Goal: Task Accomplishment & Management: Manage account settings

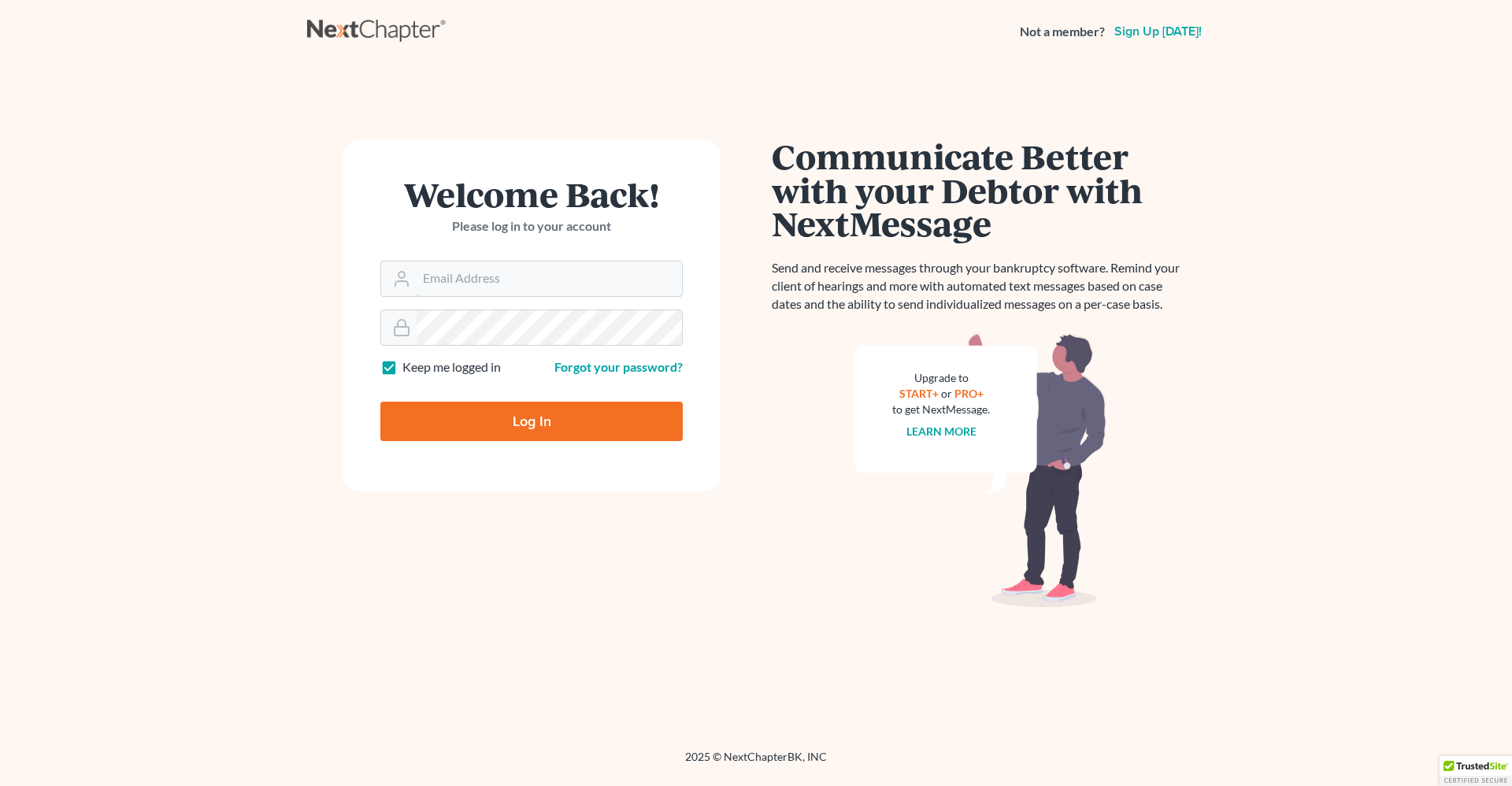
type input "[PERSON_NAME][EMAIL_ADDRESS][DOMAIN_NAME]"
click at [576, 429] on input "Log In" at bounding box center [531, 421] width 302 height 39
type input "Thinking..."
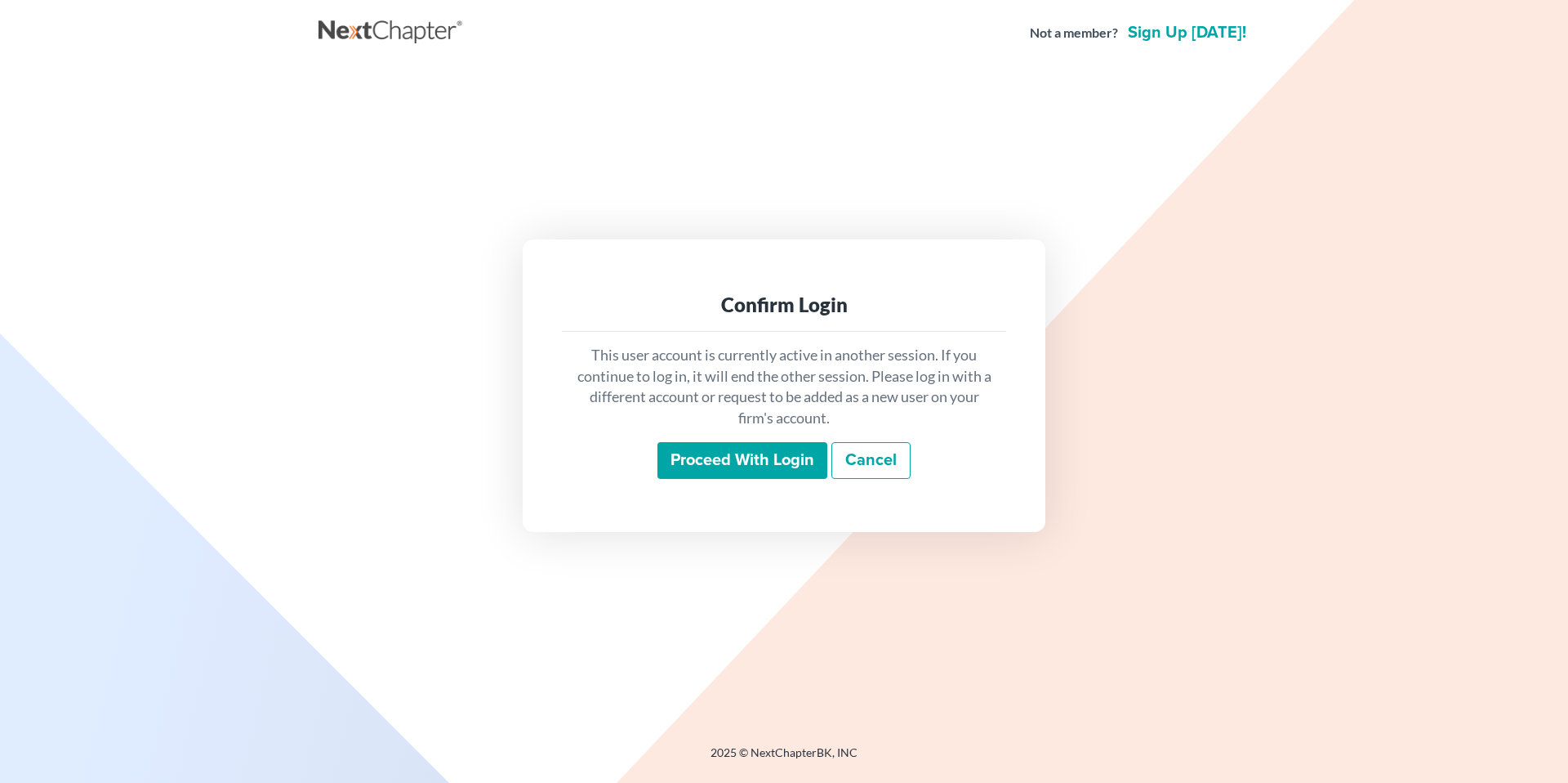
click at [760, 464] on input "Proceed with login" at bounding box center [743, 460] width 170 height 38
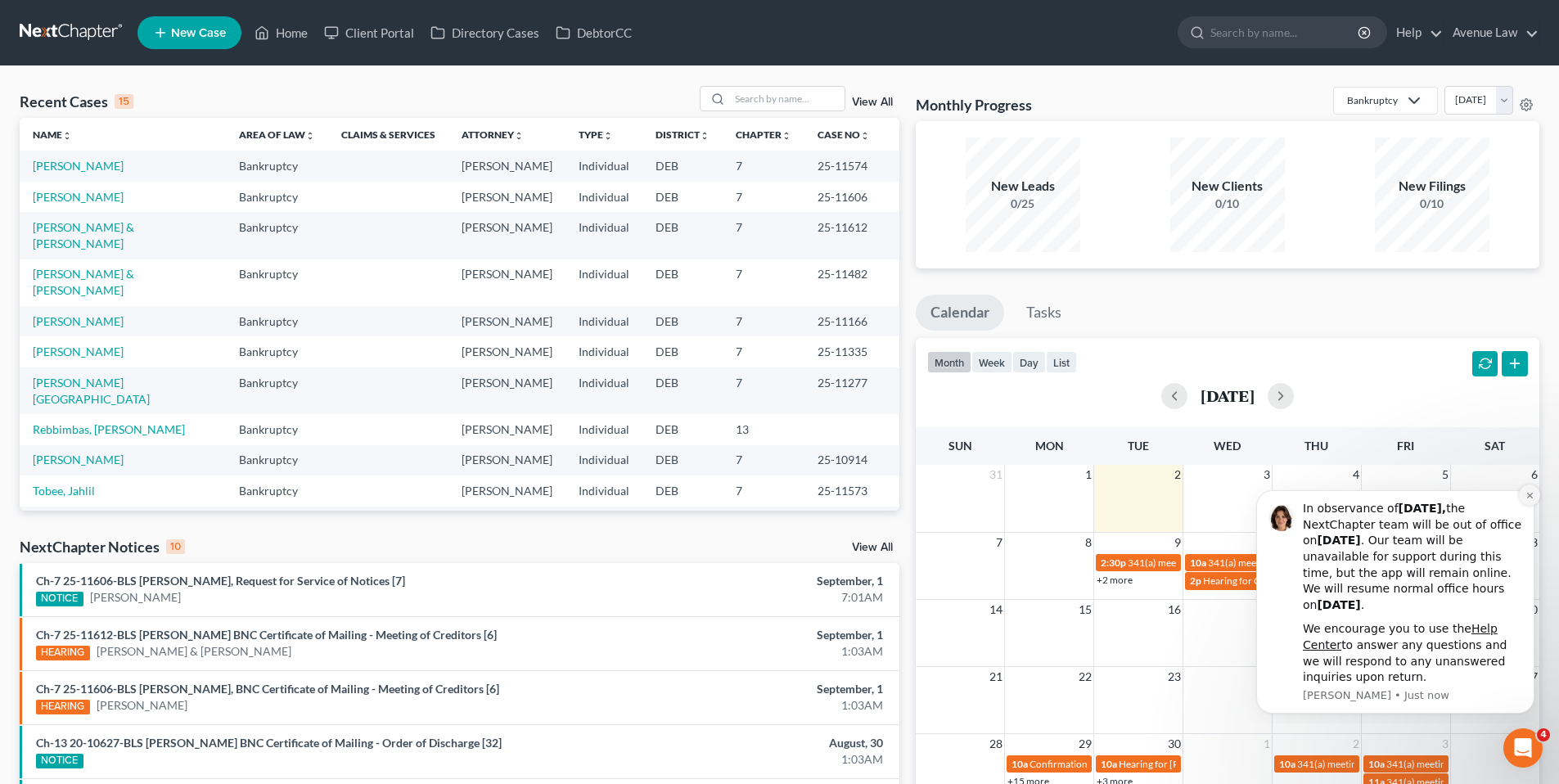
click at [1531, 493] on icon "Dismiss notification" at bounding box center [1528, 495] width 6 height 6
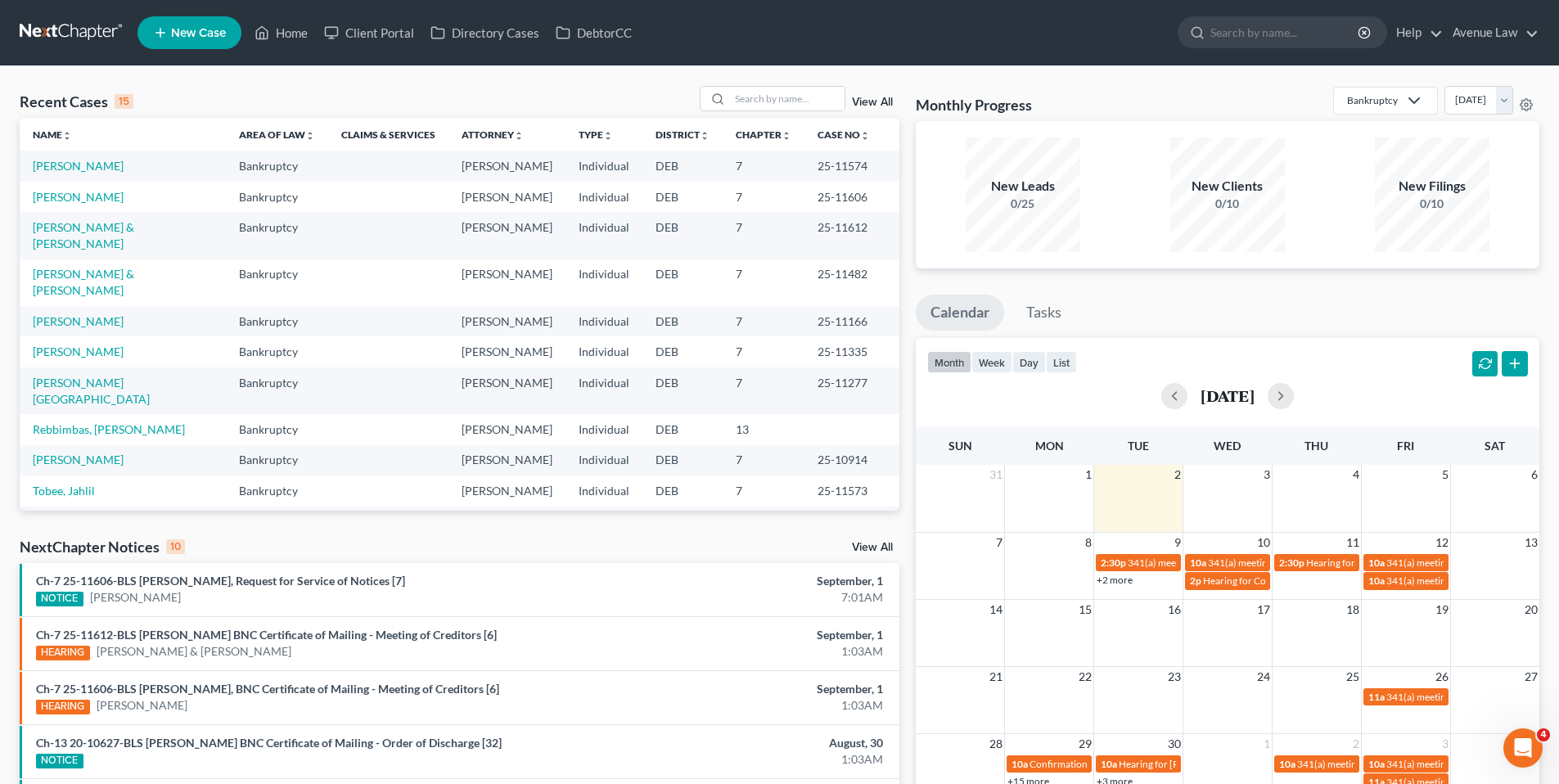
click at [91, 513] on link "[PERSON_NAME]" at bounding box center [78, 520] width 91 height 14
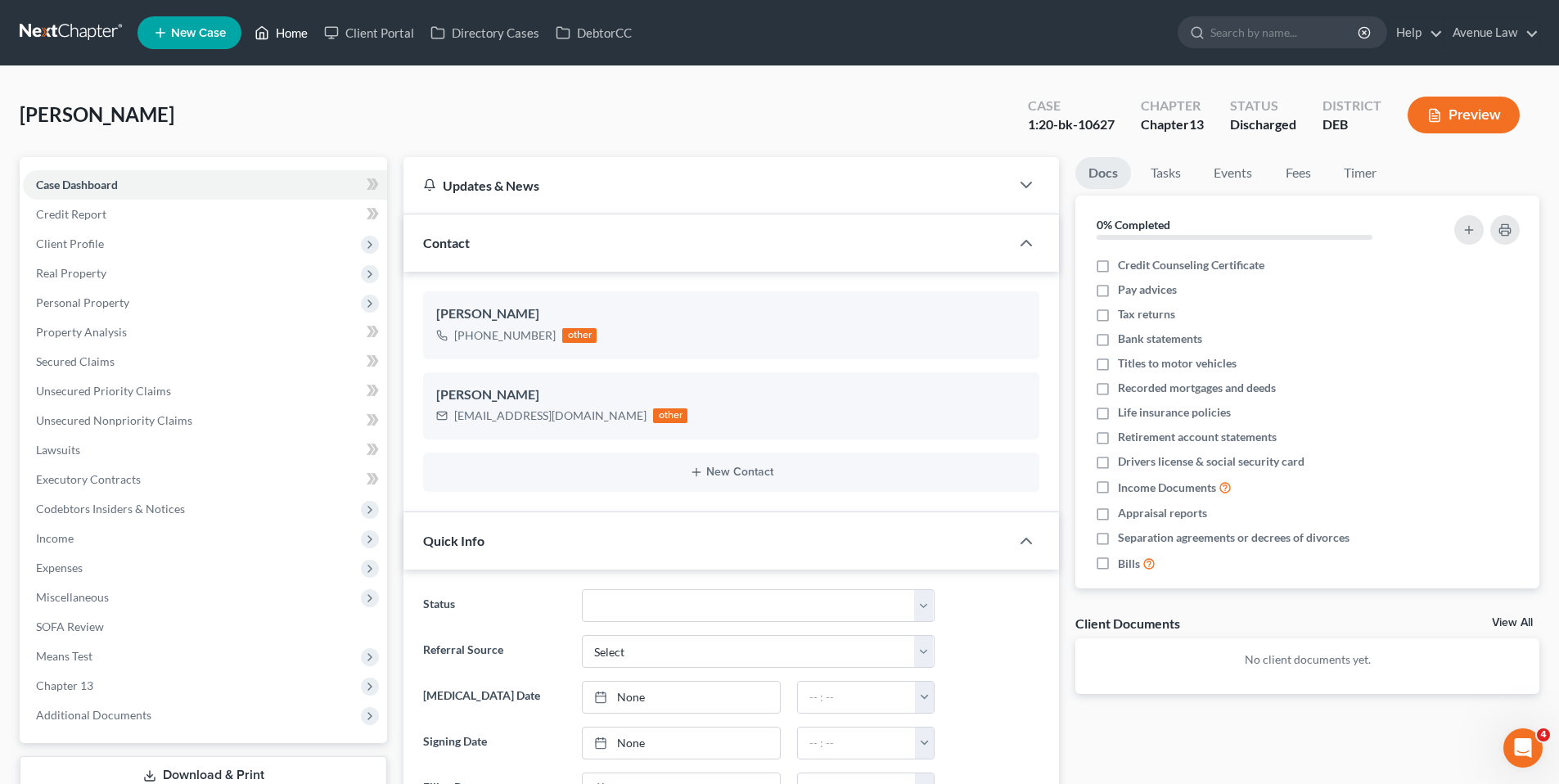
click at [271, 22] on link "Home" at bounding box center [281, 33] width 69 height 29
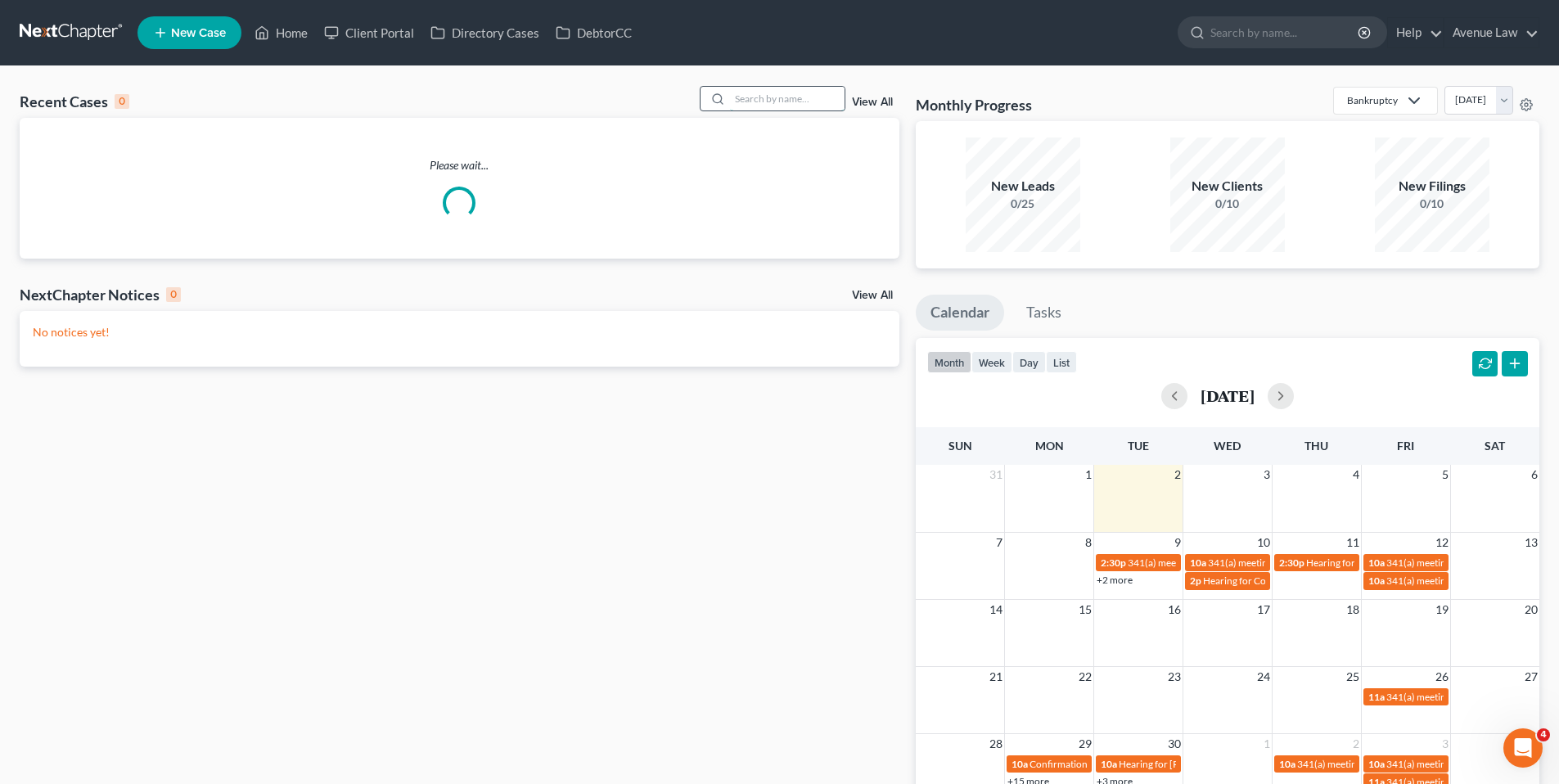
click at [767, 102] on input "search" at bounding box center [787, 99] width 114 height 23
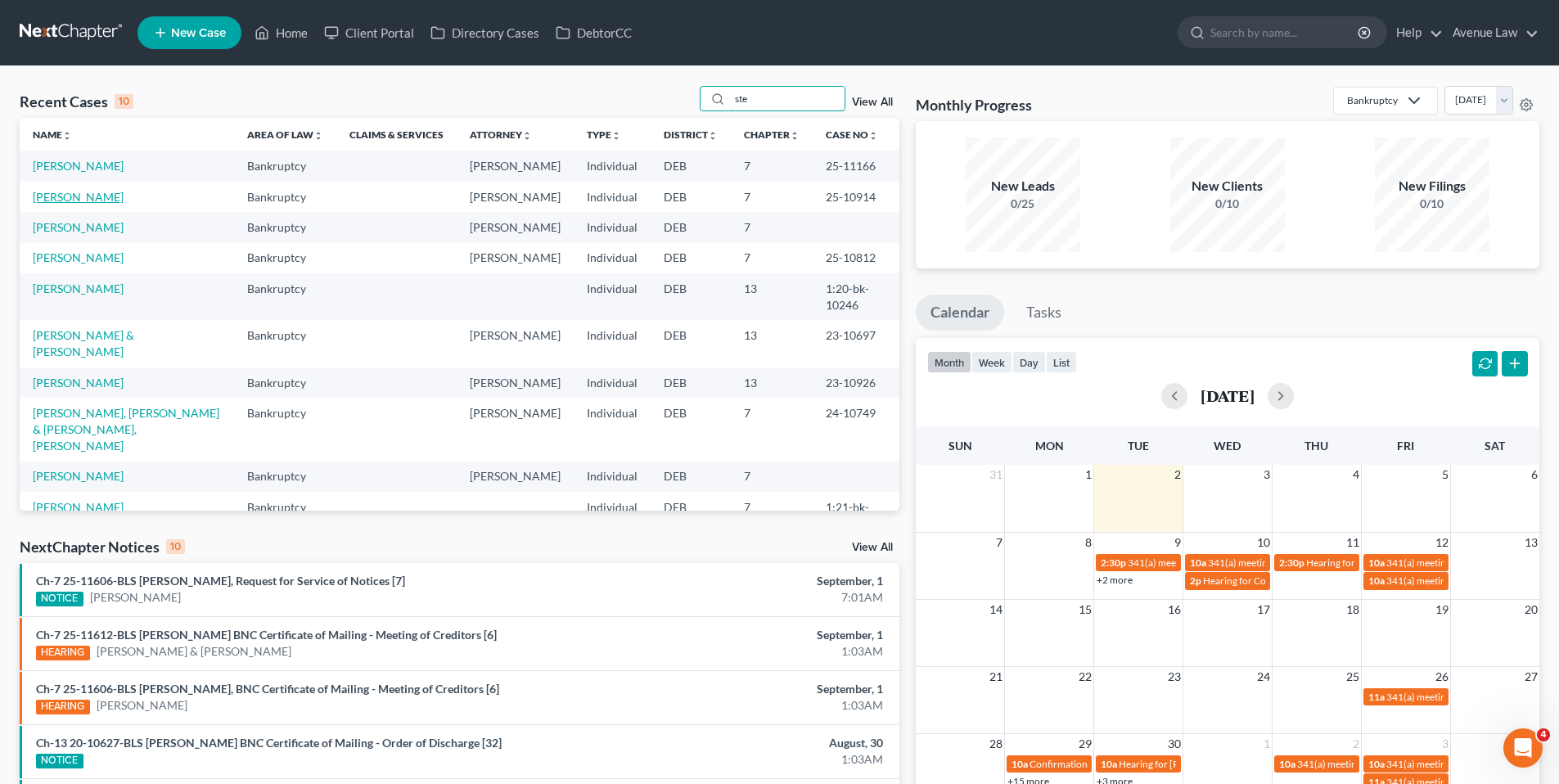
type input "ste"
click at [83, 204] on link "[PERSON_NAME]" at bounding box center [78, 196] width 91 height 14
select select "0"
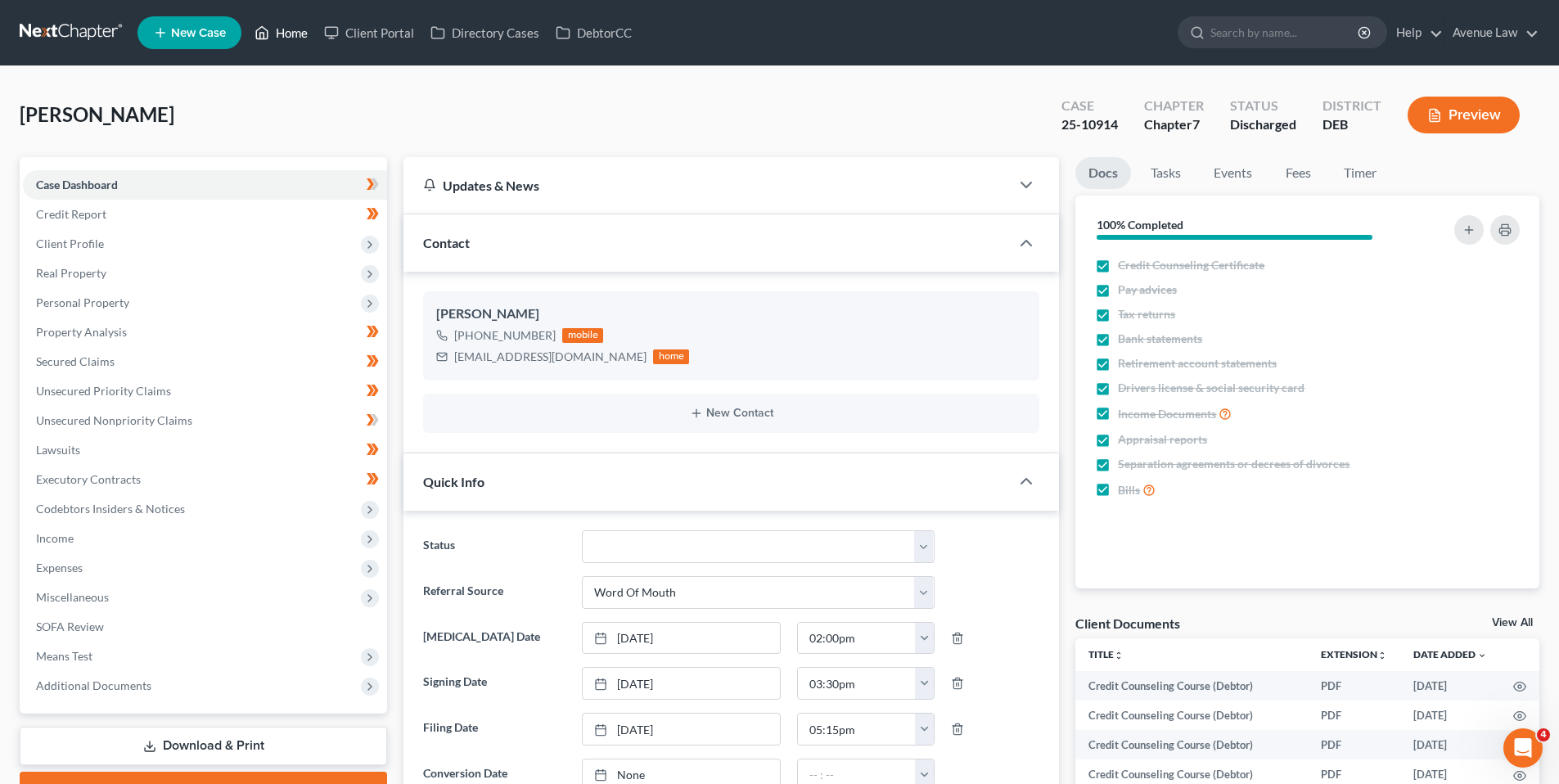
click at [285, 30] on link "Home" at bounding box center [281, 33] width 69 height 29
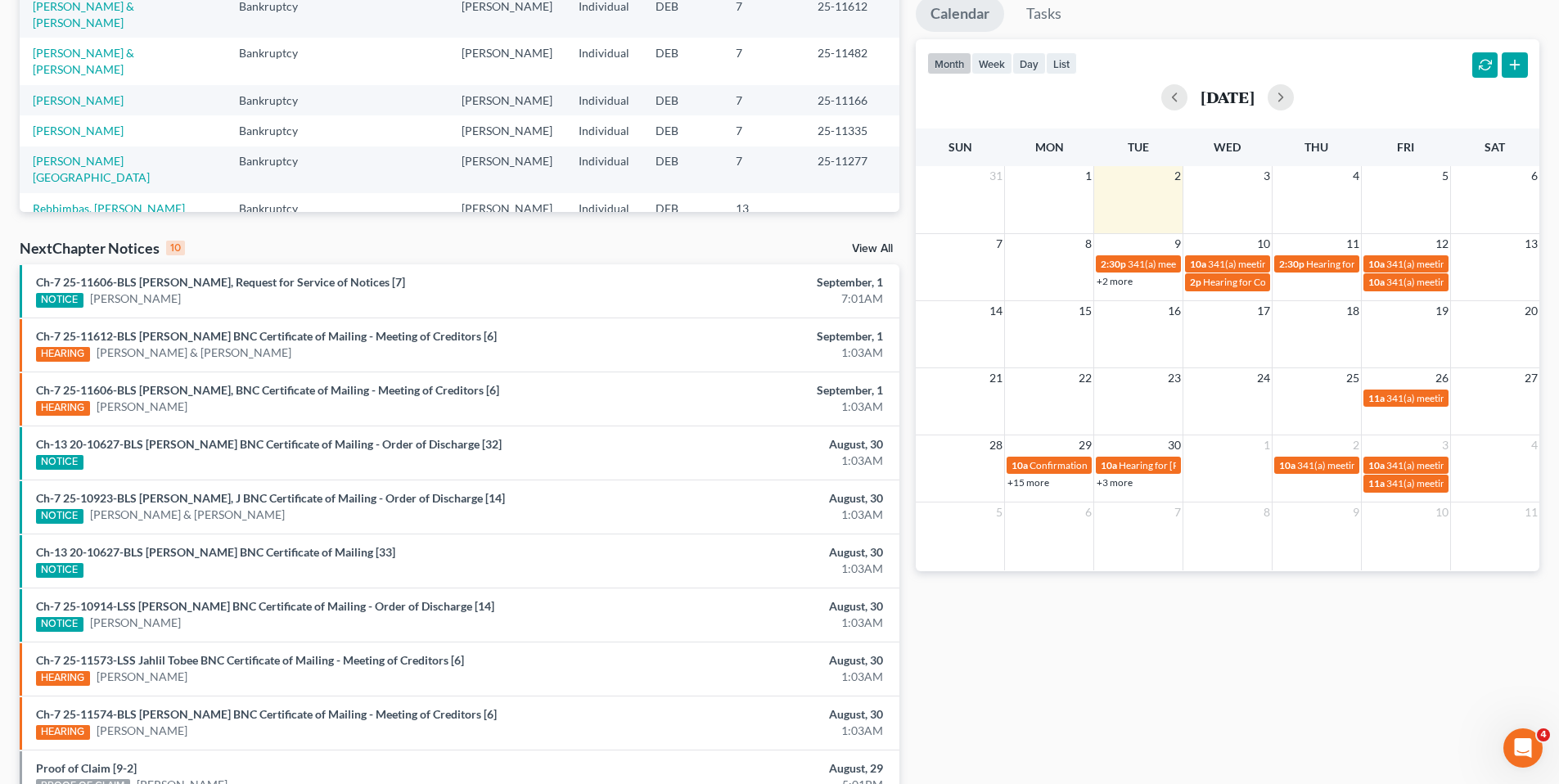
scroll to position [327, 0]
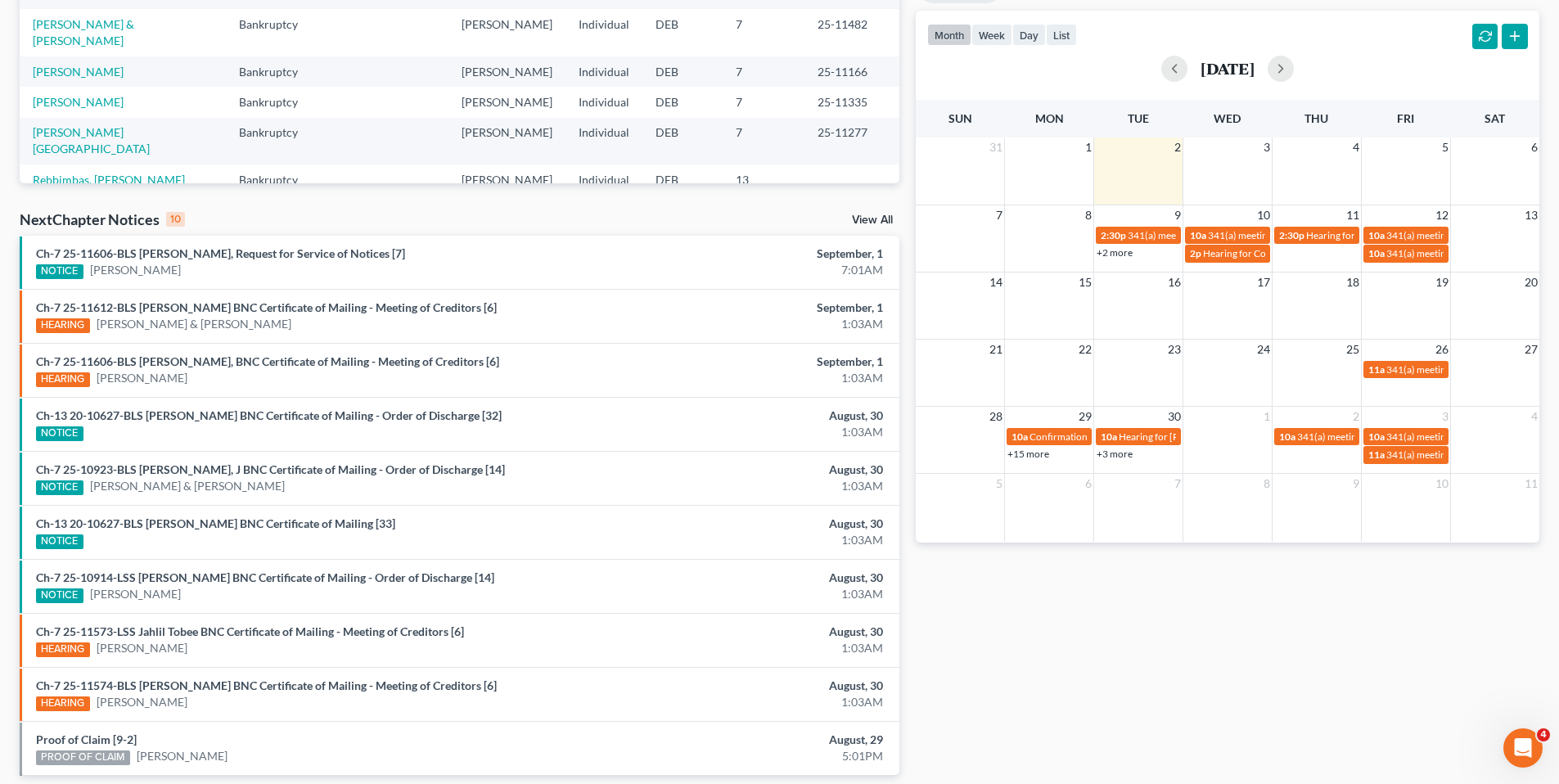
drag, startPoint x: 863, startPoint y: 221, endPoint x: 817, endPoint y: 205, distance: 48.7
click at [863, 221] on link "View All" at bounding box center [872, 220] width 41 height 12
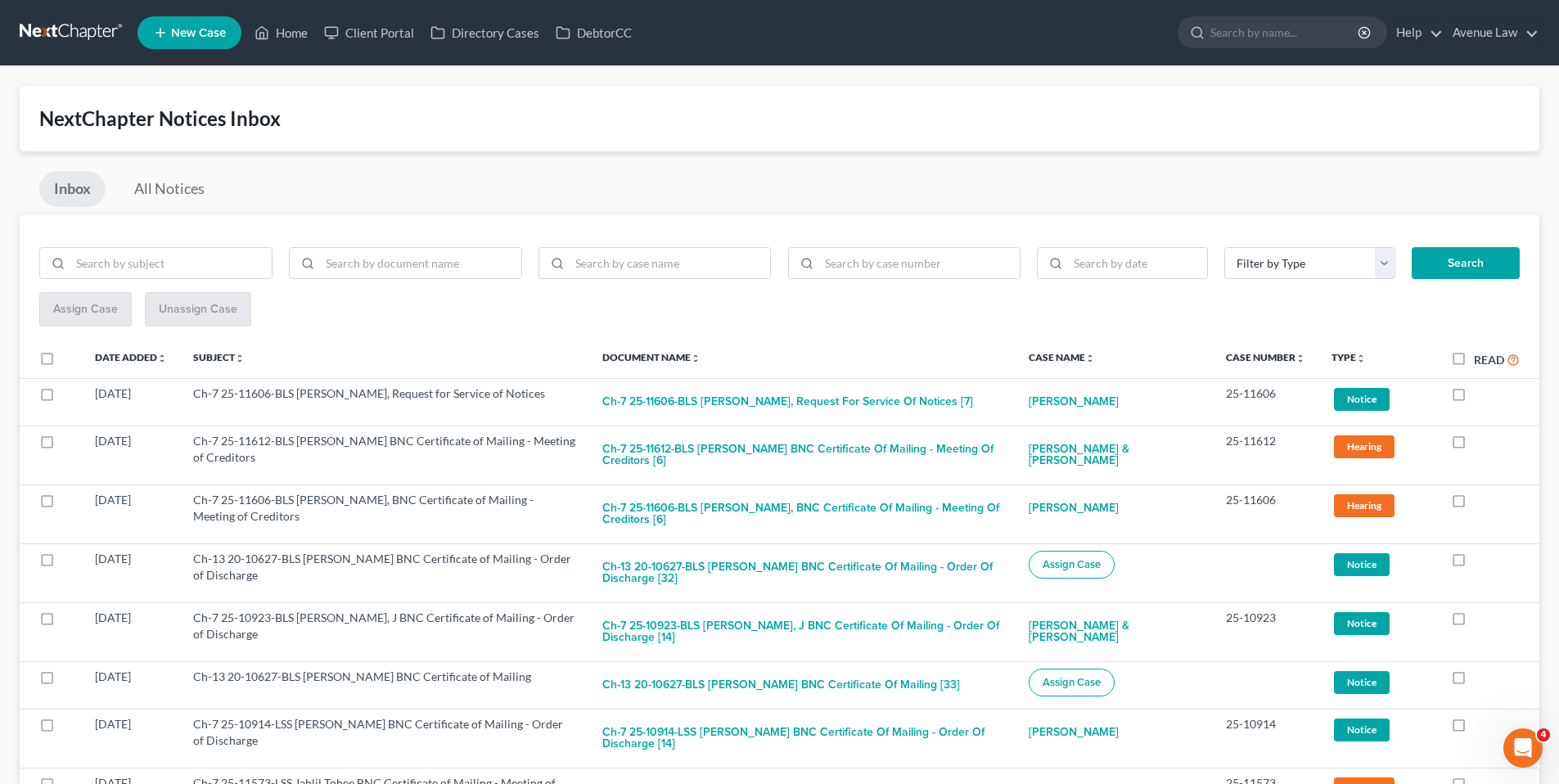
click at [1474, 359] on label "Read" at bounding box center [1496, 359] width 46 height 19
click at [1480, 359] on input "Read" at bounding box center [1485, 355] width 11 height 11
checkbox input "true"
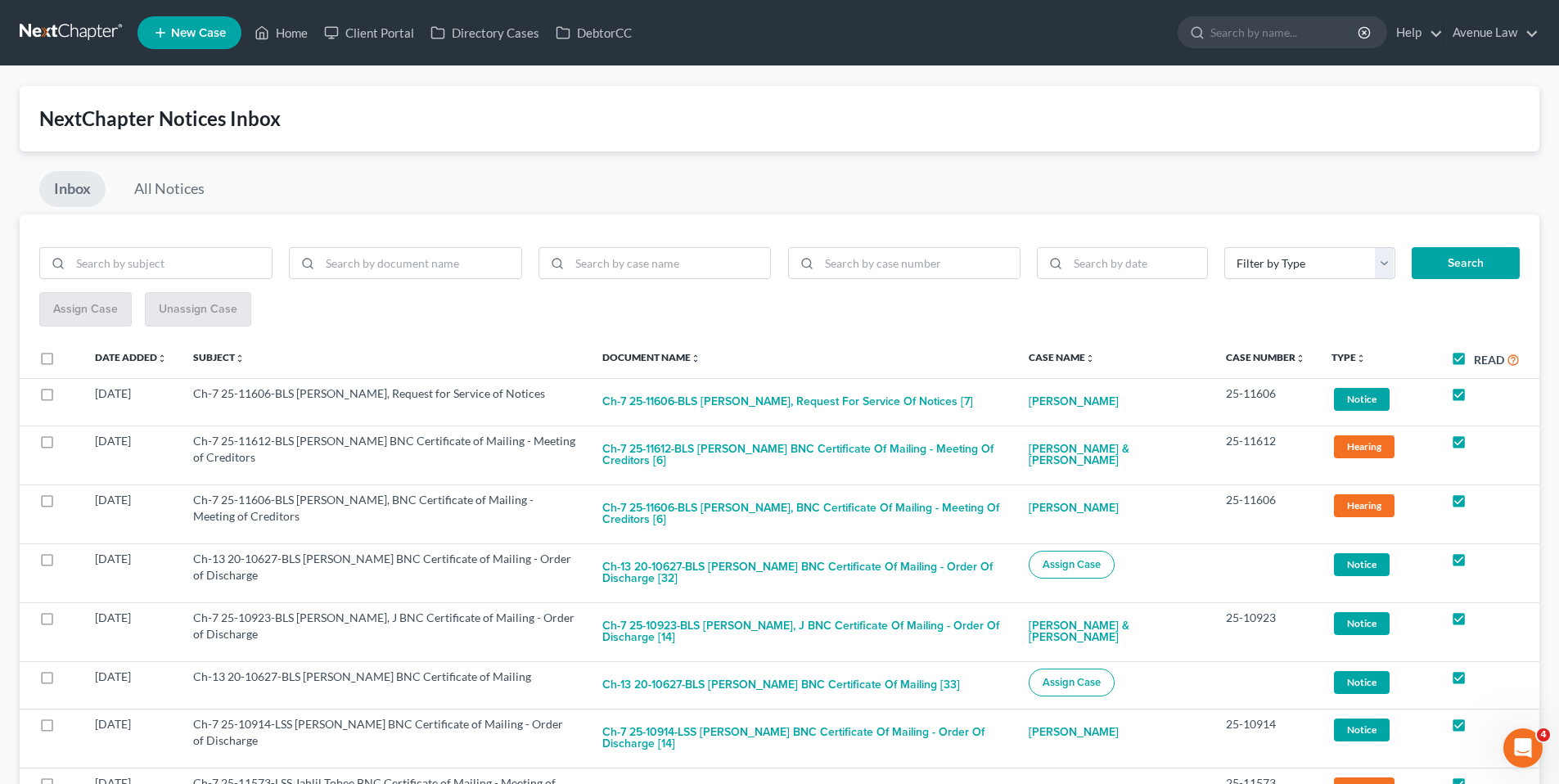
checkbox input "true"
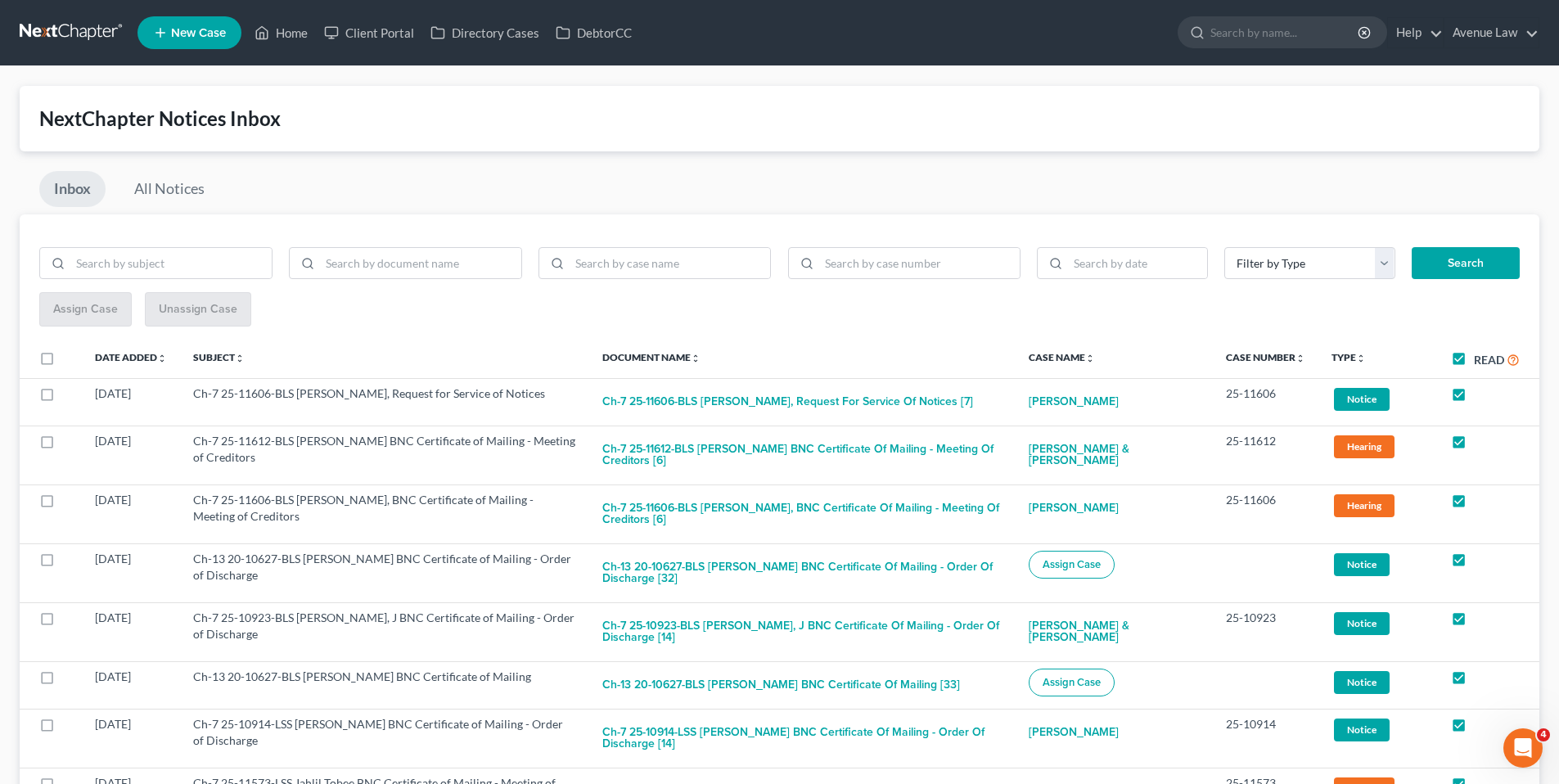
checkbox input "true"
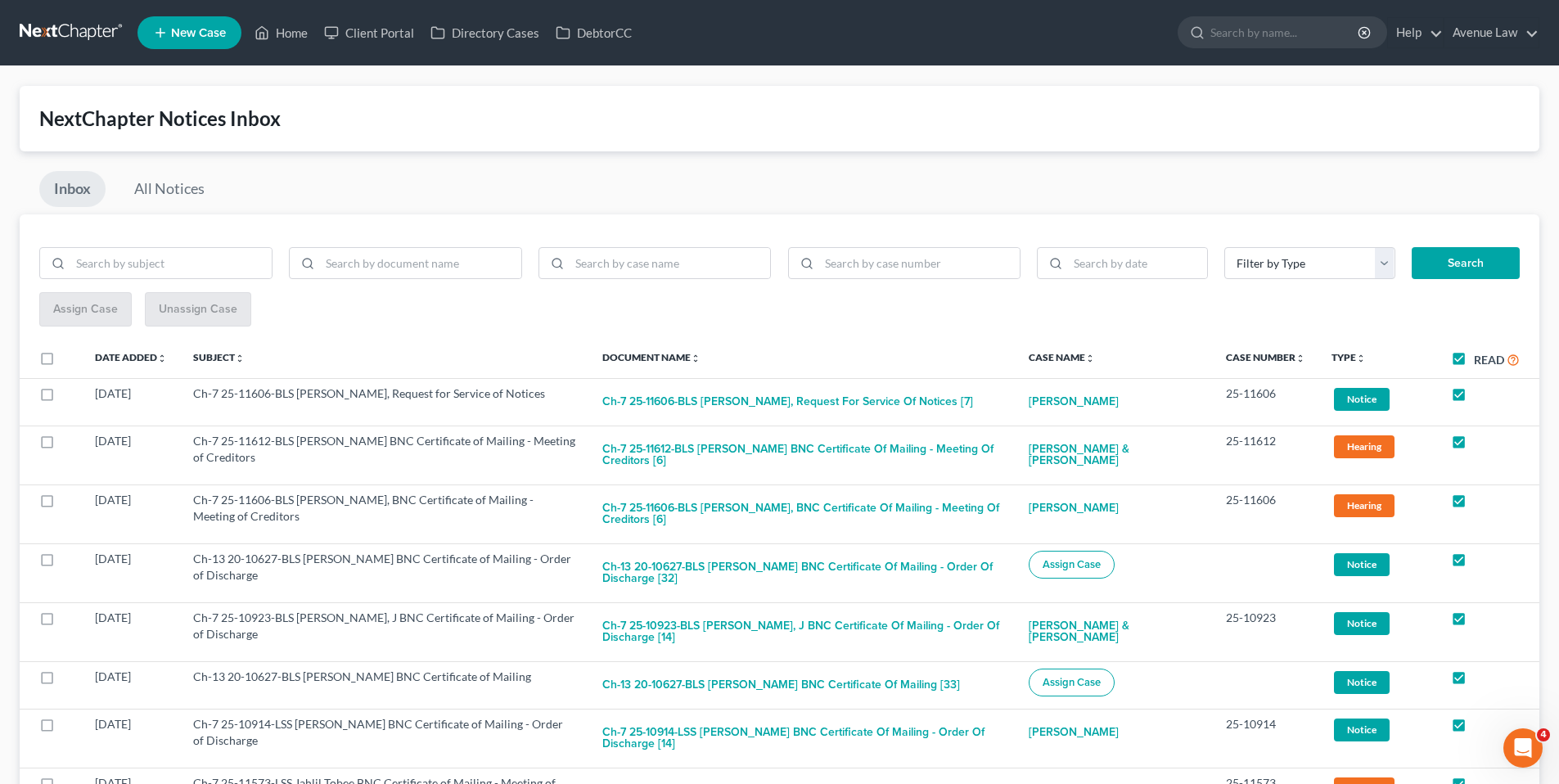
checkbox input "true"
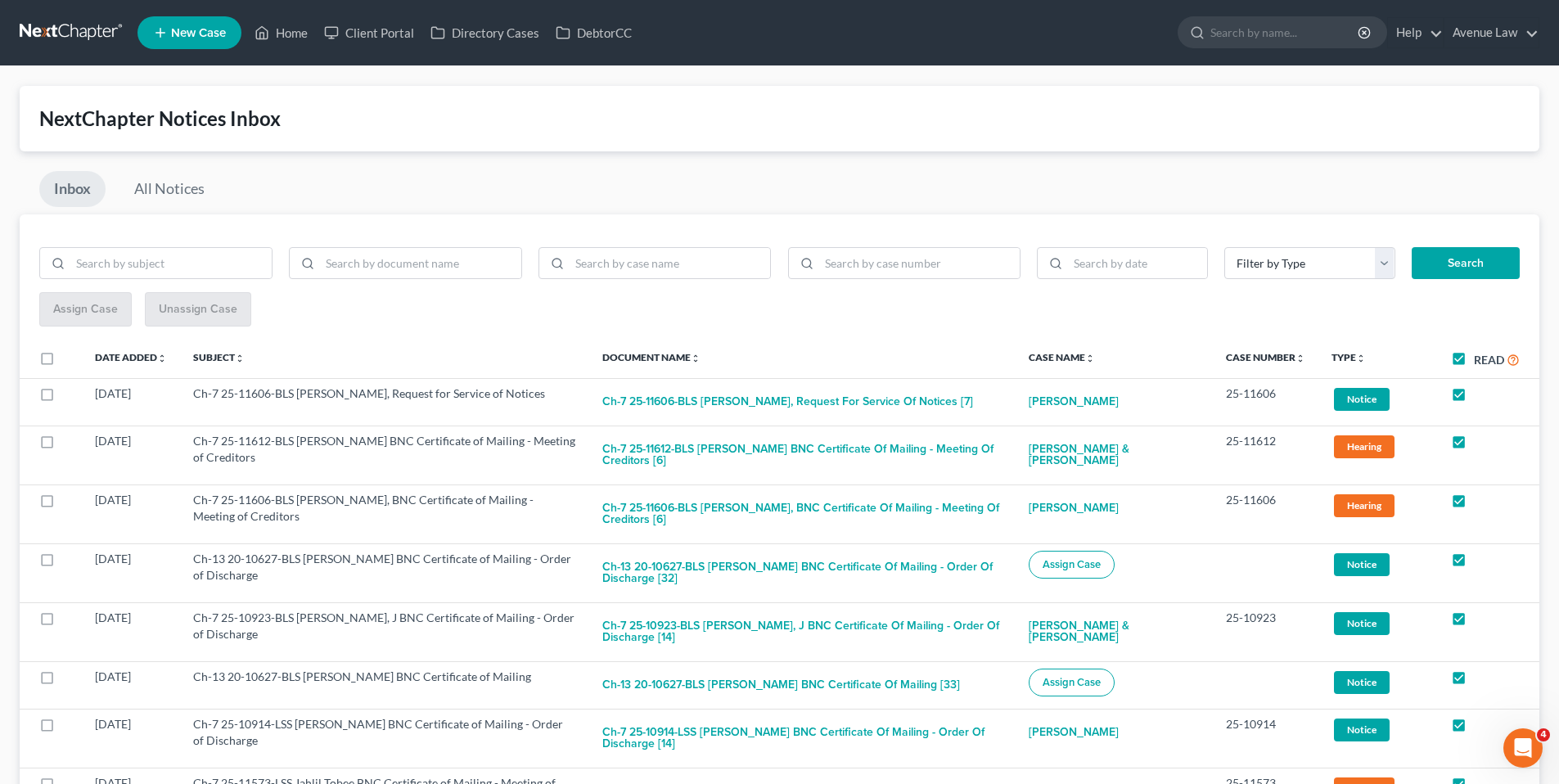
checkbox input "true"
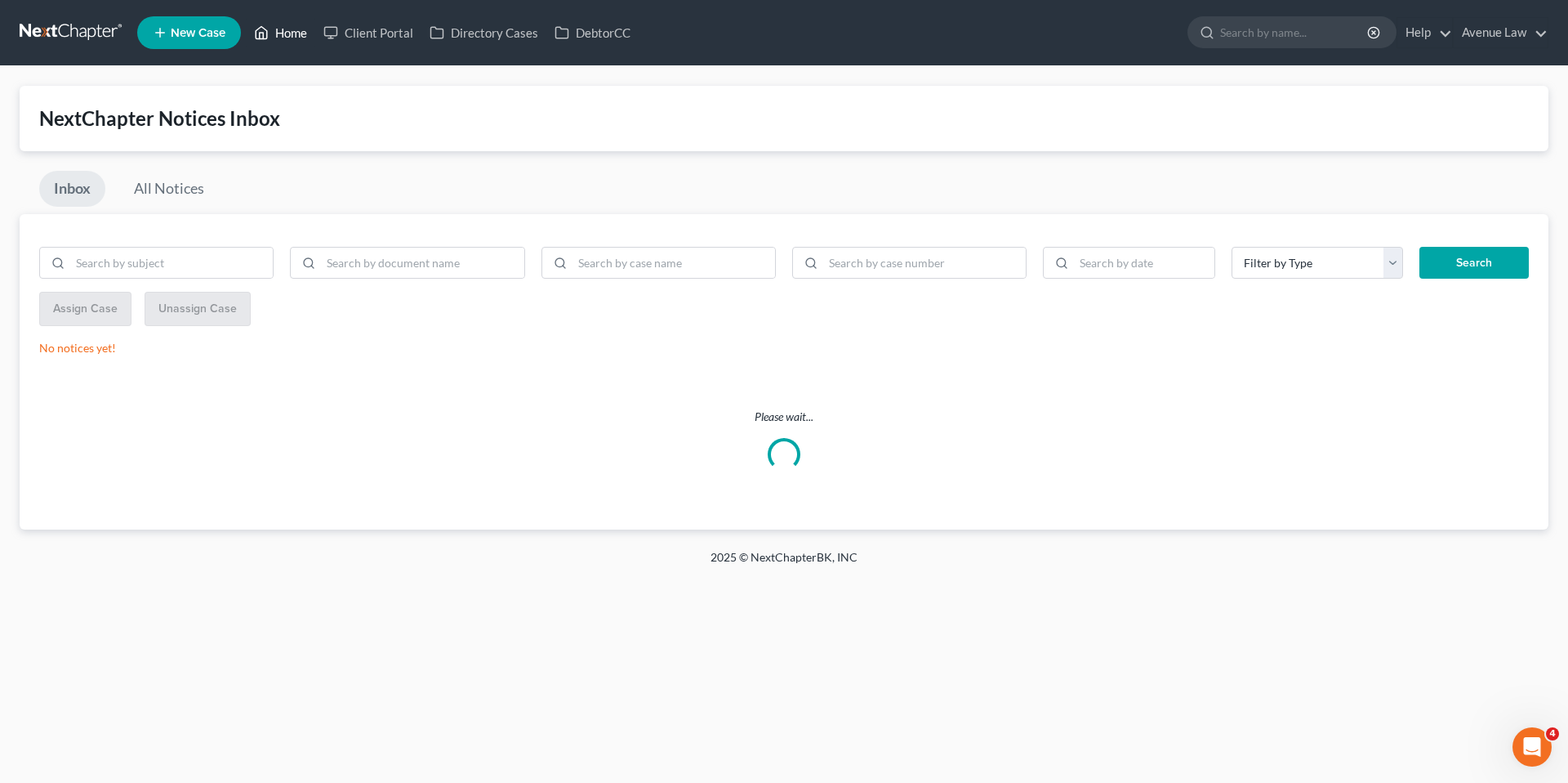
click at [296, 33] on link "Home" at bounding box center [280, 33] width 69 height 29
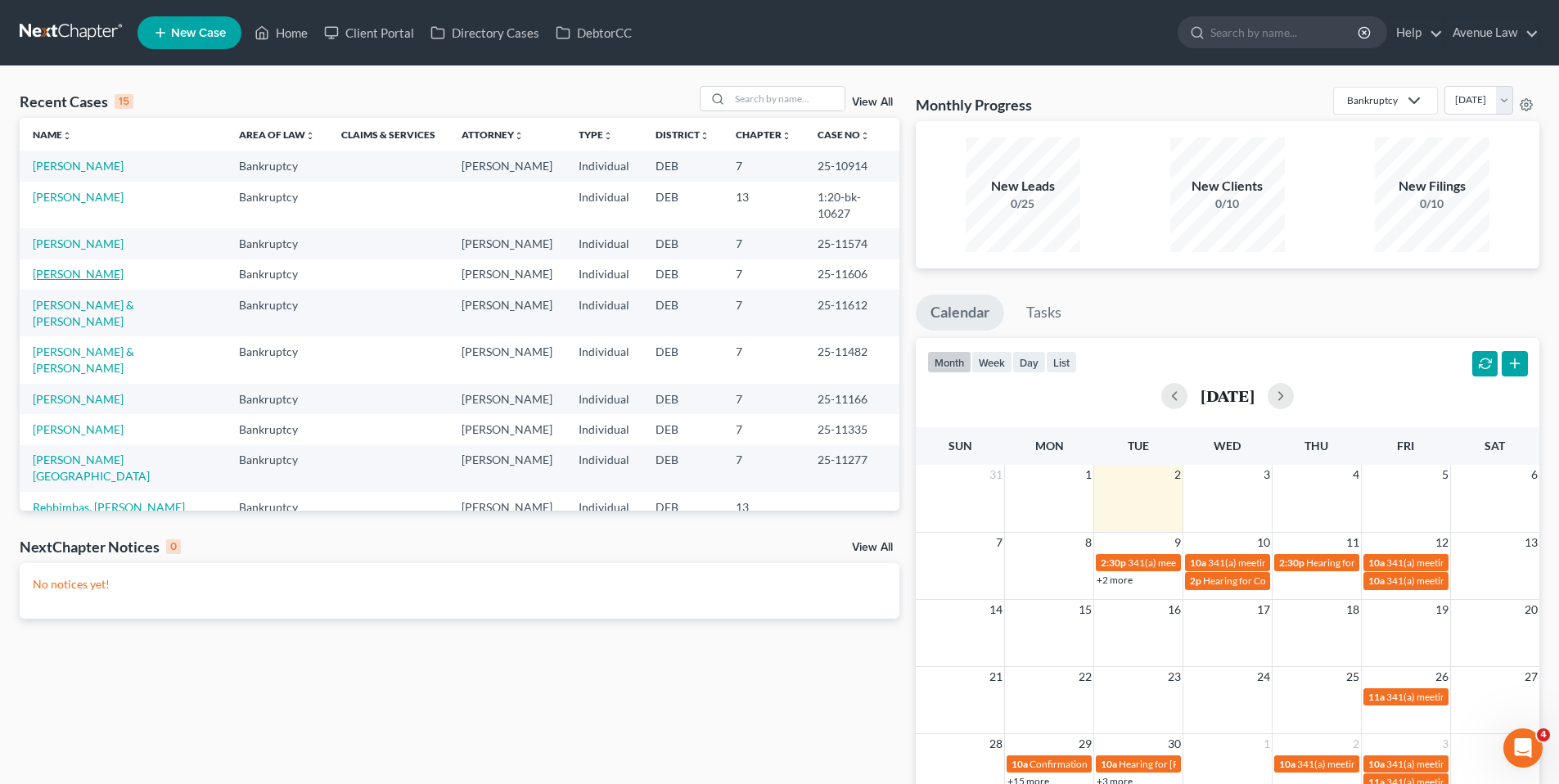
click at [83, 266] on link "[PERSON_NAME]" at bounding box center [78, 273] width 91 height 14
select select "0"
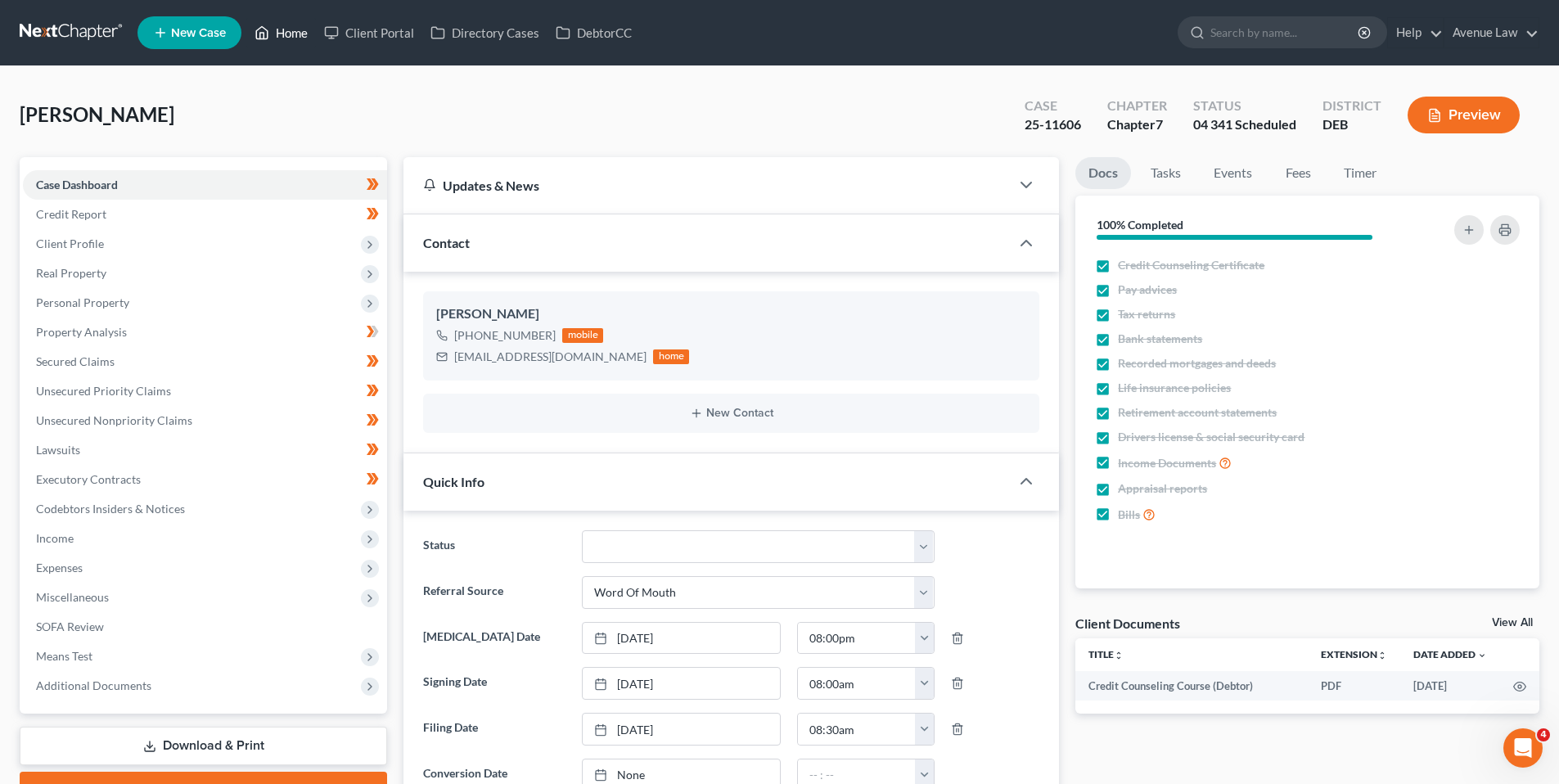
click at [293, 33] on link "Home" at bounding box center [281, 33] width 69 height 29
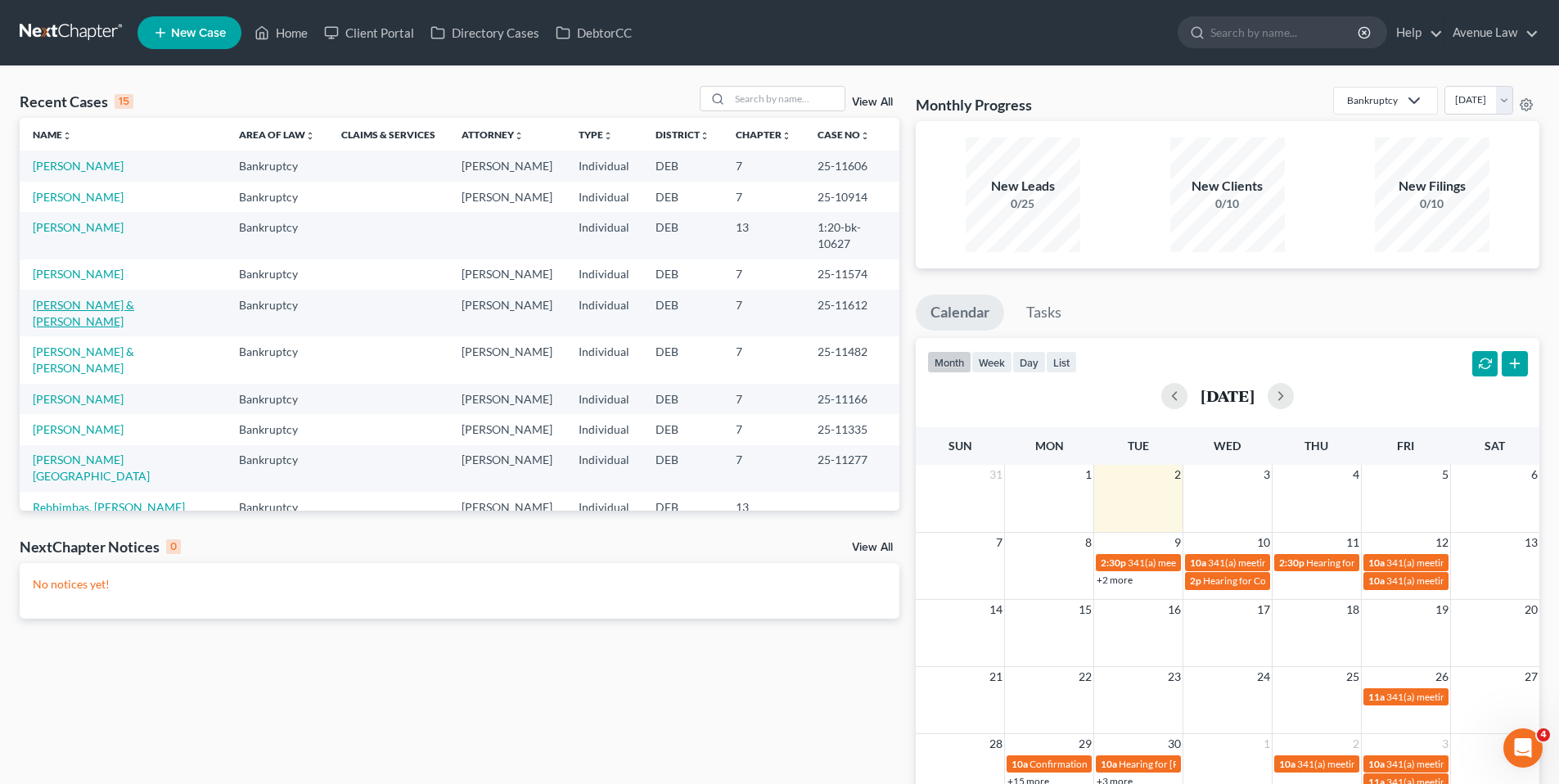
click at [107, 298] on link "[PERSON_NAME] & [PERSON_NAME]" at bounding box center [83, 313] width 101 height 30
select select "0"
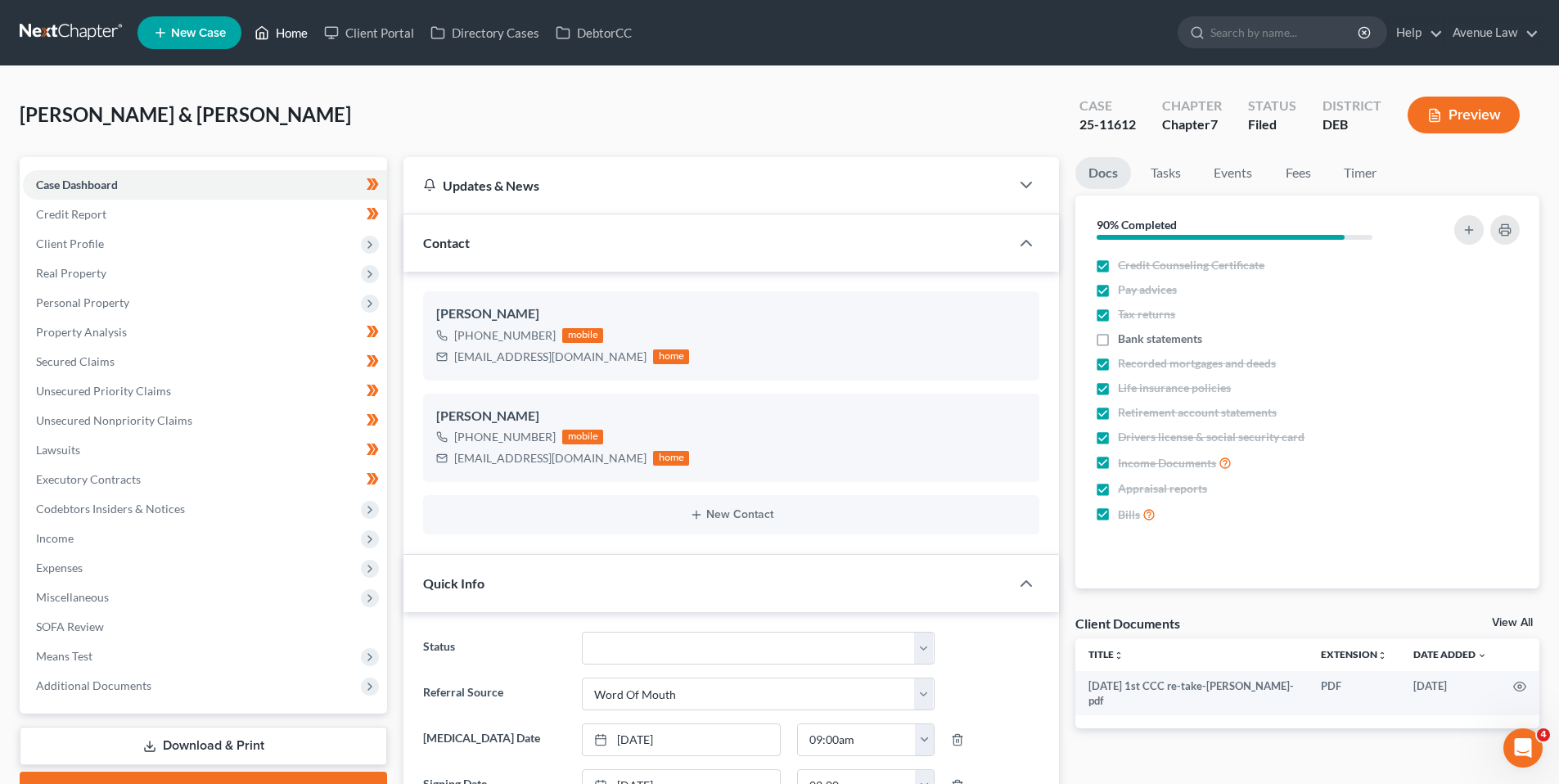
click at [291, 32] on link "Home" at bounding box center [281, 33] width 69 height 29
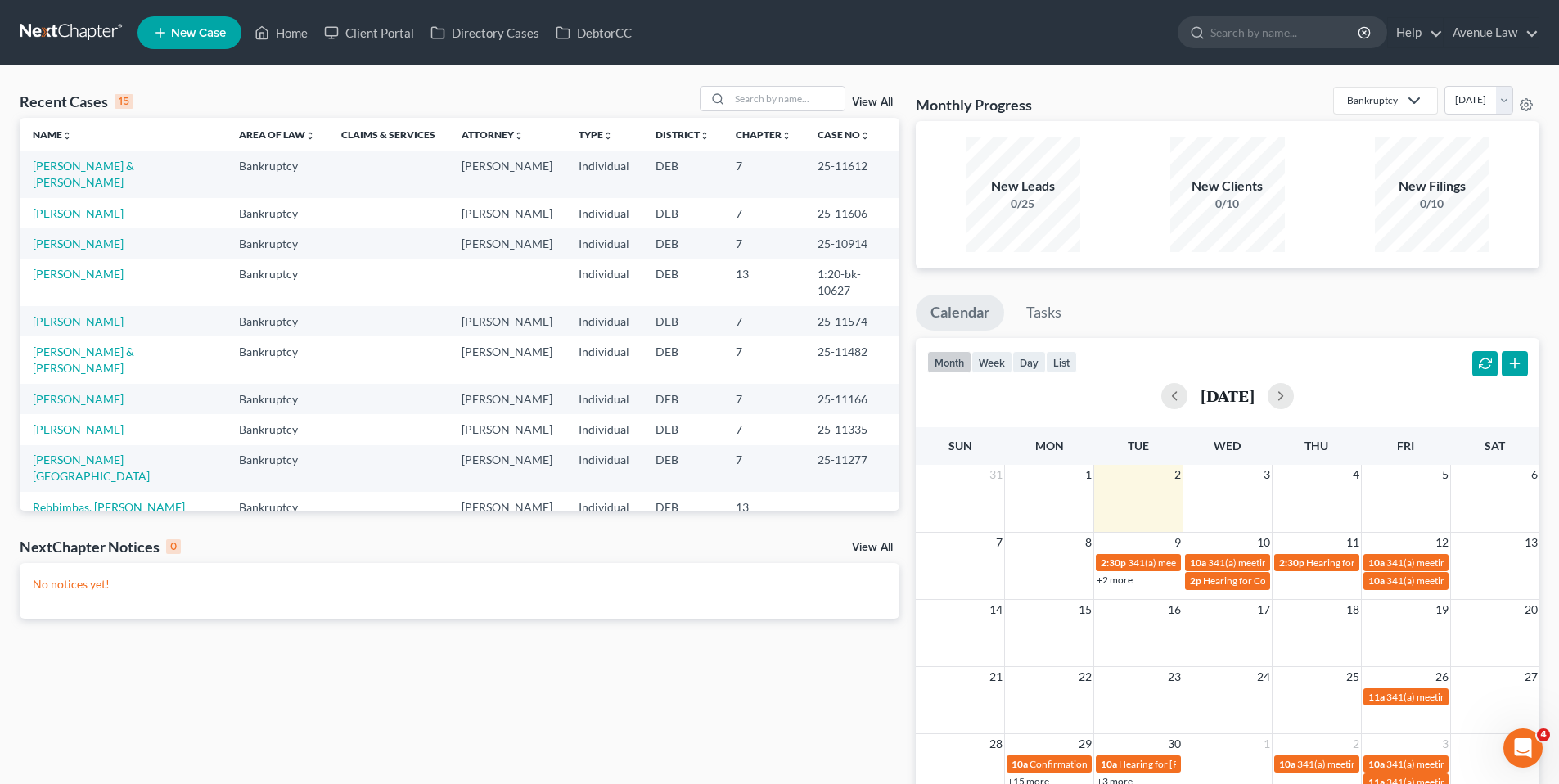
click at [72, 206] on link "[PERSON_NAME]" at bounding box center [78, 213] width 91 height 14
select select "0"
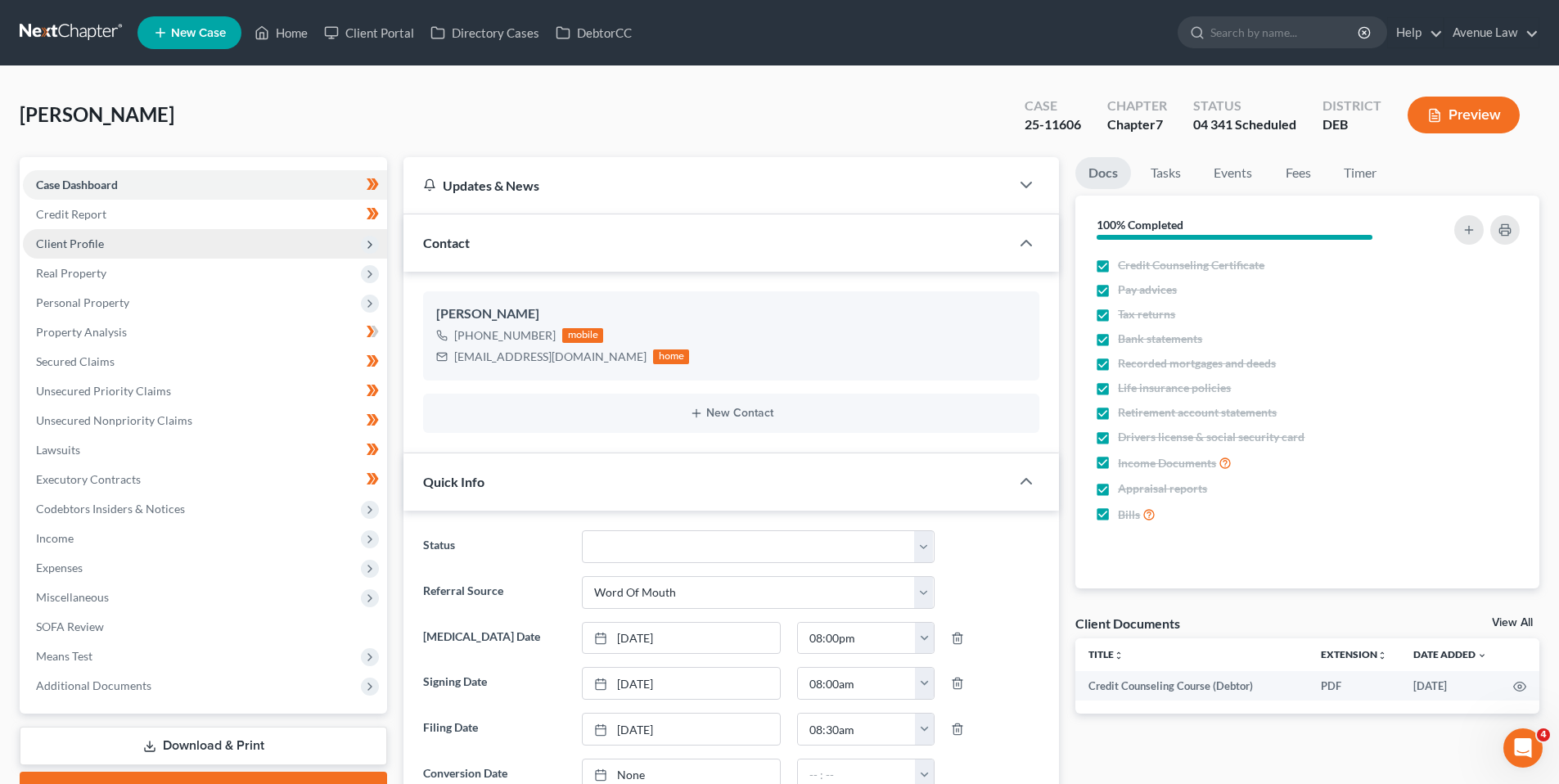
click at [84, 244] on span "Client Profile" at bounding box center [69, 243] width 68 height 14
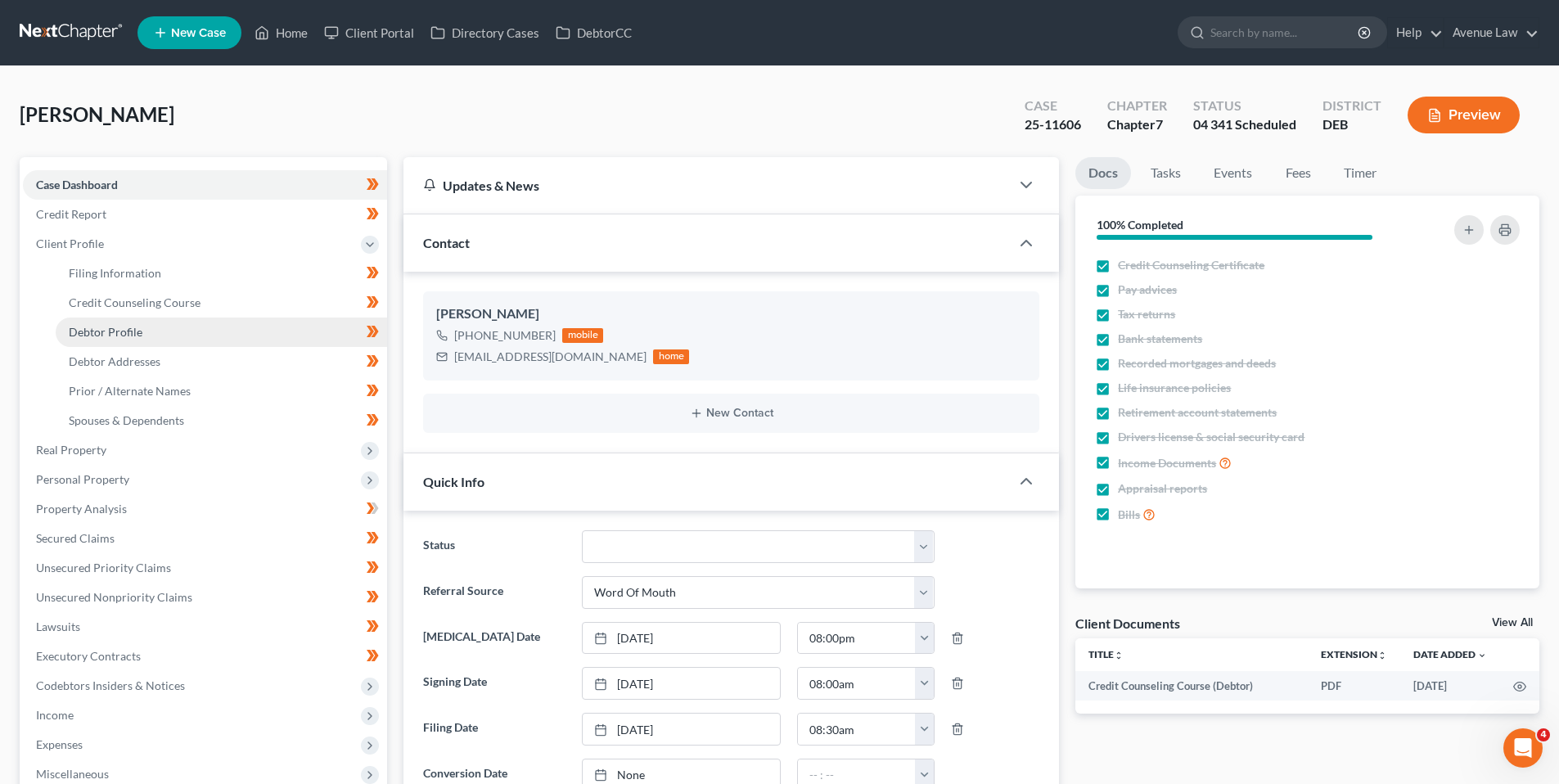
drag, startPoint x: 114, startPoint y: 329, endPoint x: 8, endPoint y: 360, distance: 110.4
click at [114, 329] on span "Debtor Profile" at bounding box center [105, 331] width 73 height 14
select select "1"
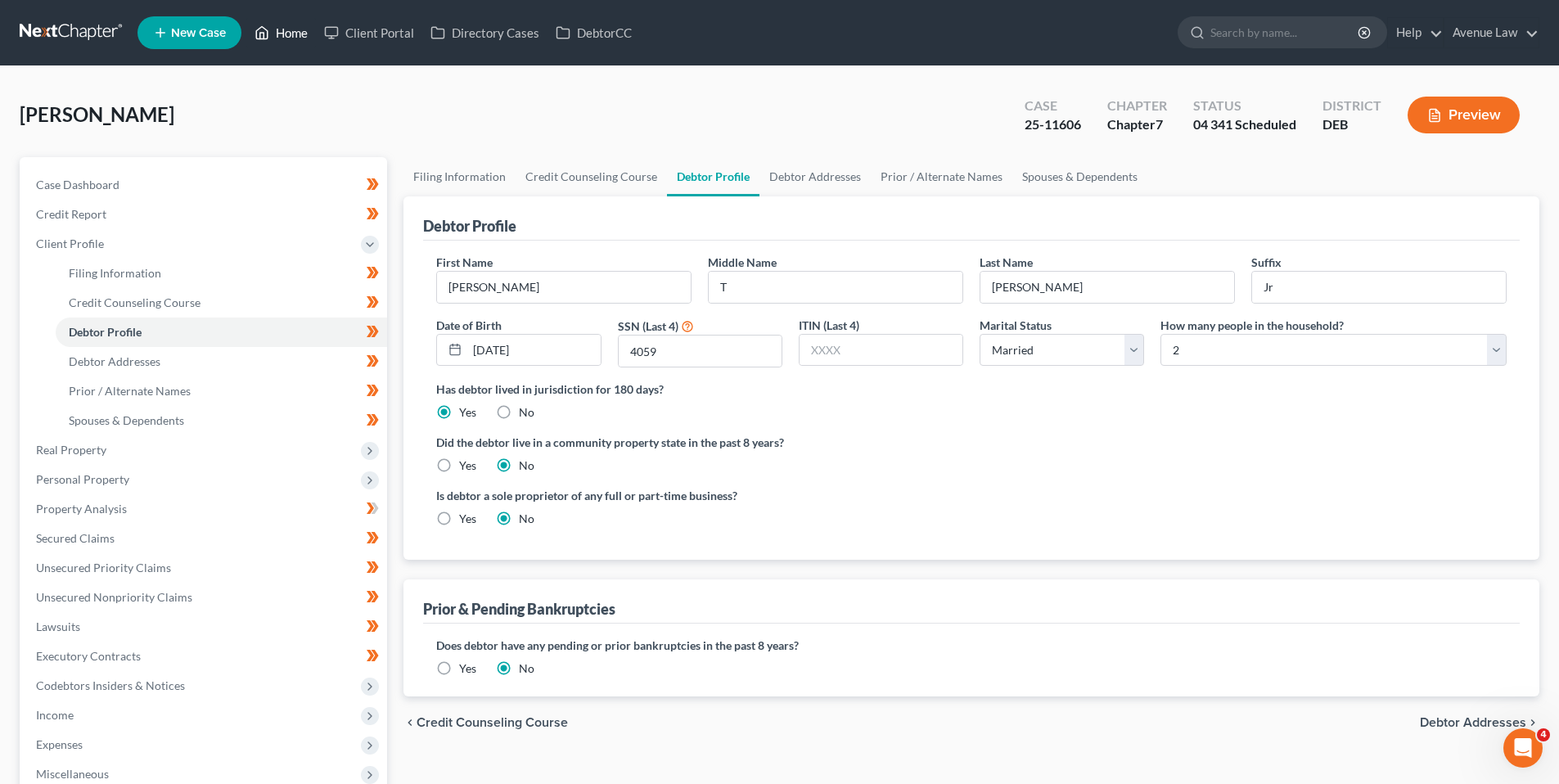
drag, startPoint x: 296, startPoint y: 33, endPoint x: 264, endPoint y: 25, distance: 33.0
click at [296, 33] on link "Home" at bounding box center [281, 33] width 69 height 29
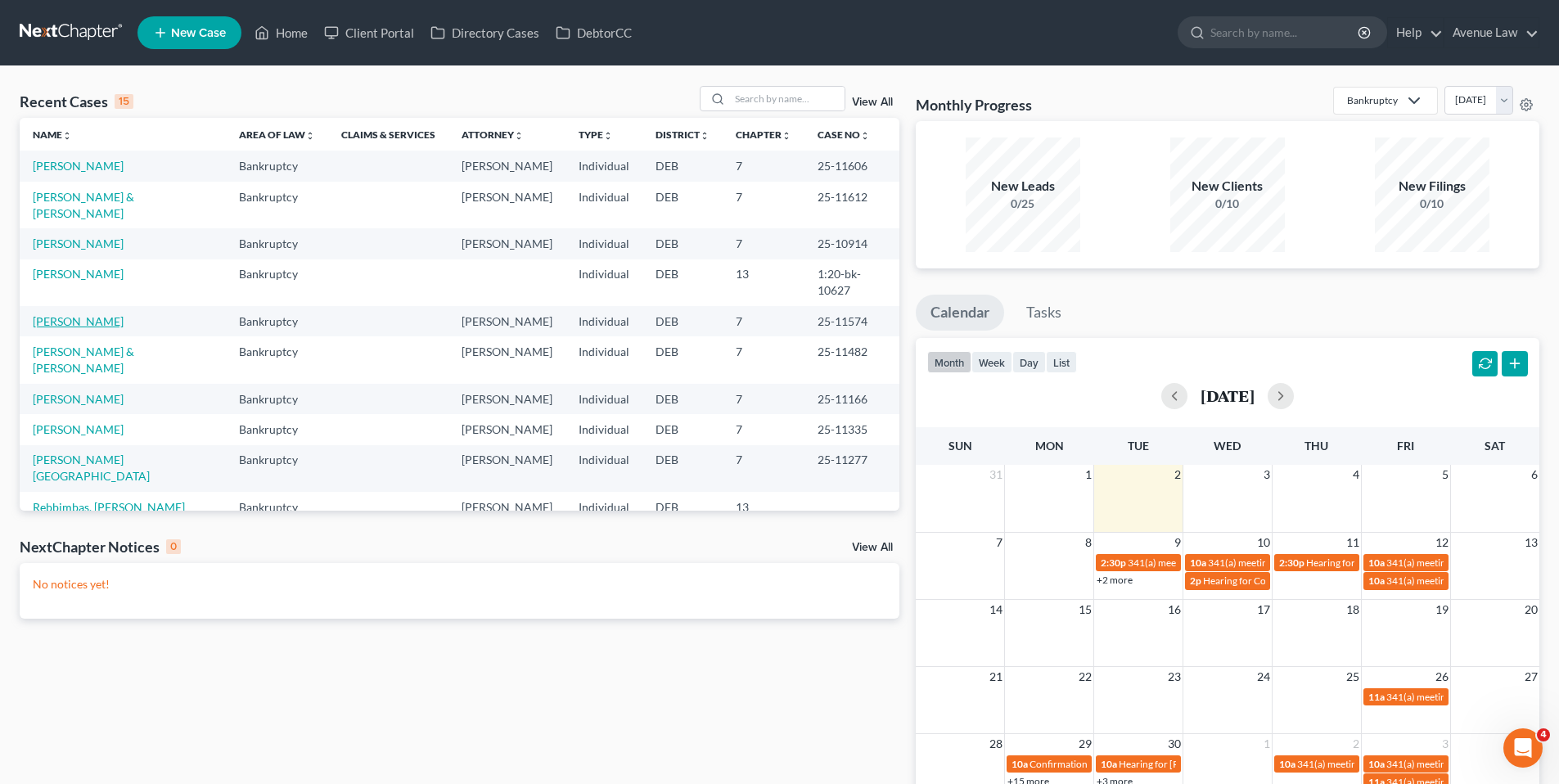
click at [99, 314] on link "[PERSON_NAME]" at bounding box center [78, 321] width 91 height 14
select select "0"
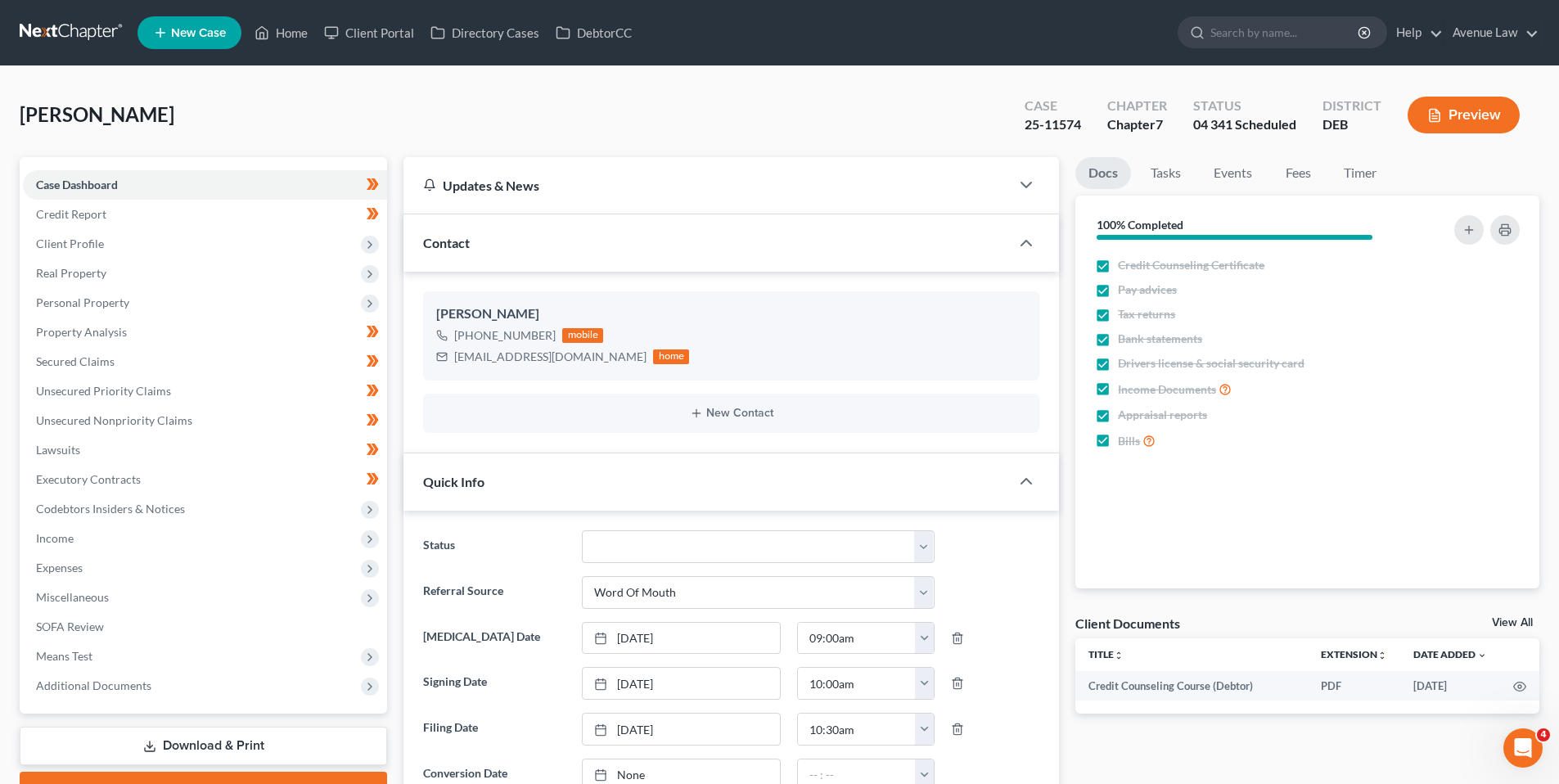
scroll to position [86, 0]
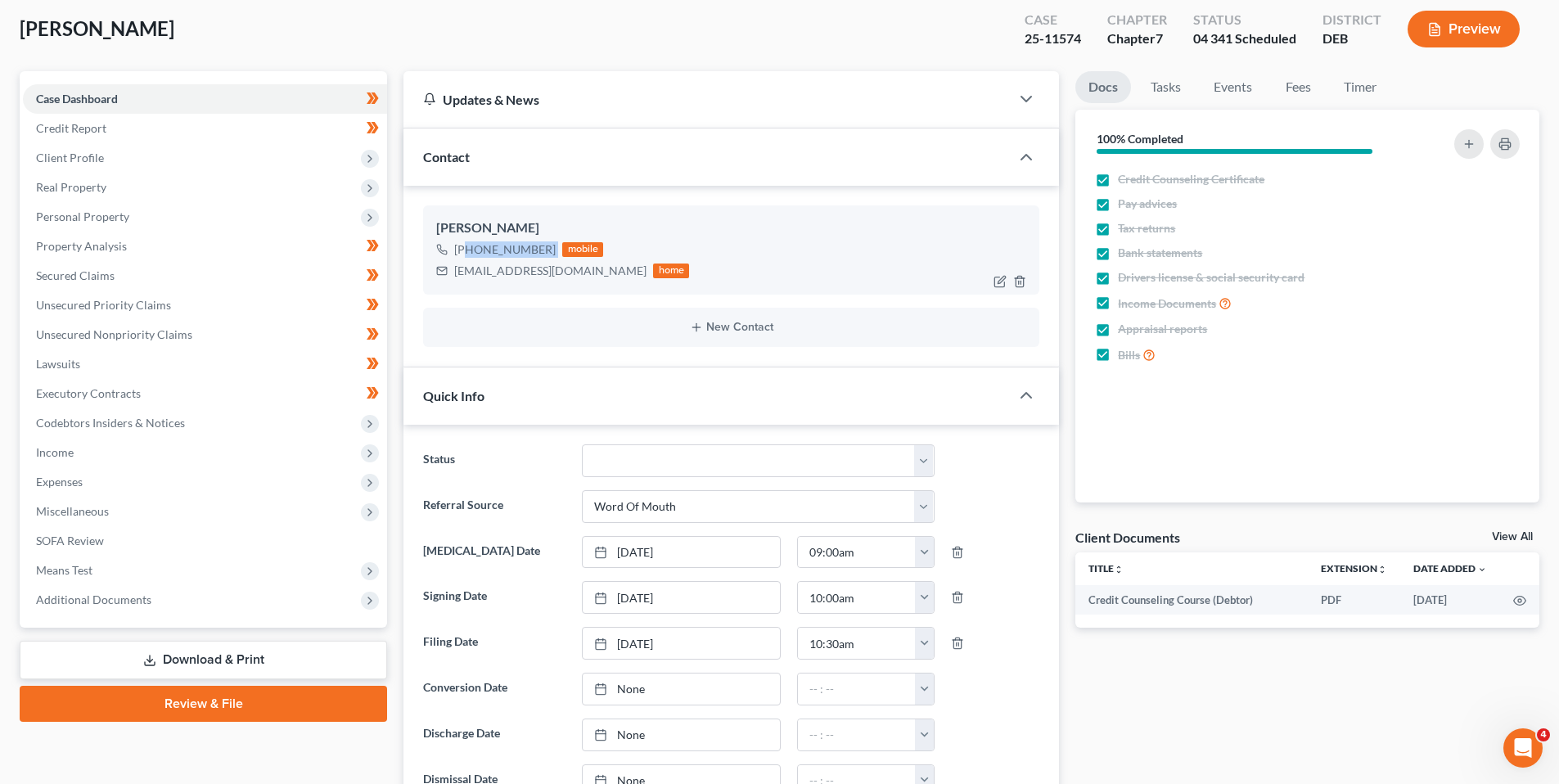
drag, startPoint x: 554, startPoint y: 245, endPoint x: 468, endPoint y: 253, distance: 86.4
click at [467, 251] on div "[PHONE_NUMBER] mobile" at bounding box center [562, 249] width 253 height 21
copy div "[PHONE_NUMBER]"
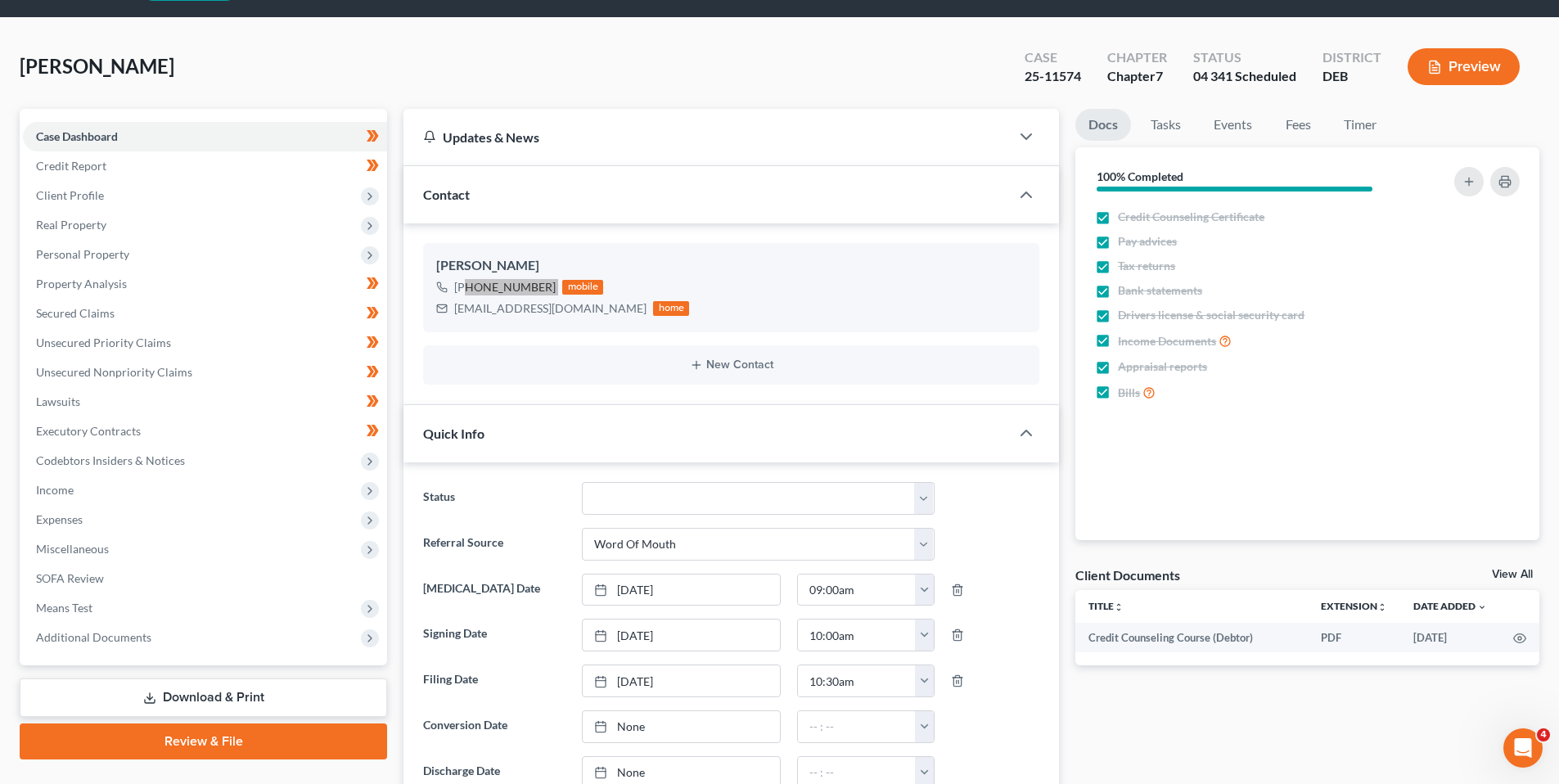
scroll to position [0, 0]
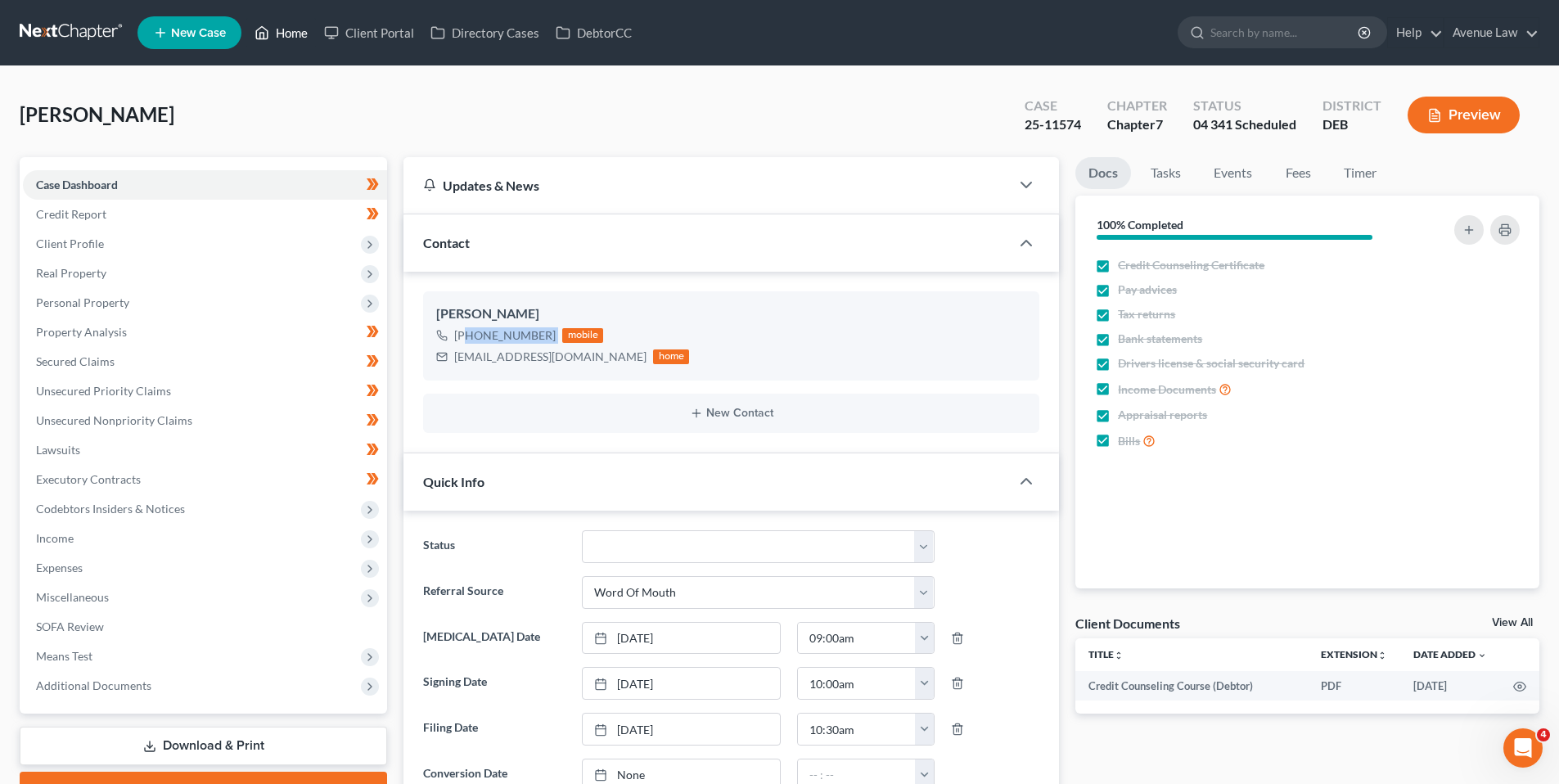
click at [283, 28] on link "Home" at bounding box center [281, 33] width 69 height 29
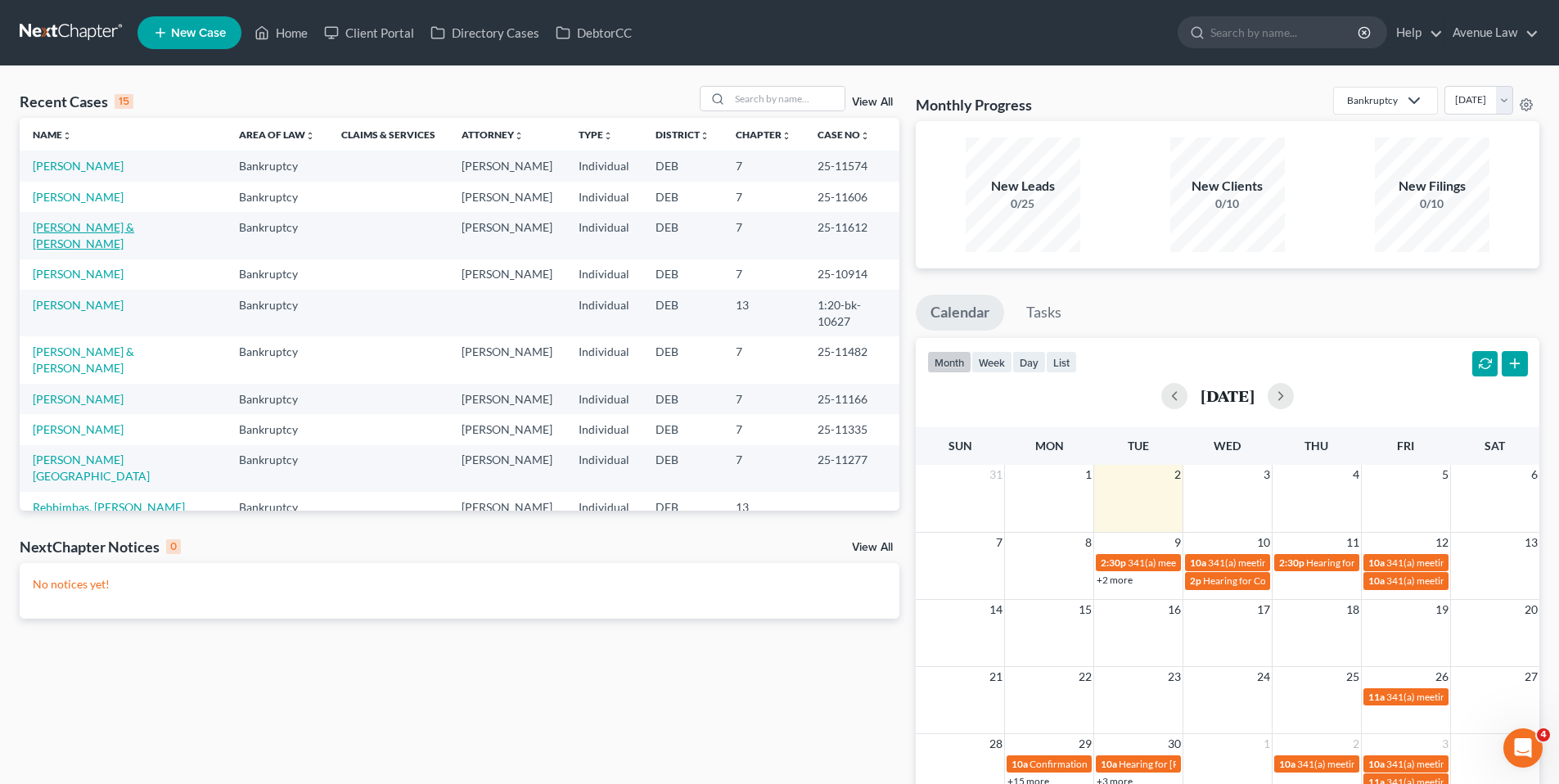
click at [69, 225] on link "[PERSON_NAME] & [PERSON_NAME]" at bounding box center [83, 235] width 101 height 30
select select "0"
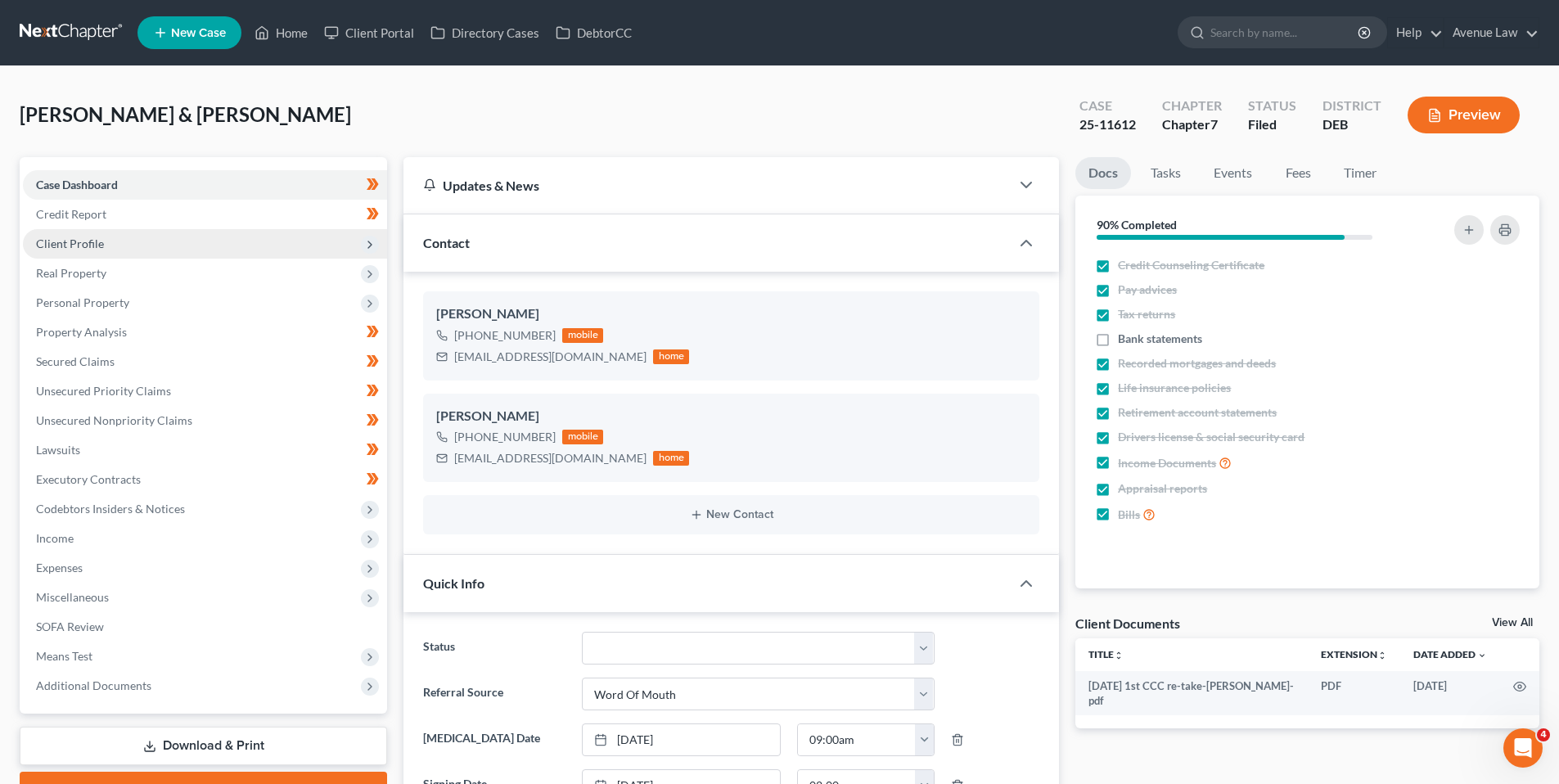
drag, startPoint x: 79, startPoint y: 242, endPoint x: 82, endPoint y: 251, distance: 9.5
click at [79, 242] on span "Client Profile" at bounding box center [69, 243] width 68 height 14
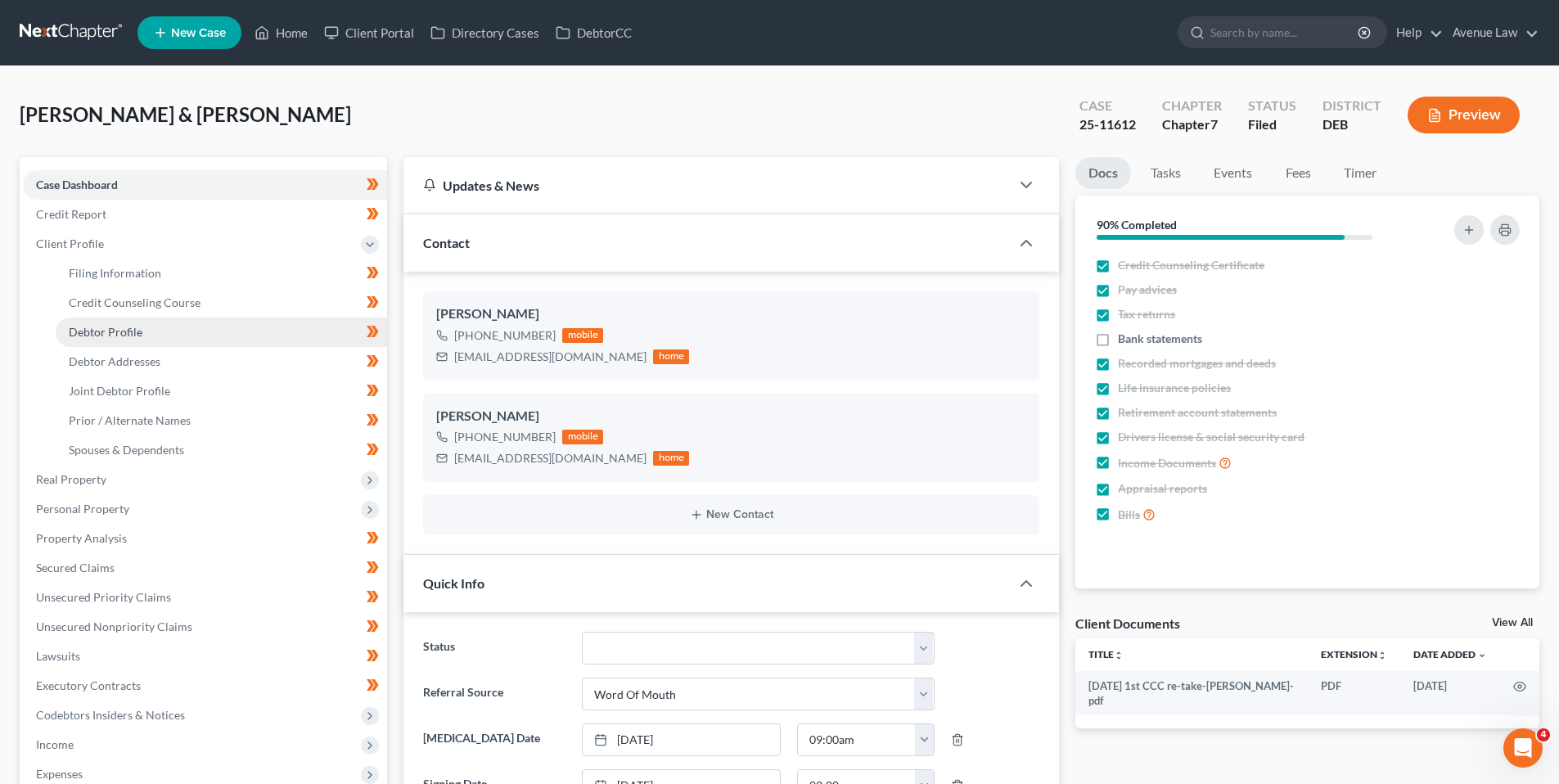
click at [99, 329] on span "Debtor Profile" at bounding box center [105, 331] width 73 height 14
select select "1"
select select "2"
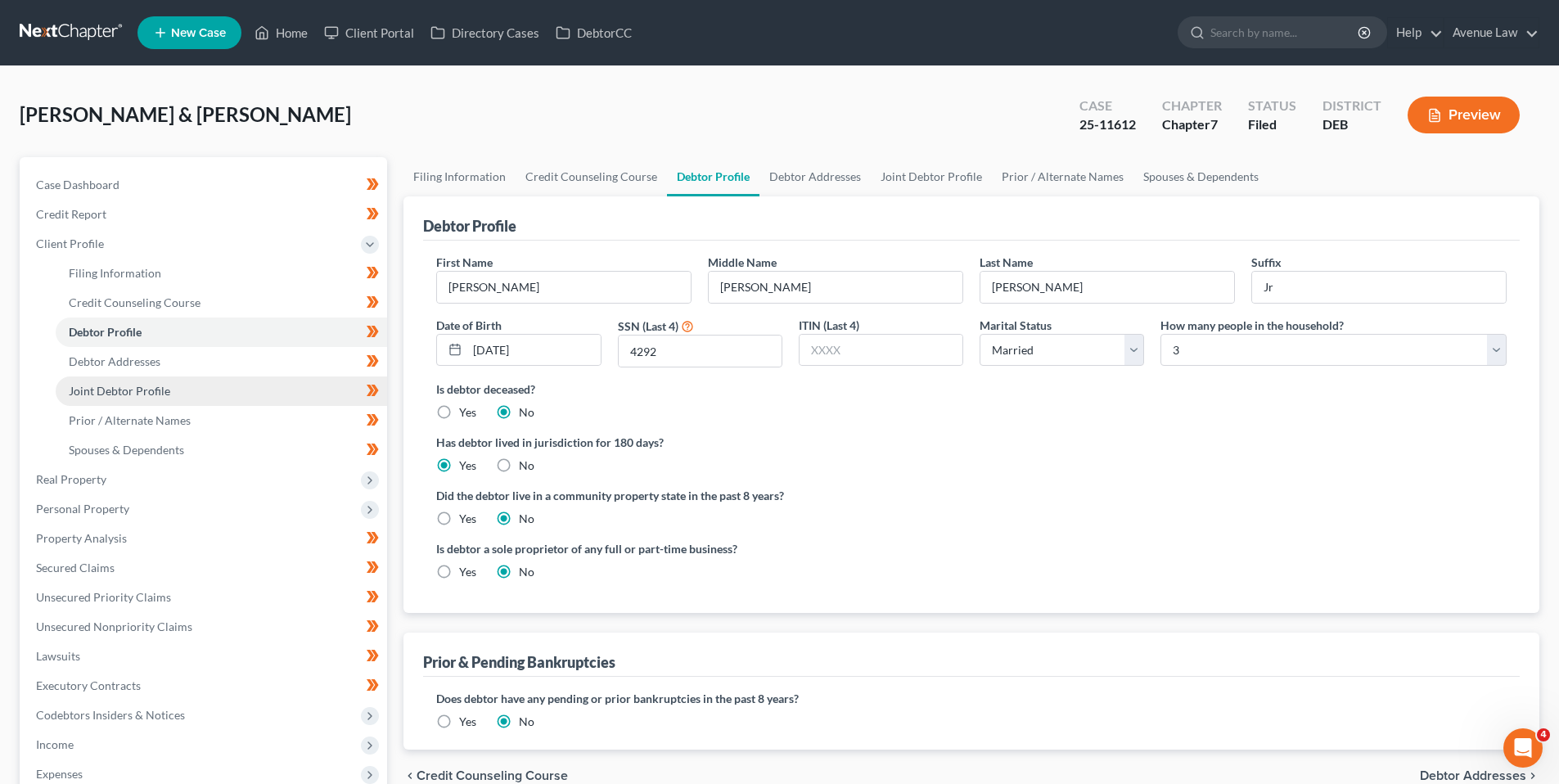
click at [123, 388] on span "Joint Debtor Profile" at bounding box center [119, 391] width 101 height 14
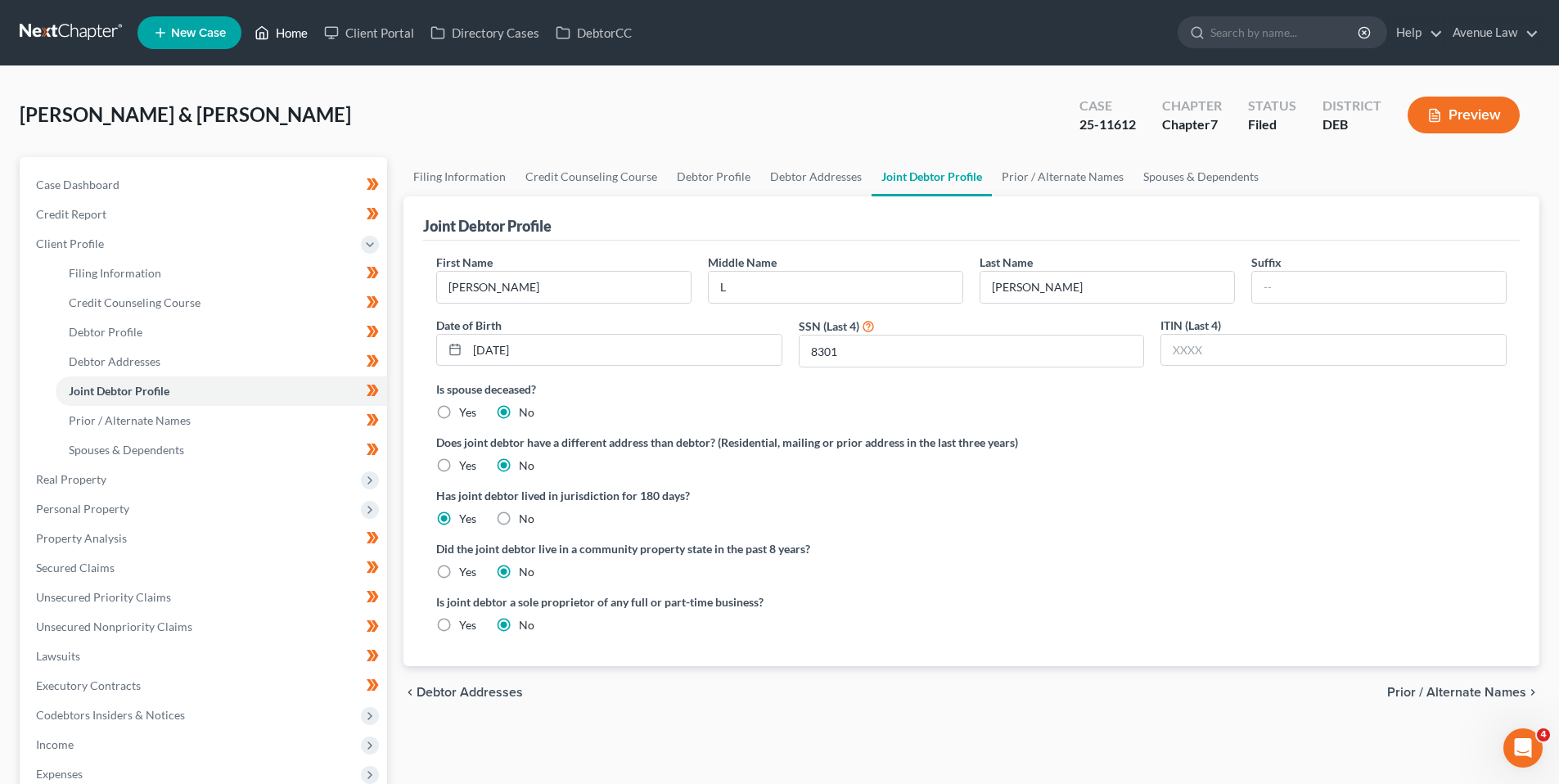
click at [284, 30] on link "Home" at bounding box center [281, 33] width 69 height 29
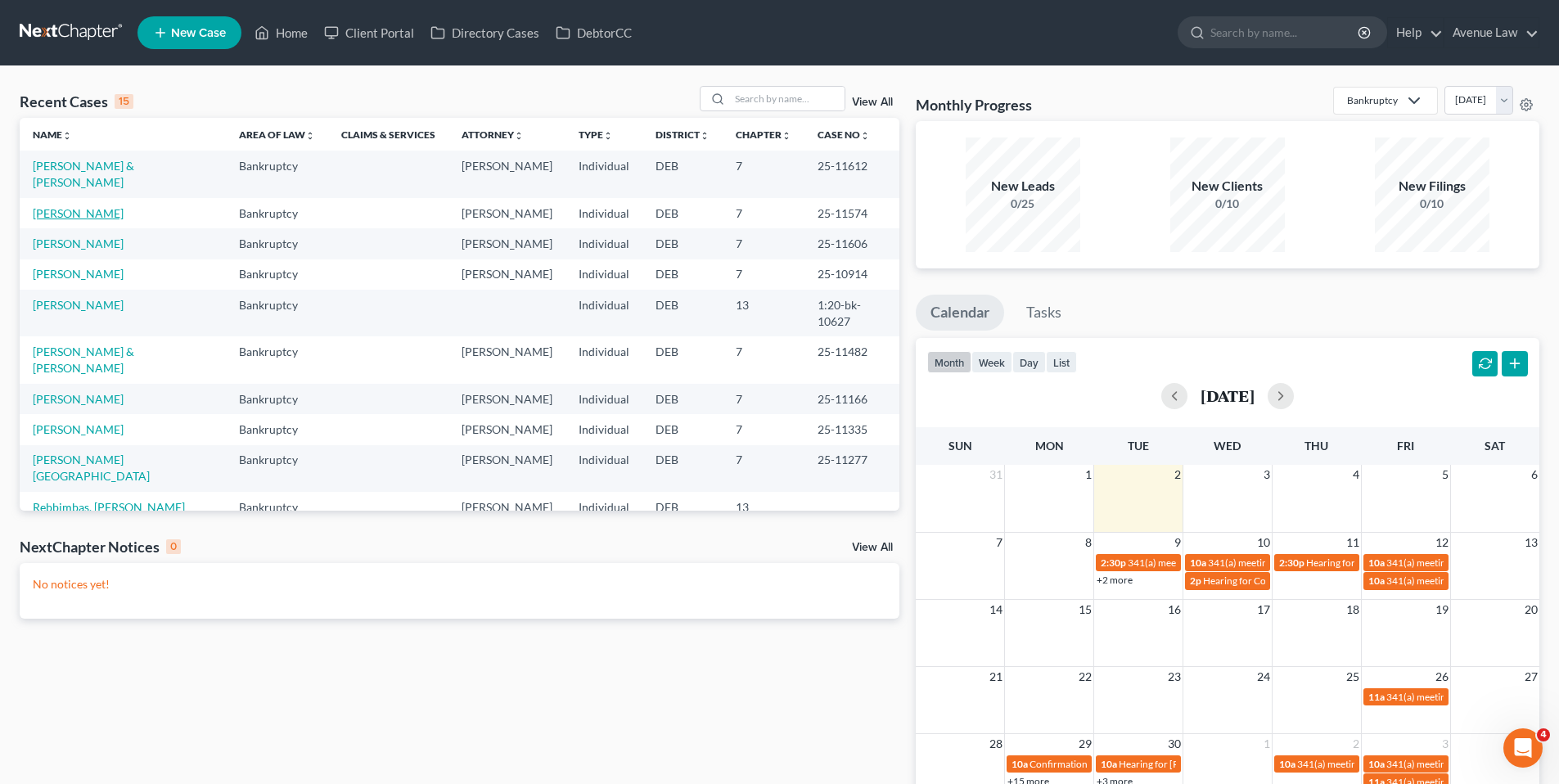
click at [79, 206] on link "[PERSON_NAME]" at bounding box center [78, 213] width 91 height 14
select select "0"
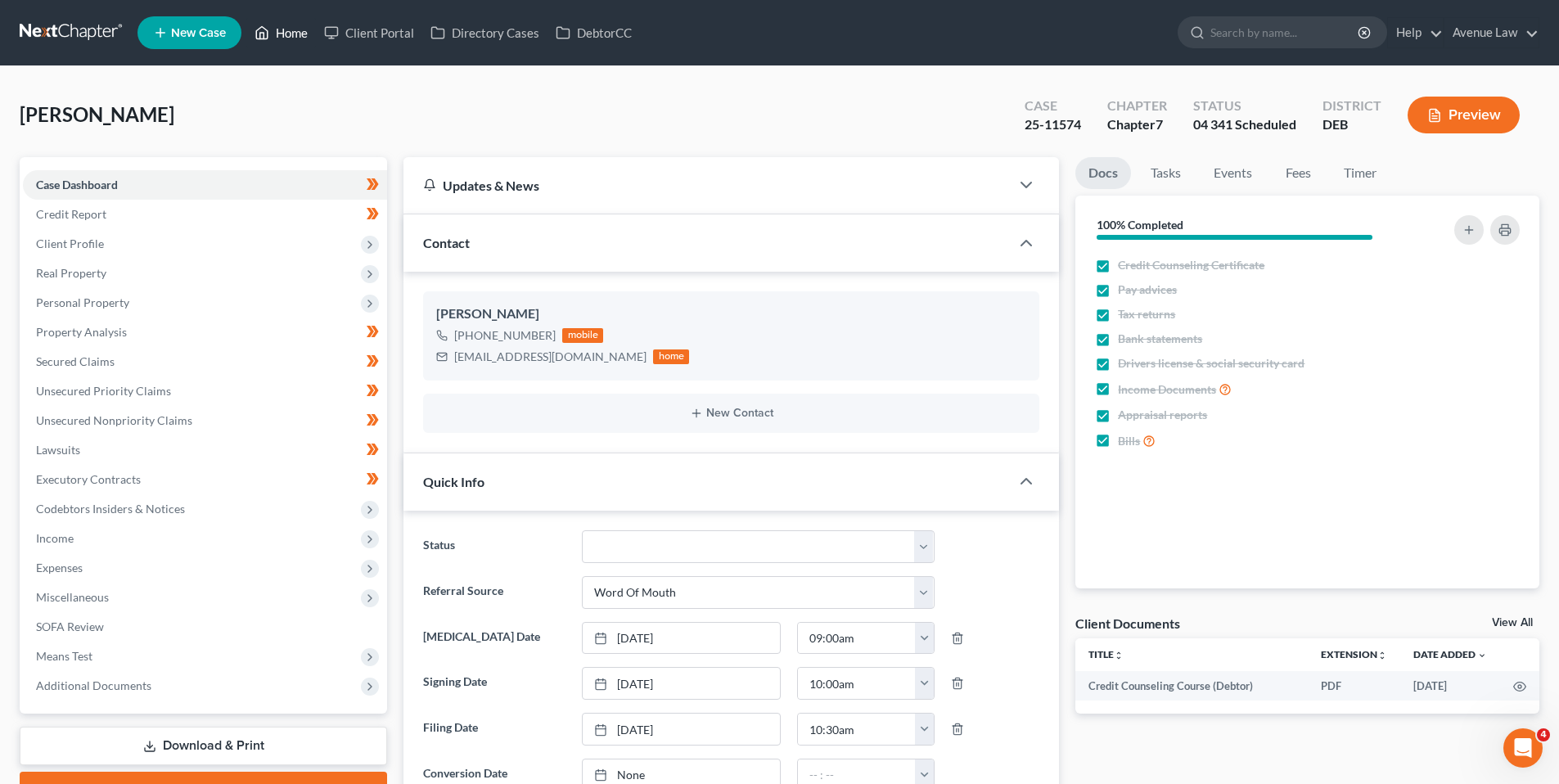
drag, startPoint x: 293, startPoint y: 34, endPoint x: 8, endPoint y: 84, distance: 289.4
click at [293, 34] on link "Home" at bounding box center [281, 33] width 69 height 29
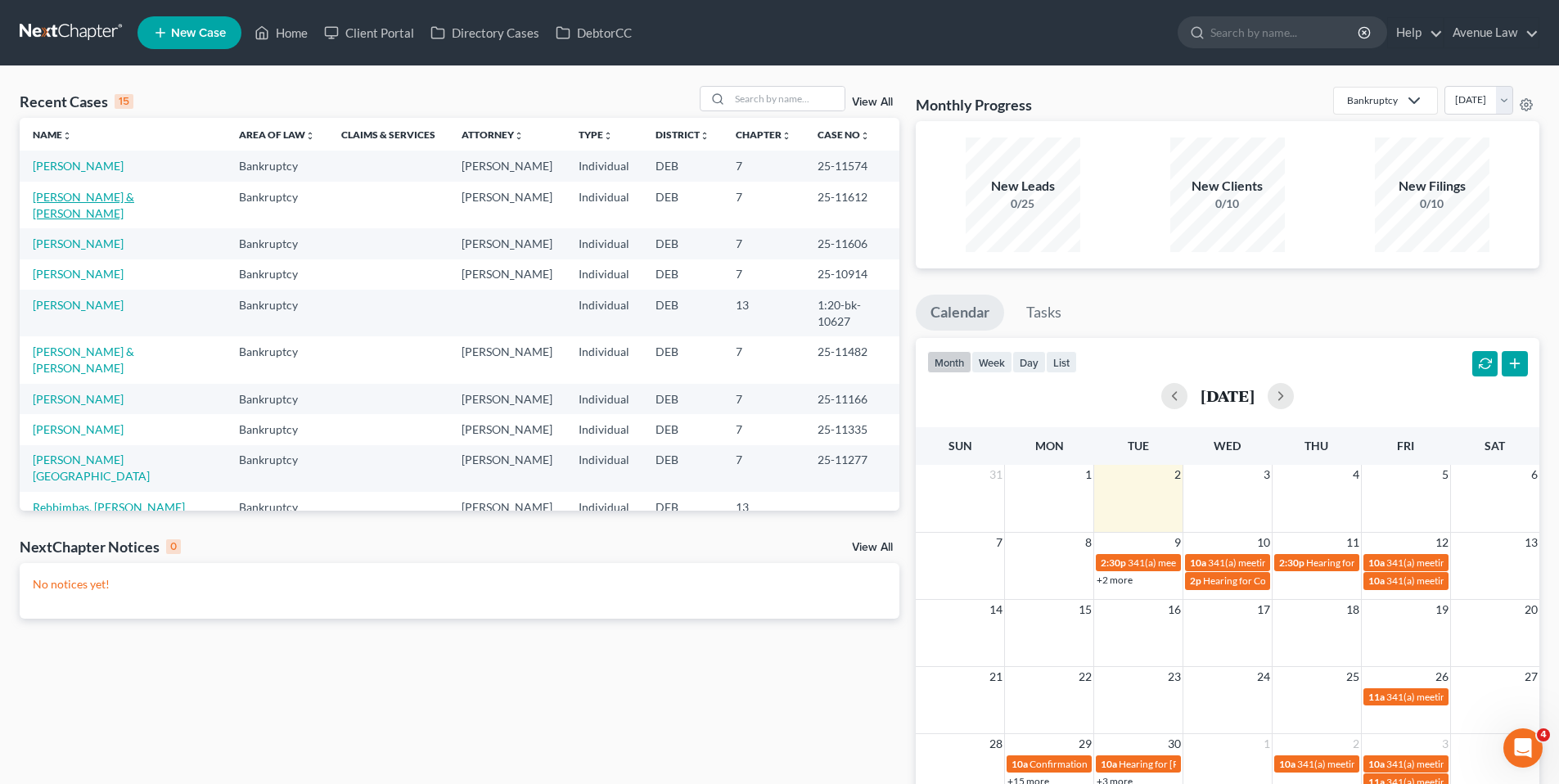
drag, startPoint x: 89, startPoint y: 197, endPoint x: 20, endPoint y: 184, distance: 70.2
click at [89, 197] on link "[PERSON_NAME] & [PERSON_NAME]" at bounding box center [83, 205] width 101 height 30
select select "0"
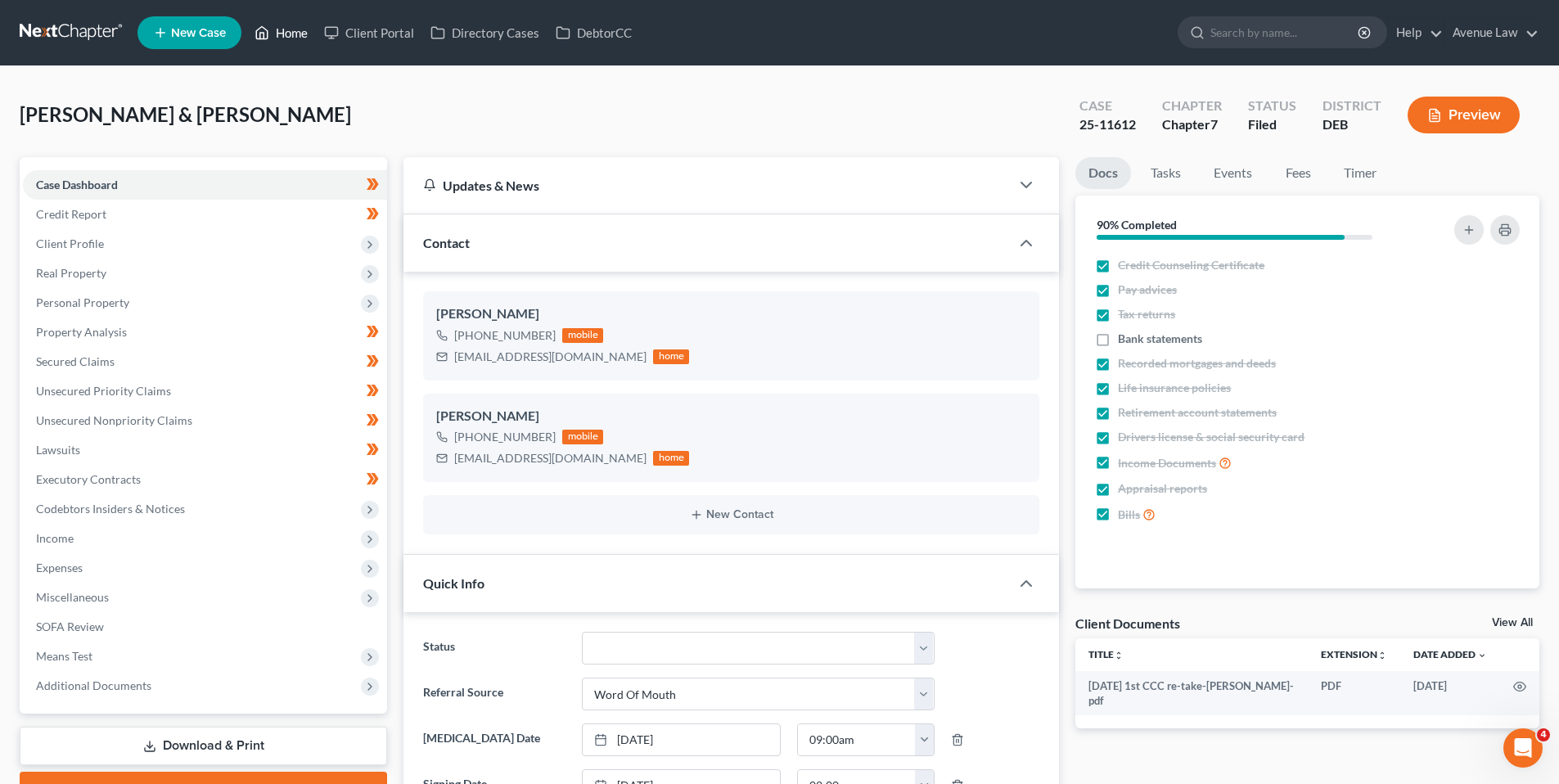
click at [284, 33] on link "Home" at bounding box center [281, 33] width 69 height 29
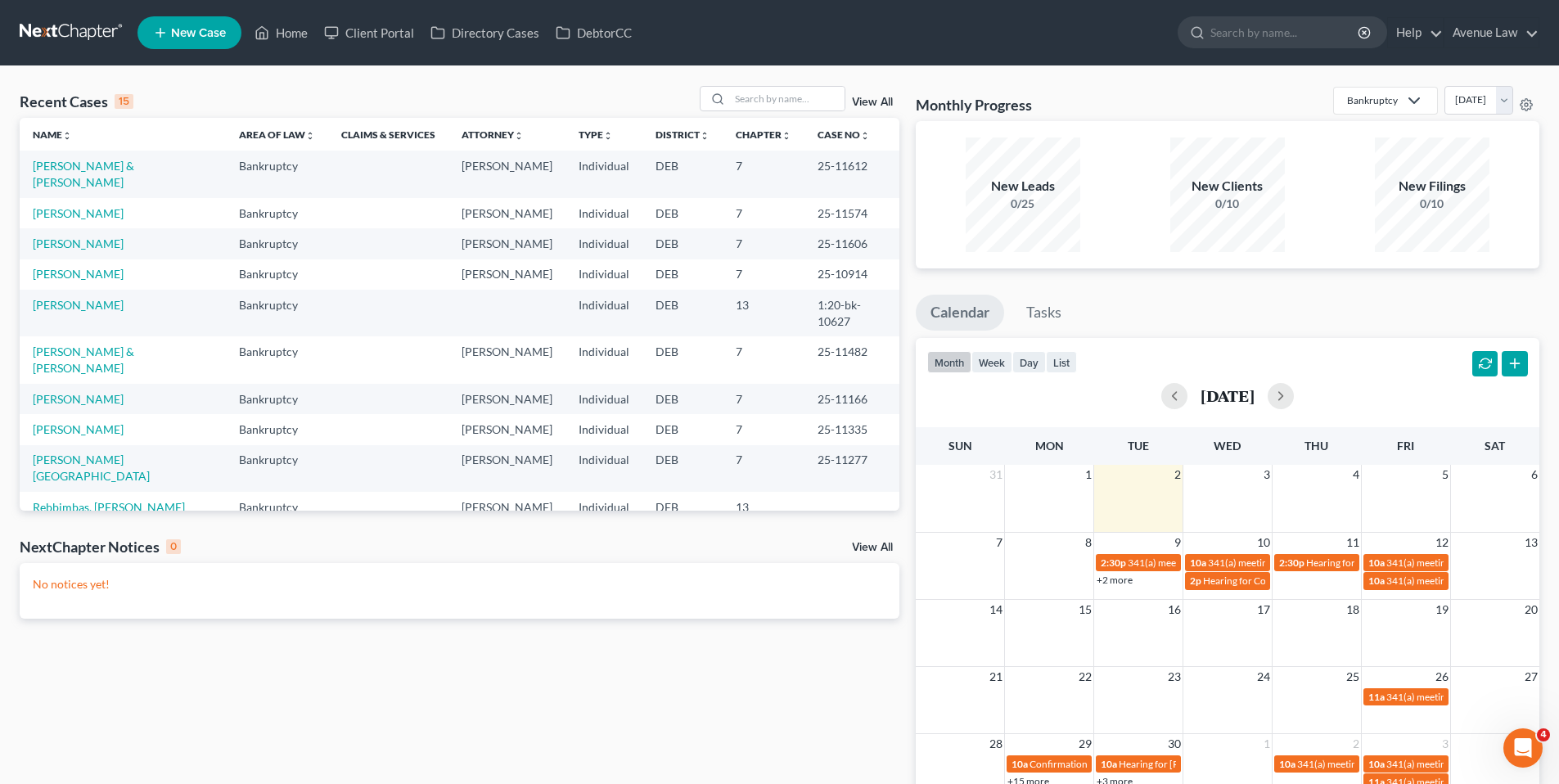
click at [89, 530] on link "Tobee, Jahlil" at bounding box center [63, 537] width 62 height 14
select select "0"
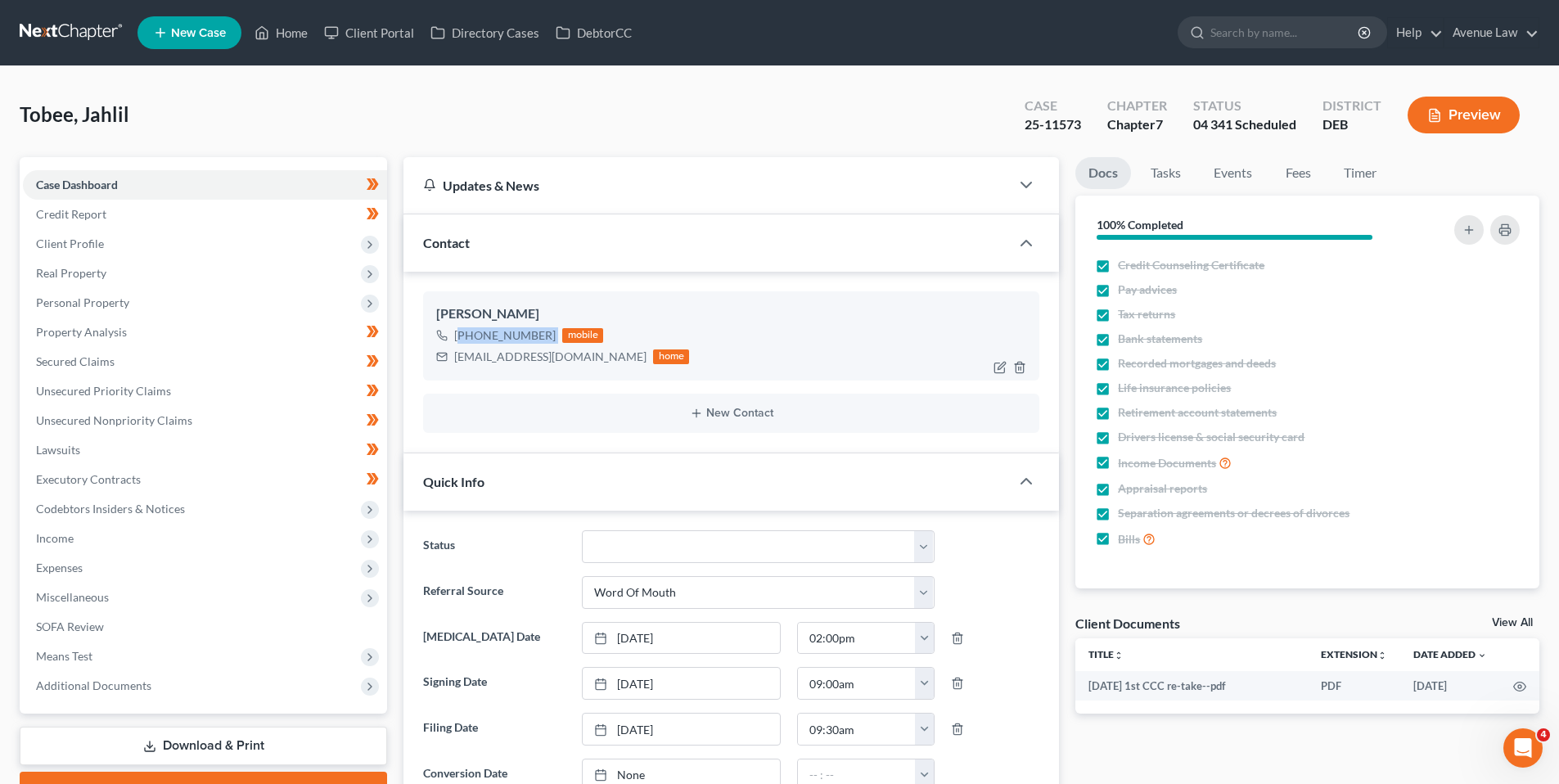
drag, startPoint x: 552, startPoint y: 332, endPoint x: 459, endPoint y: 345, distance: 93.9
click at [461, 333] on div "[PHONE_NUMBER] mobile" at bounding box center [562, 335] width 253 height 21
copy div "[PHONE_NUMBER]"
click at [296, 31] on link "Home" at bounding box center [281, 33] width 69 height 29
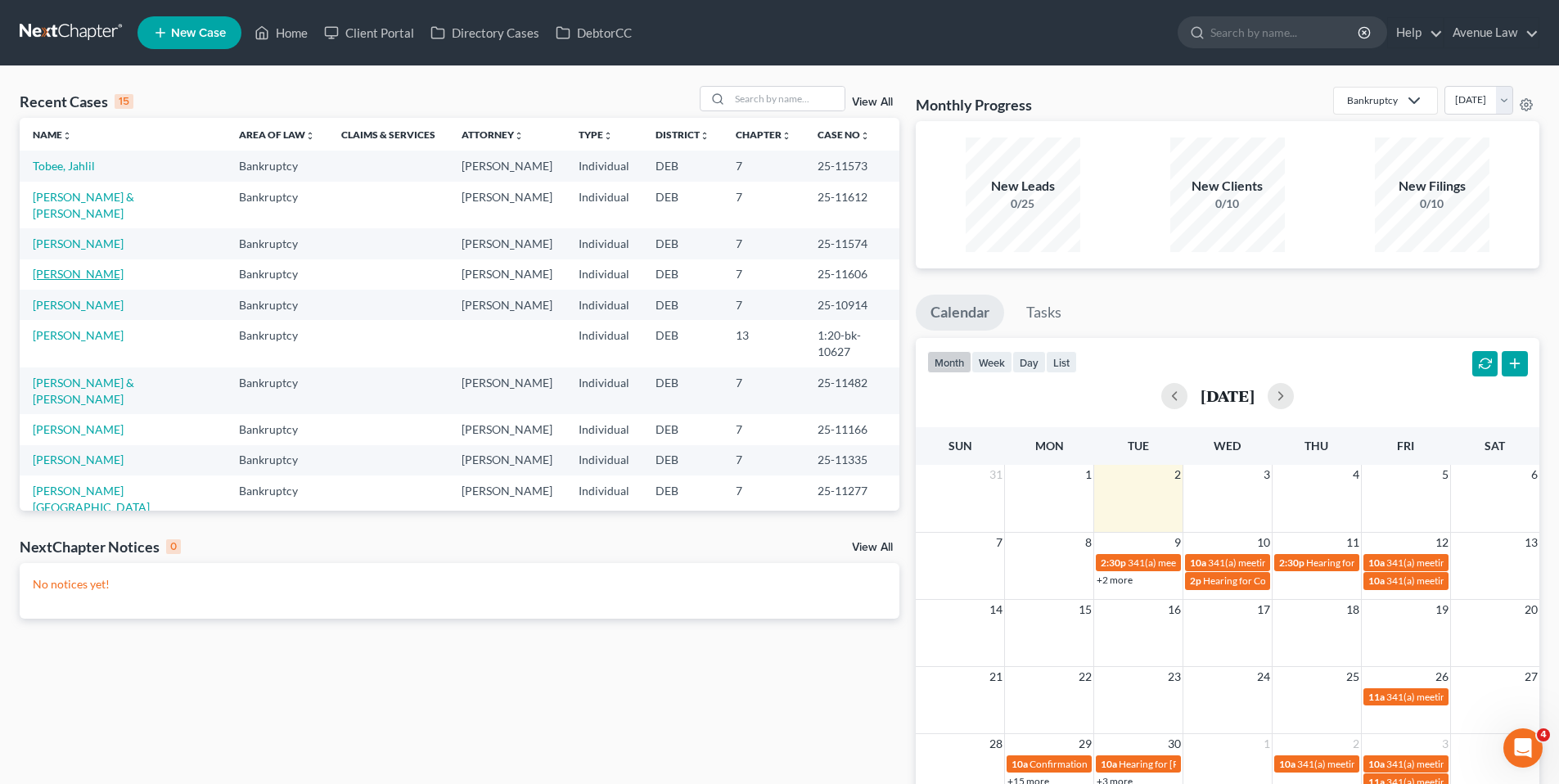
click at [96, 266] on link "[PERSON_NAME]" at bounding box center [78, 273] width 91 height 14
select select "0"
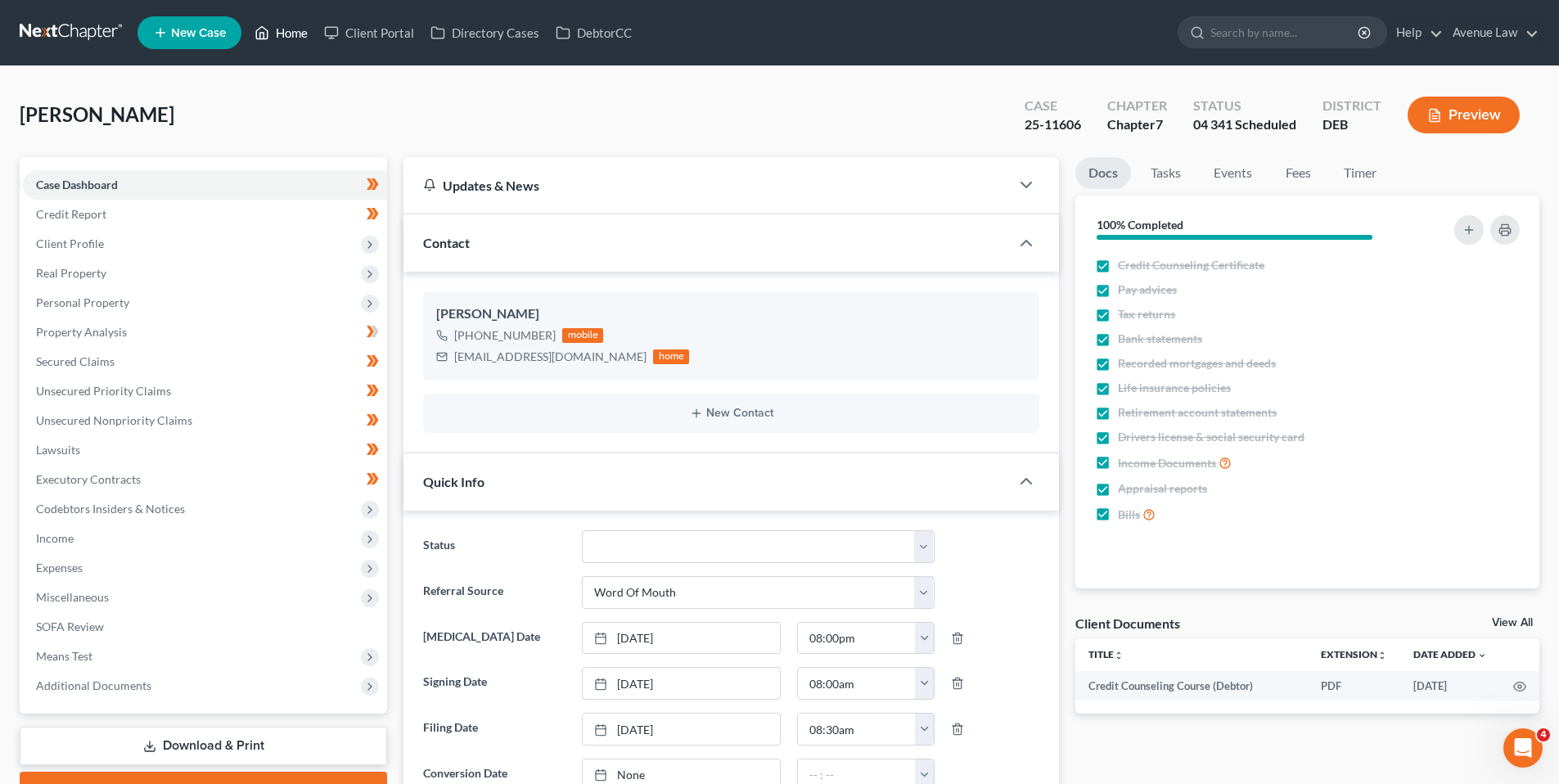
click at [281, 30] on link "Home" at bounding box center [281, 33] width 69 height 29
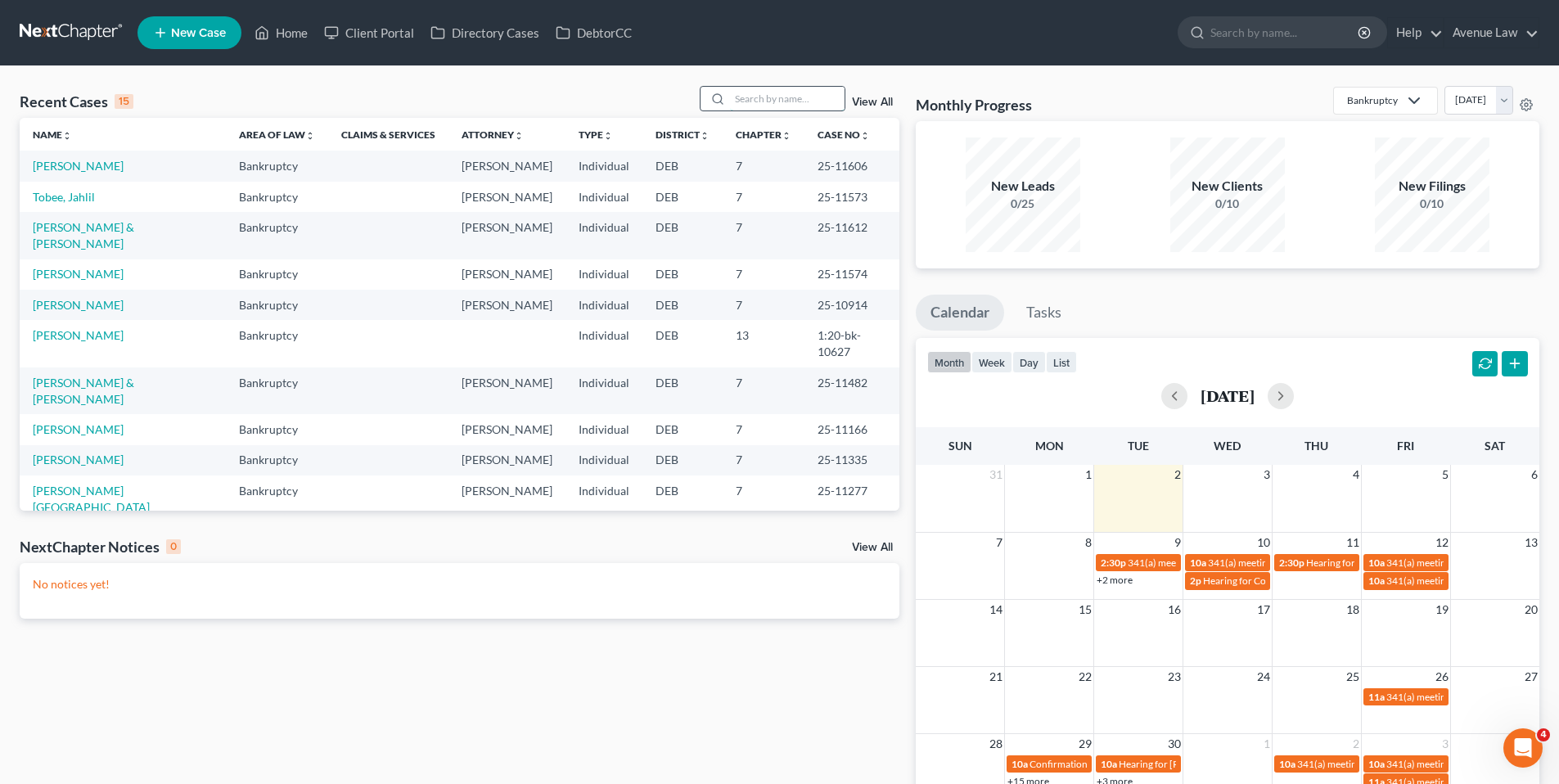
click at [755, 99] on input "search" at bounding box center [787, 99] width 114 height 23
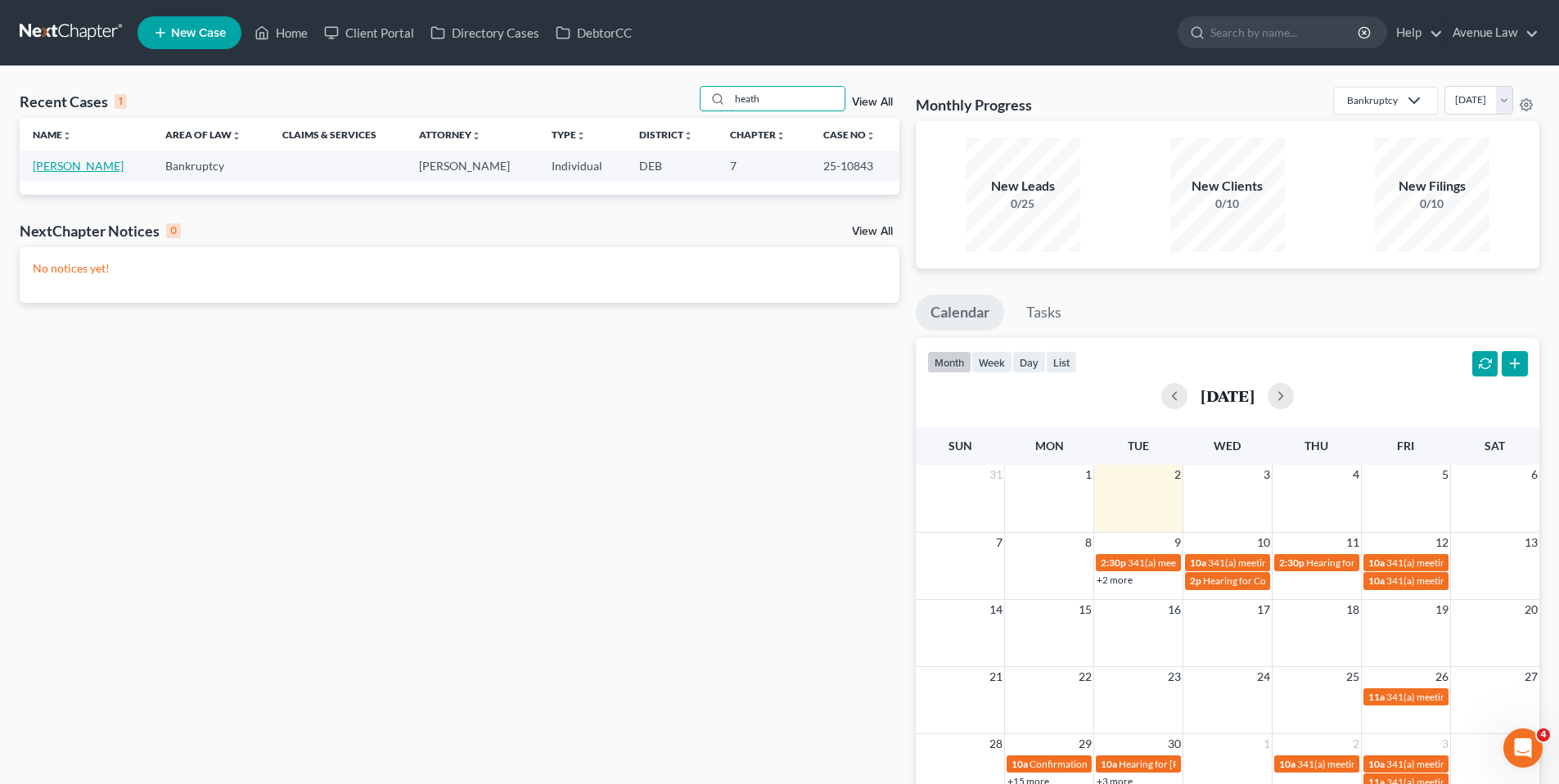
type input "heath"
click at [56, 167] on link "[PERSON_NAME]" at bounding box center [78, 165] width 91 height 14
select select "0"
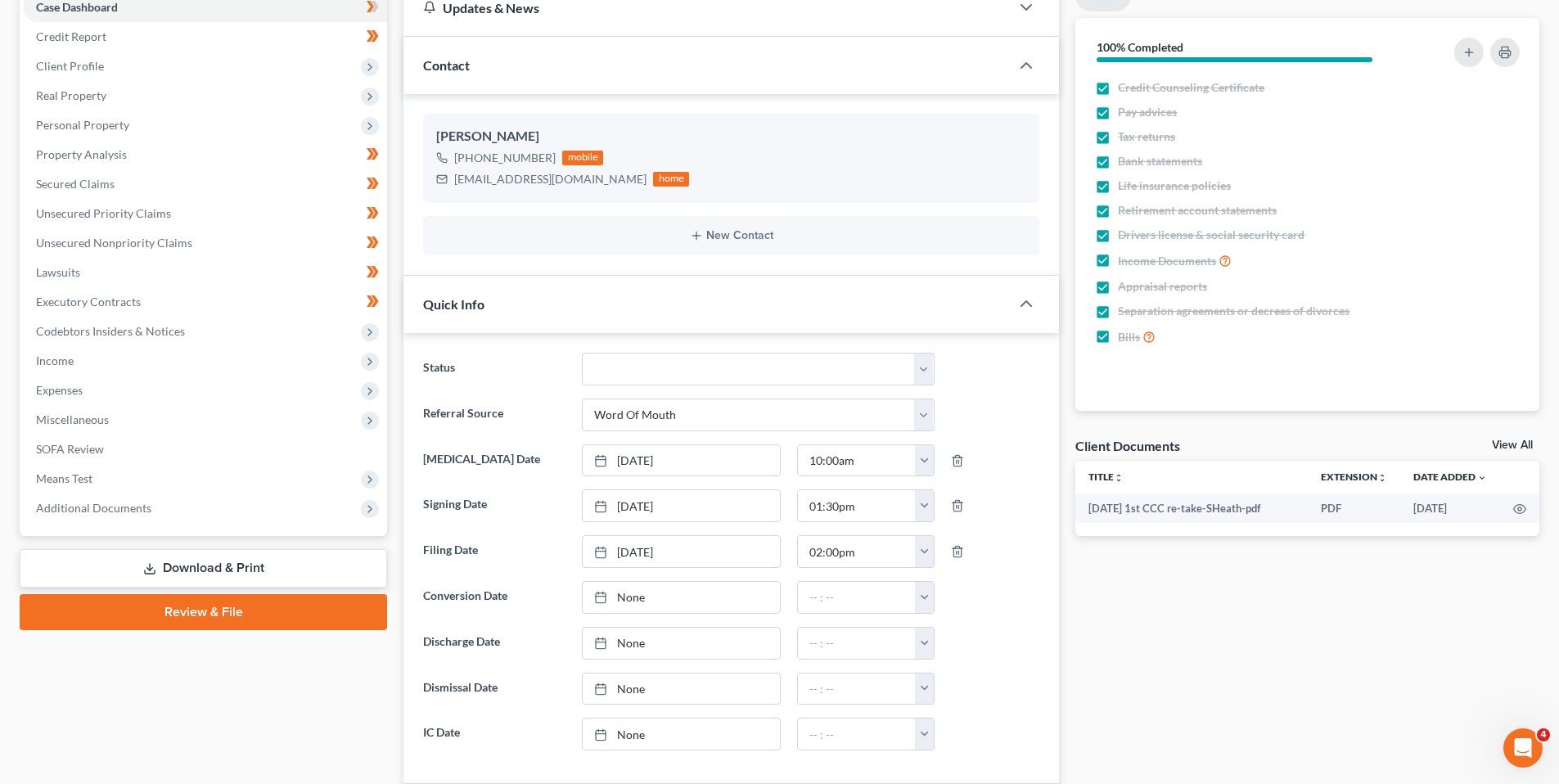
scroll to position [245, 0]
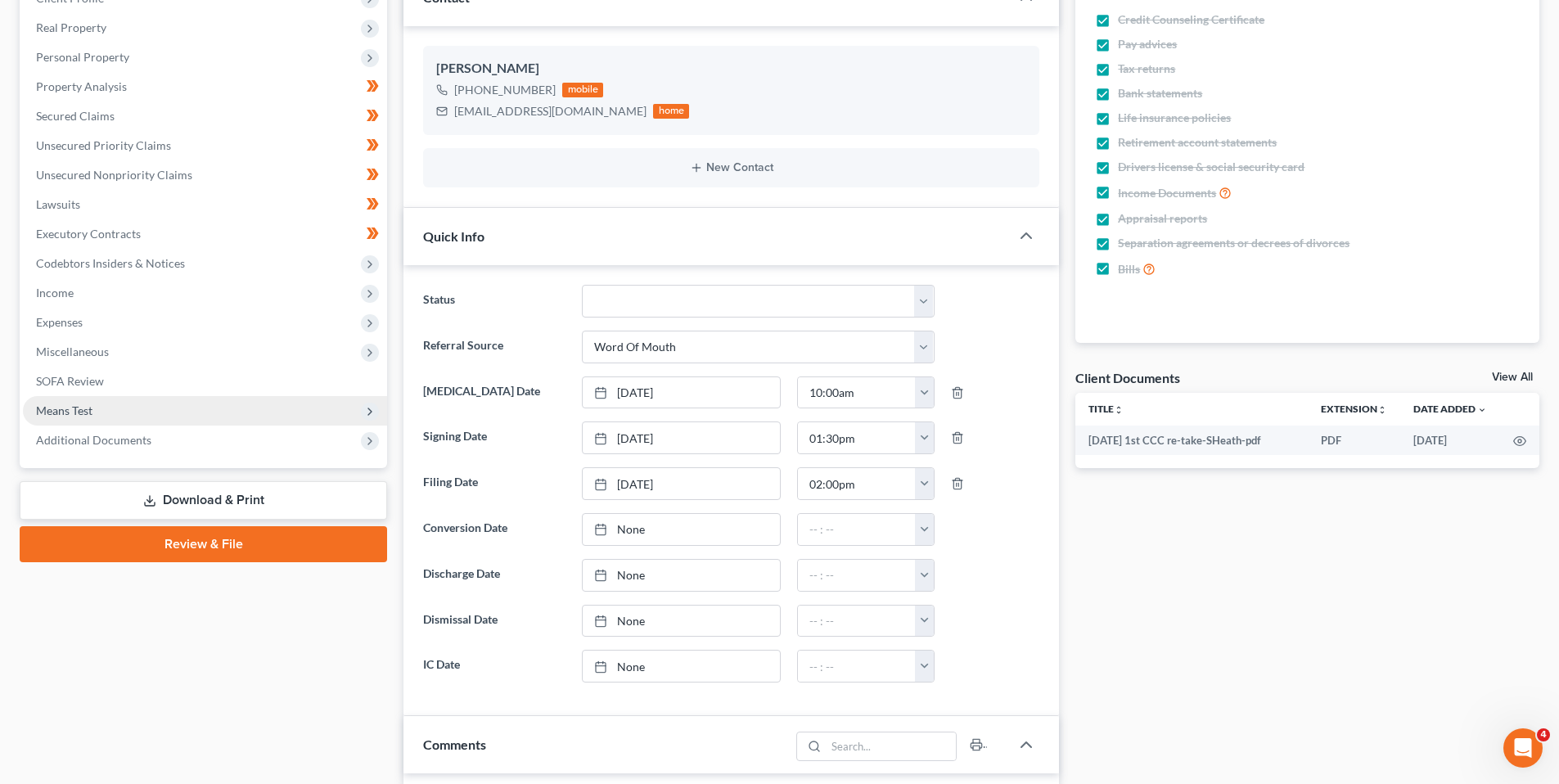
click at [68, 405] on span "Means Test" at bounding box center [64, 410] width 57 height 14
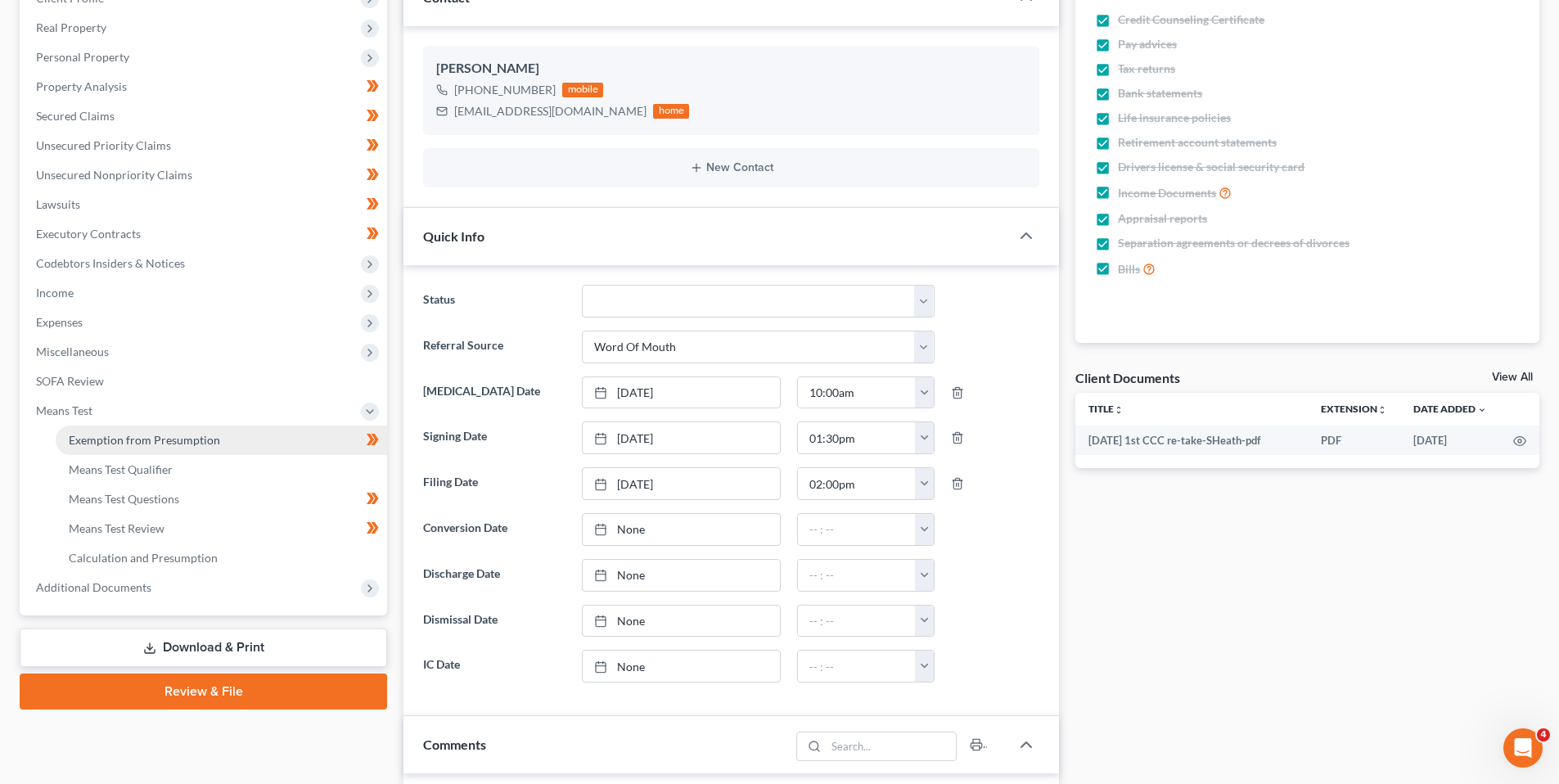
click at [142, 440] on span "Exemption from Presumption" at bounding box center [144, 439] width 151 height 14
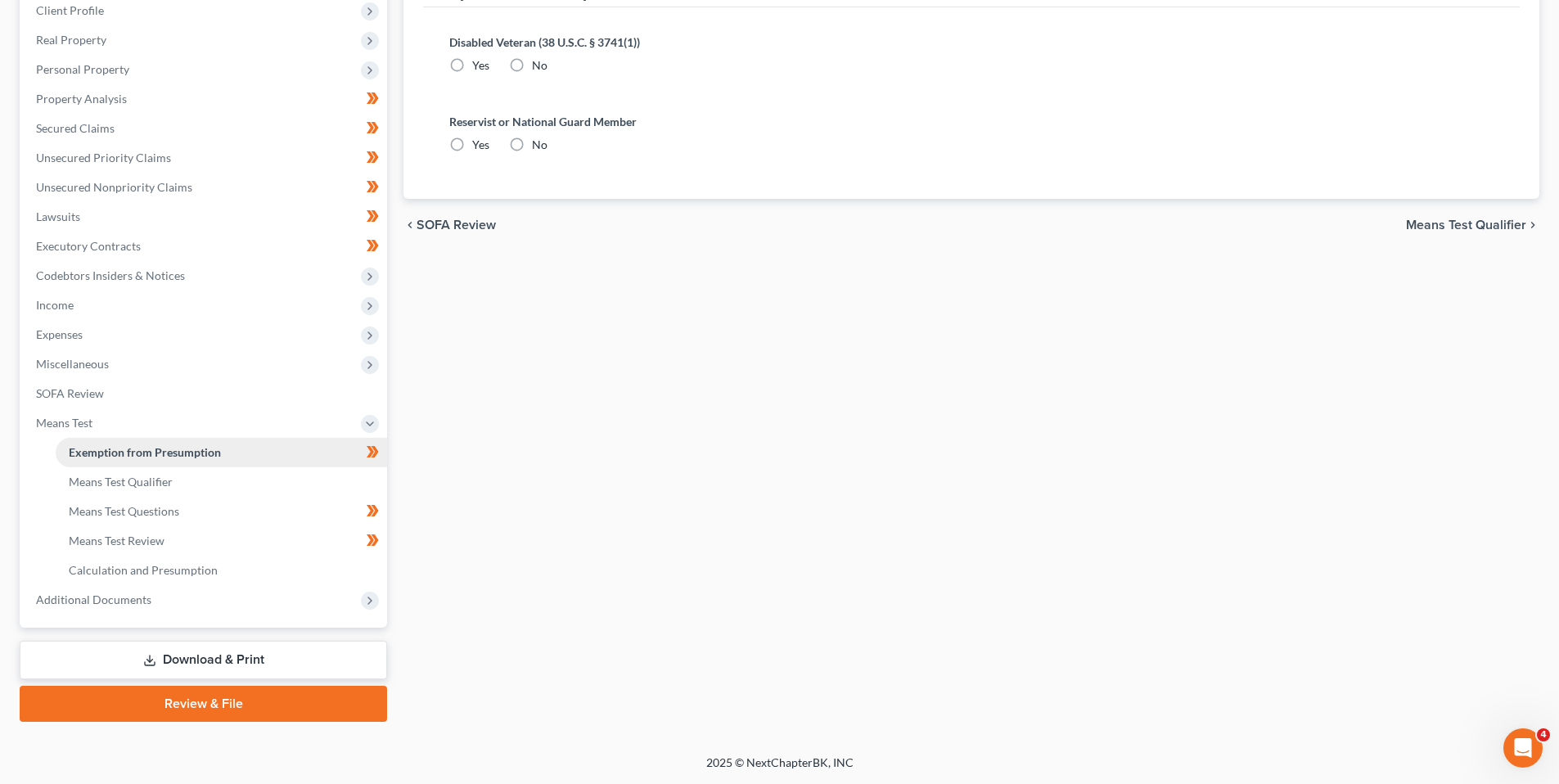
scroll to position [59, 0]
radio input "true"
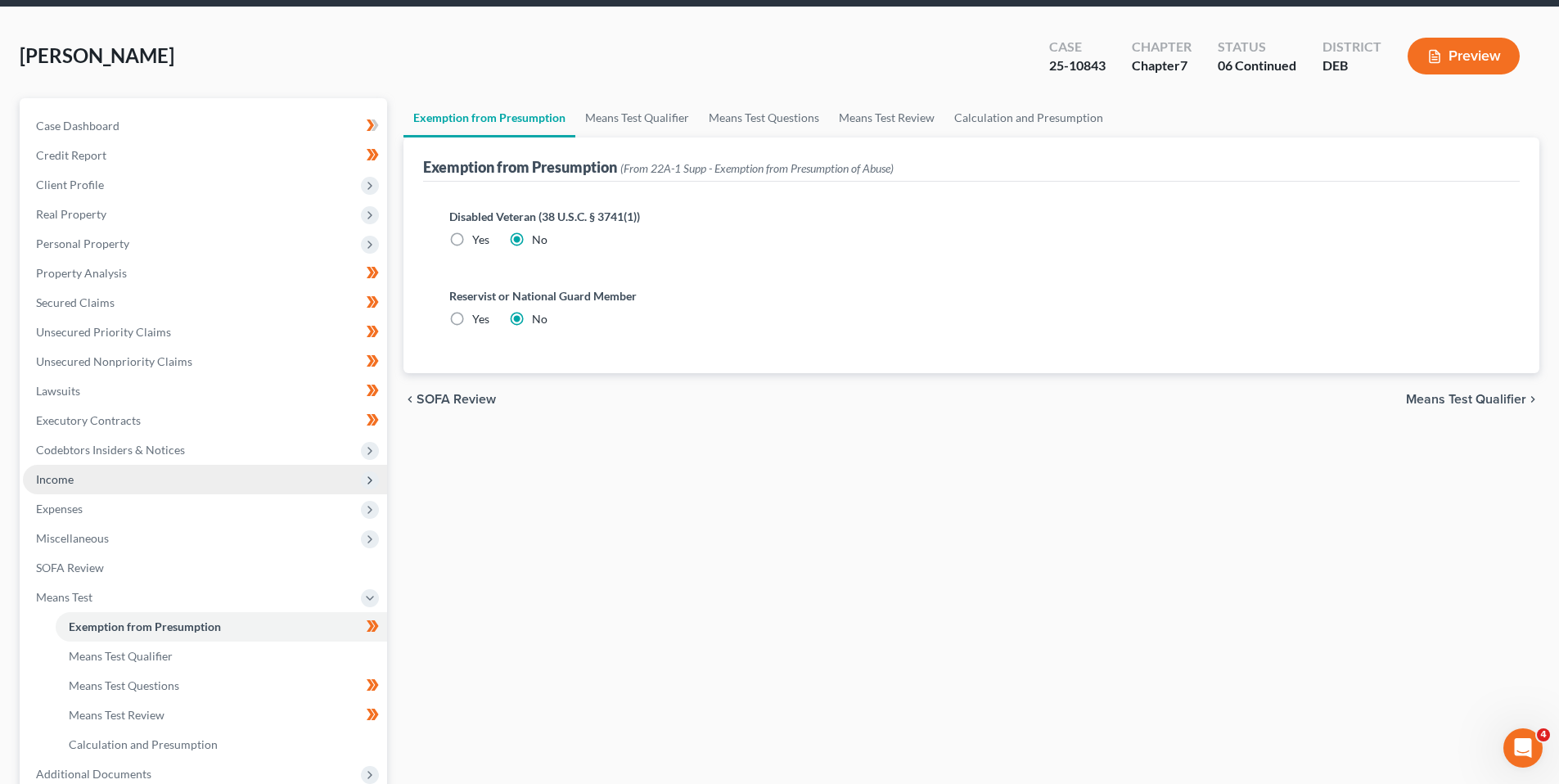
scroll to position [0, 0]
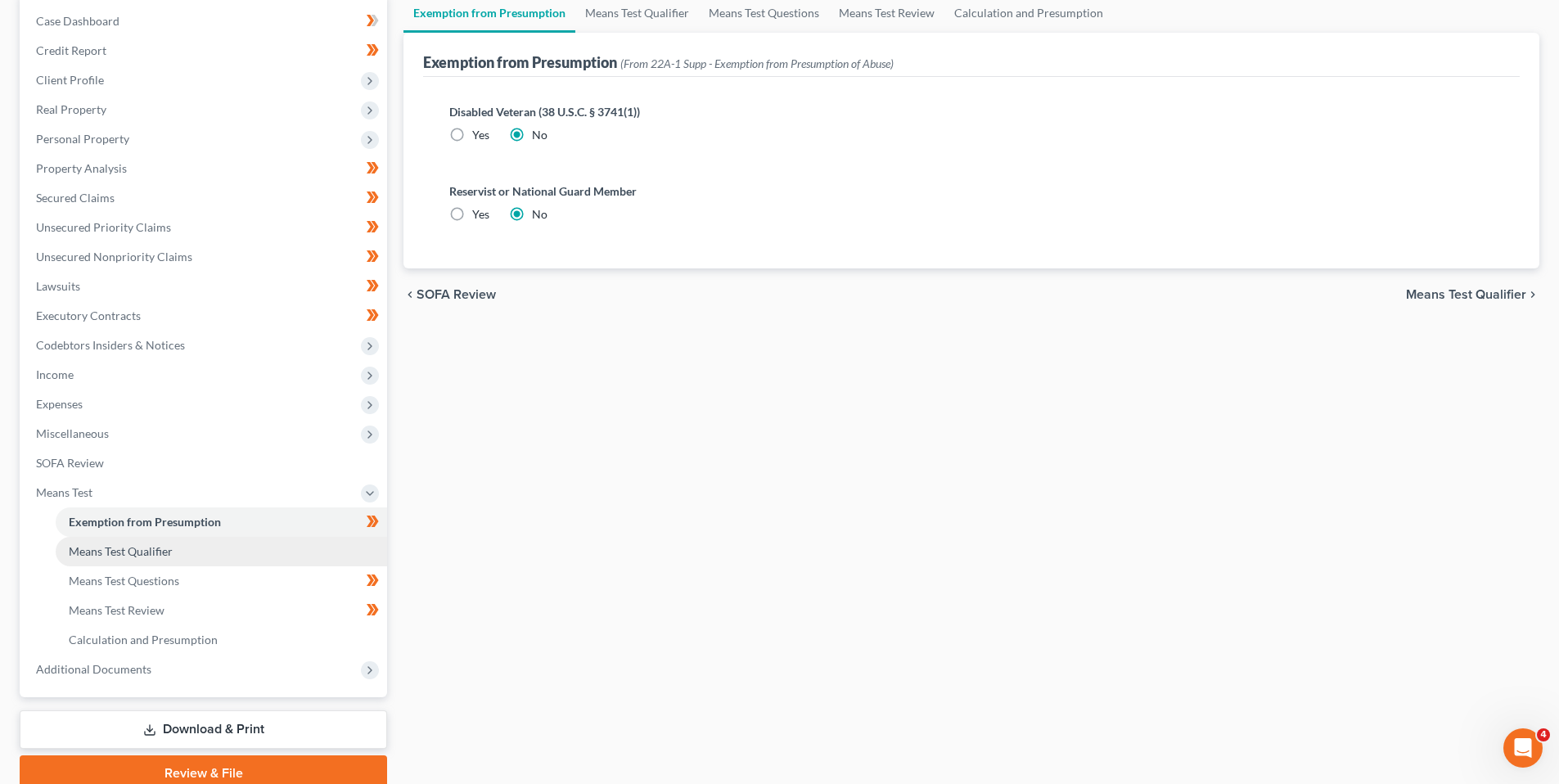
click at [158, 548] on span "Means Test Qualifier" at bounding box center [120, 551] width 104 height 14
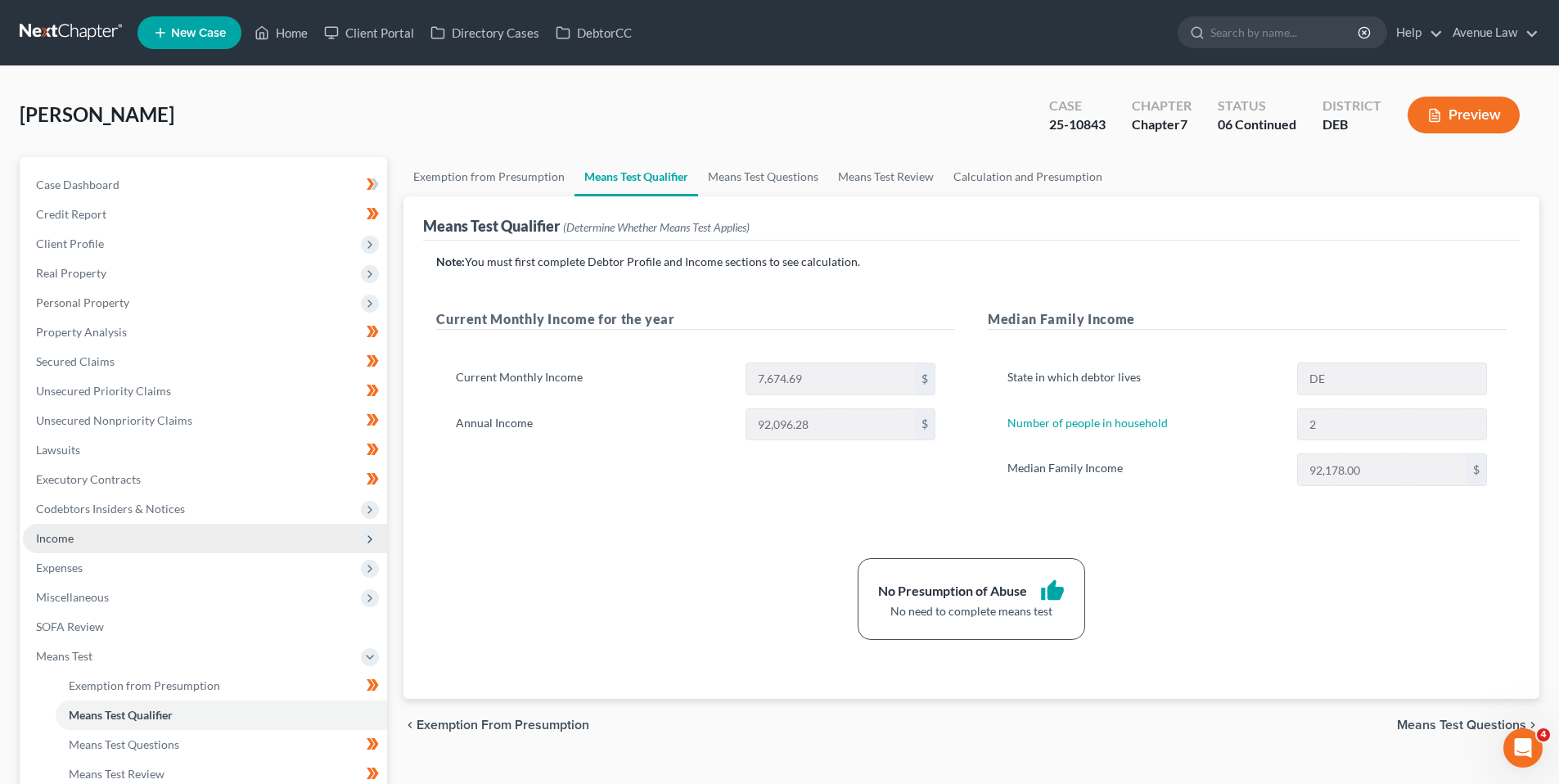
click at [50, 538] on span "Income" at bounding box center [54, 538] width 38 height 14
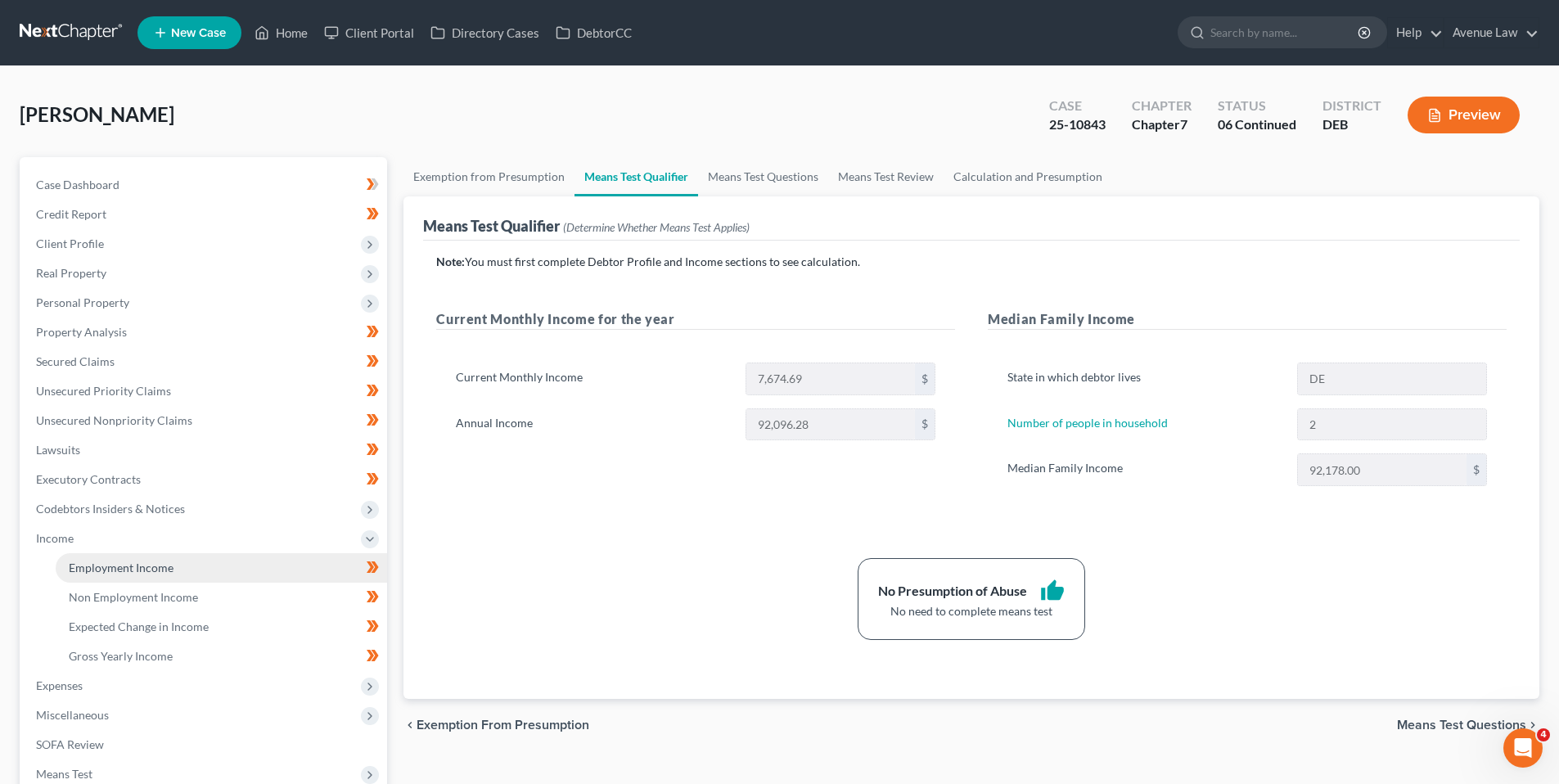
click at [100, 569] on span "Employment Income" at bounding box center [120, 567] width 104 height 14
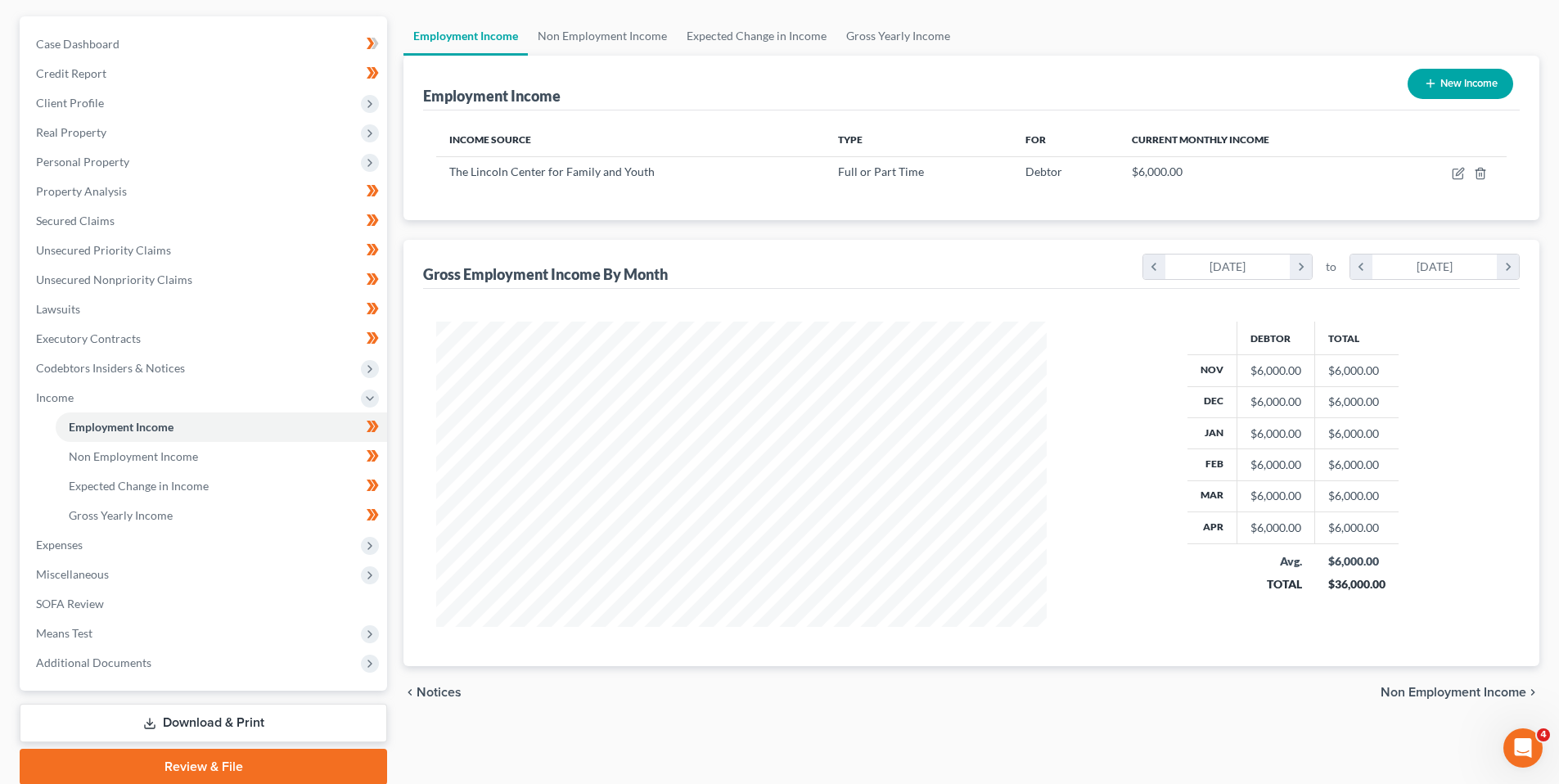
scroll to position [164, 0]
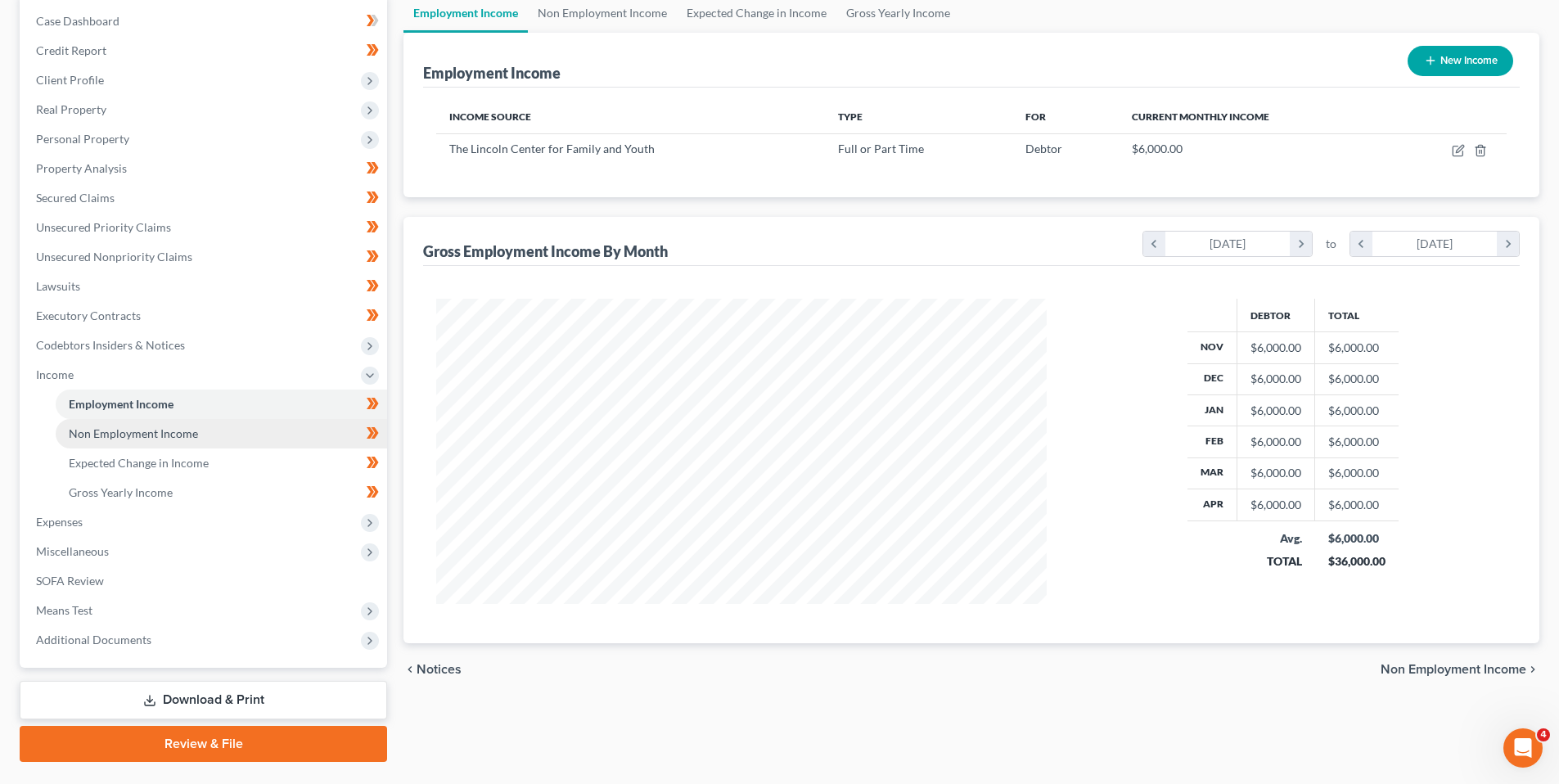
click at [163, 430] on span "Non Employment Income" at bounding box center [133, 432] width 129 height 14
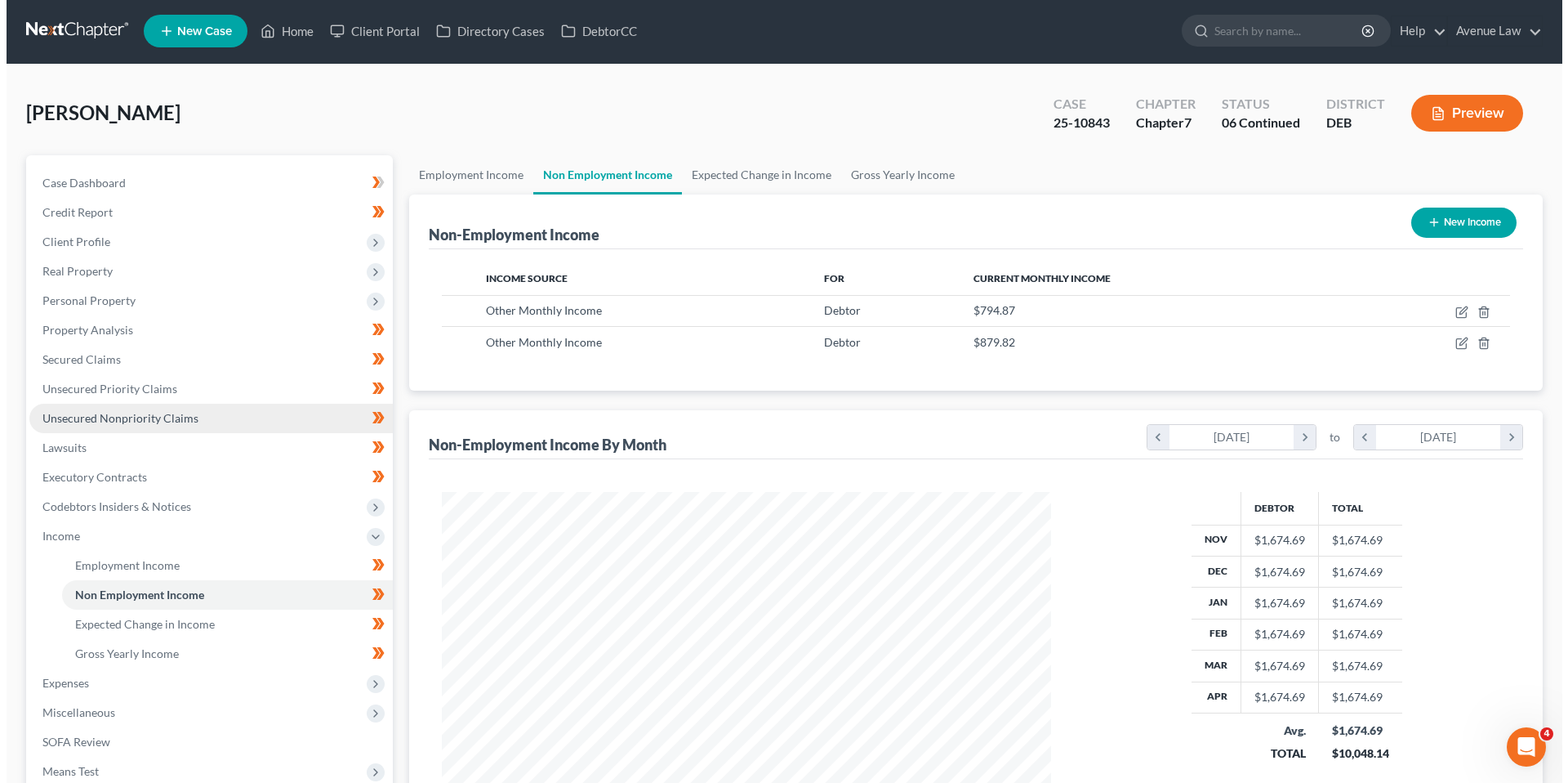
scroll to position [304, 642]
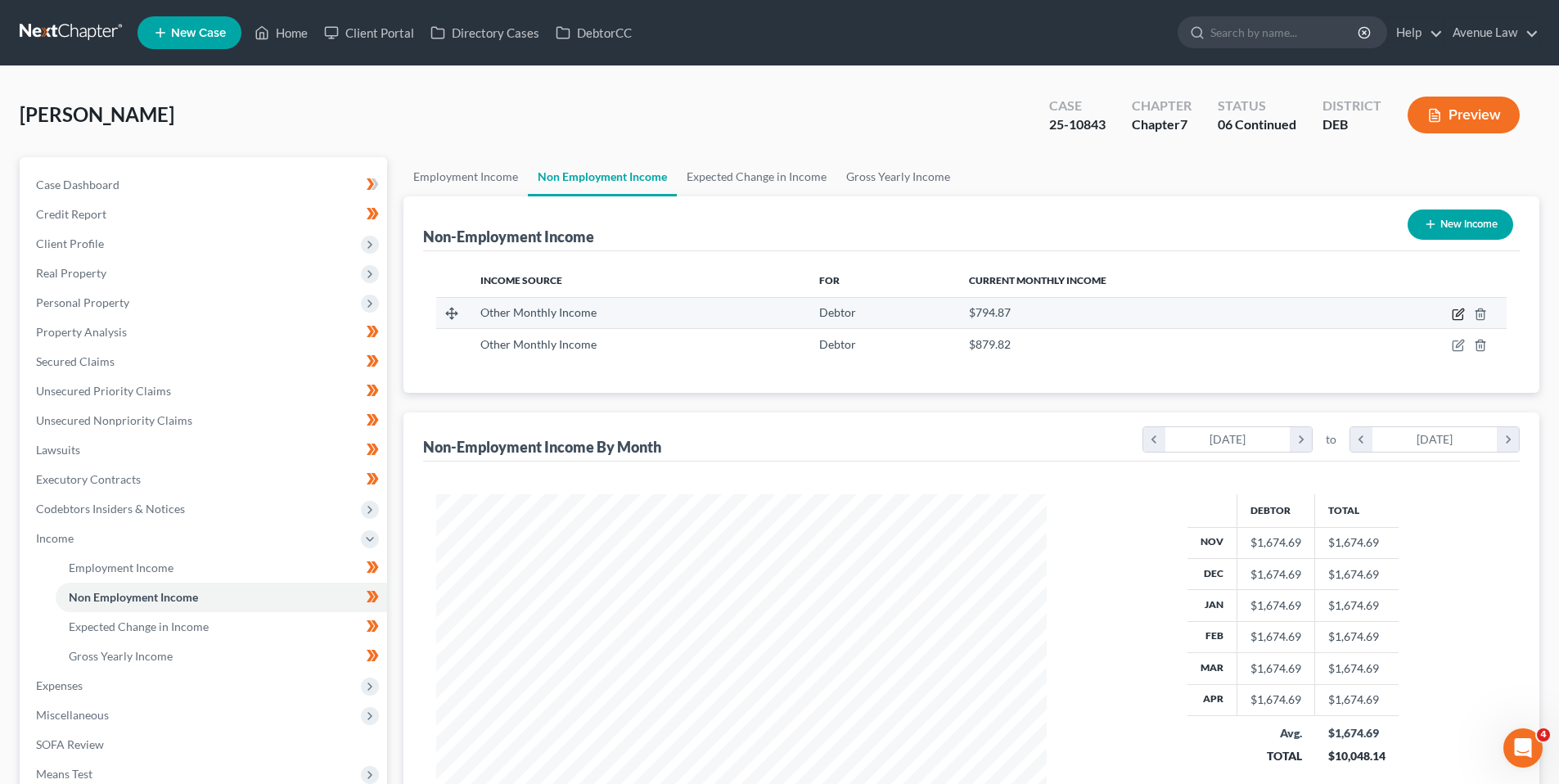
click at [1459, 312] on icon "button" at bounding box center [1459, 311] width 8 height 8
select select "13"
select select "0"
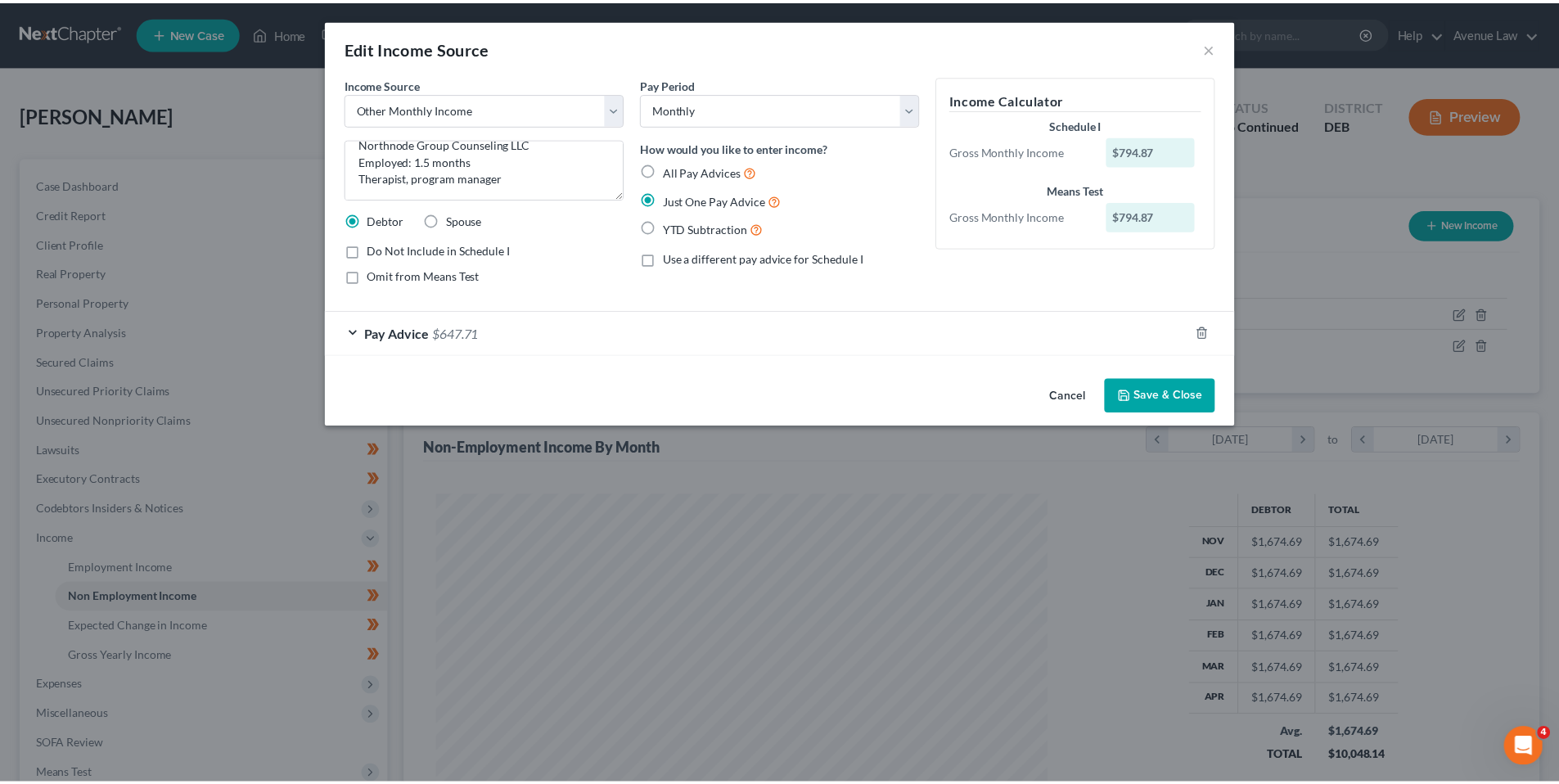
scroll to position [817770, 817526]
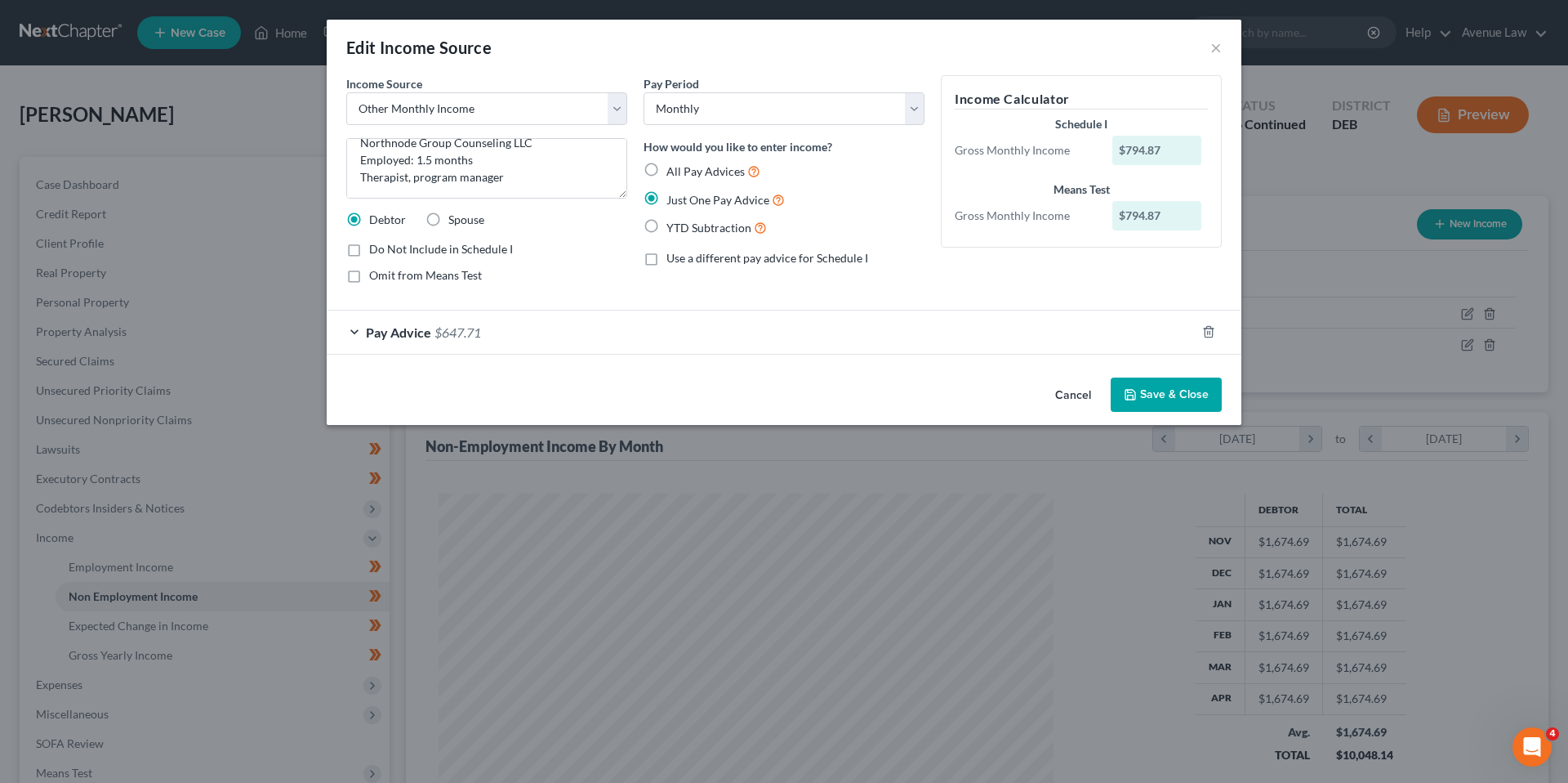
click at [1159, 390] on button "Save & Close" at bounding box center [1166, 394] width 111 height 34
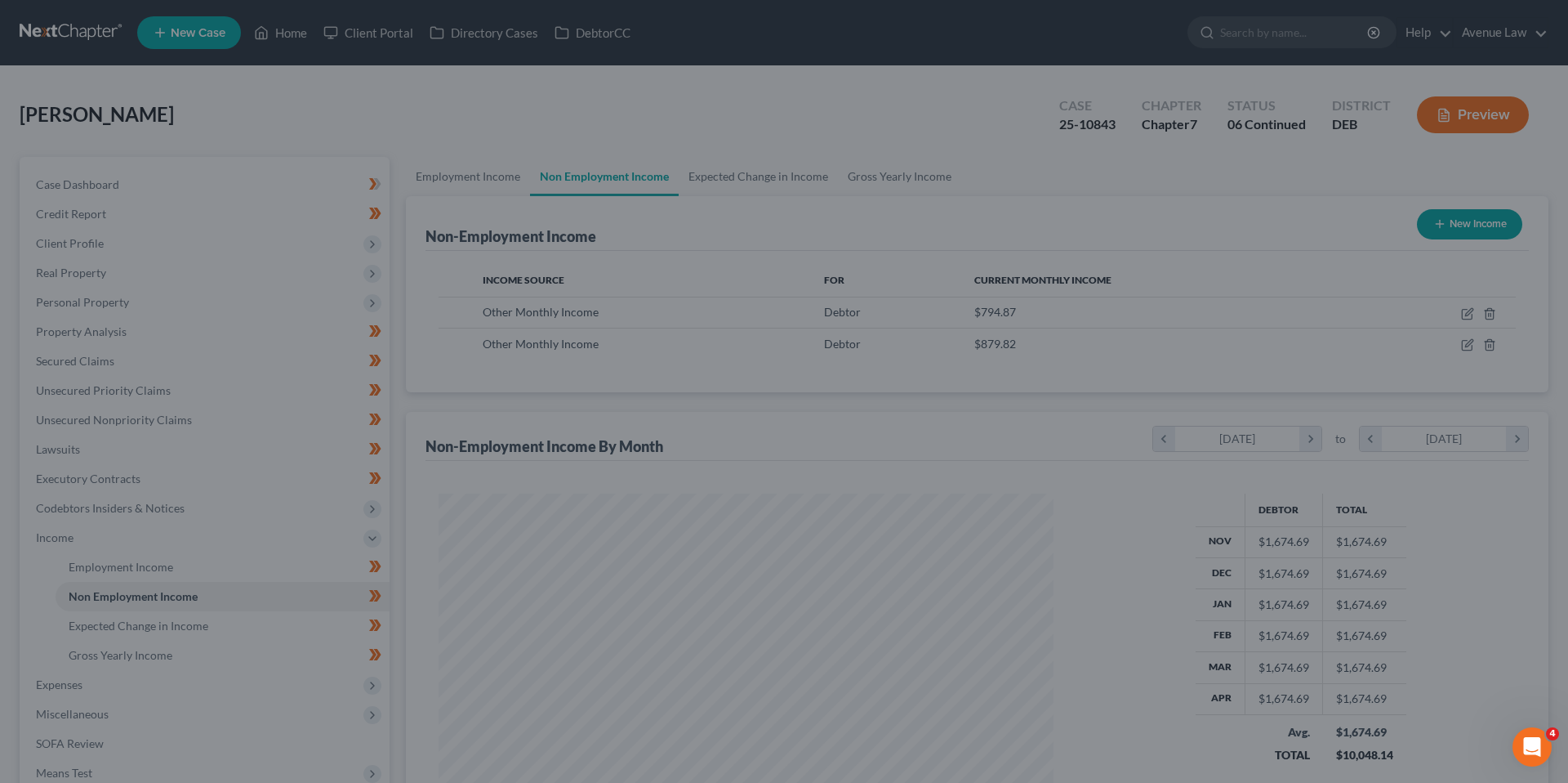
scroll to position [816730, 816131]
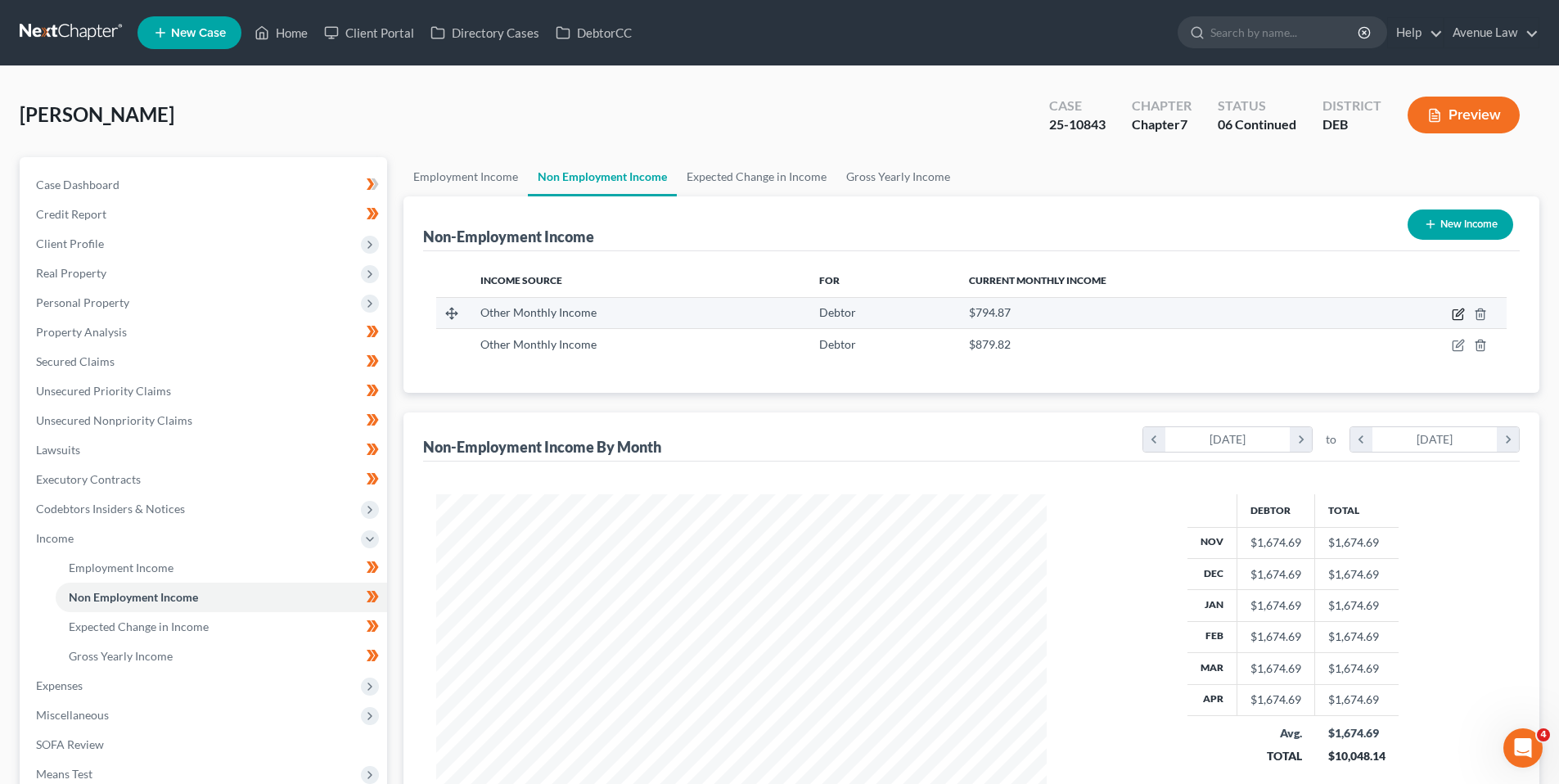
click at [1458, 311] on icon "button" at bounding box center [1458, 314] width 13 height 13
select select "13"
select select "0"
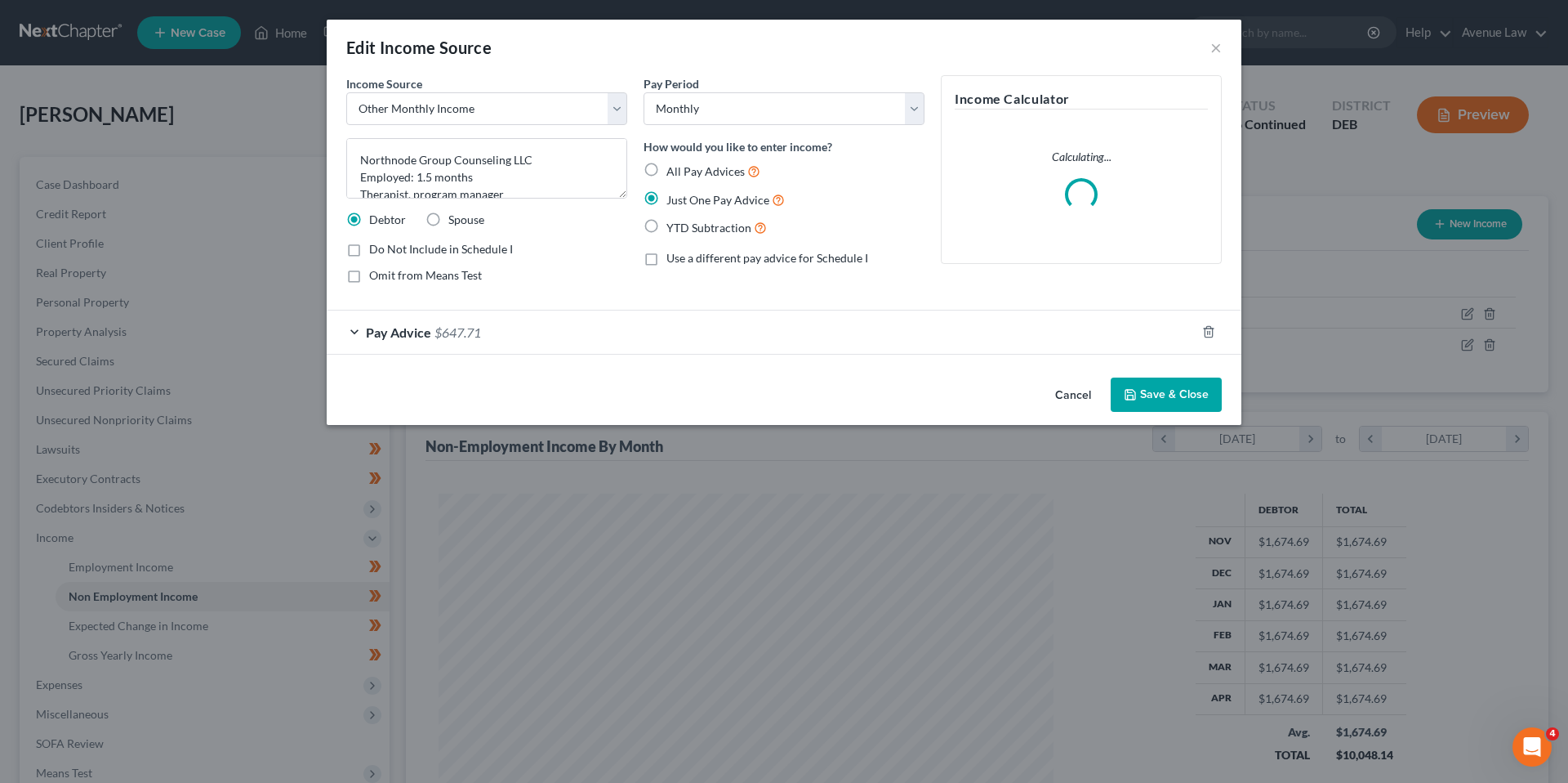
scroll to position [307, 648]
click at [403, 327] on span "Pay Advice" at bounding box center [398, 332] width 65 height 16
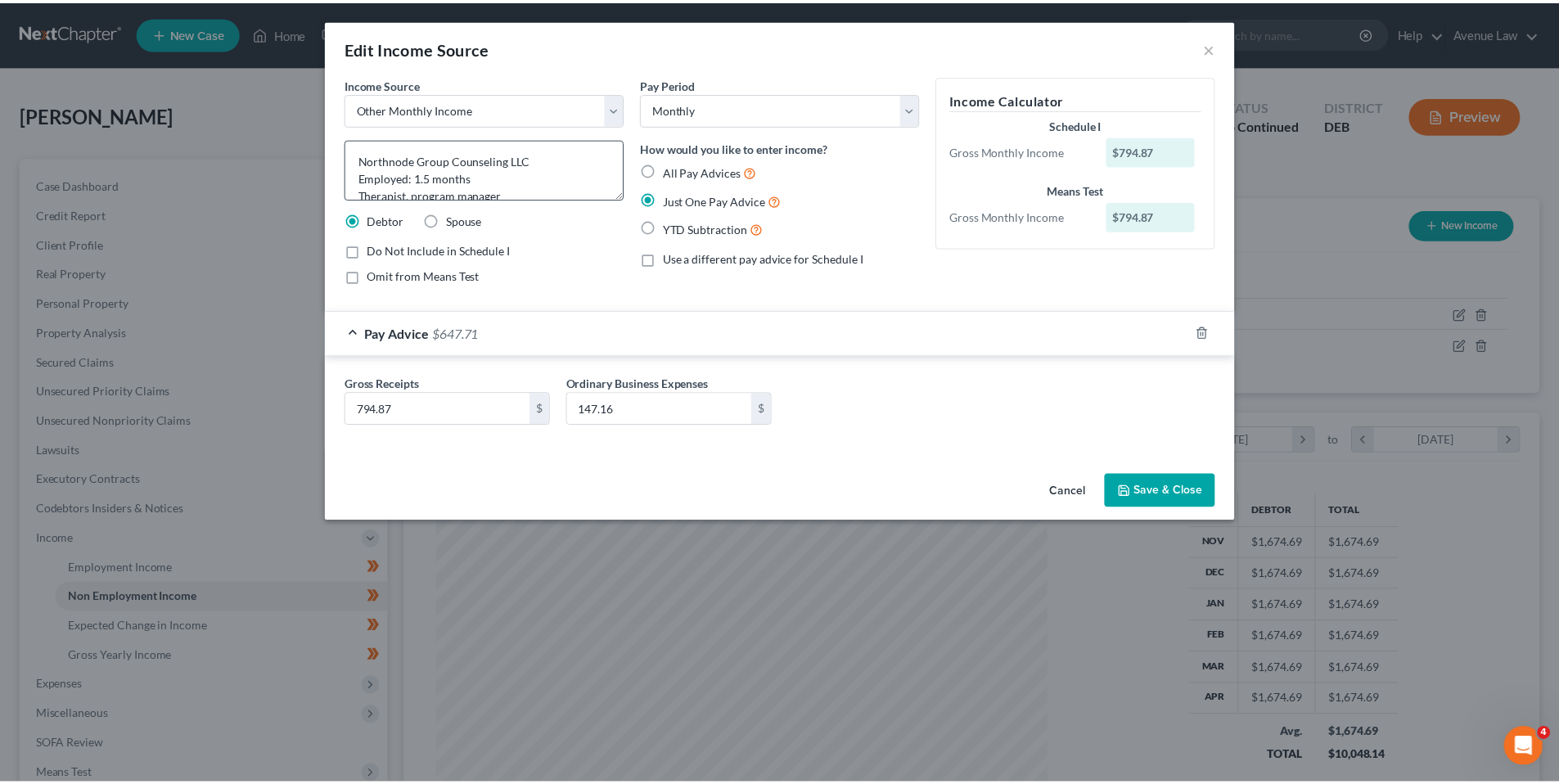
scroll to position [18, 0]
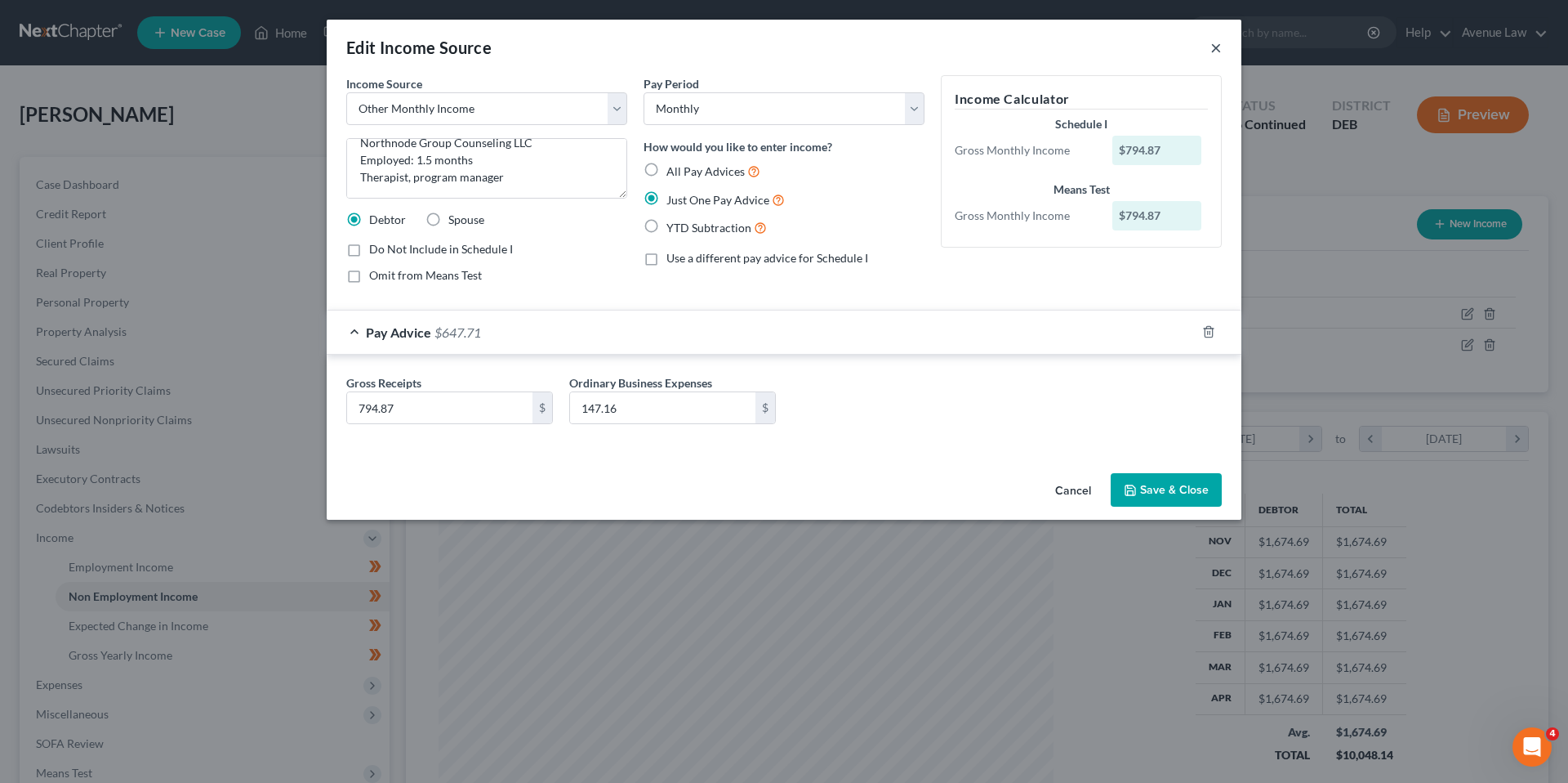
click at [1217, 42] on button "×" at bounding box center [1216, 48] width 12 height 20
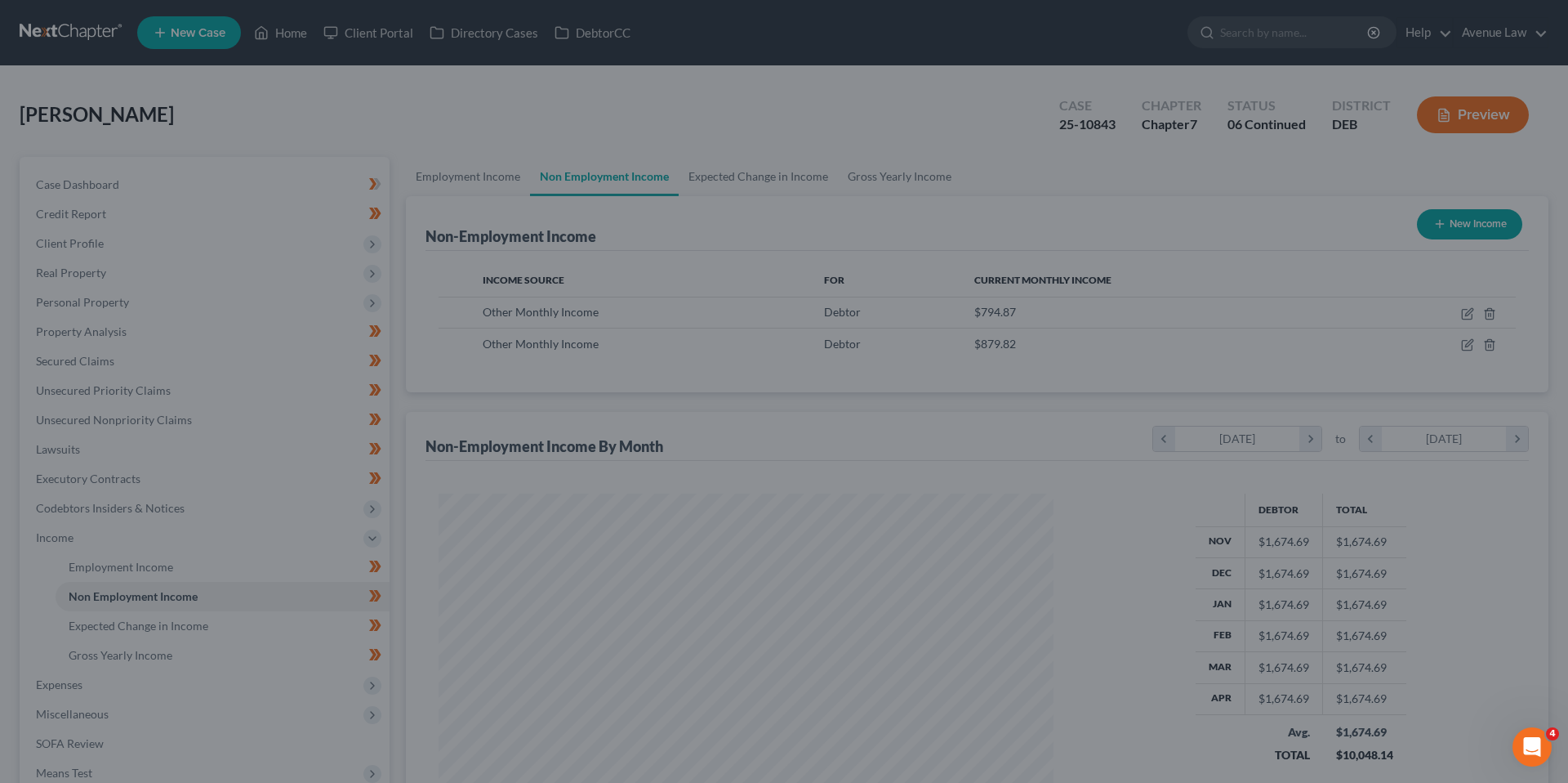
scroll to position [816730, 816131]
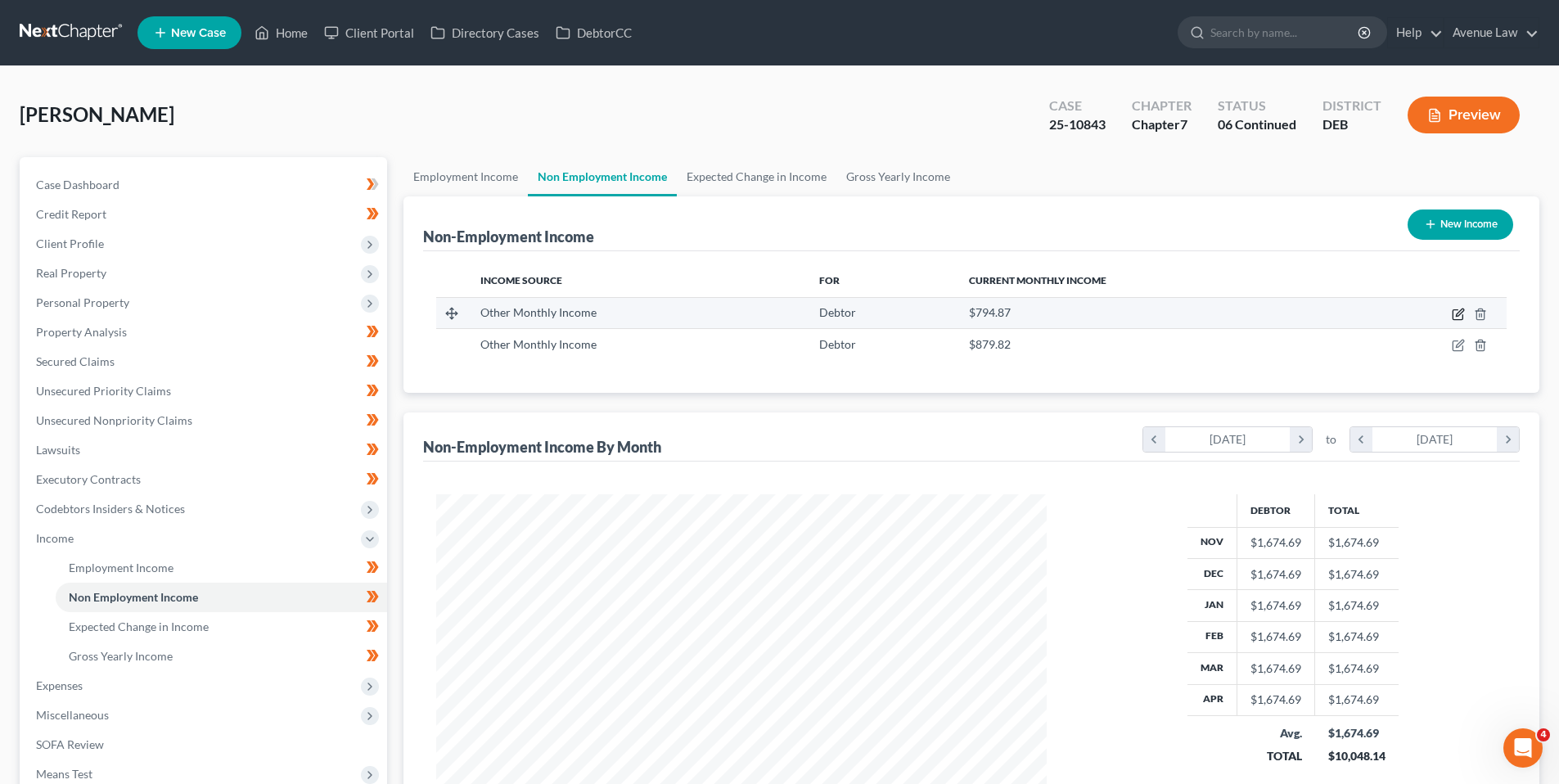
click at [1460, 307] on icon "button" at bounding box center [1458, 314] width 13 height 13
select select "13"
select select "0"
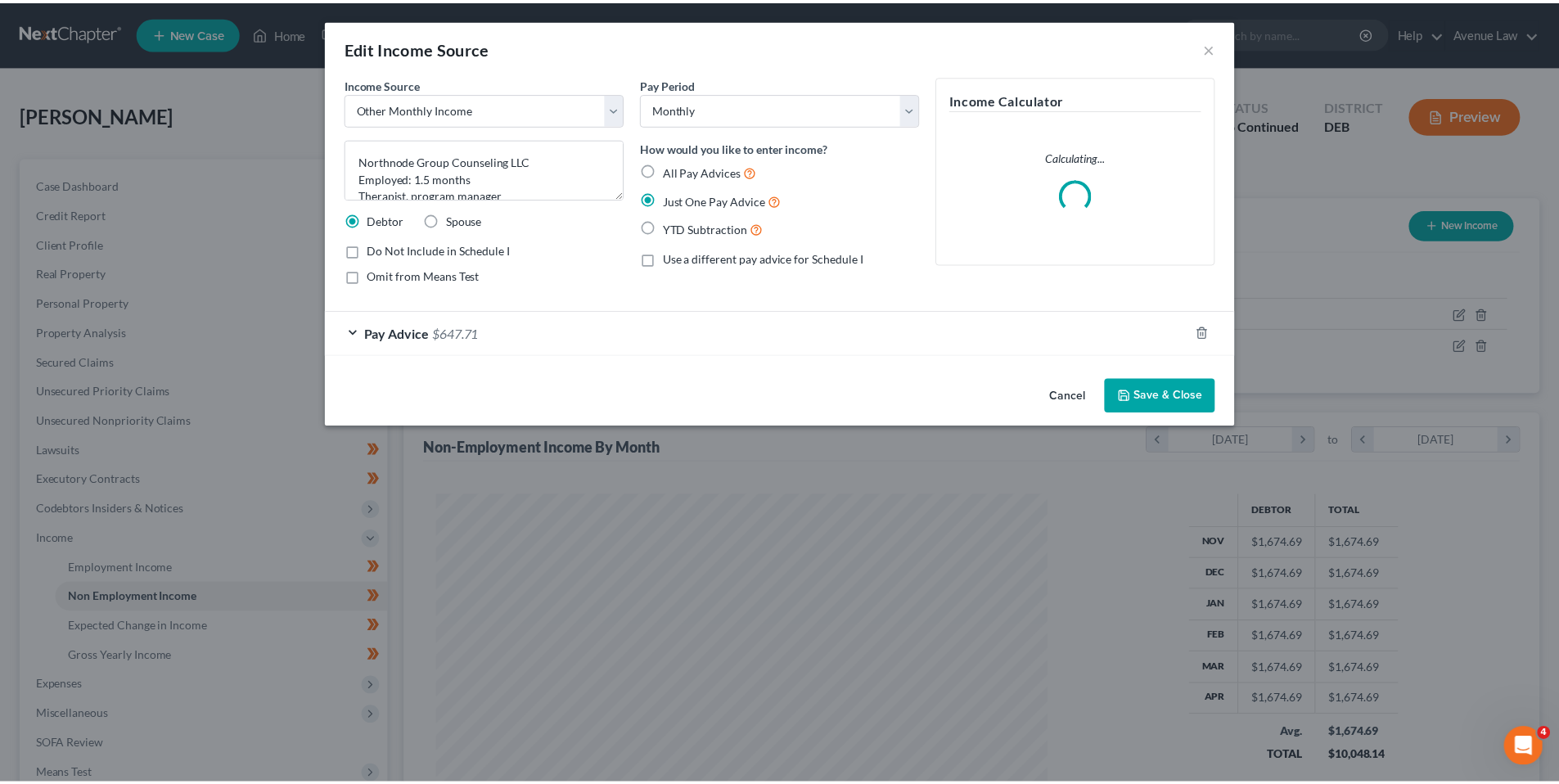
scroll to position [307, 649]
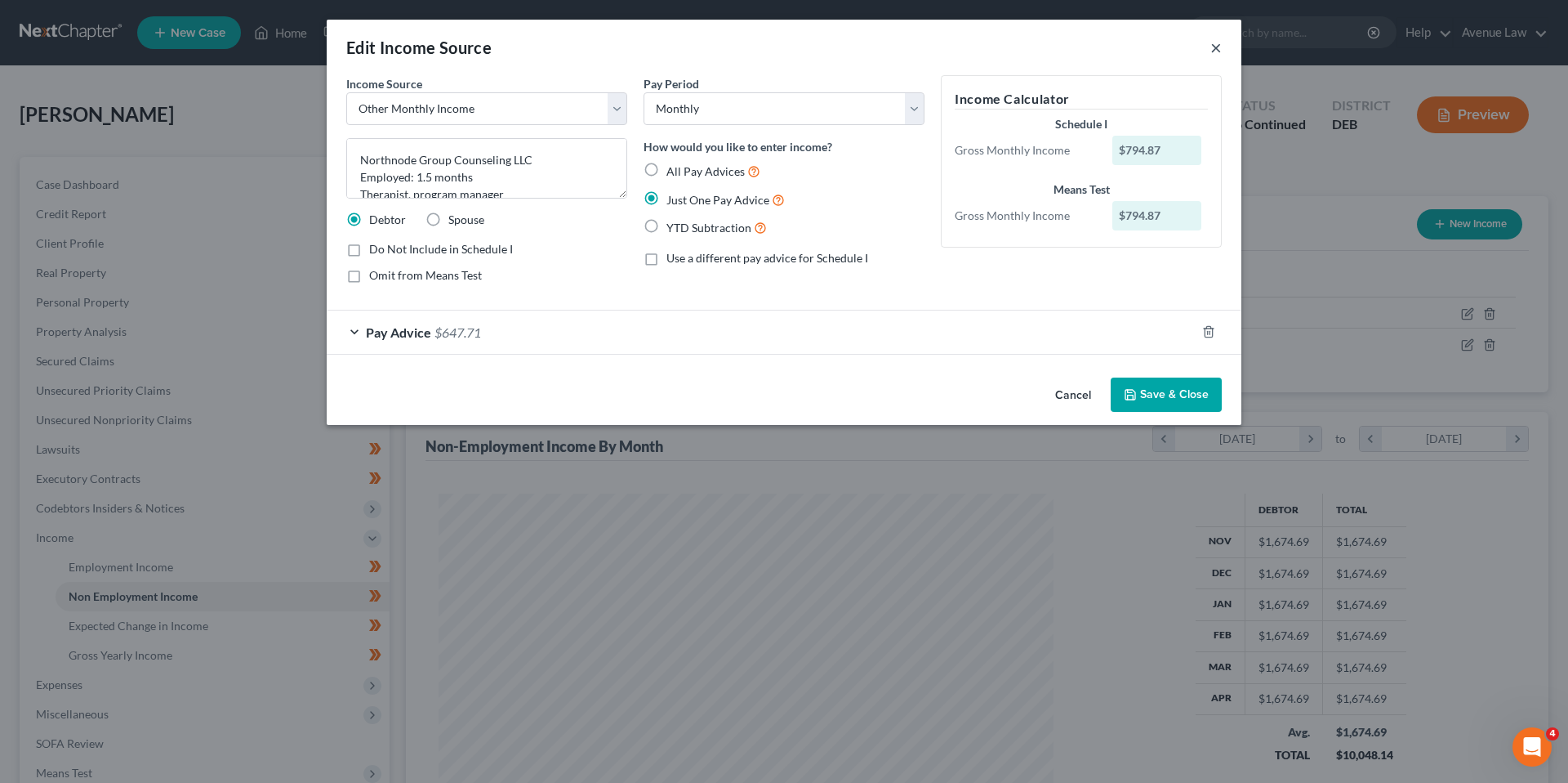
click at [1212, 44] on button "×" at bounding box center [1216, 48] width 12 height 20
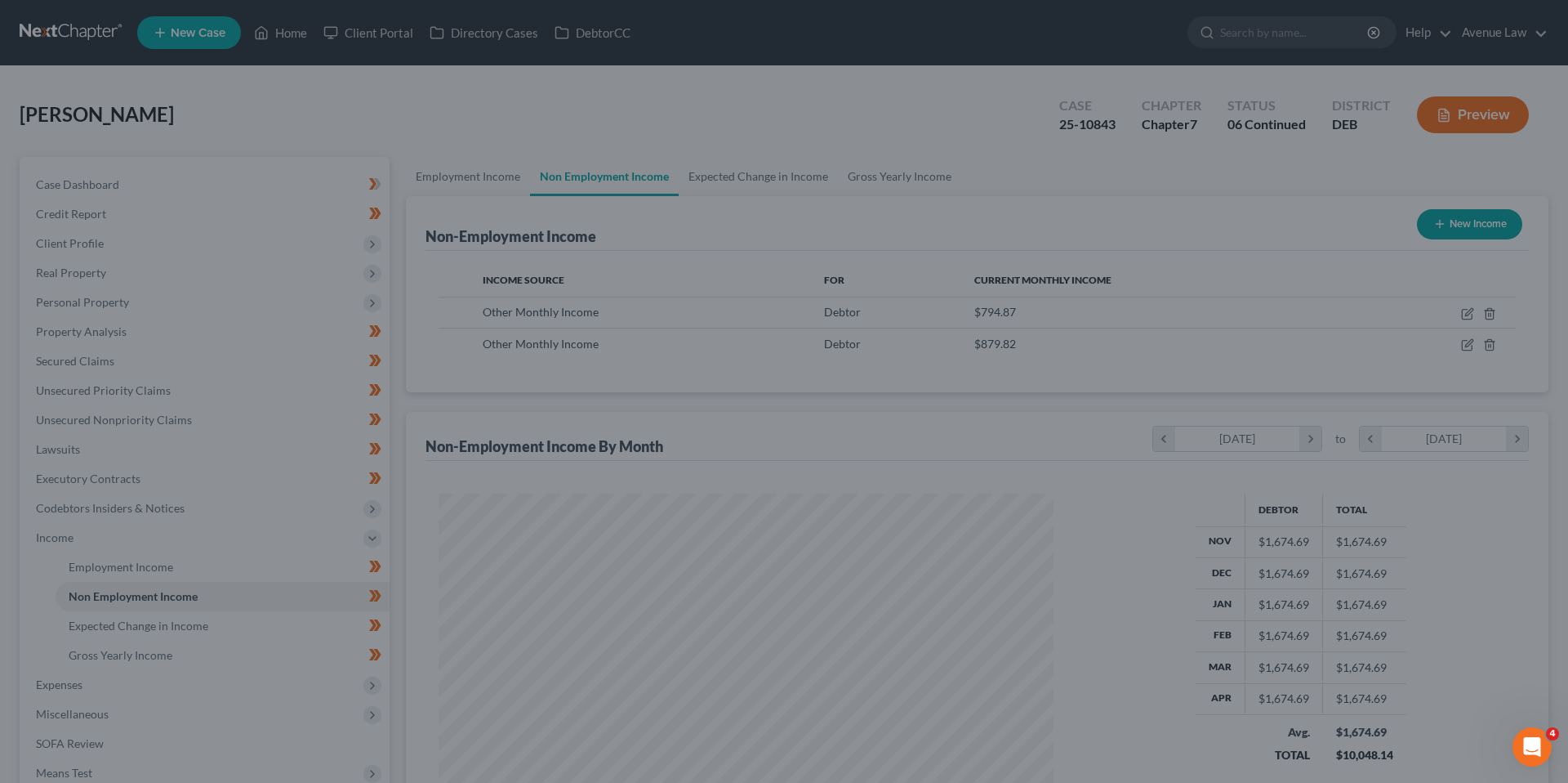
scroll to position [816730, 816131]
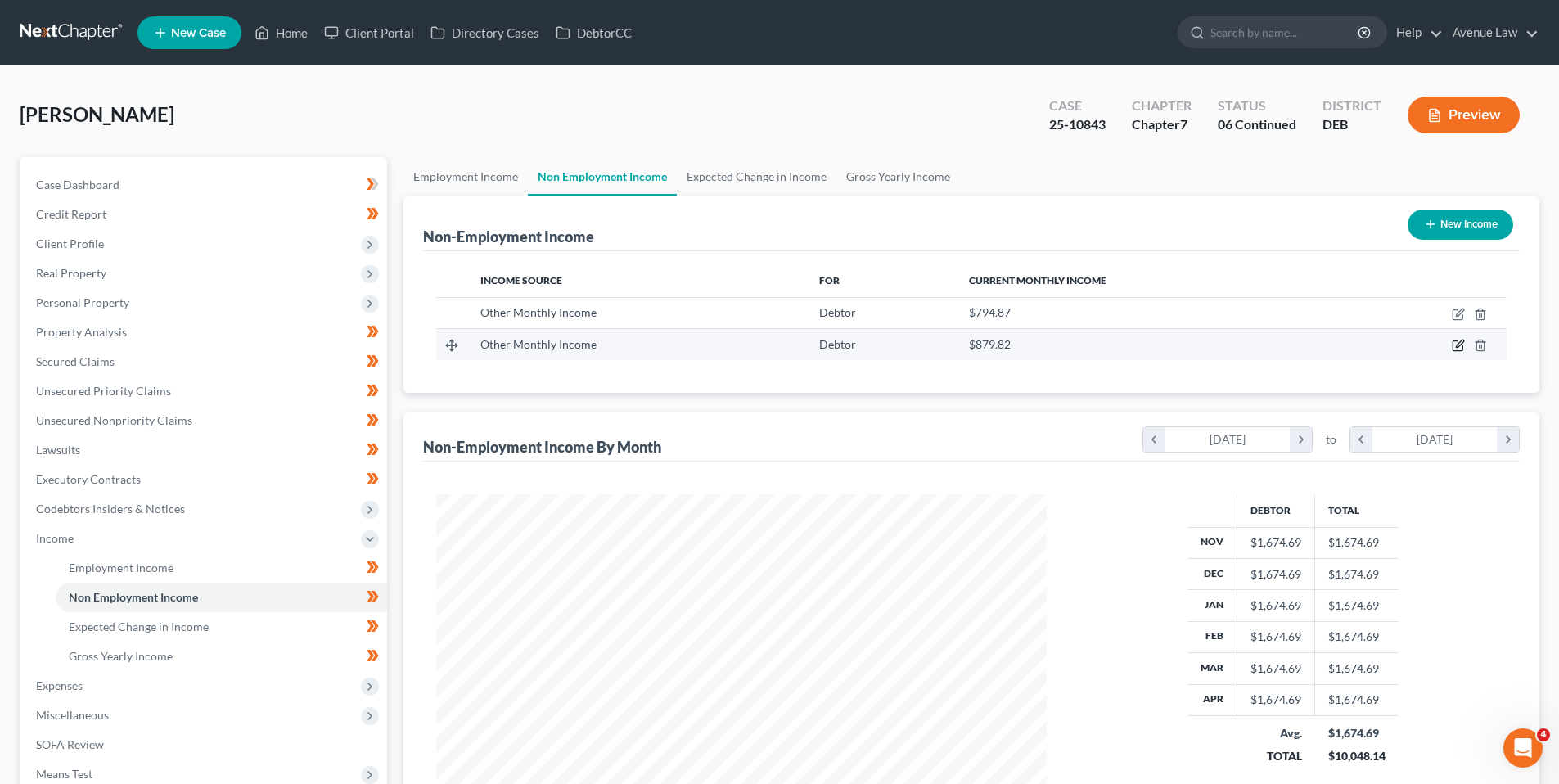
click at [1460, 343] on icon "button" at bounding box center [1459, 344] width 8 height 8
select select "13"
select select "0"
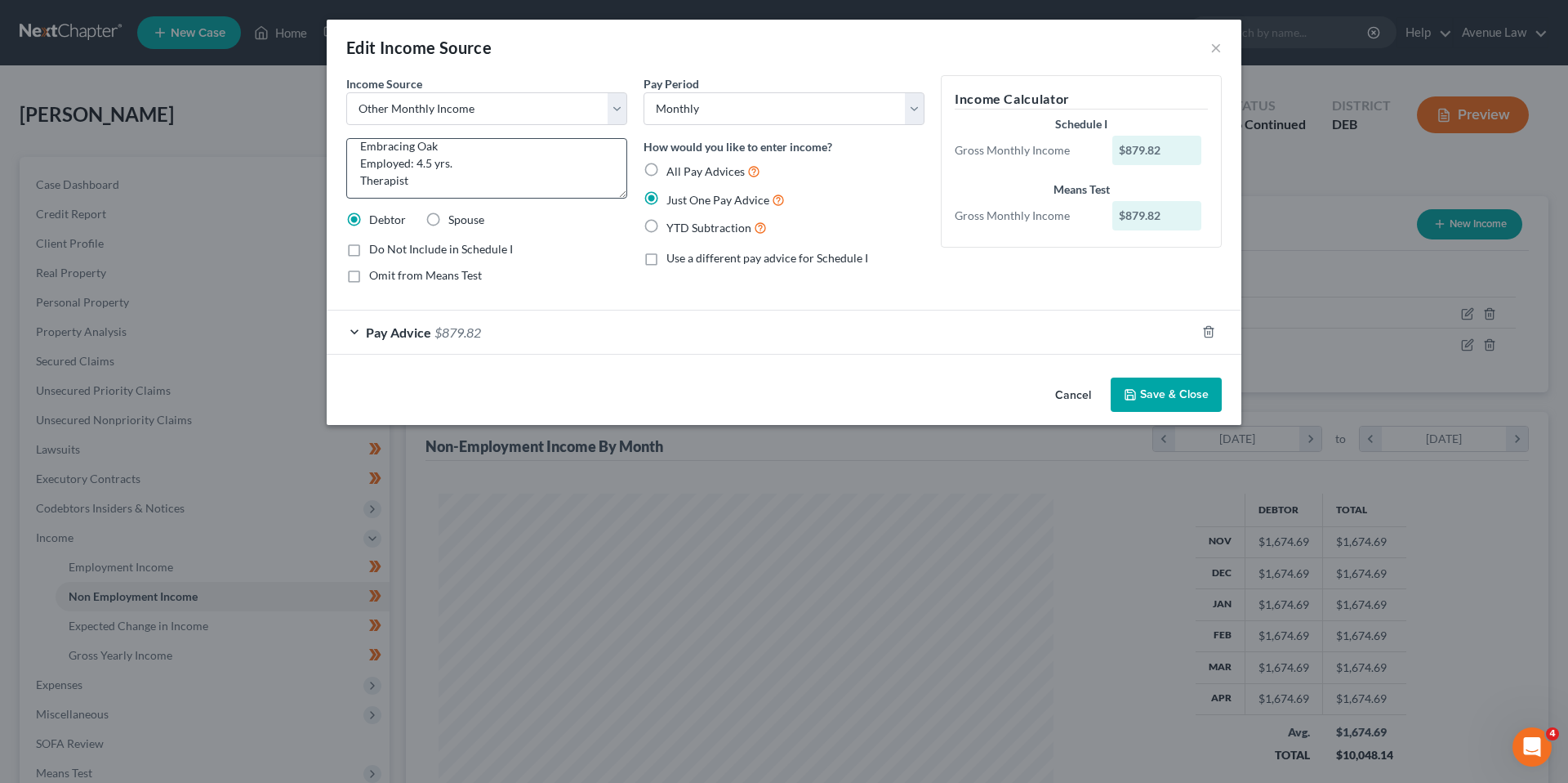
scroll to position [18, 0]
click at [425, 330] on span "Pay Advice" at bounding box center [398, 332] width 65 height 16
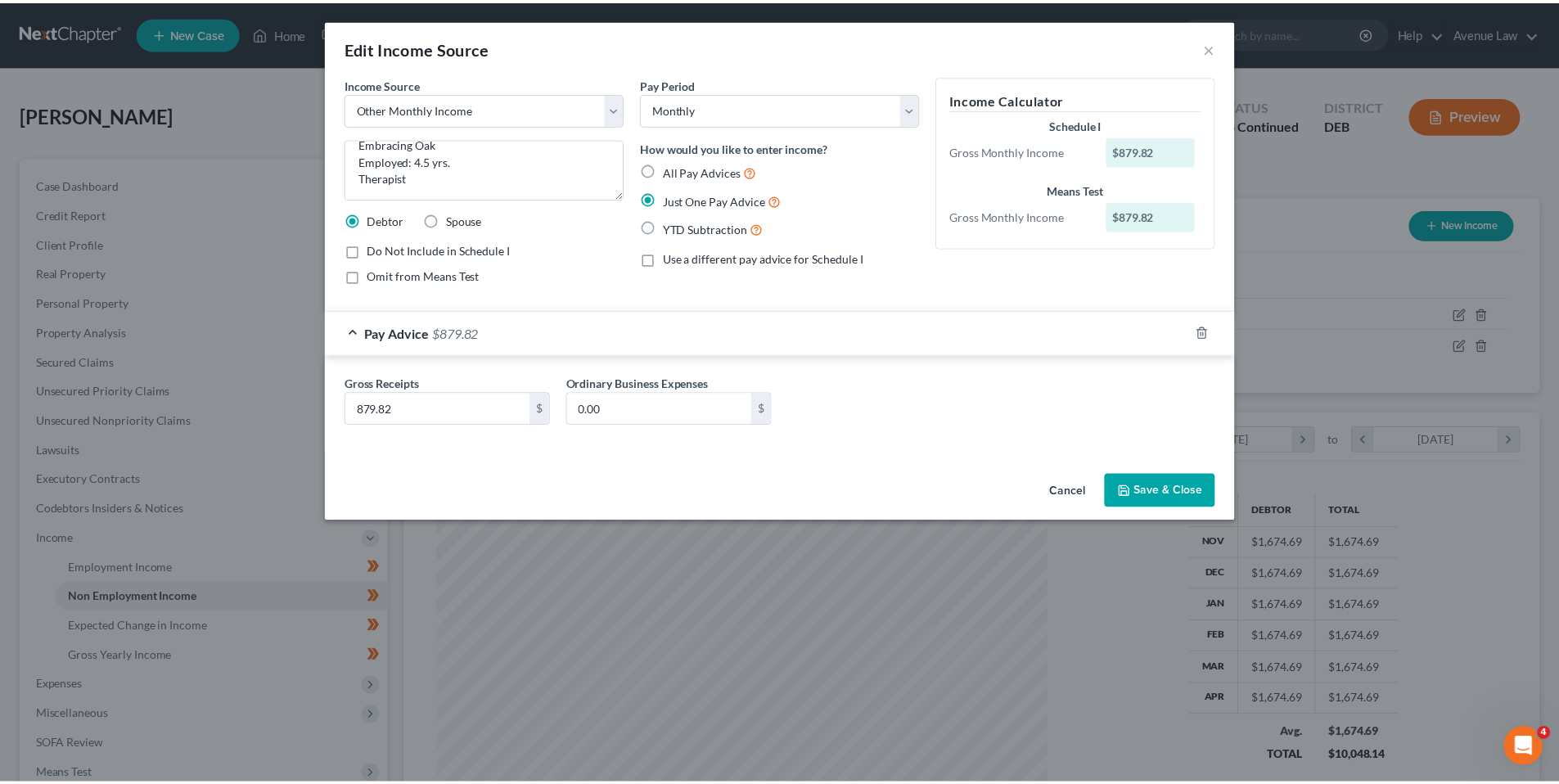
scroll to position [817770, 817526]
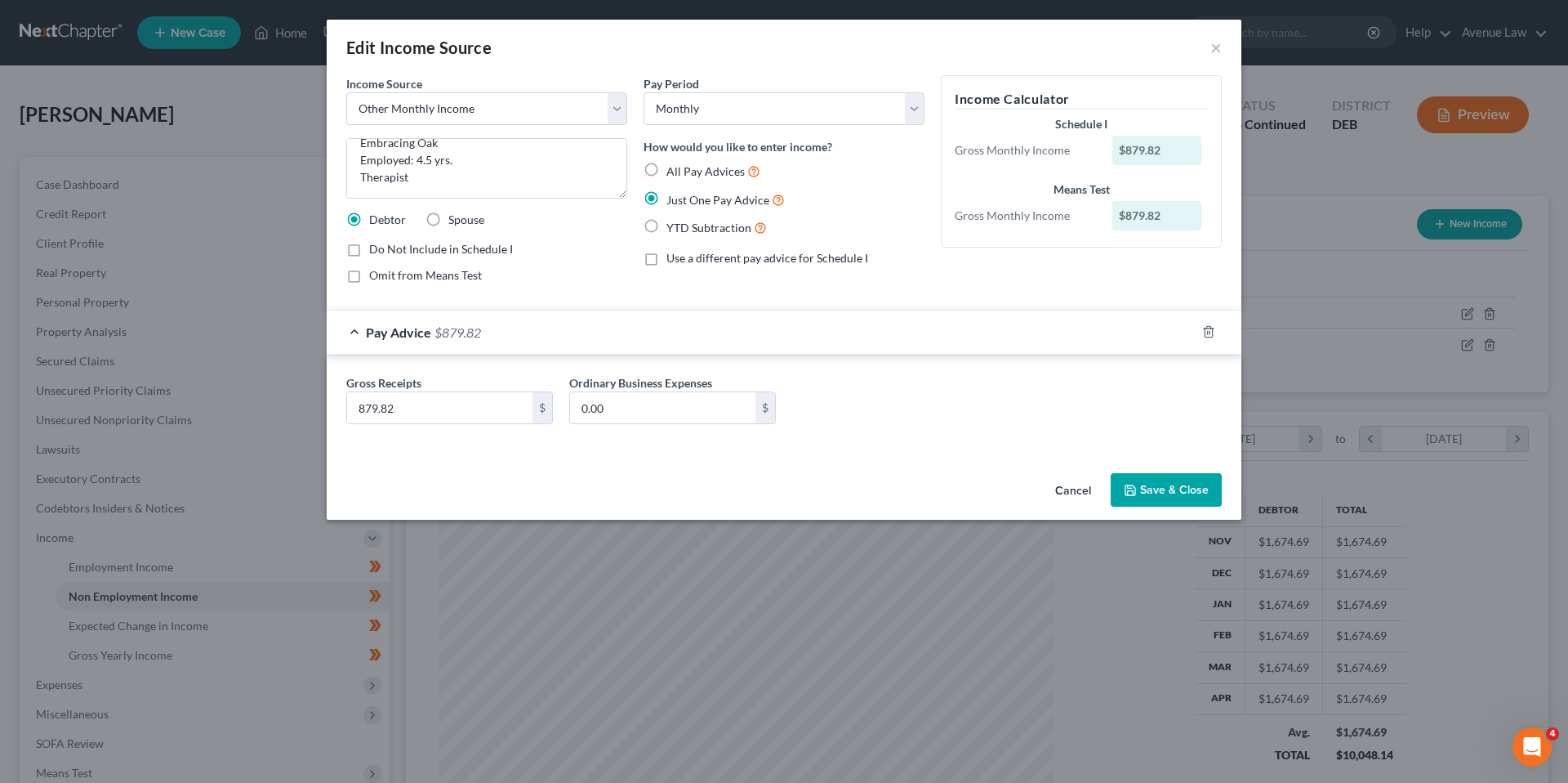
drag, startPoint x: 917, startPoint y: 30, endPoint x: 1037, endPoint y: 55, distance: 122.6
click at [917, 30] on div "Edit Income Source ×" at bounding box center [784, 48] width 914 height 56
click at [1214, 43] on button "×" at bounding box center [1216, 48] width 12 height 20
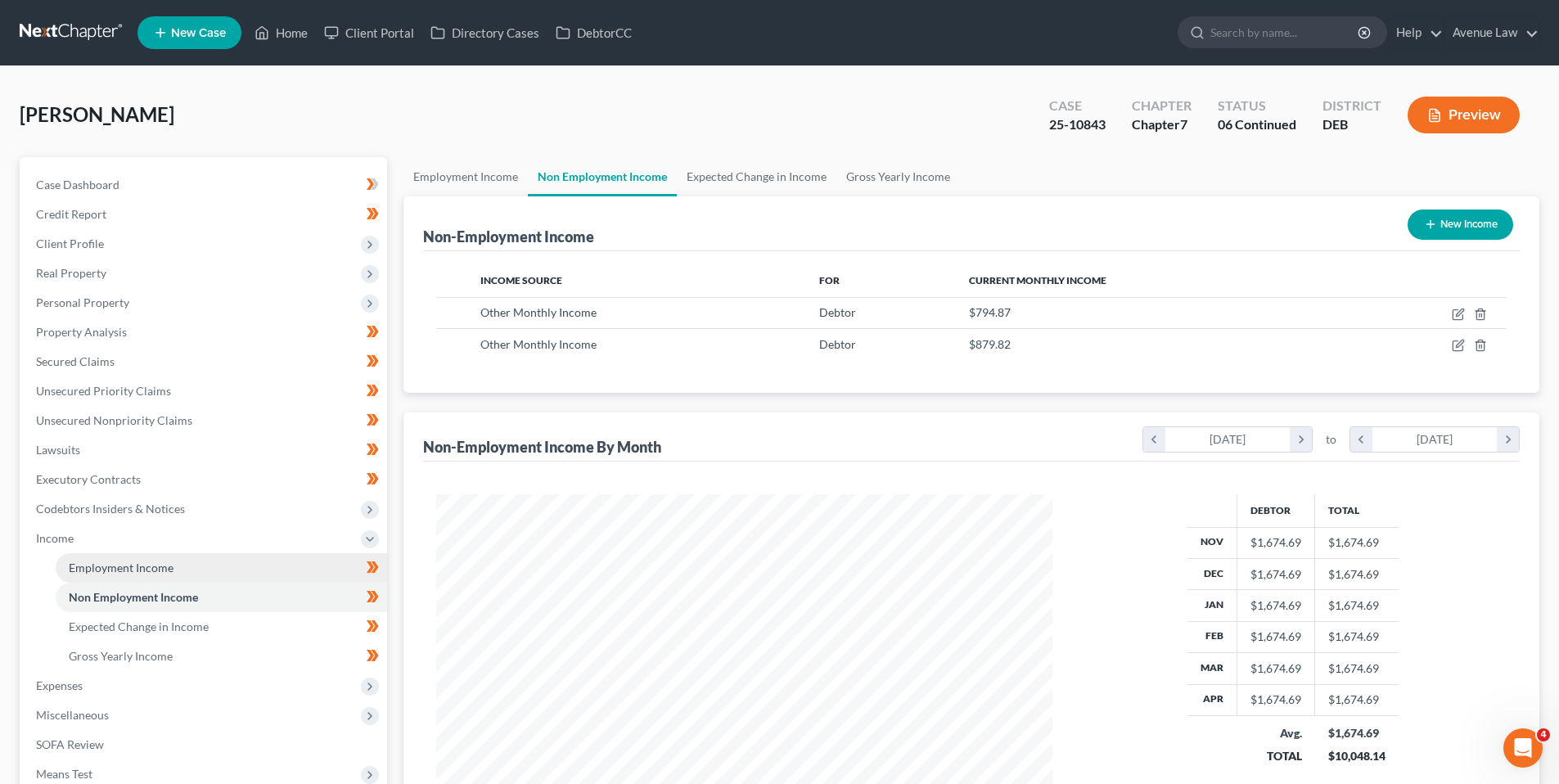
scroll to position [817773, 817531]
click at [139, 562] on span "Employment Income" at bounding box center [120, 567] width 104 height 14
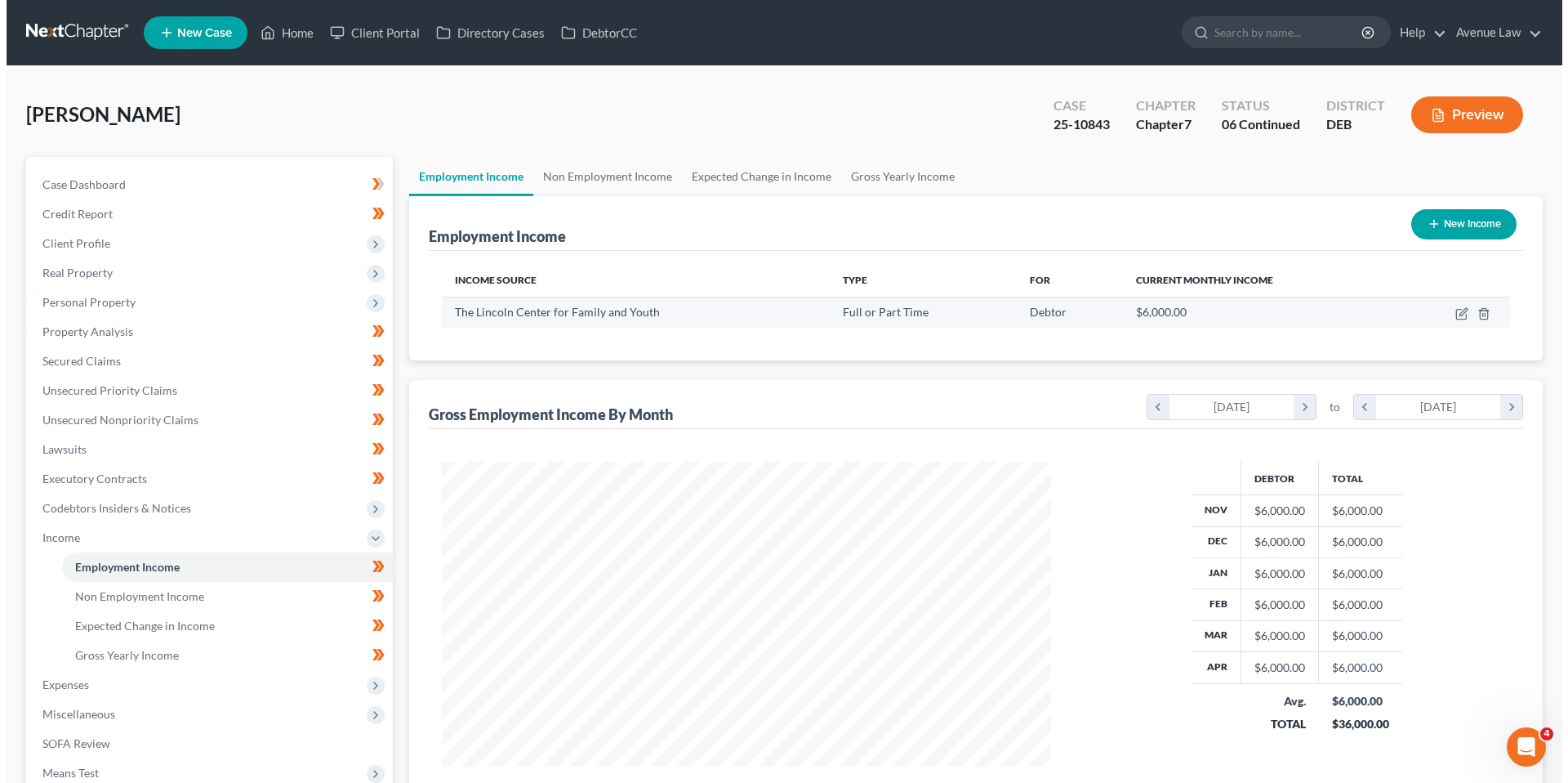
scroll to position [304, 642]
click at [1455, 310] on icon "button" at bounding box center [1455, 314] width 13 height 13
select select "0"
select select "39"
select select "2"
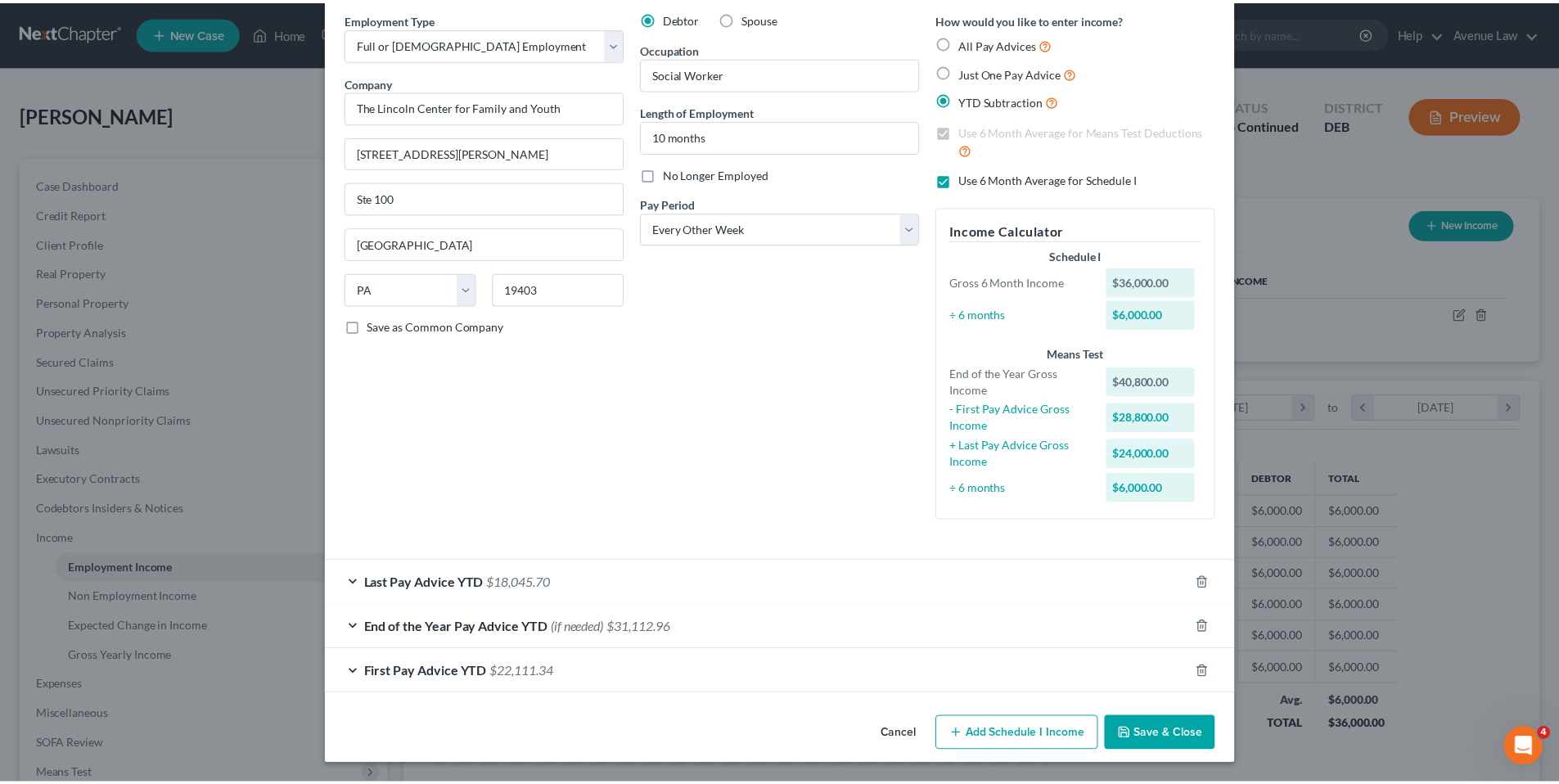
scroll to position [65, 0]
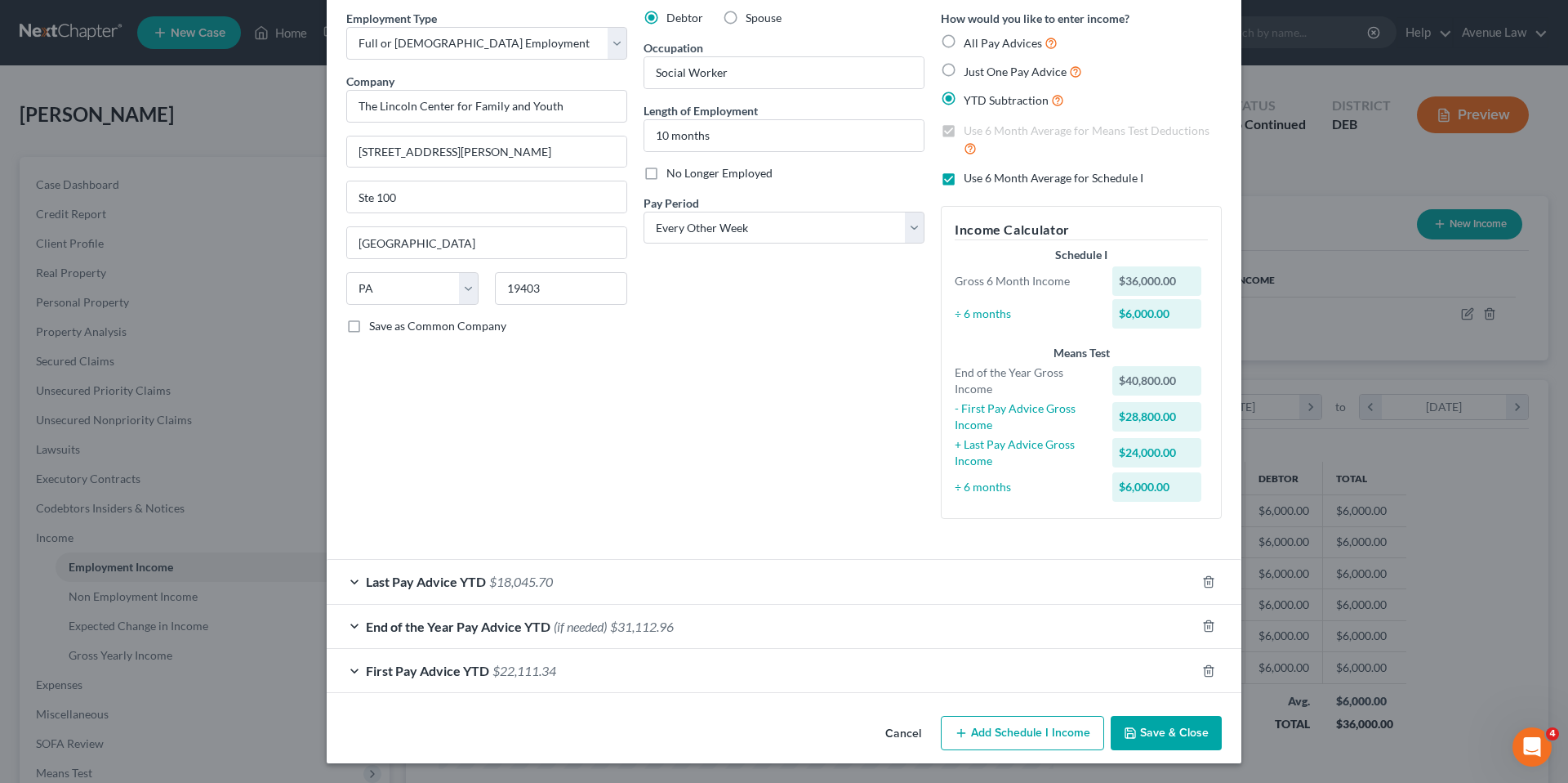
click at [896, 731] on button "Cancel" at bounding box center [903, 733] width 62 height 33
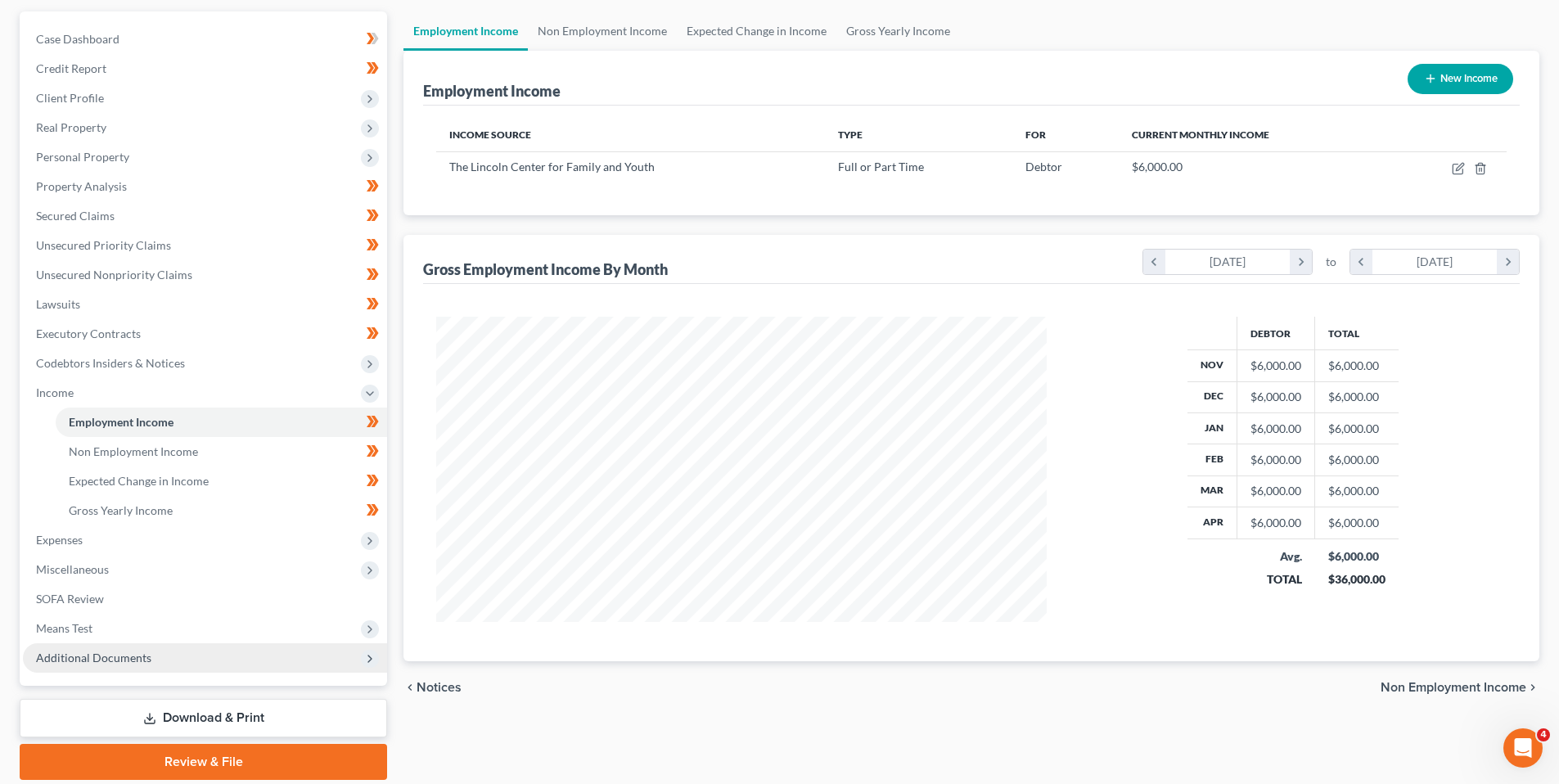
scroll to position [204, 0]
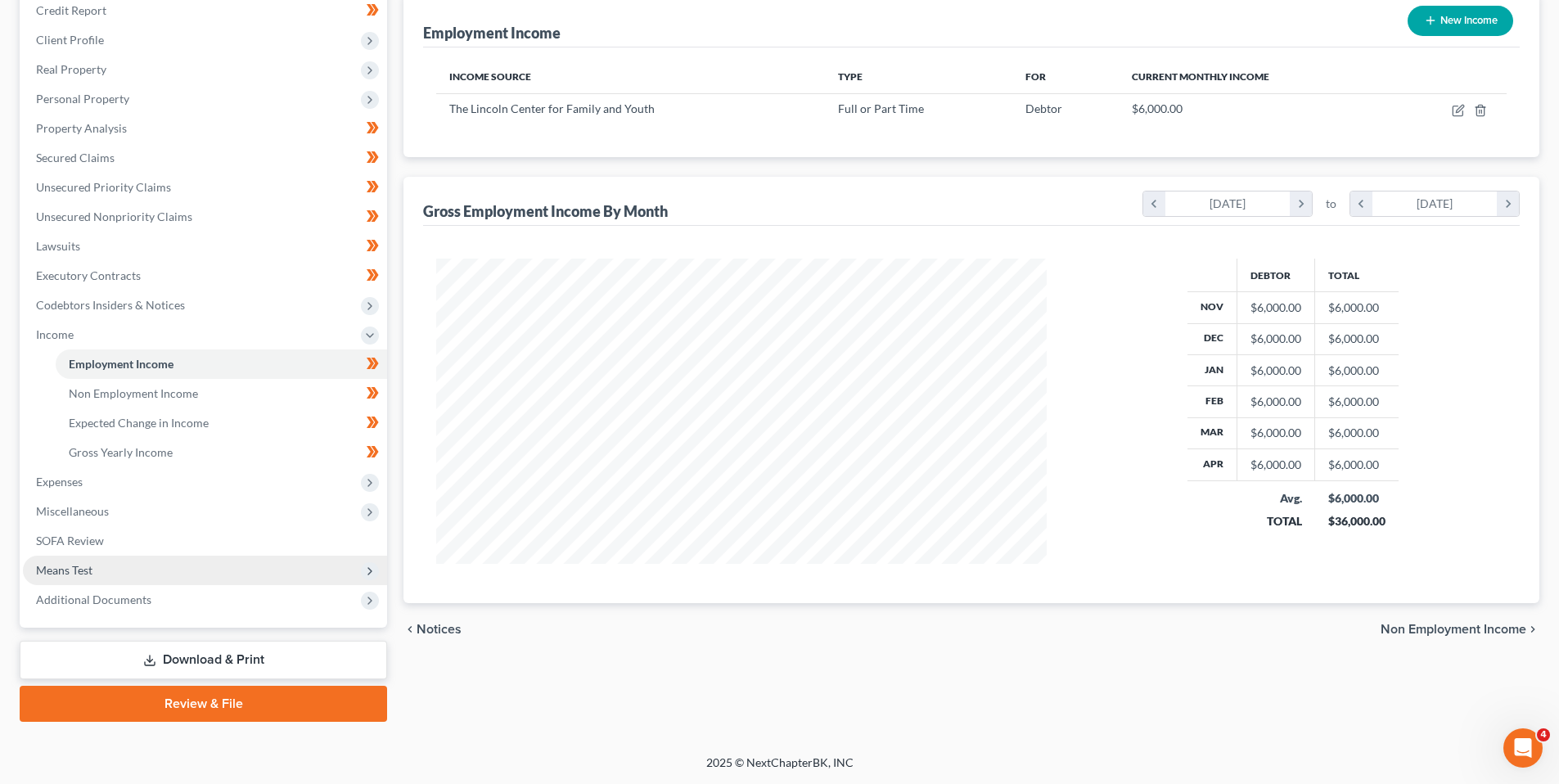
click at [73, 567] on span "Means Test" at bounding box center [64, 569] width 57 height 14
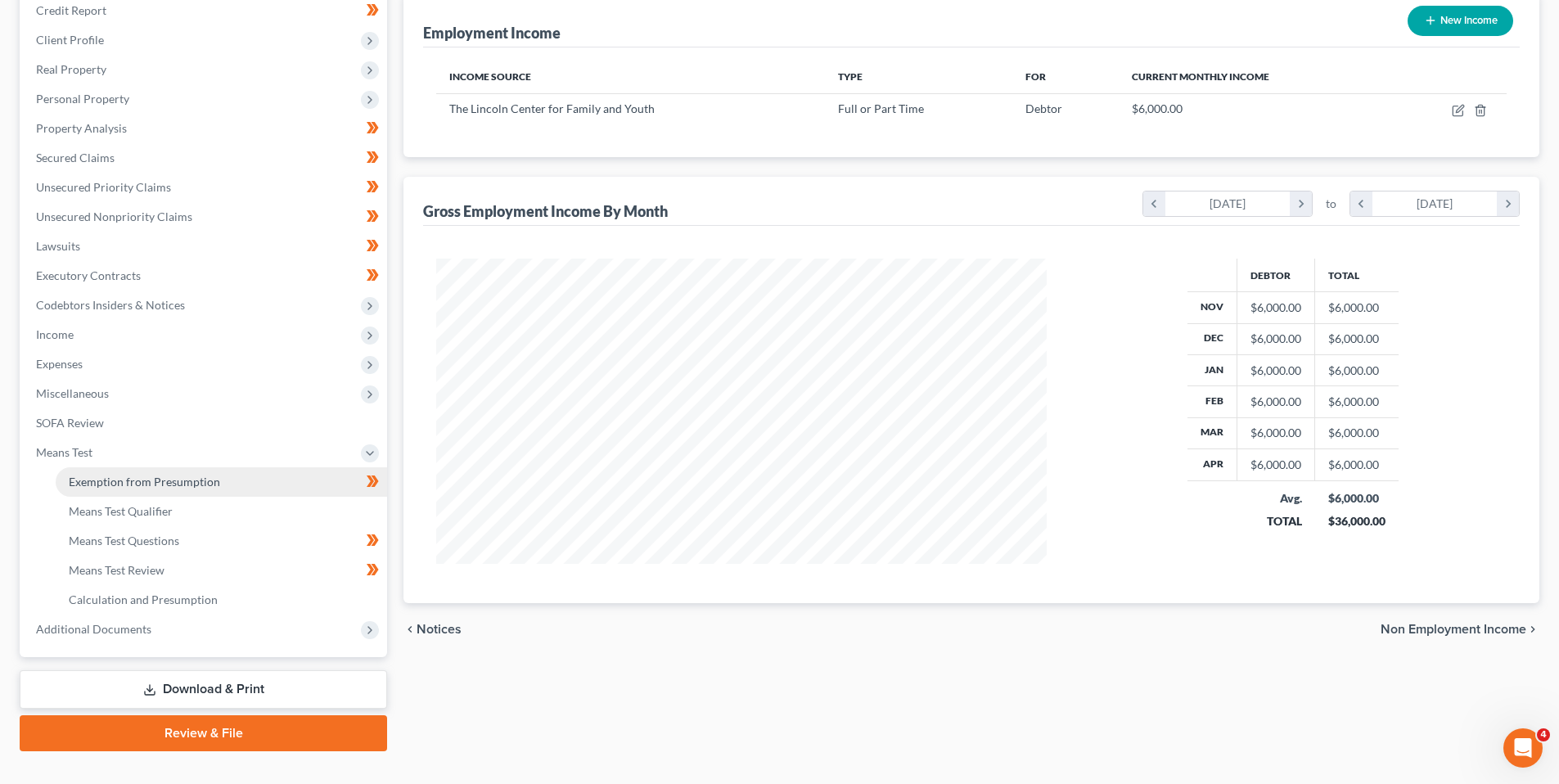
click at [126, 477] on span "Exemption from Presumption" at bounding box center [144, 481] width 151 height 14
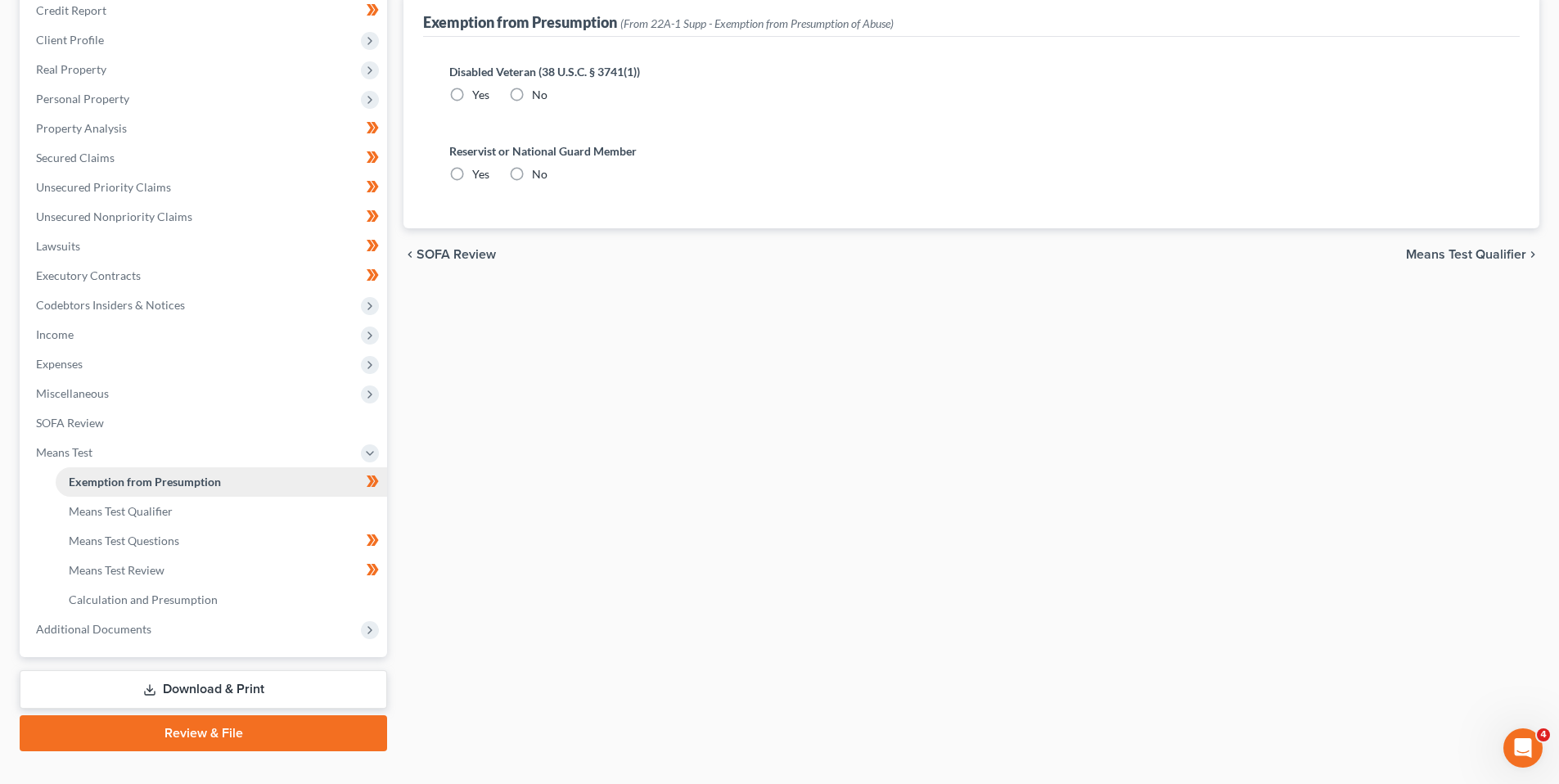
scroll to position [23, 0]
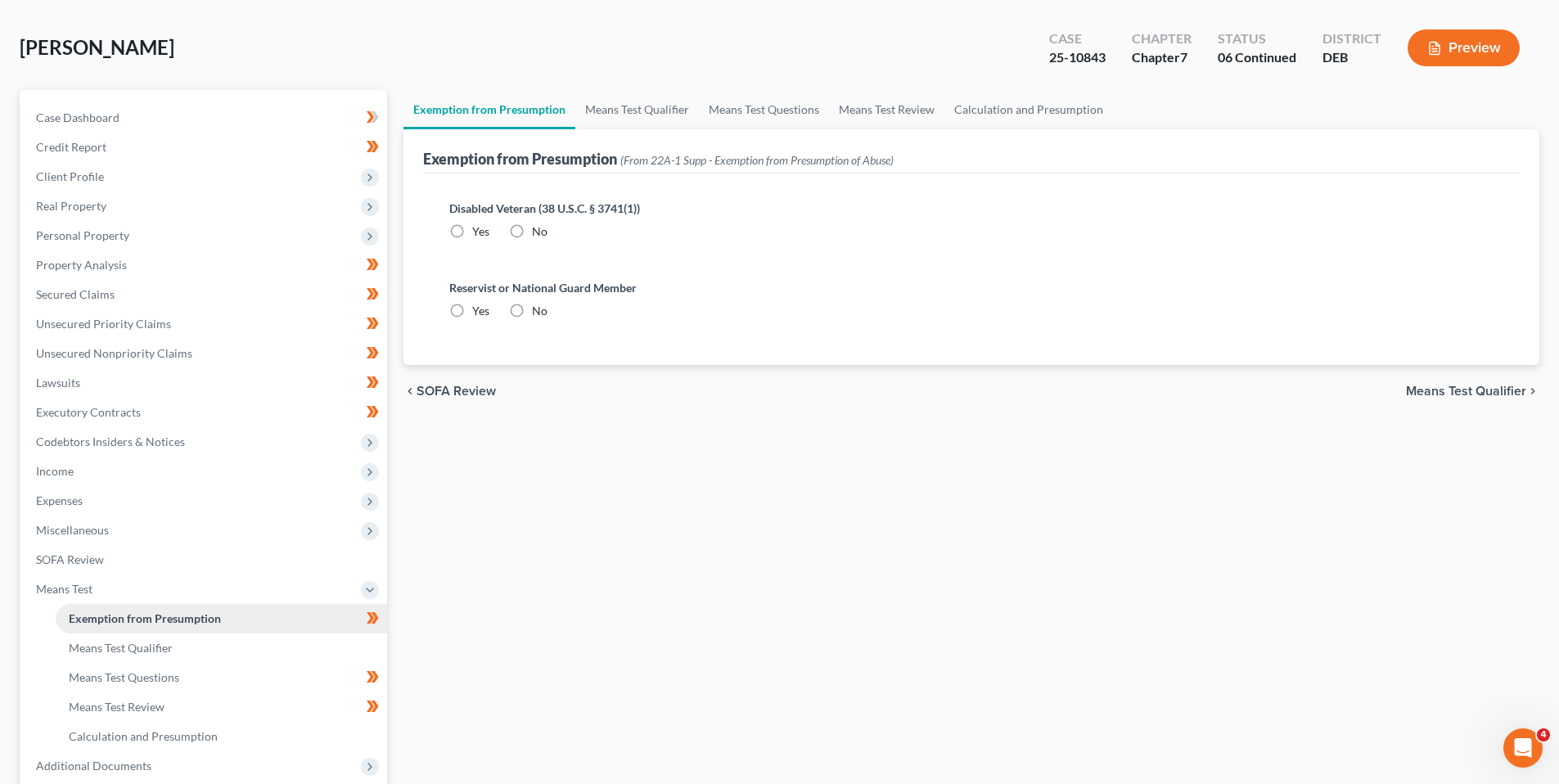
radio input "true"
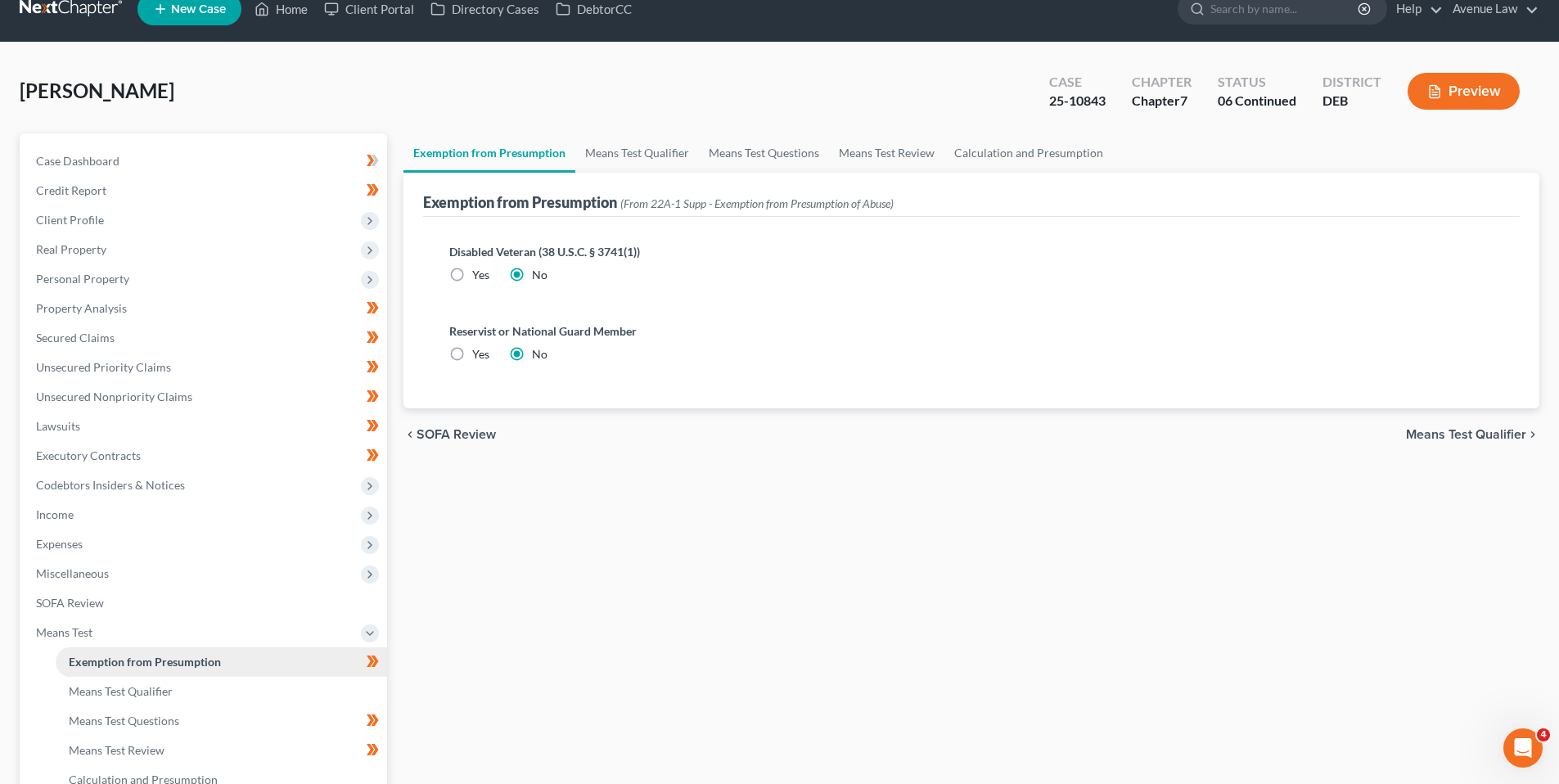
scroll to position [0, 0]
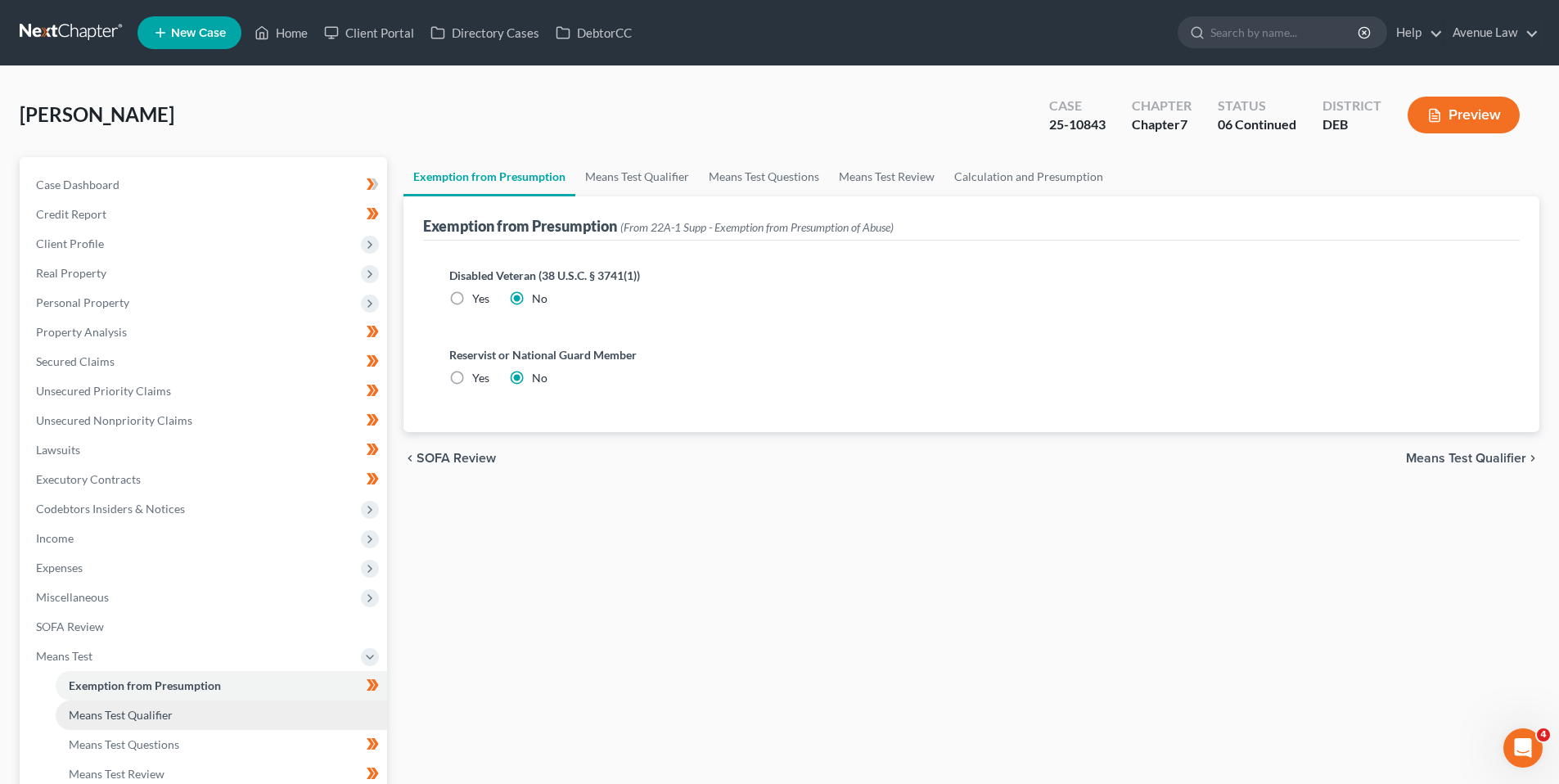
click at [131, 708] on span "Means Test Qualifier" at bounding box center [120, 715] width 104 height 14
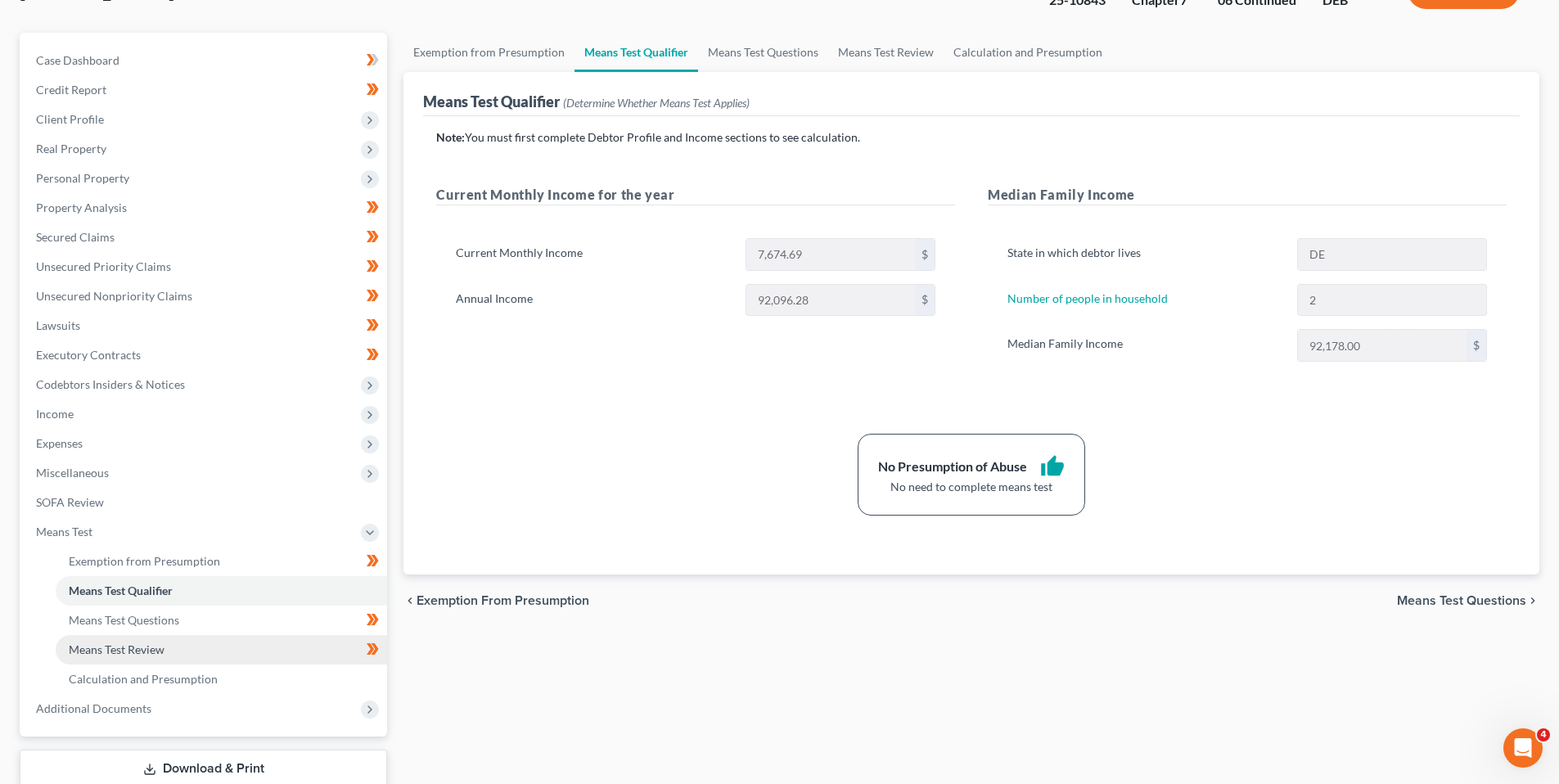
scroll to position [164, 0]
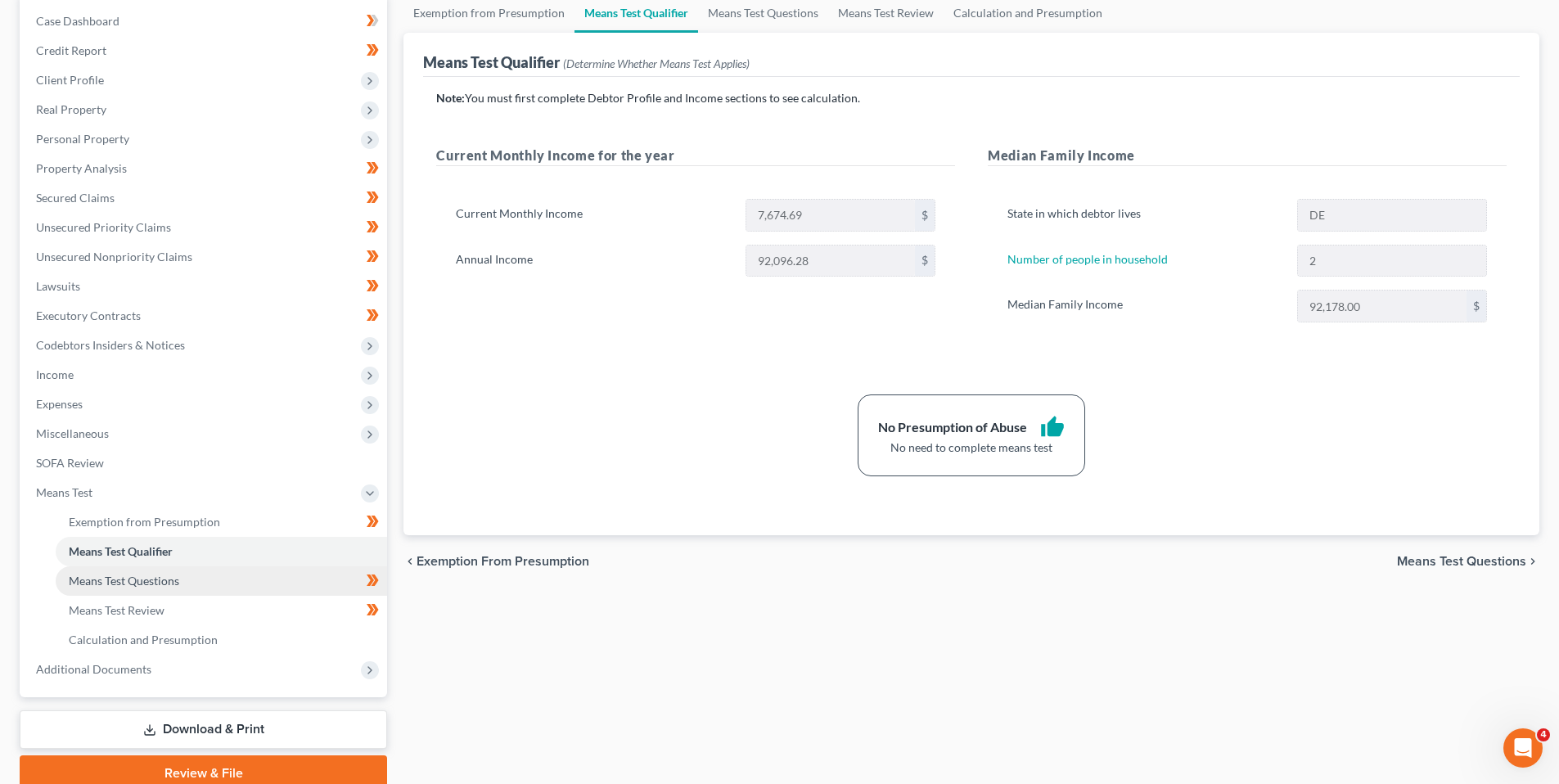
click at [146, 579] on span "Means Test Questions" at bounding box center [124, 580] width 110 height 14
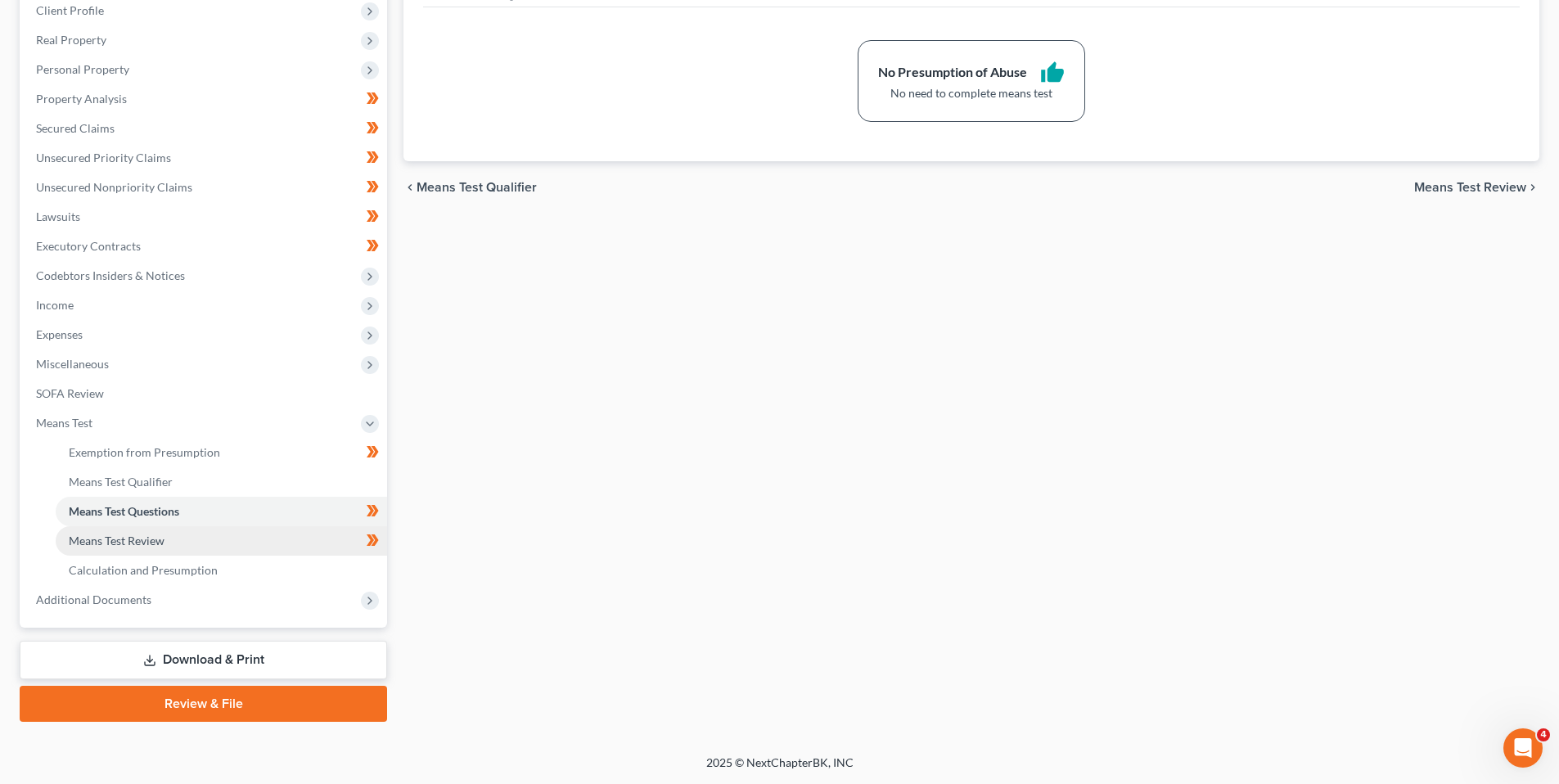
click at [156, 541] on span "Means Test Review" at bounding box center [116, 540] width 96 height 14
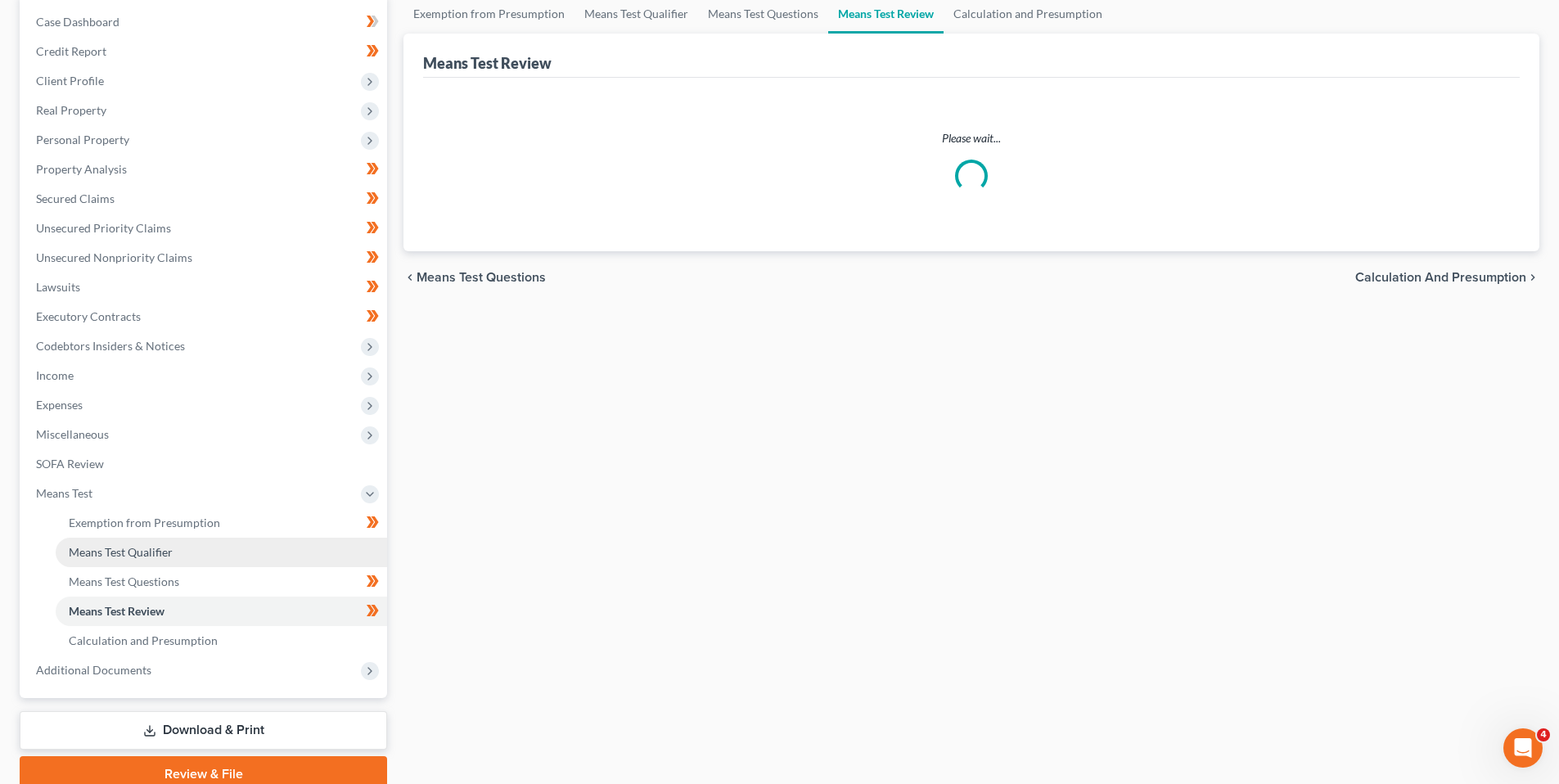
scroll to position [164, 0]
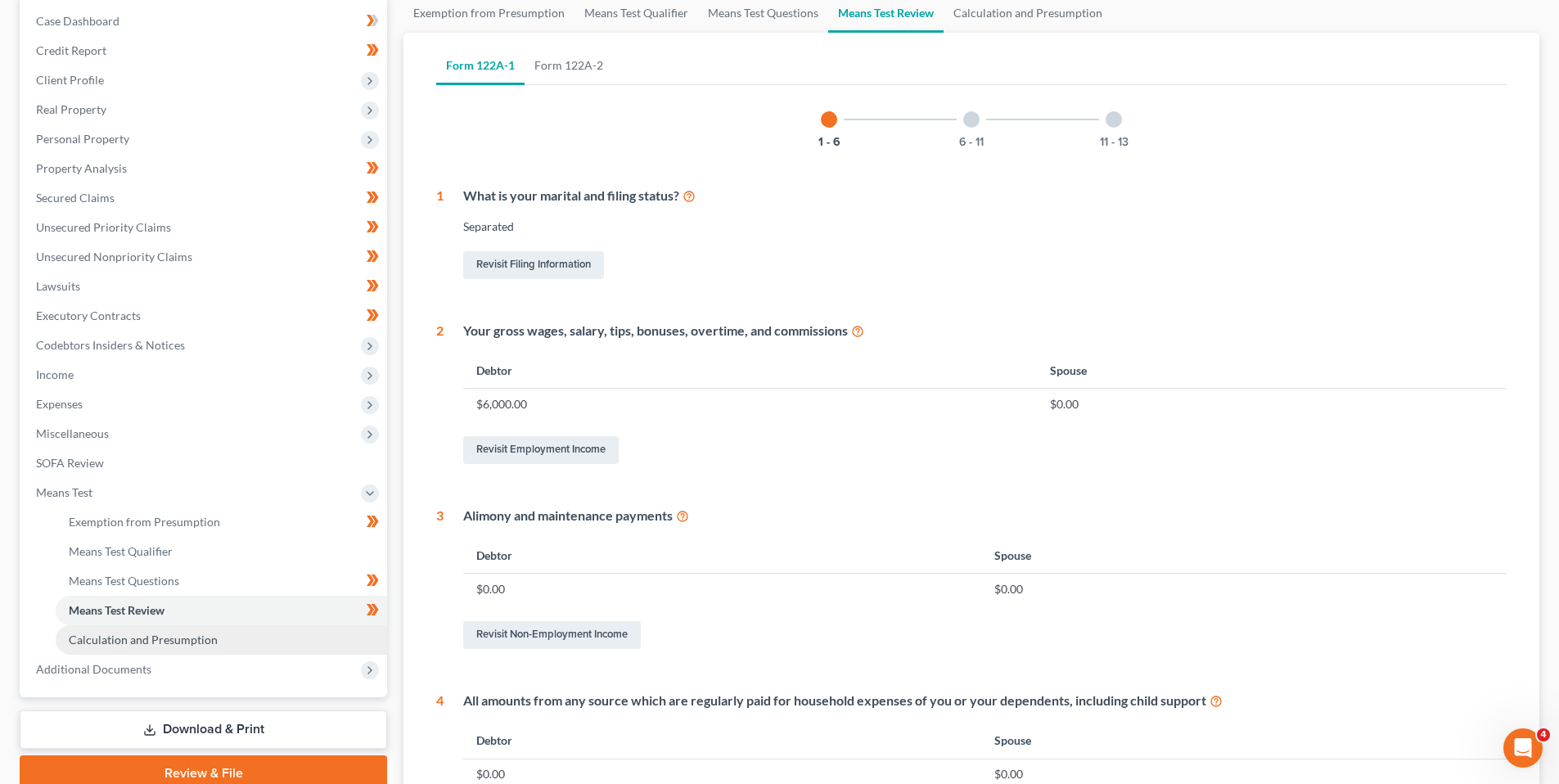
click at [175, 636] on span "Calculation and Presumption" at bounding box center [143, 639] width 149 height 14
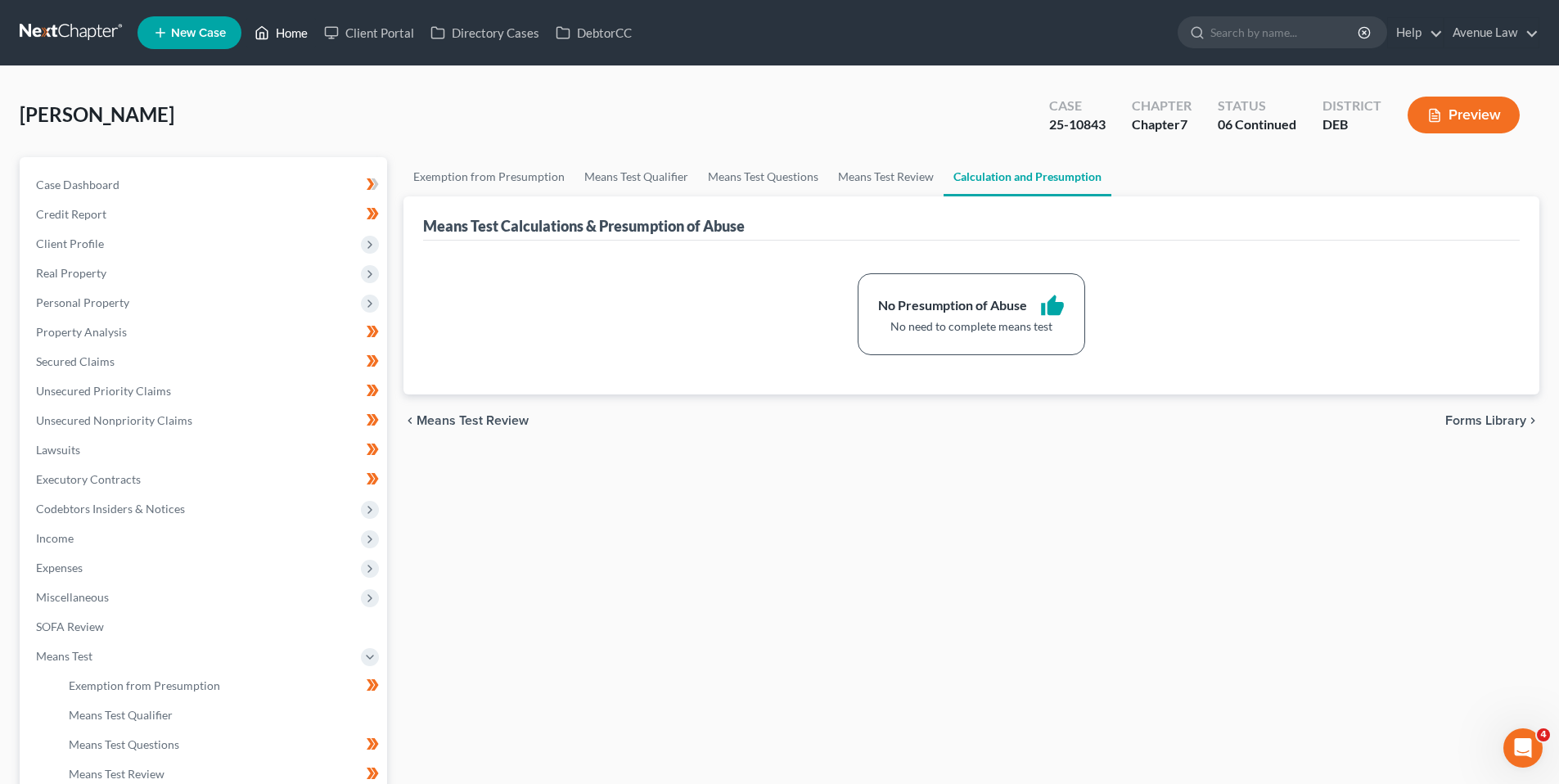
drag, startPoint x: 296, startPoint y: 25, endPoint x: 238, endPoint y: 16, distance: 58.7
click at [296, 26] on link "Home" at bounding box center [281, 33] width 69 height 29
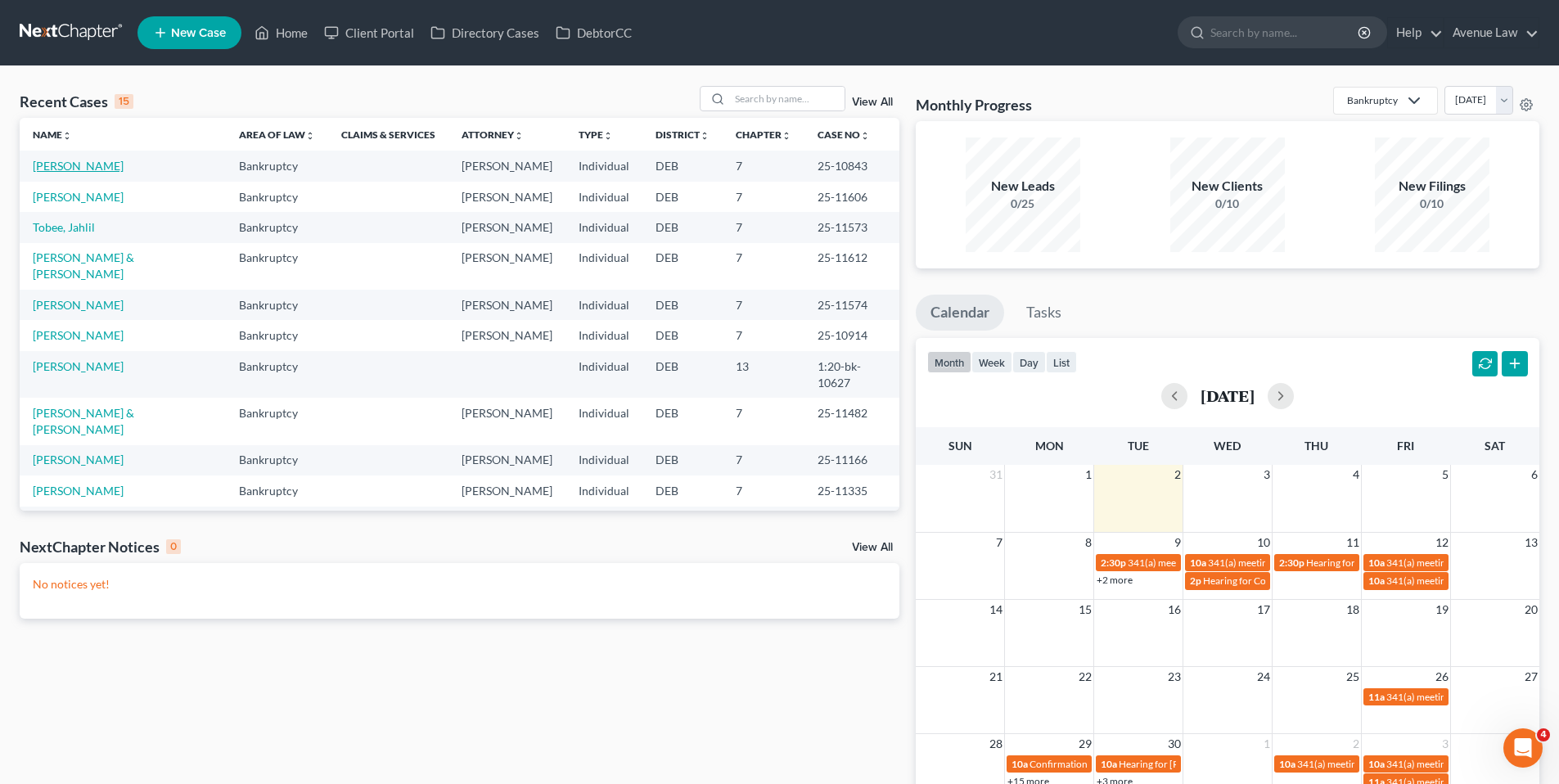
click at [95, 166] on link "[PERSON_NAME]" at bounding box center [78, 165] width 91 height 14
select select "0"
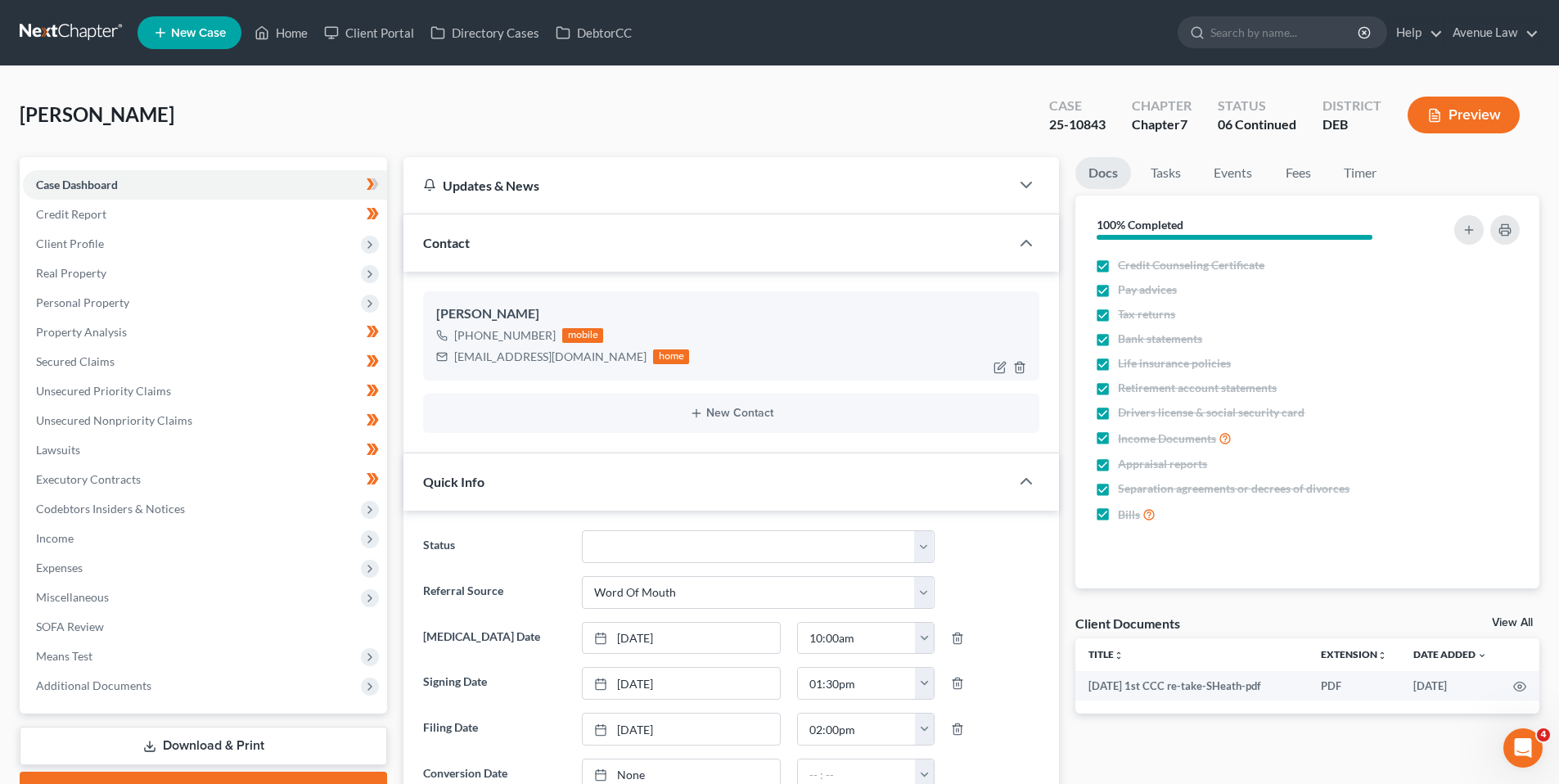
drag, startPoint x: 550, startPoint y: 333, endPoint x: 462, endPoint y: 339, distance: 88.2
click at [462, 339] on div "[PHONE_NUMBER] mobile" at bounding box center [562, 335] width 253 height 21
copy div "[PHONE_NUMBER]"
drag, startPoint x: 83, startPoint y: 476, endPoint x: 230, endPoint y: 473, distance: 147.0
click at [83, 478] on span "Executory Contracts" at bounding box center [88, 478] width 104 height 14
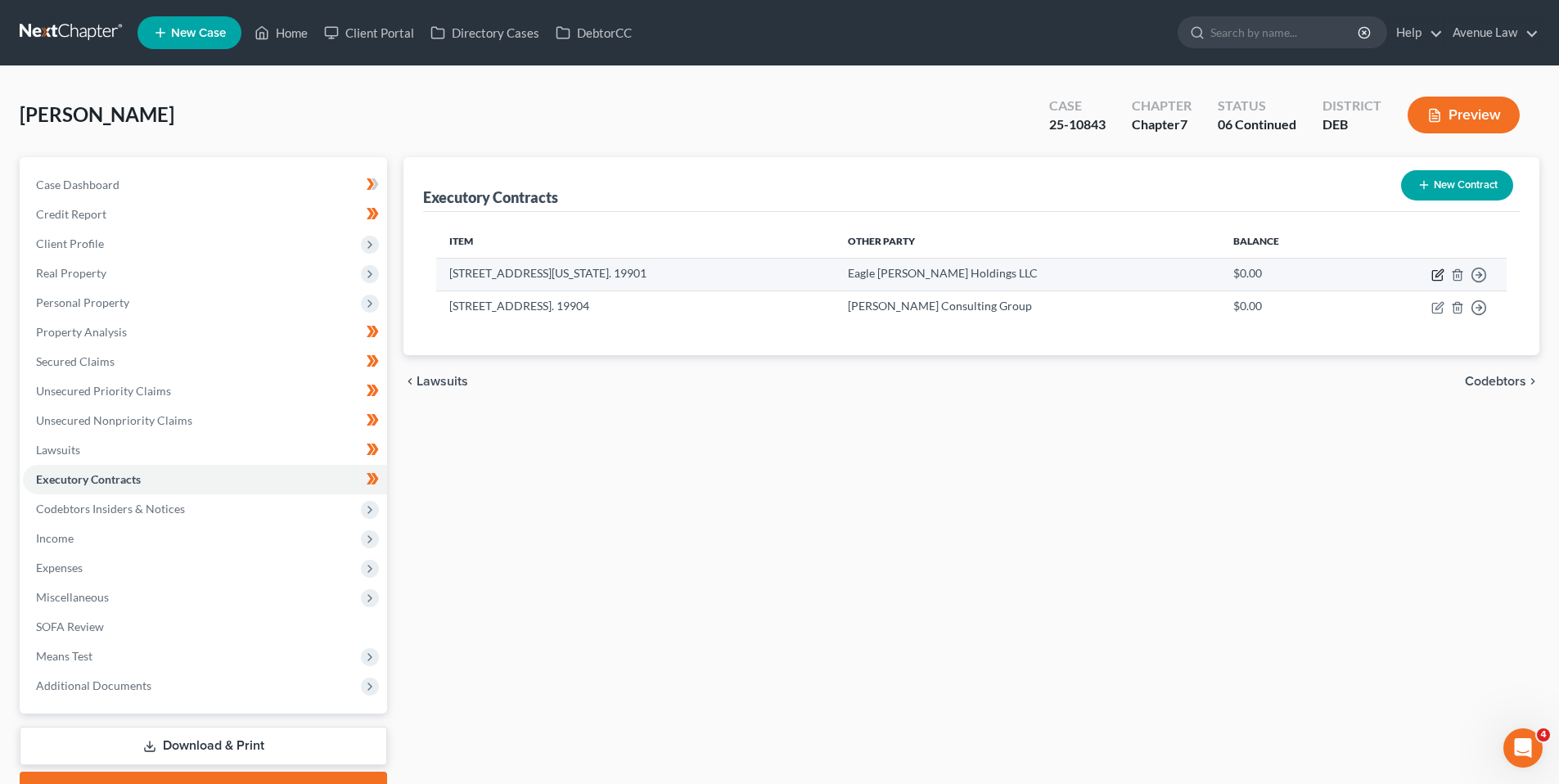
click at [1437, 276] on icon "button" at bounding box center [1438, 275] width 13 height 13
select select "3"
select select "7"
select select "0"
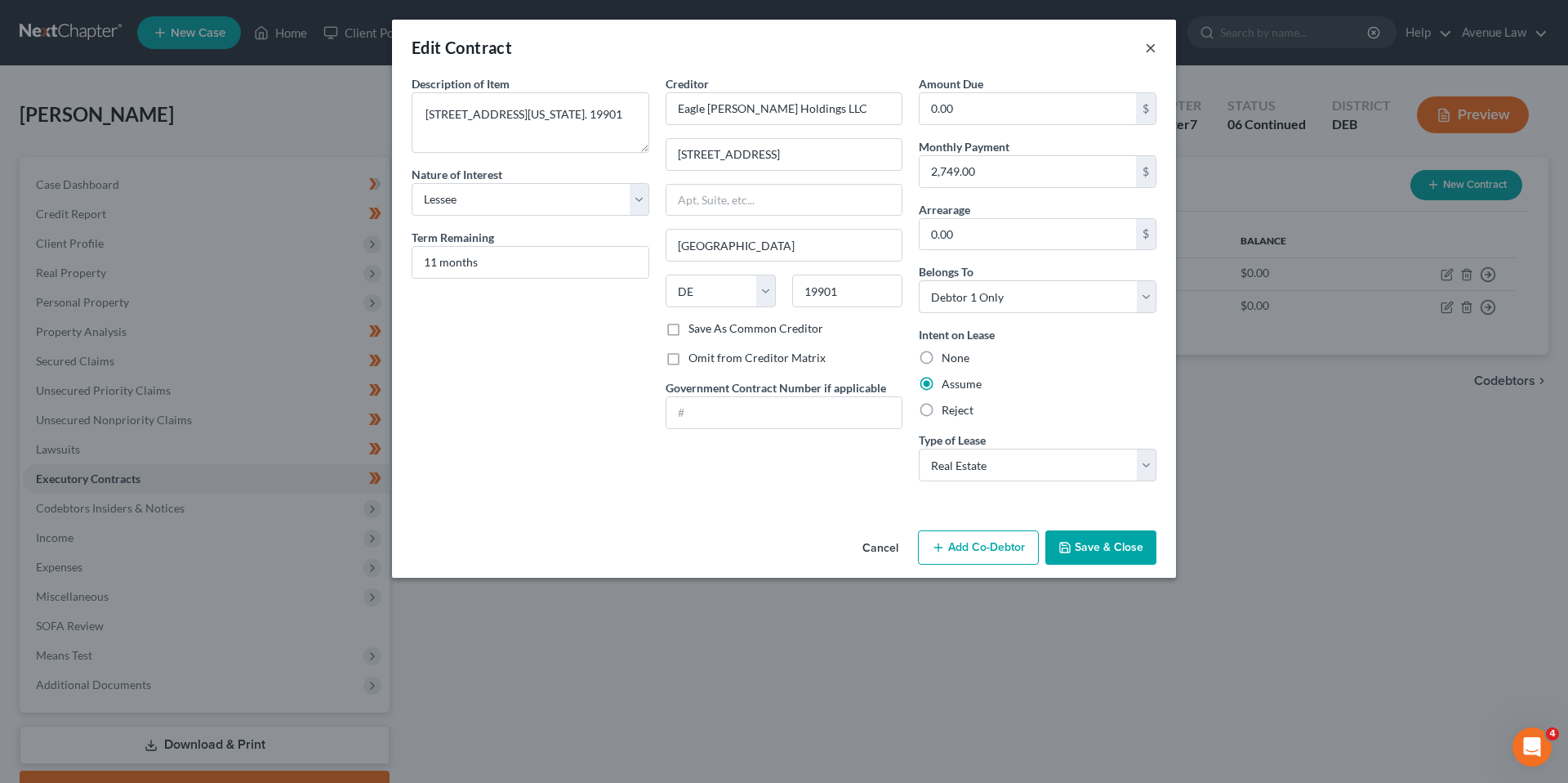
click at [1153, 46] on button "×" at bounding box center [1151, 48] width 12 height 20
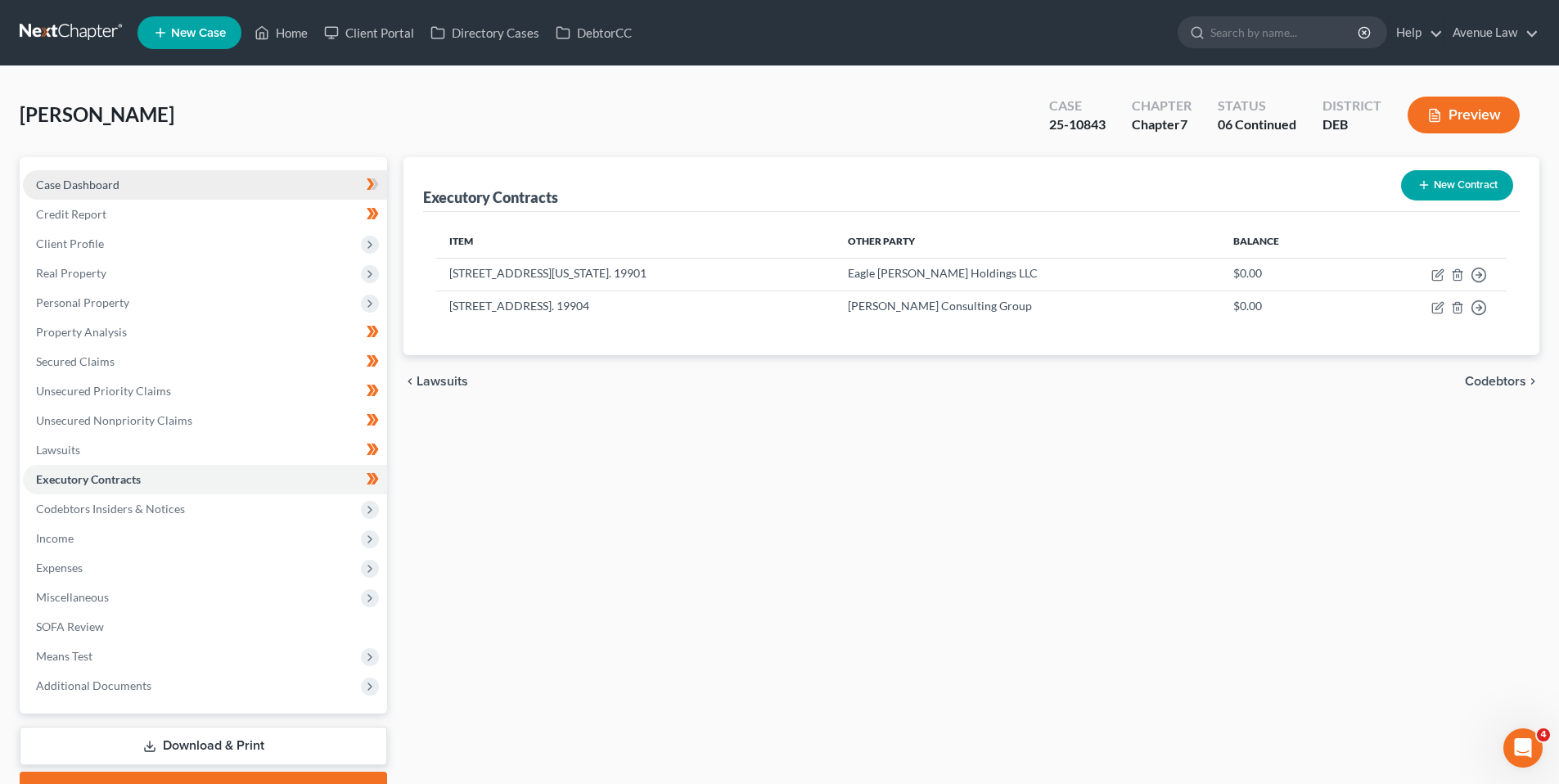
click at [107, 178] on span "Case Dashboard" at bounding box center [78, 185] width 84 height 14
select select "0"
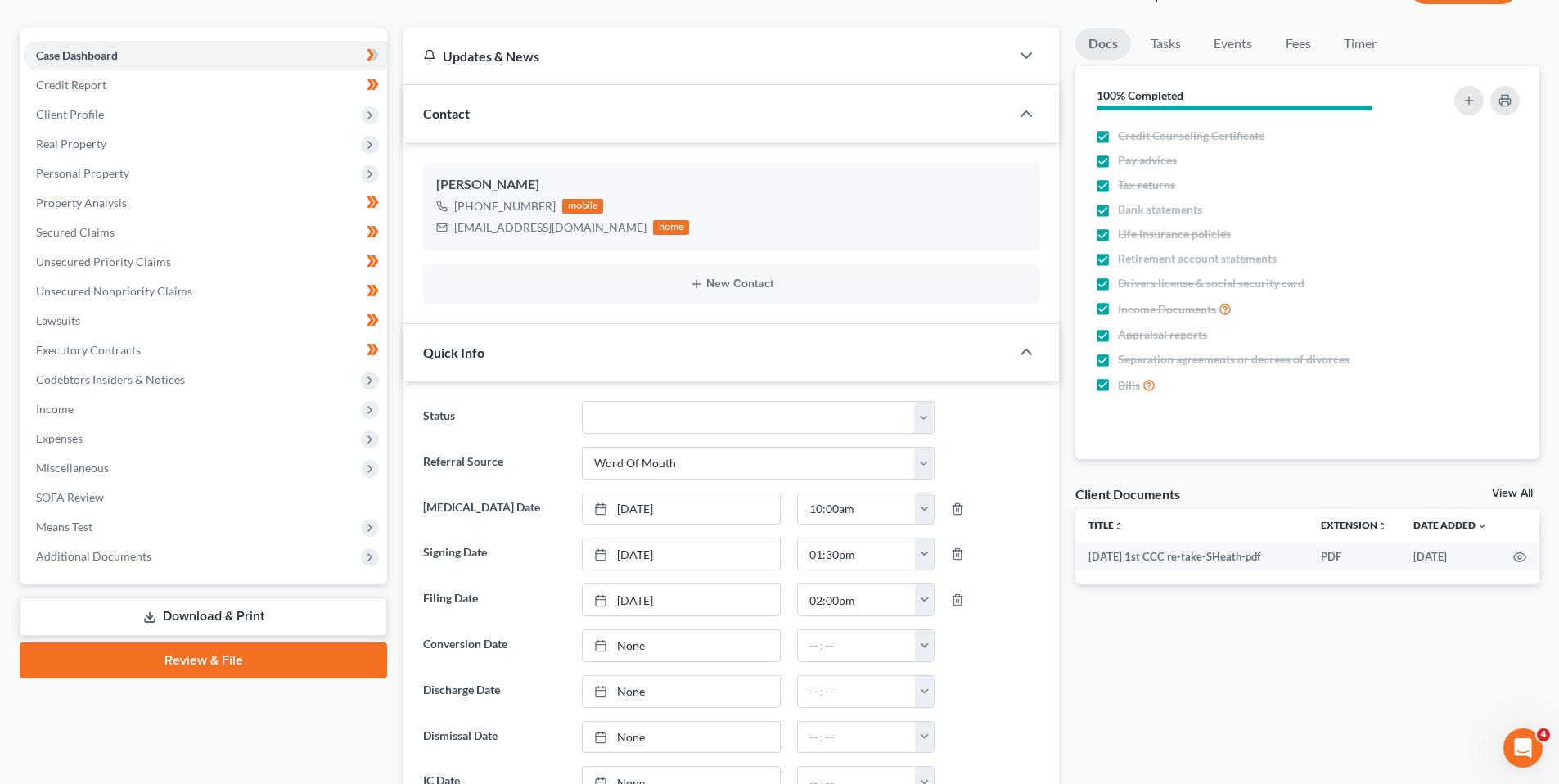
scroll to position [82, 0]
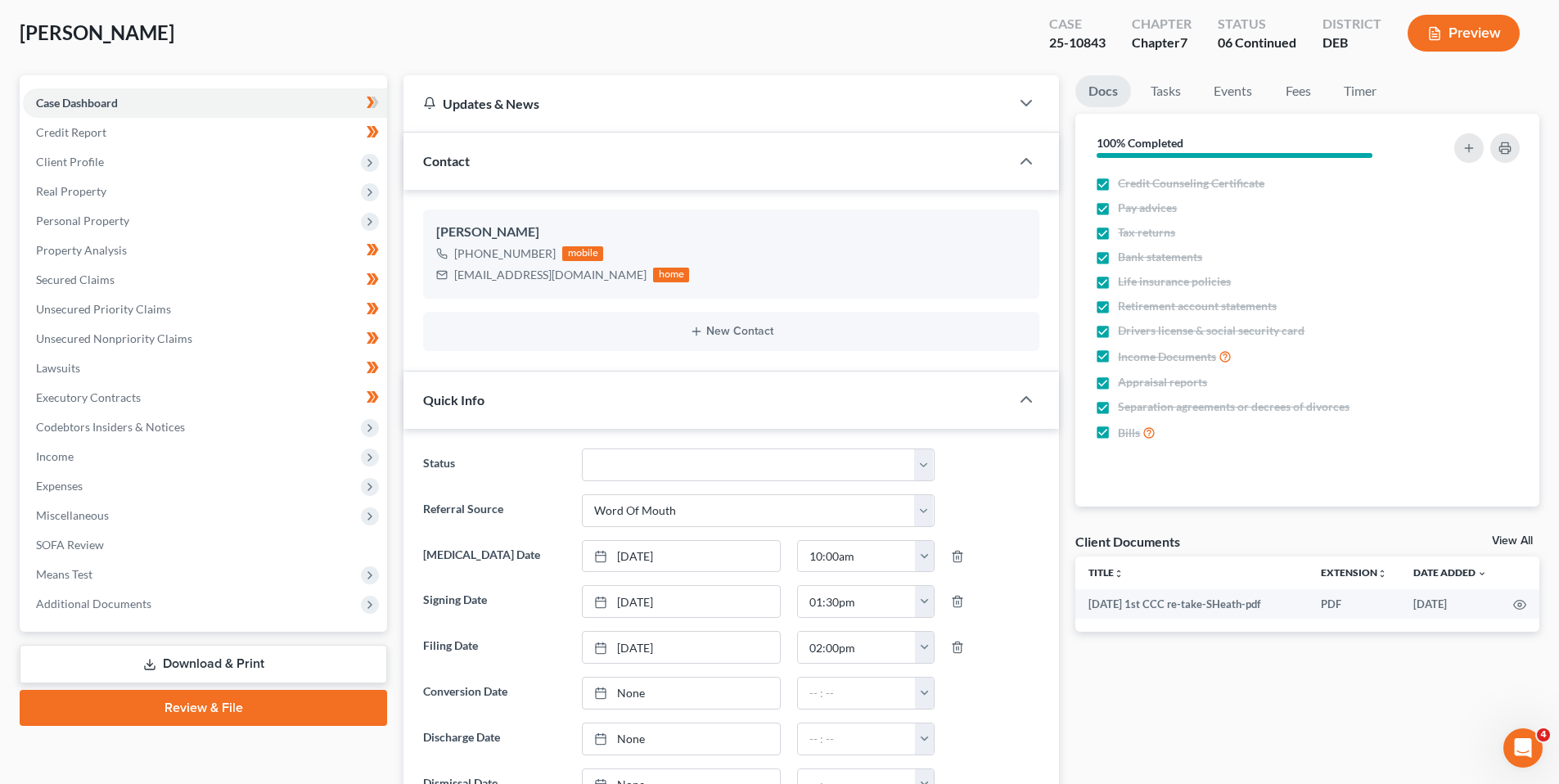
drag, startPoint x: 94, startPoint y: 598, endPoint x: 113, endPoint y: 628, distance: 35.5
click at [95, 598] on span "Additional Documents" at bounding box center [94, 603] width 115 height 14
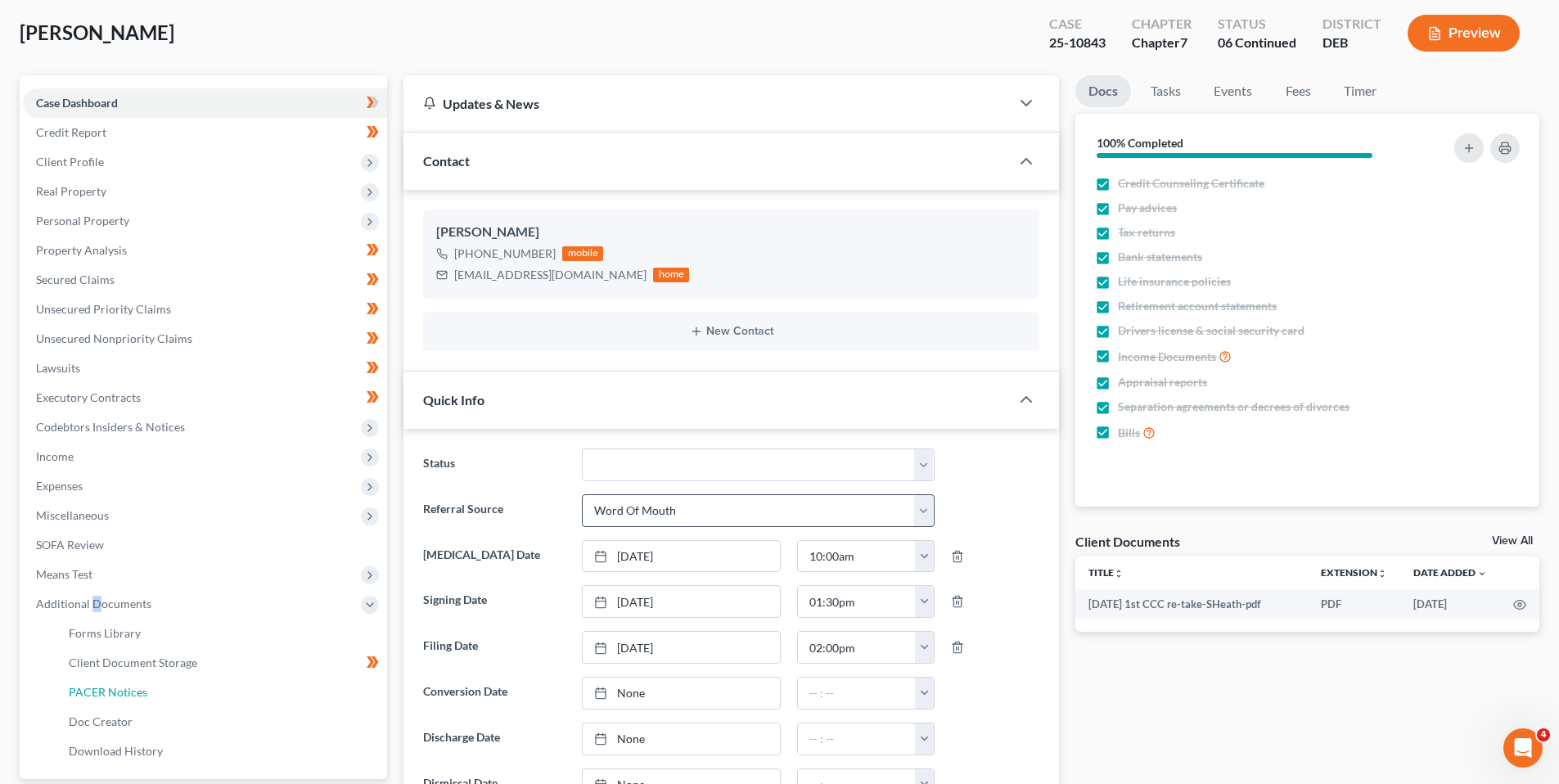
drag, startPoint x: 113, startPoint y: 628, endPoint x: 614, endPoint y: 499, distance: 517.3
click at [134, 685] on span "PACER Notices" at bounding box center [108, 691] width 78 height 14
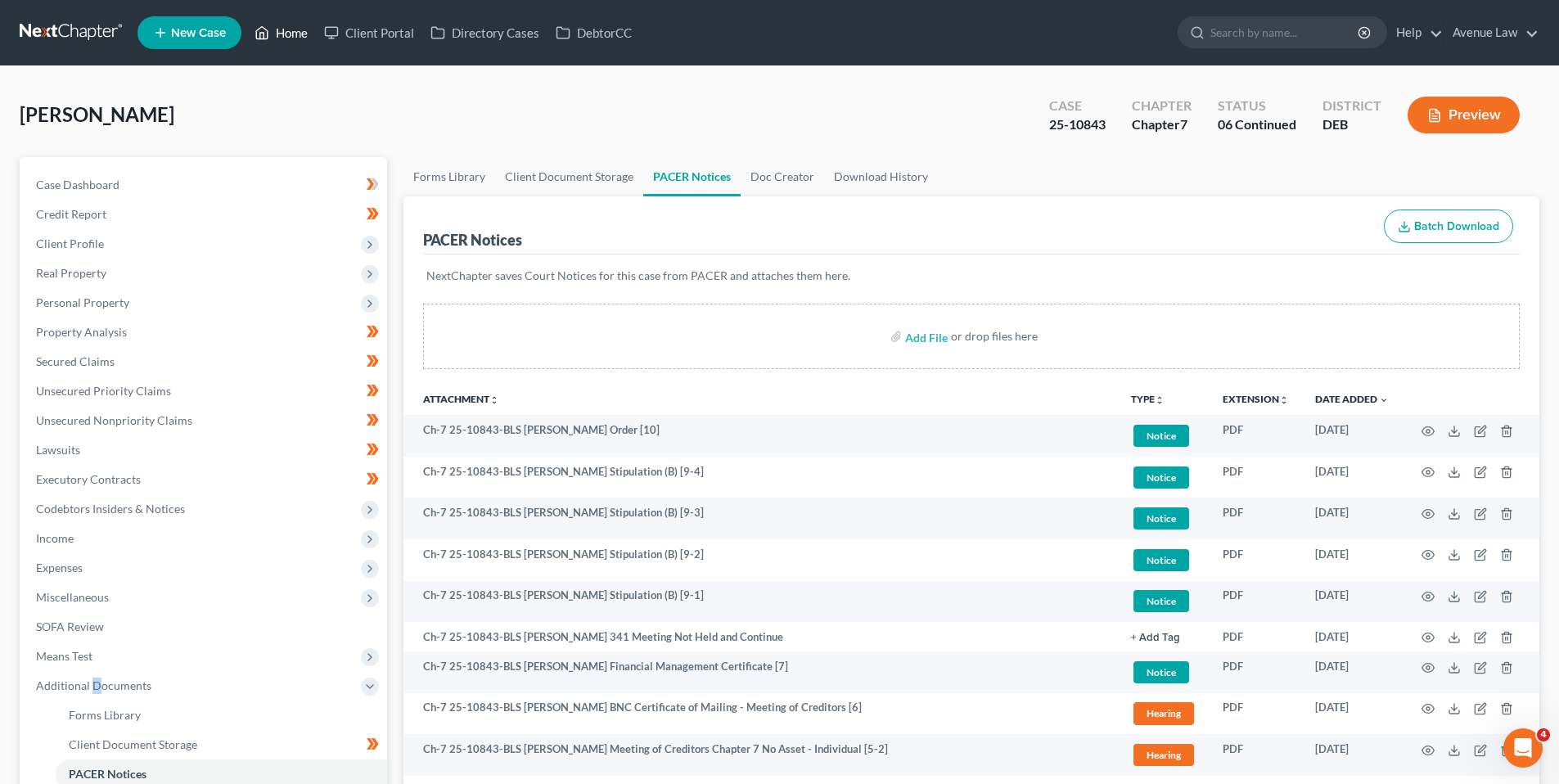
click at [294, 36] on link "Home" at bounding box center [281, 33] width 69 height 29
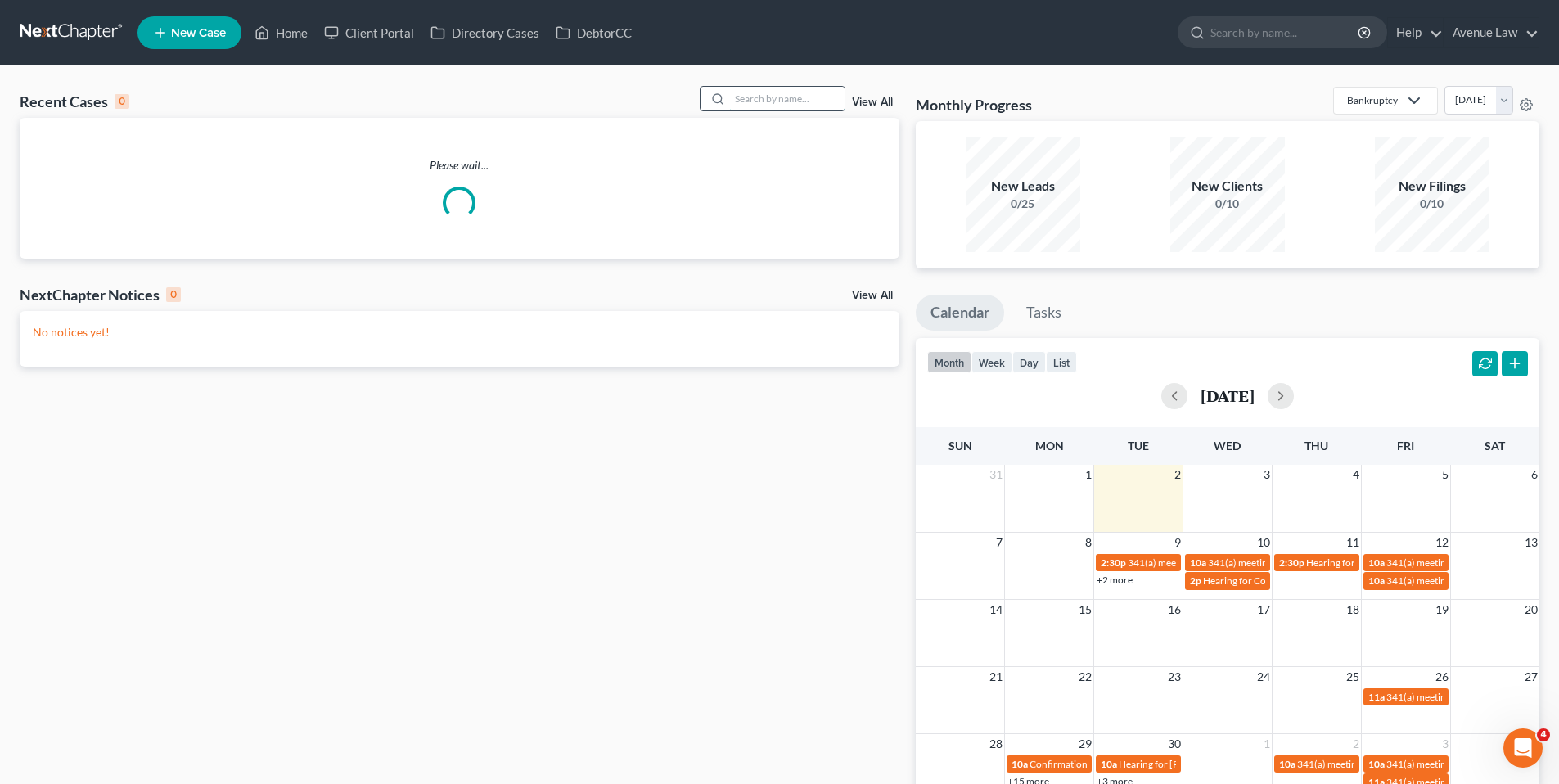
click at [746, 96] on input "search" at bounding box center [787, 99] width 114 height 23
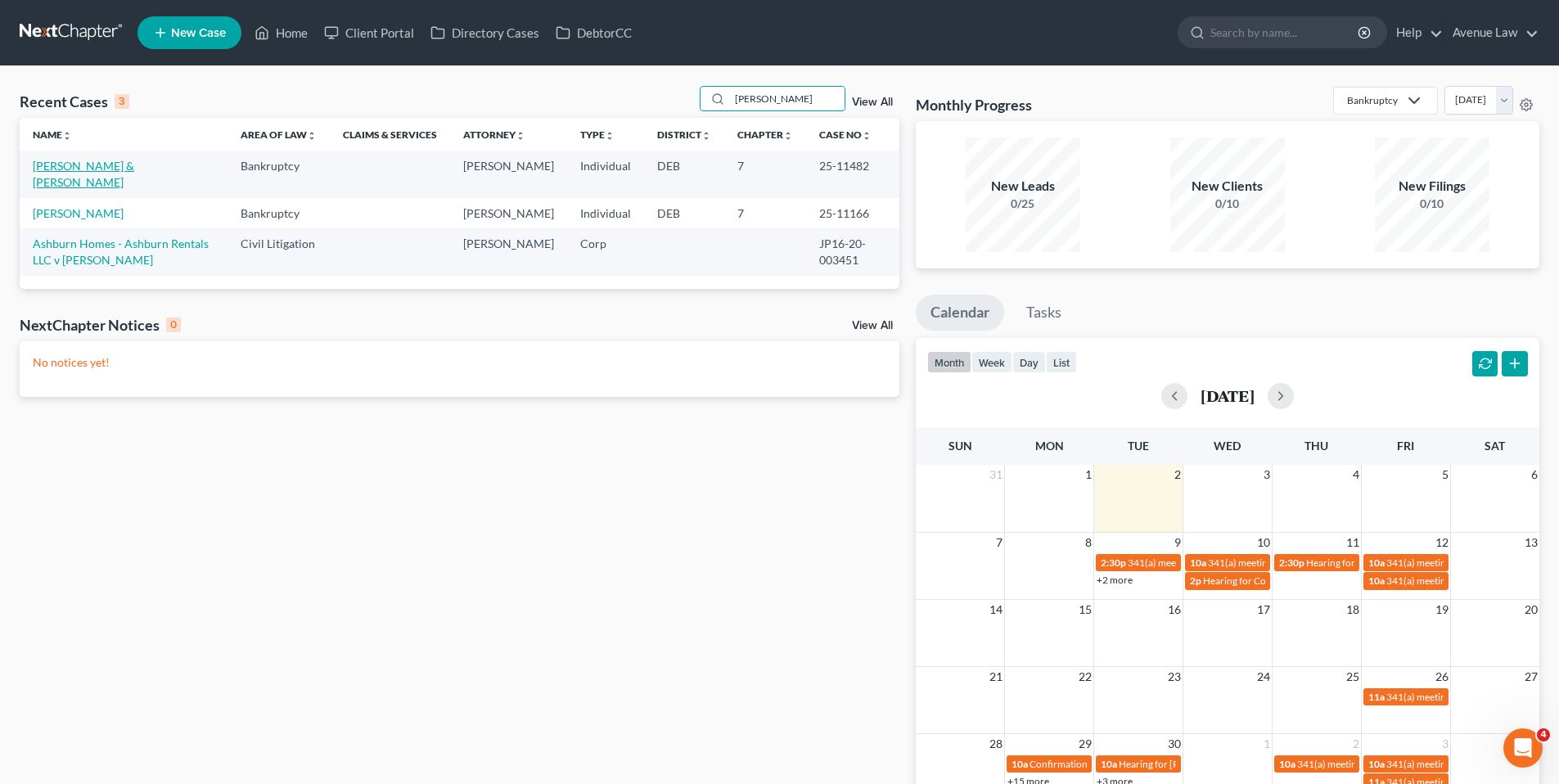
type input "[PERSON_NAME]"
click at [91, 167] on link "[PERSON_NAME] & [PERSON_NAME]" at bounding box center [83, 174] width 101 height 30
select select "0"
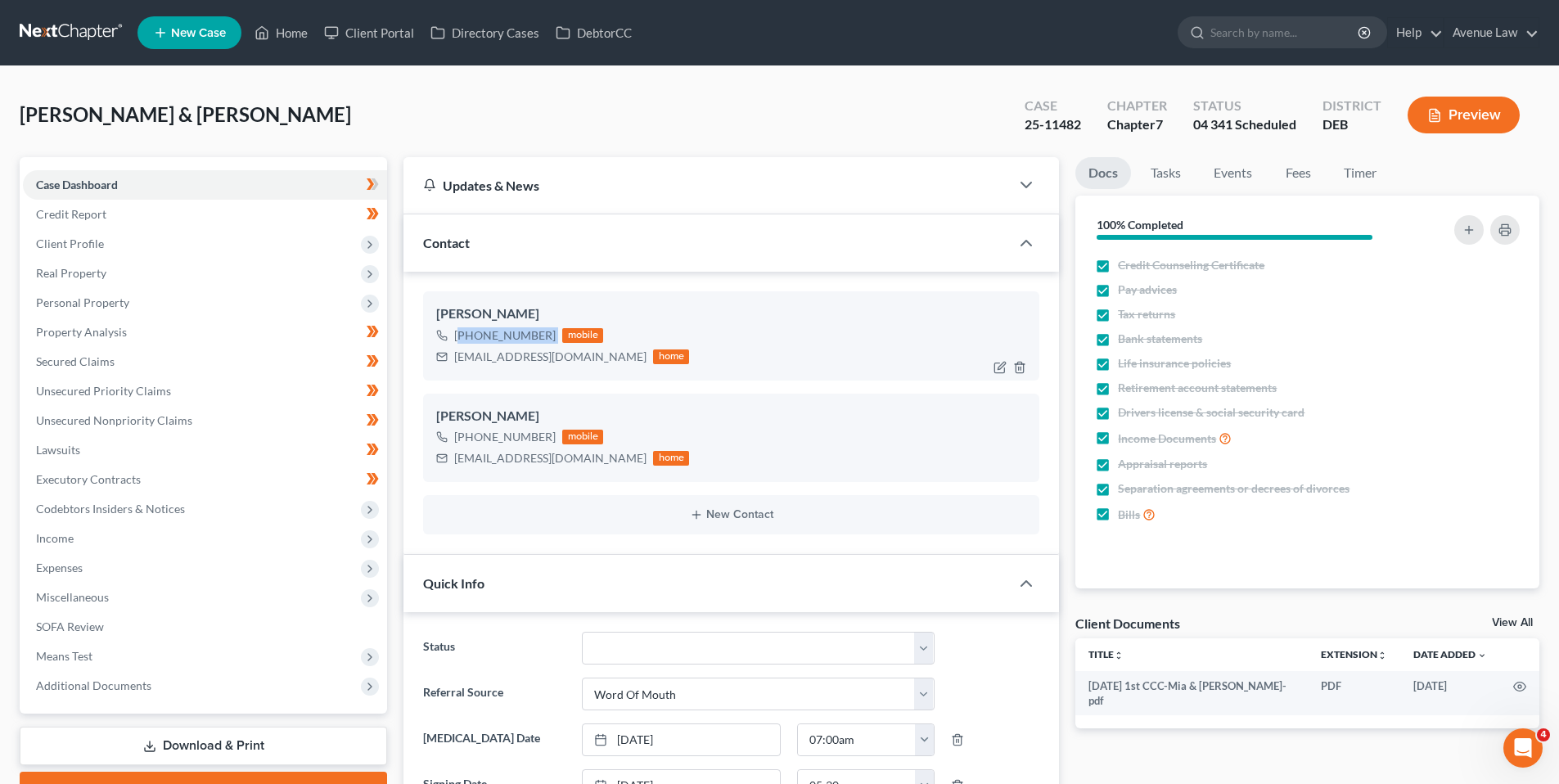
drag, startPoint x: 552, startPoint y: 331, endPoint x: 634, endPoint y: 225, distance: 134.0
click at [462, 341] on div "[PHONE_NUMBER] mobile" at bounding box center [562, 335] width 253 height 21
copy div "[PHONE_NUMBER]"
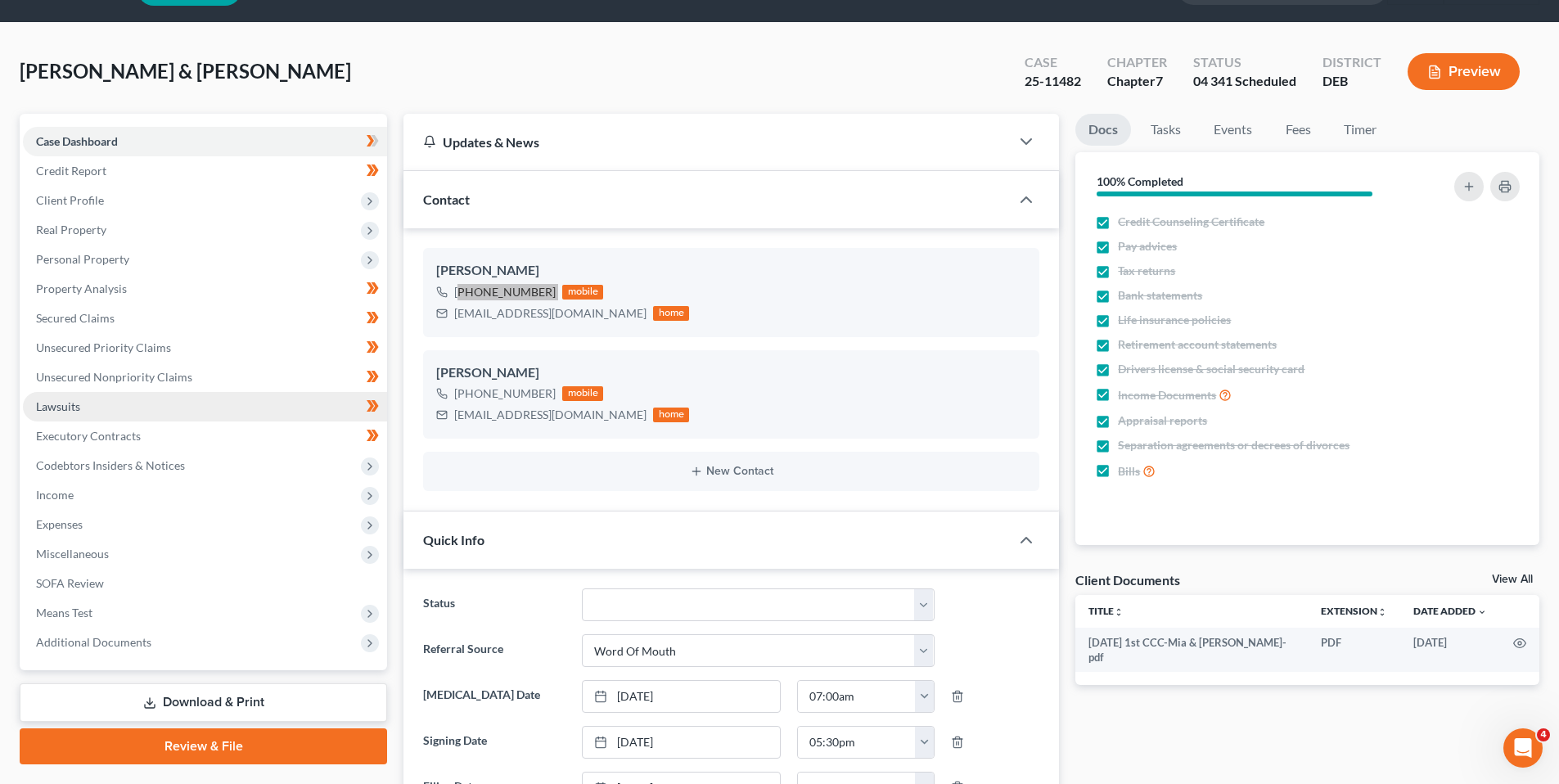
scroll to position [164, 0]
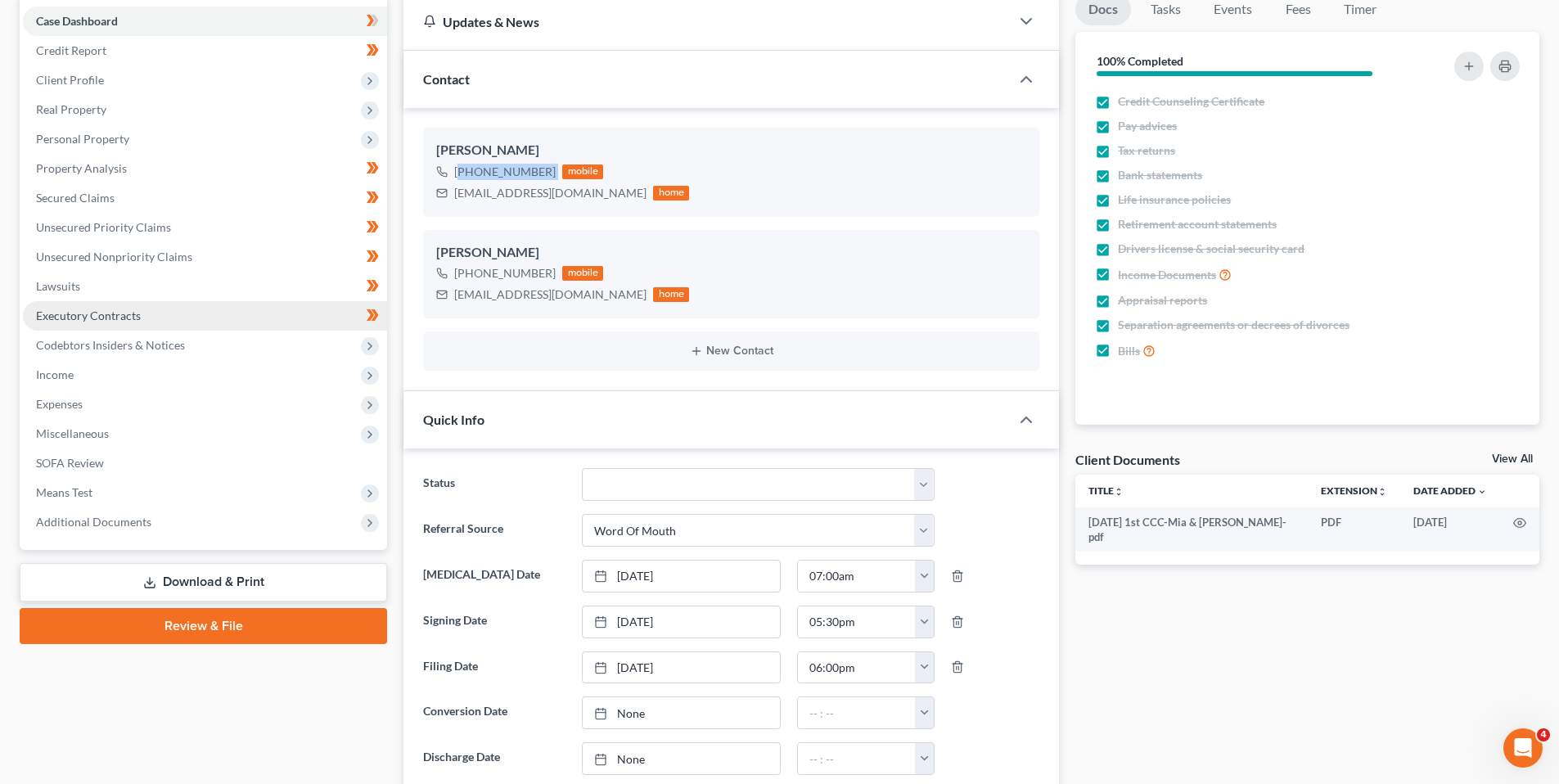
click at [73, 316] on span "Executory Contracts" at bounding box center [88, 315] width 104 height 14
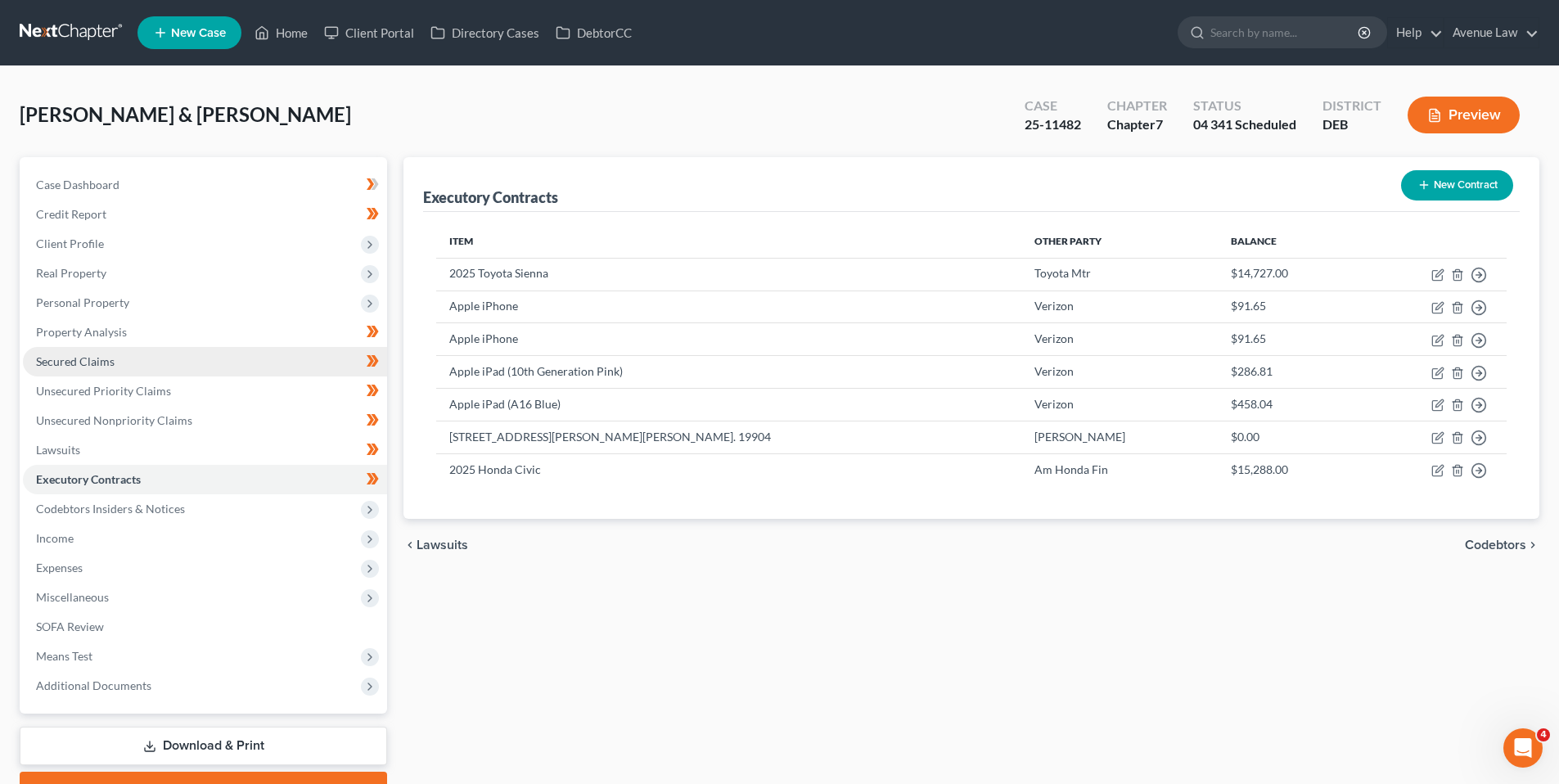
click at [69, 362] on span "Secured Claims" at bounding box center [75, 361] width 78 height 14
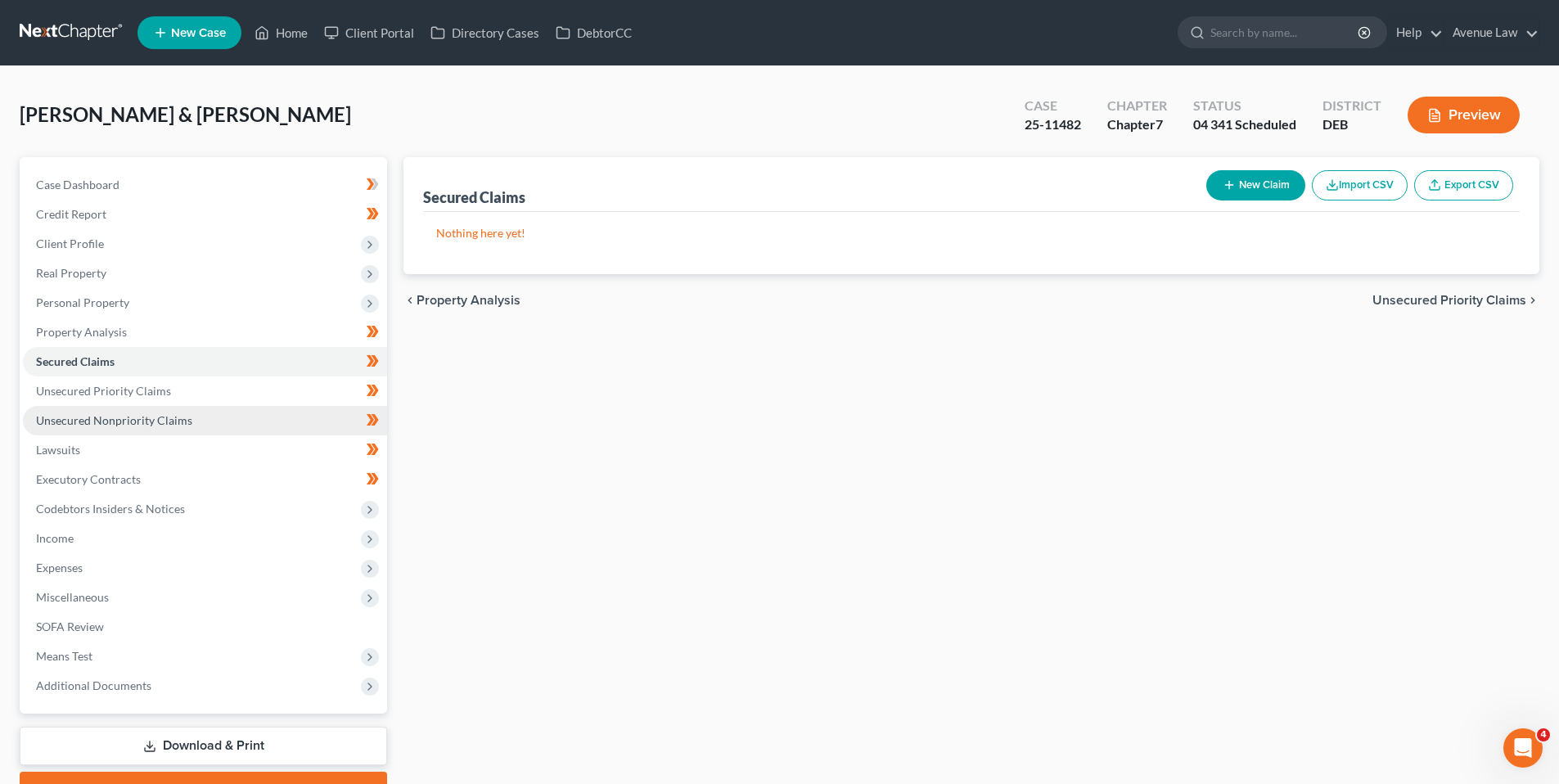
click at [104, 417] on span "Unsecured Nonpriority Claims" at bounding box center [114, 420] width 156 height 14
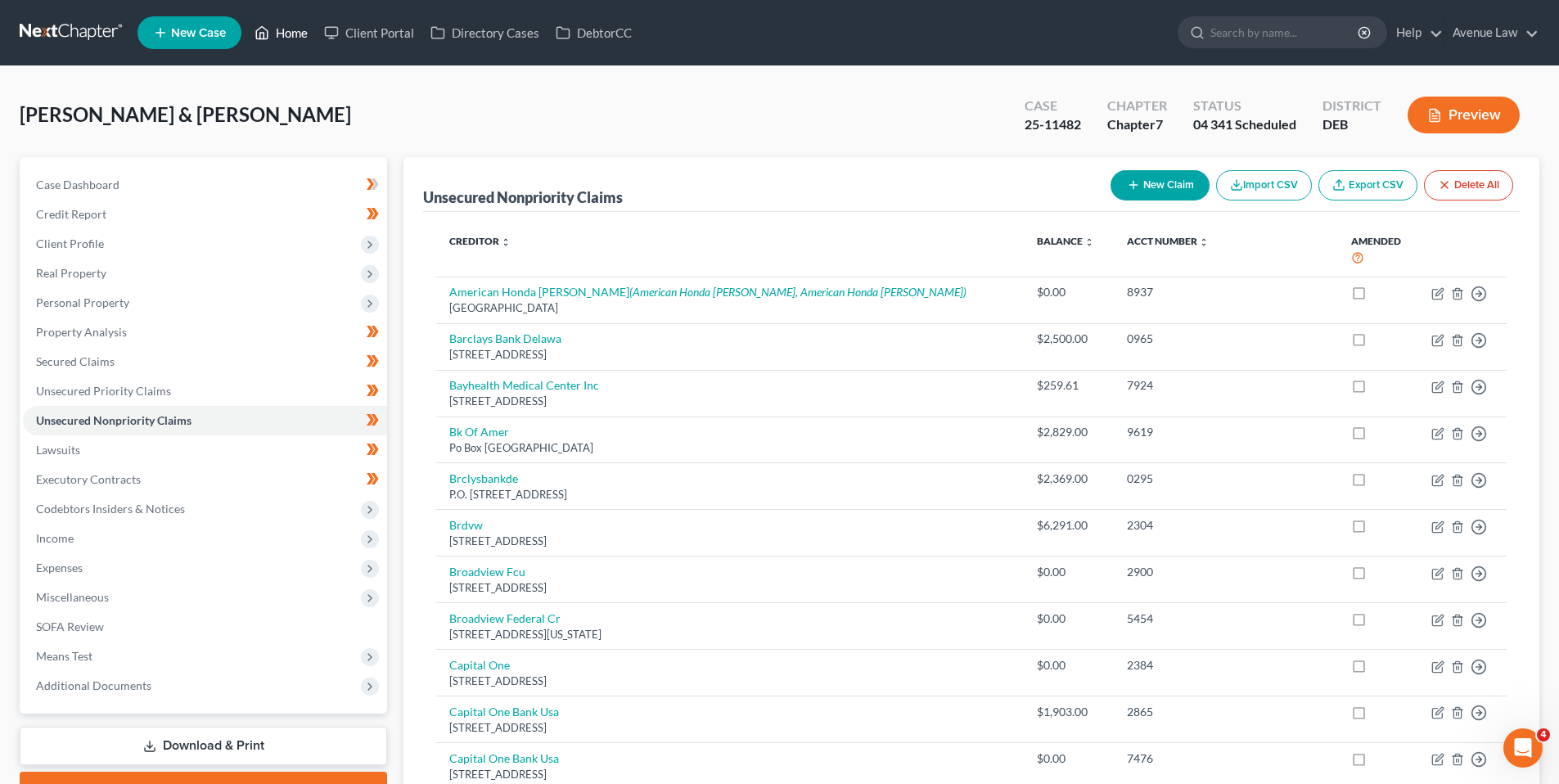
click at [276, 33] on link "Home" at bounding box center [281, 33] width 69 height 29
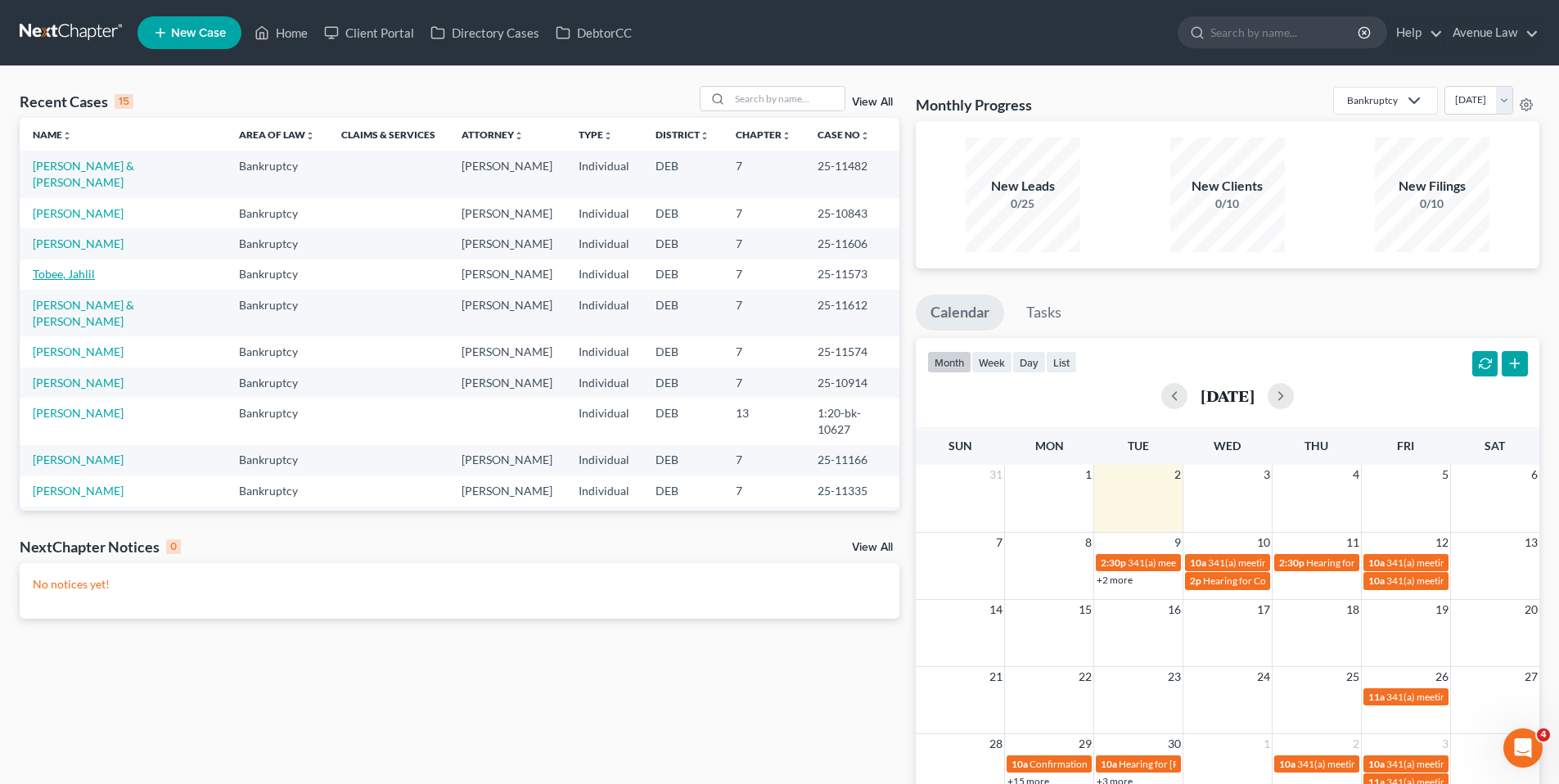
click at [85, 266] on link "Tobee, Jahlil" at bounding box center [63, 273] width 62 height 14
select select "0"
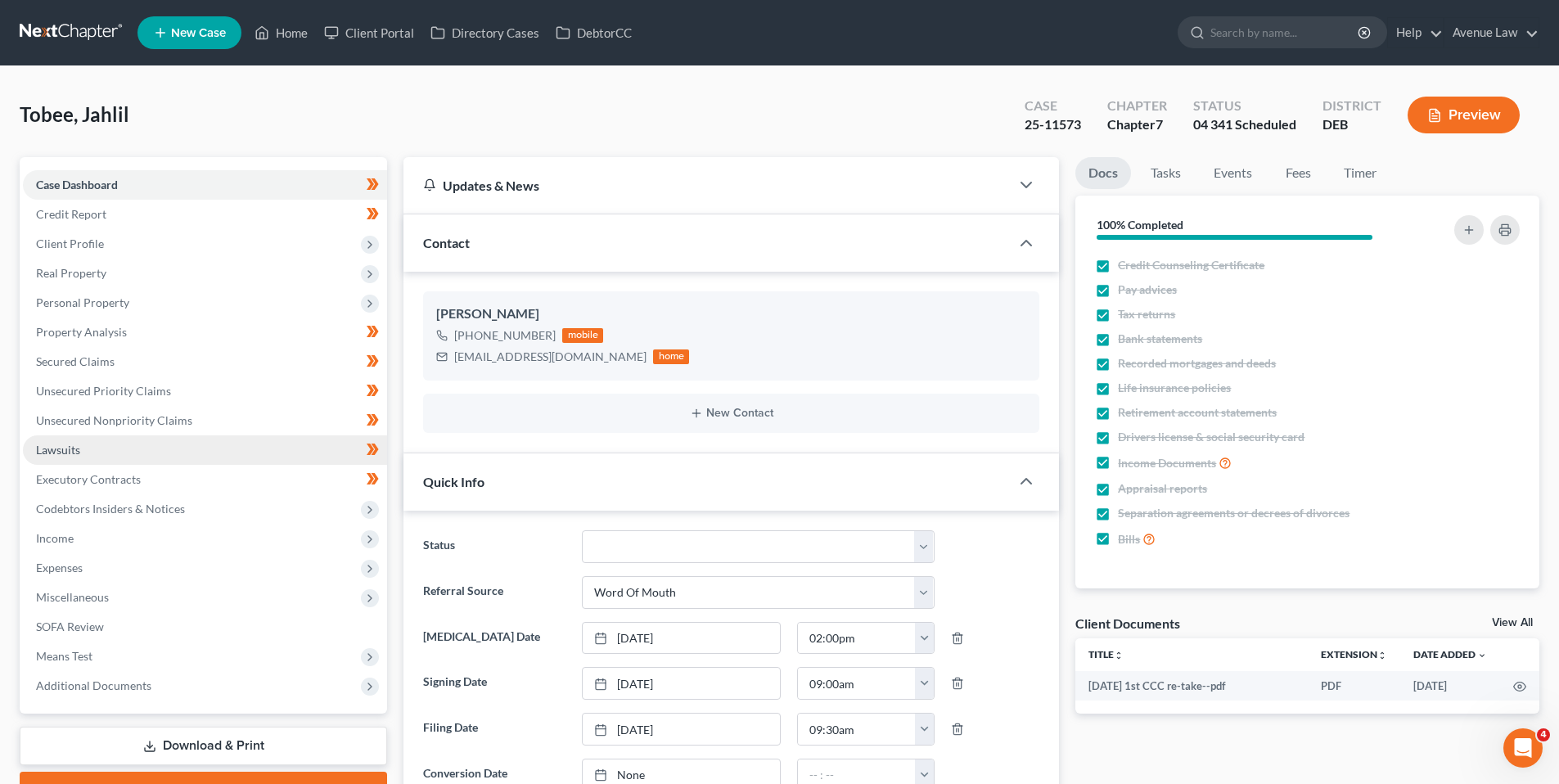
click at [49, 453] on span "Lawsuits" at bounding box center [58, 449] width 44 height 14
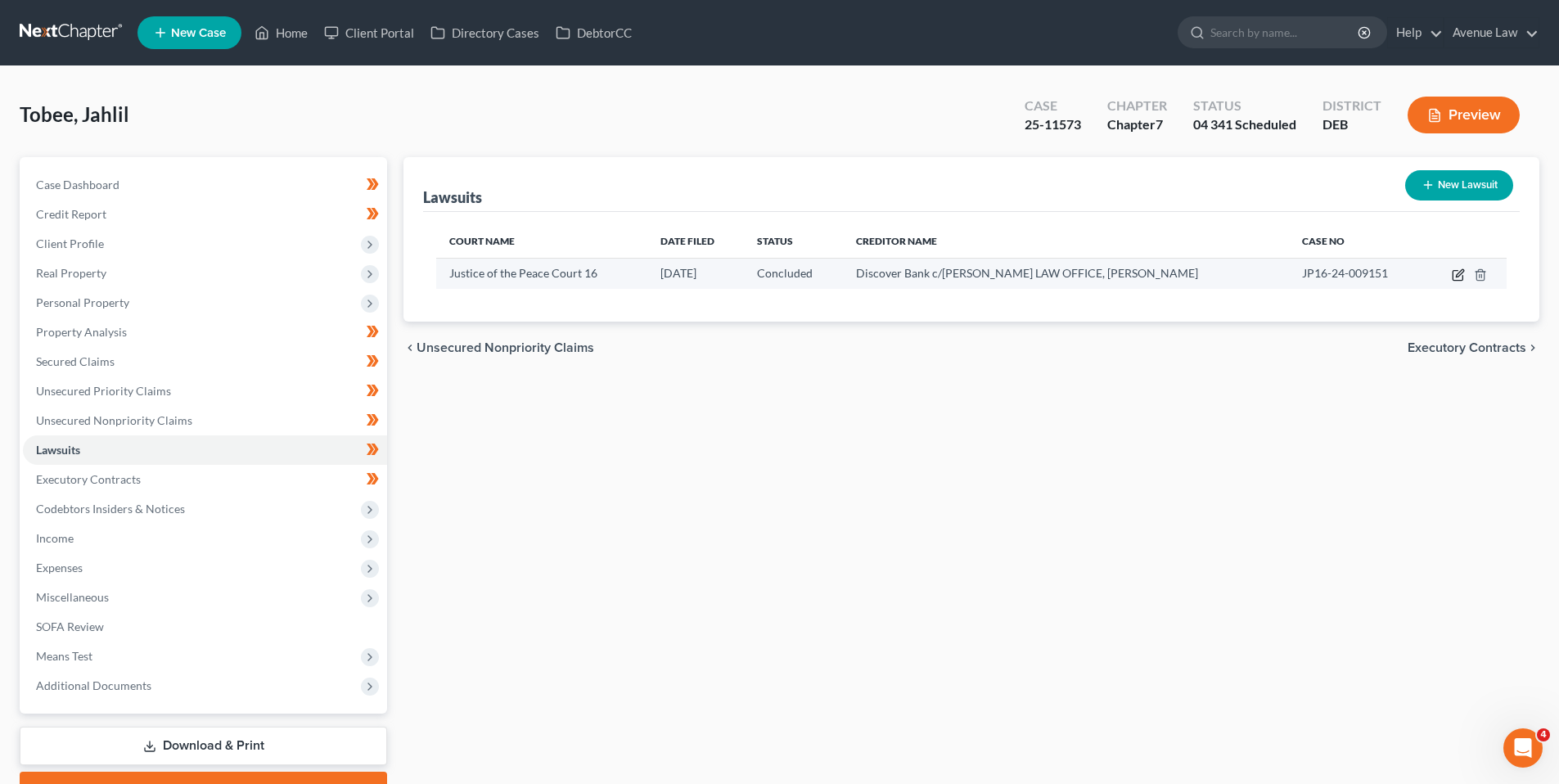
click at [1460, 271] on icon "button" at bounding box center [1458, 275] width 13 height 13
select select "7"
select select "2"
select select "4"
select select "7"
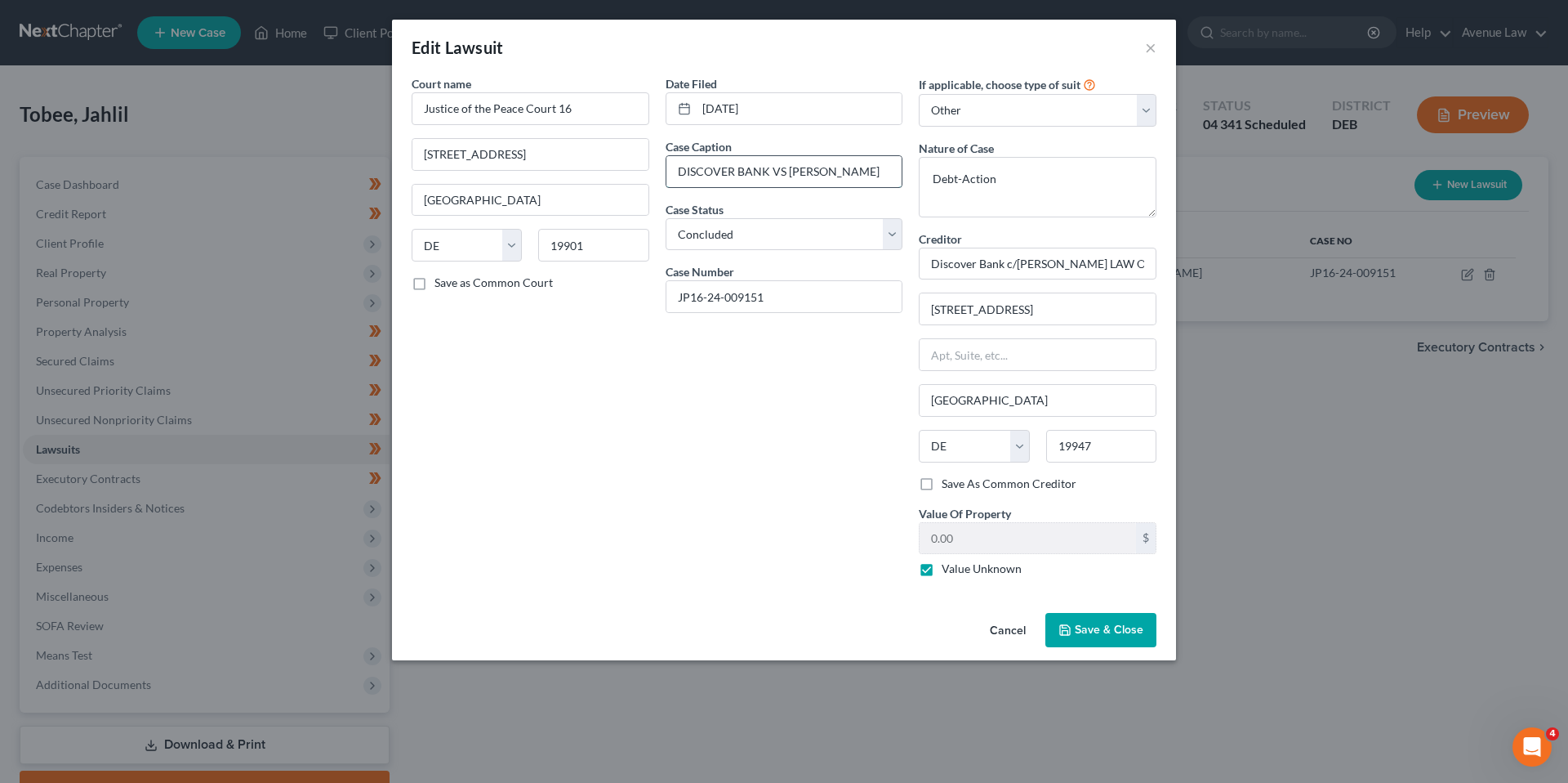
drag, startPoint x: 677, startPoint y: 169, endPoint x: 768, endPoint y: 163, distance: 91.2
click at [768, 163] on input "DISCOVER BANK VS [PERSON_NAME]" at bounding box center [784, 171] width 236 height 31
drag, startPoint x: 789, startPoint y: 170, endPoint x: 868, endPoint y: 167, distance: 79.1
click at [868, 167] on input "DISCOVER BANK VS [PERSON_NAME]" at bounding box center [784, 171] width 236 height 31
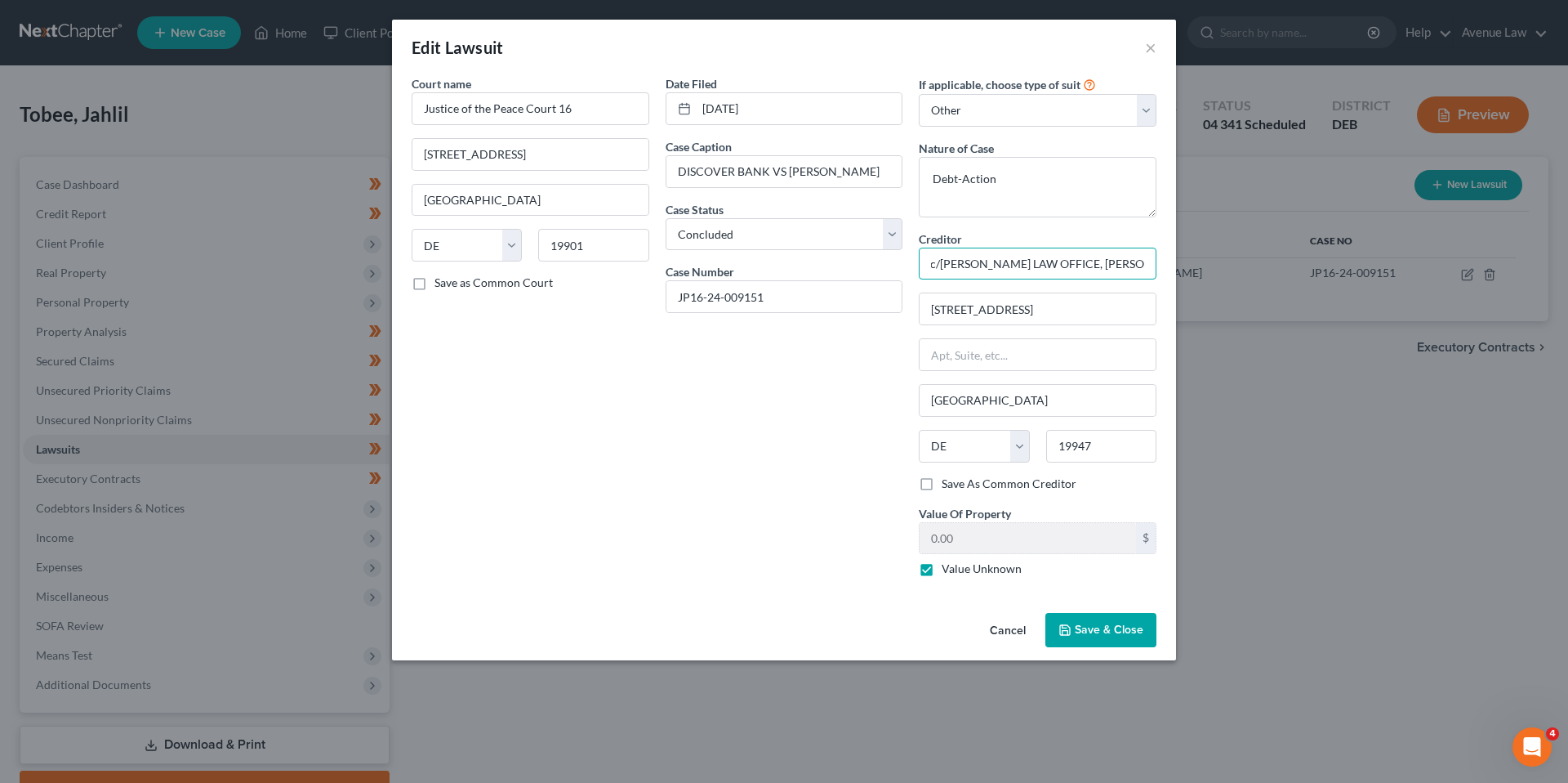
drag, startPoint x: 1024, startPoint y: 265, endPoint x: 1188, endPoint y: 264, distance: 164.0
click at [1188, 264] on div "Edit Lawsuit × Court name * Justice of the Peace Court 16 414 Federal [GEOGRAPH…" at bounding box center [784, 391] width 1568 height 783
drag, startPoint x: 1001, startPoint y: 626, endPoint x: 515, endPoint y: 522, distance: 497.0
click at [999, 625] on button "Cancel" at bounding box center [1008, 630] width 62 height 33
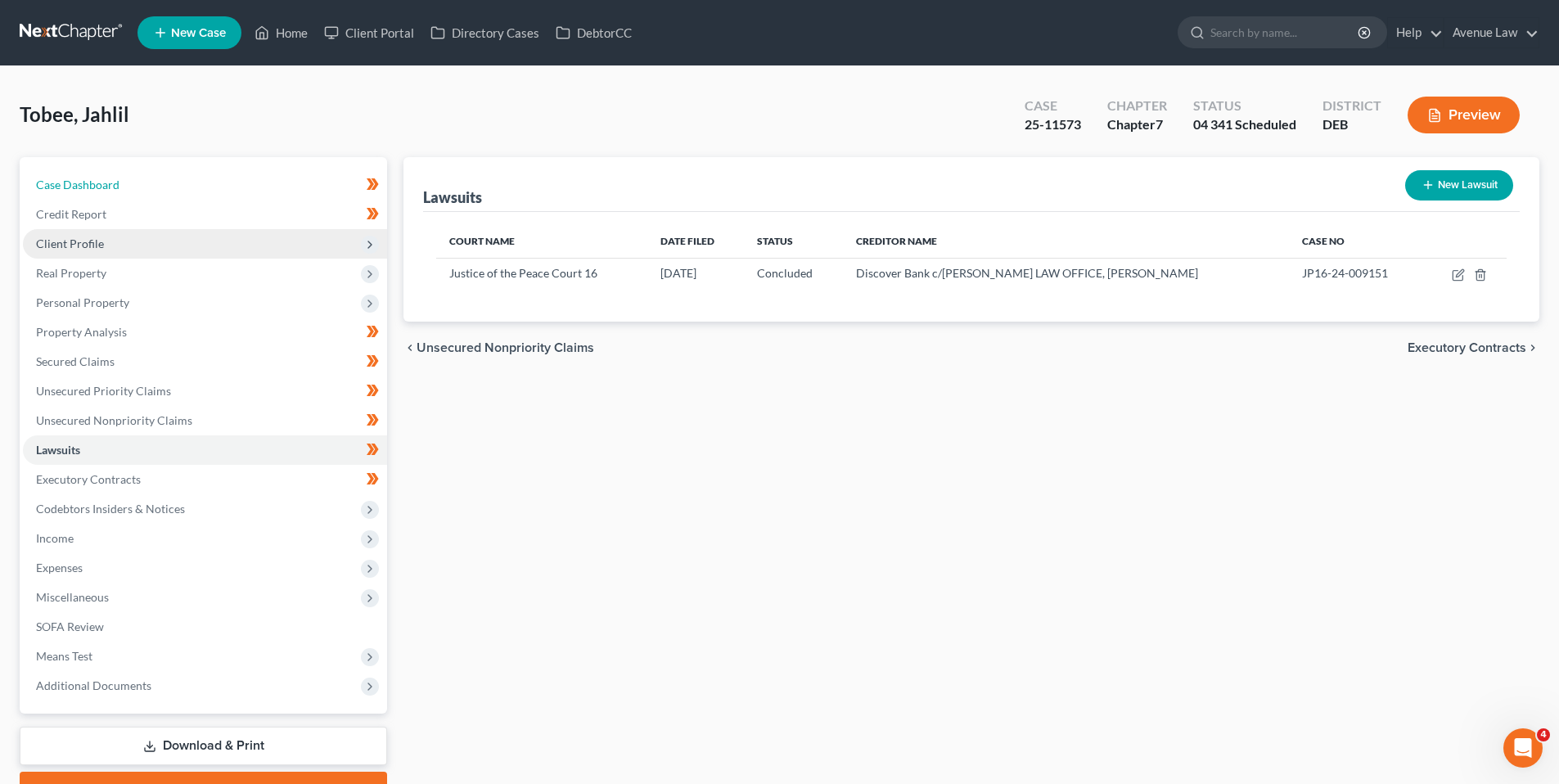
click at [114, 182] on span "Case Dashboard" at bounding box center [78, 185] width 84 height 14
select select "0"
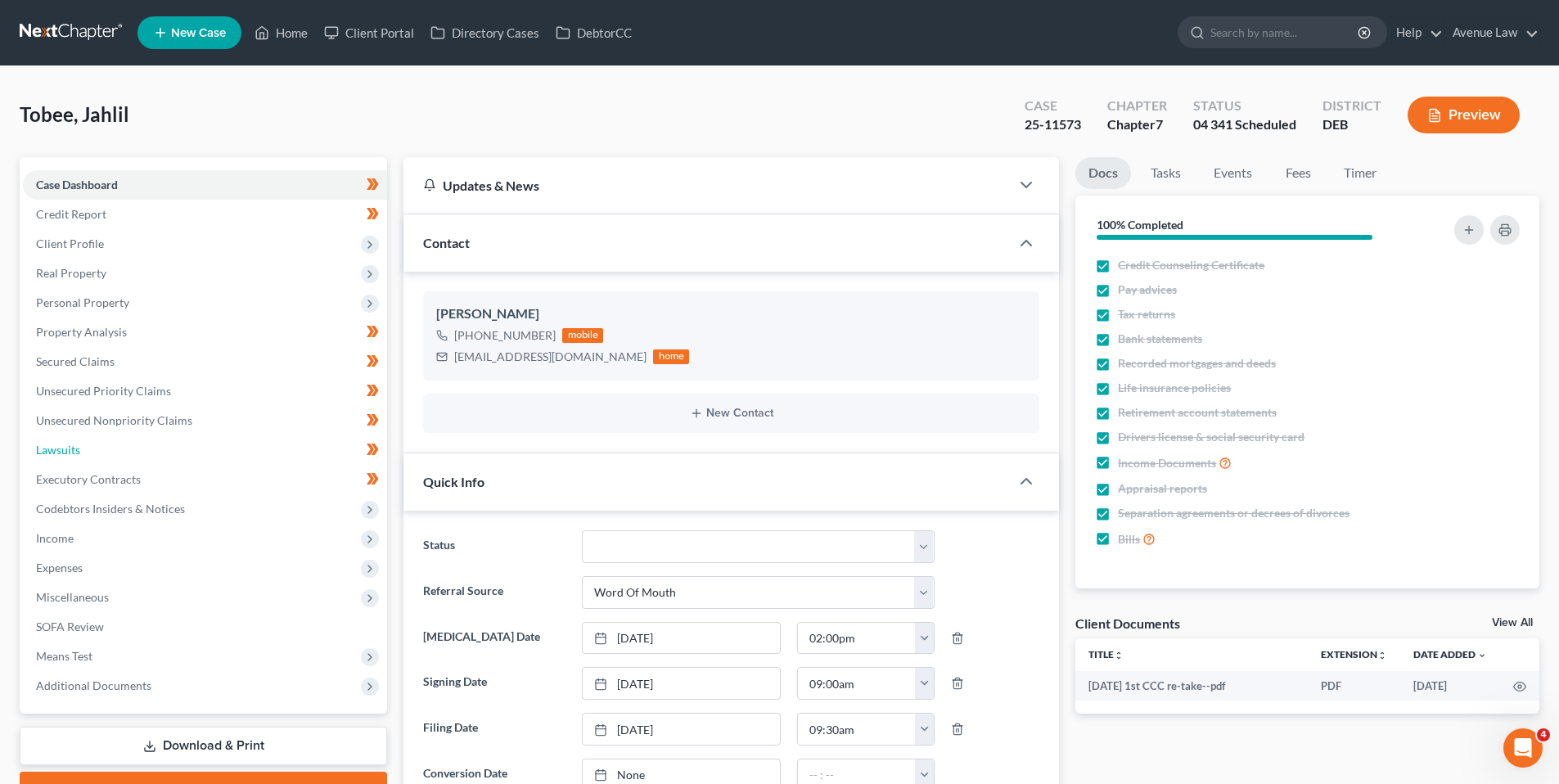
drag, startPoint x: 69, startPoint y: 446, endPoint x: 7, endPoint y: 453, distance: 62.4
click at [68, 446] on span "Lawsuits" at bounding box center [58, 449] width 44 height 14
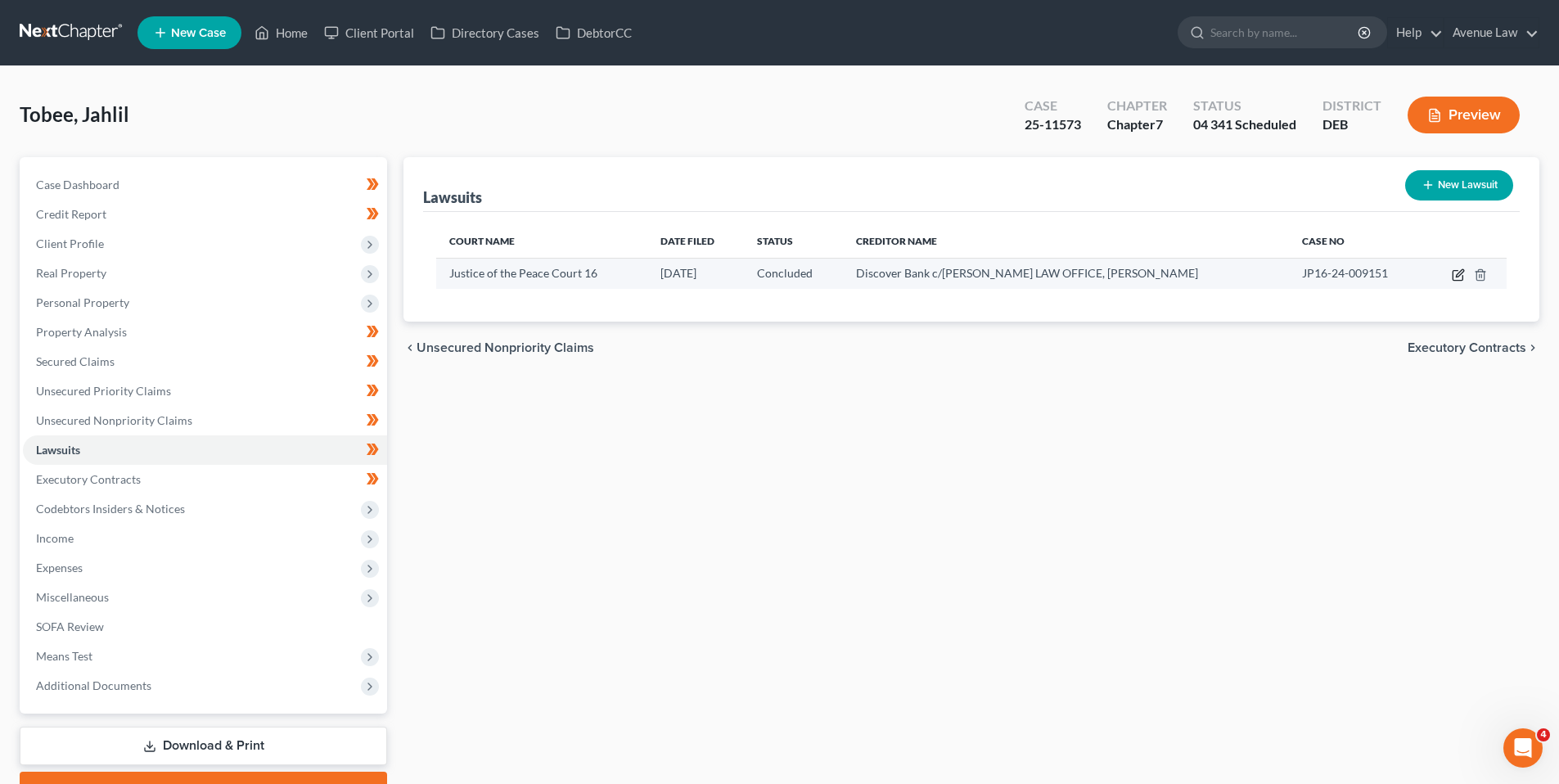
click at [1460, 275] on icon "button" at bounding box center [1459, 272] width 8 height 8
select select "7"
select select "2"
select select "4"
select select "7"
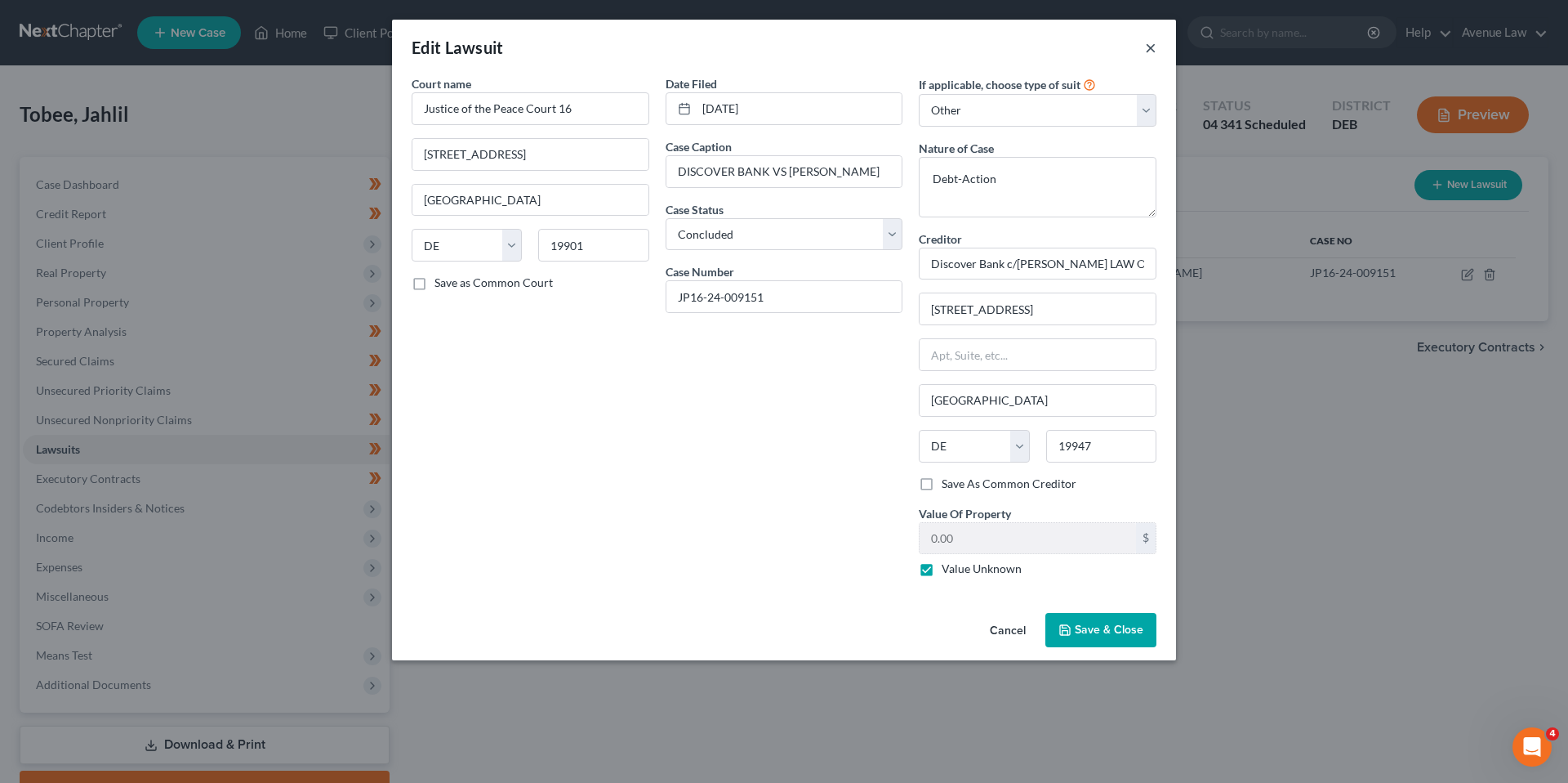
drag, startPoint x: 1154, startPoint y: 45, endPoint x: 965, endPoint y: 26, distance: 190.0
click at [1154, 45] on button "×" at bounding box center [1151, 48] width 12 height 20
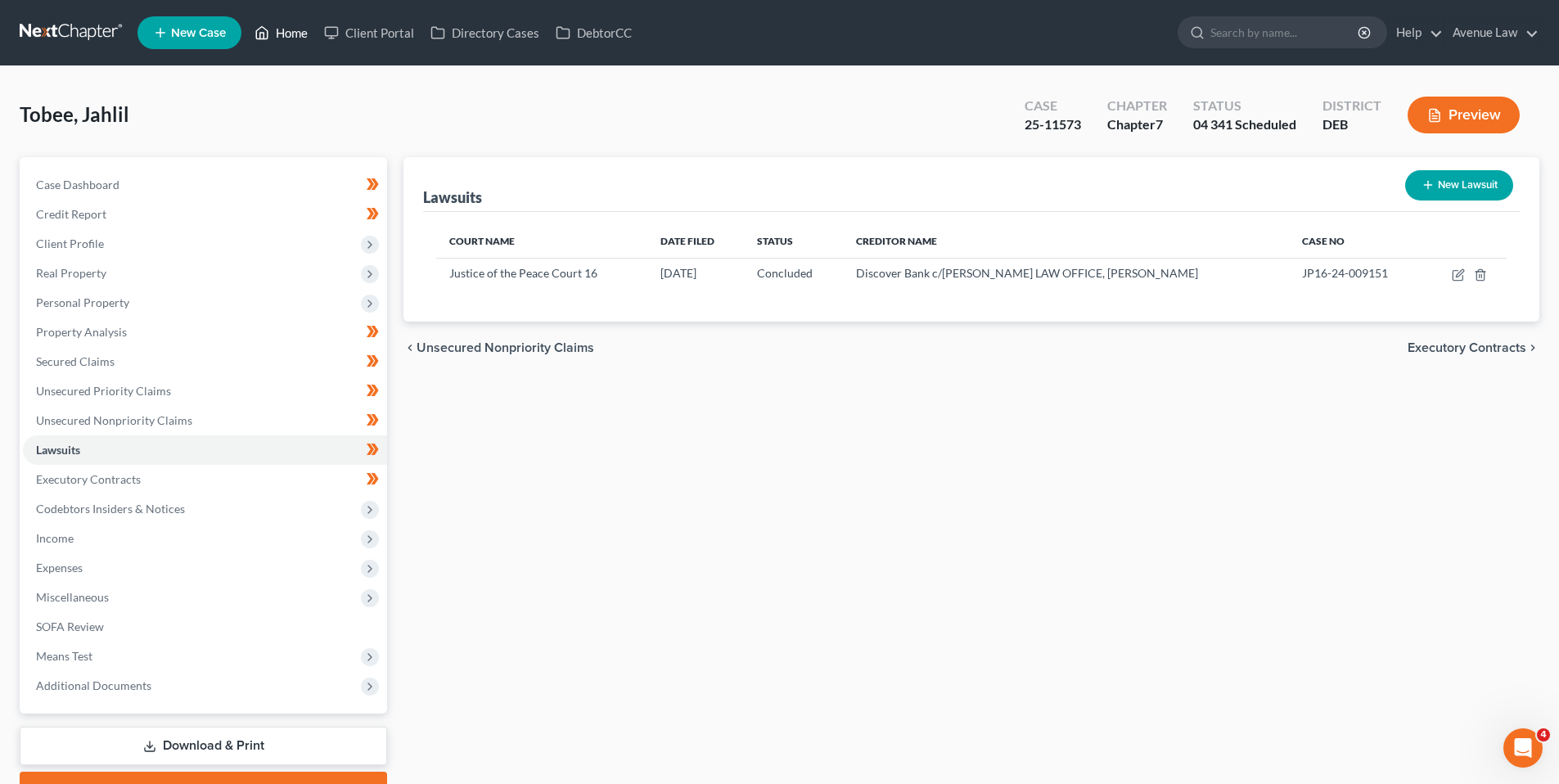
click at [281, 28] on link "Home" at bounding box center [281, 33] width 69 height 29
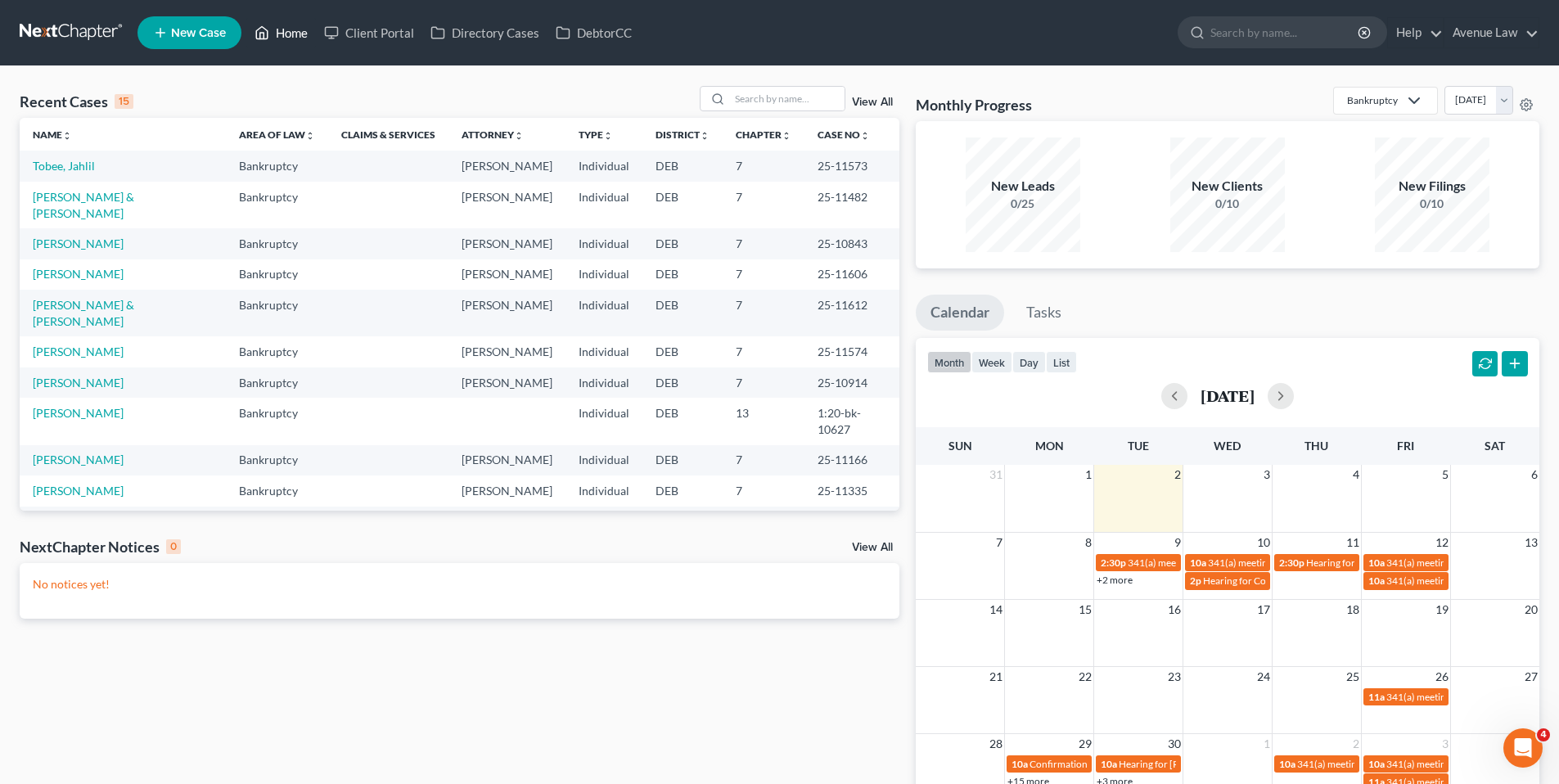
click at [290, 28] on link "Home" at bounding box center [281, 33] width 69 height 29
click at [78, 266] on link "[PERSON_NAME]" at bounding box center [78, 273] width 91 height 14
select select "0"
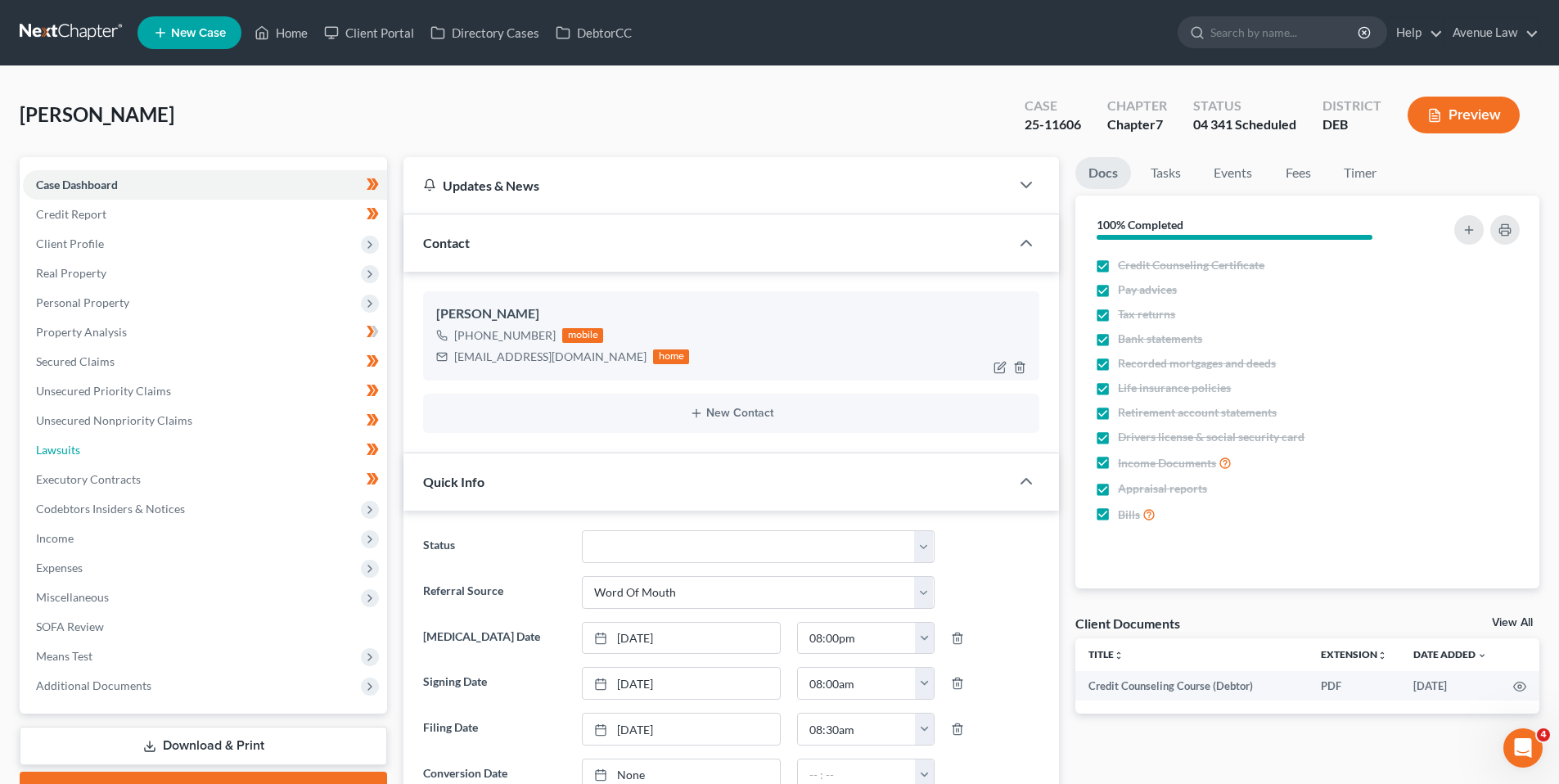
click at [55, 448] on span "Lawsuits" at bounding box center [58, 449] width 44 height 14
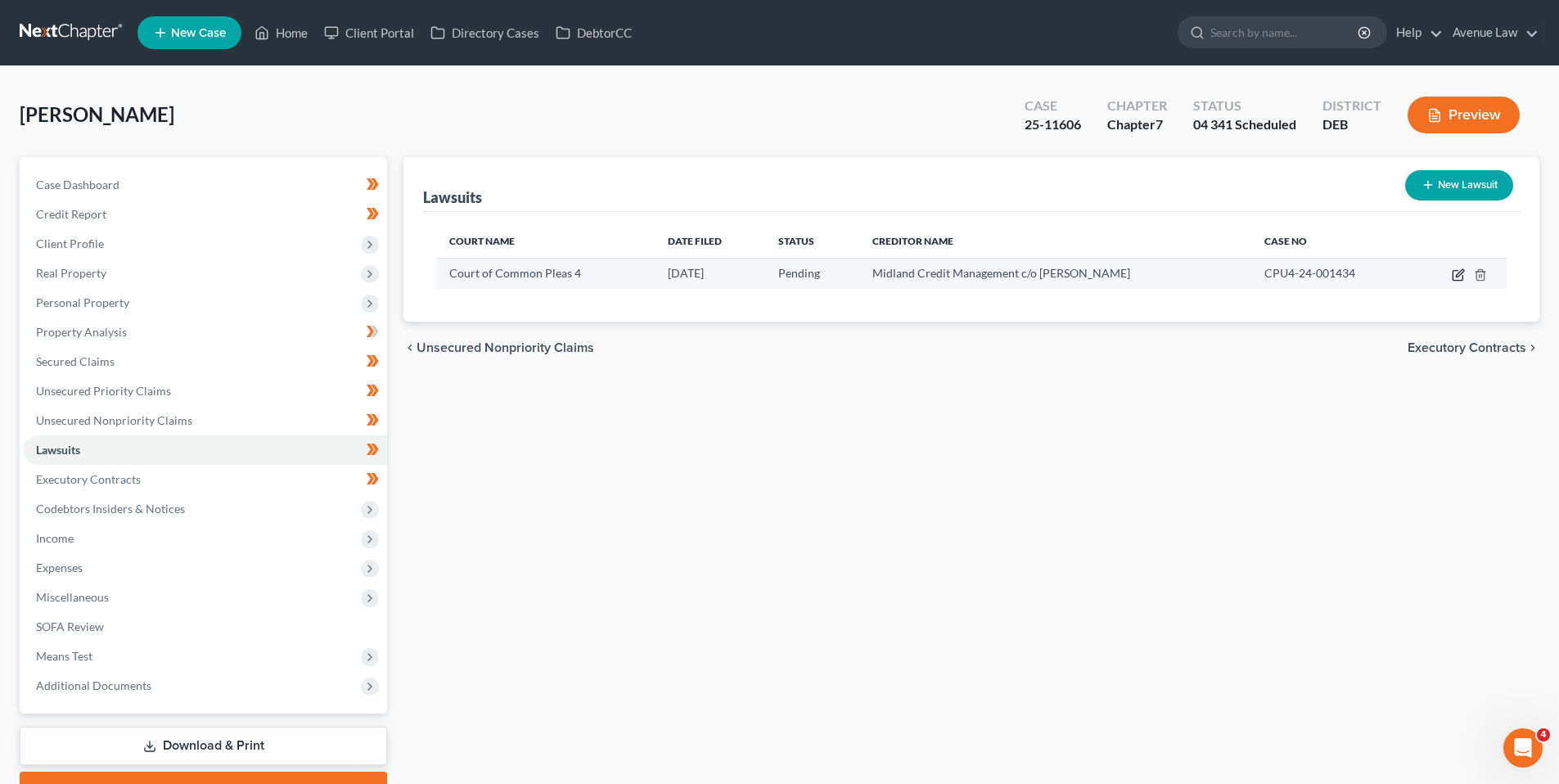
click at [1460, 274] on icon "button" at bounding box center [1458, 275] width 13 height 13
select select "7"
select select "0"
select select "4"
select select "7"
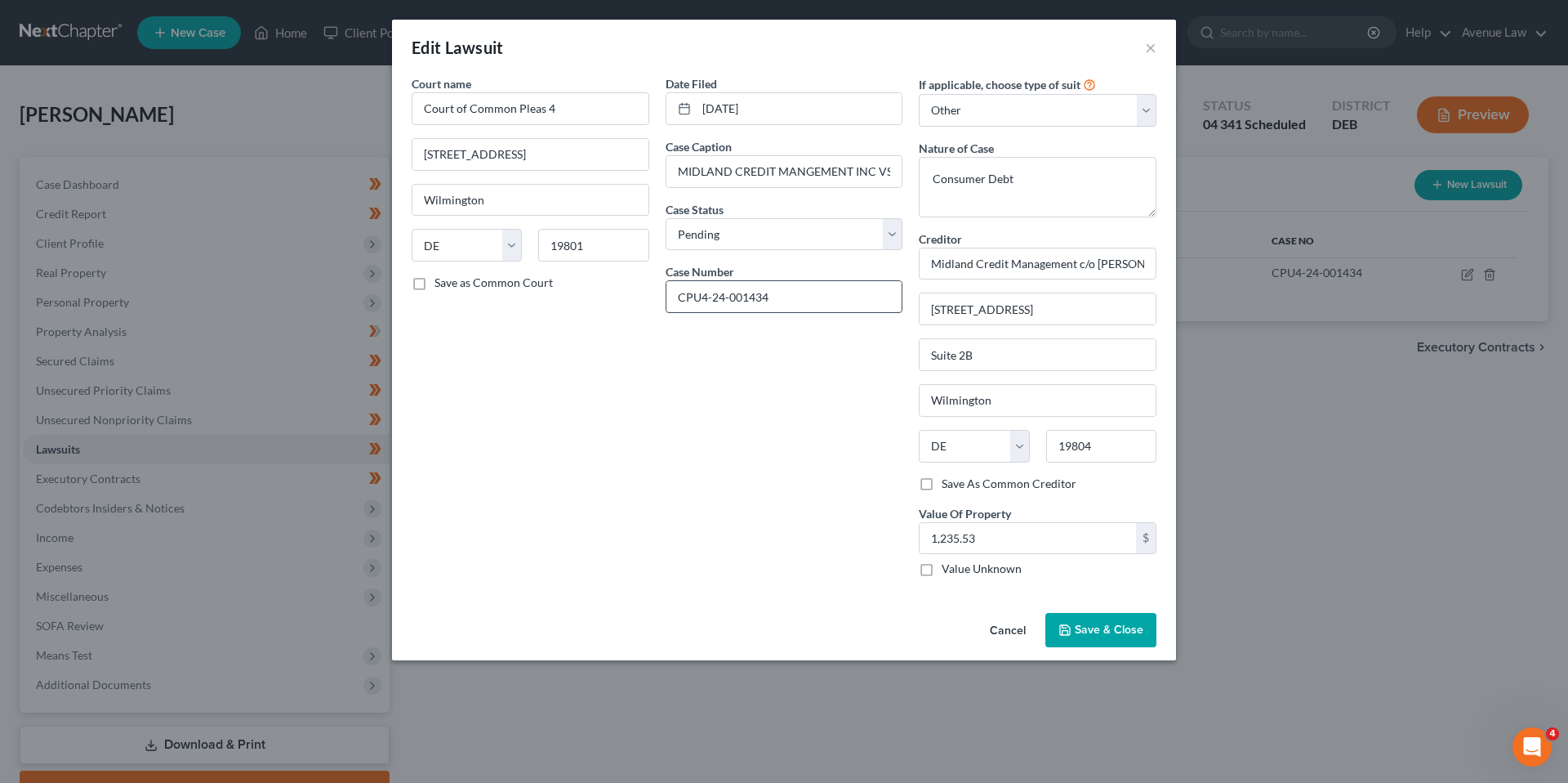
drag, startPoint x: 776, startPoint y: 299, endPoint x: 665, endPoint y: 299, distance: 111.0
click at [666, 299] on div "CPU4-24-001434" at bounding box center [784, 296] width 238 height 33
drag, startPoint x: 872, startPoint y: 172, endPoint x: 679, endPoint y: 183, distance: 193.3
click at [679, 183] on input "MIDLAND CREDIT MANGEMENT INC VS [PERSON_NAME]" at bounding box center [784, 171] width 236 height 31
drag, startPoint x: 891, startPoint y: 171, endPoint x: 901, endPoint y: 178, distance: 12.2
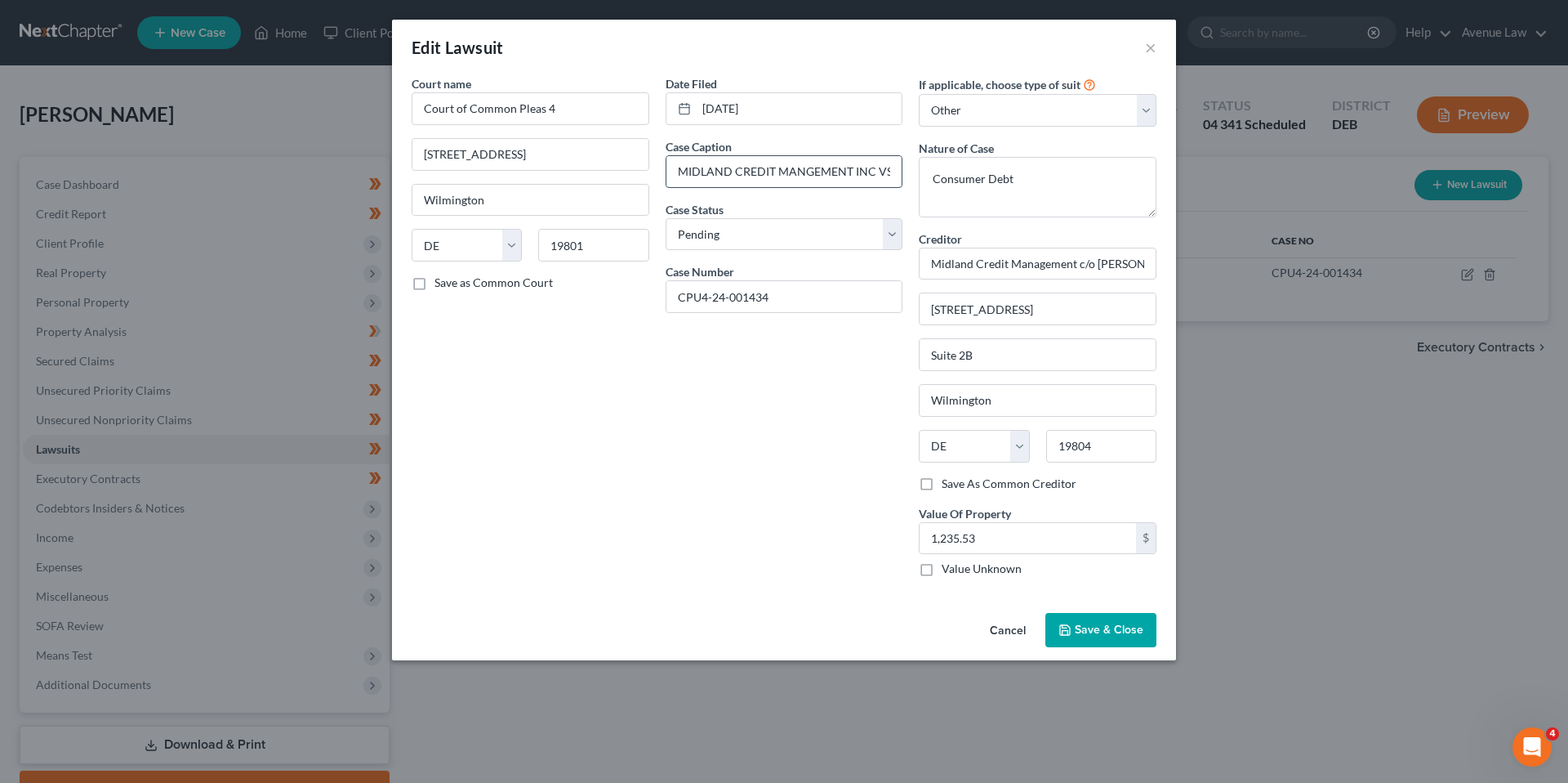
click at [891, 171] on input "MIDLAND CREDIT MANGEMENT INC VS [PERSON_NAME]" at bounding box center [784, 171] width 236 height 31
click at [889, 173] on input "MIDLAND CREDIT MANGEMENT INC VS [PERSON_NAME]" at bounding box center [784, 171] width 236 height 31
drag, startPoint x: 879, startPoint y: 172, endPoint x: 899, endPoint y: 172, distance: 20.0
click at [899, 172] on input "MIDLAND CREDIT MANGEMENT INC VS [PERSON_NAME]" at bounding box center [784, 171] width 236 height 31
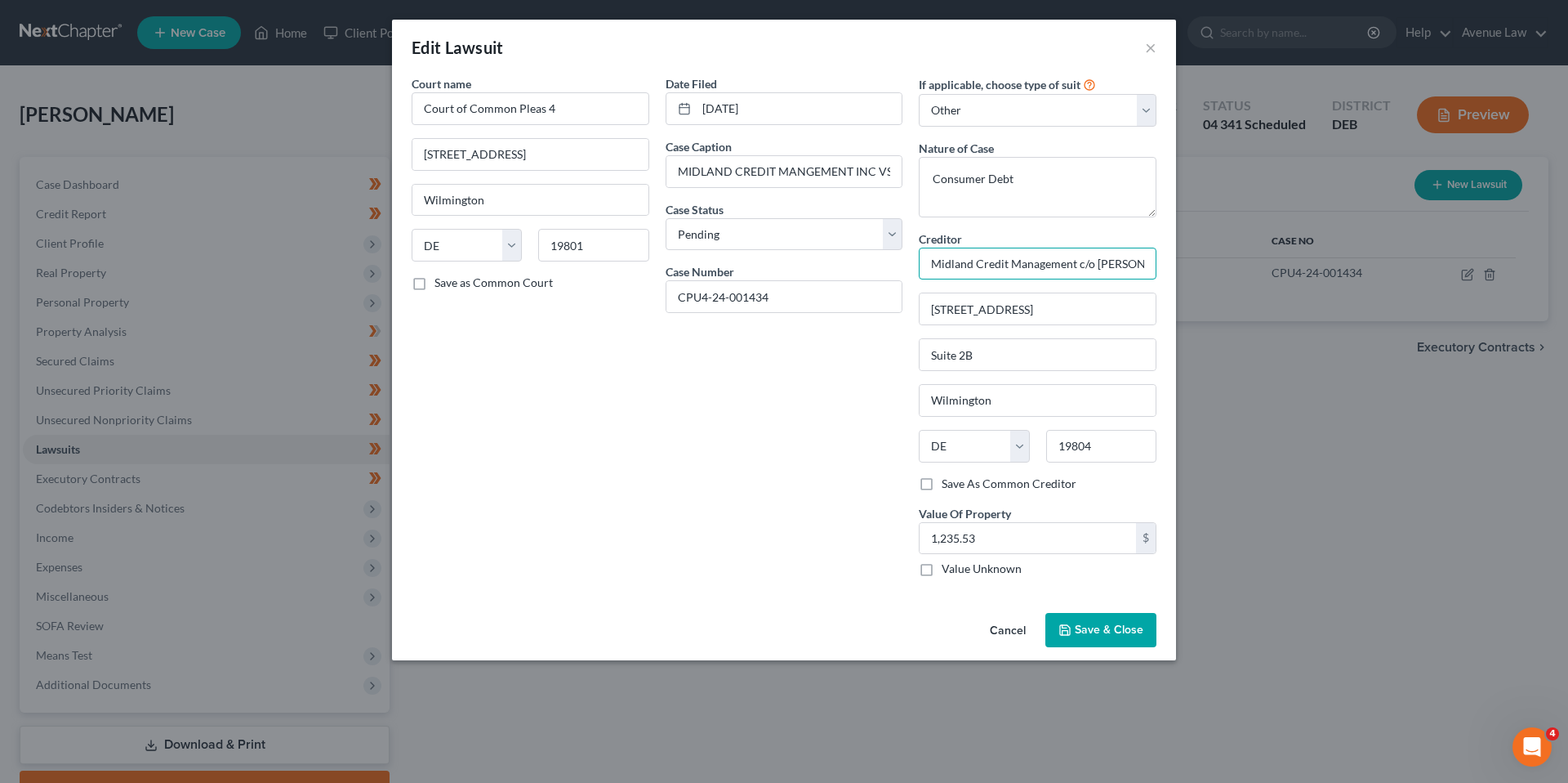
scroll to position [0, 48]
drag, startPoint x: 1095, startPoint y: 264, endPoint x: 1170, endPoint y: 279, distance: 76.5
click at [1174, 266] on div "Court name * Court of Common Pleas 4 [STREET_ADDRESS][GEOGRAPHIC_DATA] [US_STAT…" at bounding box center [784, 340] width 784 height 531
drag, startPoint x: 929, startPoint y: 309, endPoint x: 1031, endPoint y: 310, distance: 102.0
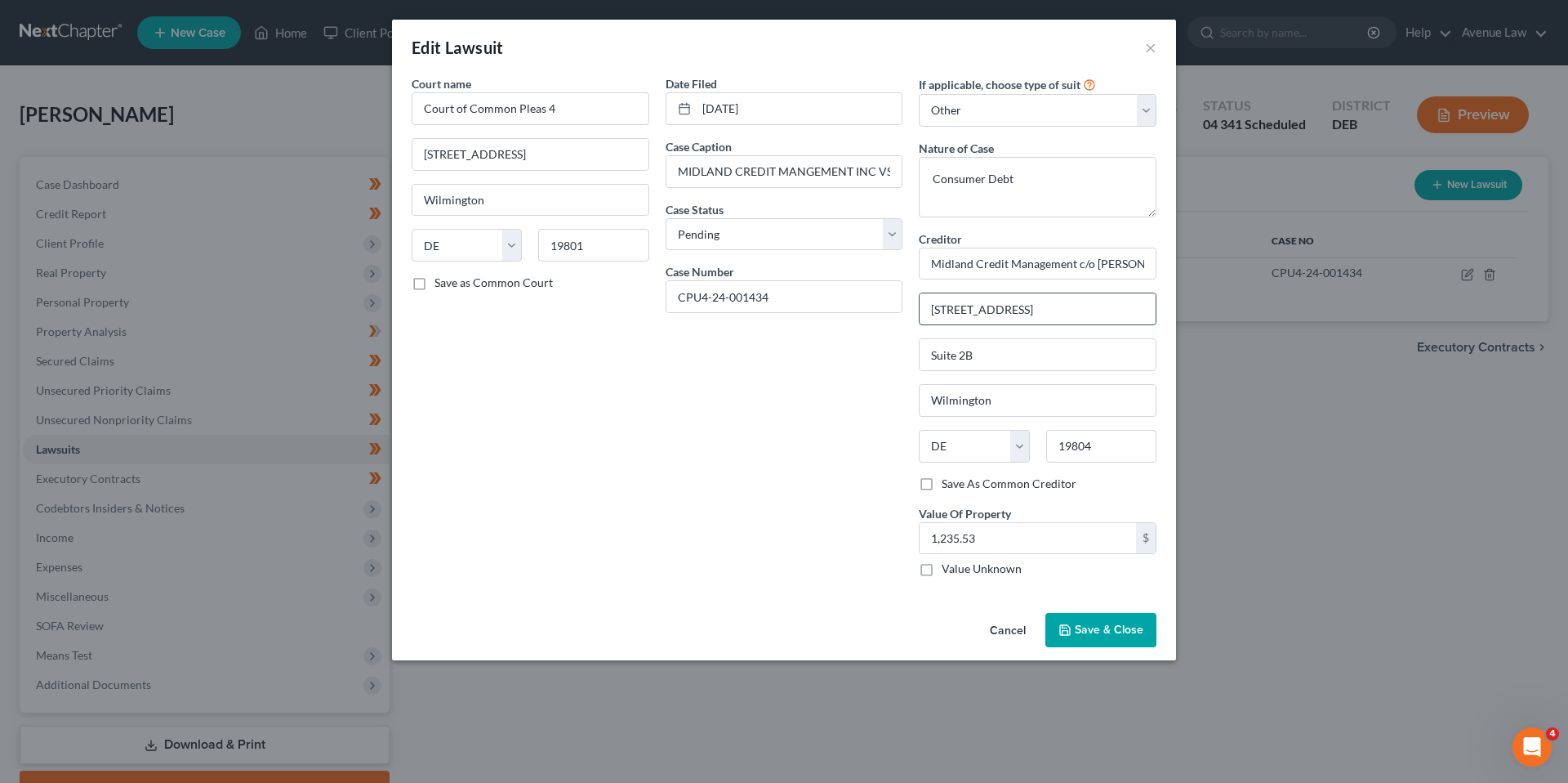
click at [1031, 310] on input "[STREET_ADDRESS]" at bounding box center [1037, 309] width 236 height 31
drag, startPoint x: 1014, startPoint y: 630, endPoint x: 381, endPoint y: 401, distance: 673.1
click at [1014, 630] on button "Cancel" at bounding box center [1008, 630] width 62 height 33
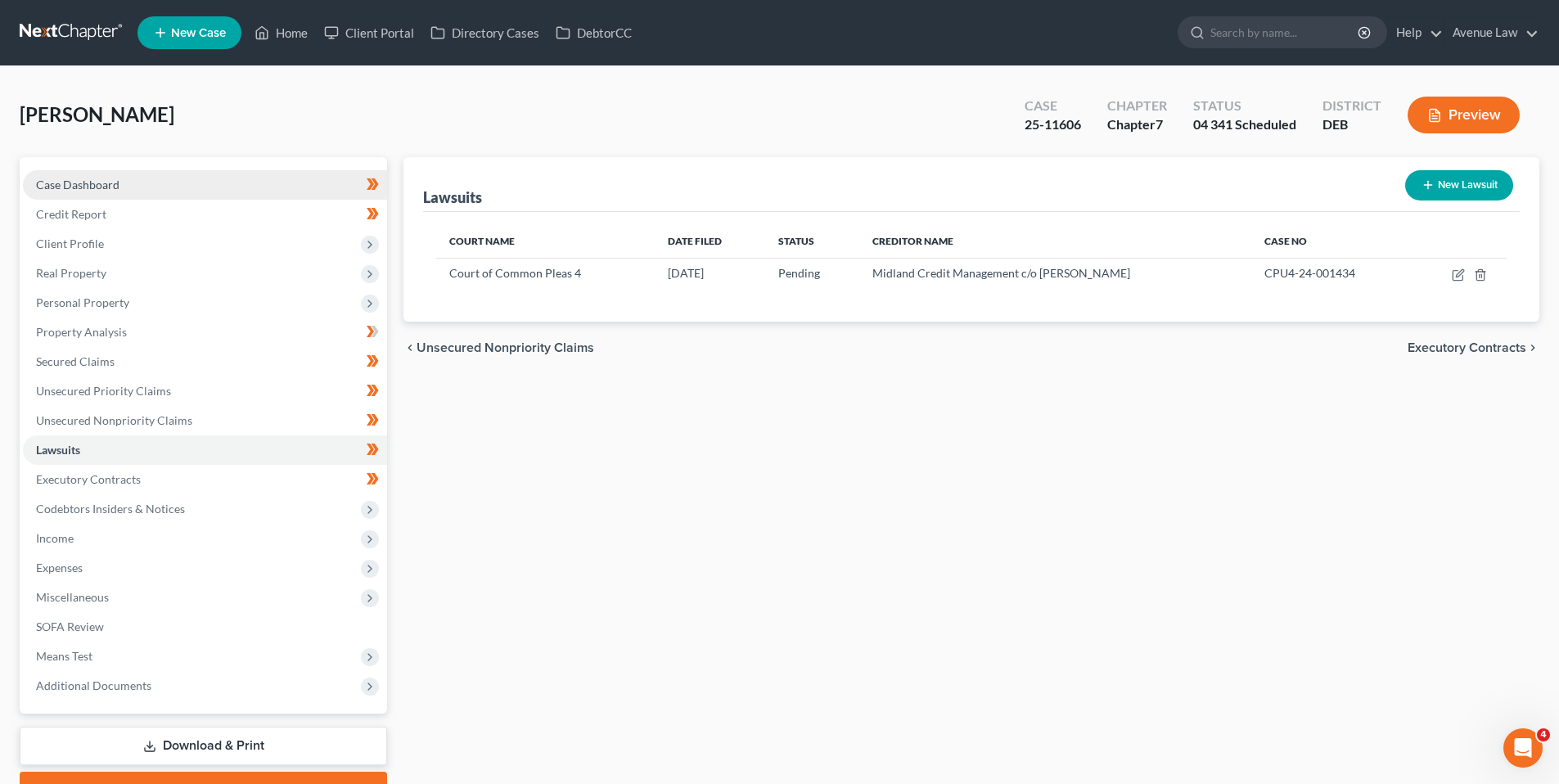
click at [63, 181] on span "Case Dashboard" at bounding box center [78, 185] width 84 height 14
select select "0"
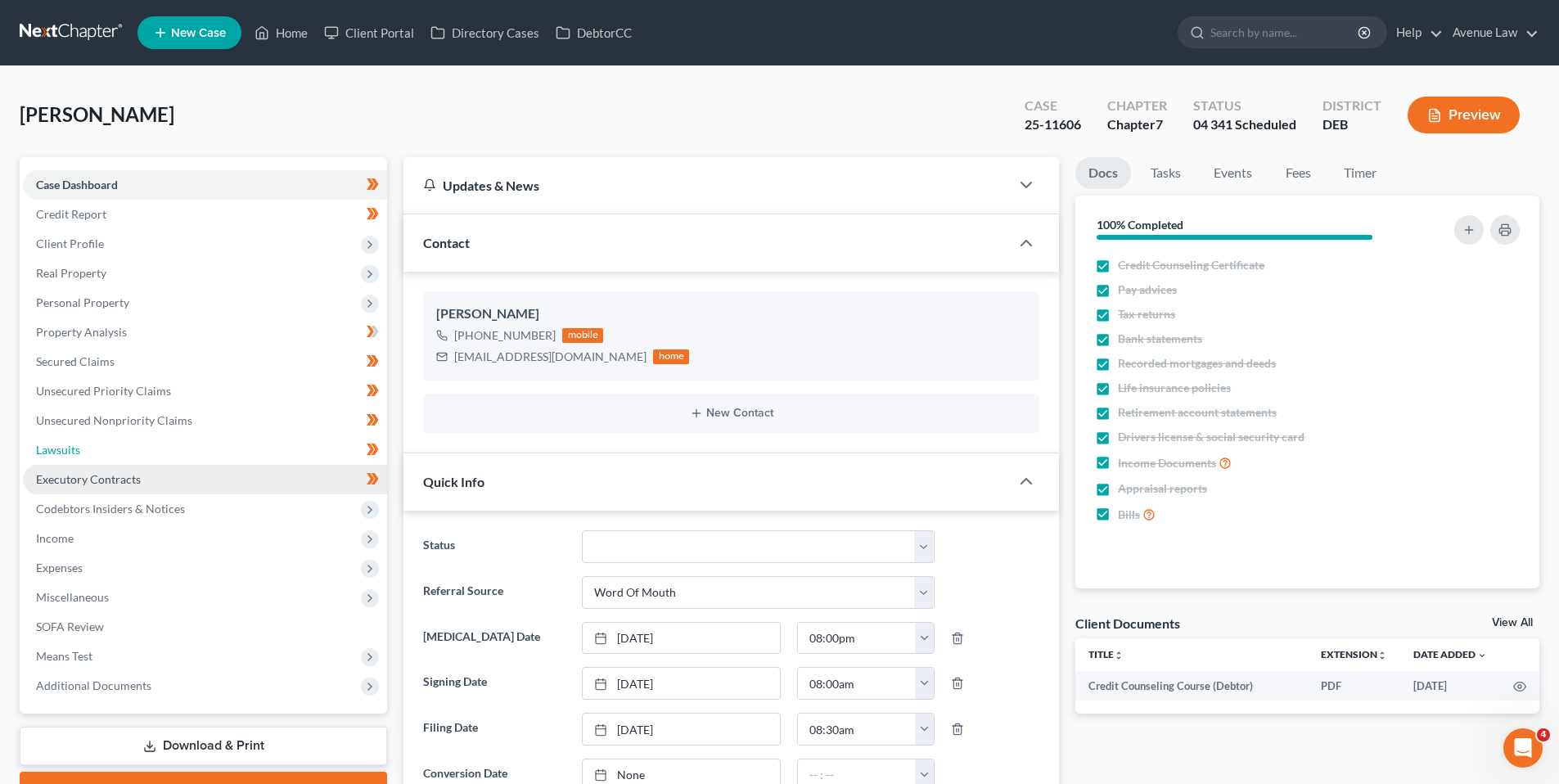
drag, startPoint x: 55, startPoint y: 449, endPoint x: 128, endPoint y: 493, distance: 85.2
click at [55, 449] on span "Lawsuits" at bounding box center [58, 449] width 44 height 14
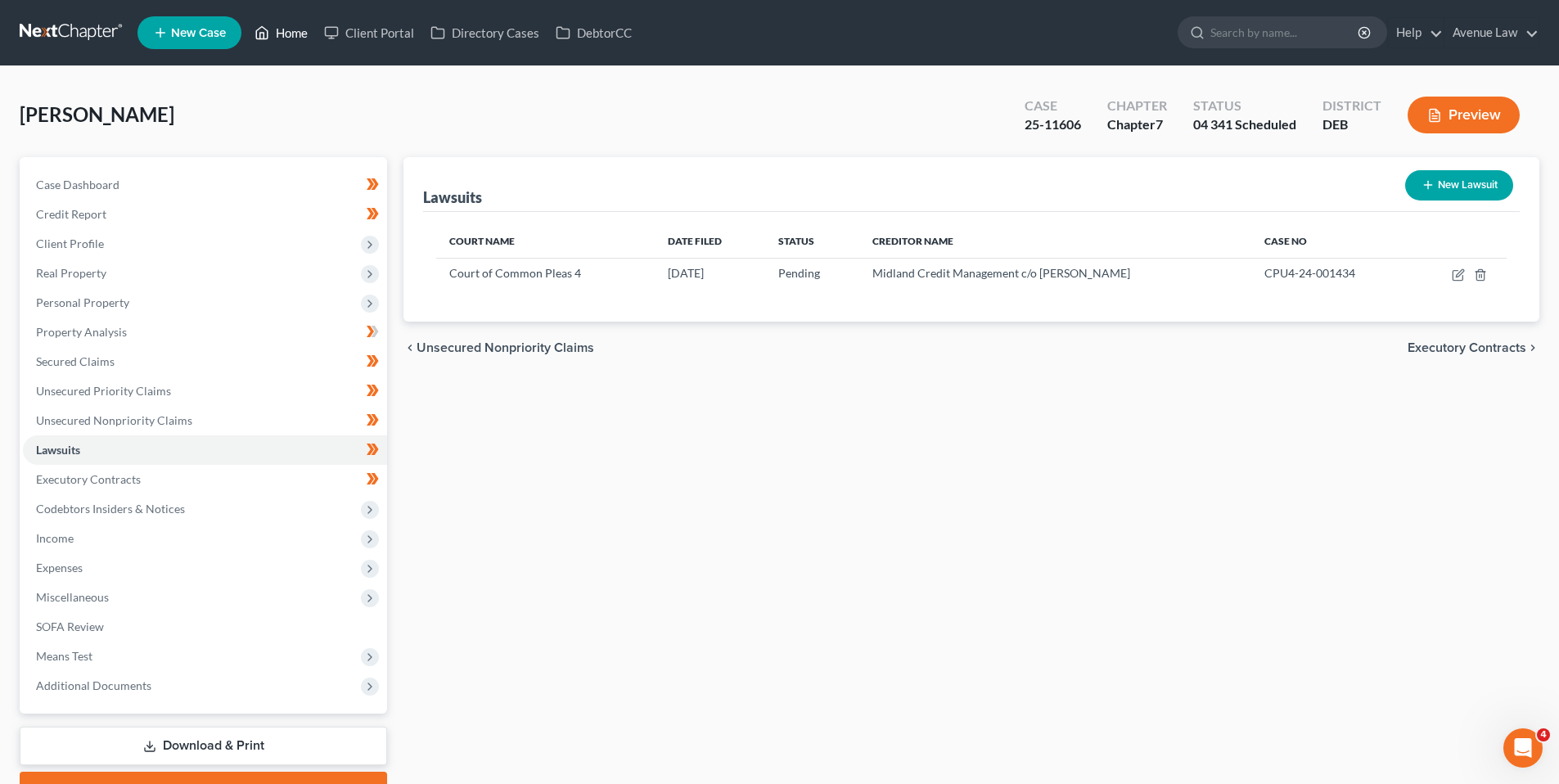
click at [292, 31] on link "Home" at bounding box center [281, 33] width 69 height 29
click at [291, 30] on link "Home" at bounding box center [281, 33] width 69 height 29
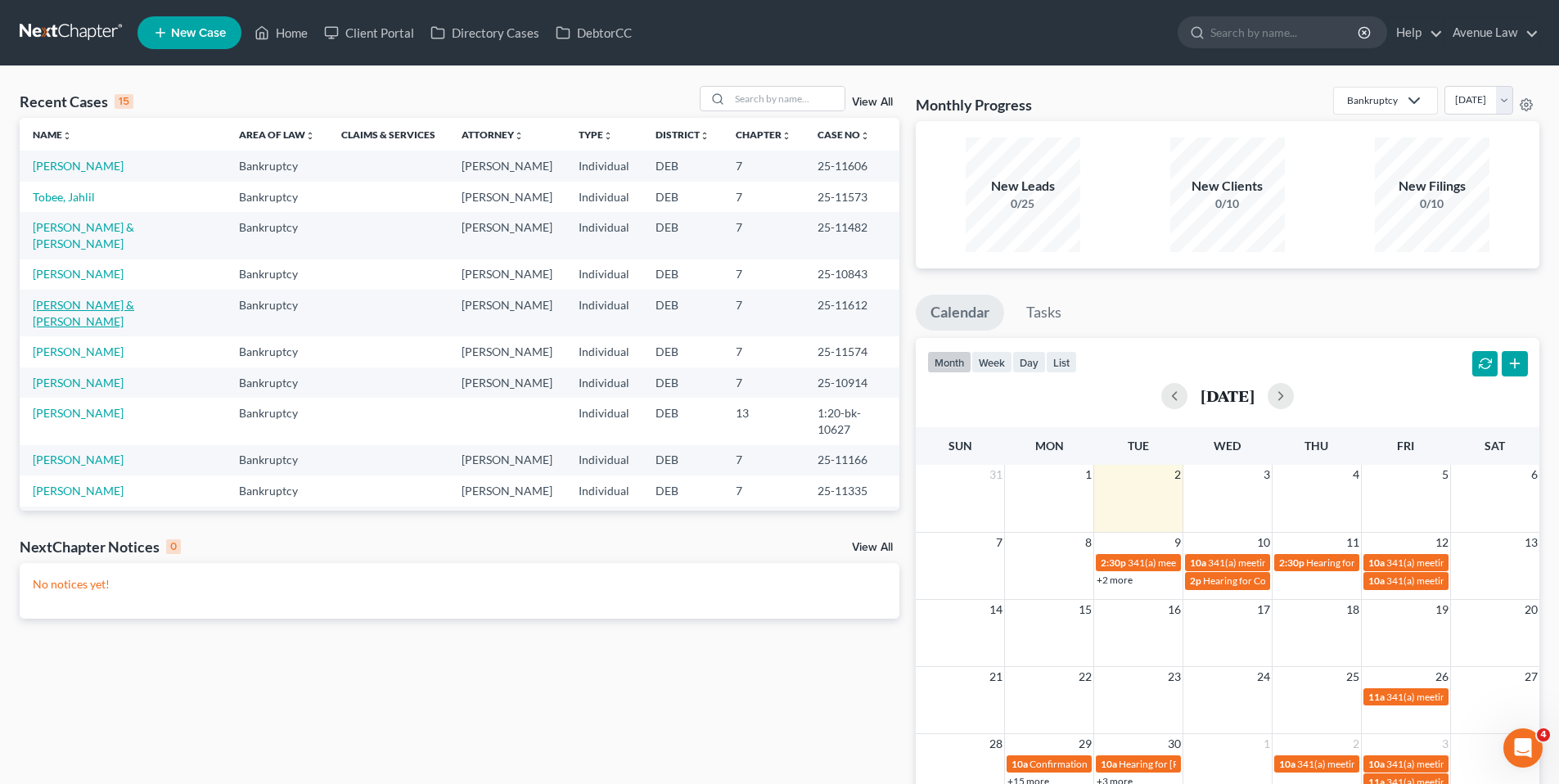
click at [74, 298] on link "[PERSON_NAME] & [PERSON_NAME]" at bounding box center [83, 313] width 101 height 30
select select "0"
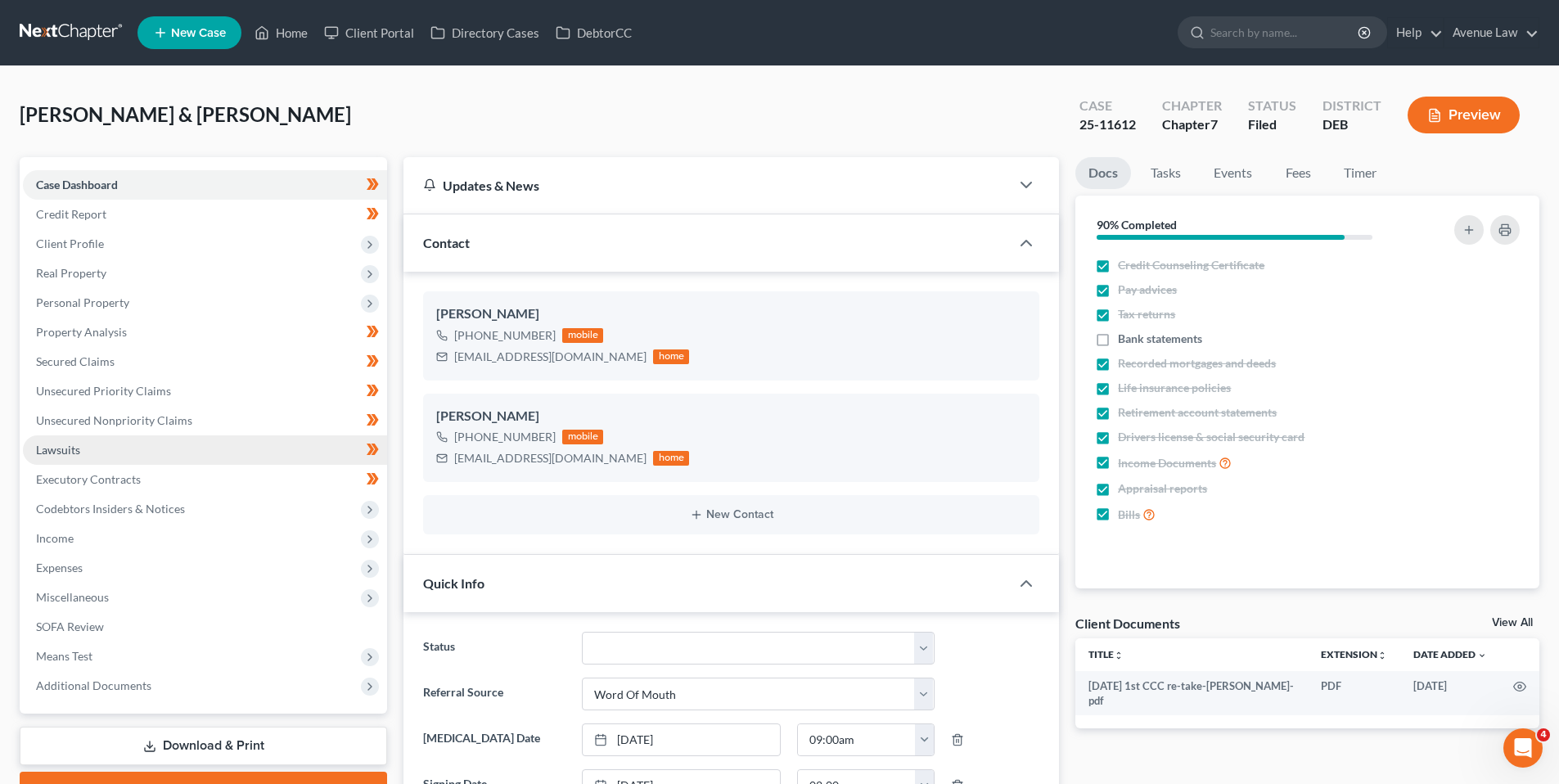
click at [67, 445] on span "Lawsuits" at bounding box center [58, 449] width 44 height 14
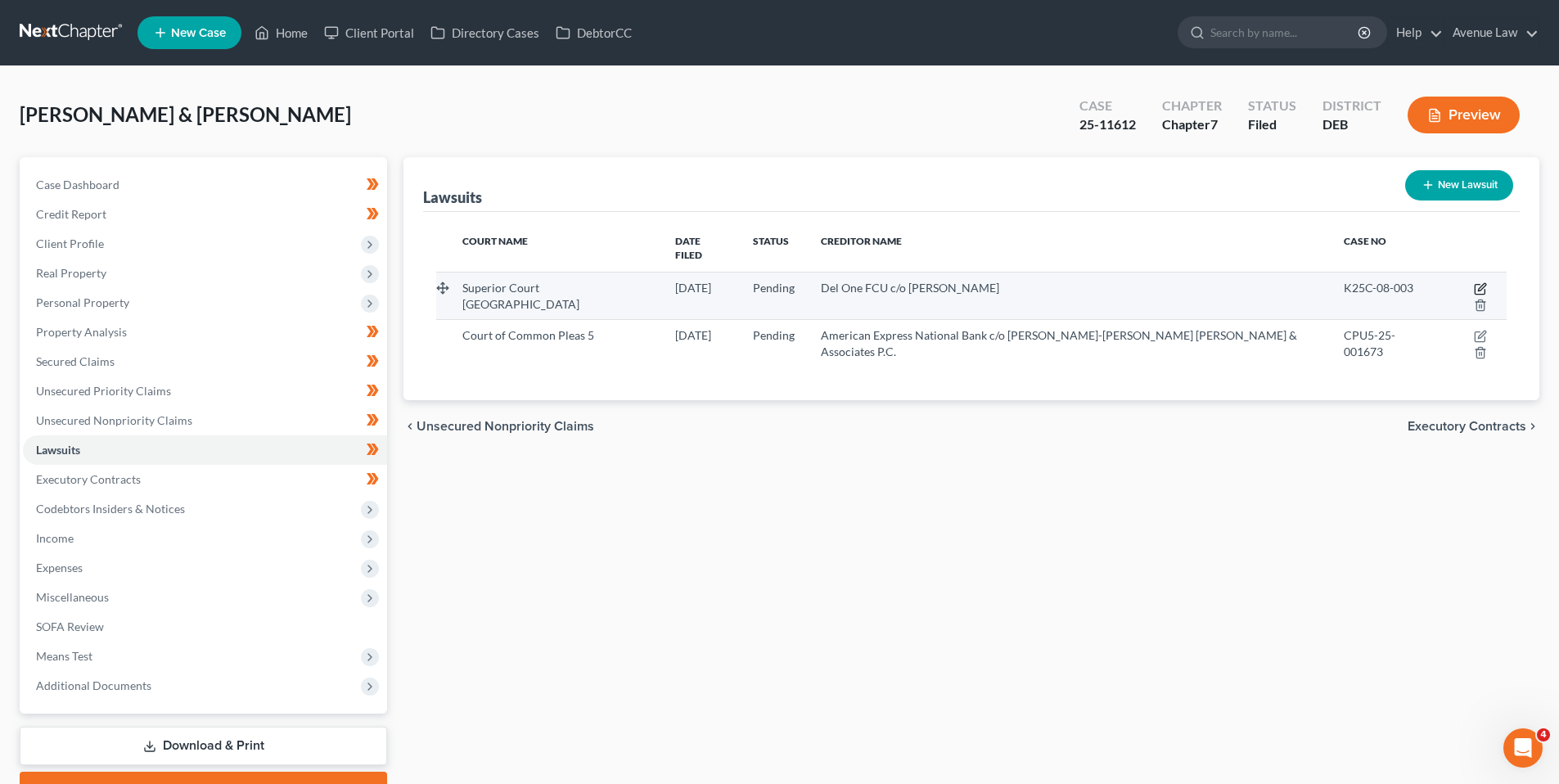
click at [1475, 285] on icon "button" at bounding box center [1480, 290] width 10 height 10
select select "7"
select select "0"
select select "4"
select select "7"
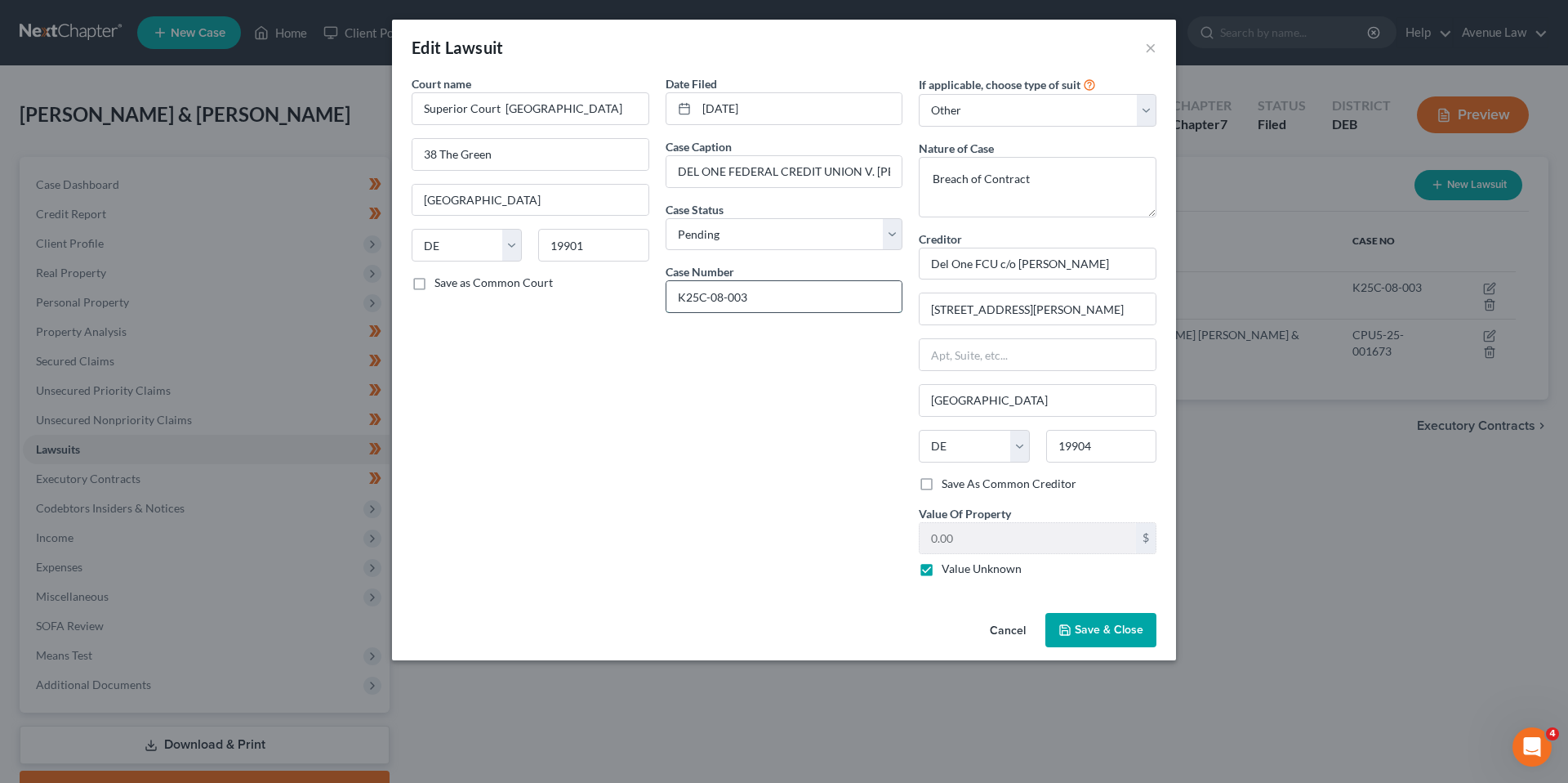
drag, startPoint x: 754, startPoint y: 299, endPoint x: 679, endPoint y: 304, distance: 75.2
click at [679, 304] on input "K25C-08-003" at bounding box center [784, 296] width 236 height 31
drag, startPoint x: 676, startPoint y: 173, endPoint x: 866, endPoint y: 169, distance: 190.0
click at [866, 169] on input "DEL ONE FEDERAL CREDIT UNION V. [PERSON_NAME]" at bounding box center [784, 171] width 236 height 31
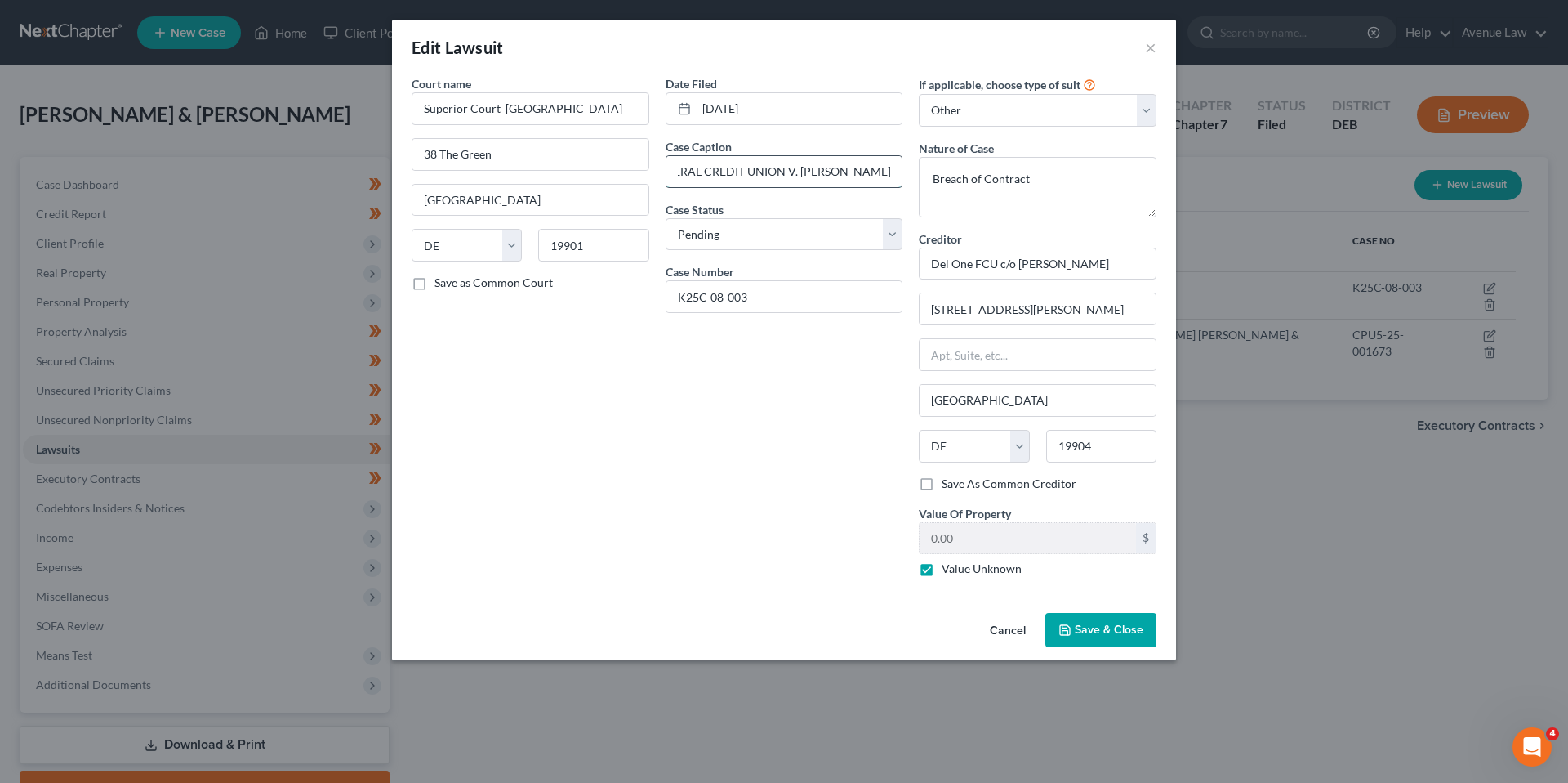
drag, startPoint x: 876, startPoint y: 173, endPoint x: 902, endPoint y: 173, distance: 26.0
click at [902, 173] on input "DEL ONE FEDERAL CREDIT UNION V. [PERSON_NAME]" at bounding box center [784, 171] width 236 height 31
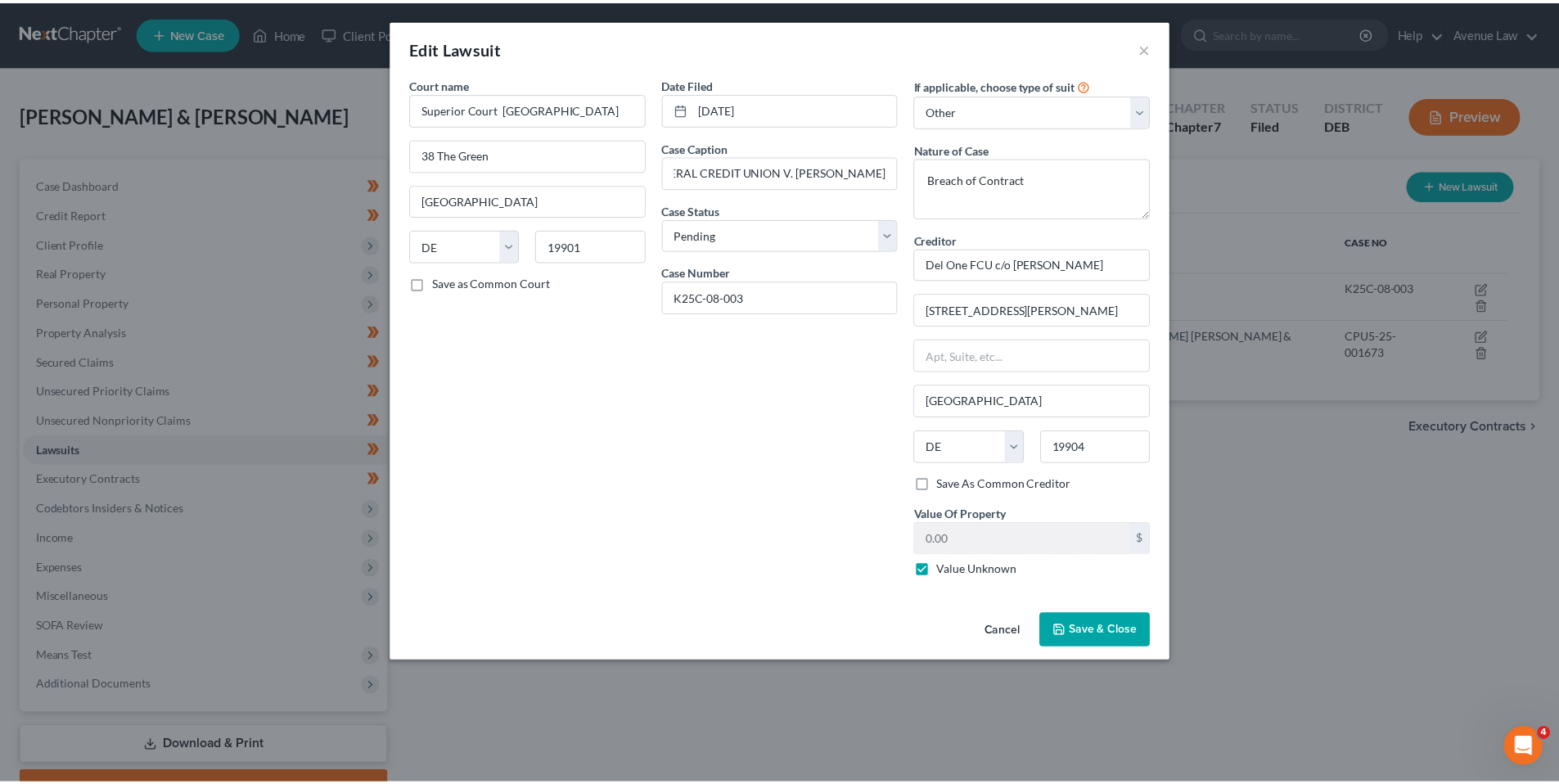
scroll to position [0, 0]
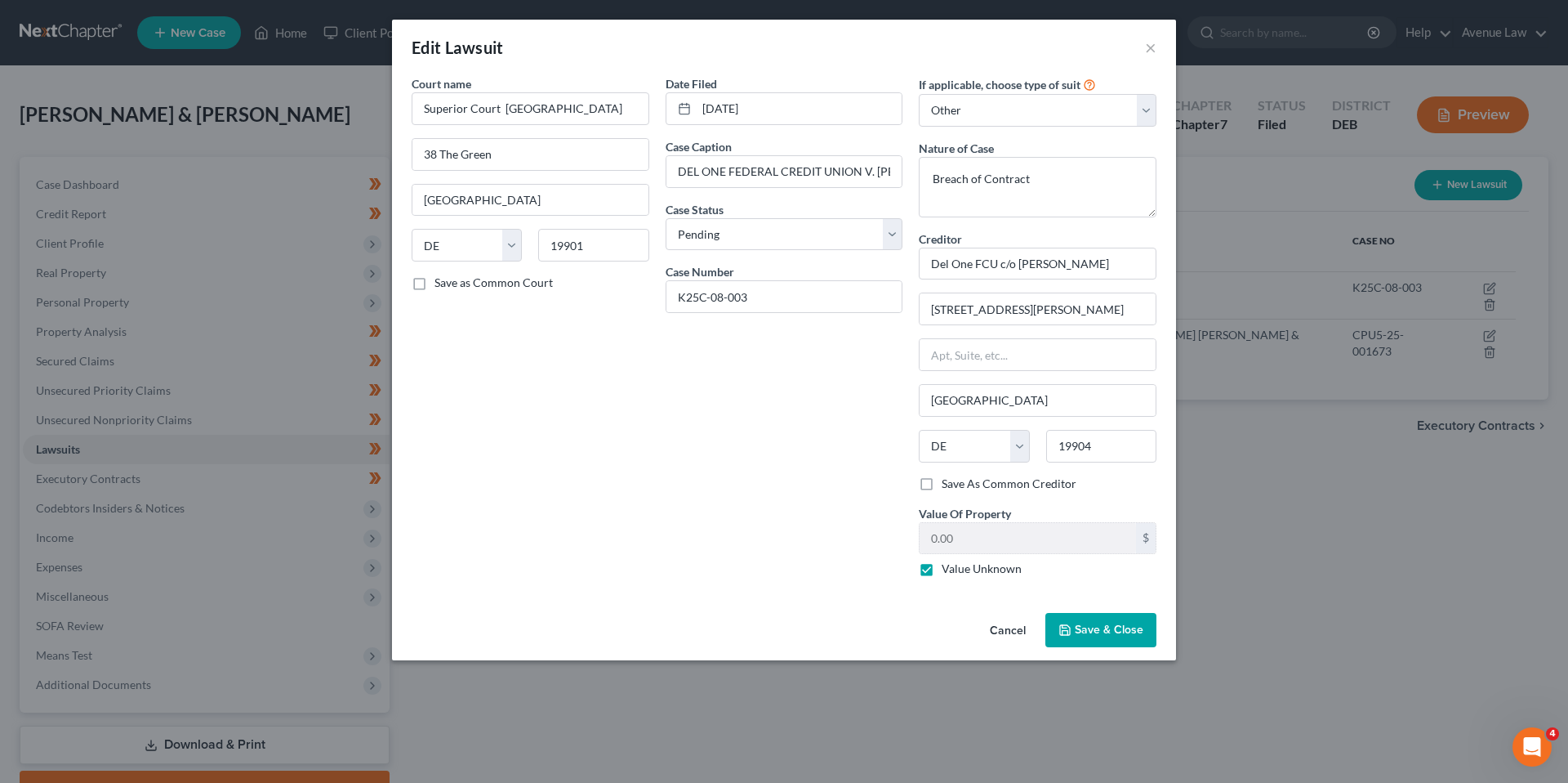
click at [1013, 630] on button "Cancel" at bounding box center [1008, 630] width 62 height 33
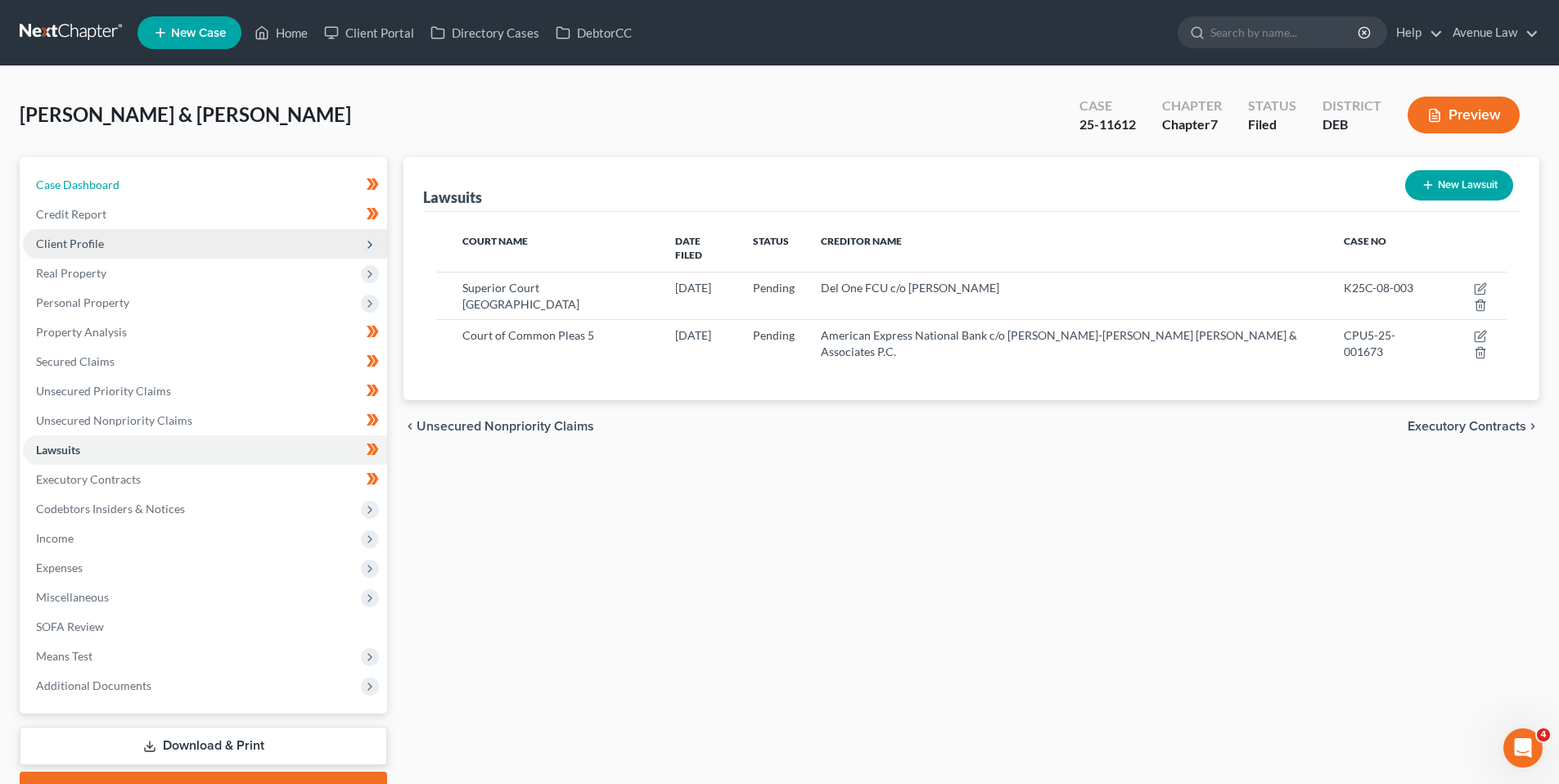
drag, startPoint x: 82, startPoint y: 184, endPoint x: 88, endPoint y: 229, distance: 45.4
click at [82, 184] on span "Case Dashboard" at bounding box center [78, 185] width 84 height 14
select select "0"
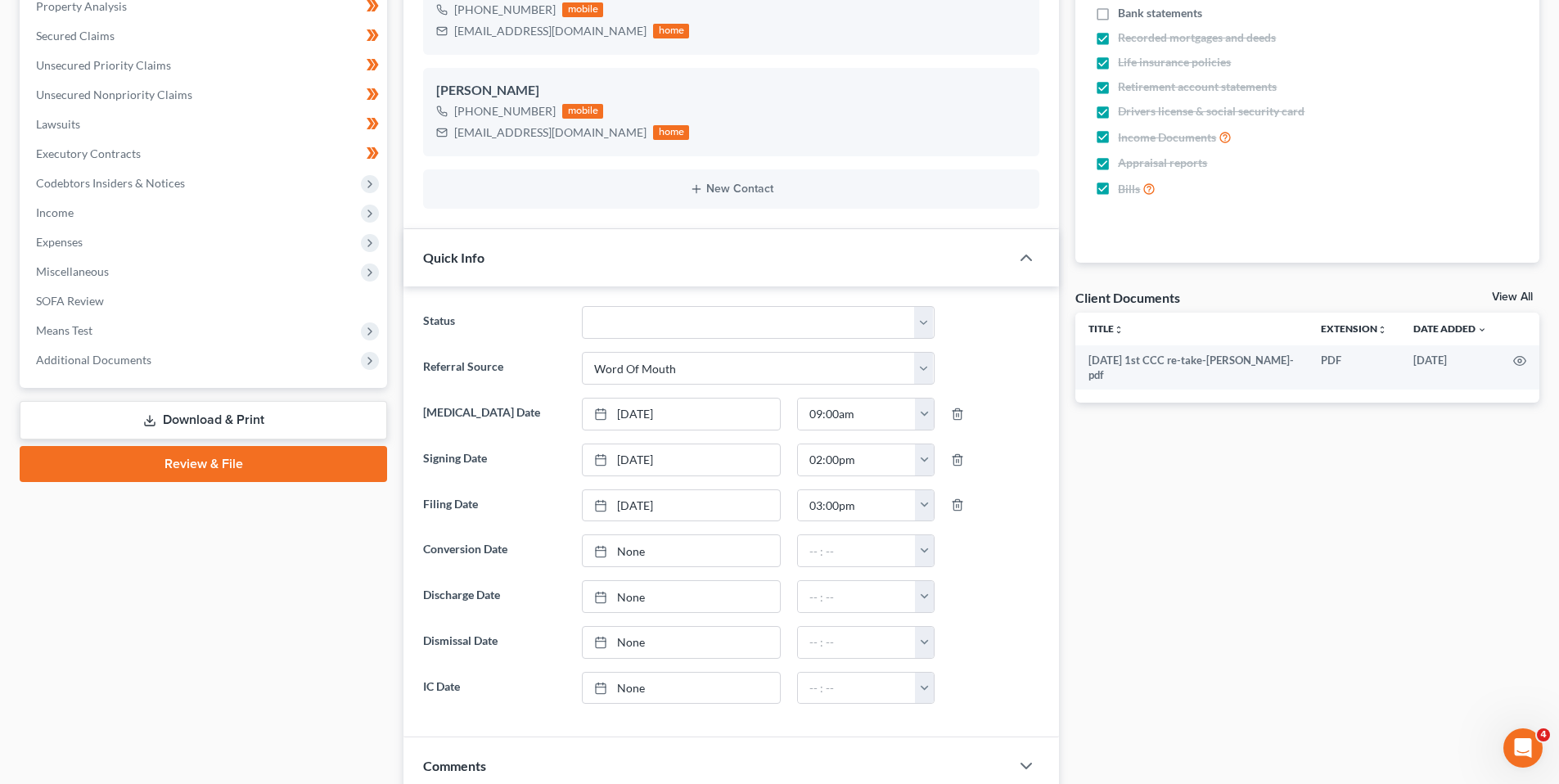
scroll to position [327, 0]
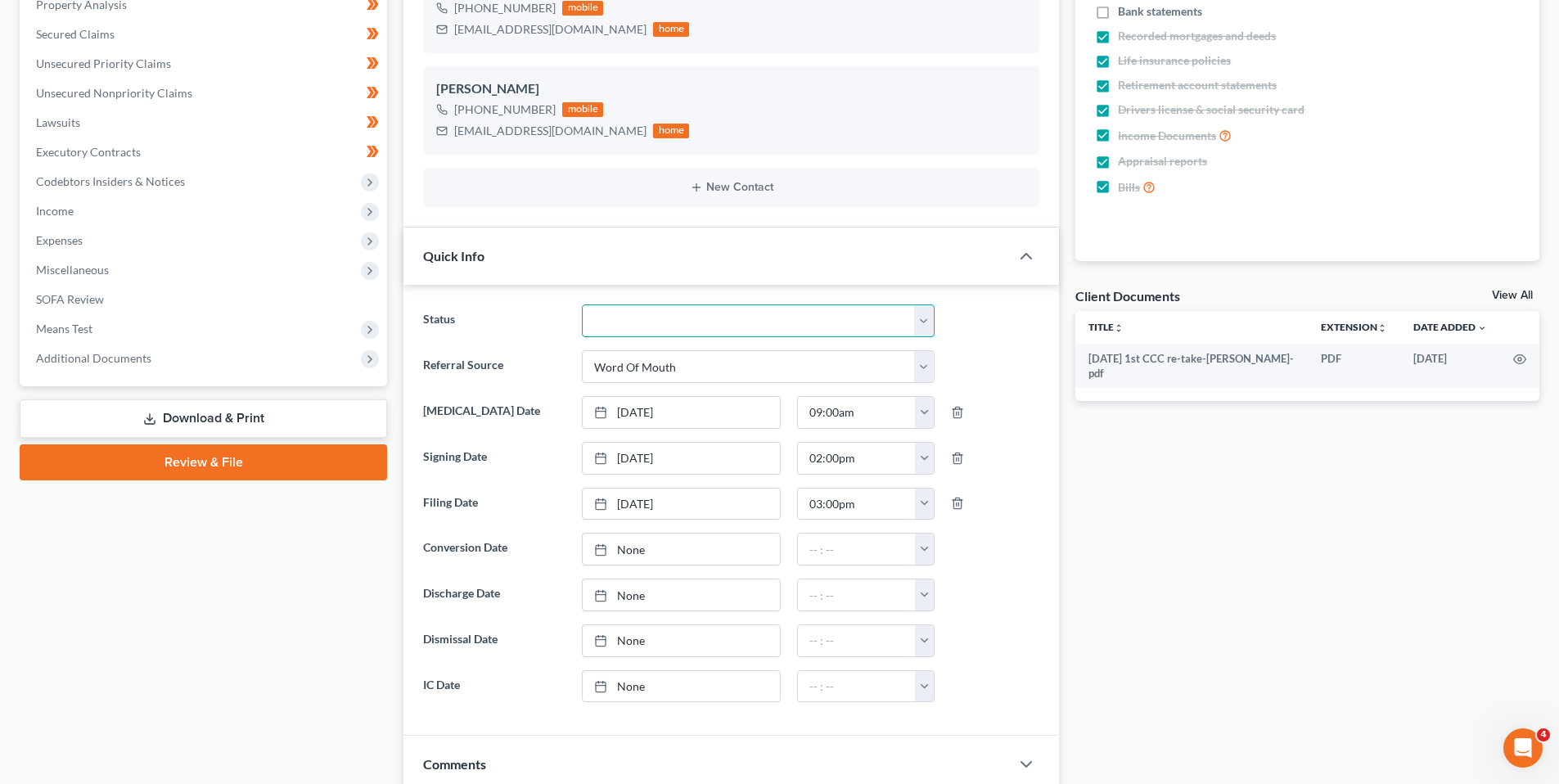
drag, startPoint x: 923, startPoint y: 318, endPoint x: 915, endPoint y: 340, distance: 23.4
click at [923, 318] on select "01 Data Entry 02 Ready for Review and File 03 Filed 04 341 Scheduled 05 341 Con…" at bounding box center [758, 320] width 352 height 33
select select "3"
click at [582, 304] on select "01 Data Entry 02 Ready for Review and File 03 Filed 04 341 Scheduled 05 341 Con…" at bounding box center [758, 320] width 352 height 33
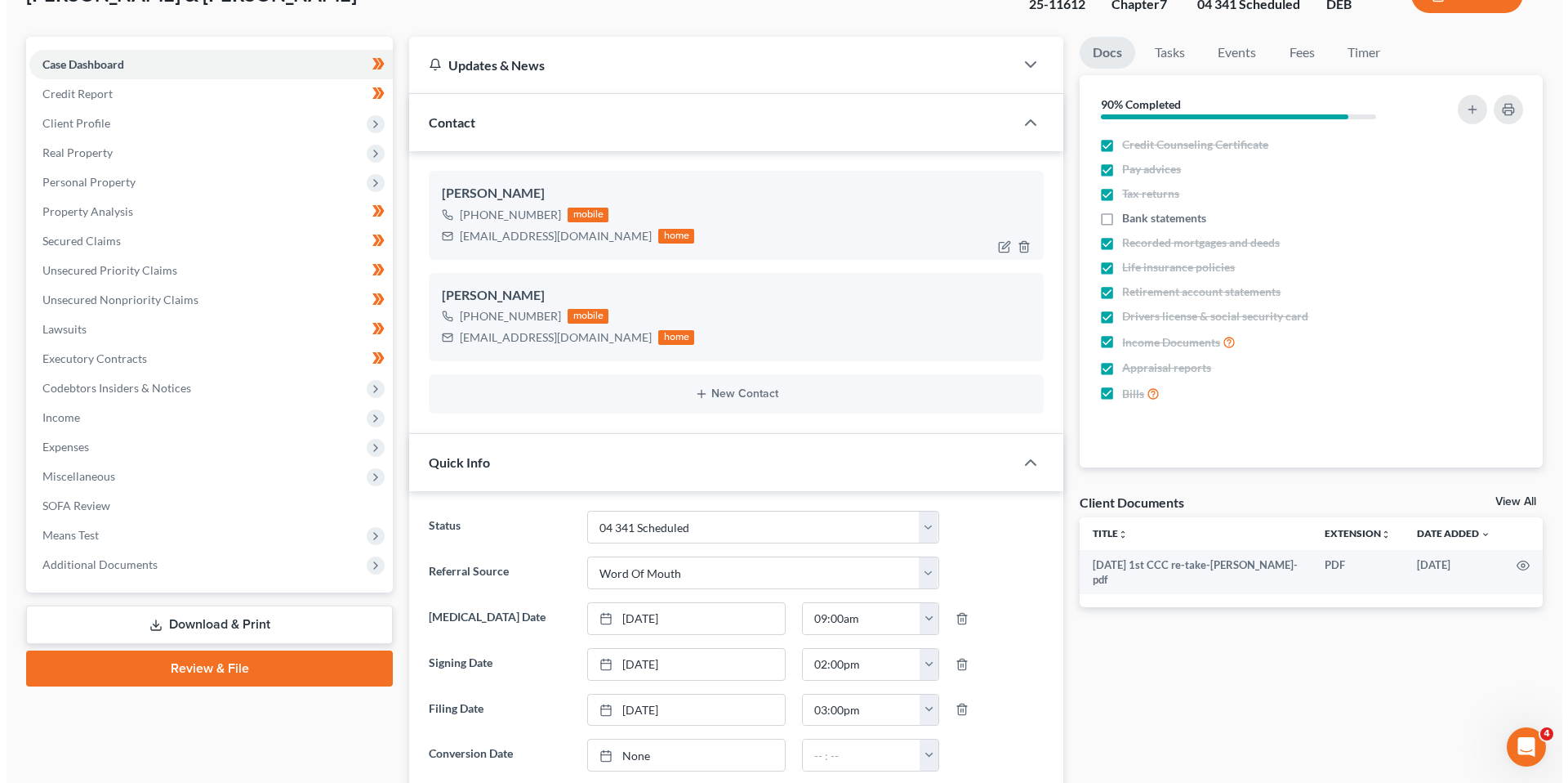
scroll to position [0, 0]
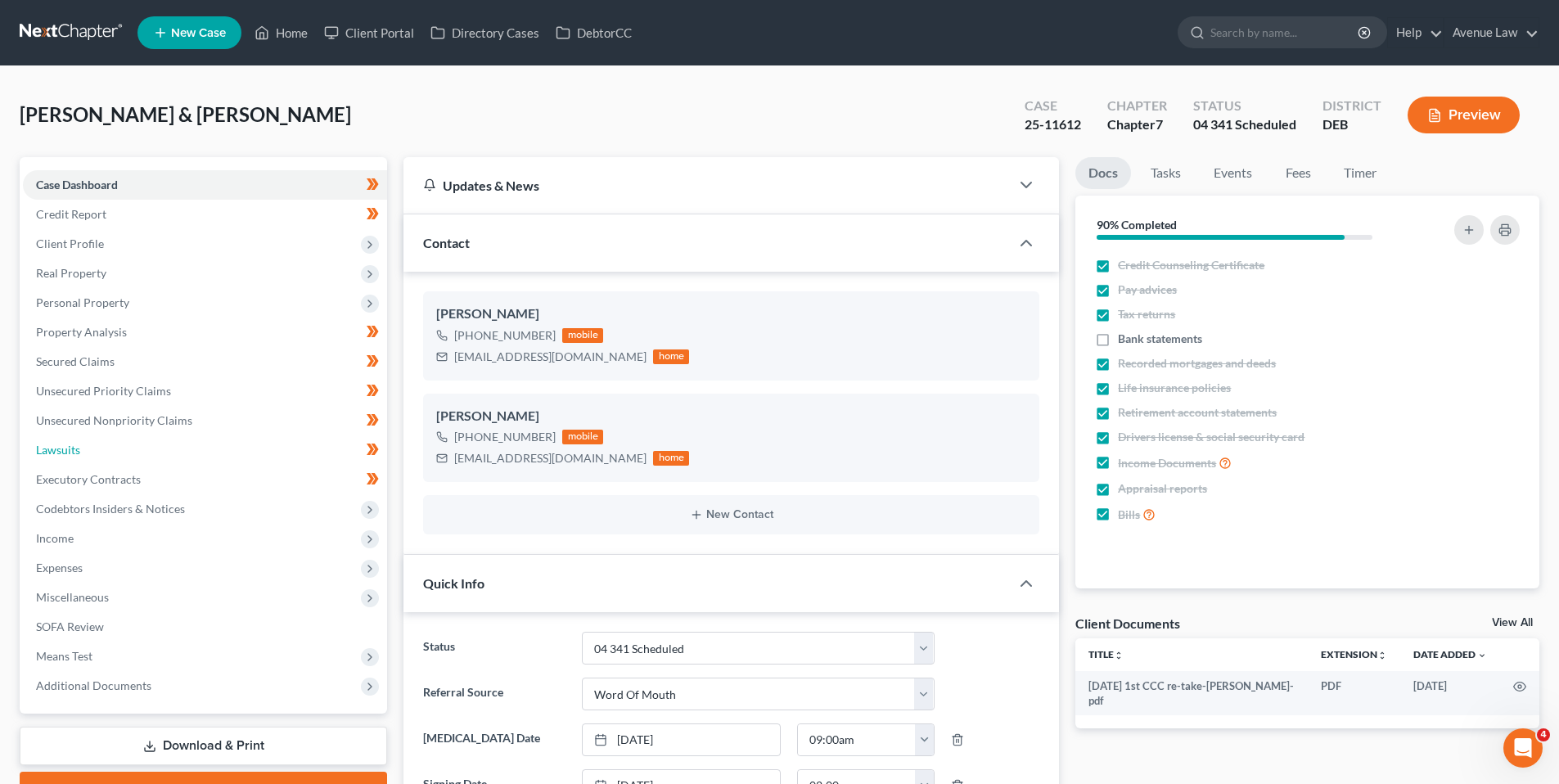
drag, startPoint x: 73, startPoint y: 449, endPoint x: 14, endPoint y: 448, distance: 59.0
click at [73, 449] on span "Lawsuits" at bounding box center [58, 449] width 44 height 14
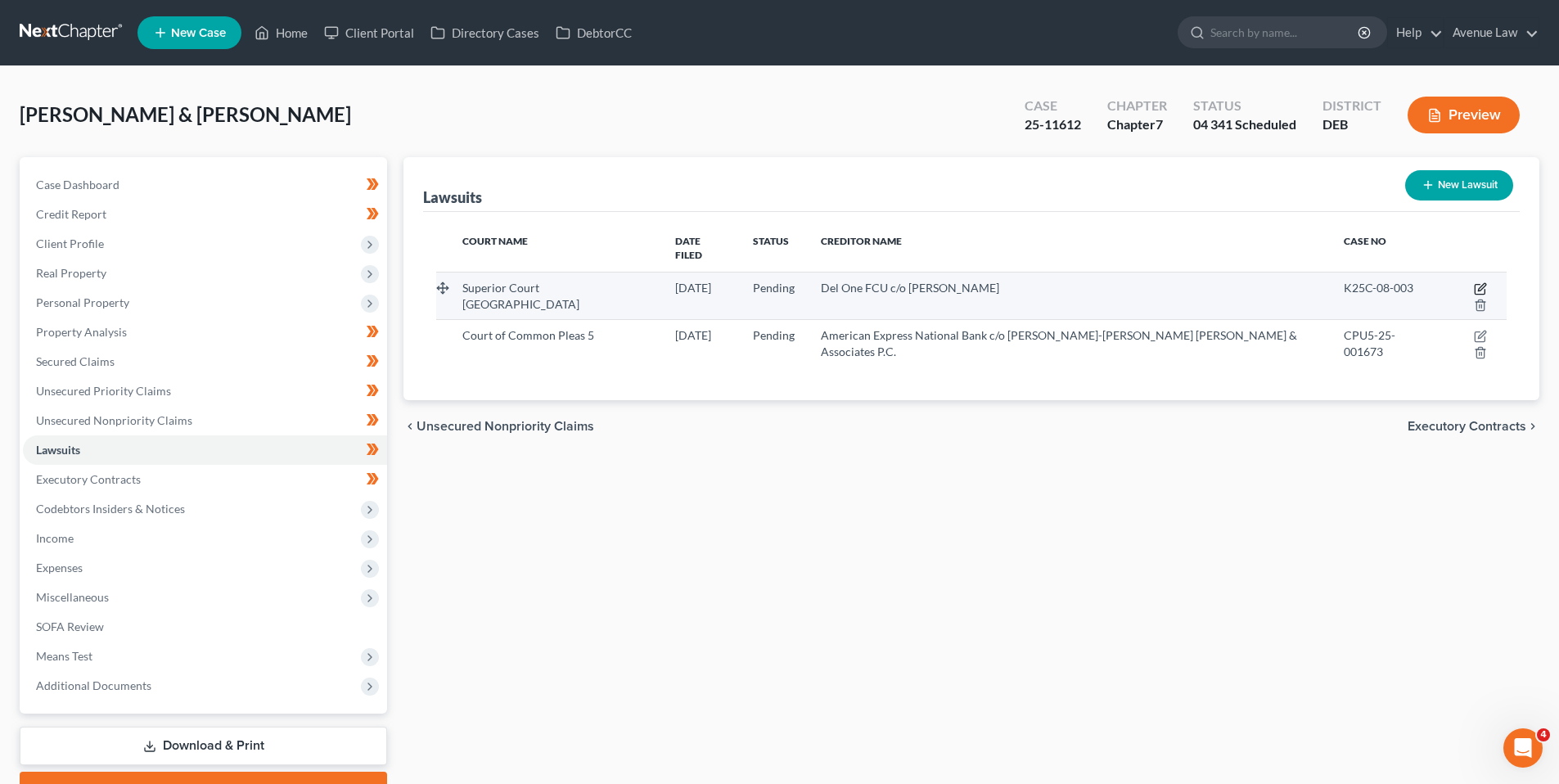
click at [1474, 282] on icon "button" at bounding box center [1481, 289] width 13 height 13
select select "7"
select select "0"
select select "4"
select select "7"
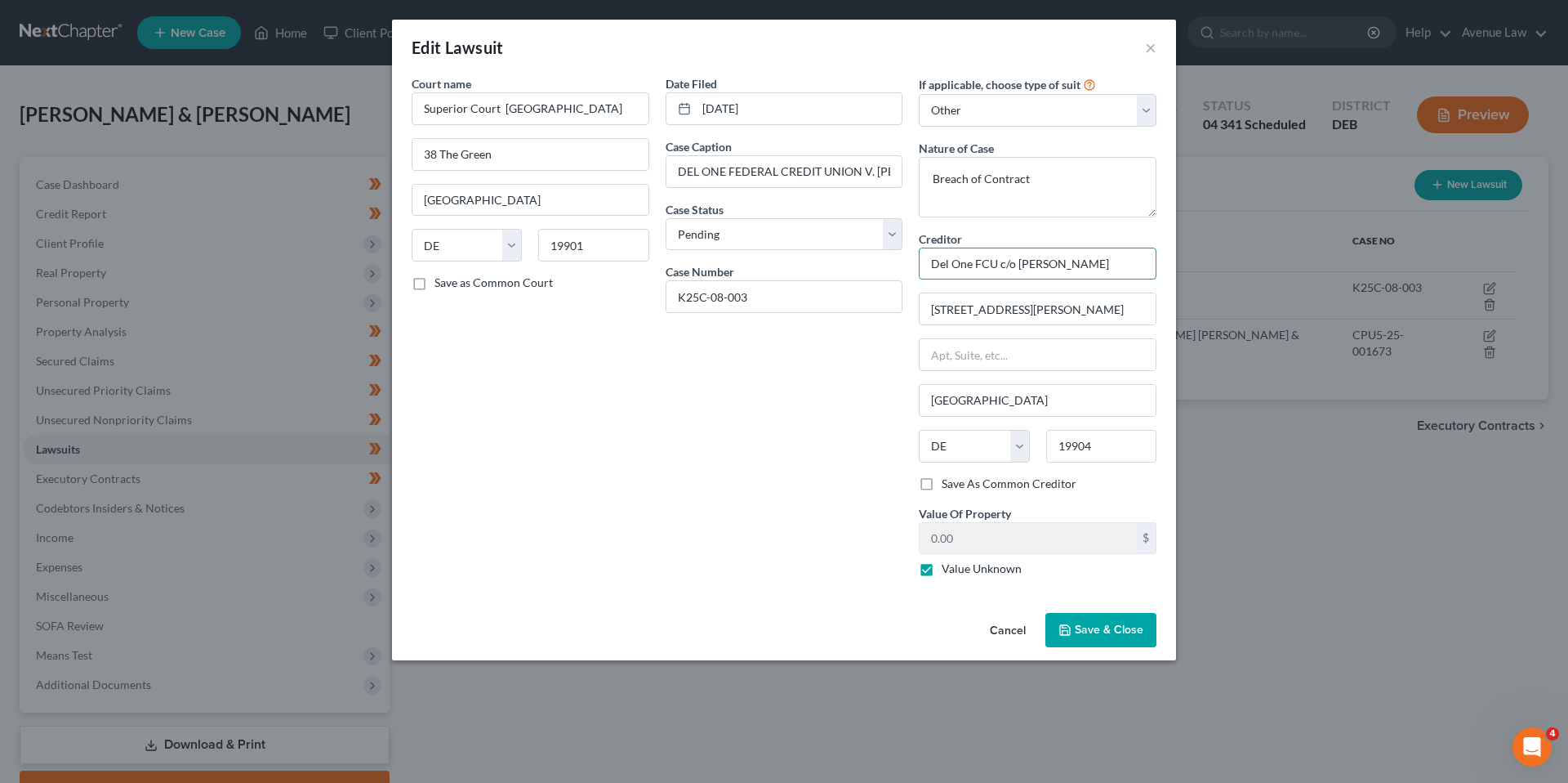
drag, startPoint x: 1018, startPoint y: 267, endPoint x: 1105, endPoint y: 269, distance: 87.0
click at [1105, 269] on input "Del One FCU c/o [PERSON_NAME]" at bounding box center [1037, 264] width 238 height 33
drag, startPoint x: 930, startPoint y: 311, endPoint x: 1062, endPoint y: 311, distance: 132.0
click at [1062, 311] on input "[STREET_ADDRESS][PERSON_NAME]" at bounding box center [1037, 309] width 236 height 31
click at [1017, 625] on button "Cancel" at bounding box center [1008, 630] width 62 height 33
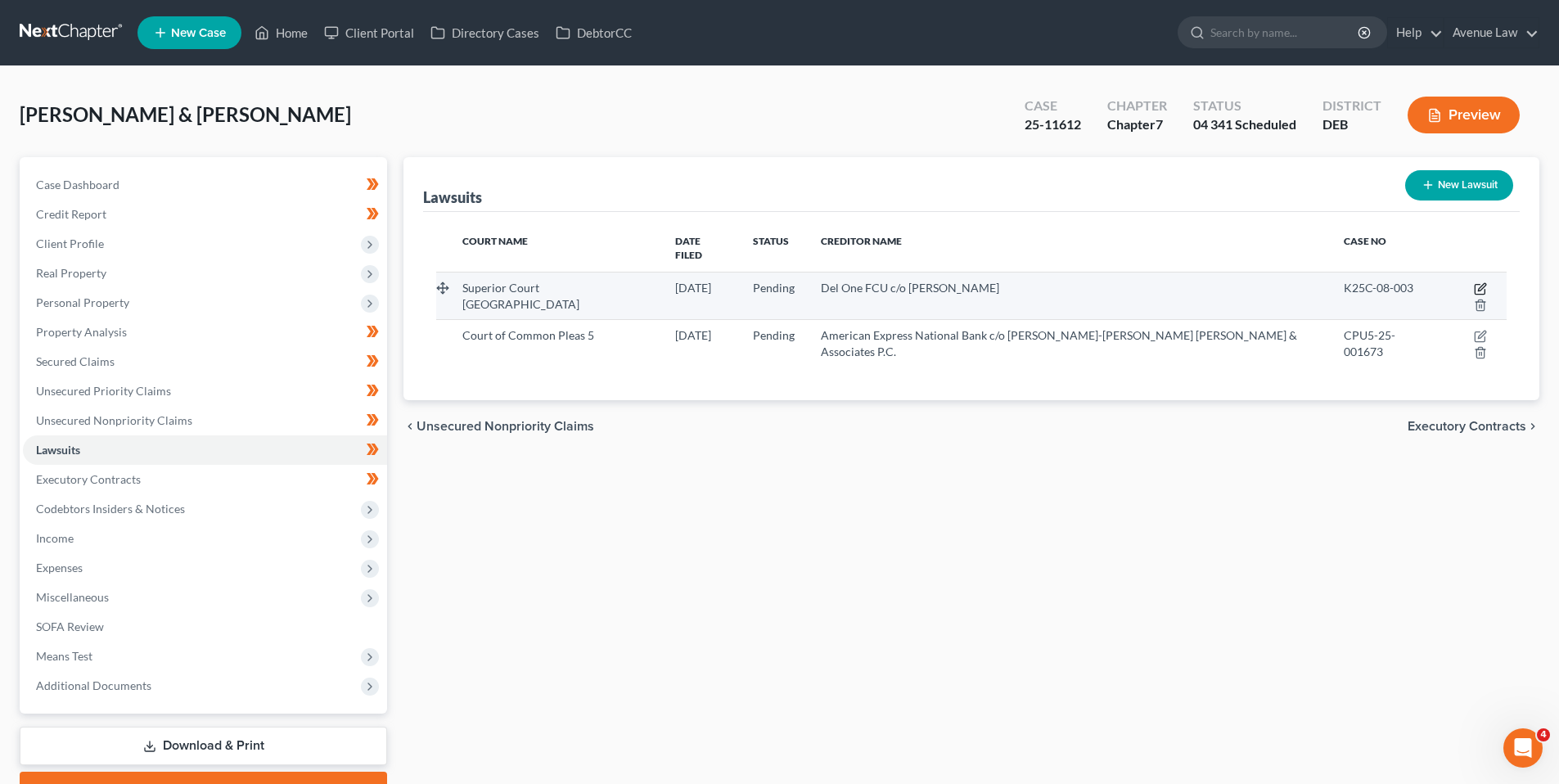
click at [1474, 282] on icon "button" at bounding box center [1481, 289] width 13 height 13
select select "7"
select select "0"
select select "4"
select select "7"
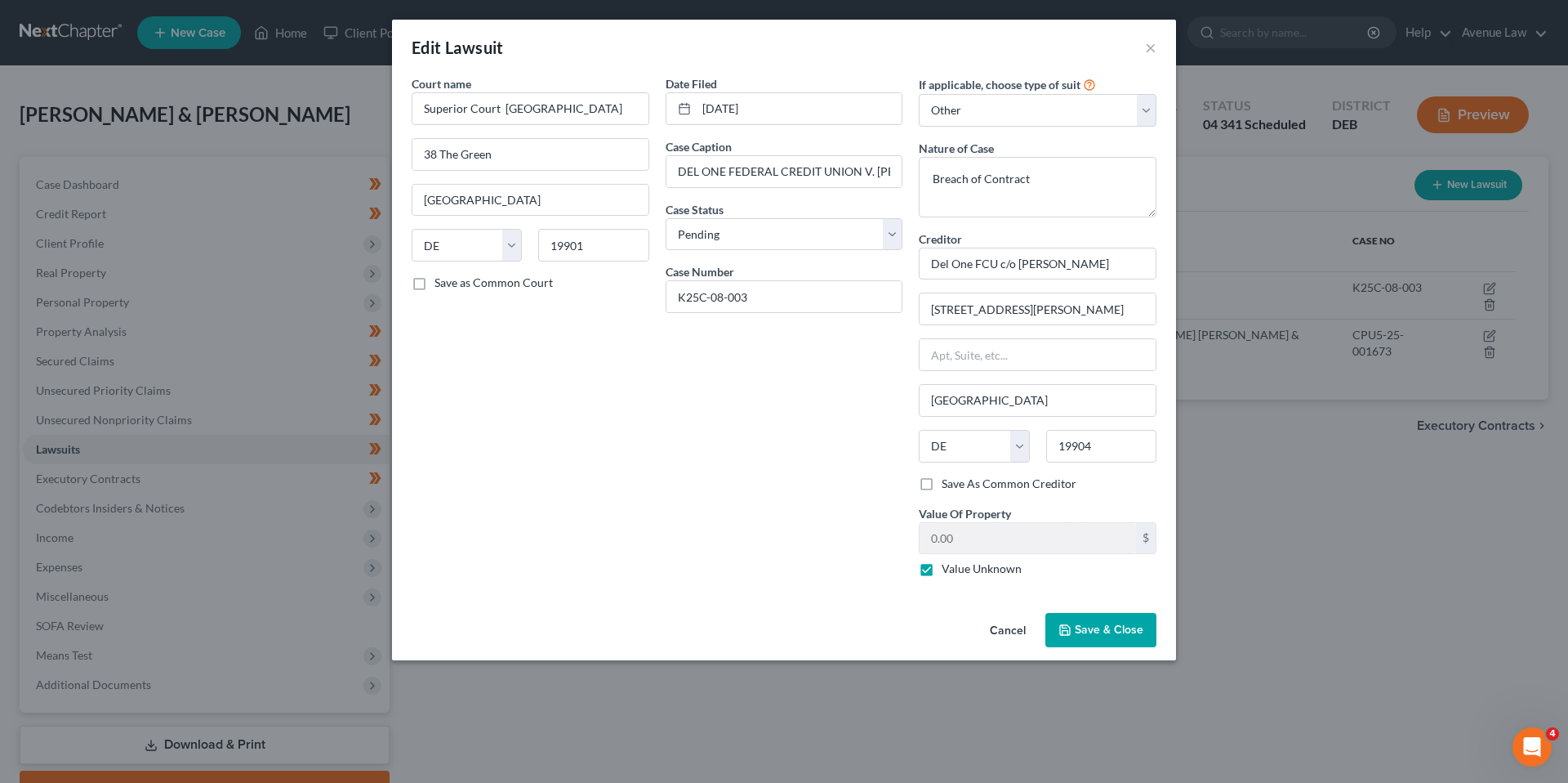
drag, startPoint x: 1012, startPoint y: 630, endPoint x: 767, endPoint y: 550, distance: 257.7
click at [1010, 630] on button "Cancel" at bounding box center [1008, 630] width 62 height 33
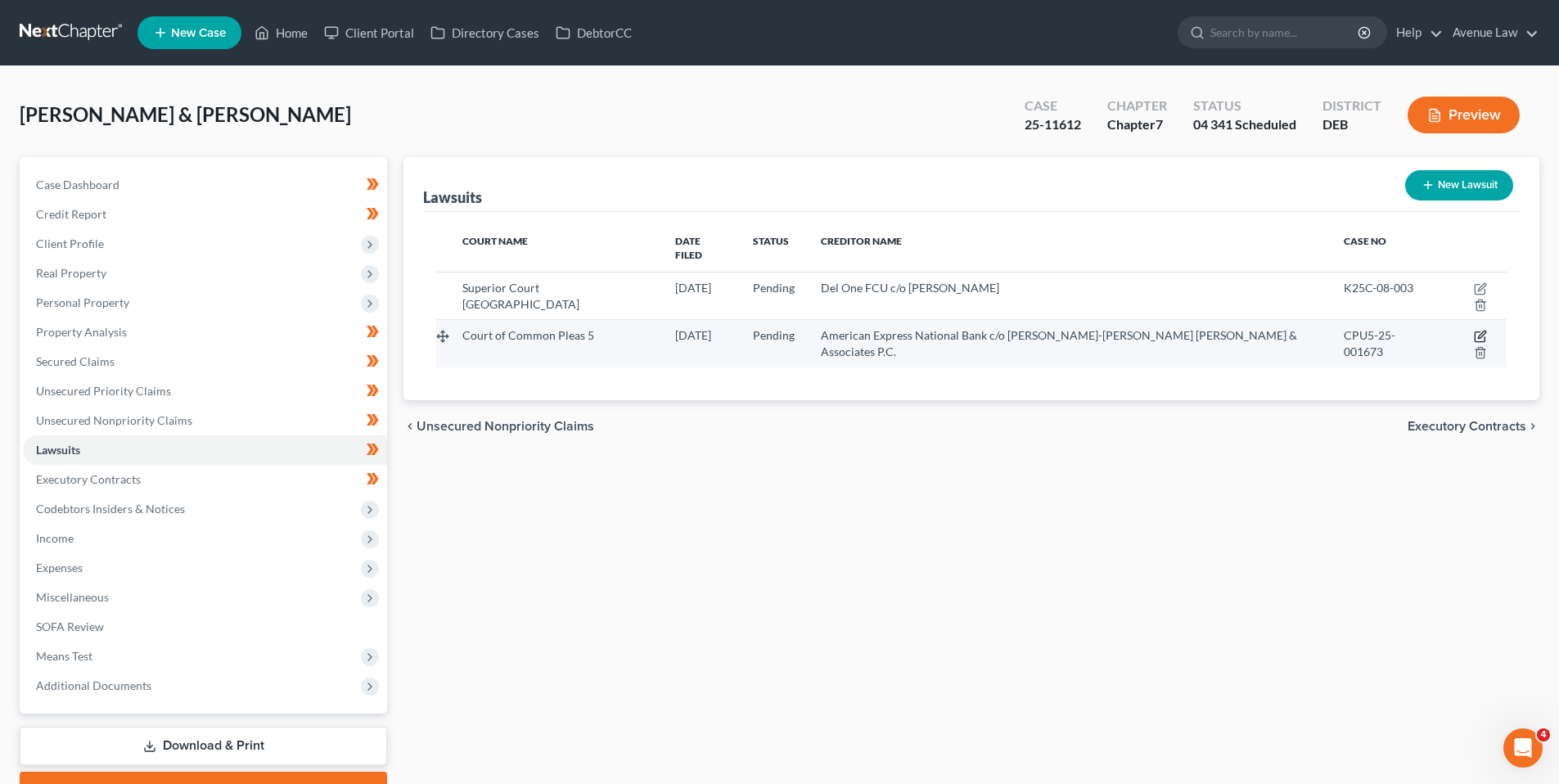
click at [1474, 330] on icon "button" at bounding box center [1481, 336] width 13 height 13
select select "7"
select select "0"
select select "4"
select select "7"
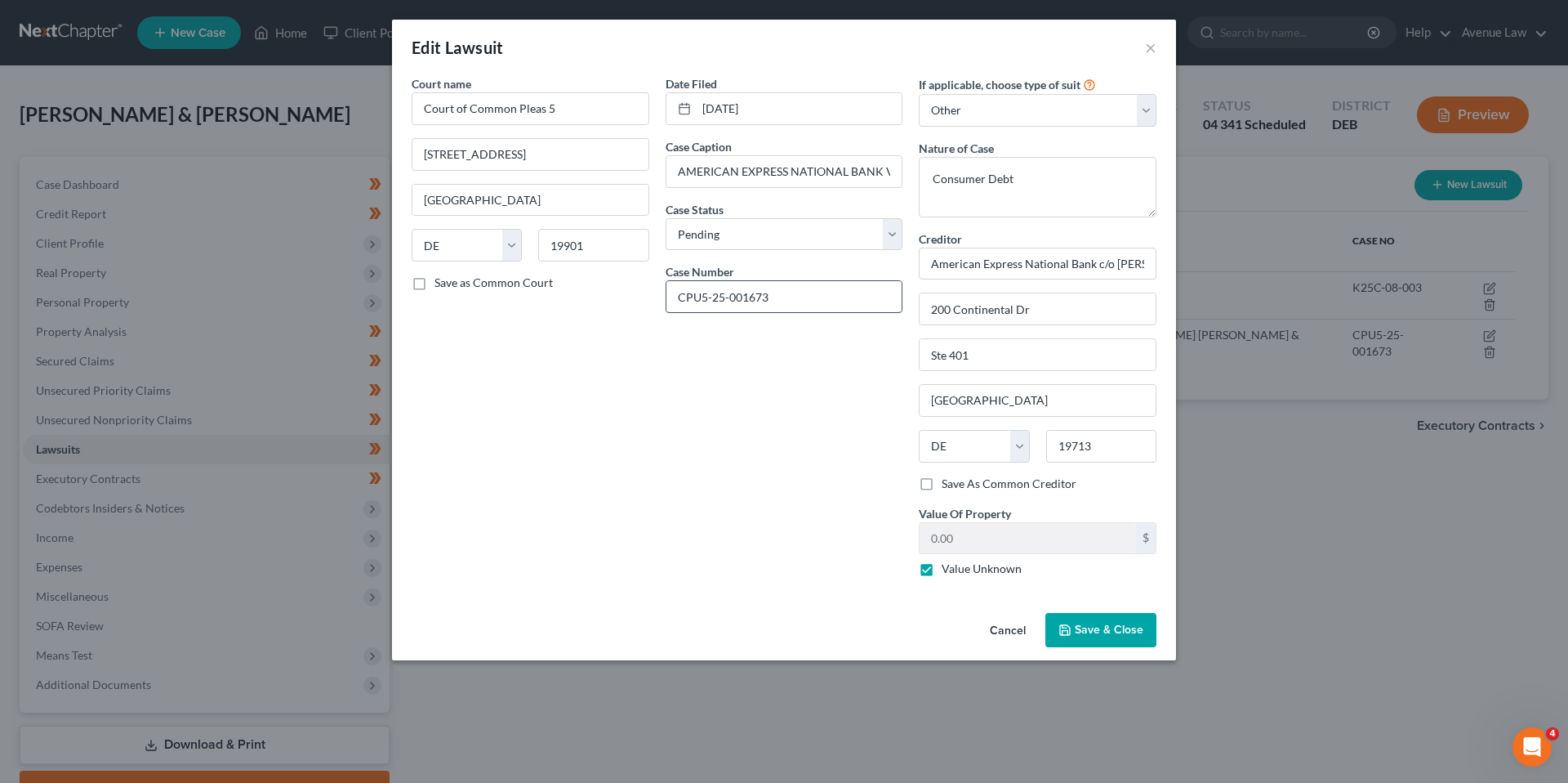
drag, startPoint x: 679, startPoint y: 299, endPoint x: 778, endPoint y: 295, distance: 99.1
click at [778, 295] on input "CPU5-25-001673" at bounding box center [784, 296] width 236 height 31
drag, startPoint x: 674, startPoint y: 171, endPoint x: 767, endPoint y: 183, distance: 93.8
click at [767, 183] on input "AMERICAN EXPRESS NATIONAL BANK VS [PERSON_NAME]" at bounding box center [784, 171] width 236 height 31
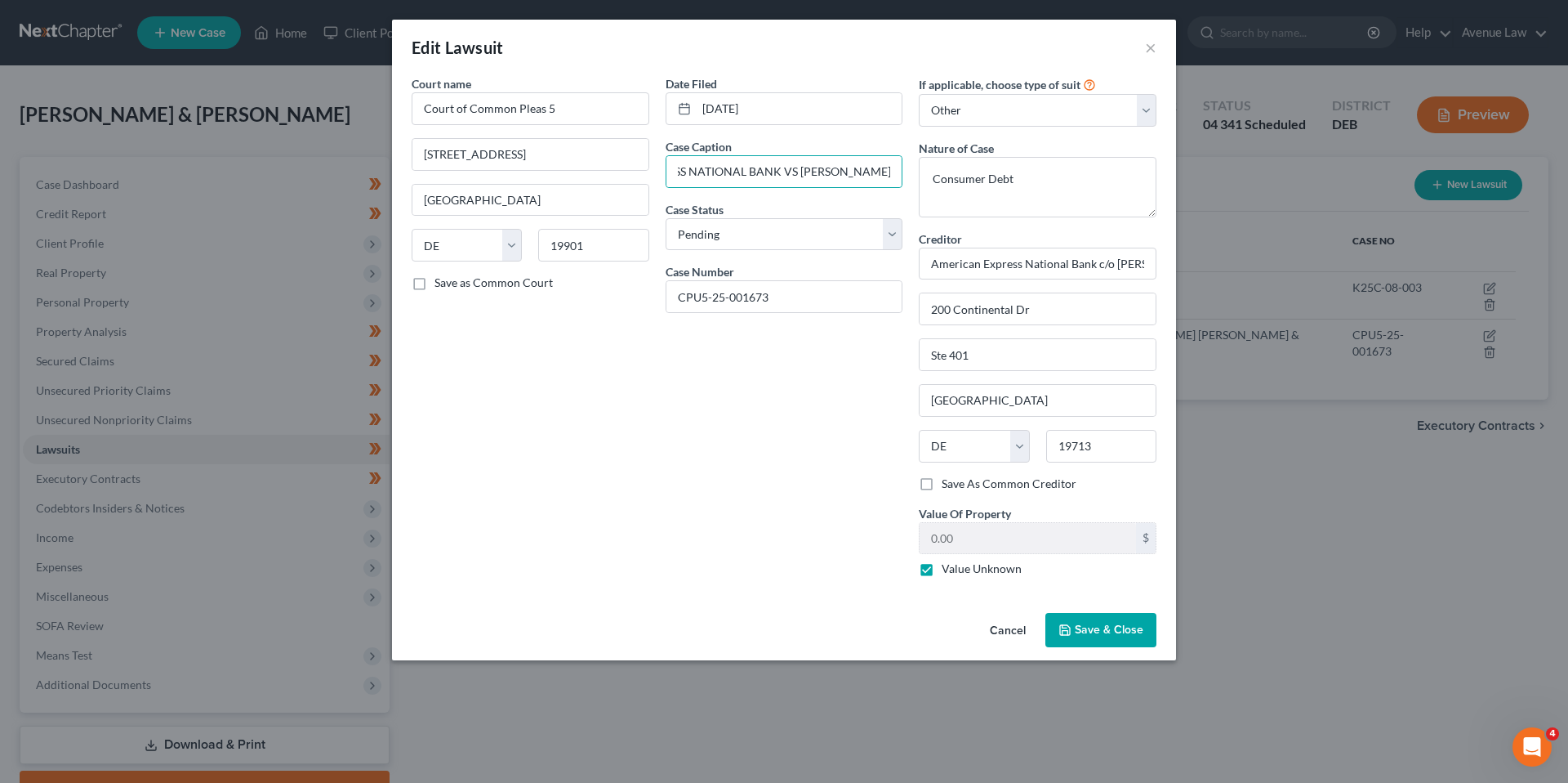
scroll to position [0, 0]
click at [894, 171] on input "AMERICAN EXPRESS NATIONAL BANK VS [PERSON_NAME]" at bounding box center [784, 171] width 236 height 31
click at [894, 169] on input "AMERICAN EXPRESS NATIONAL BANK VS [PERSON_NAME]" at bounding box center [784, 171] width 236 height 31
click at [892, 170] on input "AMERICAN EXPRESS NATIONAL BANK VS [PERSON_NAME]" at bounding box center [784, 171] width 236 height 31
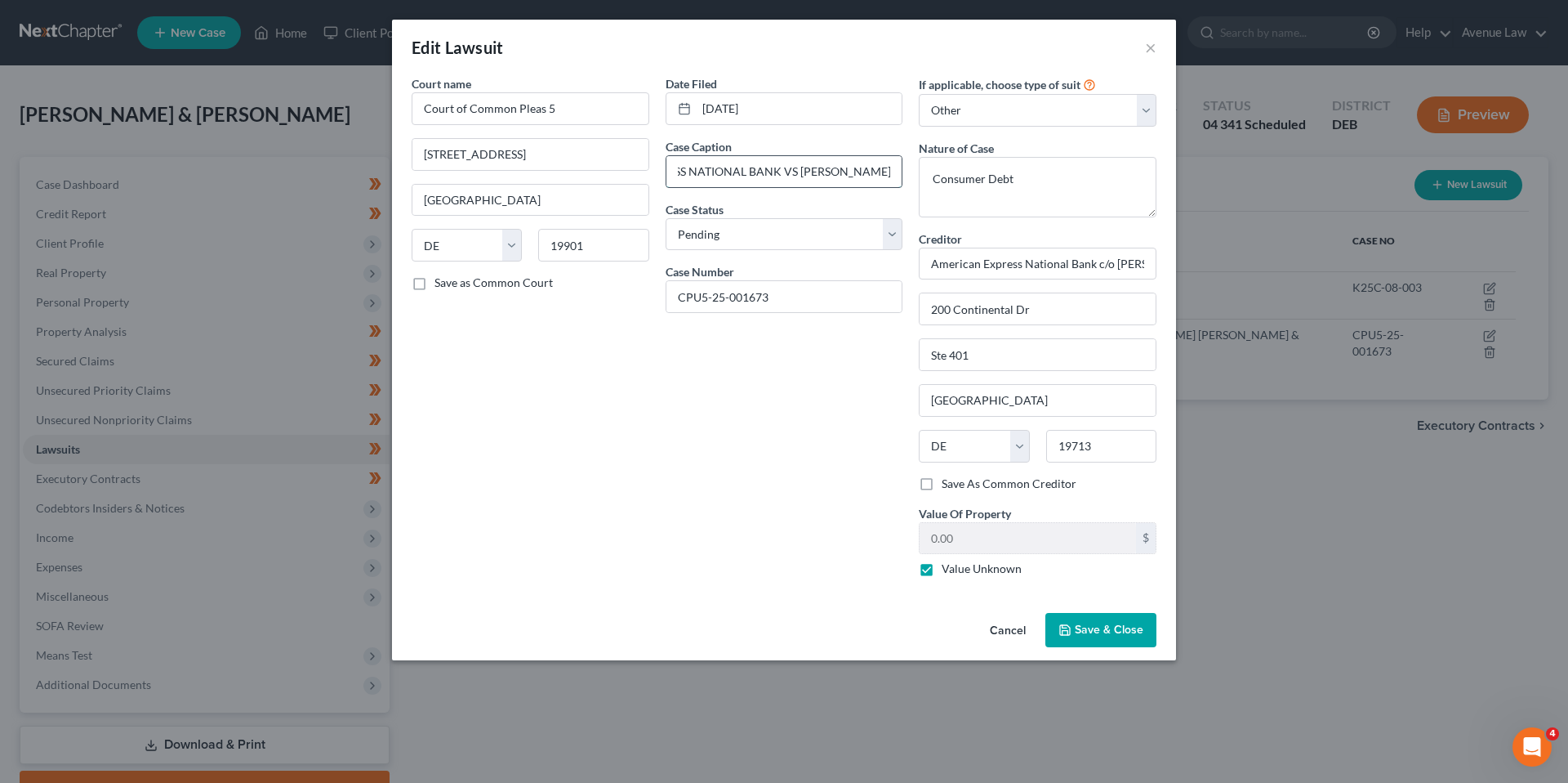
drag, startPoint x: 884, startPoint y: 172, endPoint x: 899, endPoint y: 169, distance: 15.3
click at [899, 169] on input "AMERICAN EXPRESS NATIONAL BANK VS [PERSON_NAME]" at bounding box center [784, 171] width 236 height 31
drag, startPoint x: 1114, startPoint y: 264, endPoint x: 1187, endPoint y: 268, distance: 73.1
click at [1187, 268] on div "Edit Lawsuit × Court name * Court of Common Pleas 5 [GEOGRAPHIC_DATA] [US_STATE…" at bounding box center [784, 391] width 1568 height 783
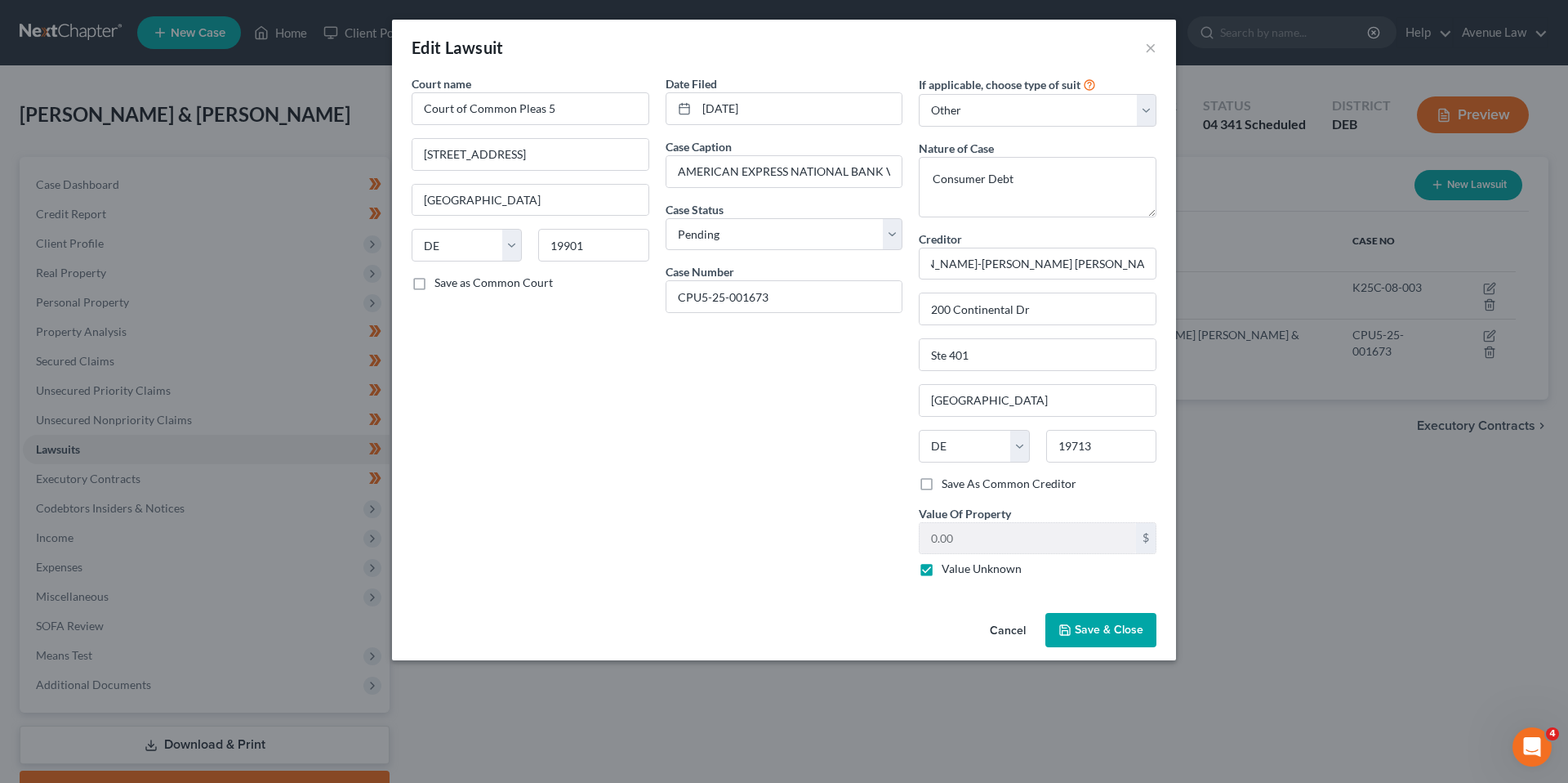
scroll to position [0, 0]
drag, startPoint x: 930, startPoint y: 309, endPoint x: 1036, endPoint y: 308, distance: 106.0
click at [1036, 308] on input "200 Continental Dr" at bounding box center [1037, 309] width 236 height 31
drag, startPoint x: 998, startPoint y: 627, endPoint x: 458, endPoint y: 349, distance: 607.4
click at [998, 627] on button "Cancel" at bounding box center [1008, 630] width 62 height 33
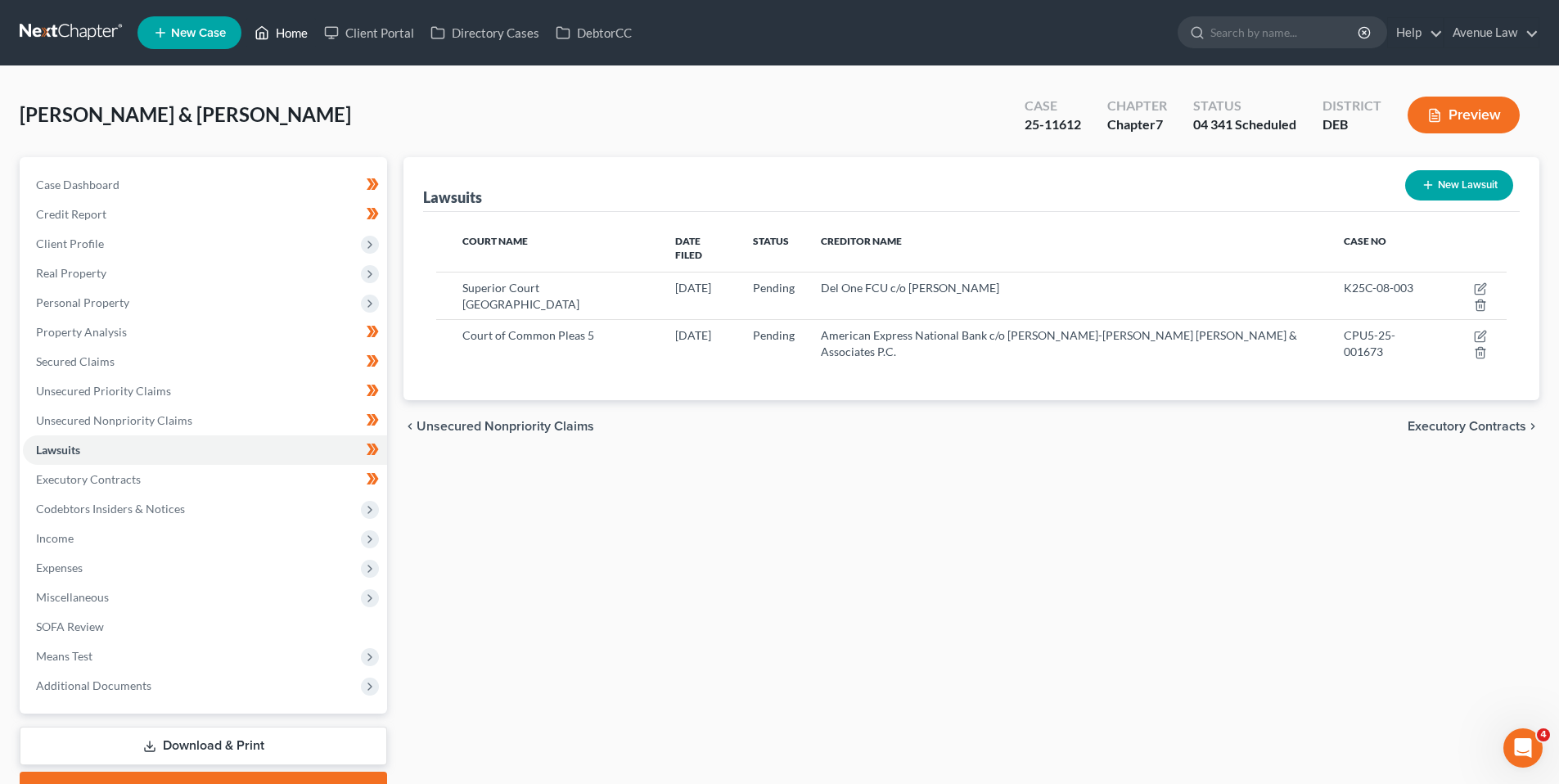
drag, startPoint x: 277, startPoint y: 29, endPoint x: 205, endPoint y: 40, distance: 72.8
click at [277, 29] on link "Home" at bounding box center [281, 33] width 69 height 29
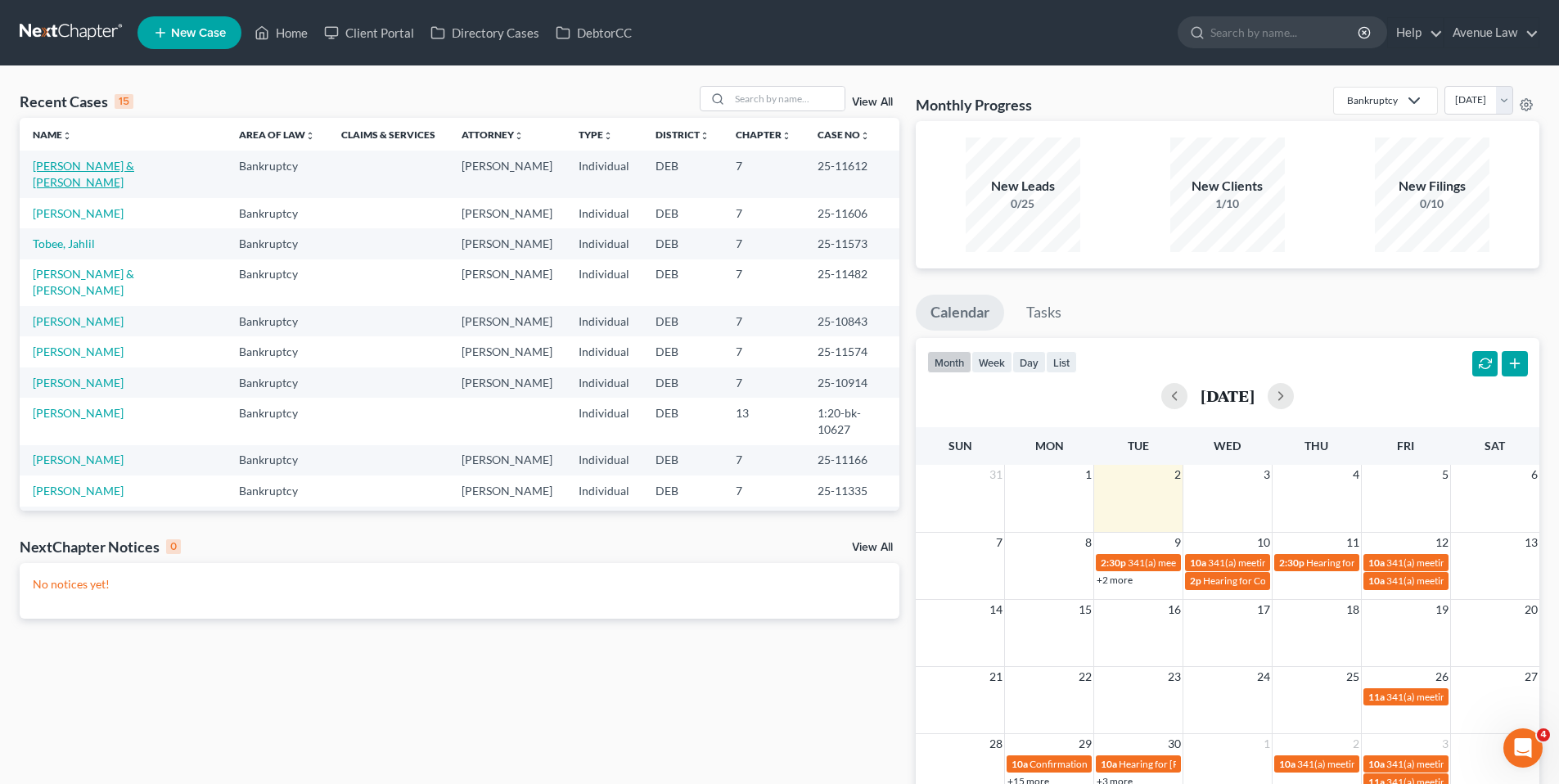
click at [125, 166] on link "[PERSON_NAME] & [PERSON_NAME]" at bounding box center [83, 174] width 101 height 30
select select "0"
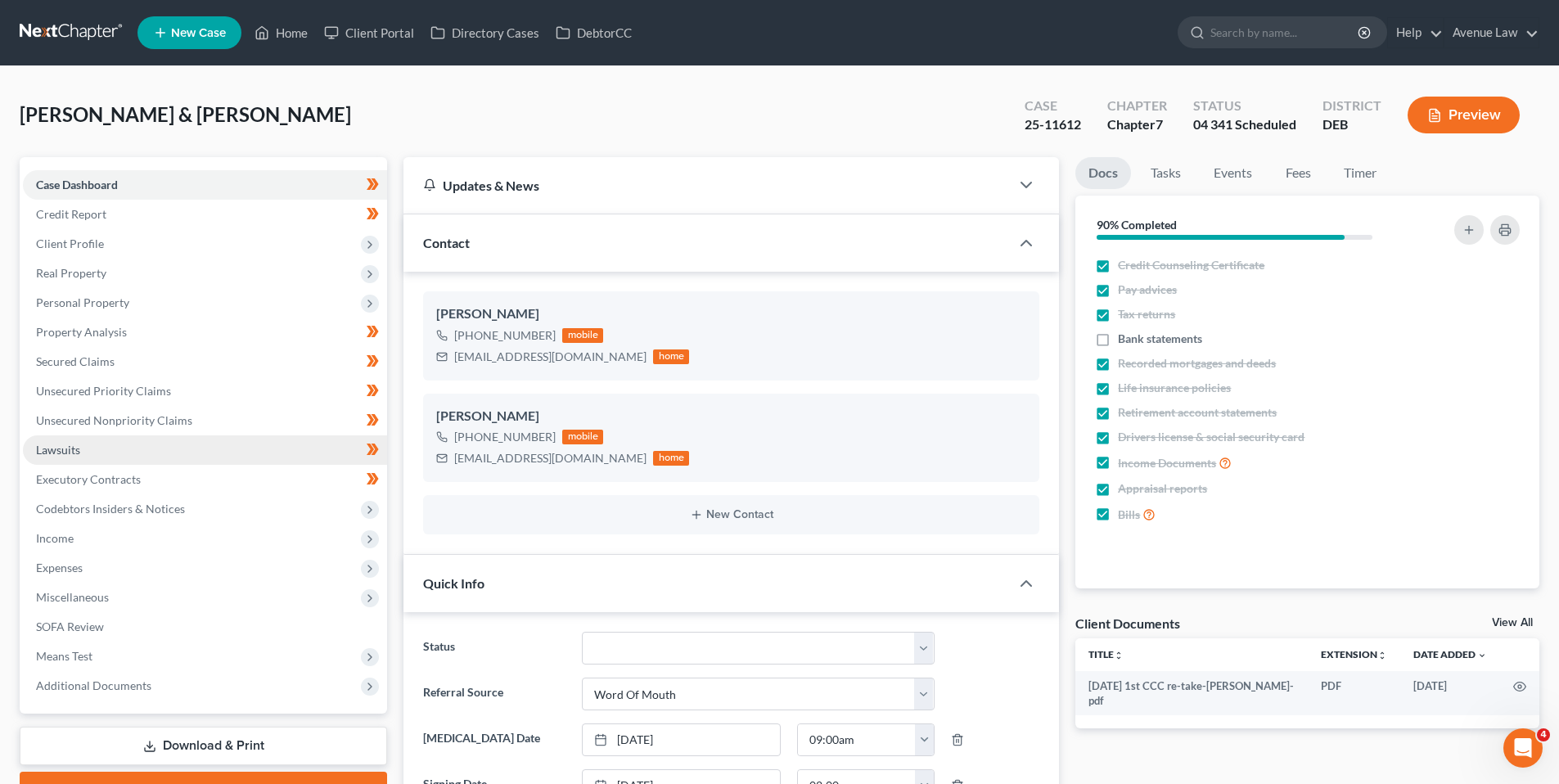
click at [58, 448] on span "Lawsuits" at bounding box center [58, 449] width 44 height 14
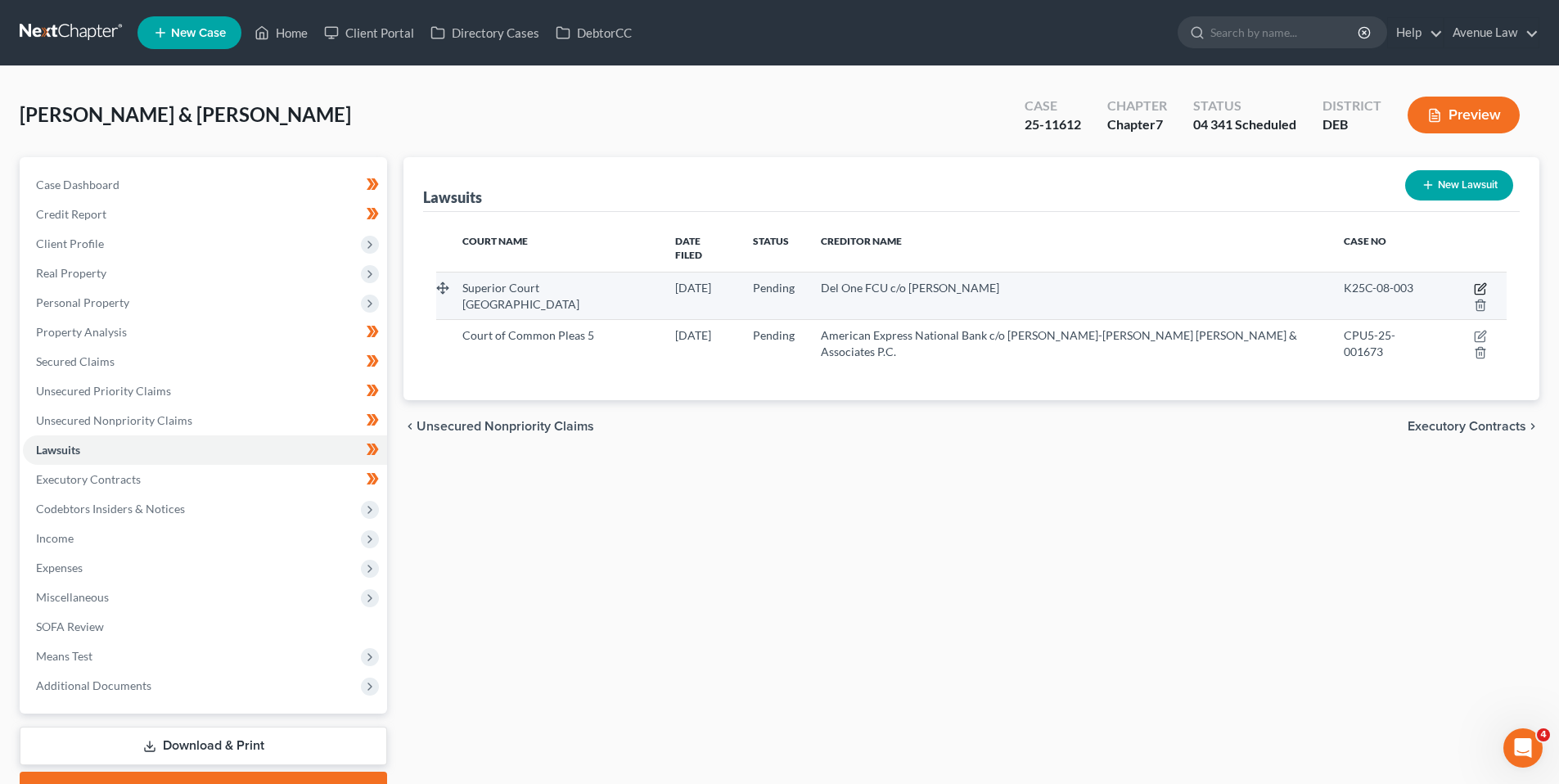
click at [1474, 282] on icon "button" at bounding box center [1481, 289] width 13 height 13
select select "7"
select select "0"
select select "4"
select select "7"
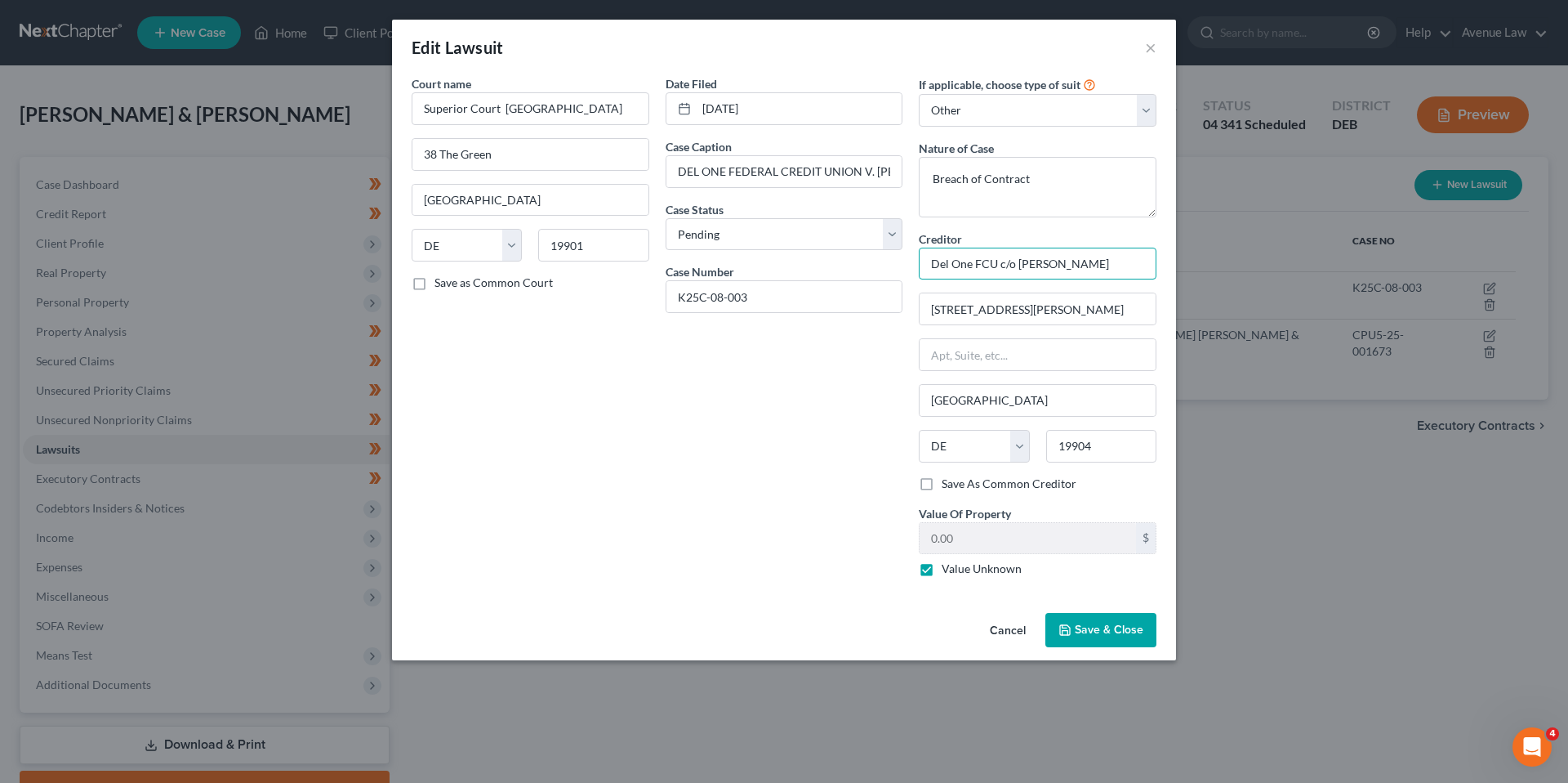
drag, startPoint x: 1014, startPoint y: 265, endPoint x: 1035, endPoint y: 248, distance: 27.0
click at [1091, 276] on input "Del One FCU c/o [PERSON_NAME]" at bounding box center [1037, 264] width 238 height 33
drag, startPoint x: 1009, startPoint y: 627, endPoint x: 989, endPoint y: 494, distance: 134.5
click at [1009, 627] on button "Cancel" at bounding box center [1008, 630] width 62 height 33
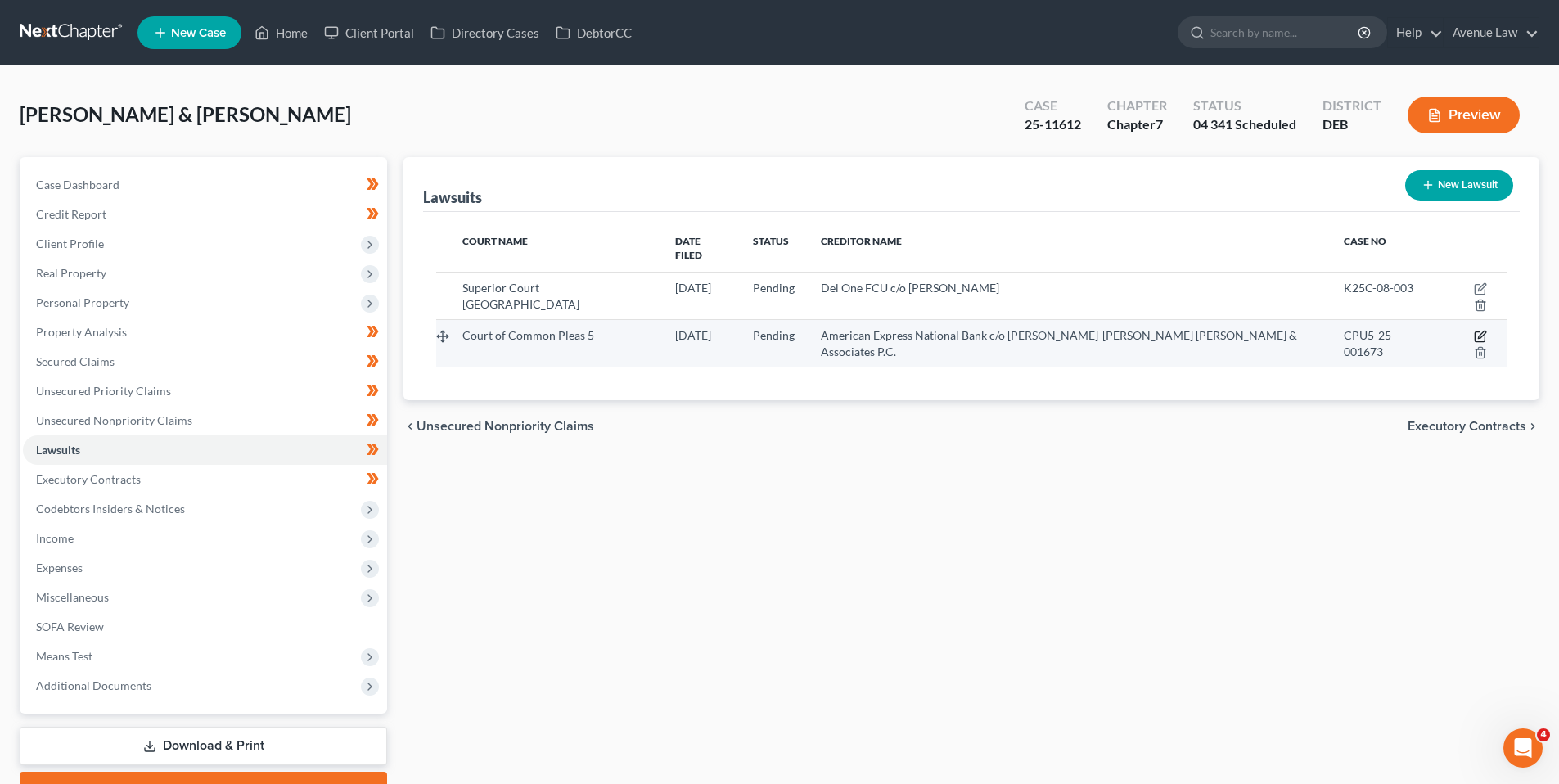
click at [1474, 330] on icon "button" at bounding box center [1481, 336] width 13 height 13
select select "7"
select select "0"
select select "4"
select select "7"
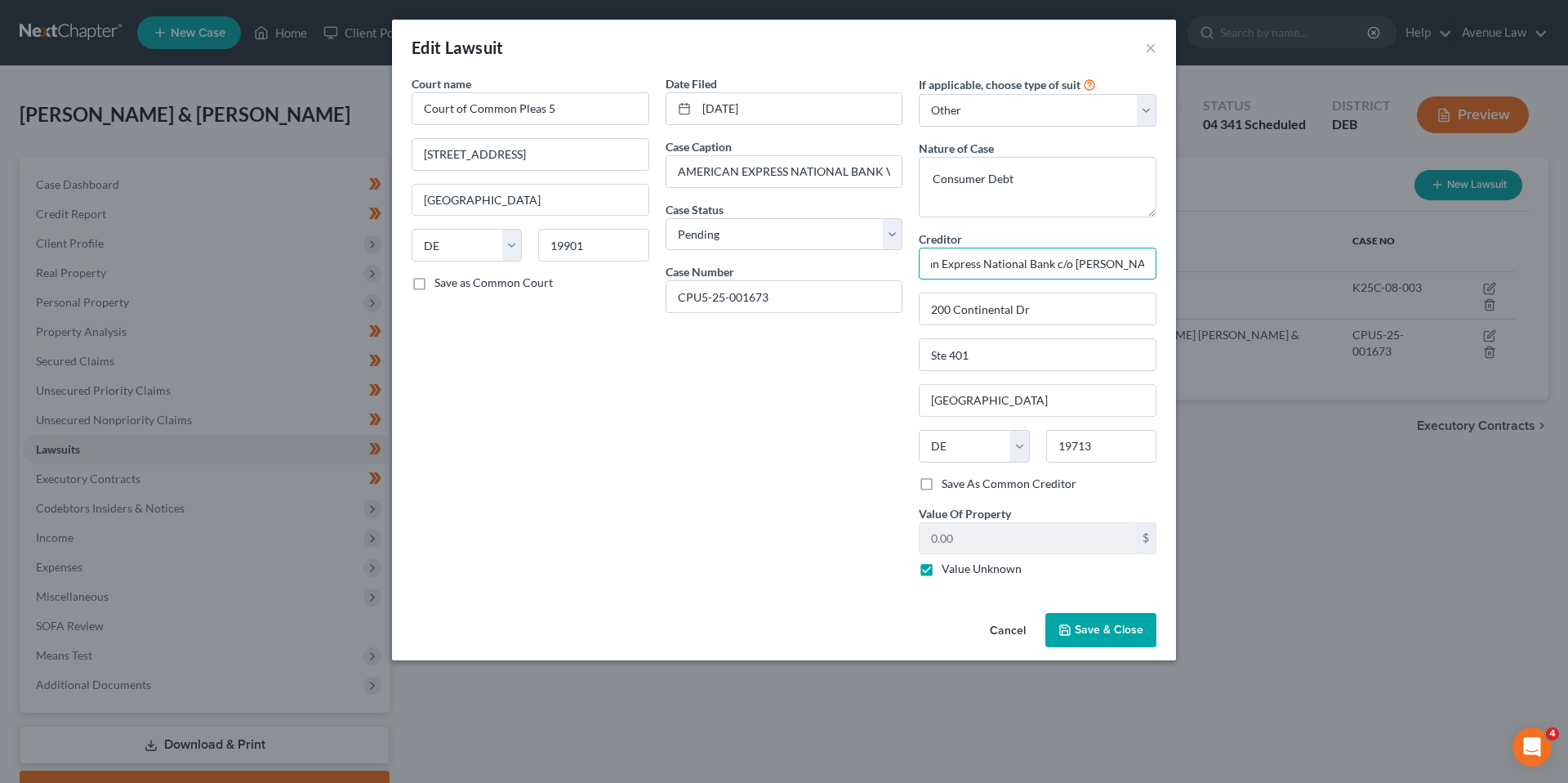
scroll to position [0, 230]
drag, startPoint x: 1114, startPoint y: 267, endPoint x: 1170, endPoint y: 270, distance: 56.1
click at [1170, 270] on div "Court name * Court of Common Pleas 5 [GEOGRAPHIC_DATA] [US_STATE] AK AR AZ CA C…" at bounding box center [784, 340] width 784 height 531
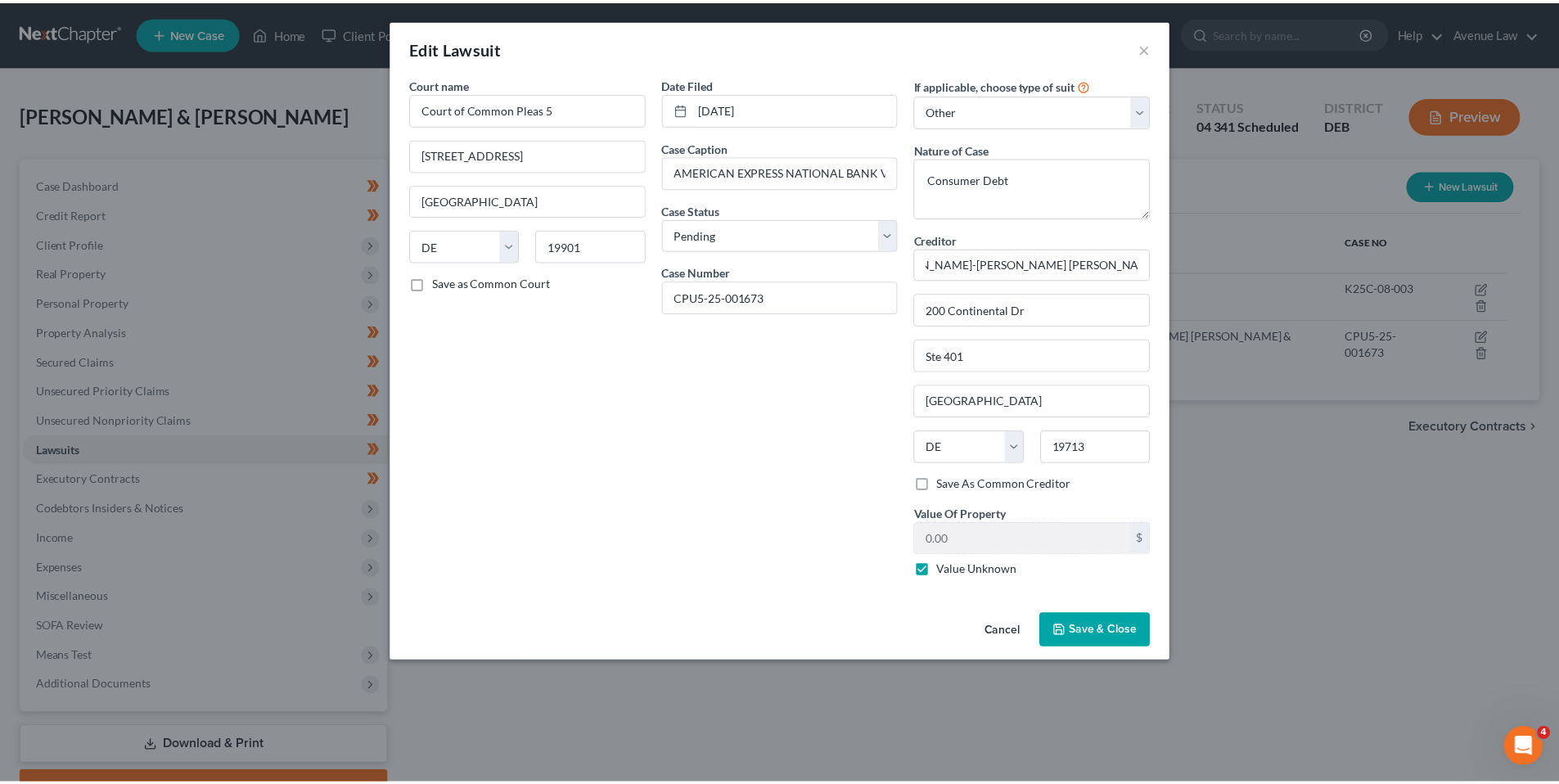
scroll to position [0, 0]
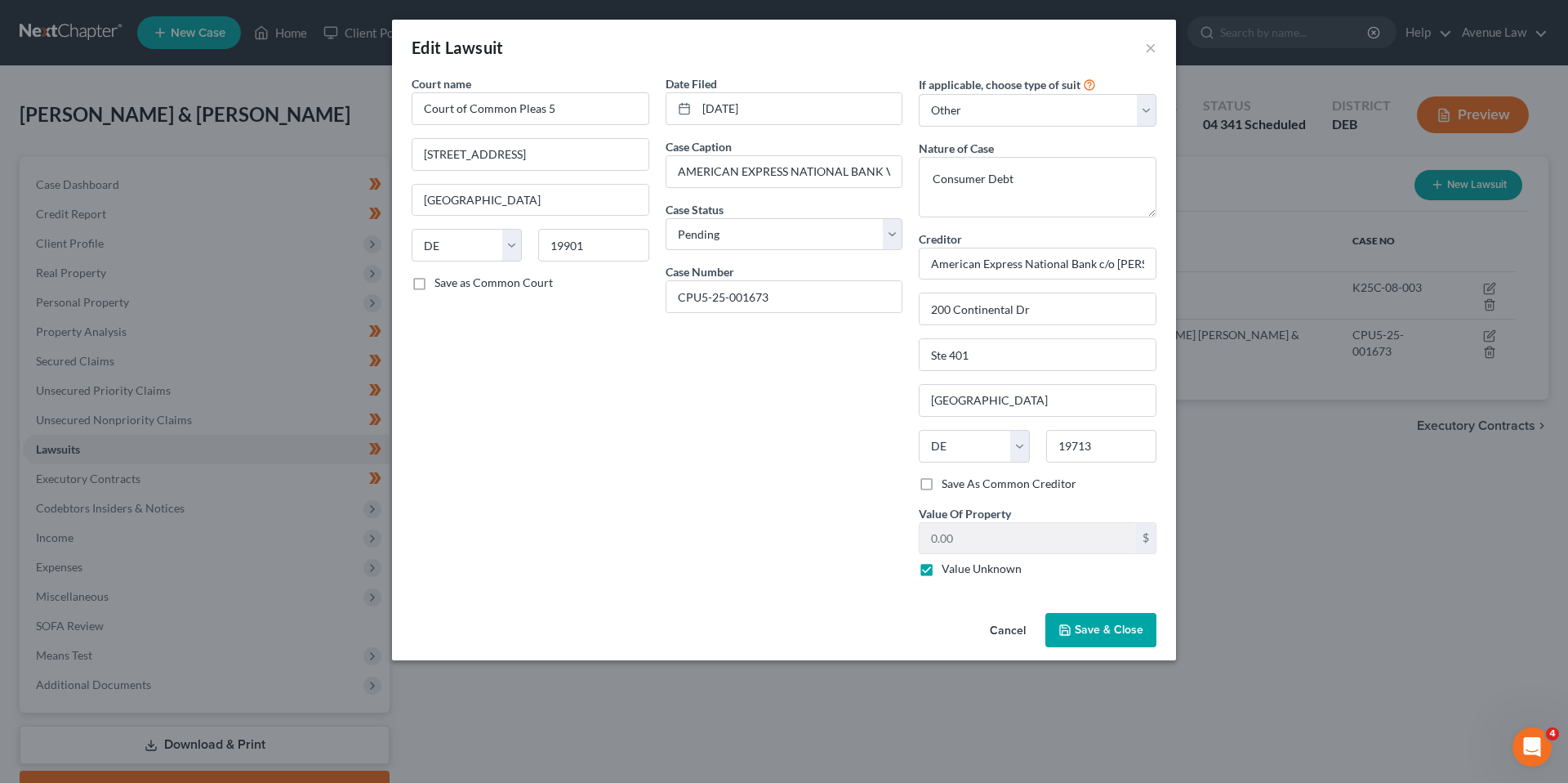
drag, startPoint x: 1007, startPoint y: 627, endPoint x: 999, endPoint y: 622, distance: 9.4
click at [1007, 627] on button "Cancel" at bounding box center [1008, 630] width 62 height 33
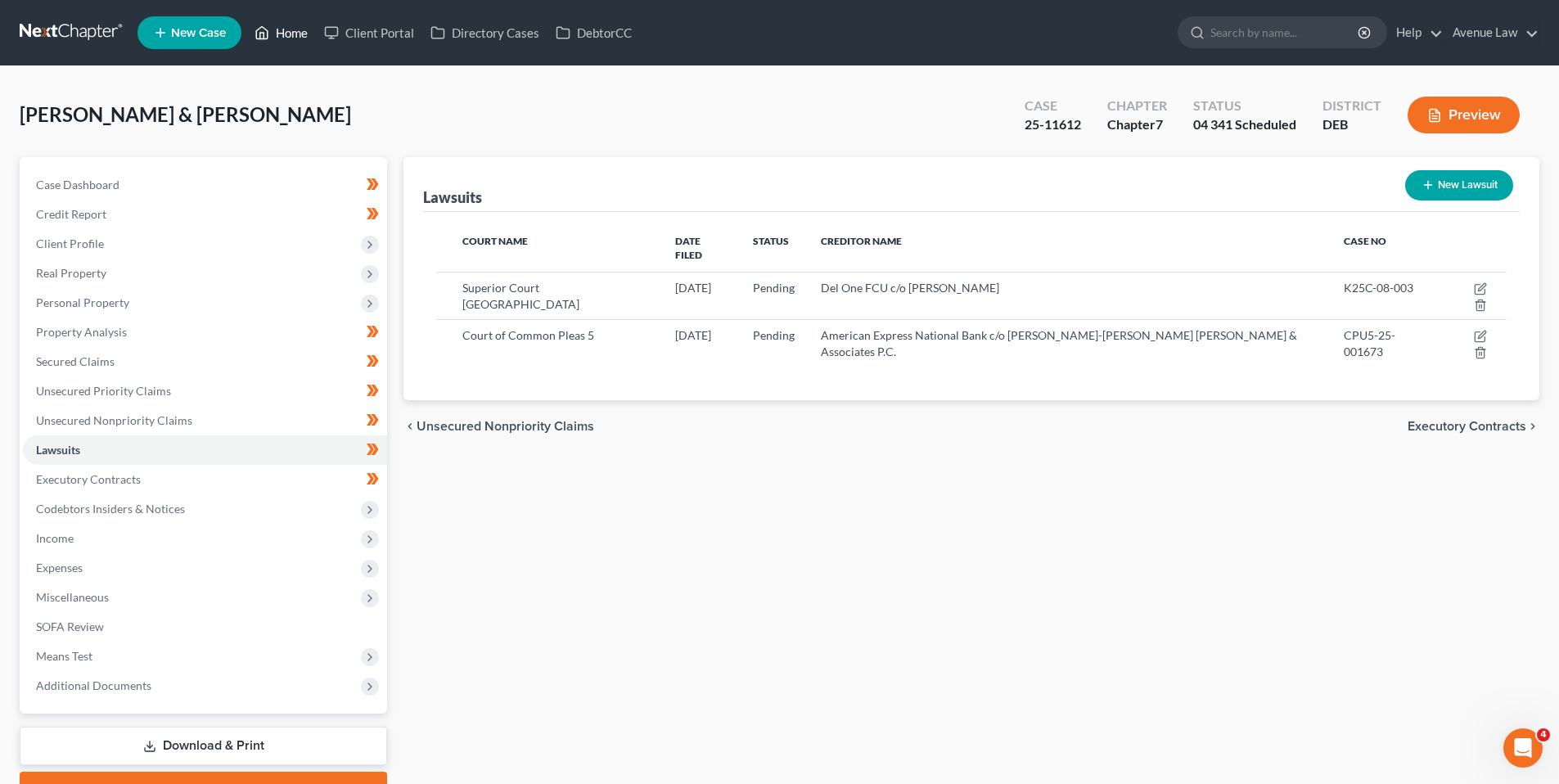
click at [301, 25] on link "Home" at bounding box center [281, 33] width 69 height 29
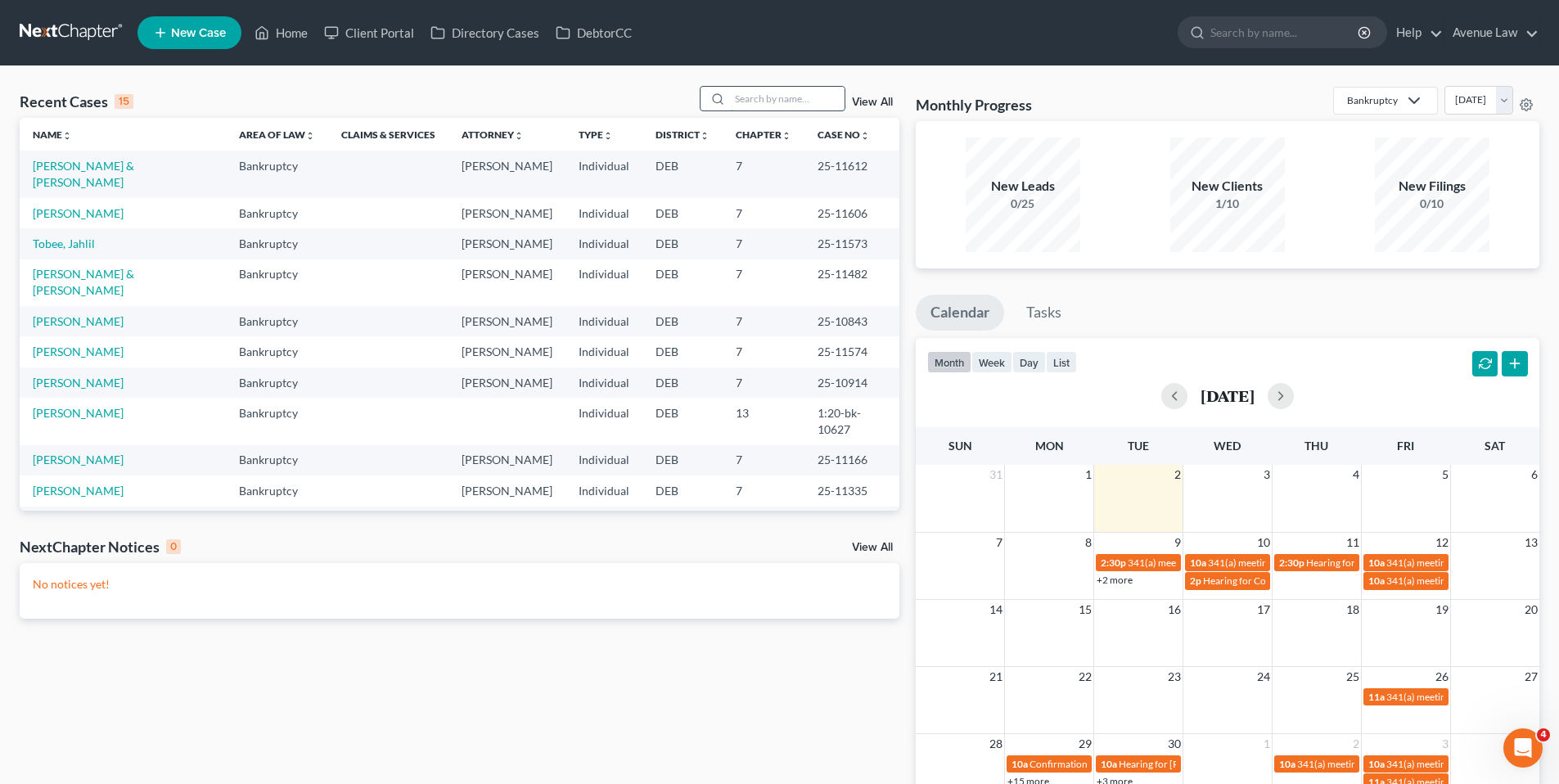
click at [778, 95] on input "search" at bounding box center [787, 99] width 114 height 23
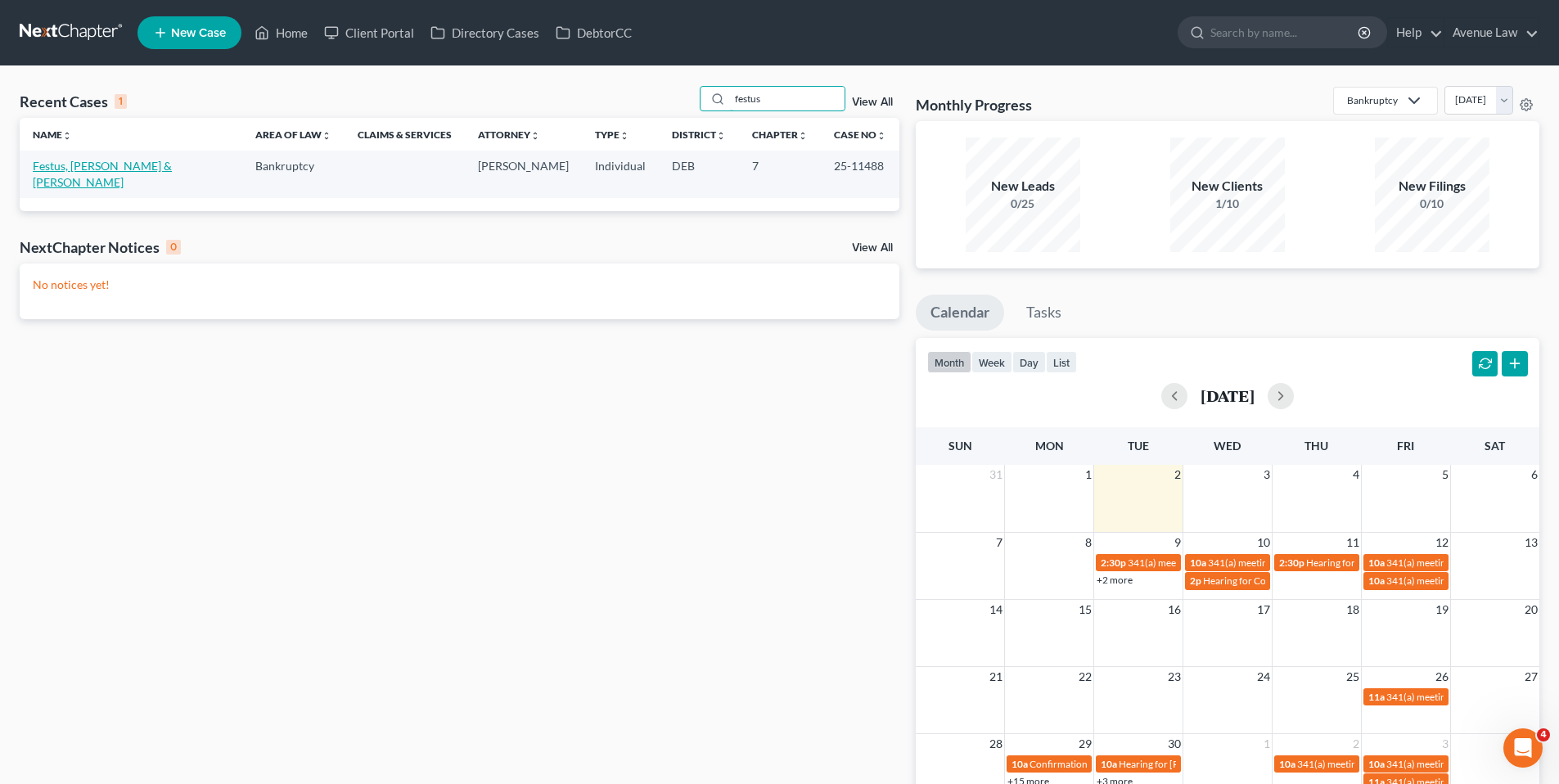
type input "festus"
click at [119, 165] on link "Festus, [PERSON_NAME] & [PERSON_NAME]" at bounding box center [102, 174] width 139 height 30
select select "0"
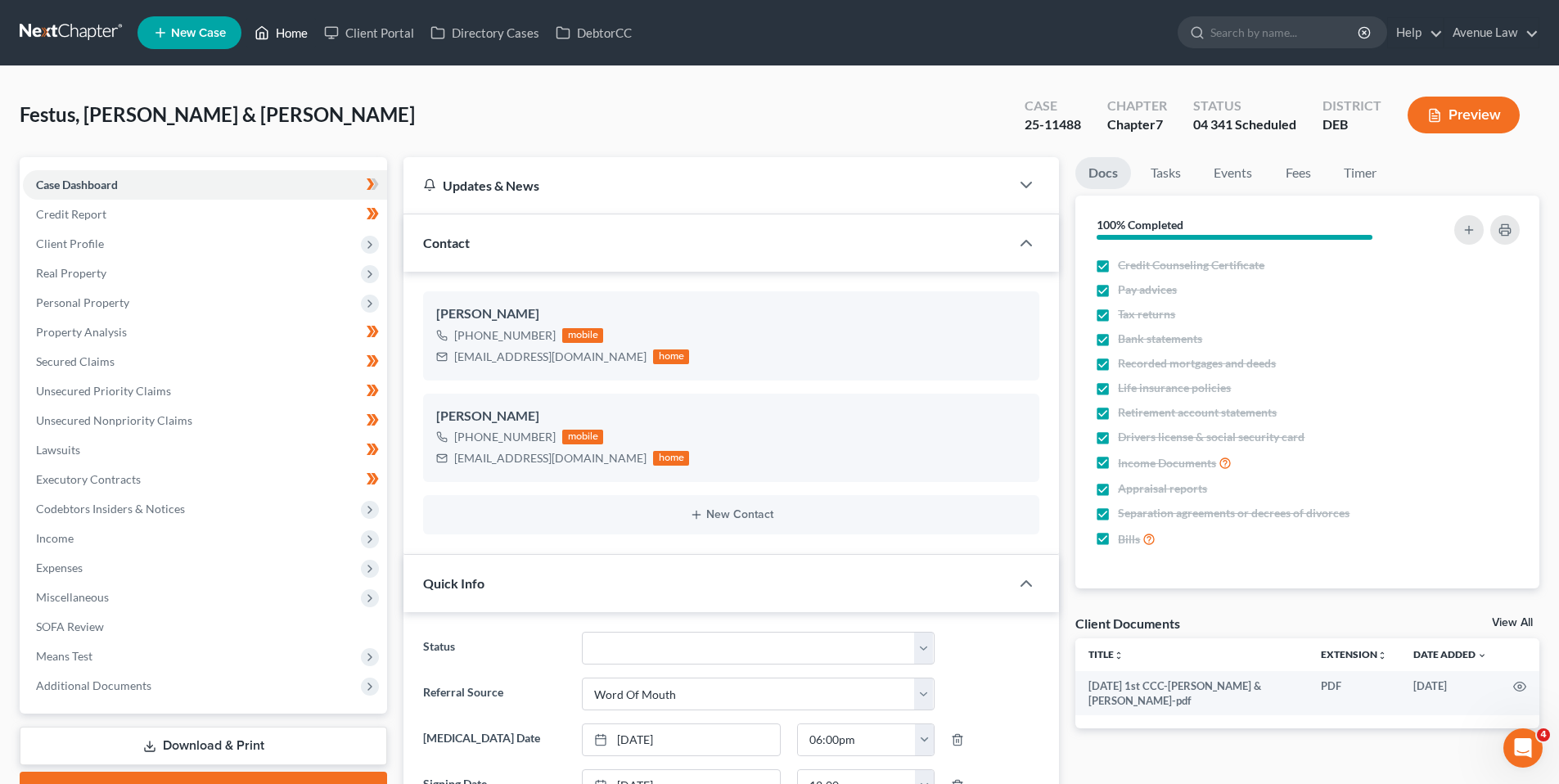
click at [288, 33] on link "Home" at bounding box center [281, 33] width 69 height 29
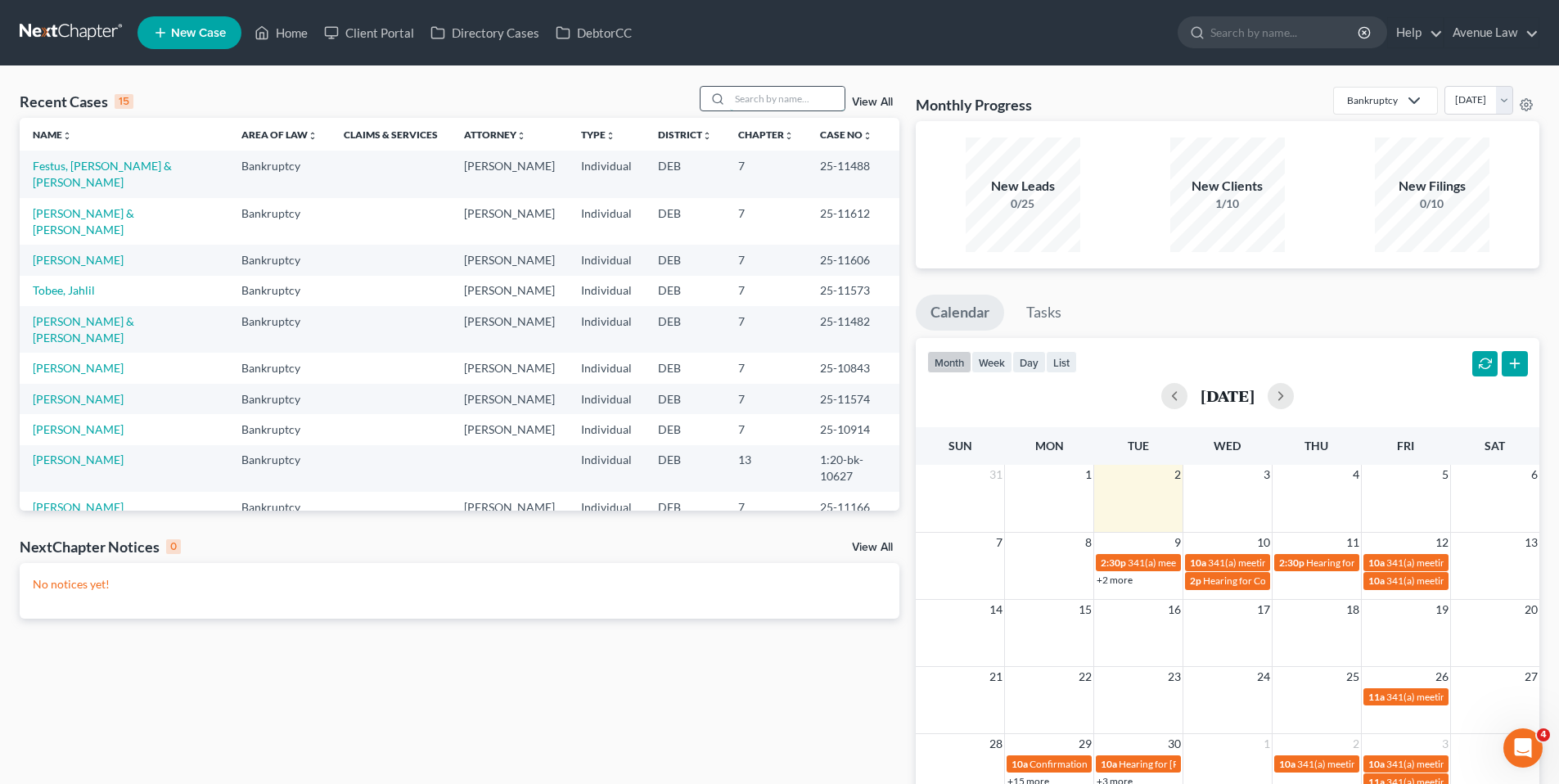
click at [736, 99] on input "search" at bounding box center [787, 99] width 114 height 23
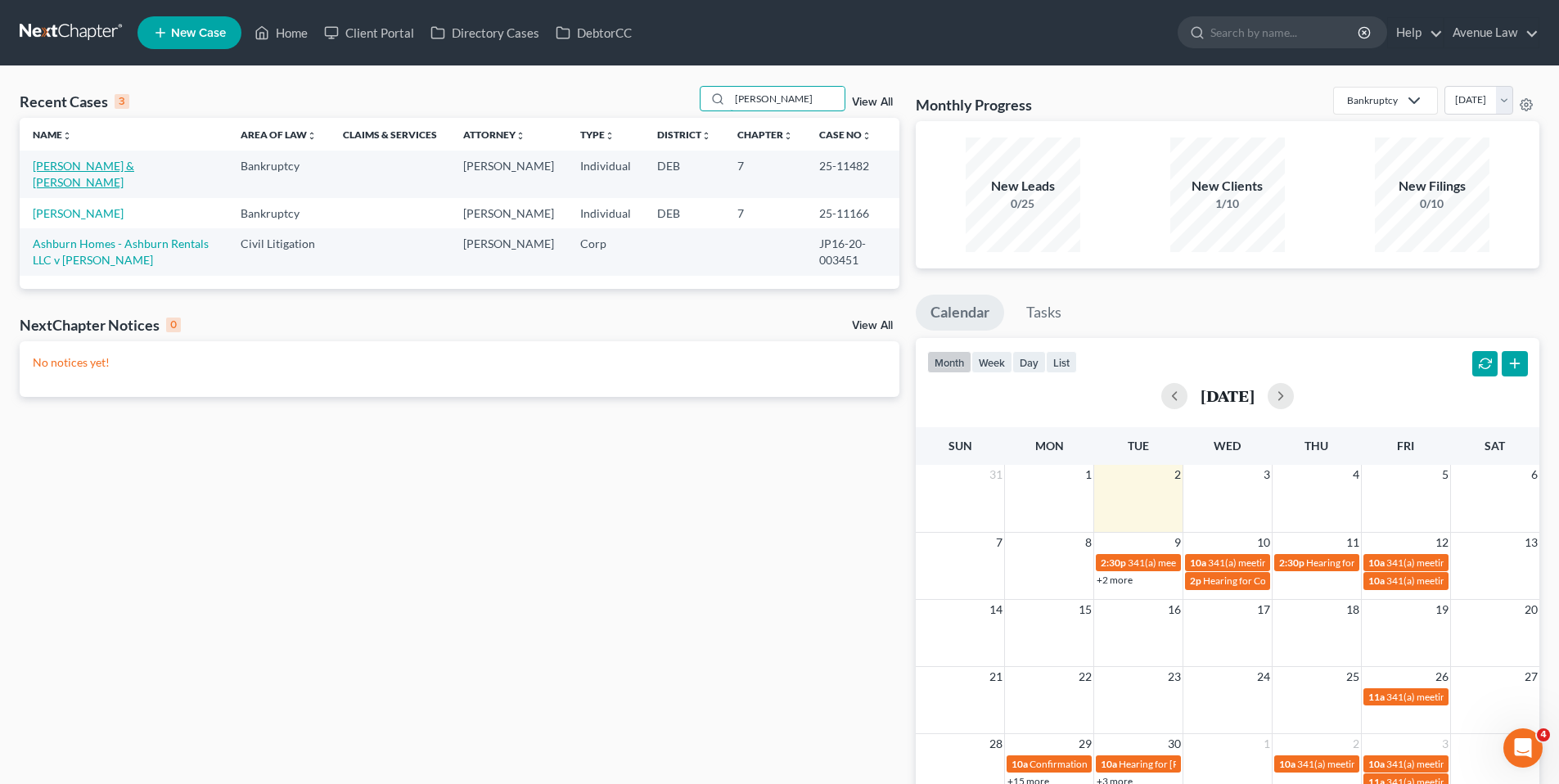
type input "[PERSON_NAME]"
click at [106, 164] on link "[PERSON_NAME] & [PERSON_NAME]" at bounding box center [83, 174] width 101 height 30
select select "0"
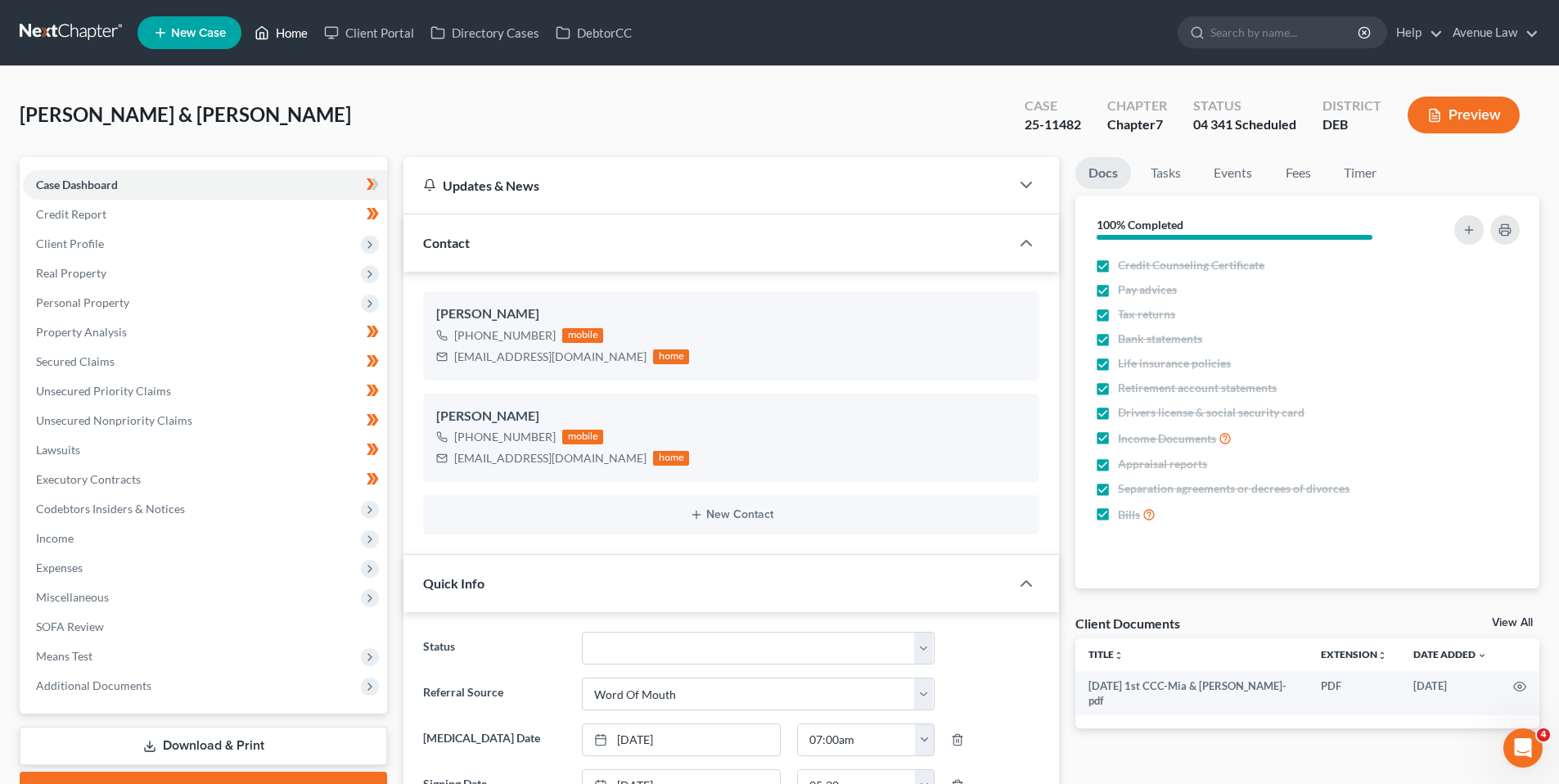
click at [277, 35] on link "Home" at bounding box center [281, 33] width 69 height 29
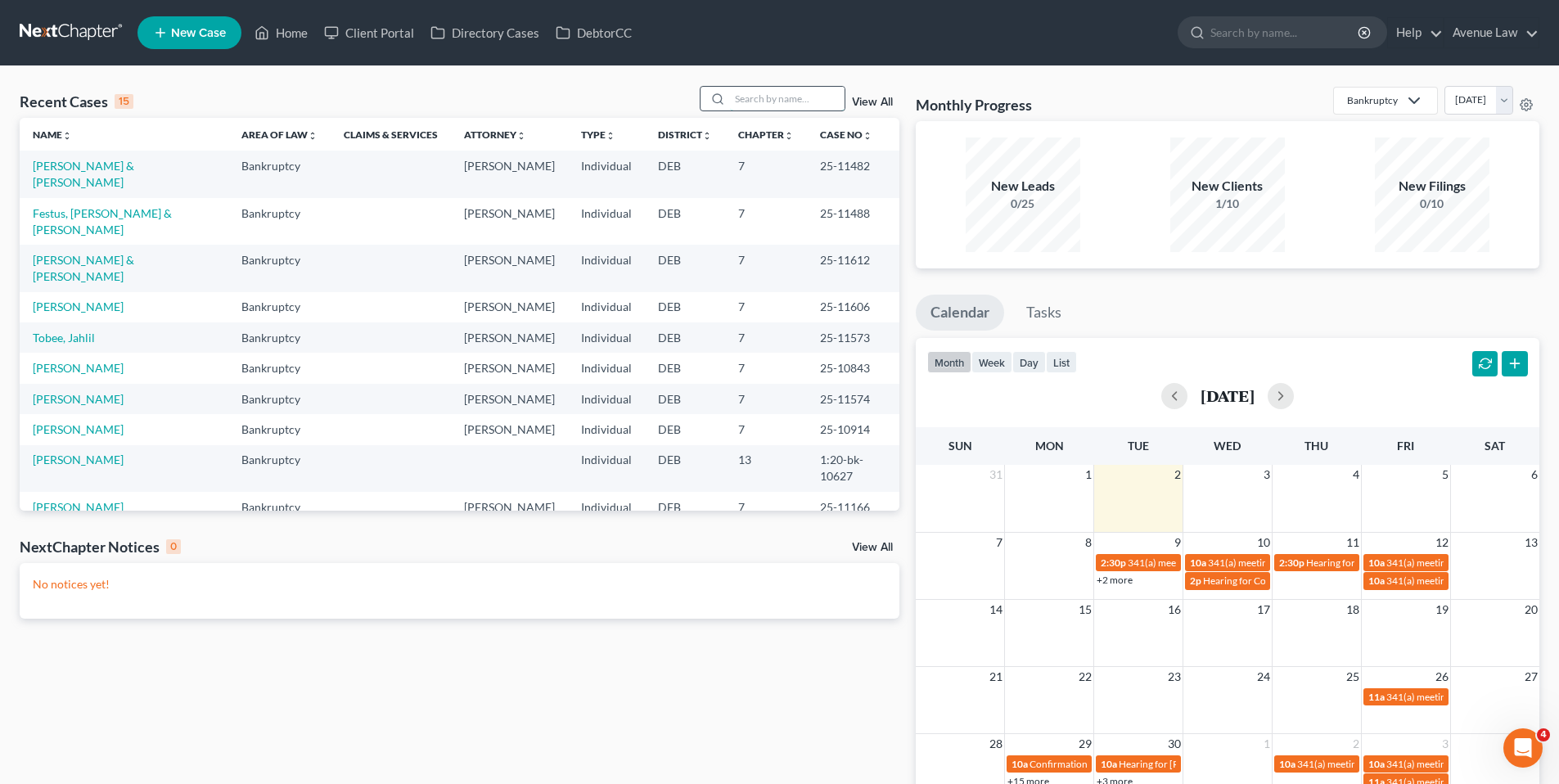
click at [759, 97] on input "search" at bounding box center [787, 99] width 114 height 23
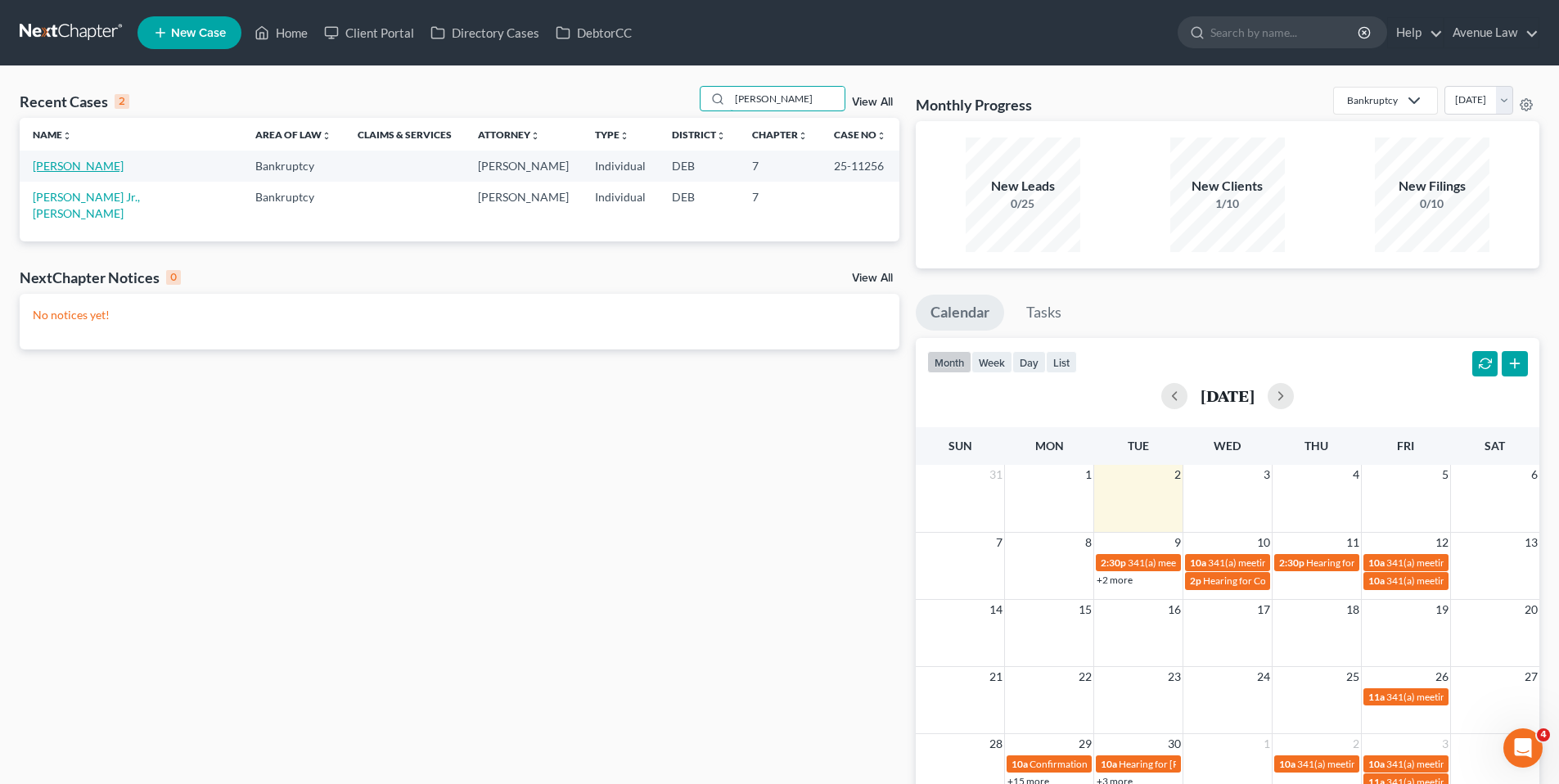
type input "[PERSON_NAME]"
click at [89, 162] on link "[PERSON_NAME]" at bounding box center [78, 165] width 91 height 14
select select "0"
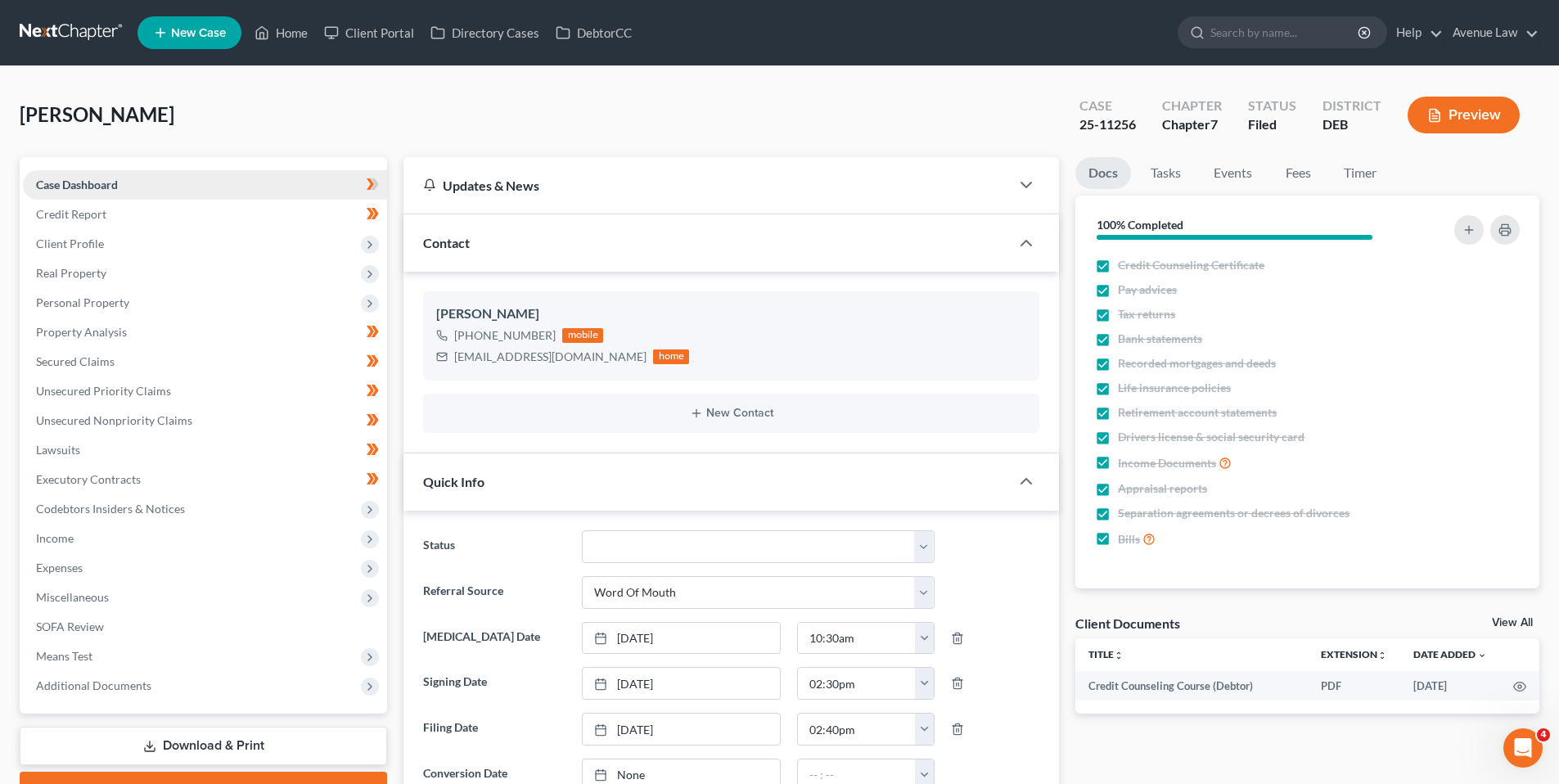
scroll to position [181, 0]
drag, startPoint x: 296, startPoint y: 30, endPoint x: 543, endPoint y: 28, distance: 247.0
click at [297, 29] on link "Home" at bounding box center [281, 33] width 69 height 29
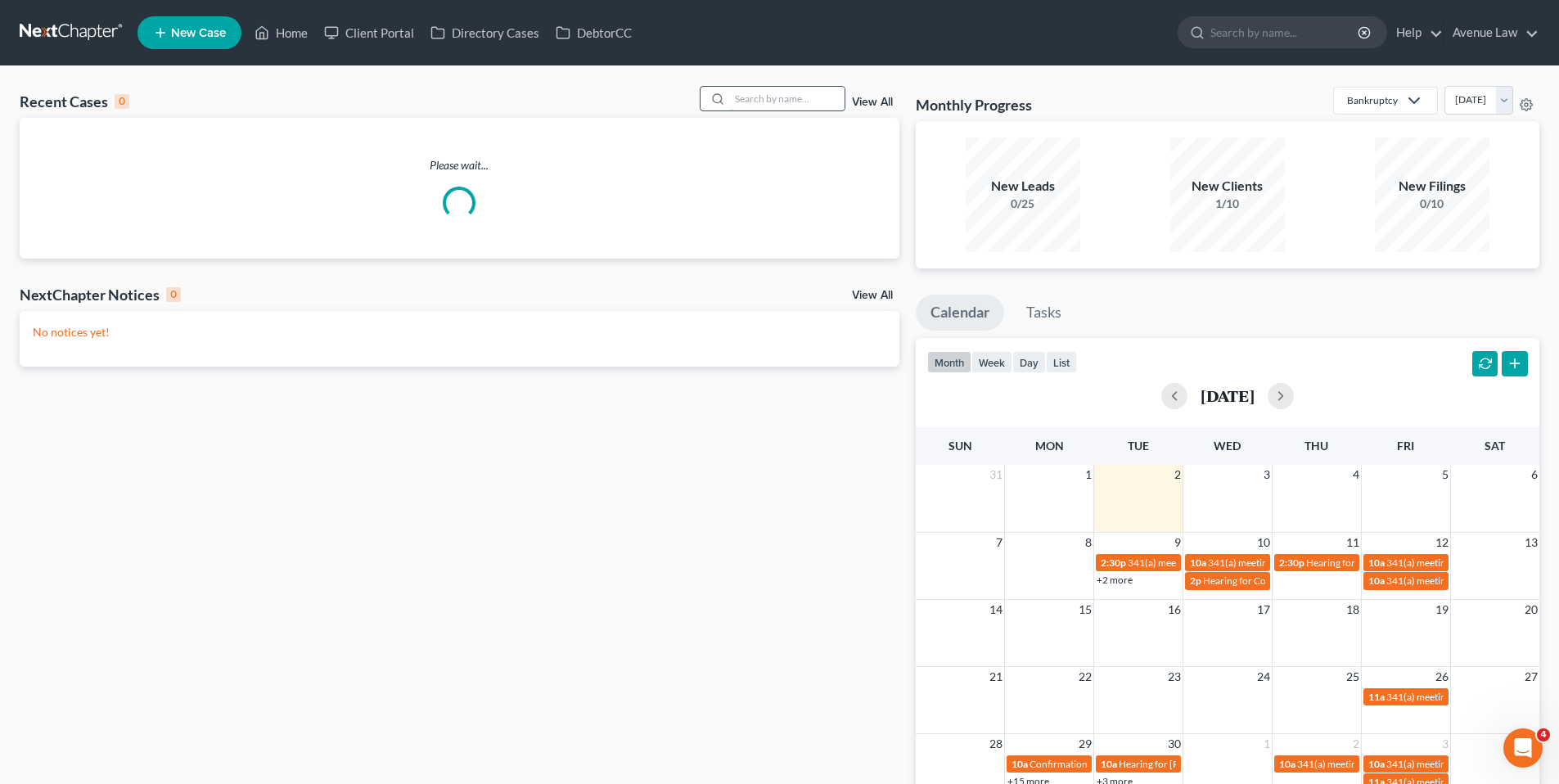
click at [790, 100] on input "search" at bounding box center [787, 99] width 114 height 23
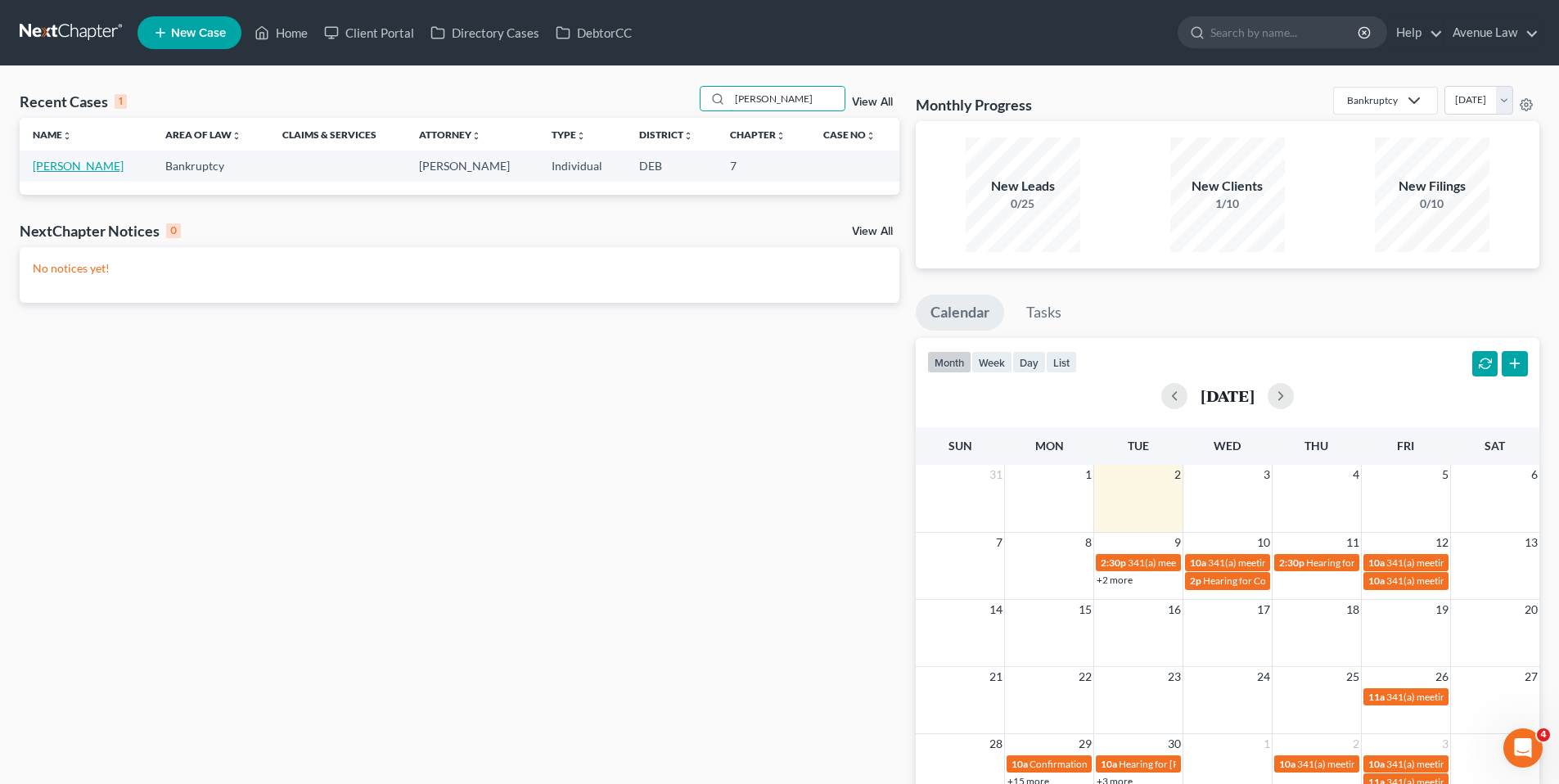
type input "[PERSON_NAME]"
click at [94, 167] on link "[PERSON_NAME]" at bounding box center [78, 165] width 91 height 14
select select "0"
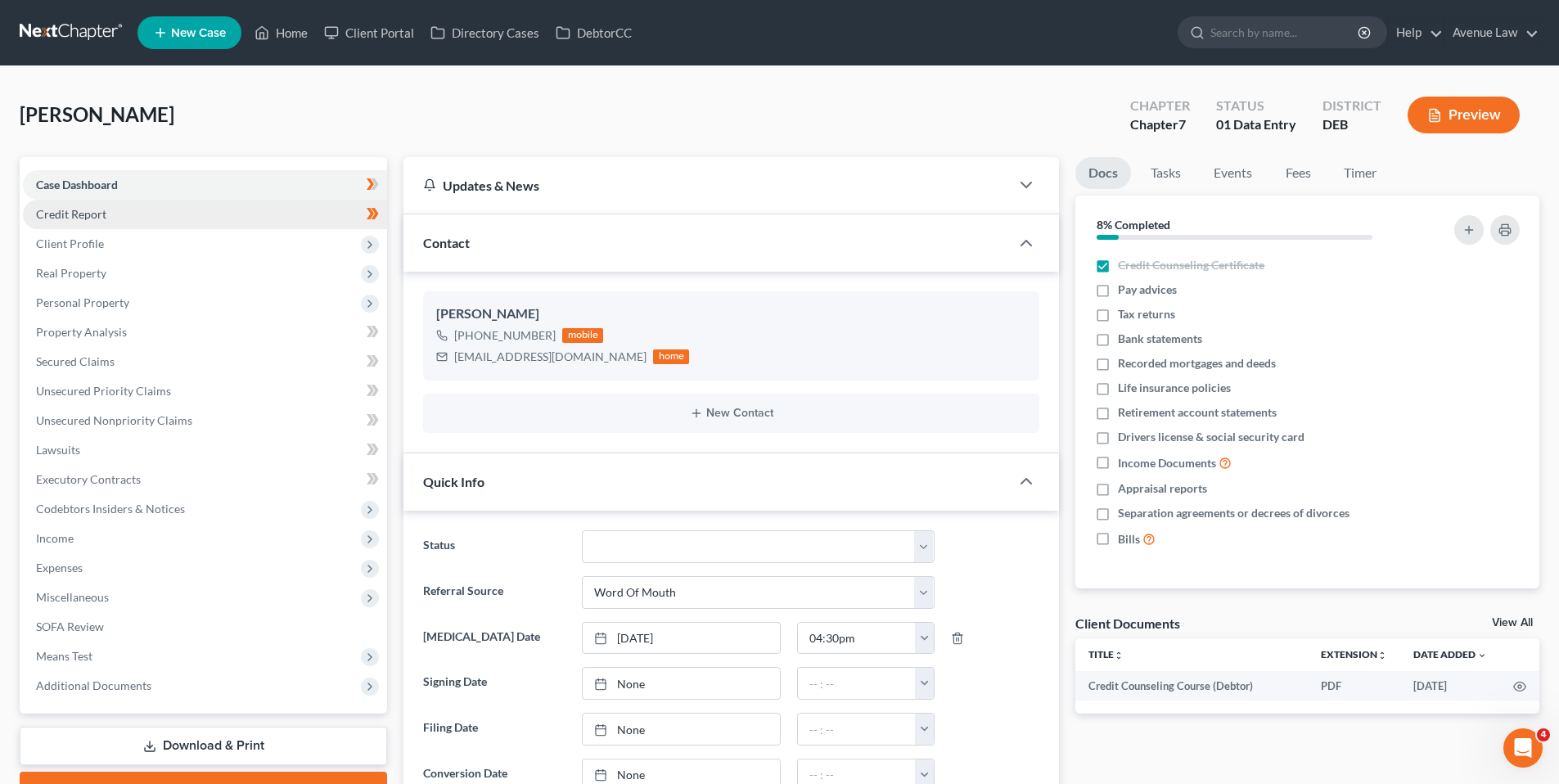
click at [94, 214] on span "Credit Report" at bounding box center [71, 214] width 70 height 14
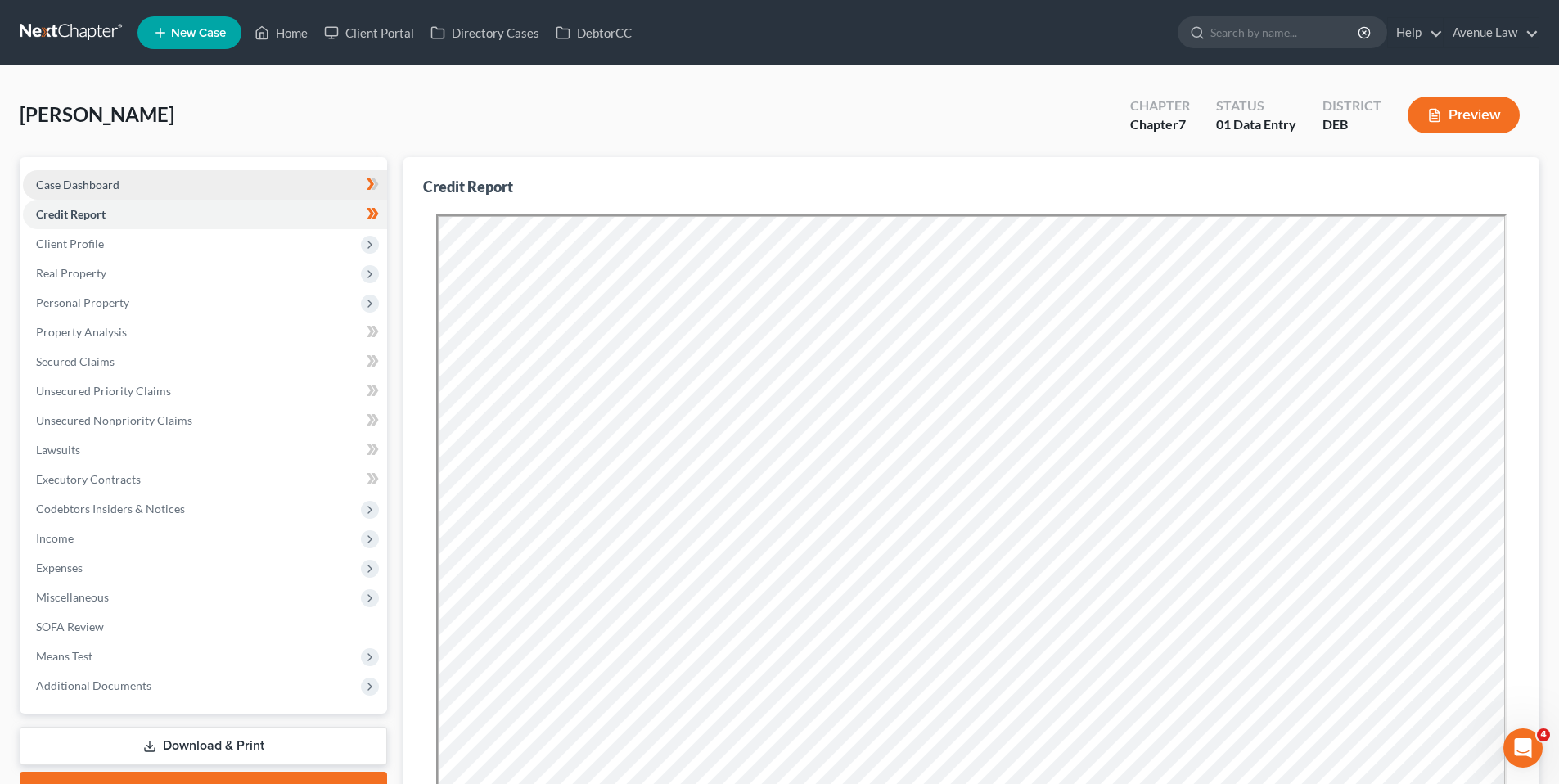
click at [99, 184] on span "Case Dashboard" at bounding box center [78, 185] width 84 height 14
select select "0"
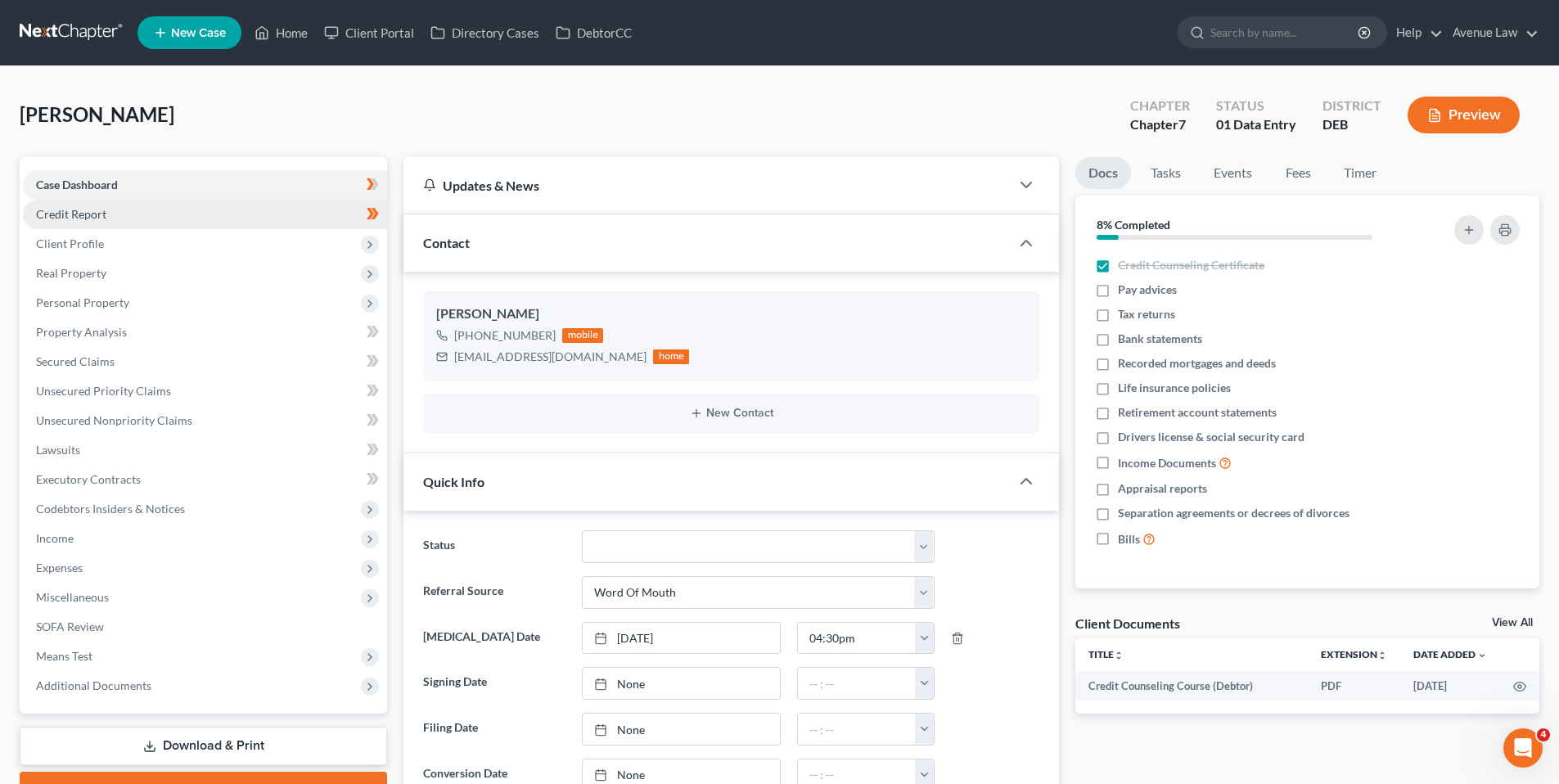
click at [88, 207] on span "Credit Report" at bounding box center [71, 214] width 70 height 14
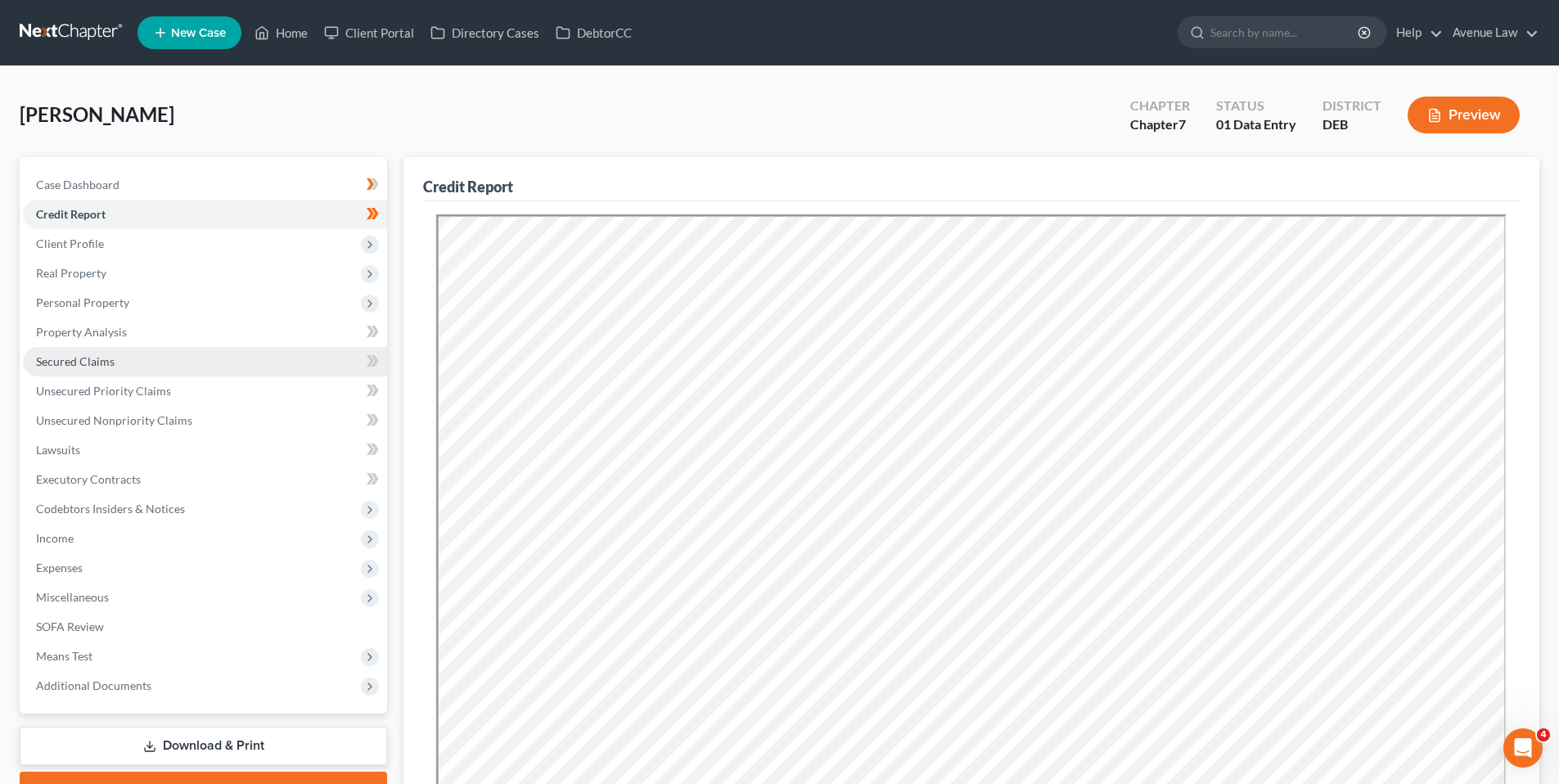
click at [109, 360] on span "Secured Claims" at bounding box center [75, 361] width 78 height 14
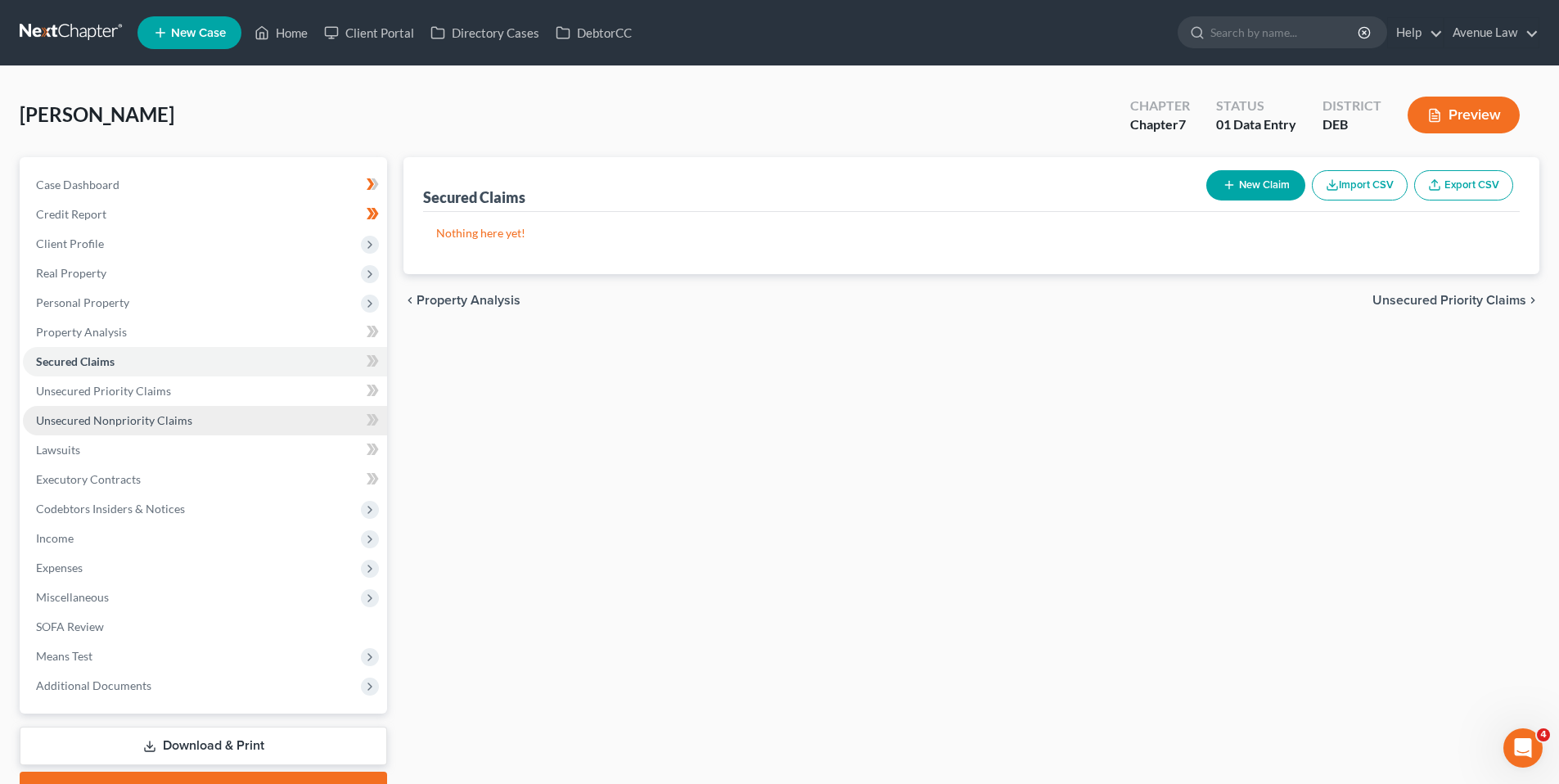
click at [109, 416] on span "Unsecured Nonpriority Claims" at bounding box center [114, 420] width 156 height 14
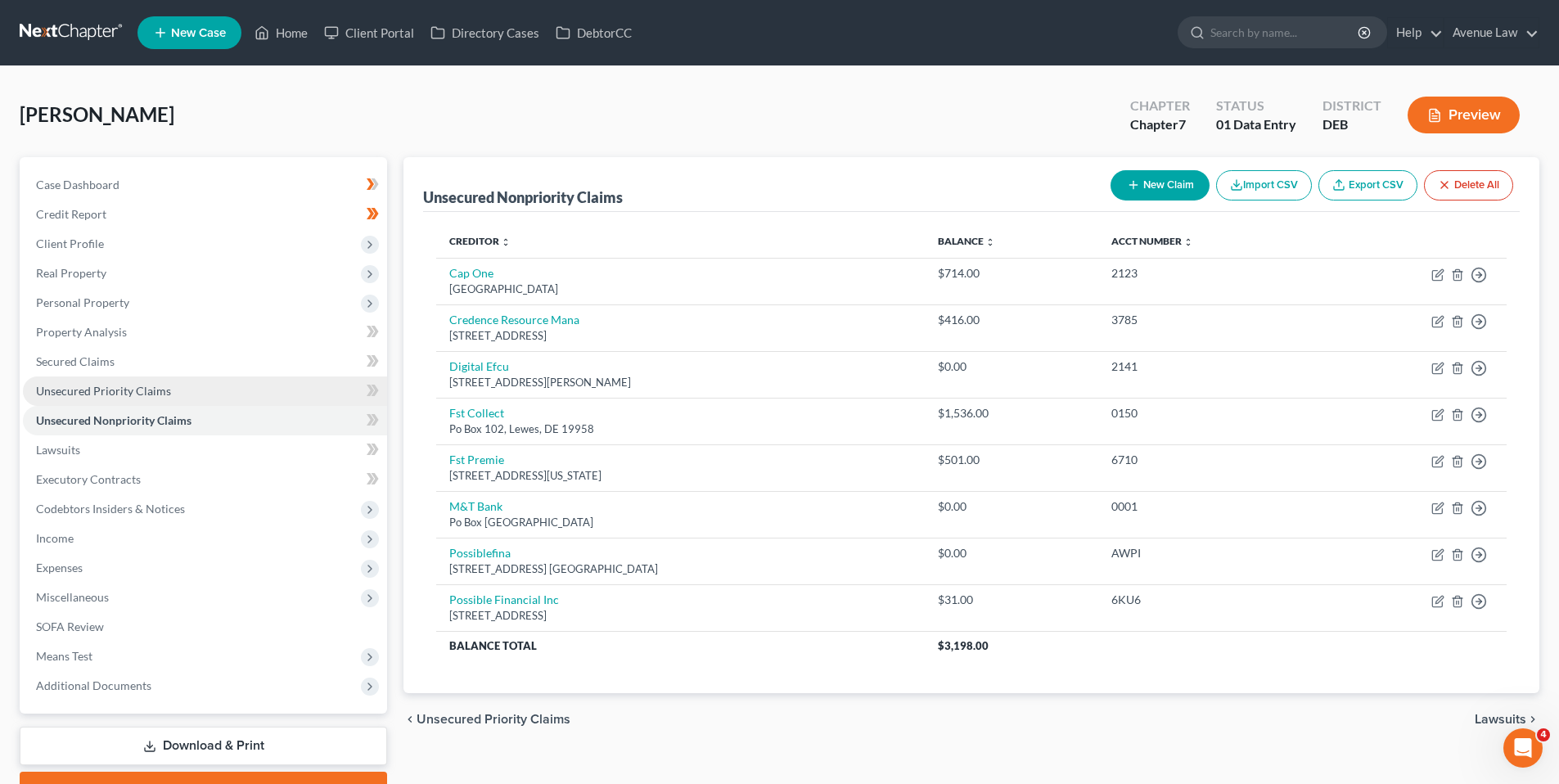
click at [129, 388] on span "Unsecured Priority Claims" at bounding box center [104, 391] width 135 height 14
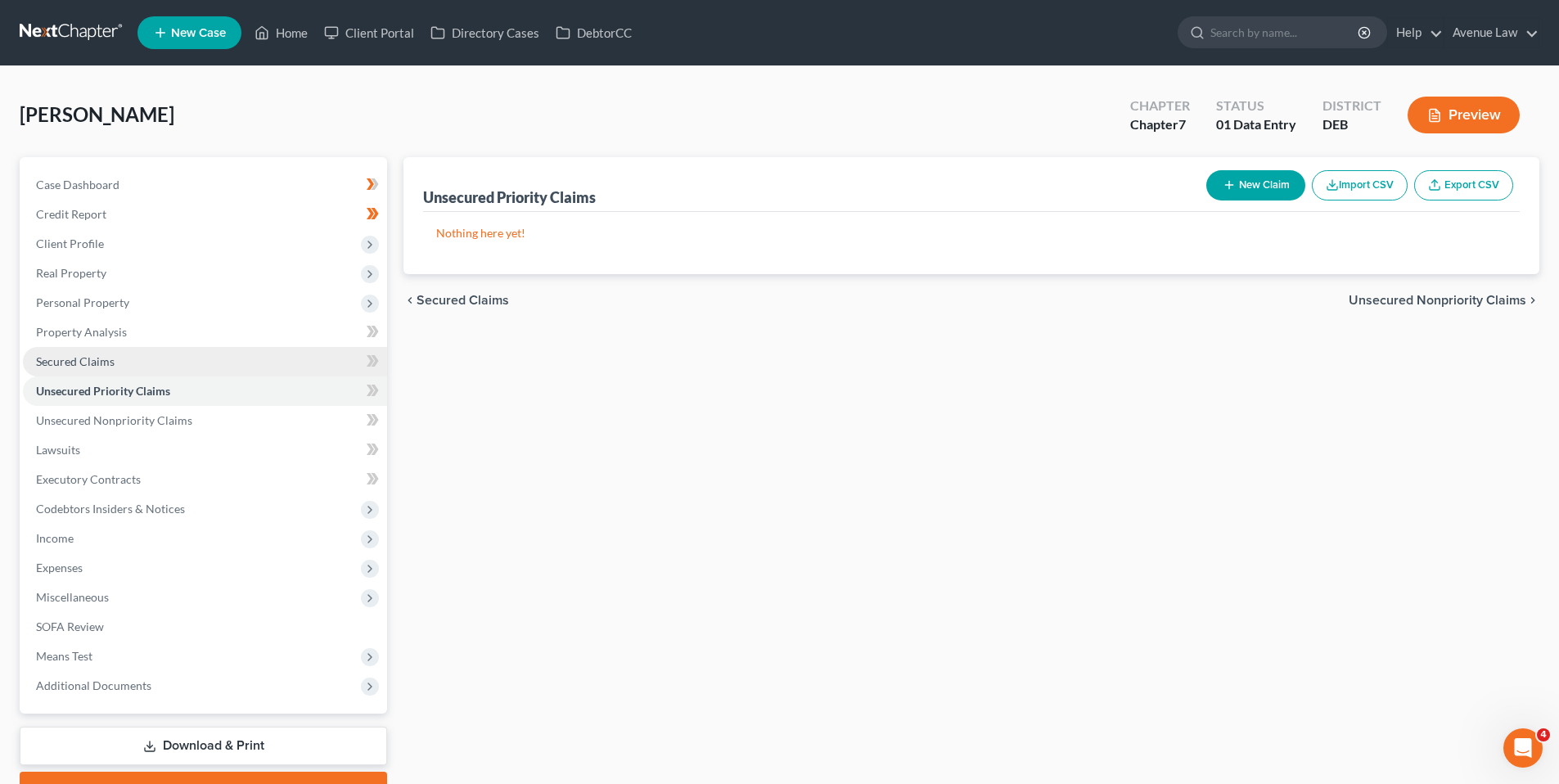
click at [99, 360] on span "Secured Claims" at bounding box center [75, 361] width 78 height 14
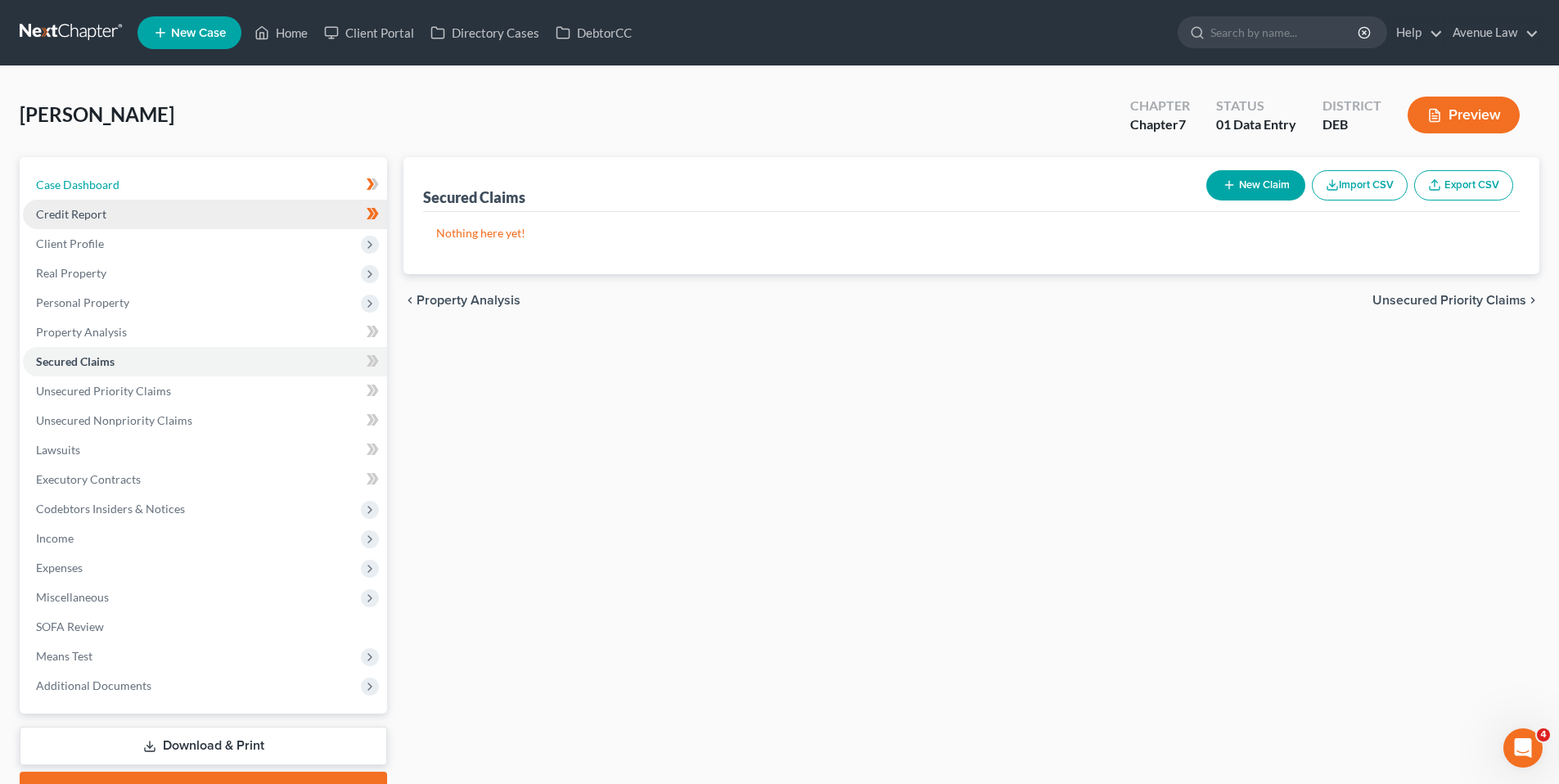
drag, startPoint x: 101, startPoint y: 183, endPoint x: 259, endPoint y: 203, distance: 159.3
click at [101, 183] on span "Case Dashboard" at bounding box center [78, 185] width 84 height 14
select select "0"
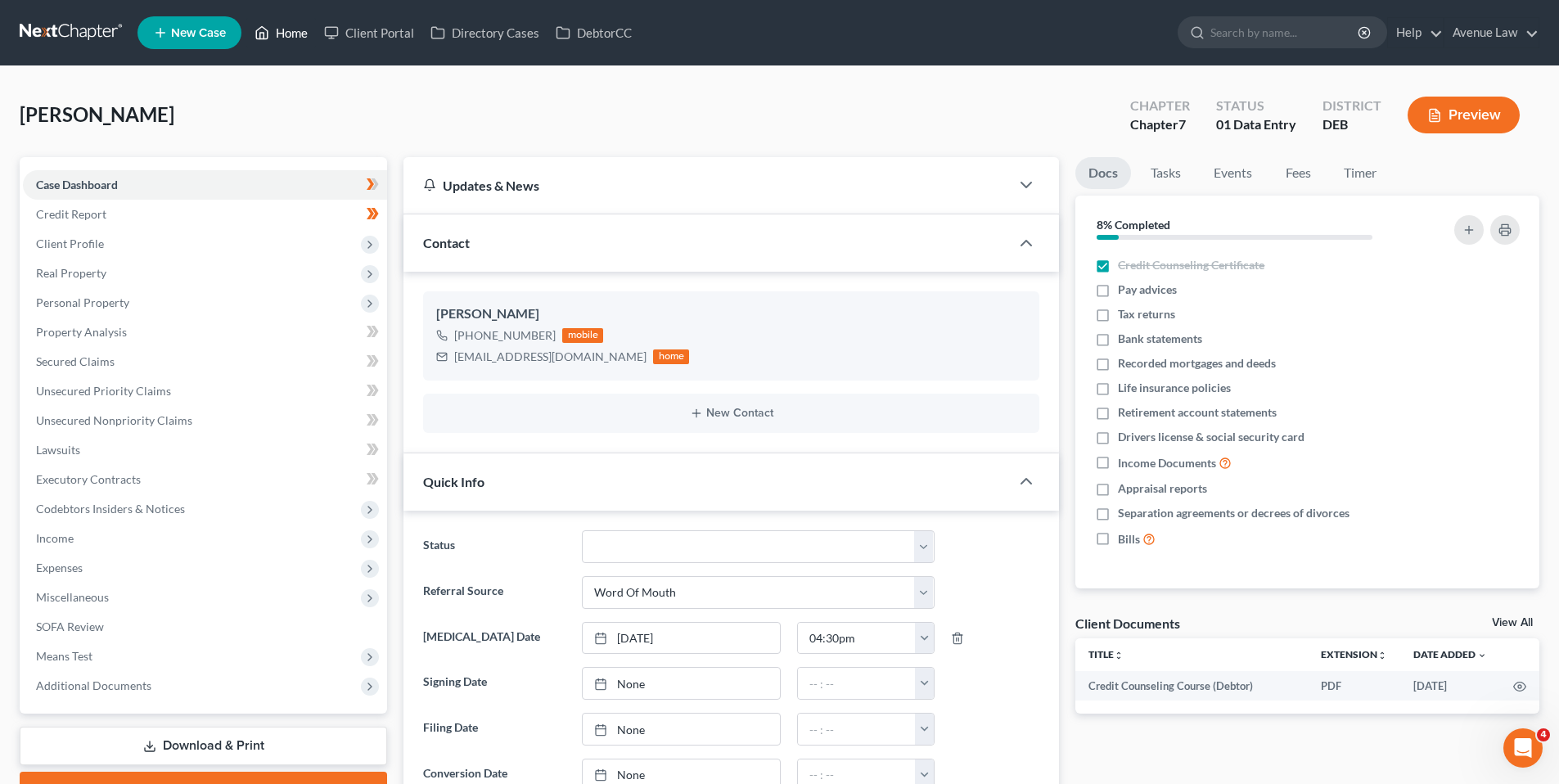
drag, startPoint x: 295, startPoint y: 27, endPoint x: 464, endPoint y: 75, distance: 175.7
click at [295, 27] on link "Home" at bounding box center [281, 33] width 69 height 29
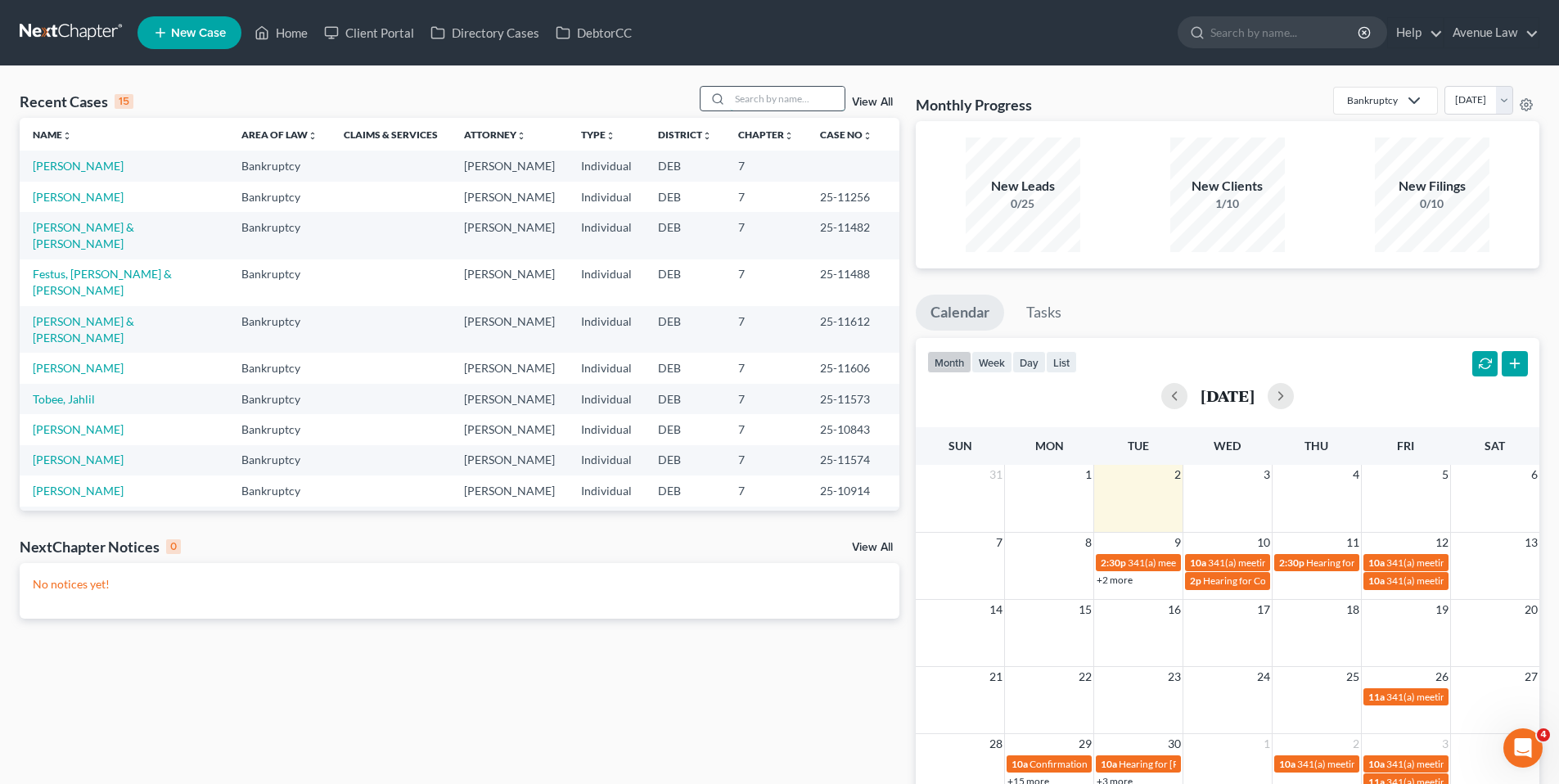
click at [763, 100] on input "search" at bounding box center [787, 99] width 114 height 23
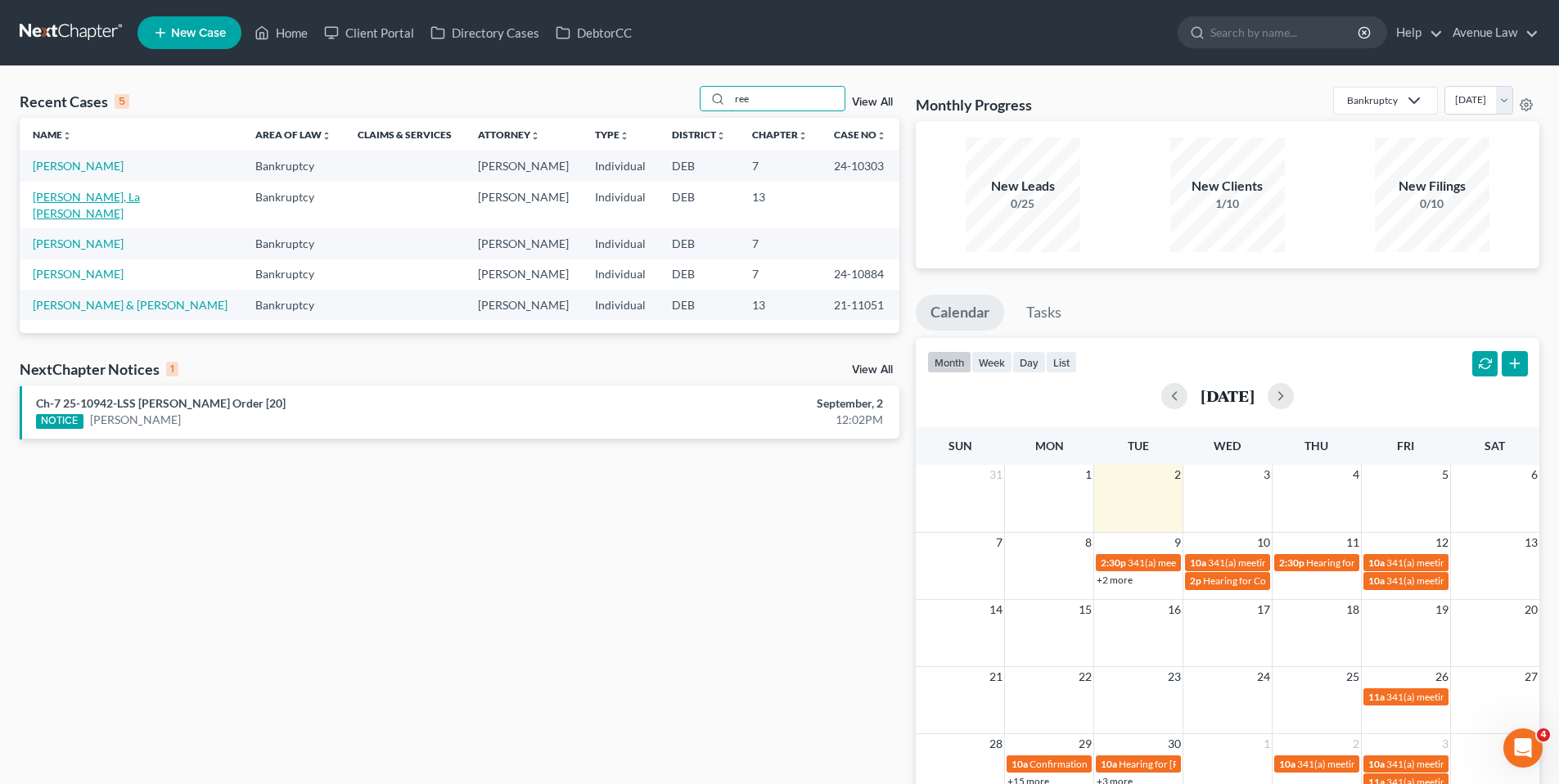
type input "ree"
click at [91, 198] on link "[PERSON_NAME], La [PERSON_NAME]" at bounding box center [86, 205] width 107 height 30
select select "0"
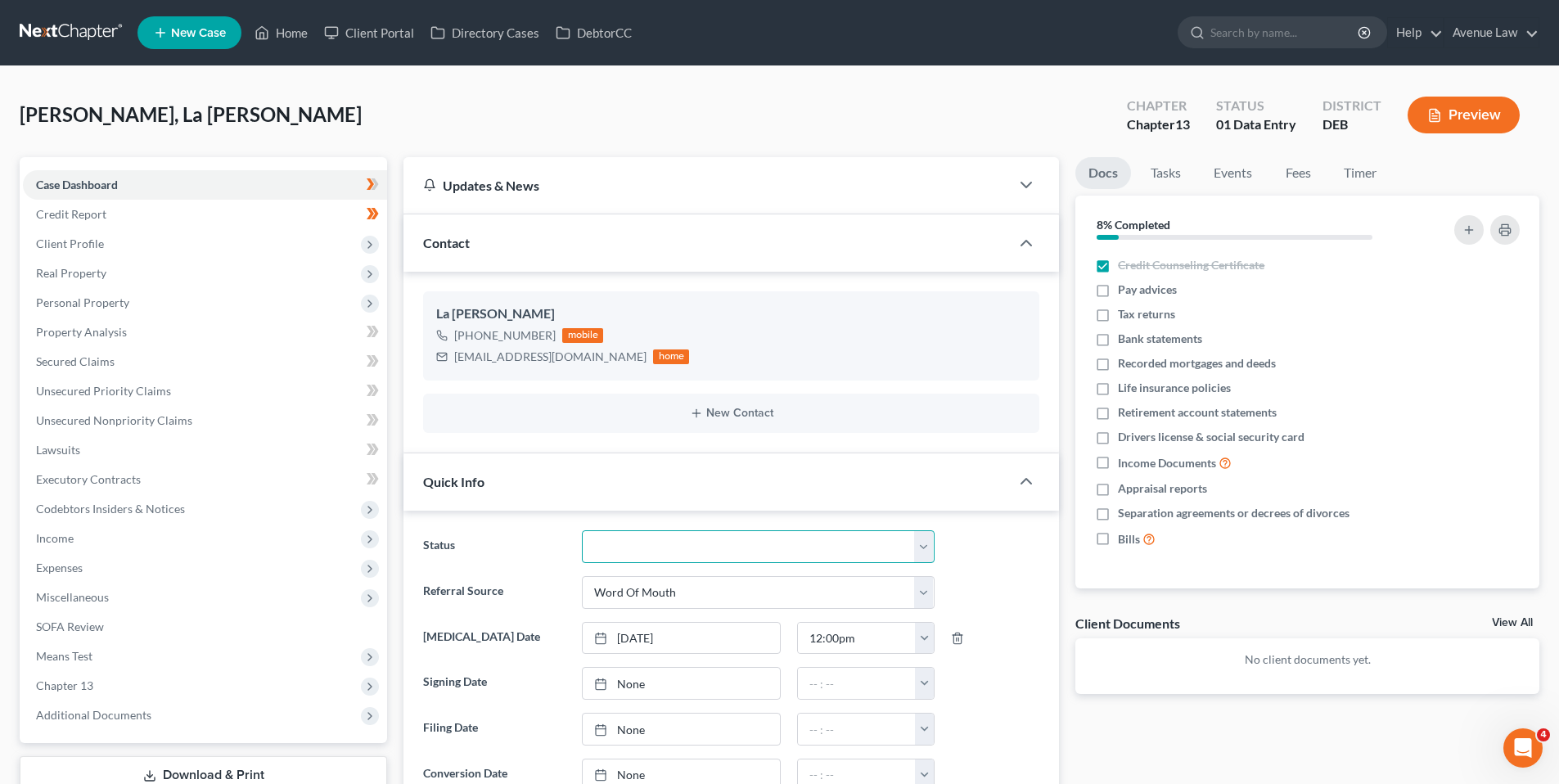
drag, startPoint x: 926, startPoint y: 548, endPoint x: 904, endPoint y: 535, distance: 25.6
click at [926, 548] on select "01 Data Entry 02 Ready for Review and File 03 Filed 04 341 Scheduled 05 341 Con…" at bounding box center [758, 546] width 352 height 33
select select "16"
click at [582, 530] on select "01 Data Entry 02 Ready for Review and File 03 Filed 04 341 Scheduled 05 341 Con…" at bounding box center [758, 546] width 352 height 33
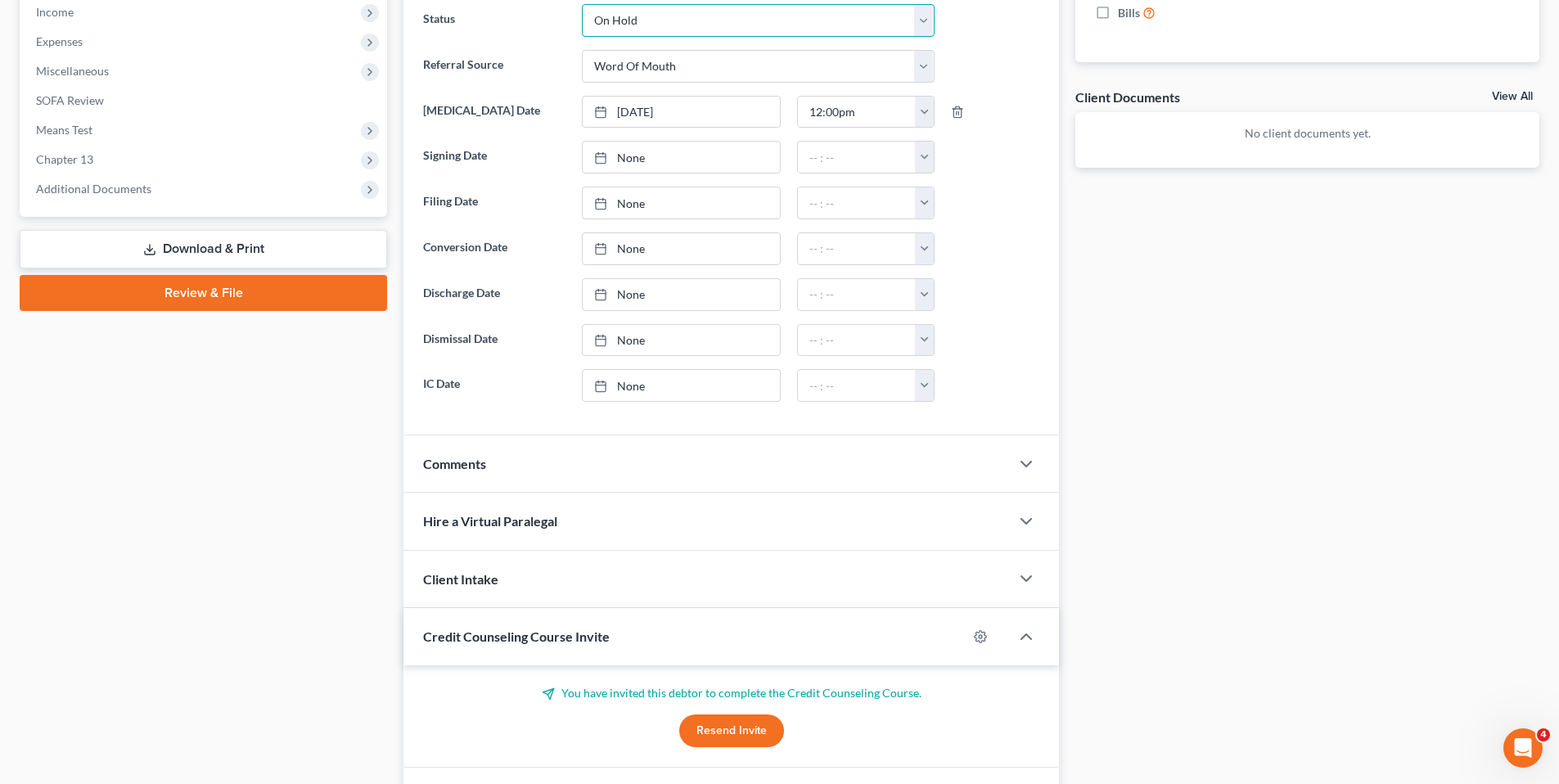
scroll to position [629, 0]
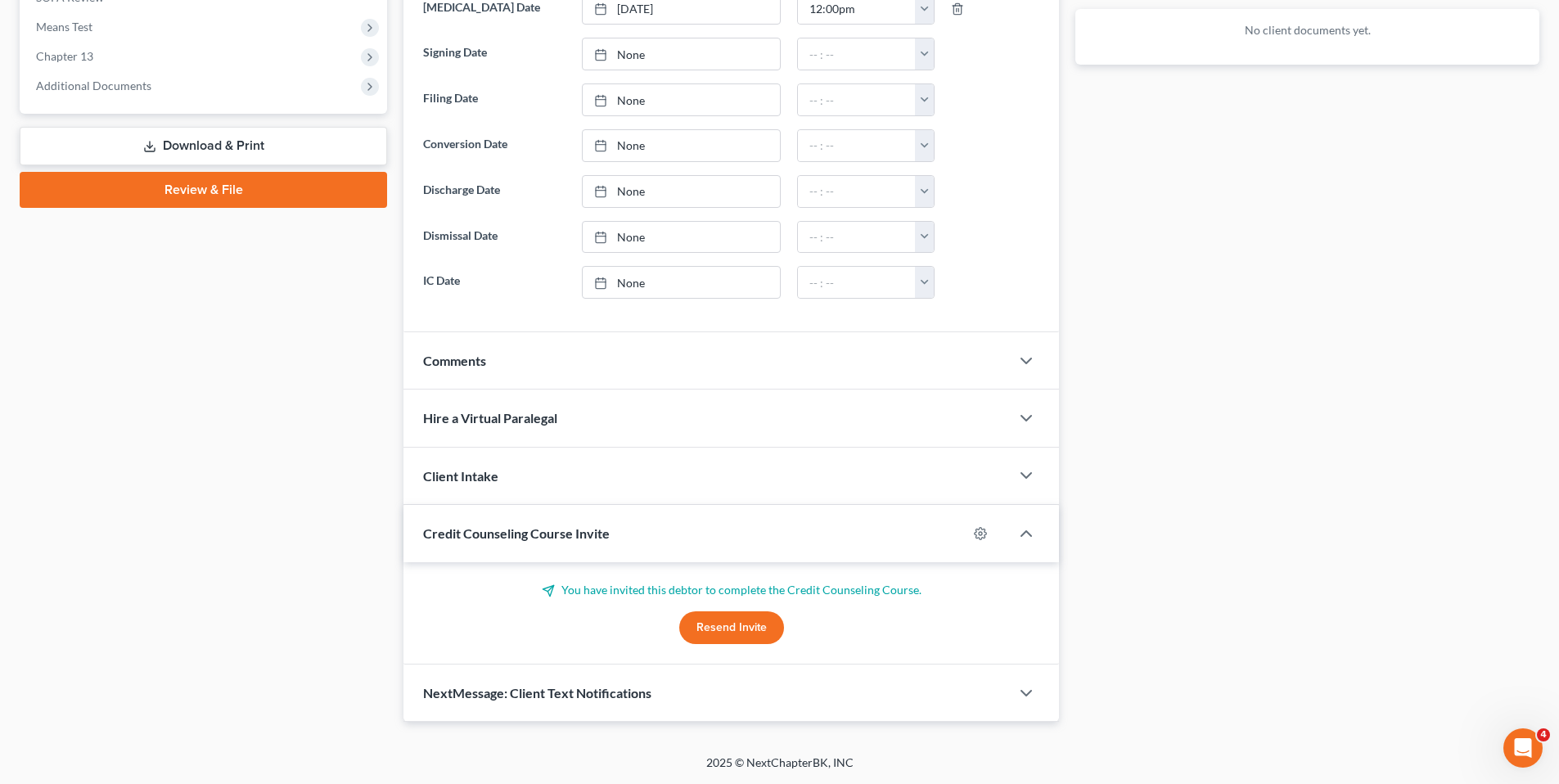
click at [475, 362] on span "Comments" at bounding box center [454, 360] width 63 height 16
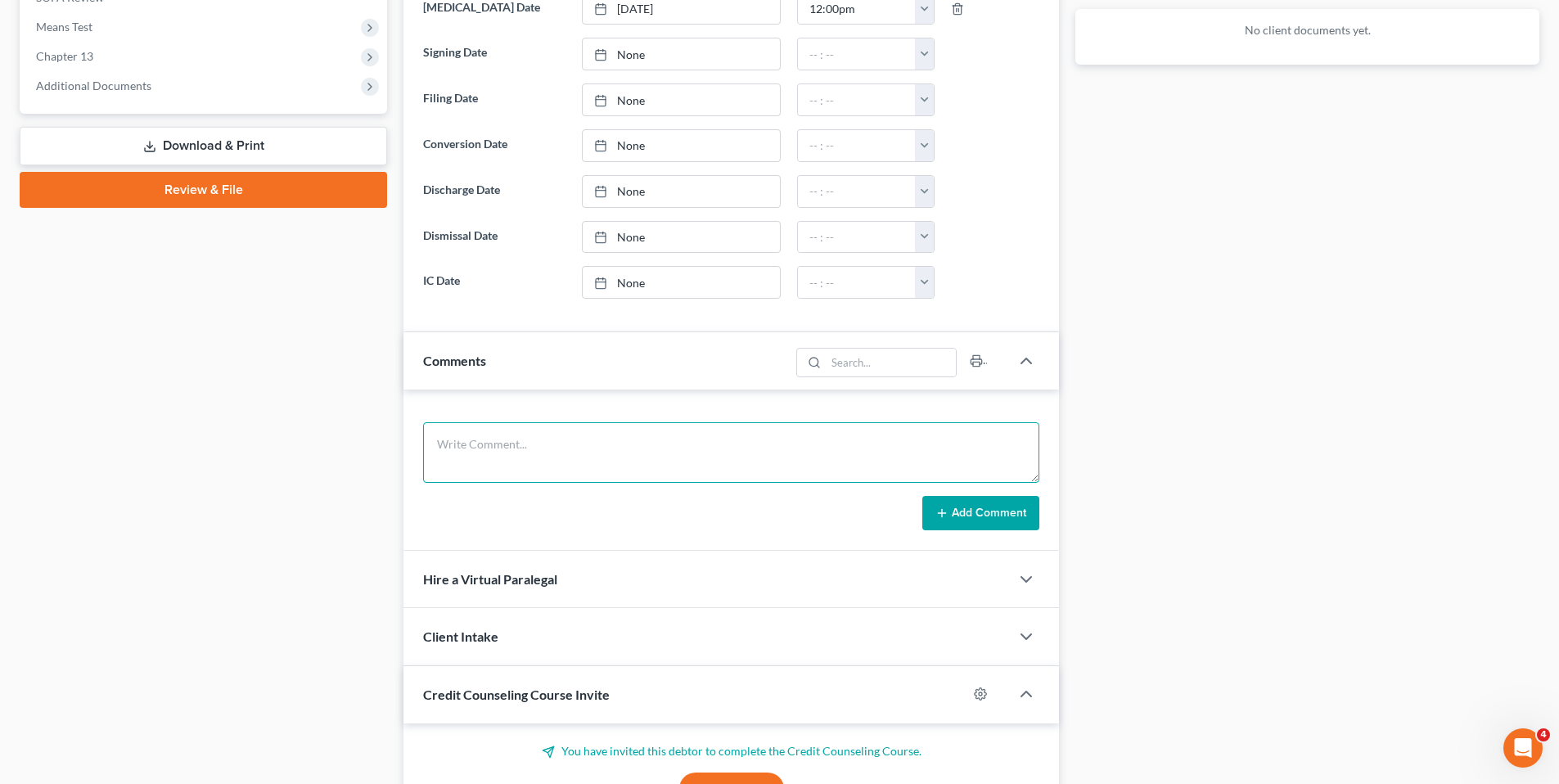
drag, startPoint x: 519, startPoint y: 447, endPoint x: 509, endPoint y: 434, distance: 16.4
click at [516, 443] on textarea at bounding box center [731, 453] width 616 height 61
type textarea "[PERSON_NAME] on hold until [DATE],2022,2023 taxes are filed.RR"
click at [994, 507] on button "Add Comment" at bounding box center [980, 513] width 117 height 34
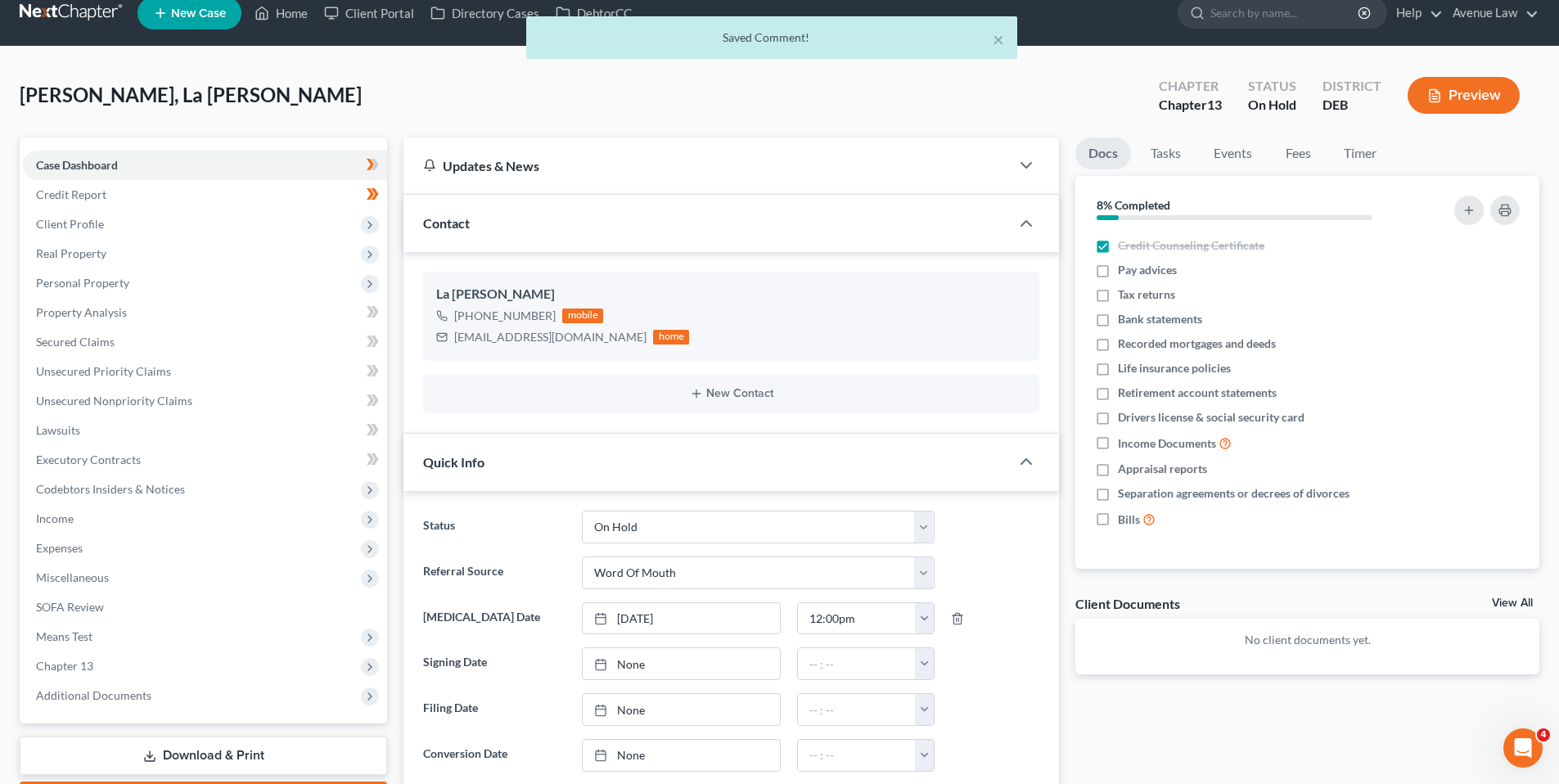
scroll to position [0, 0]
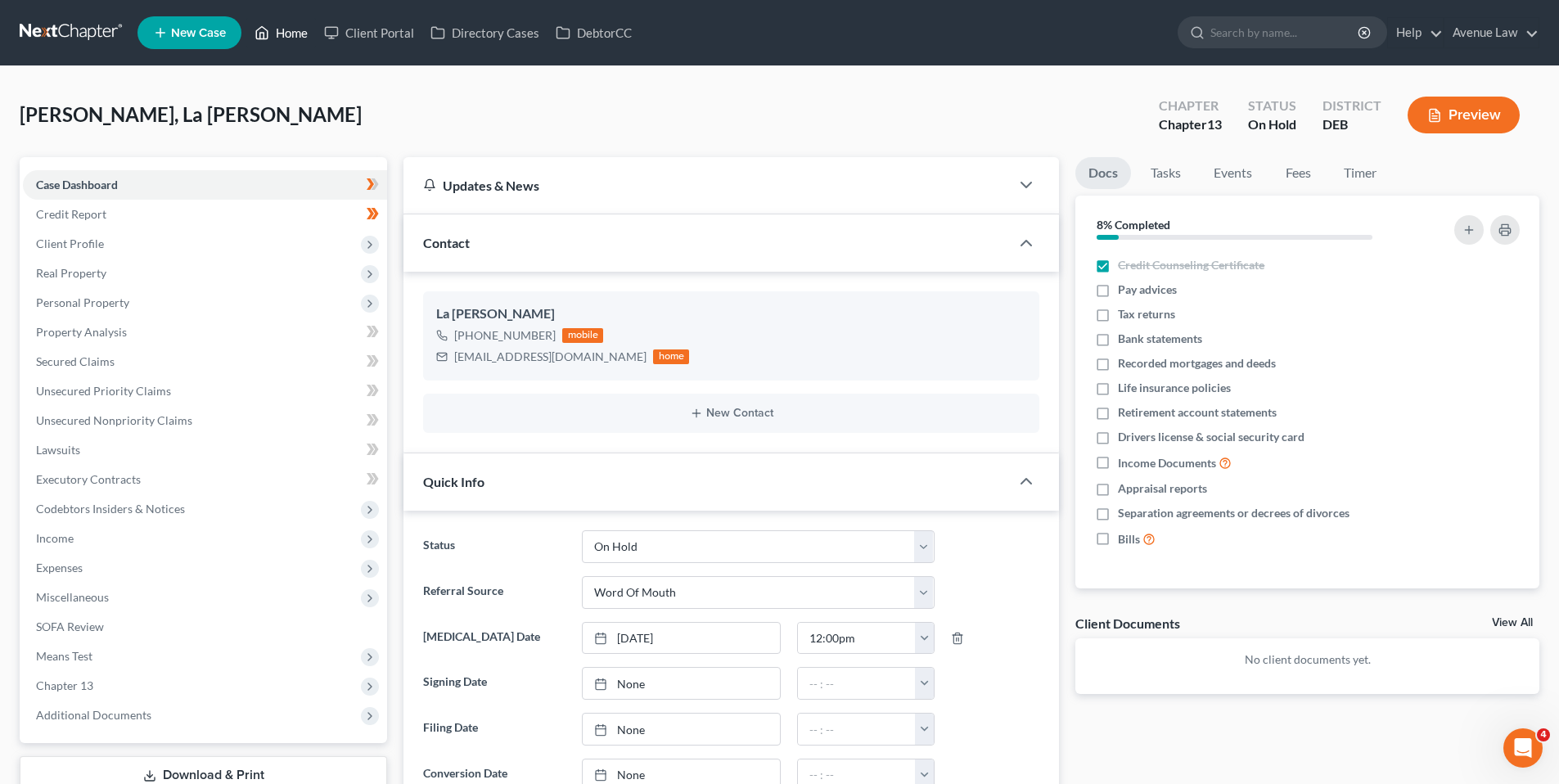
click at [291, 28] on link "Home" at bounding box center [281, 33] width 69 height 29
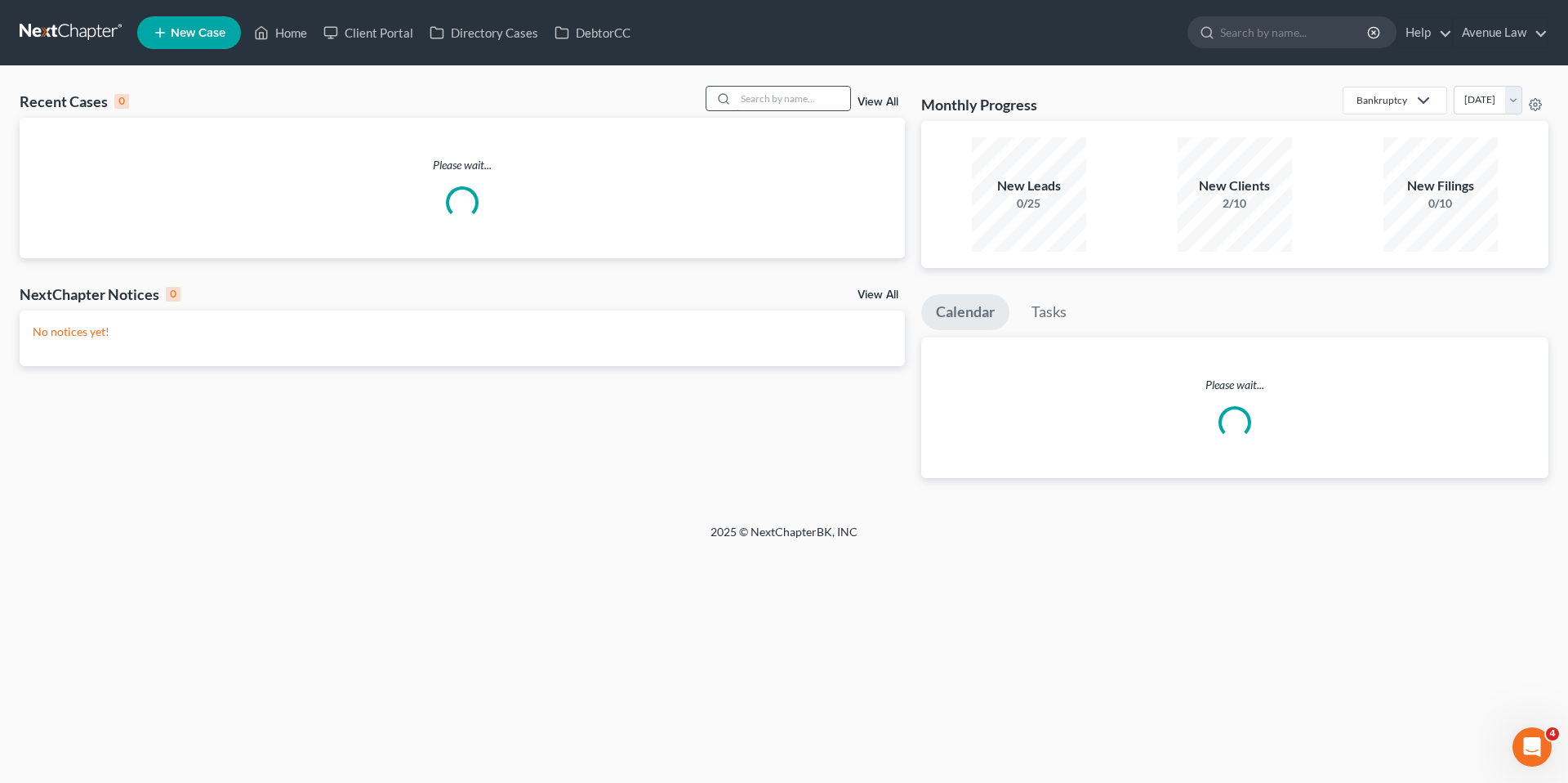
click at [751, 99] on input "search" at bounding box center [793, 98] width 114 height 23
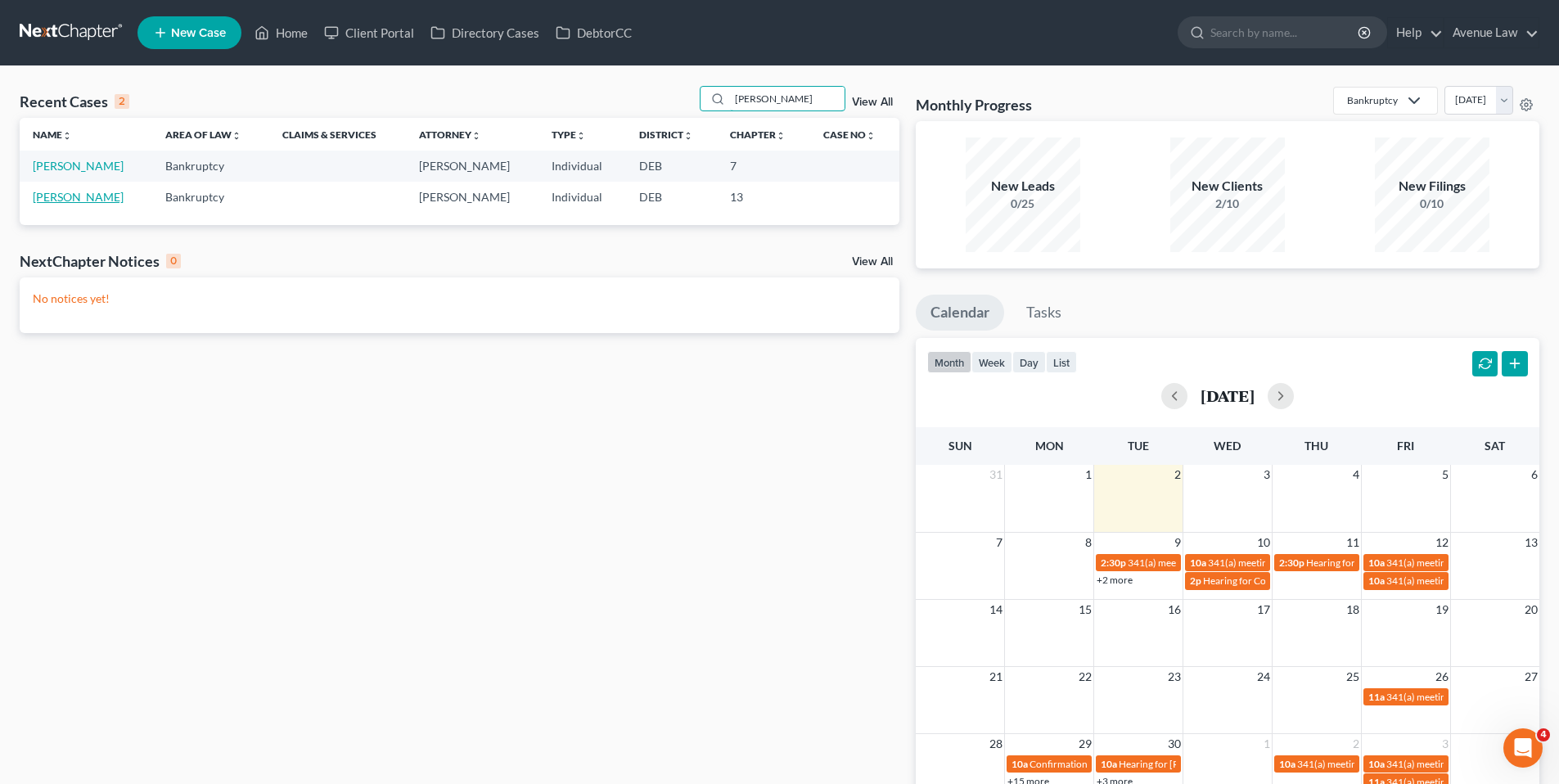
type input "[PERSON_NAME]"
click at [89, 195] on link "[PERSON_NAME]" at bounding box center [78, 196] width 91 height 14
select select "0"
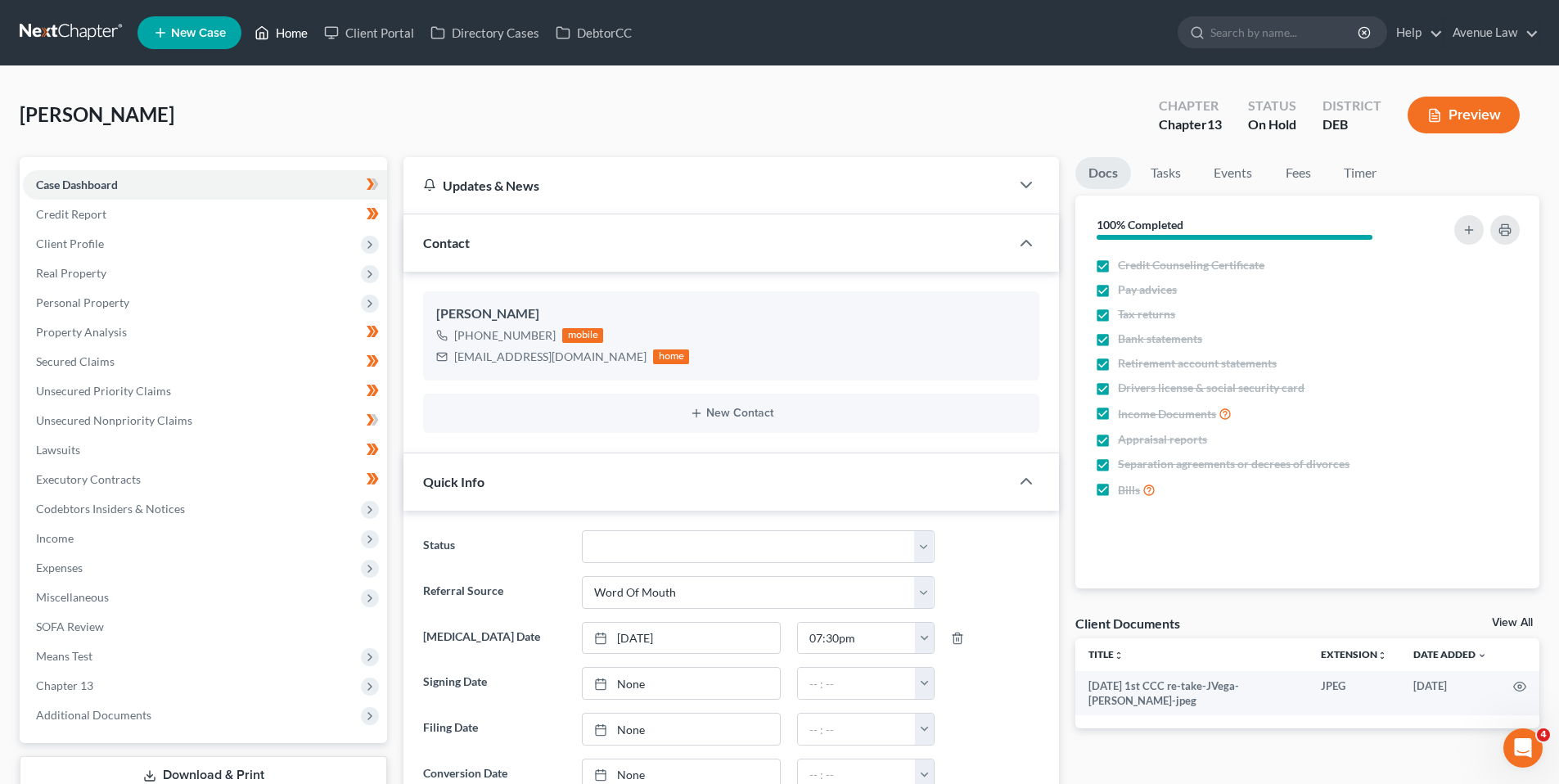
click at [285, 31] on link "Home" at bounding box center [281, 33] width 69 height 29
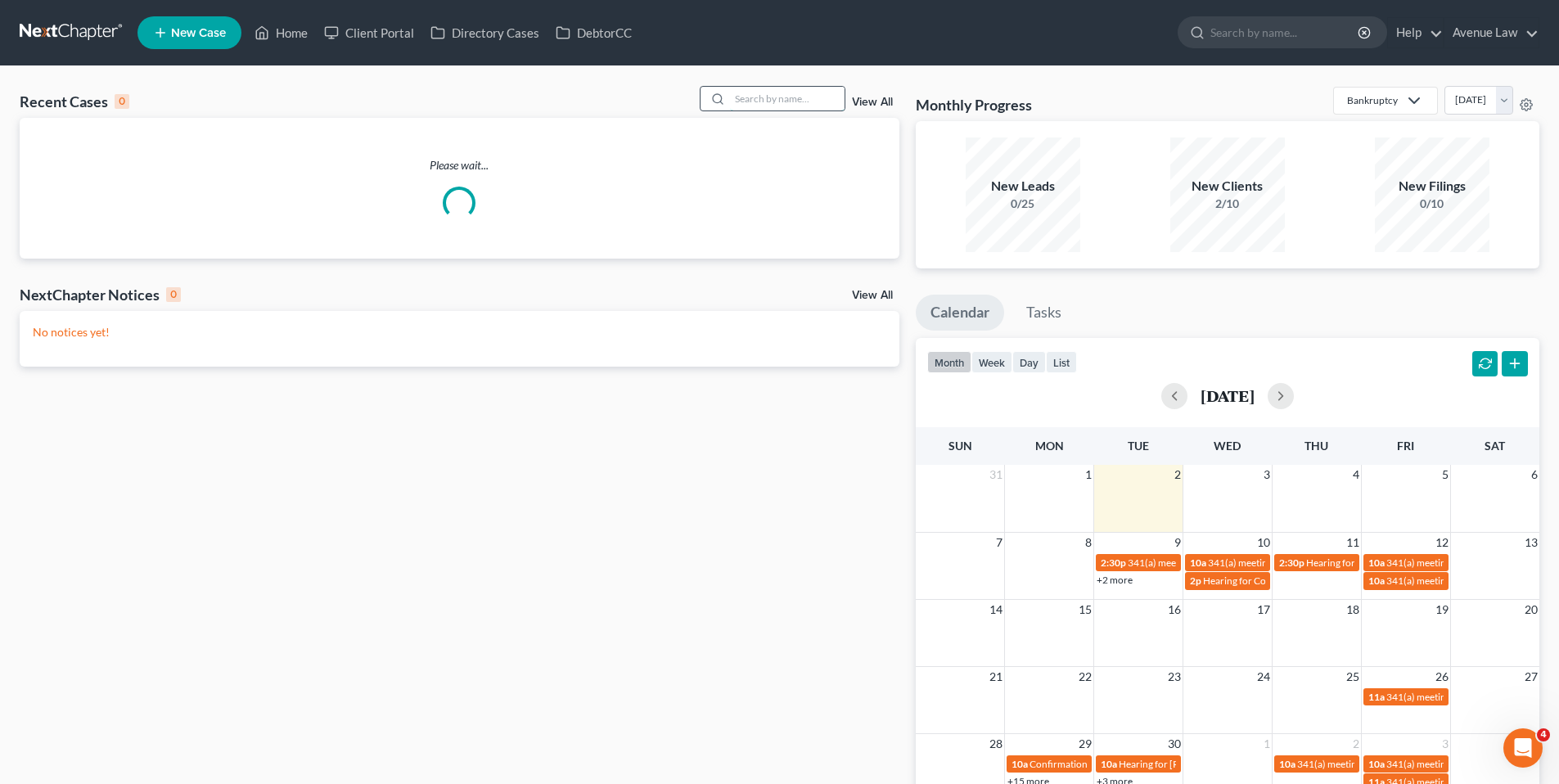
click at [745, 100] on input "search" at bounding box center [787, 99] width 114 height 23
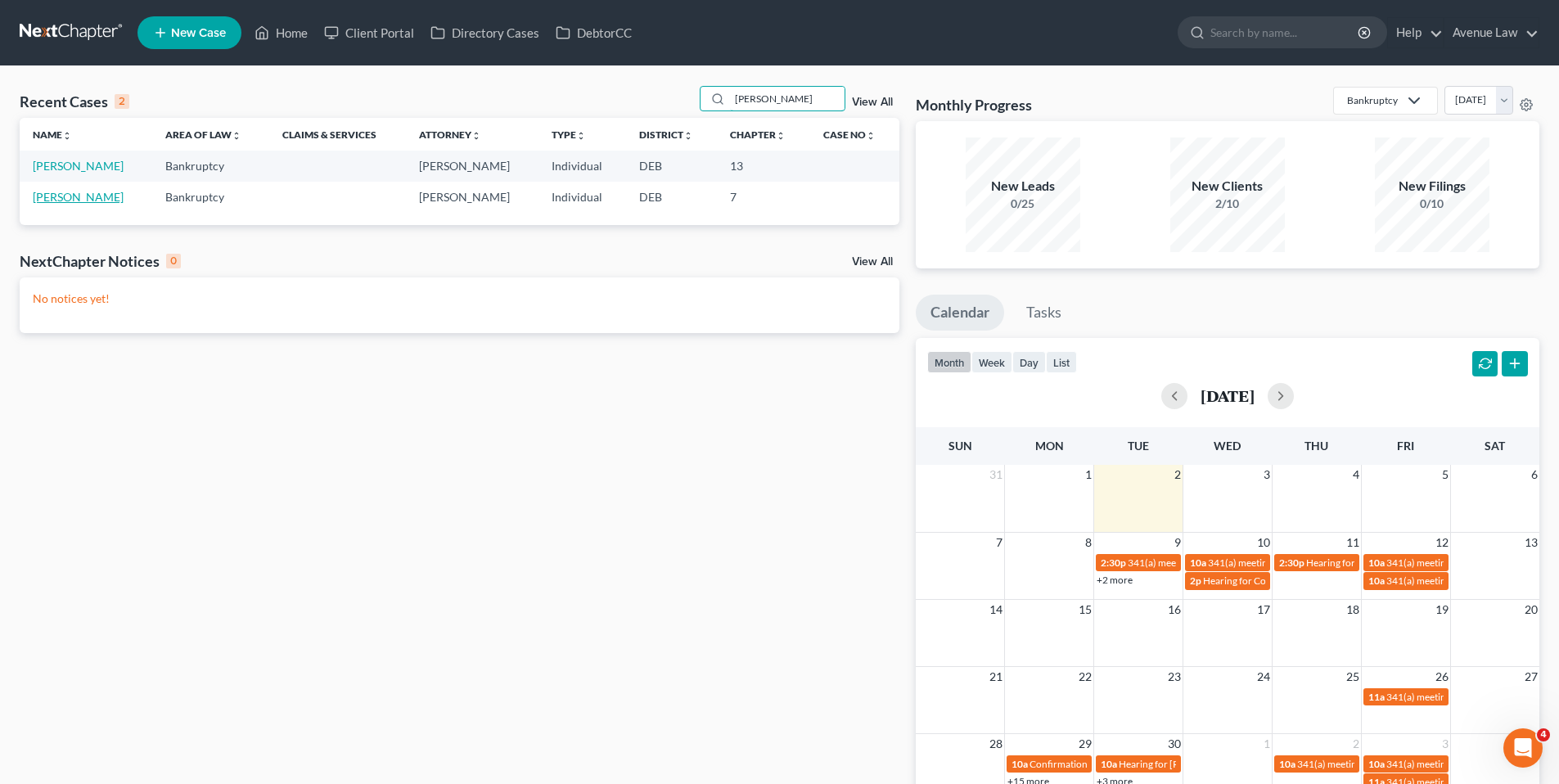
type input "[PERSON_NAME]"
click at [84, 194] on link "[PERSON_NAME]" at bounding box center [78, 196] width 91 height 14
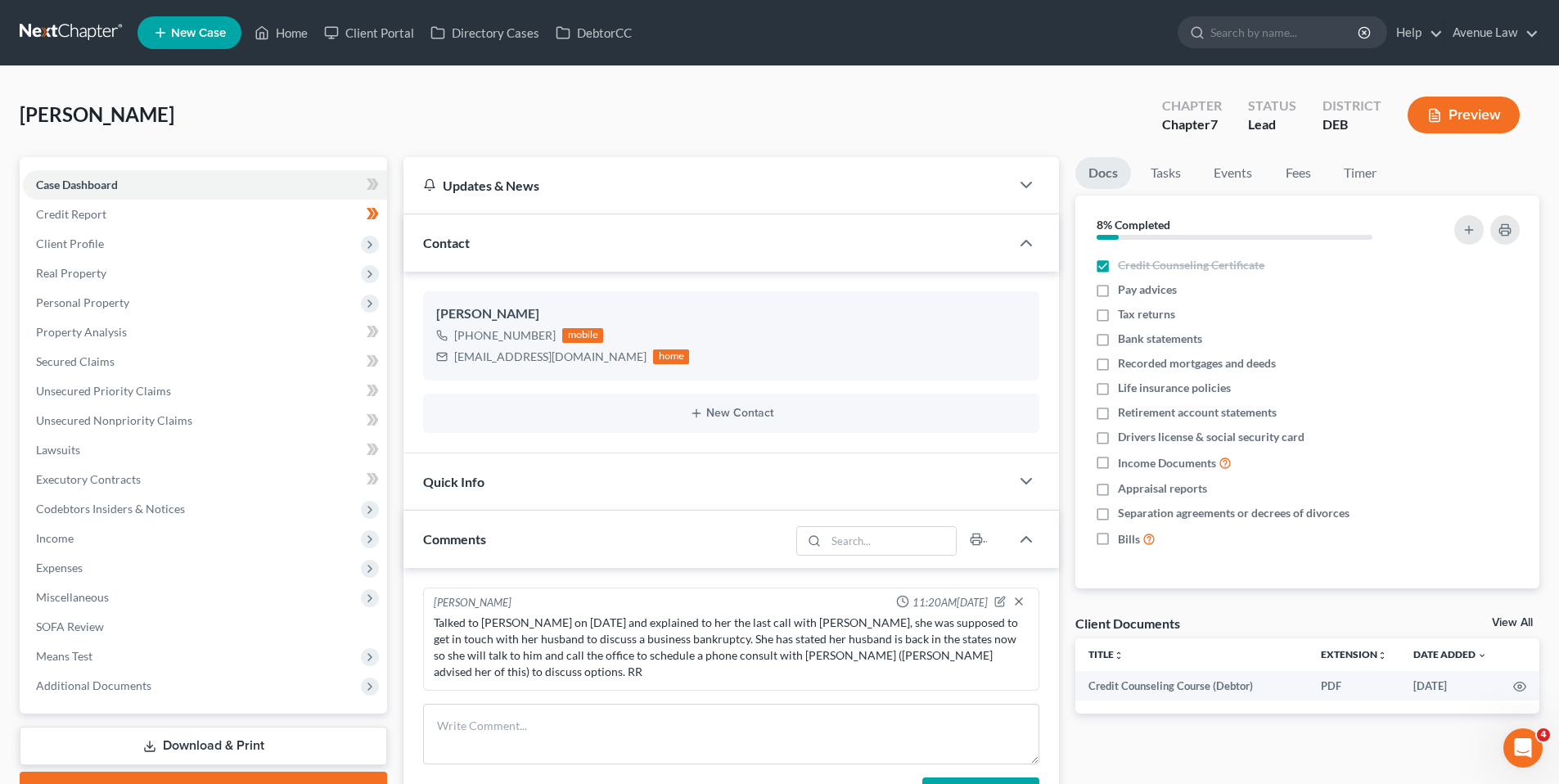
click at [462, 481] on span "Quick Info" at bounding box center [453, 481] width 61 height 16
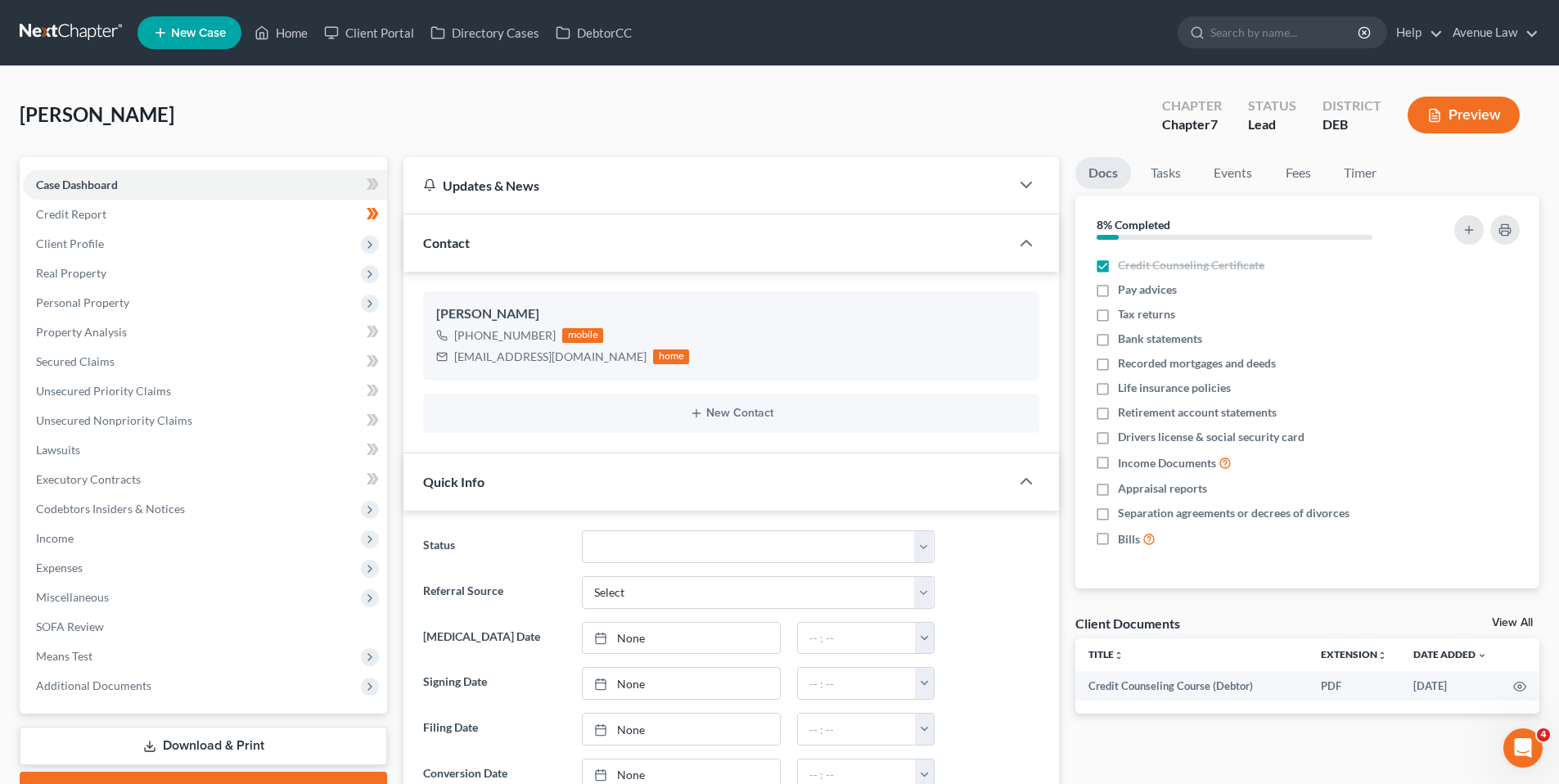
click at [462, 481] on span "Quick Info" at bounding box center [453, 481] width 61 height 16
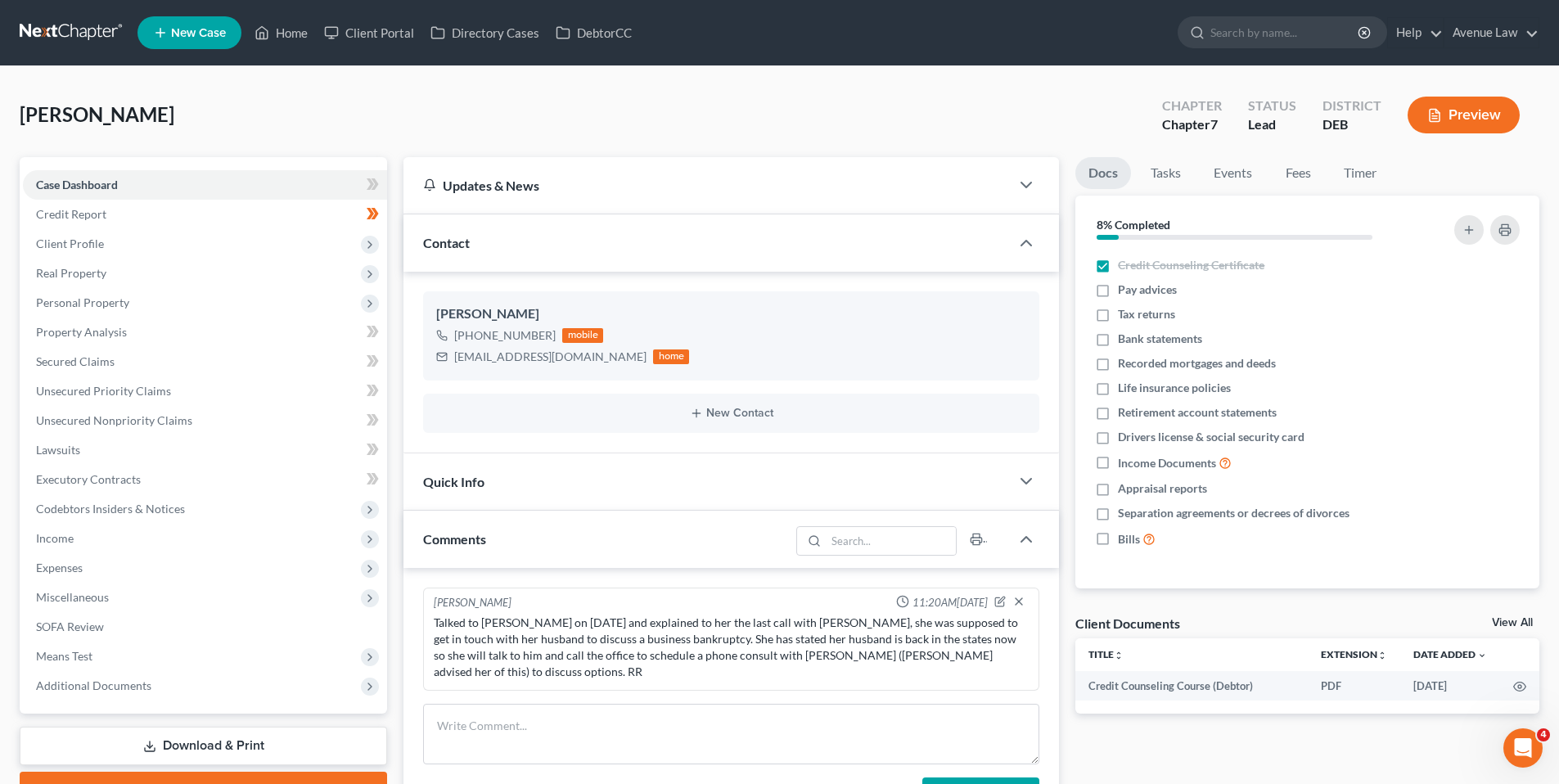
click at [458, 479] on span "Quick Info" at bounding box center [453, 481] width 61 height 16
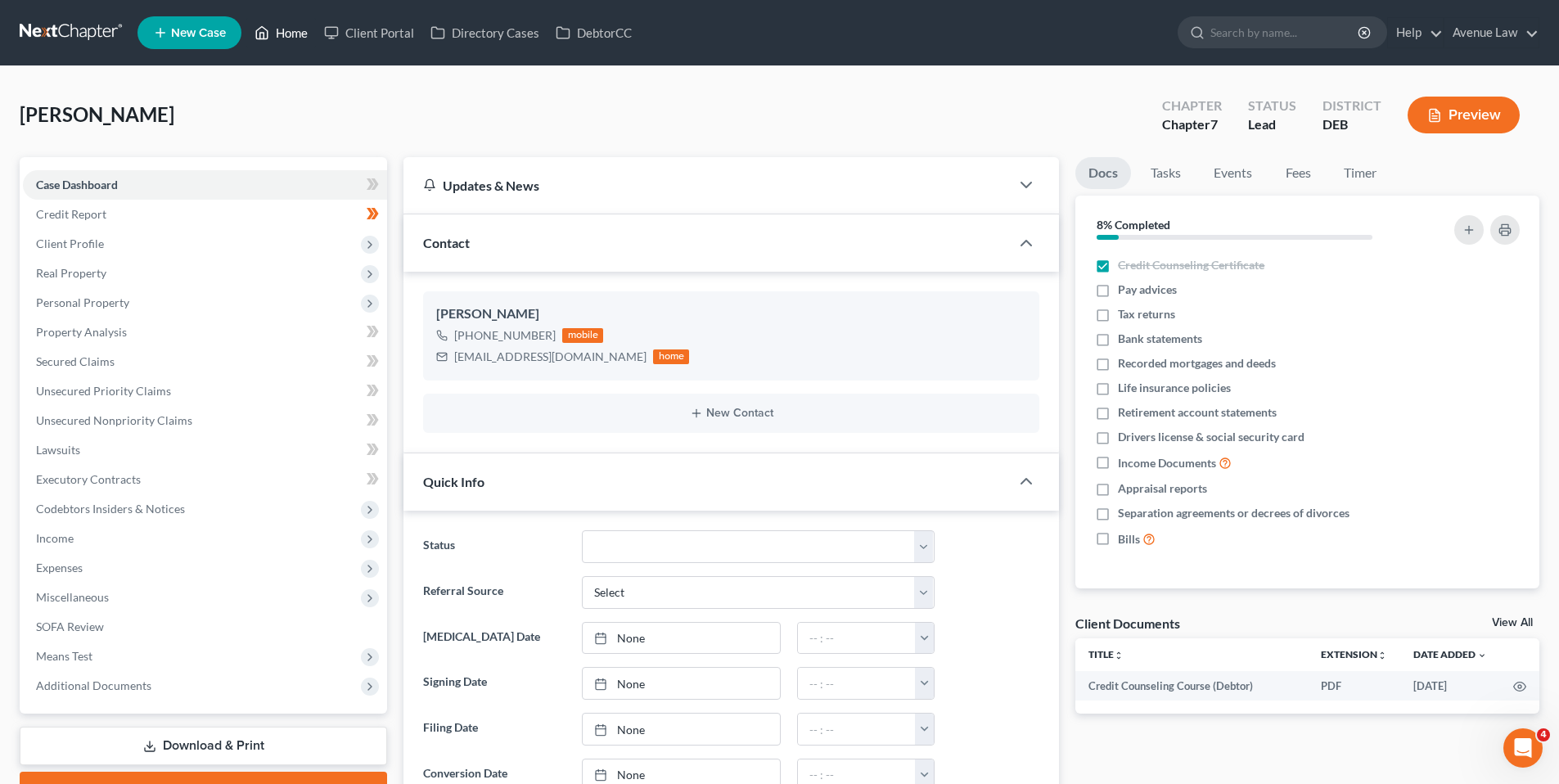
drag, startPoint x: 292, startPoint y: 30, endPoint x: 178, endPoint y: 118, distance: 144.0
click at [292, 30] on link "Home" at bounding box center [281, 33] width 69 height 29
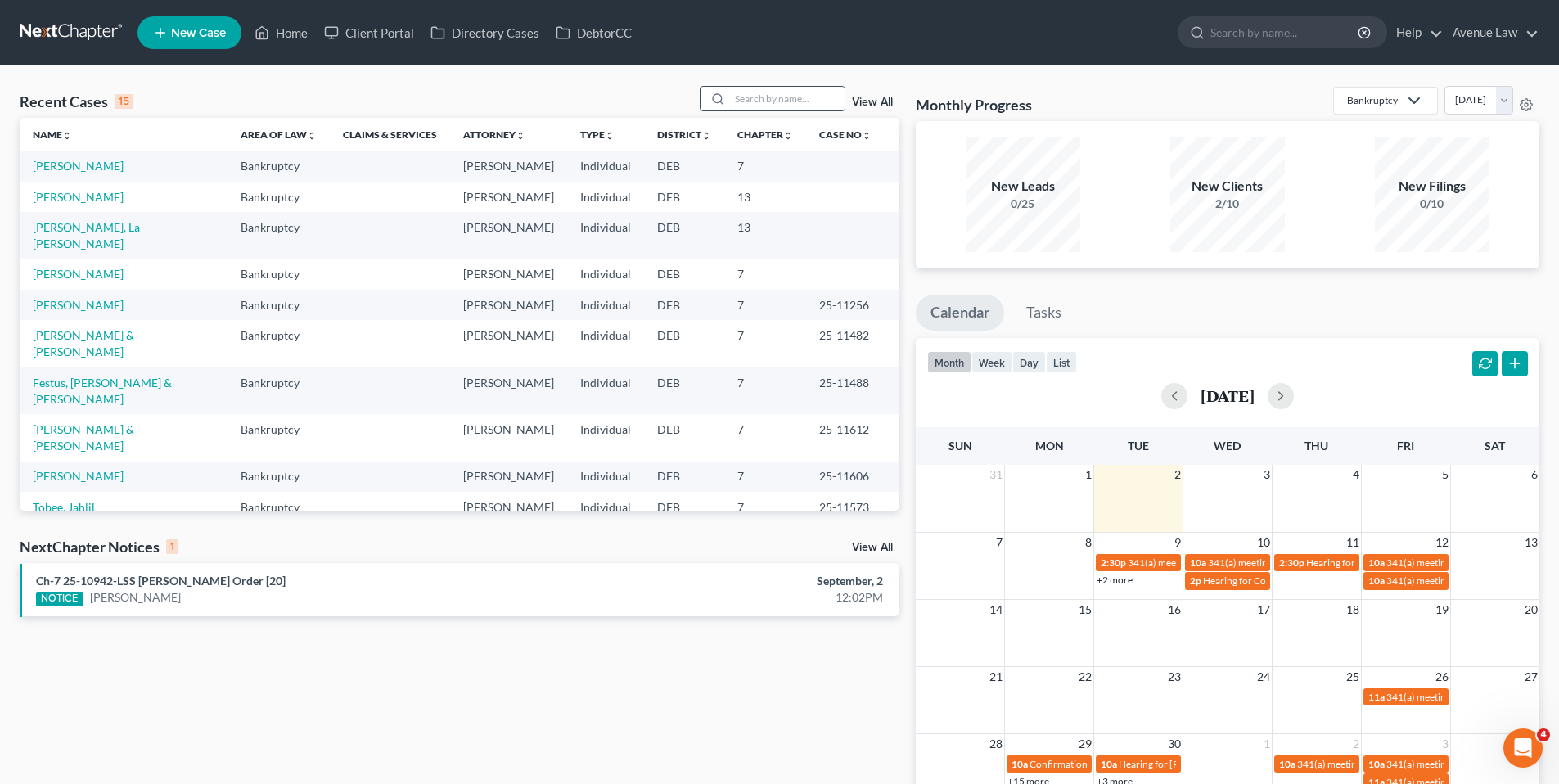
click at [756, 100] on input "search" at bounding box center [787, 99] width 114 height 23
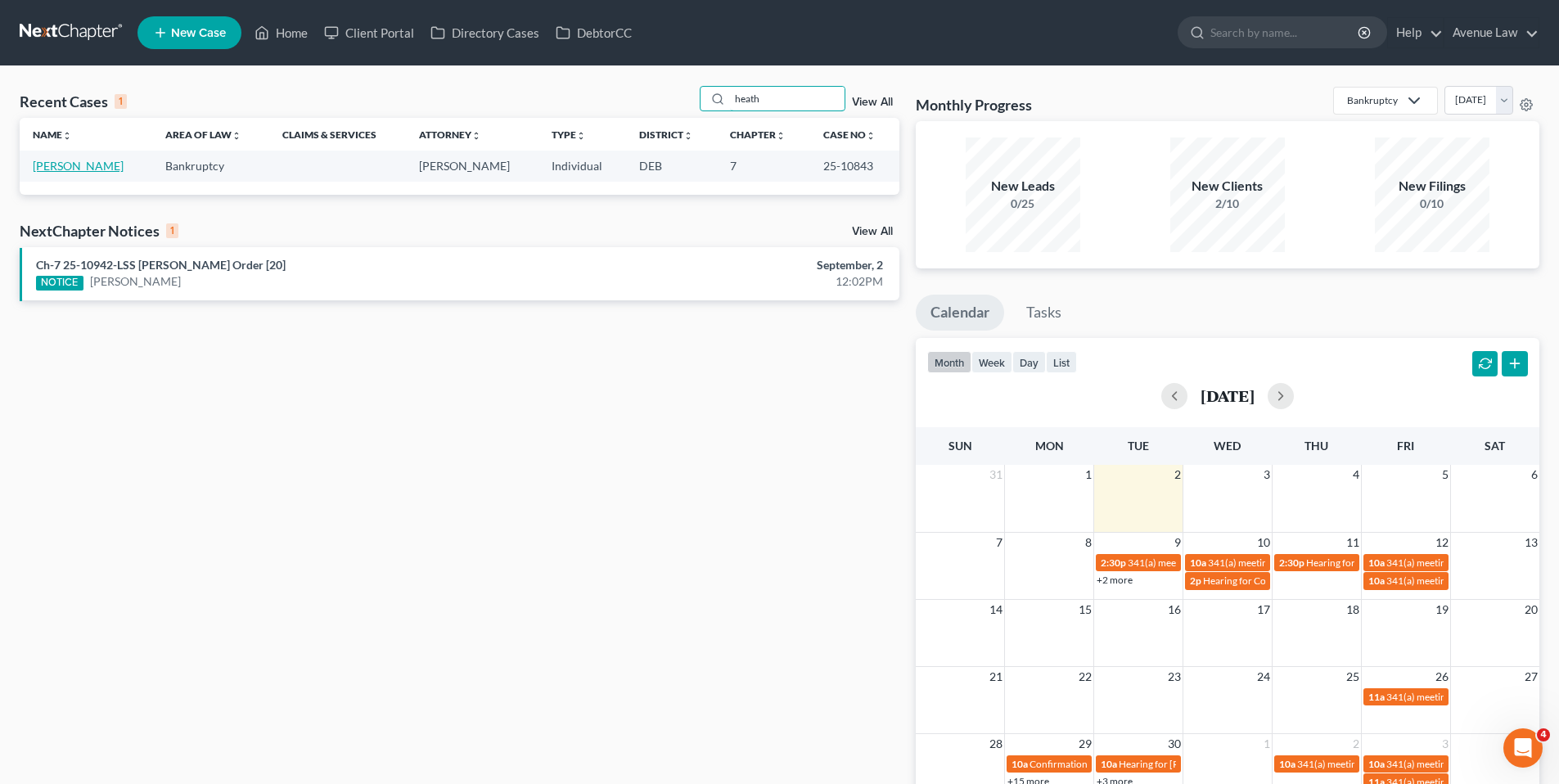
type input "heath"
click at [89, 161] on link "[PERSON_NAME]" at bounding box center [78, 165] width 91 height 14
select select "0"
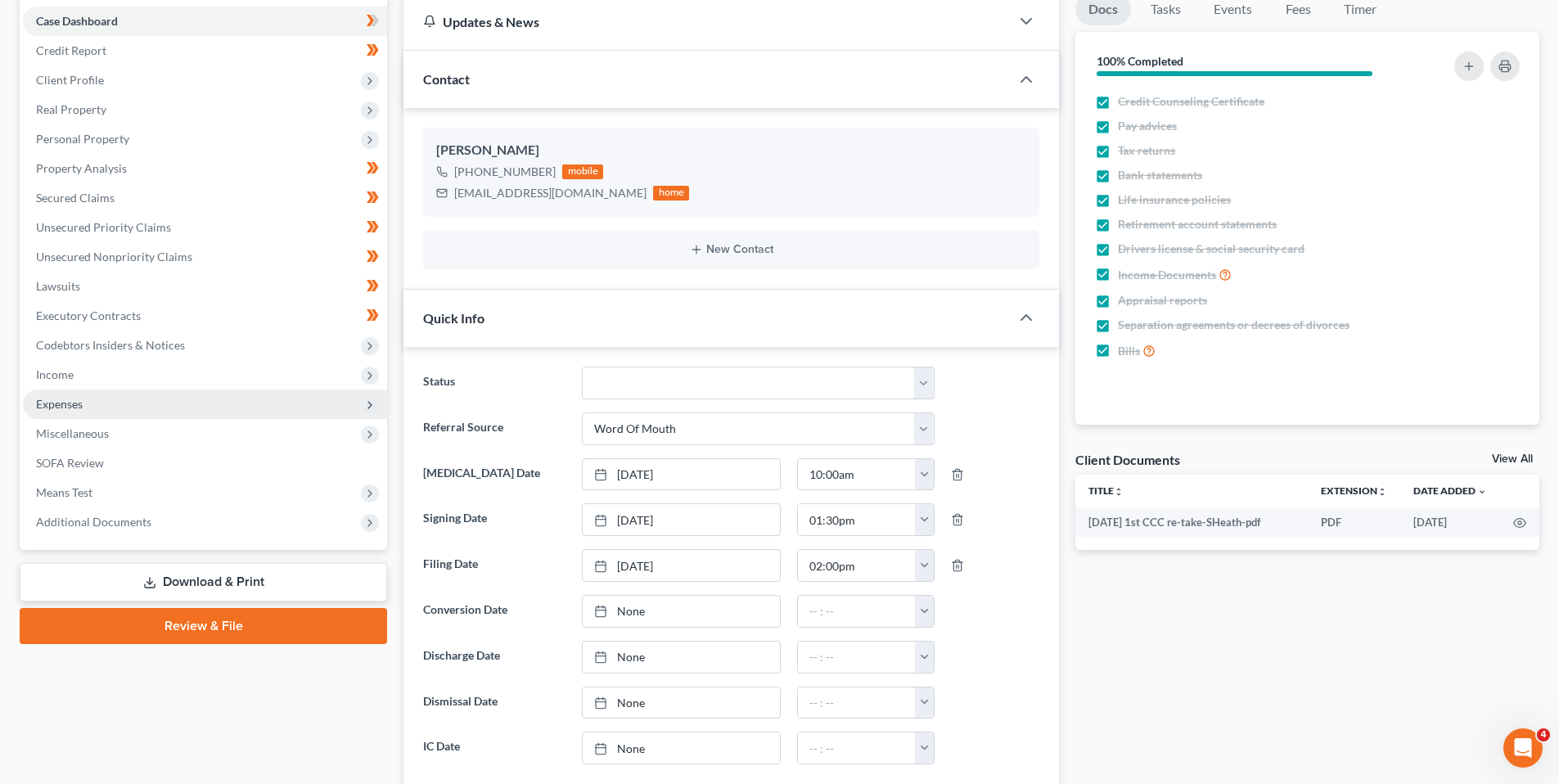
scroll to position [82, 0]
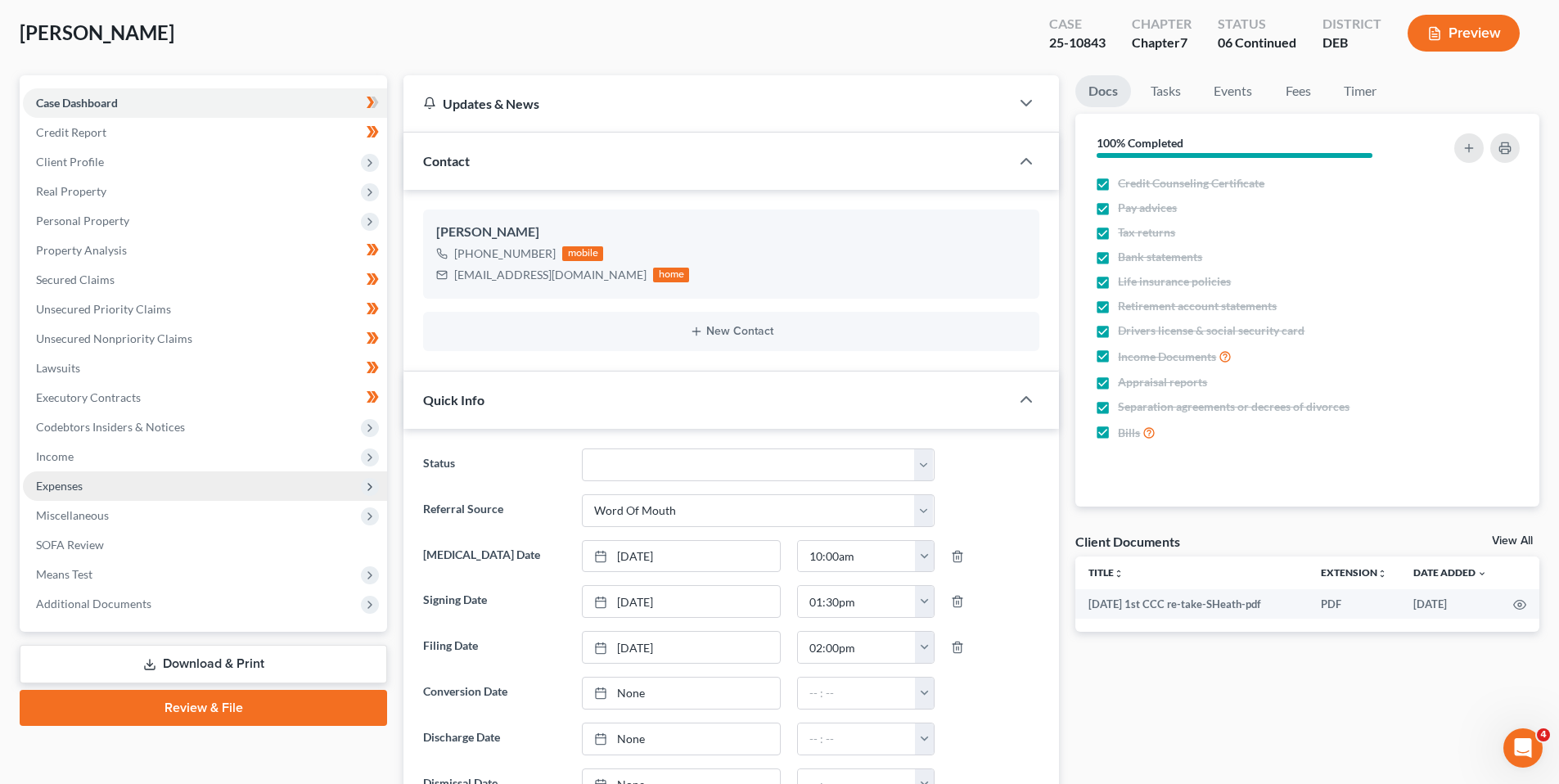
drag, startPoint x: 72, startPoint y: 456, endPoint x: 103, endPoint y: 486, distance: 43.1
click at [71, 456] on span "Income" at bounding box center [54, 456] width 38 height 14
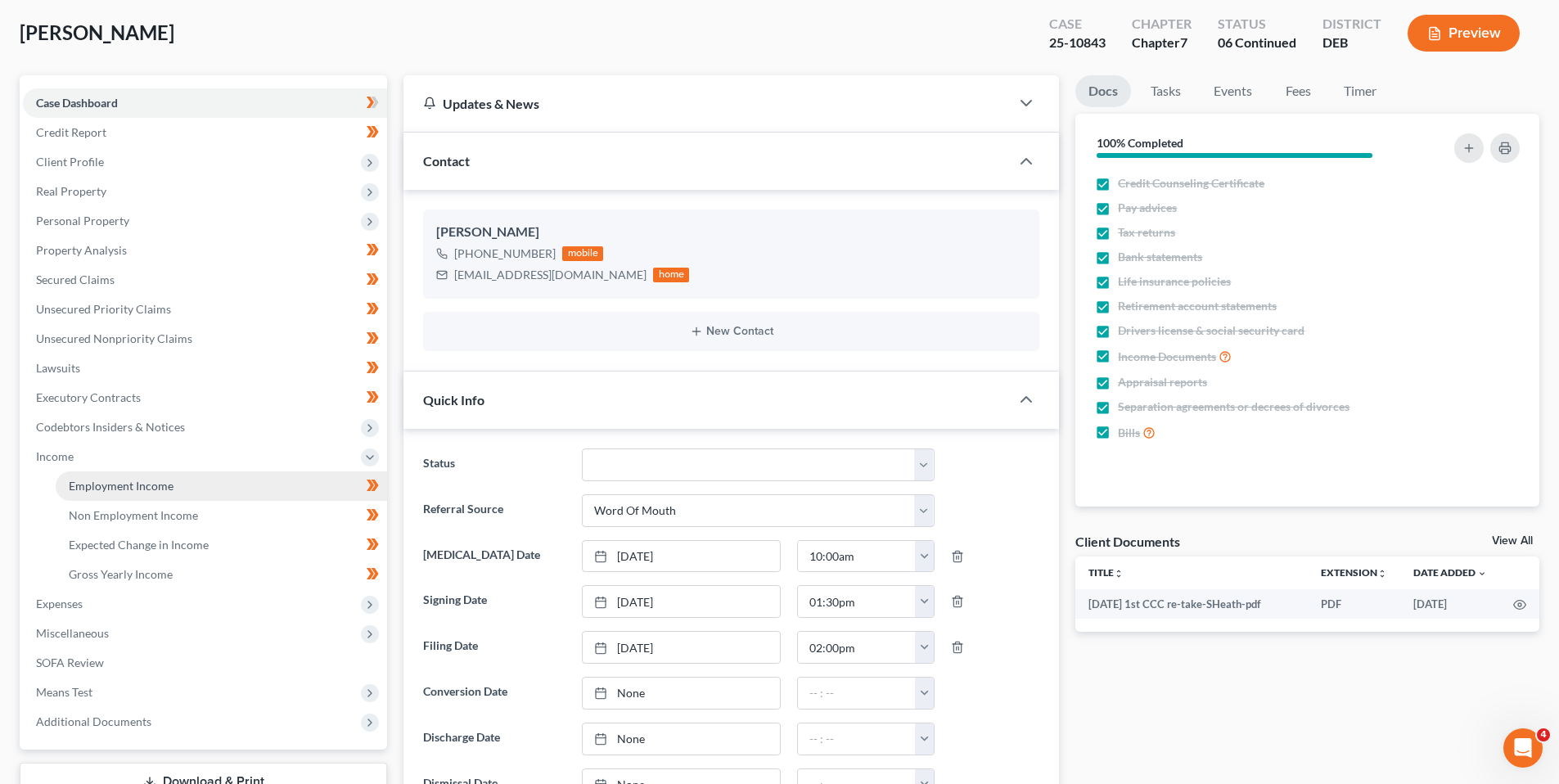
click at [120, 479] on span "Employment Income" at bounding box center [120, 485] width 104 height 14
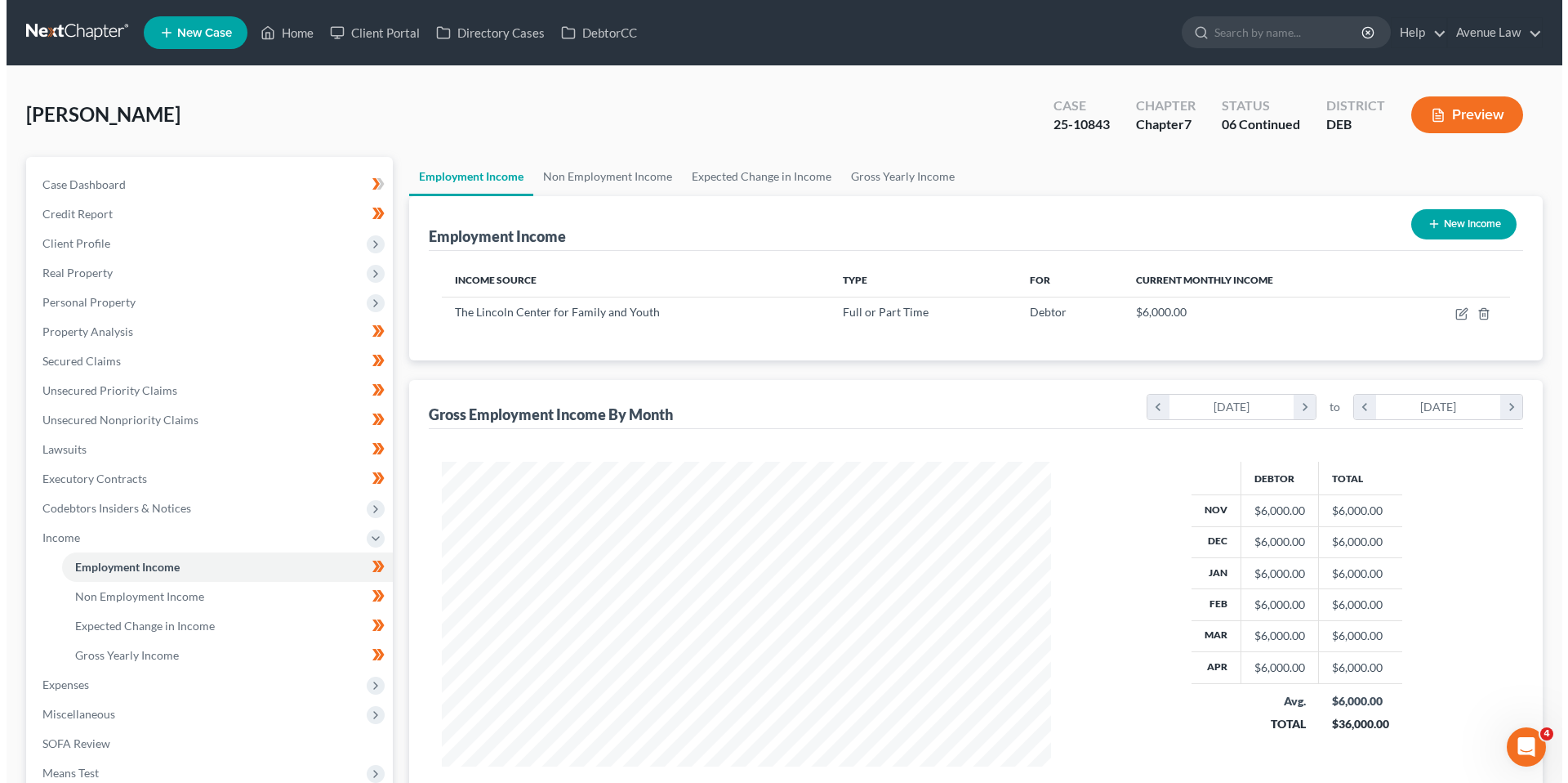
scroll to position [304, 642]
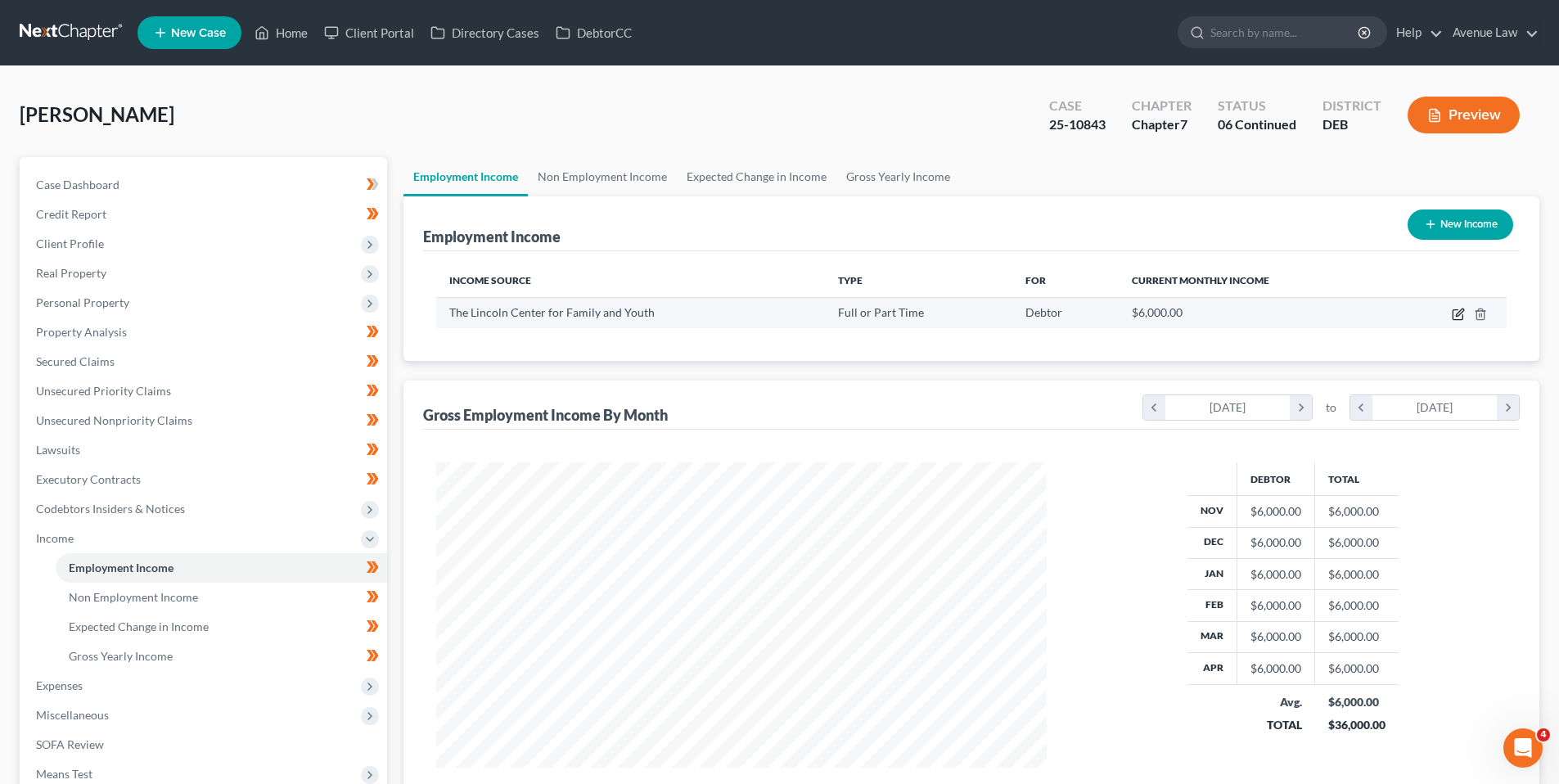
click at [1455, 310] on icon "button" at bounding box center [1457, 315] width 10 height 10
select select "0"
select select "39"
select select "2"
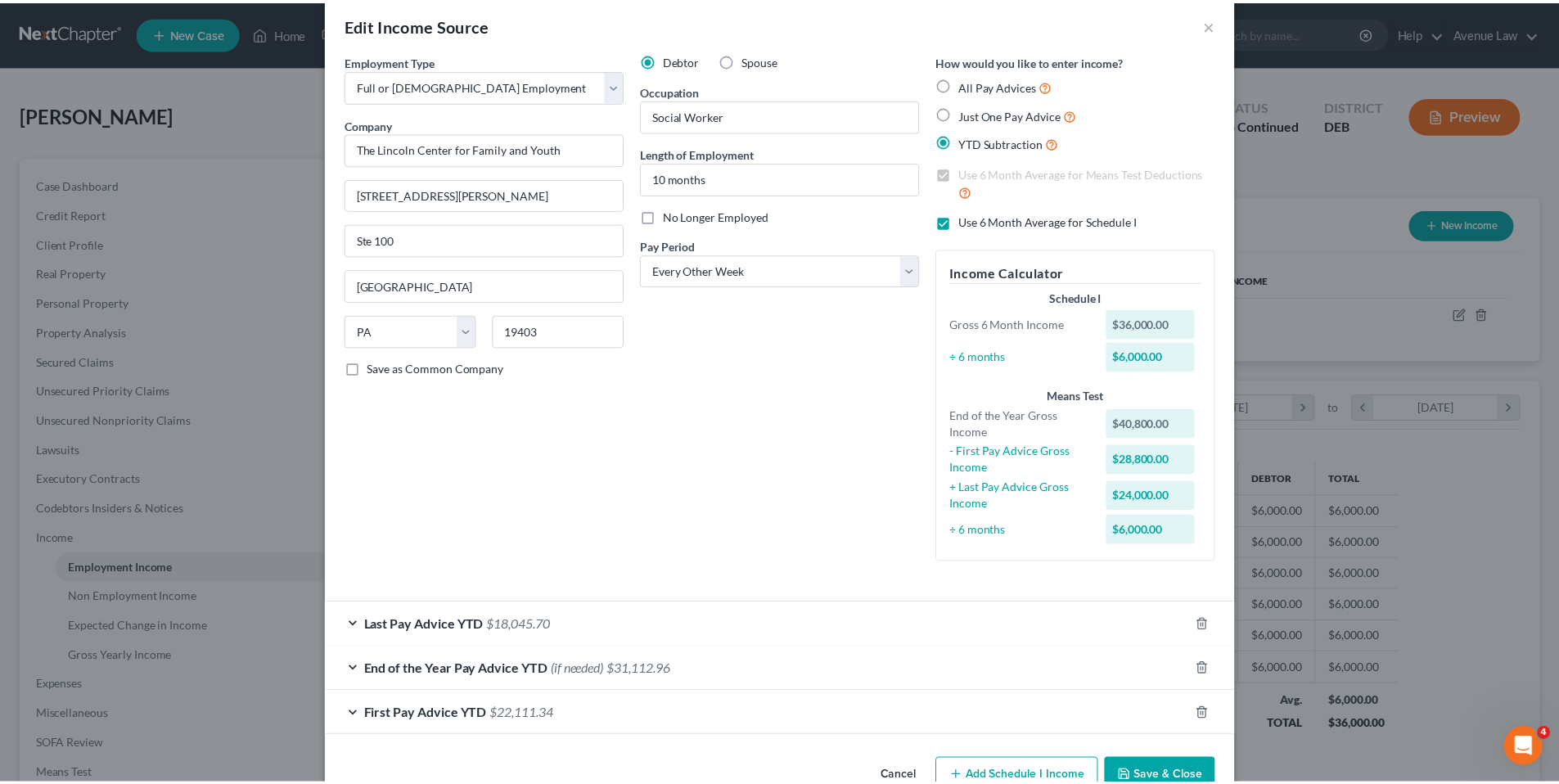
scroll to position [0, 0]
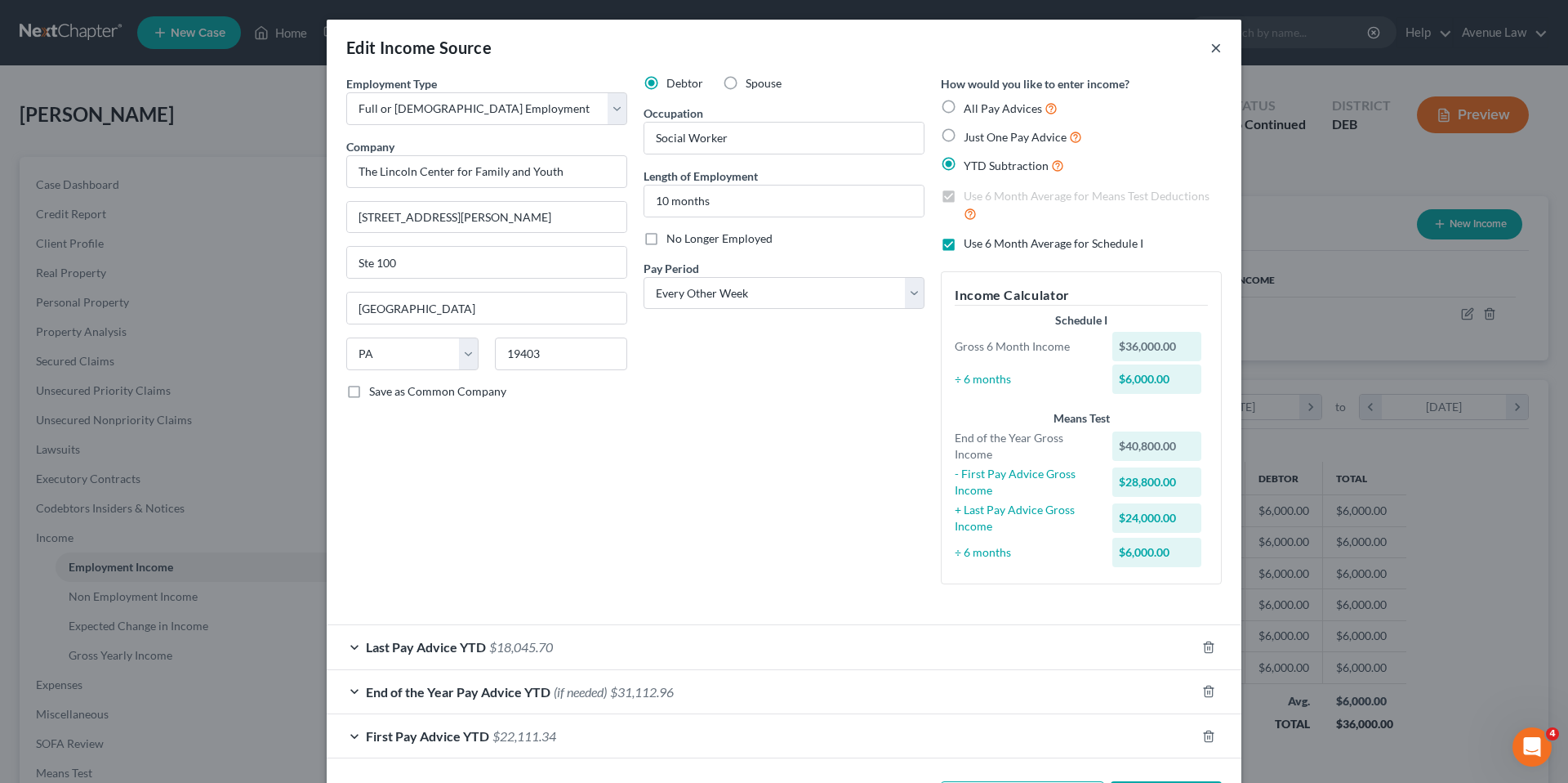
click at [1210, 43] on button "×" at bounding box center [1216, 48] width 12 height 20
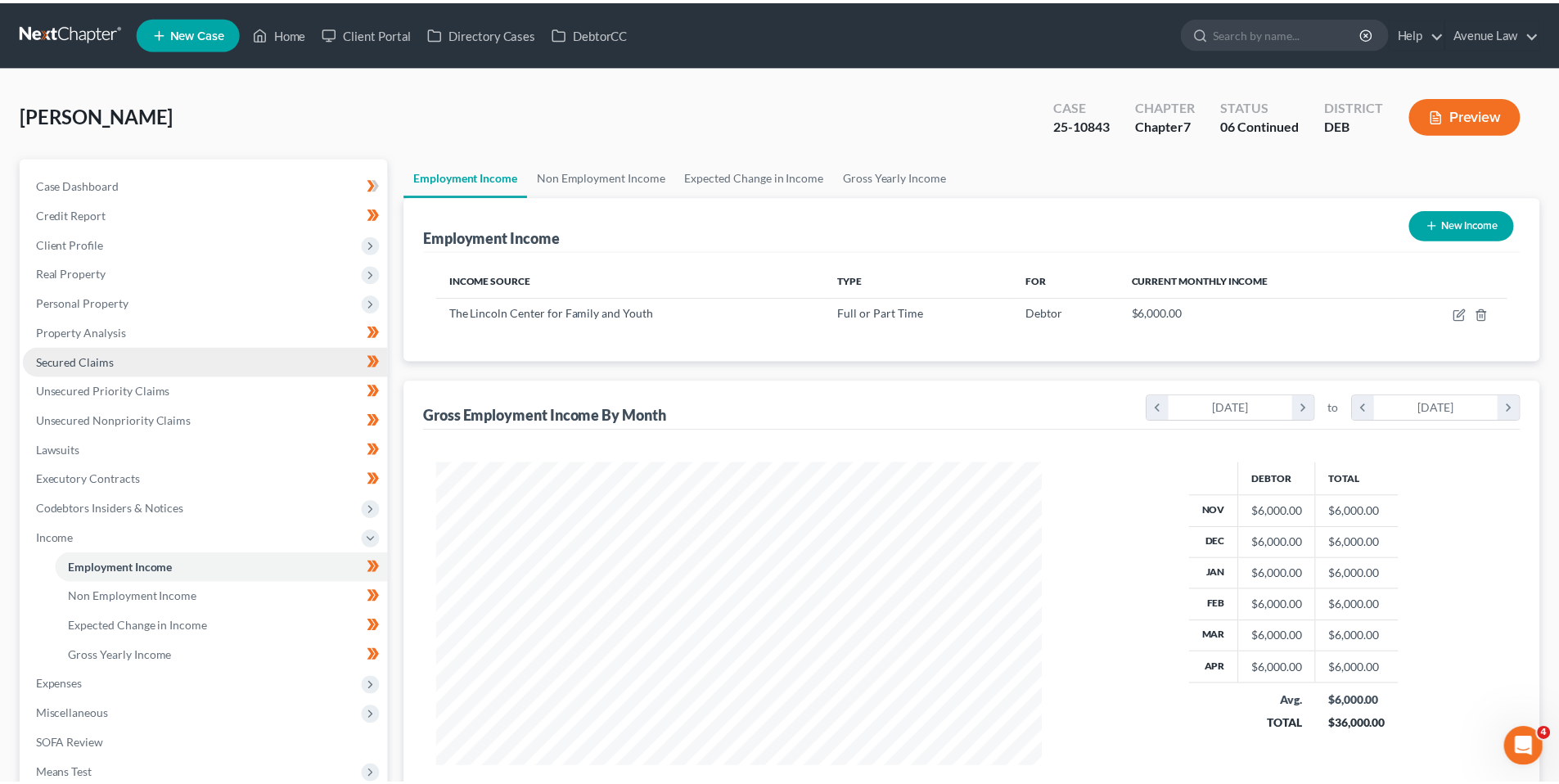
scroll to position [817773, 817531]
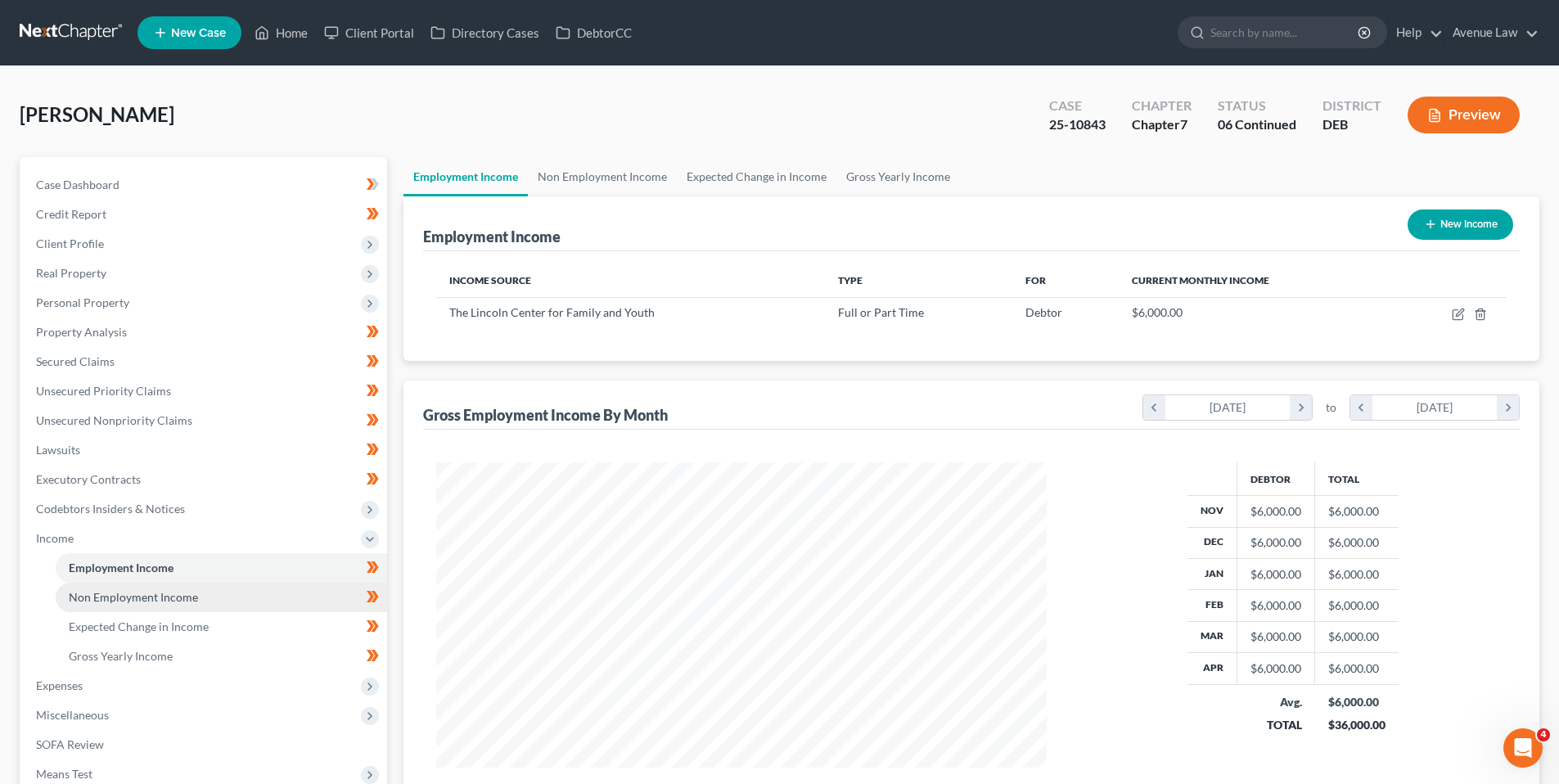
click at [186, 594] on span "Non Employment Income" at bounding box center [133, 596] width 129 height 14
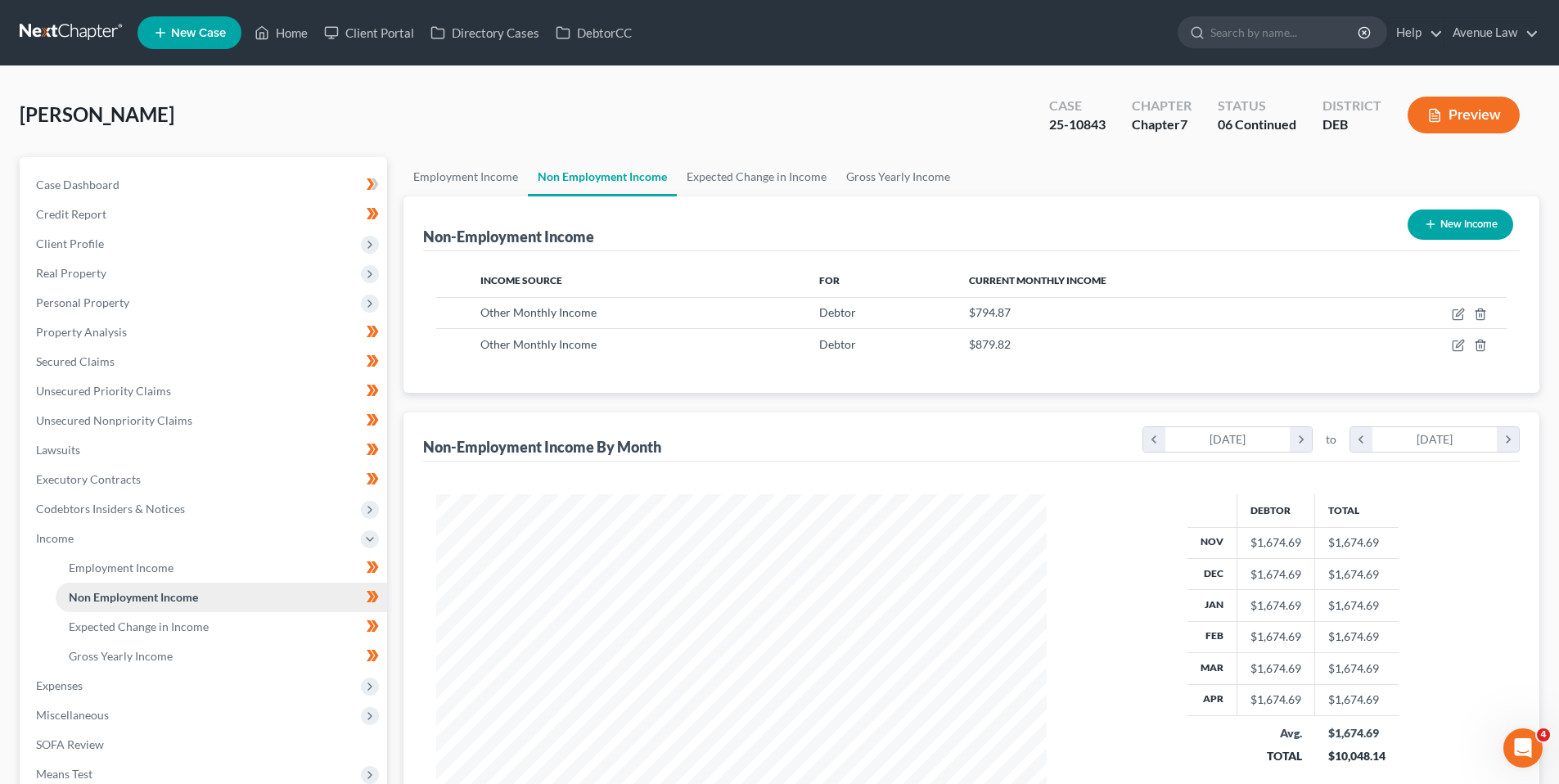
scroll to position [305, 643]
drag, startPoint x: 133, startPoint y: 564, endPoint x: 719, endPoint y: 420, distance: 603.4
click at [133, 564] on span "Employment Income" at bounding box center [120, 567] width 104 height 14
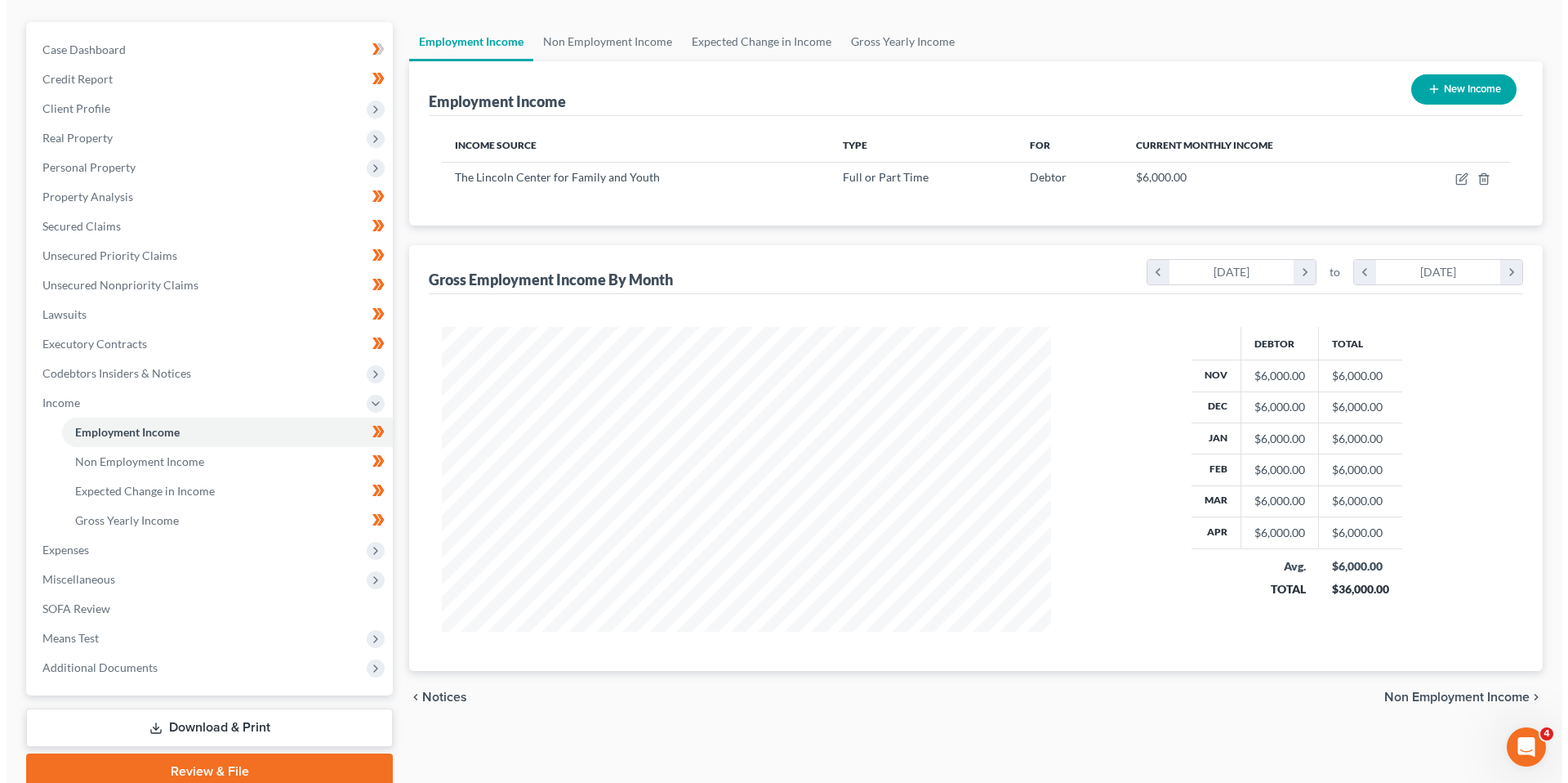
scroll to position [203, 0]
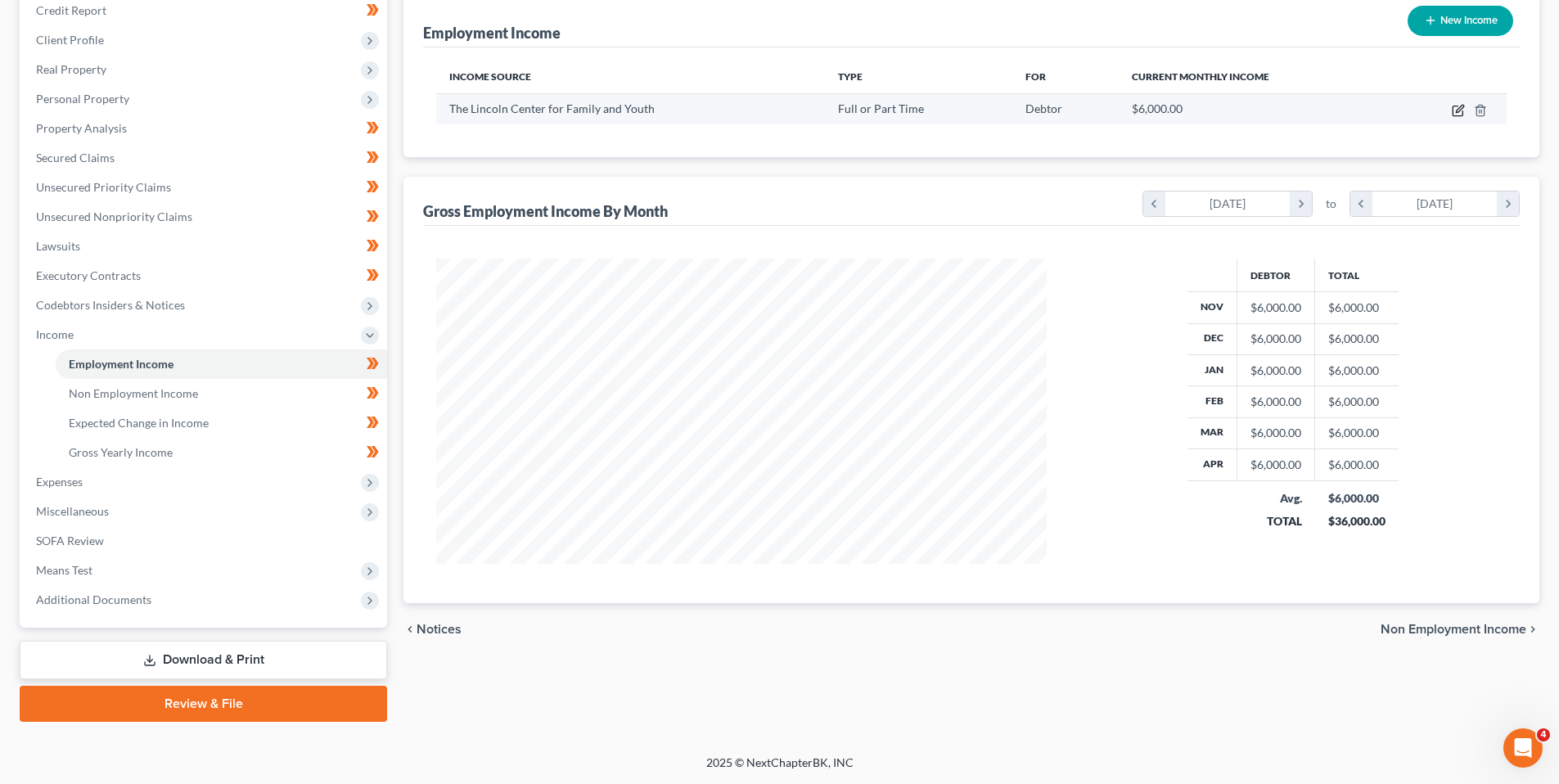
click at [1460, 111] on icon "button" at bounding box center [1458, 110] width 13 height 13
select select "0"
select select "39"
select select "2"
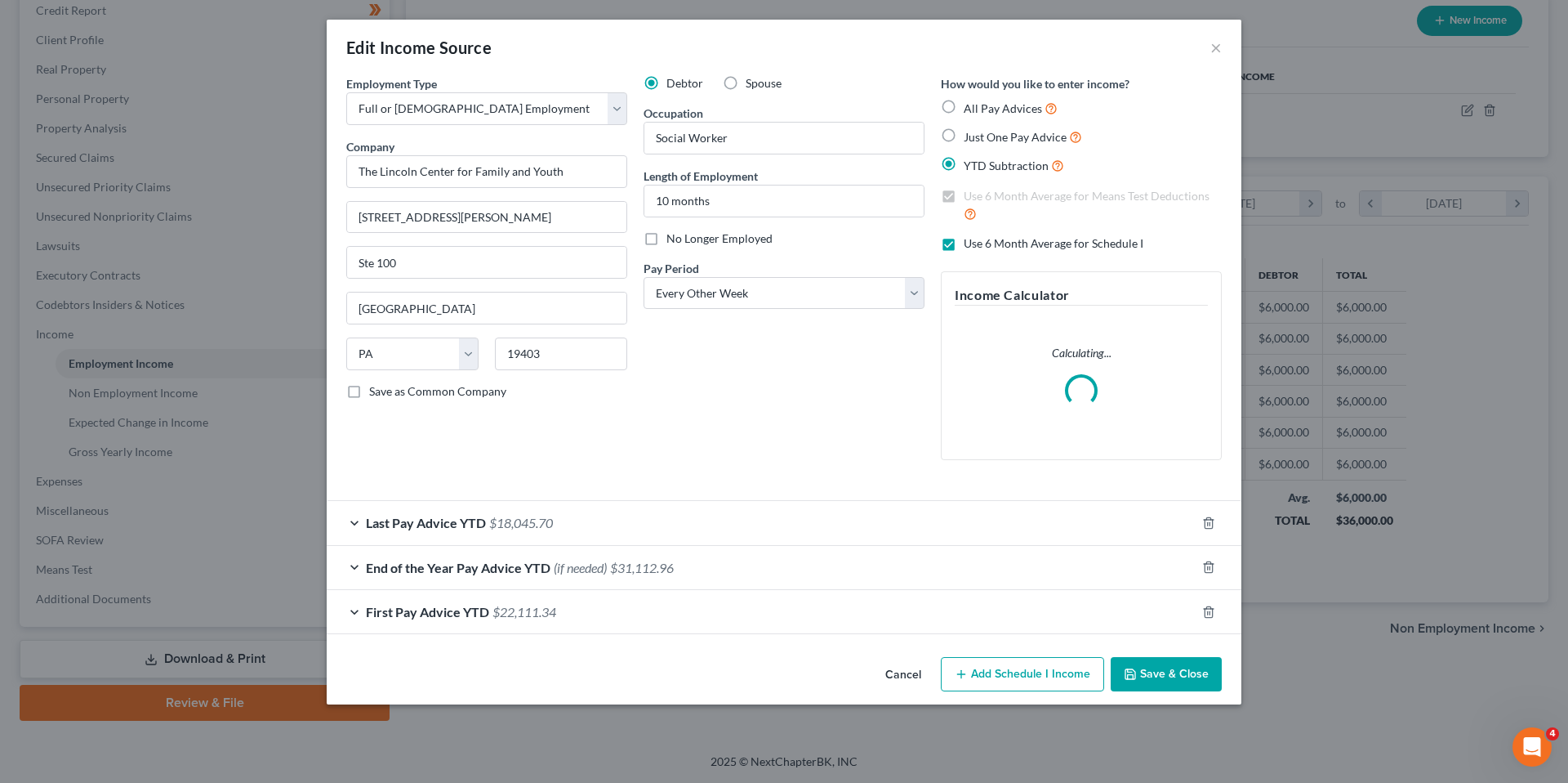
scroll to position [307, 648]
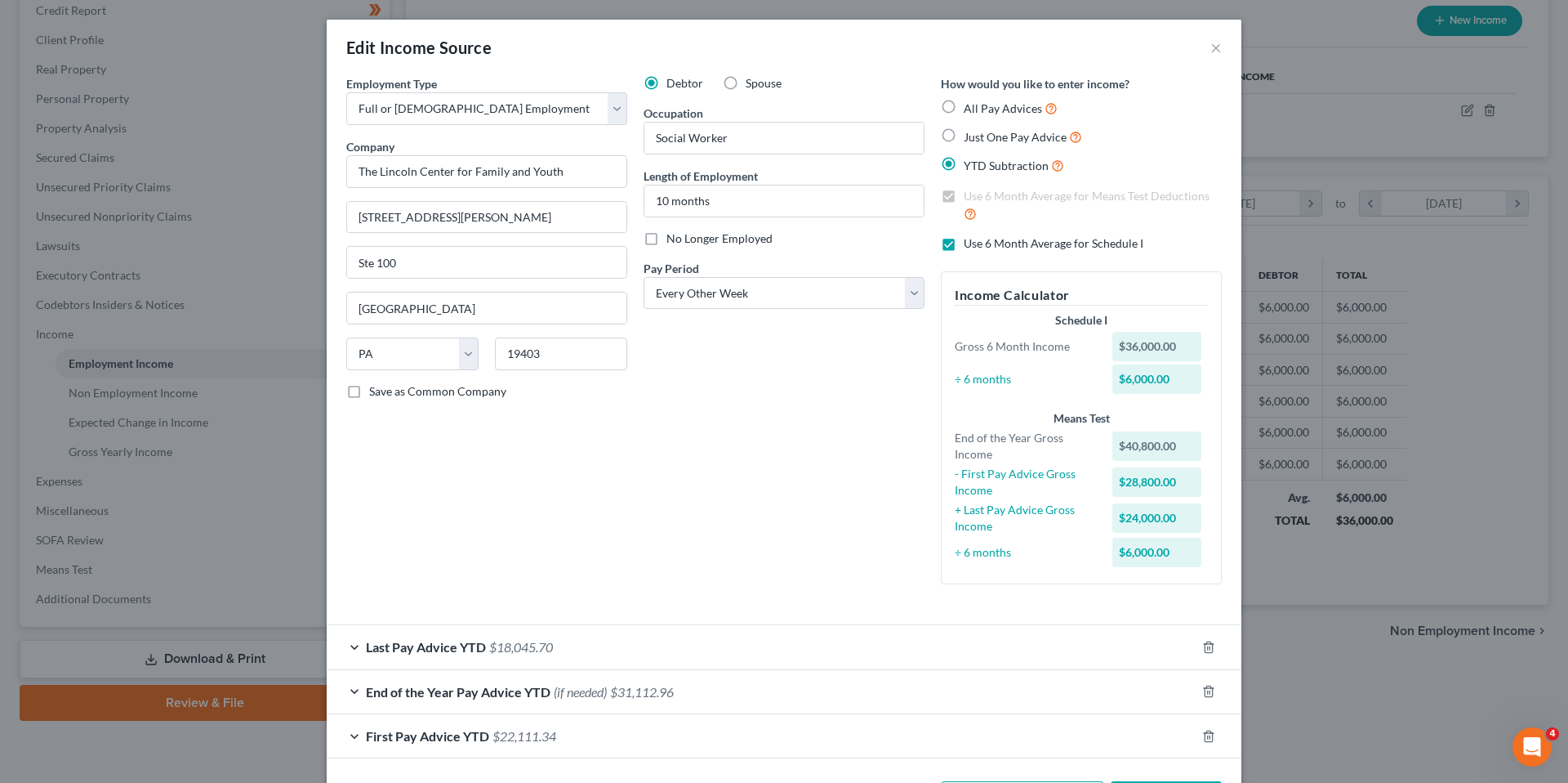
click at [453, 735] on span "First Pay Advice YTD" at bounding box center [428, 735] width 123 height 16
click at [448, 730] on span "First Pay Advice YTD" at bounding box center [428, 735] width 123 height 16
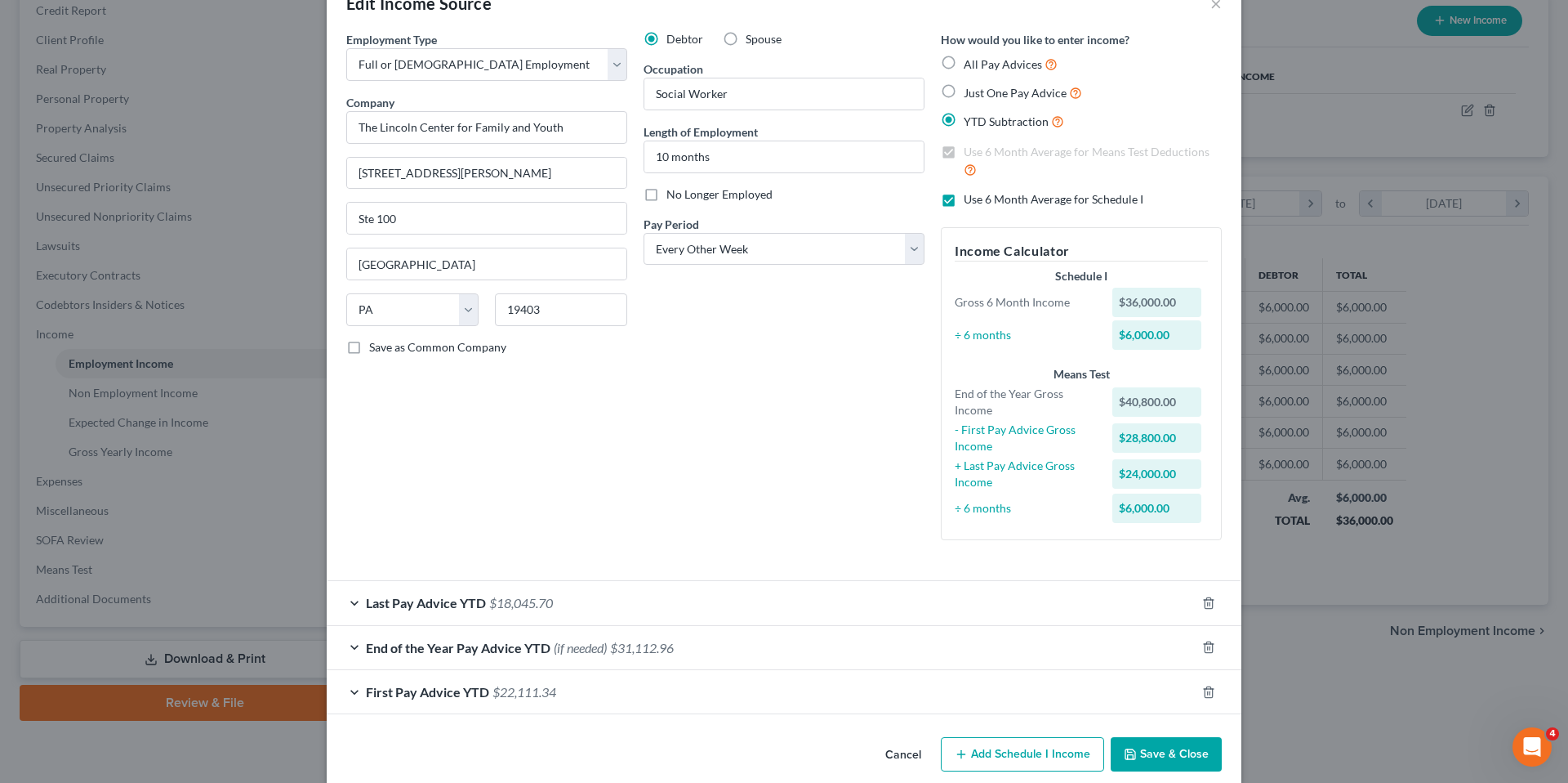
scroll to position [65, 0]
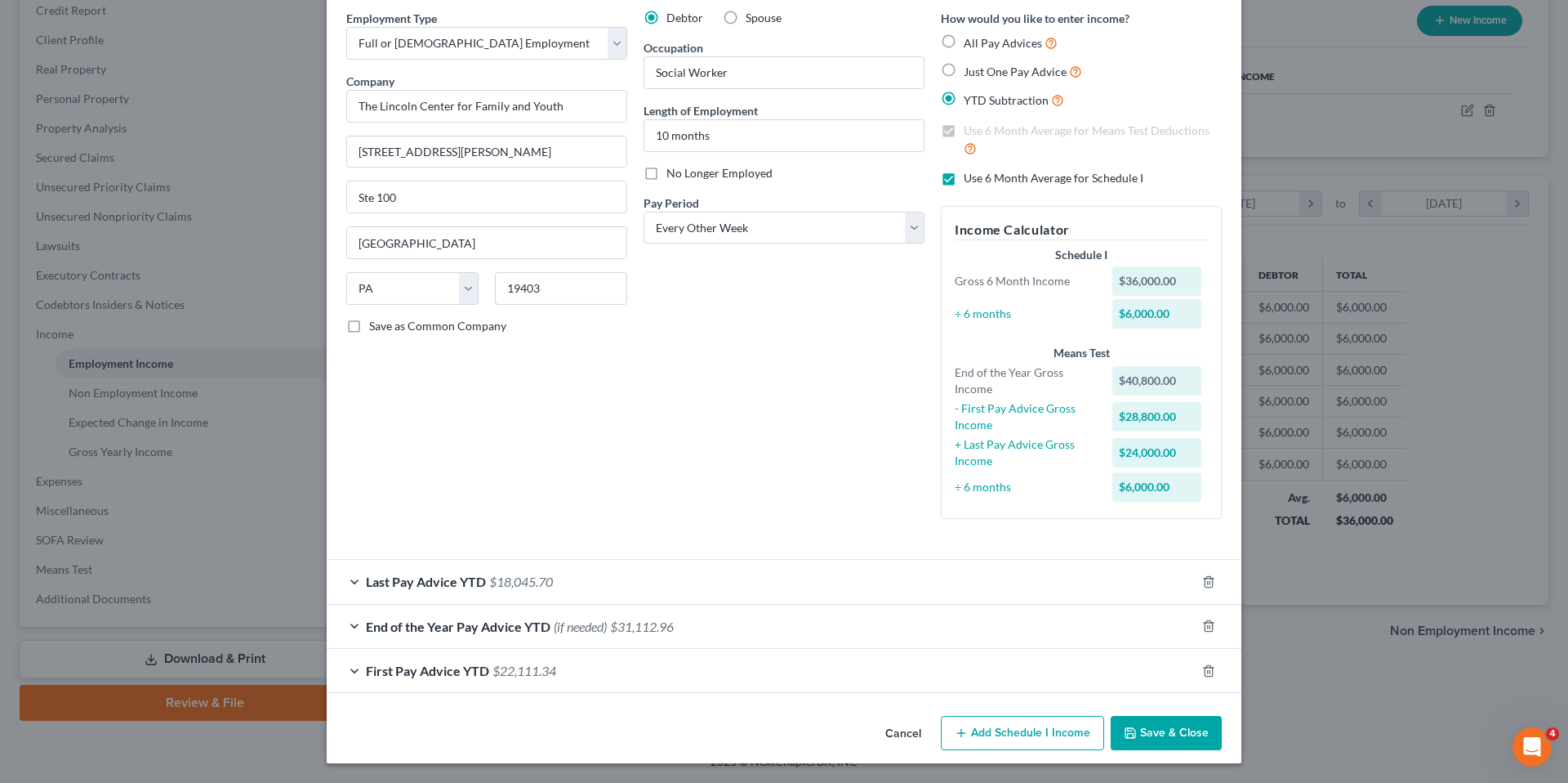
click at [468, 670] on span "First Pay Advice YTD" at bounding box center [428, 670] width 123 height 16
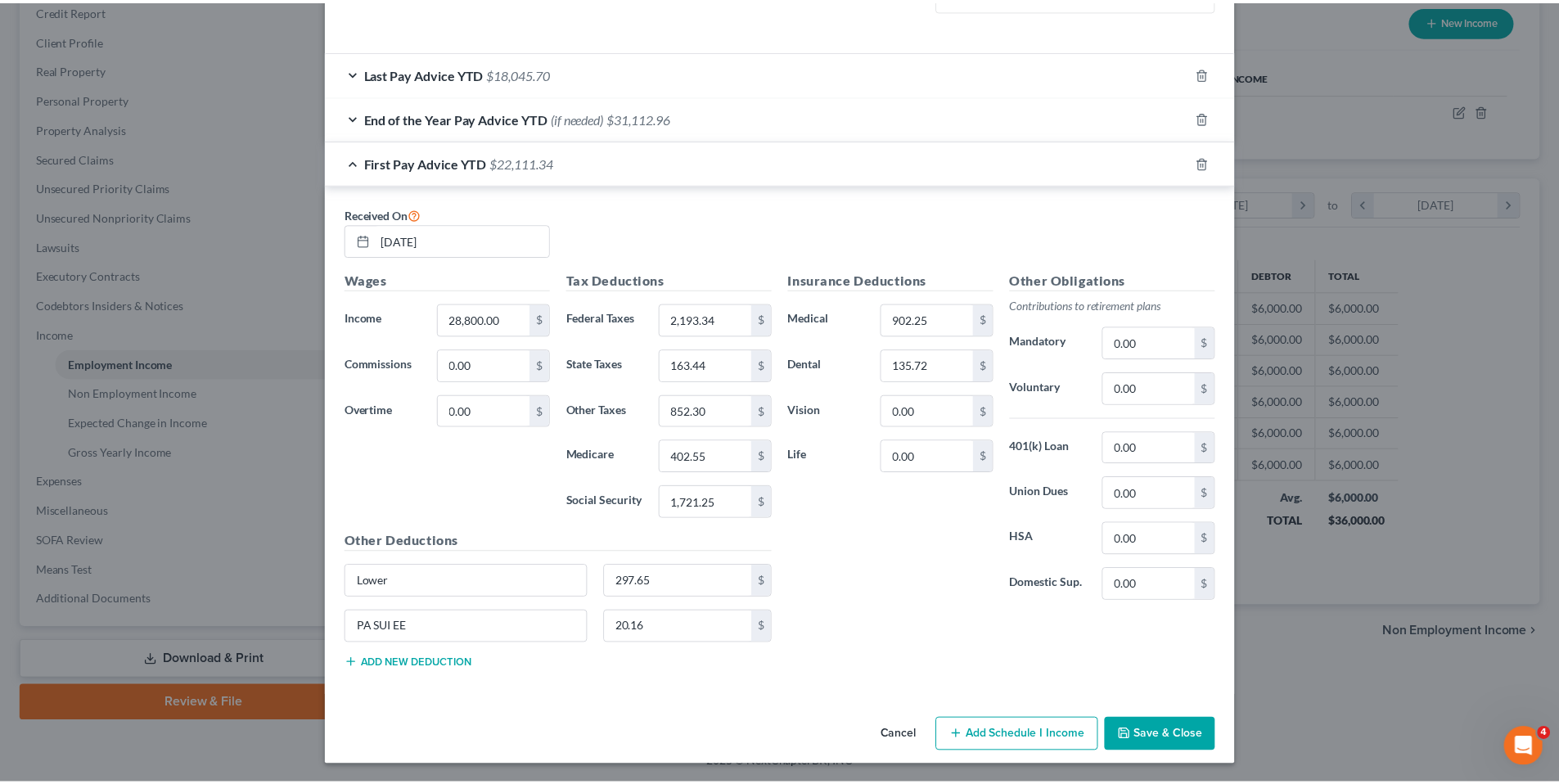
scroll to position [576, 0]
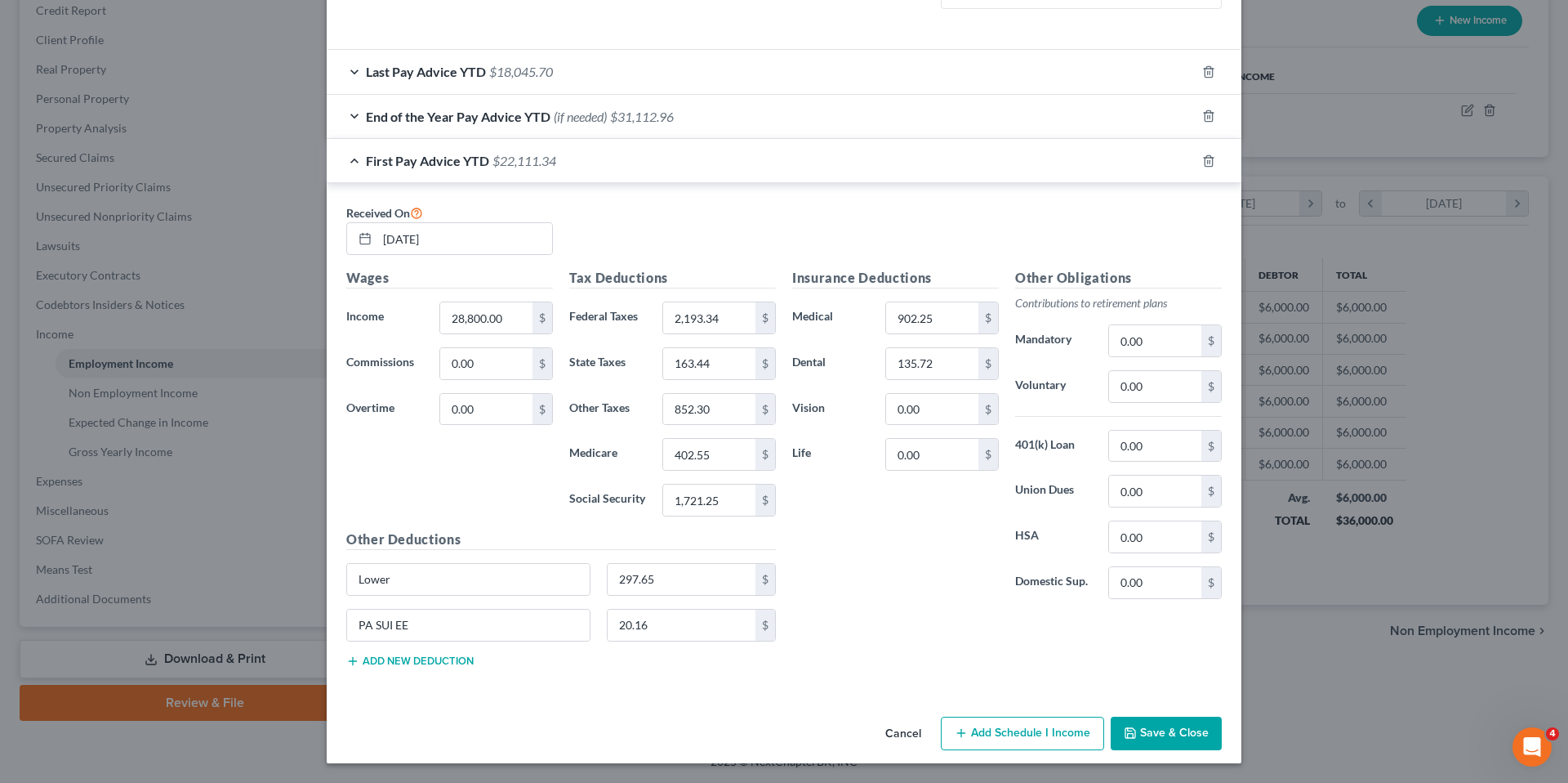
drag, startPoint x: 904, startPoint y: 732, endPoint x: 313, endPoint y: 351, distance: 703.2
click at [904, 731] on button "Cancel" at bounding box center [903, 734] width 62 height 33
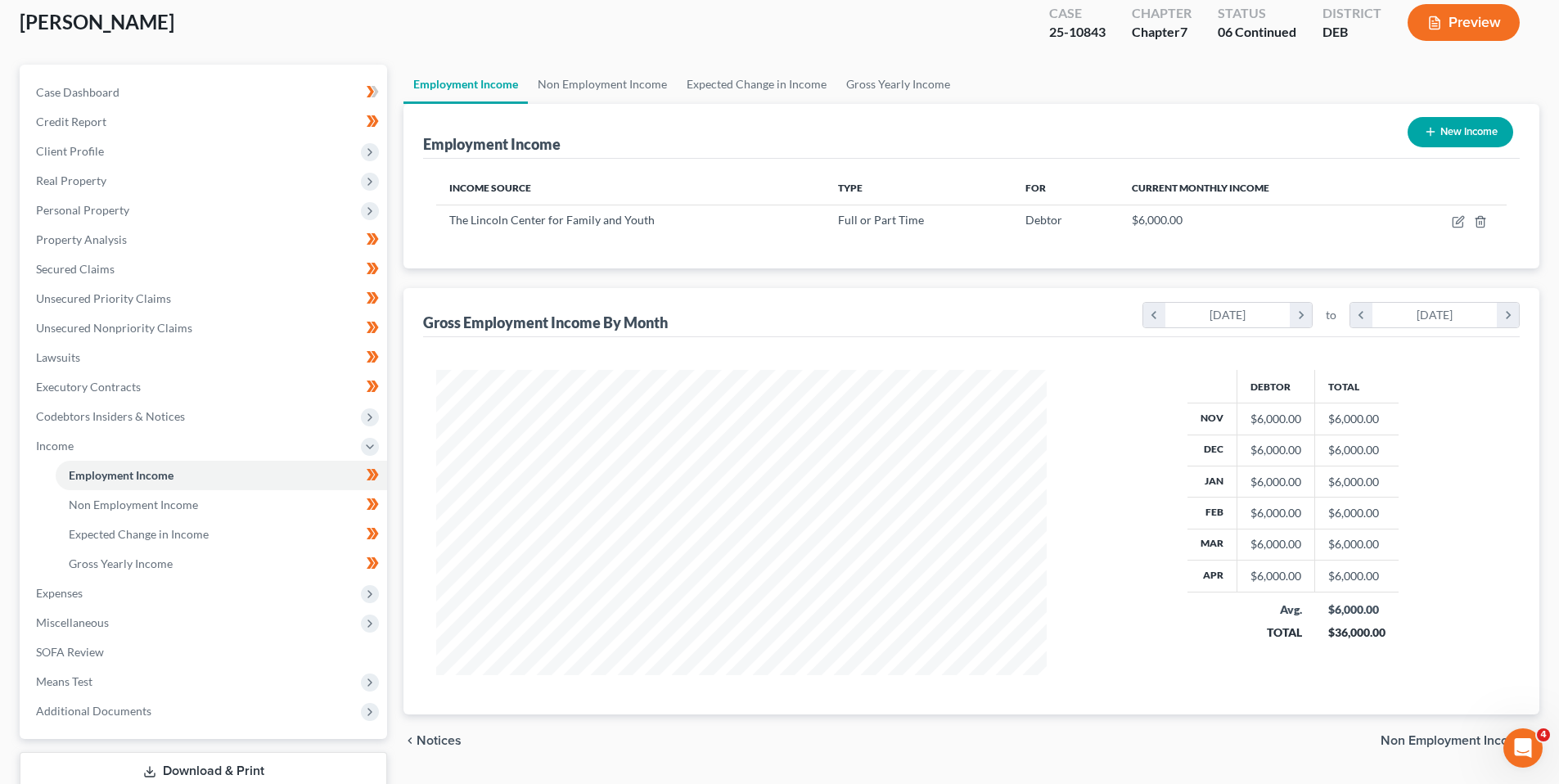
scroll to position [0, 0]
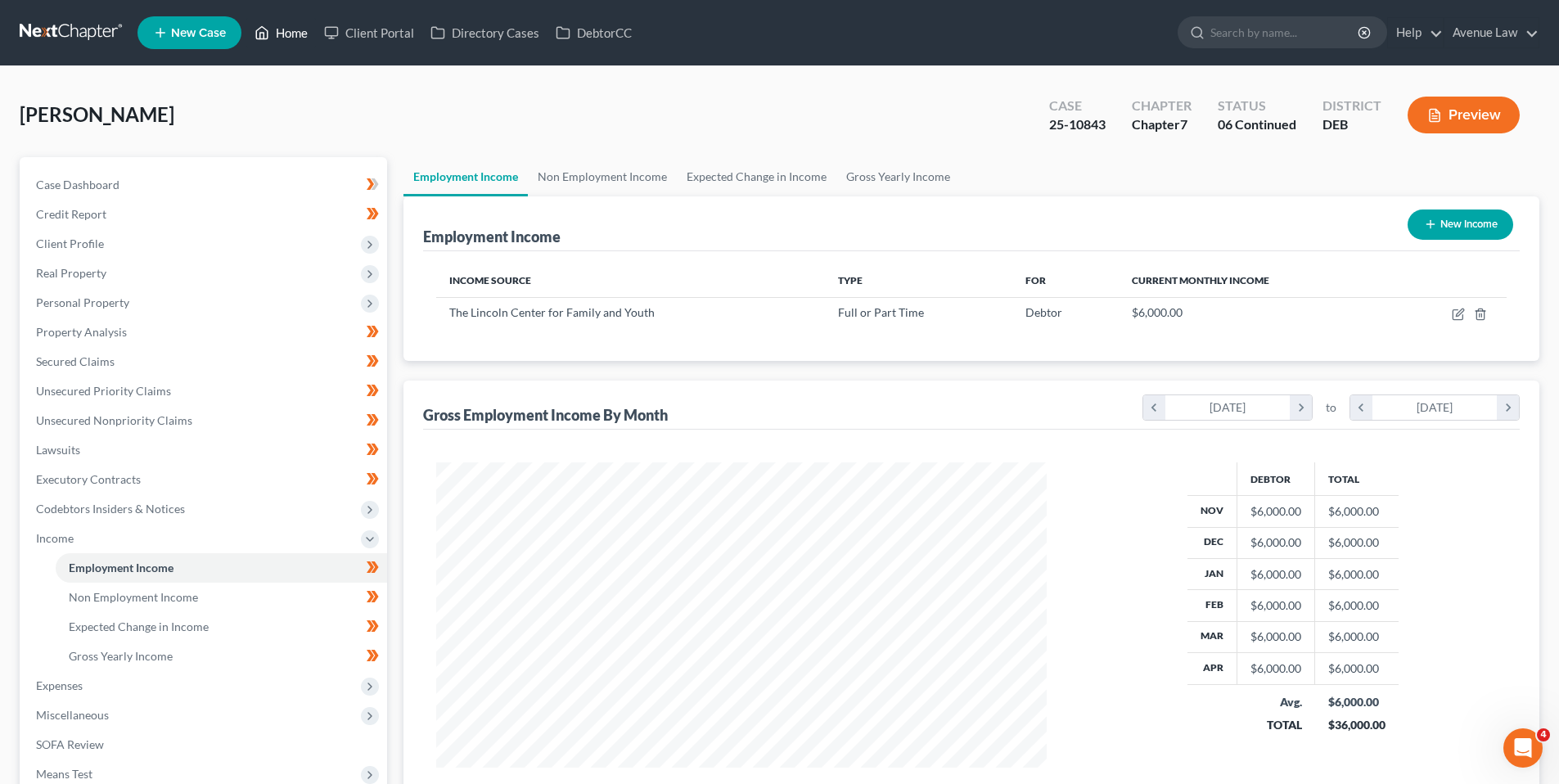
click at [291, 28] on link "Home" at bounding box center [281, 33] width 69 height 29
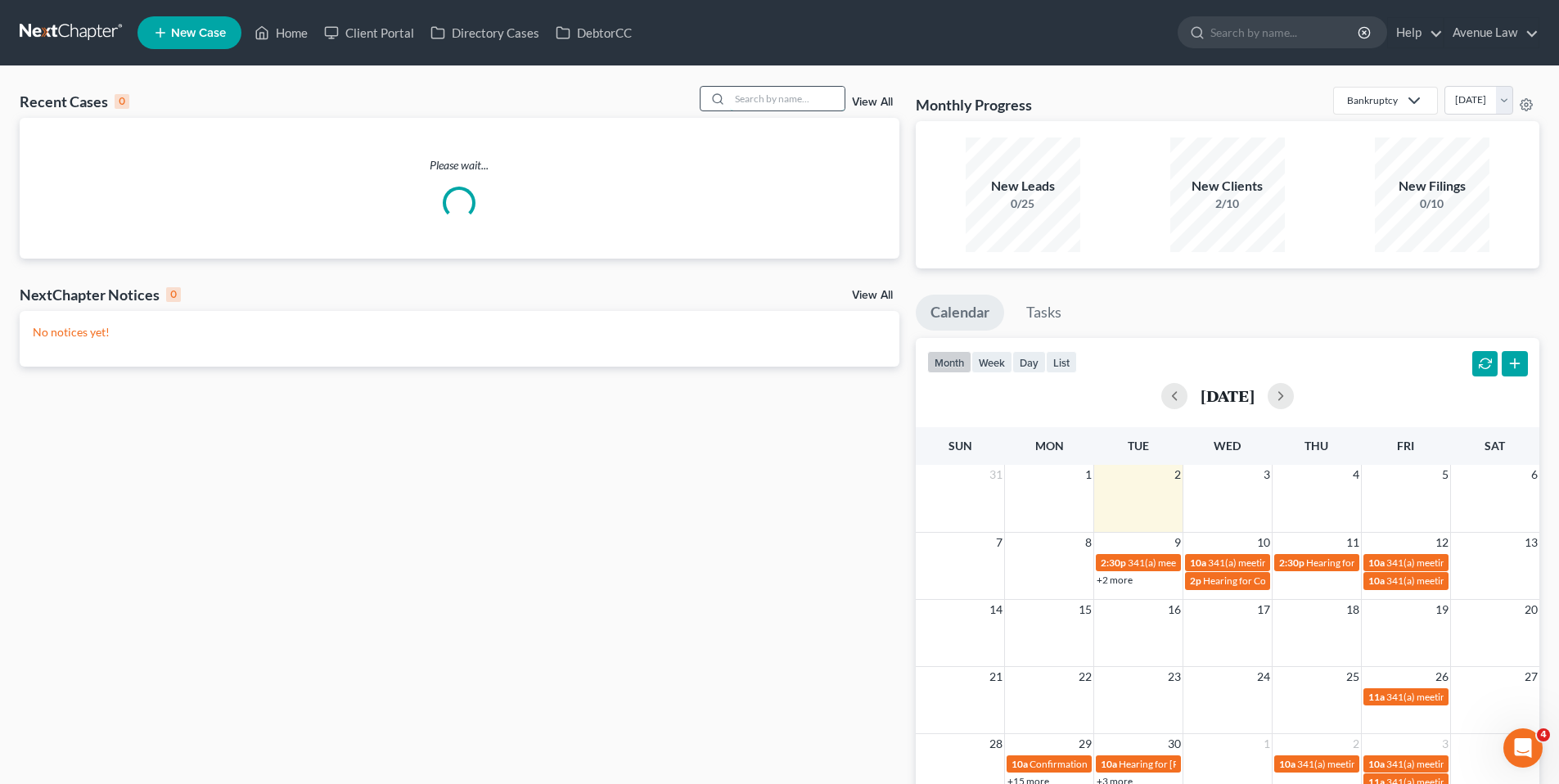
click at [757, 97] on input "search" at bounding box center [787, 99] width 114 height 23
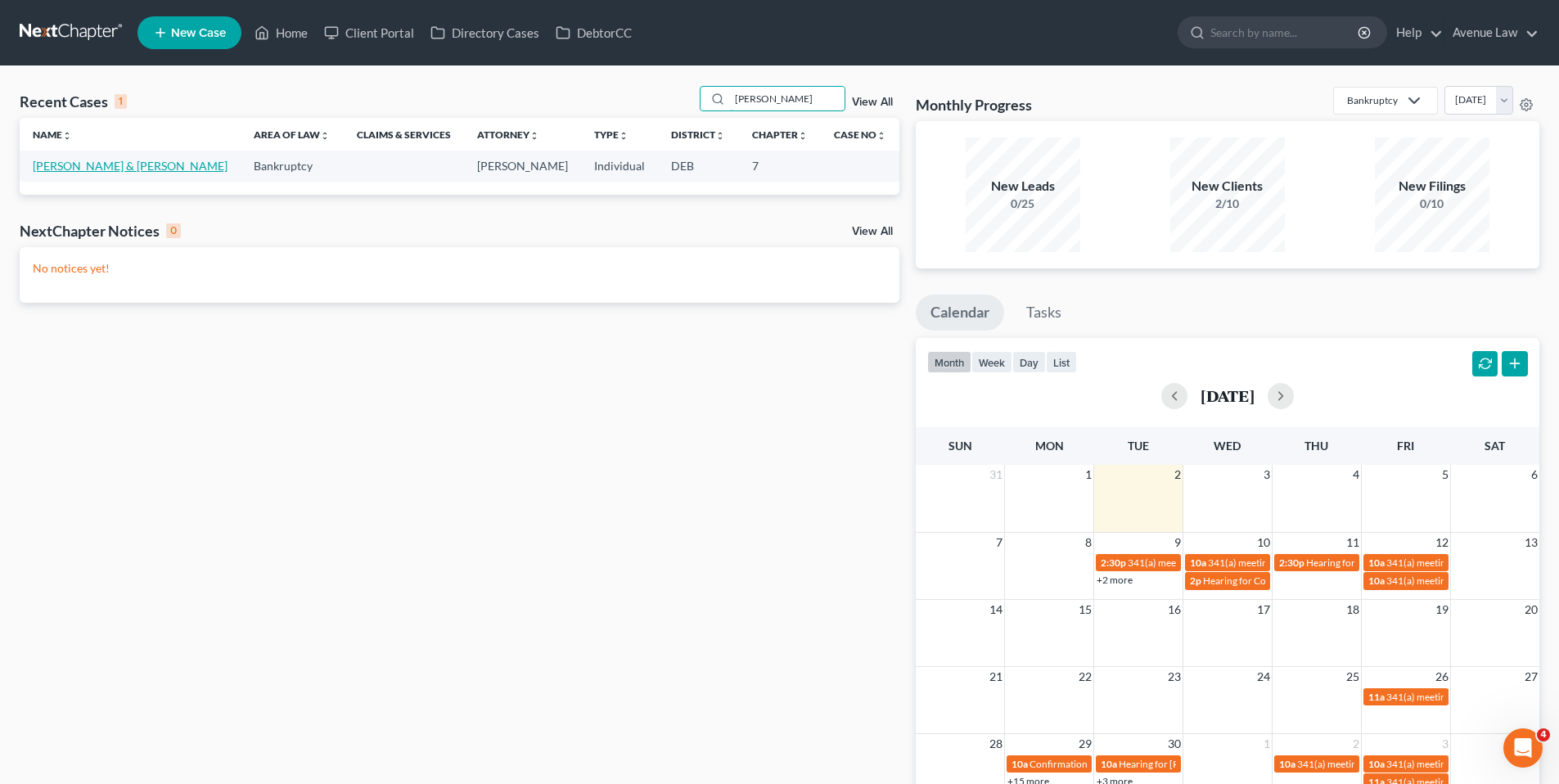
type input "[PERSON_NAME]"
click at [125, 164] on link "[PERSON_NAME] & [PERSON_NAME]" at bounding box center [129, 165] width 195 height 14
select select "0"
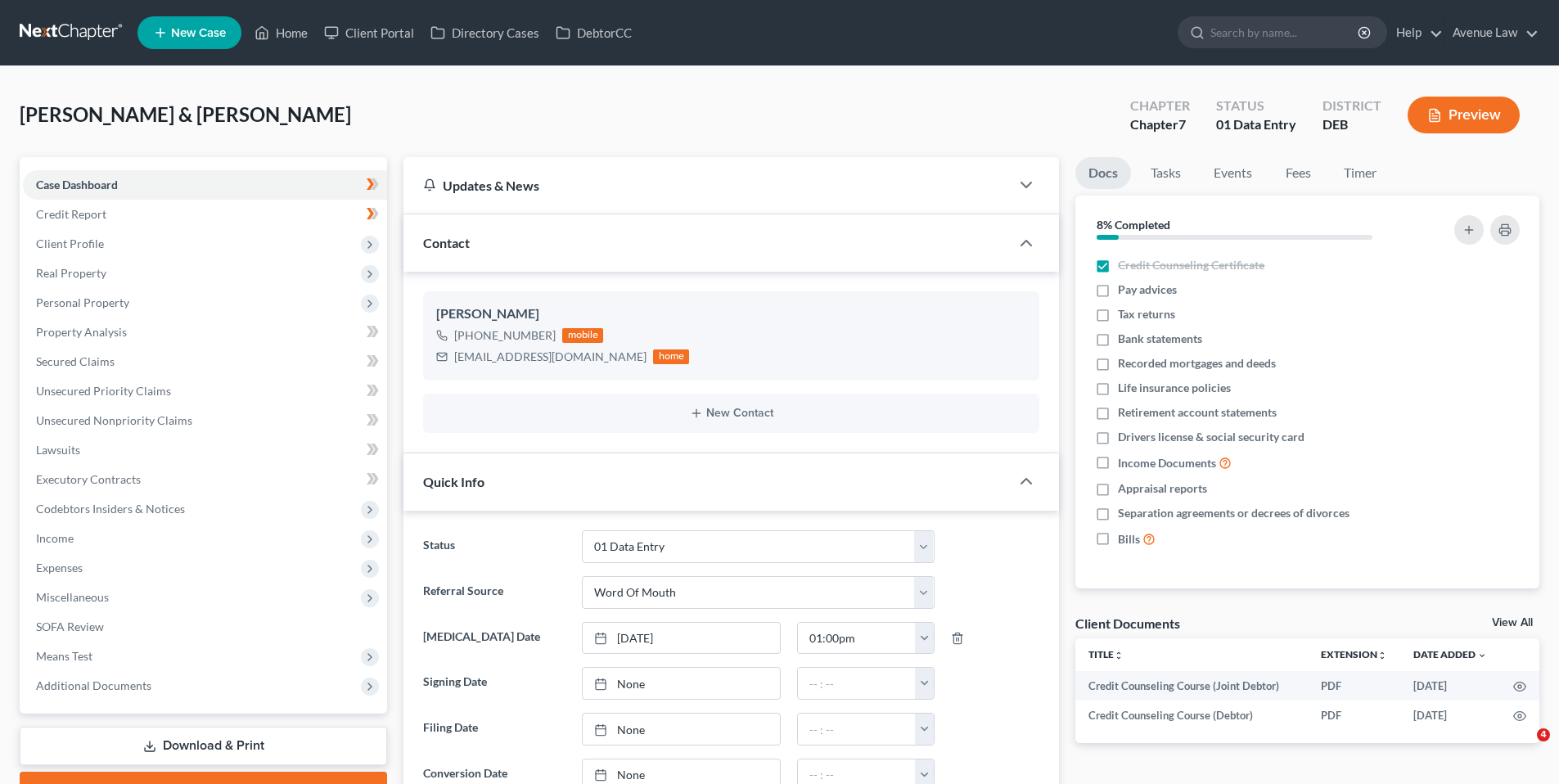
select select "0"
drag, startPoint x: 83, startPoint y: 241, endPoint x: 105, endPoint y: 272, distance: 38.0
click at [83, 241] on span "Client Profile" at bounding box center [69, 243] width 68 height 14
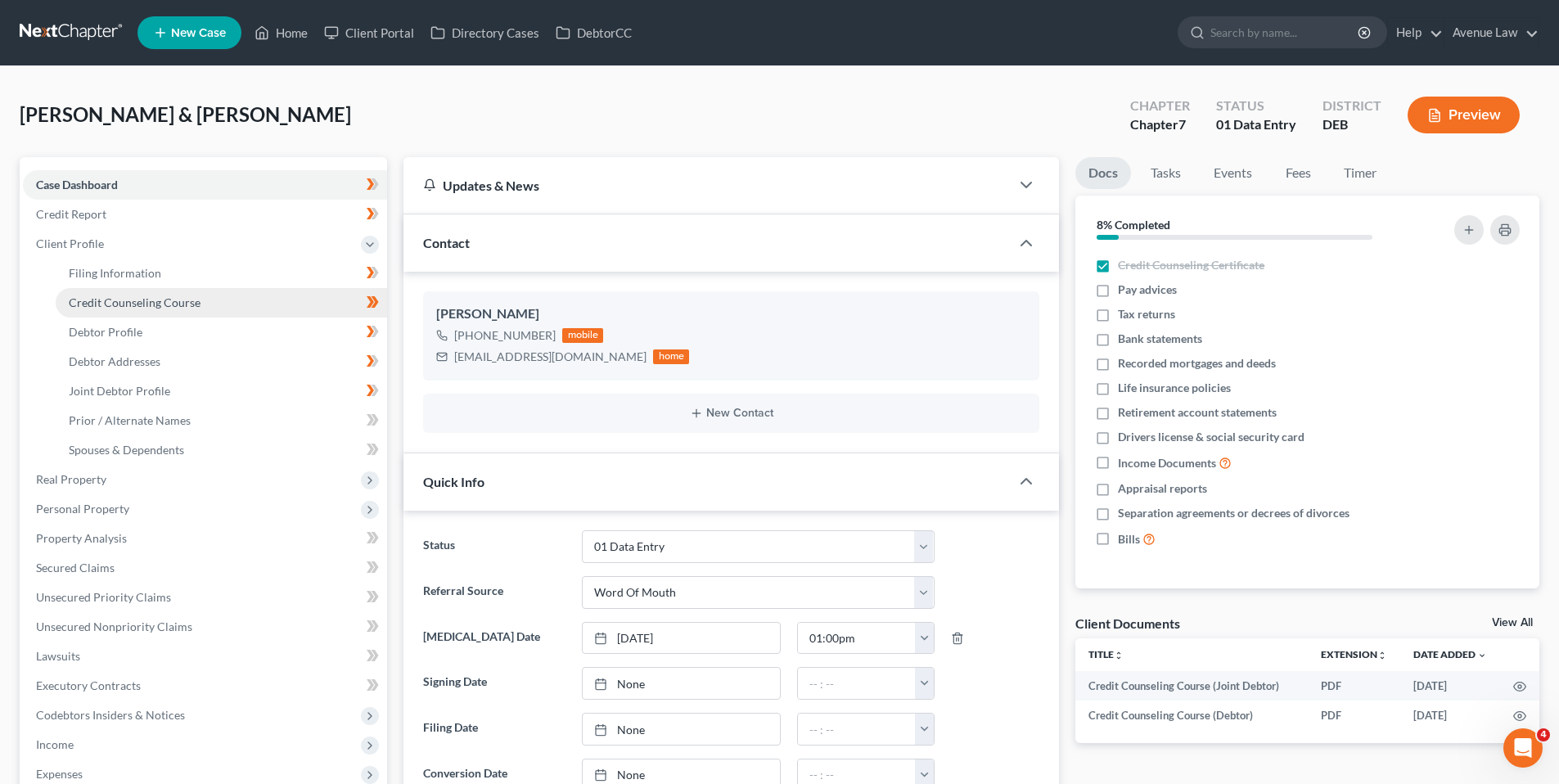
click at [124, 304] on span "Credit Counseling Course" at bounding box center [134, 302] width 132 height 14
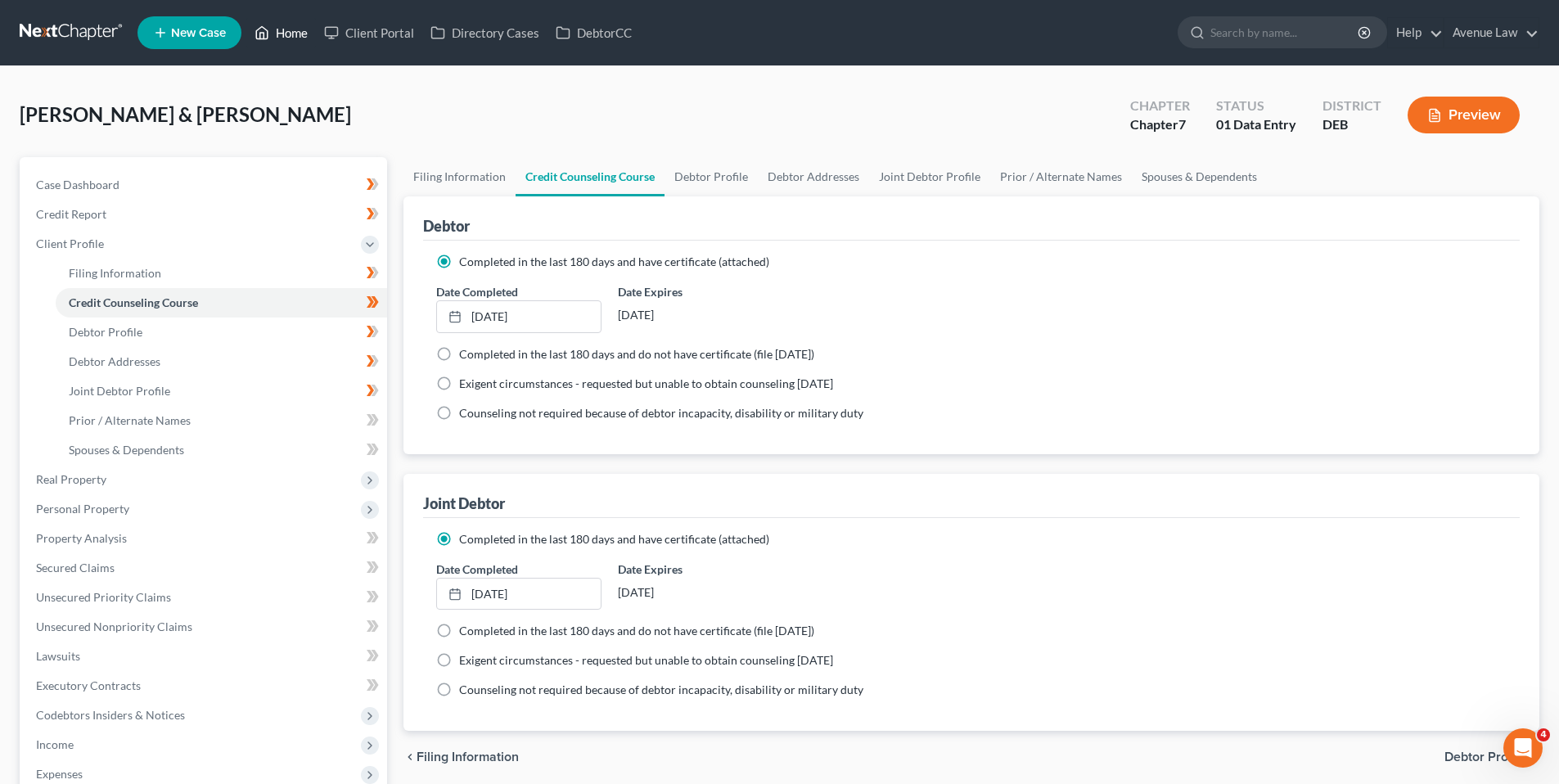
click at [289, 31] on link "Home" at bounding box center [281, 33] width 69 height 29
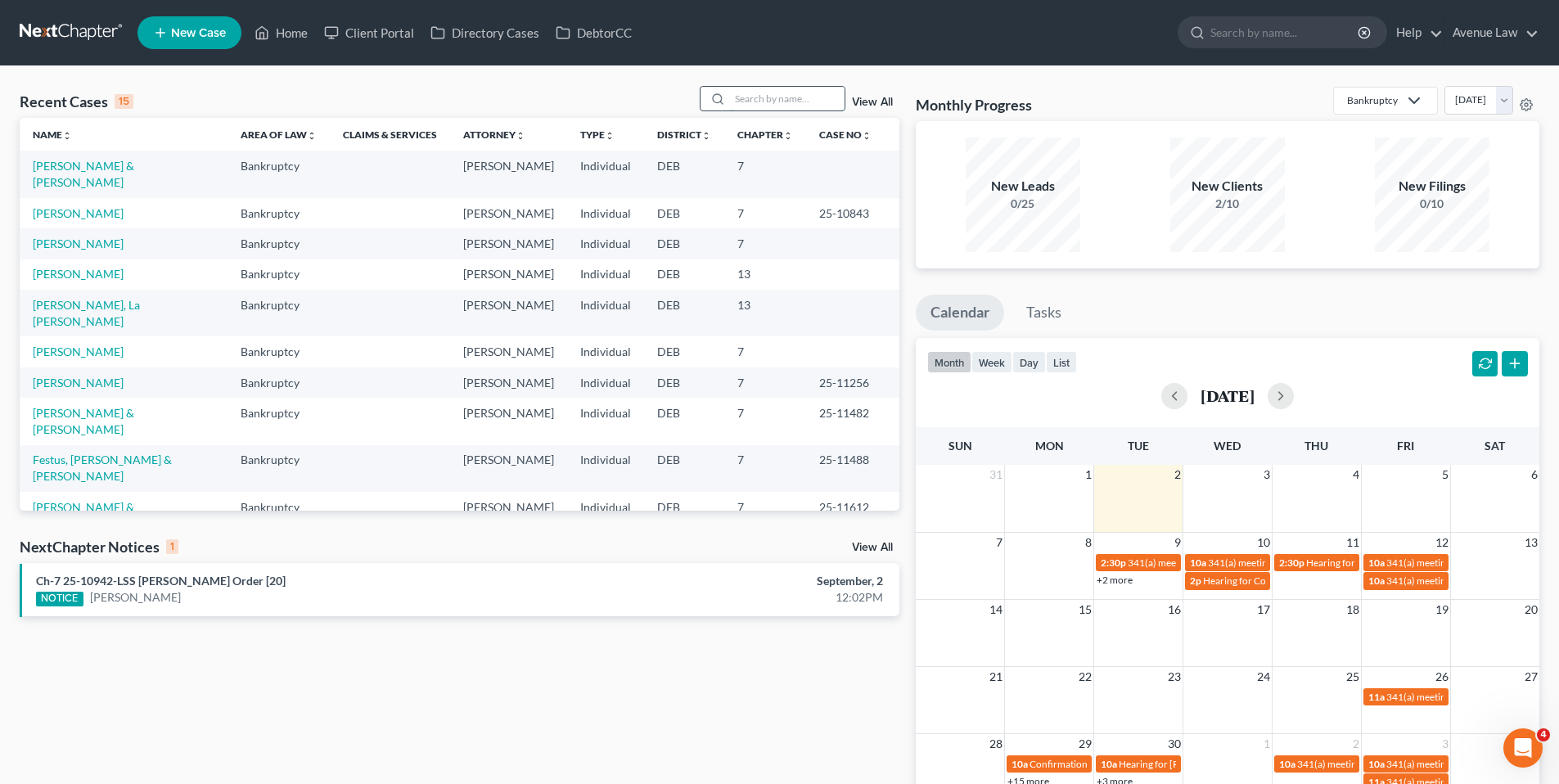
click at [794, 99] on input "search" at bounding box center [787, 99] width 114 height 23
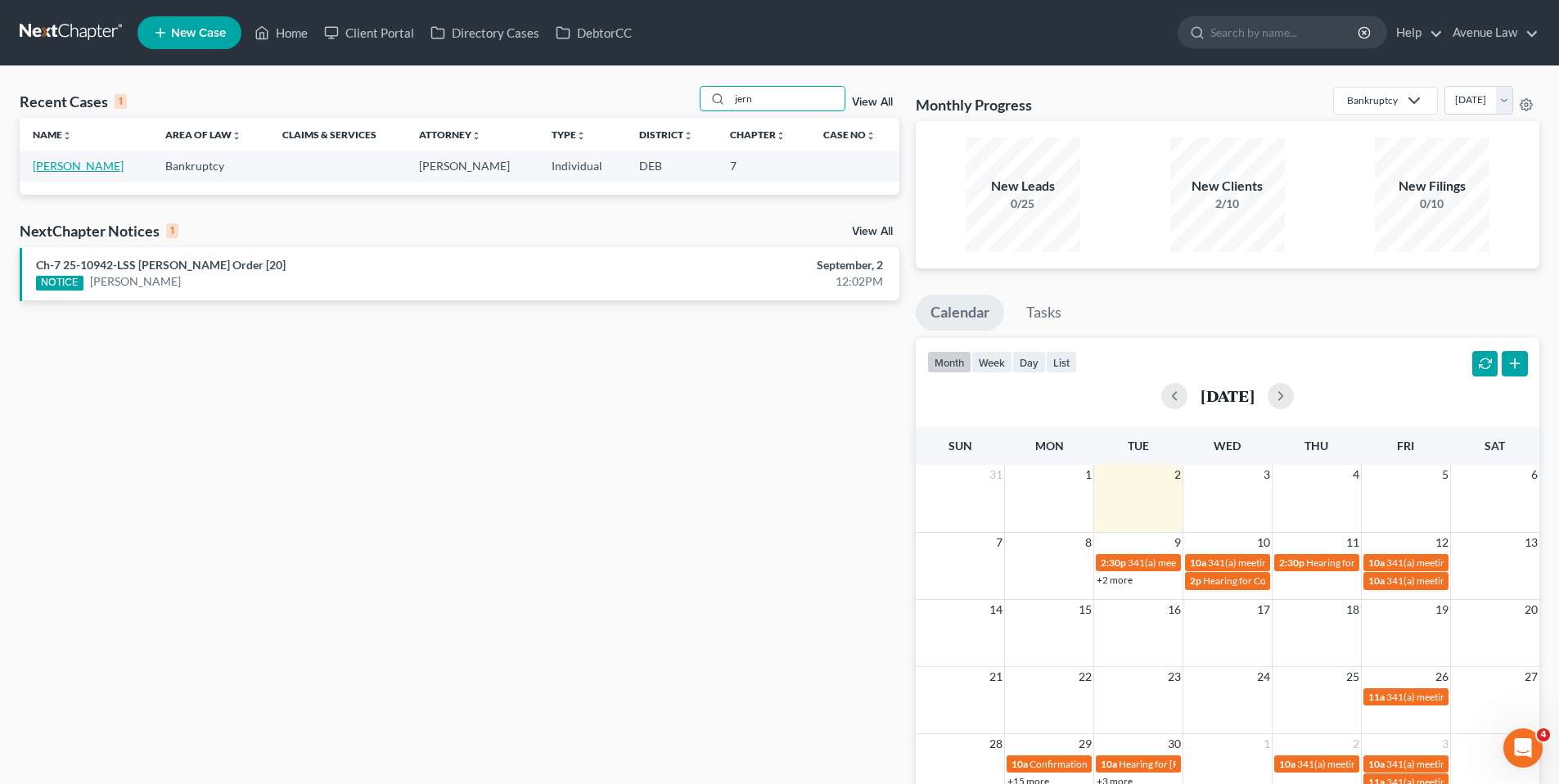
type input "jern"
click at [83, 165] on link "Jernigan, Jessica" at bounding box center [78, 165] width 91 height 14
select select "0"
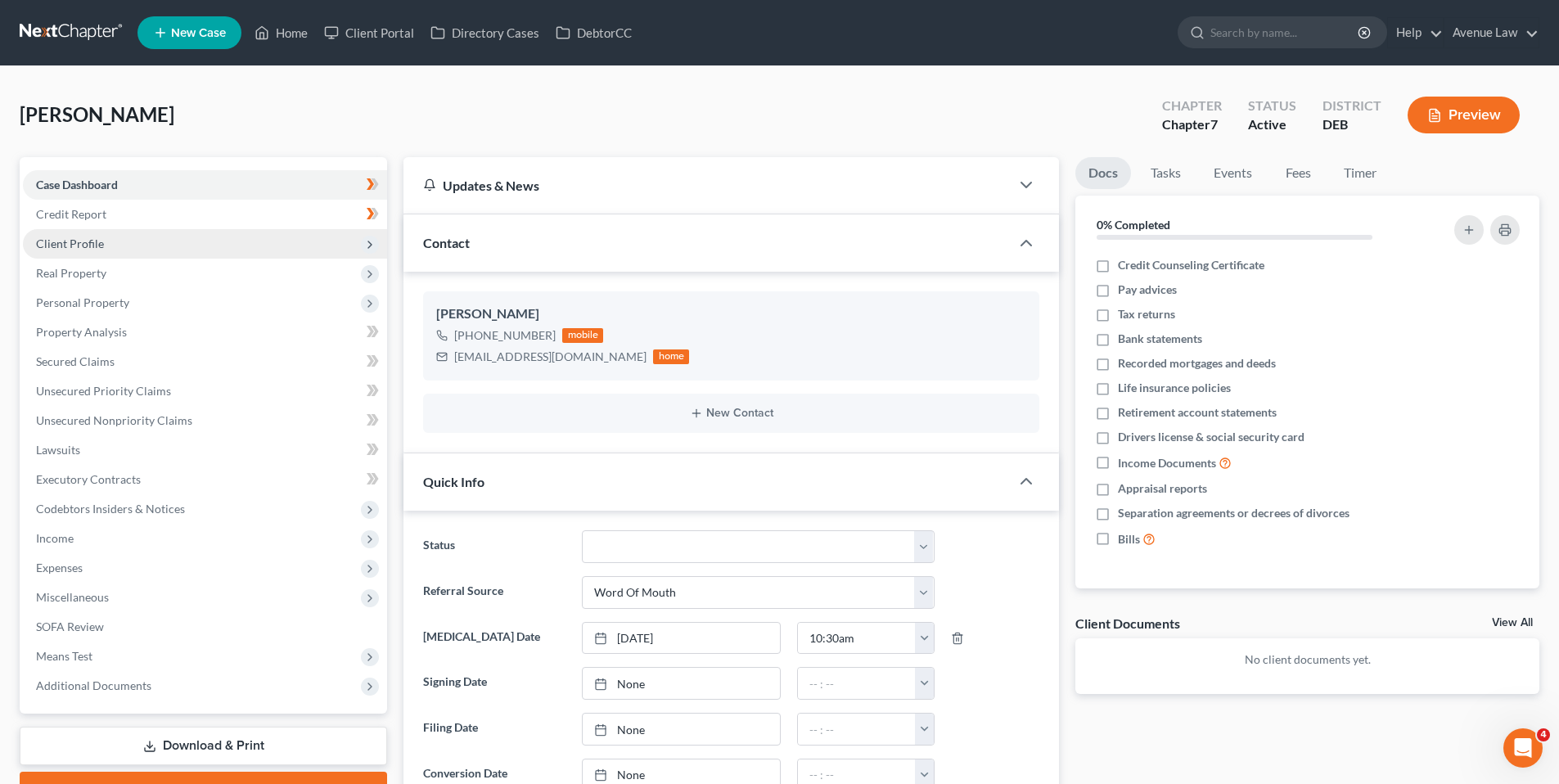
click at [87, 243] on span "Client Profile" at bounding box center [69, 243] width 68 height 14
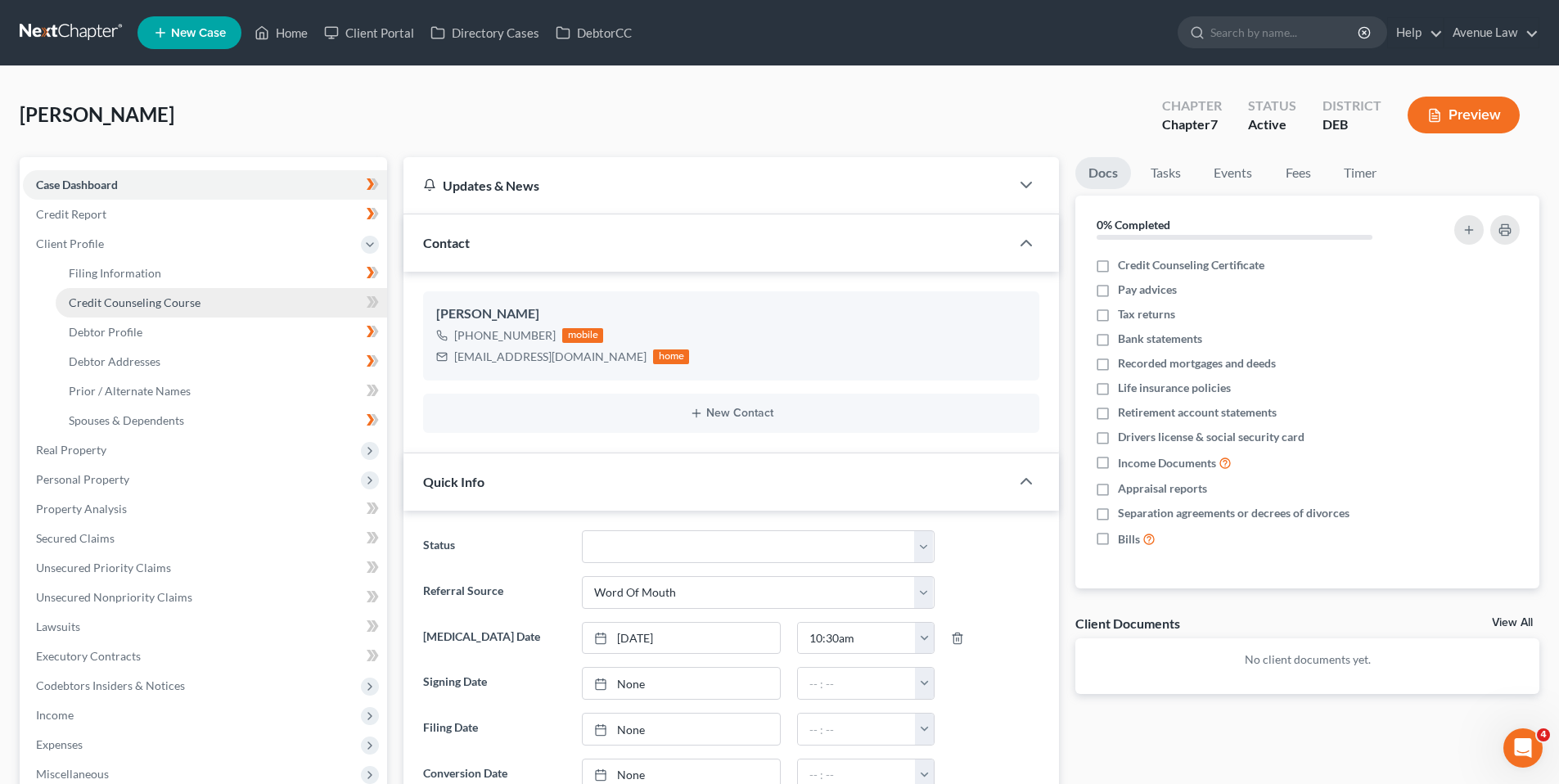
click at [104, 300] on span "Credit Counseling Course" at bounding box center [134, 302] width 132 height 14
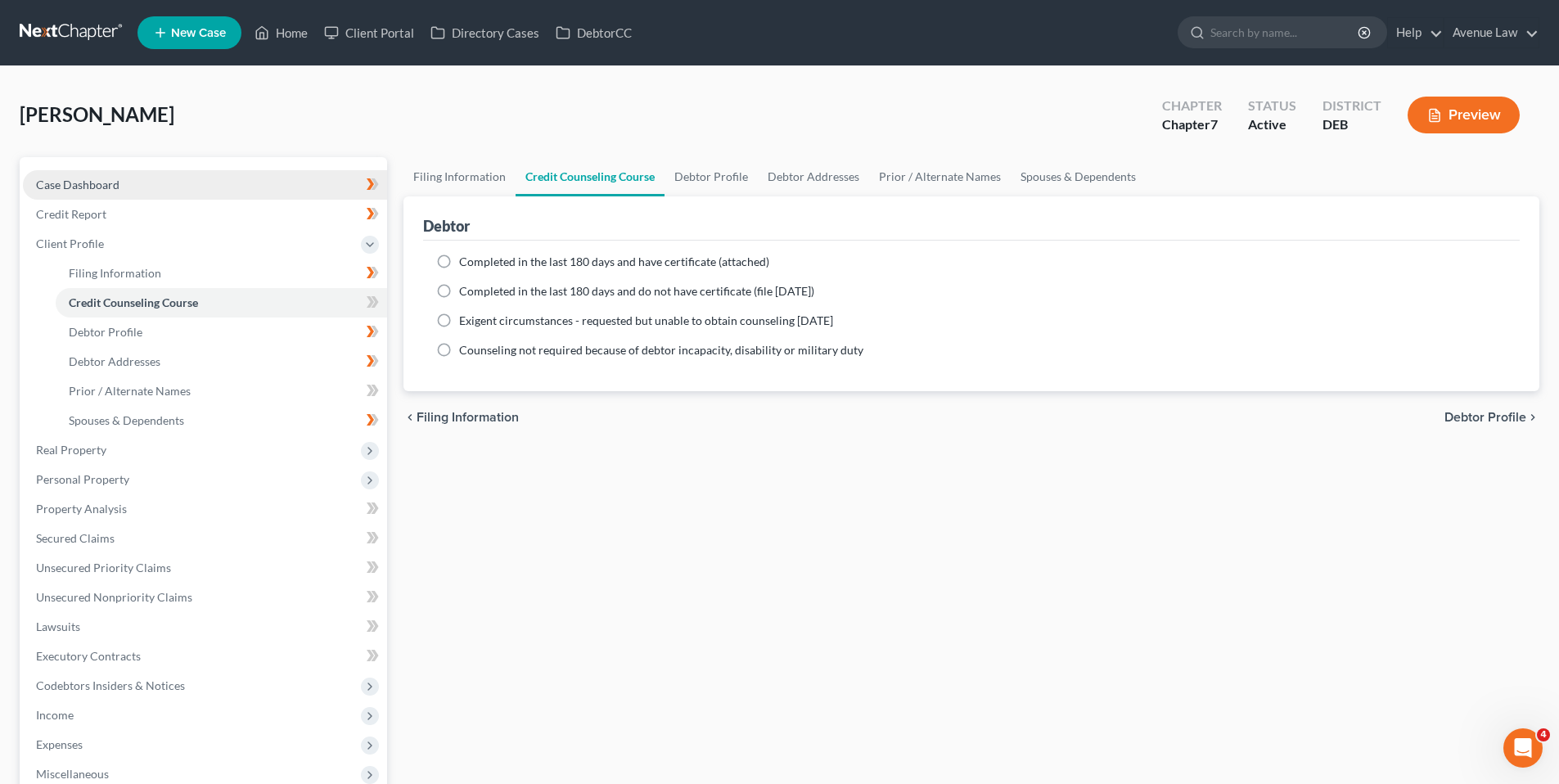
click at [85, 184] on span "Case Dashboard" at bounding box center [78, 185] width 84 height 14
select select "0"
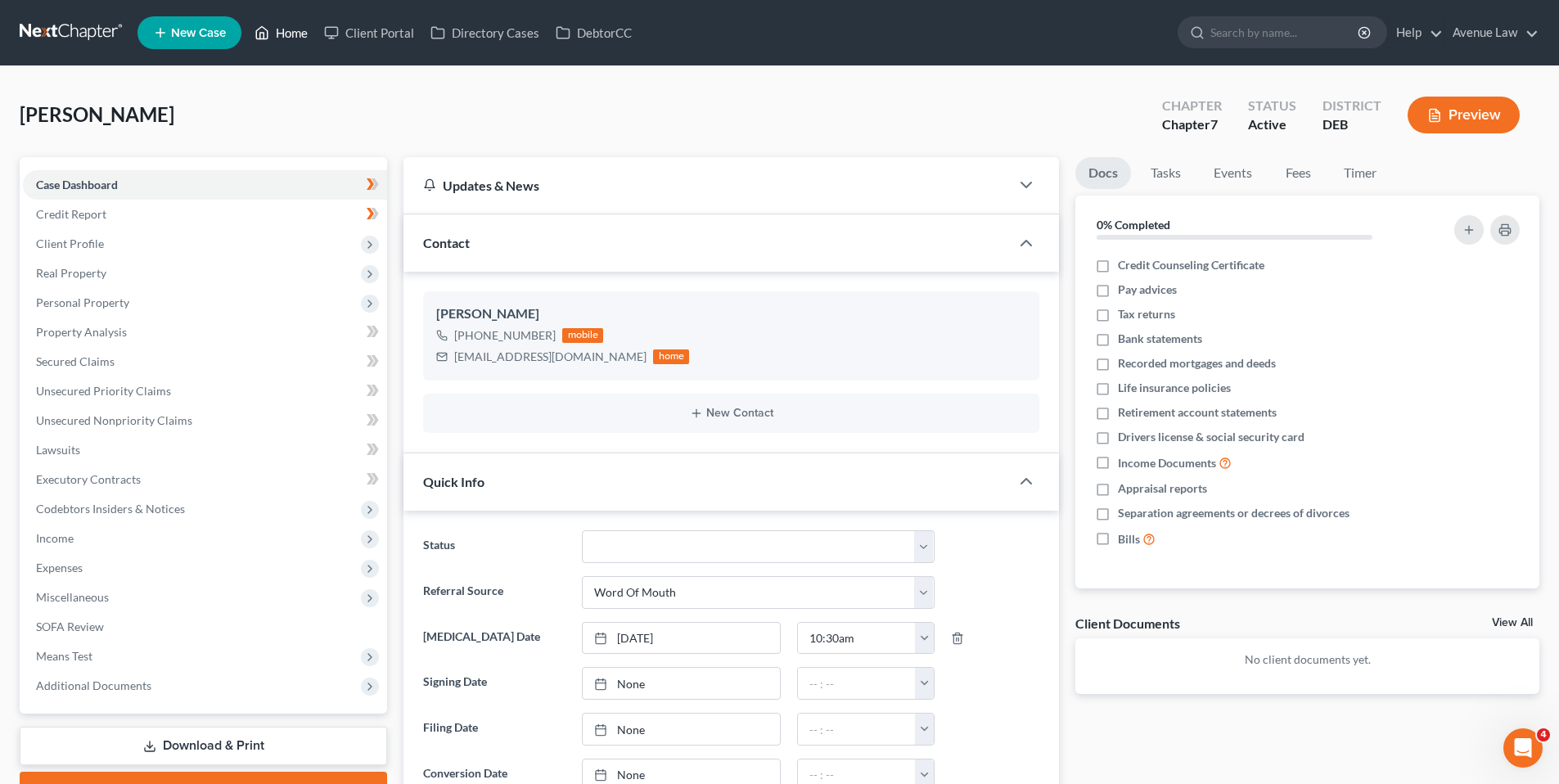
drag, startPoint x: 288, startPoint y: 36, endPoint x: 802, endPoint y: 83, distance: 516.1
click at [290, 36] on link "Home" at bounding box center [281, 33] width 69 height 29
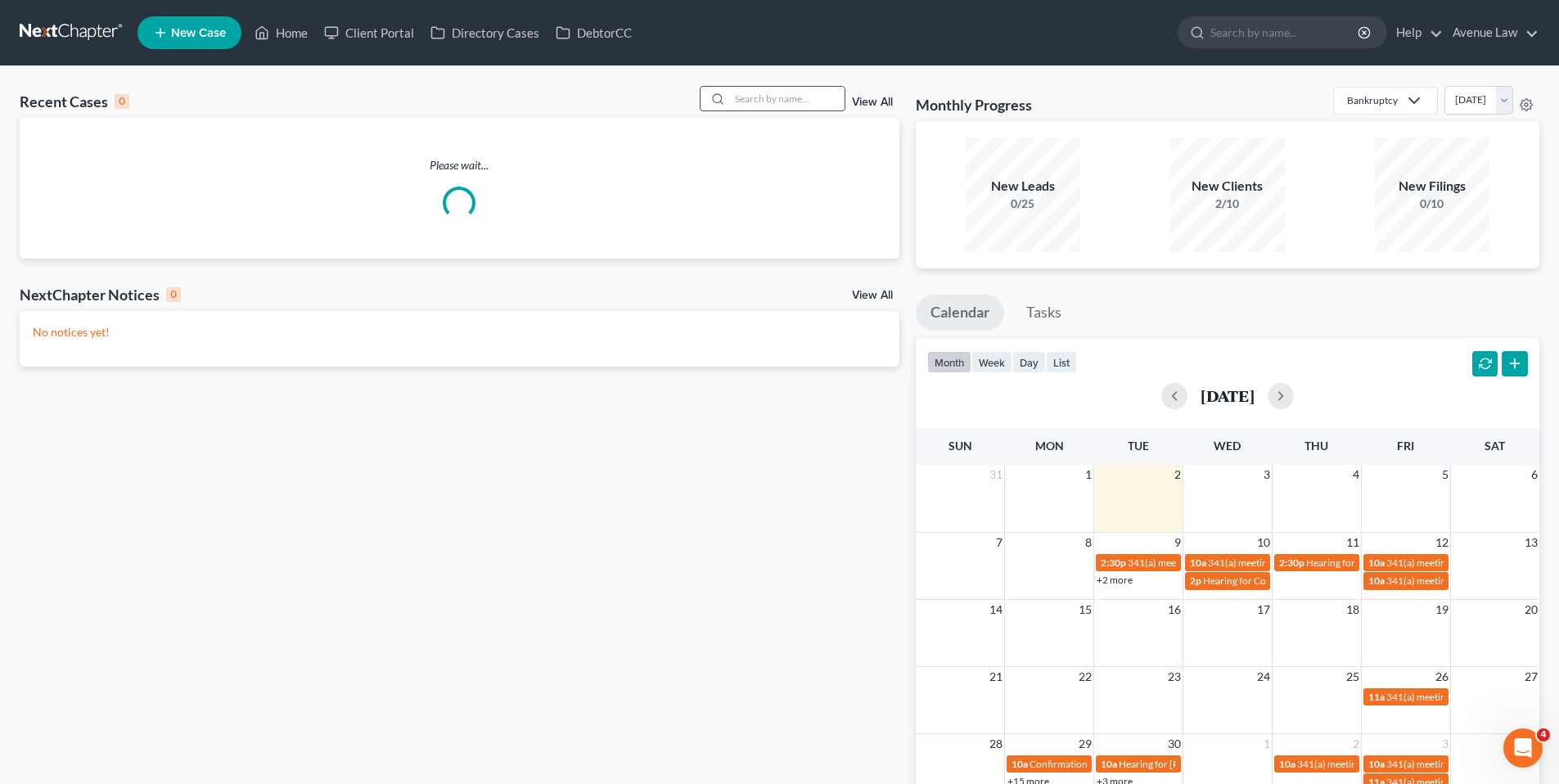
click at [788, 95] on input "search" at bounding box center [787, 99] width 114 height 23
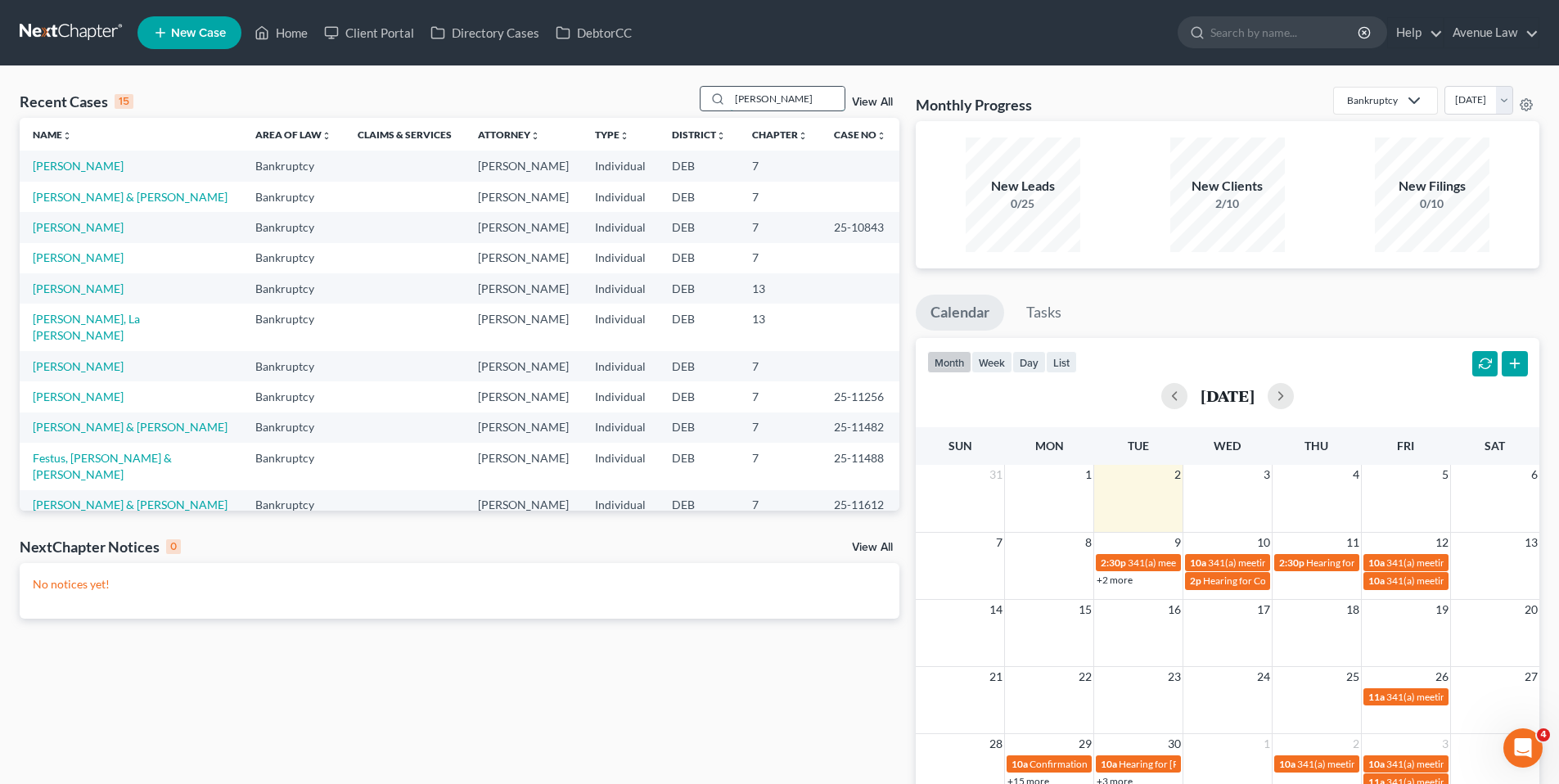
type input "cole"
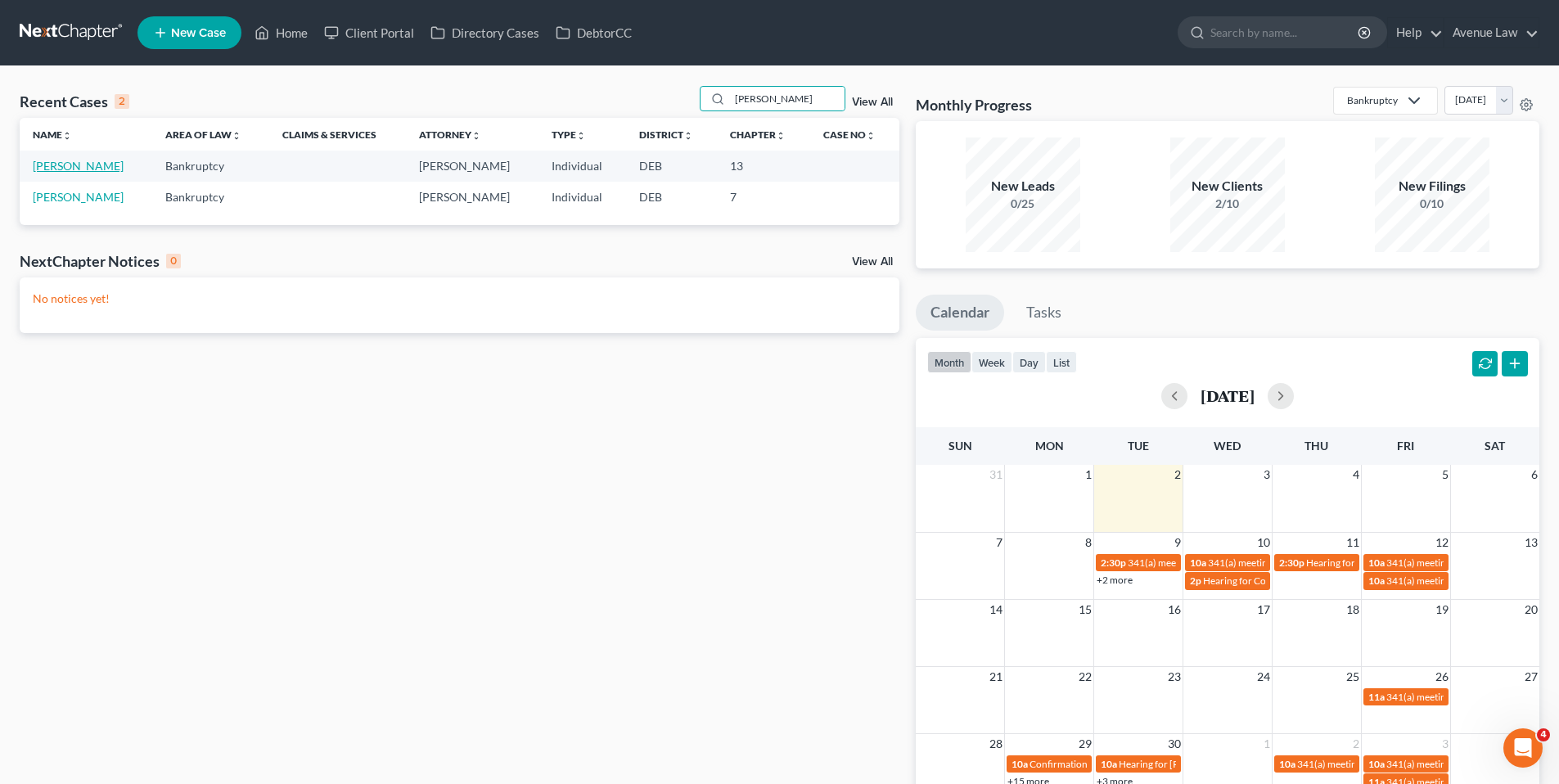
click at [75, 162] on link "Cole, Randy" at bounding box center [78, 165] width 91 height 14
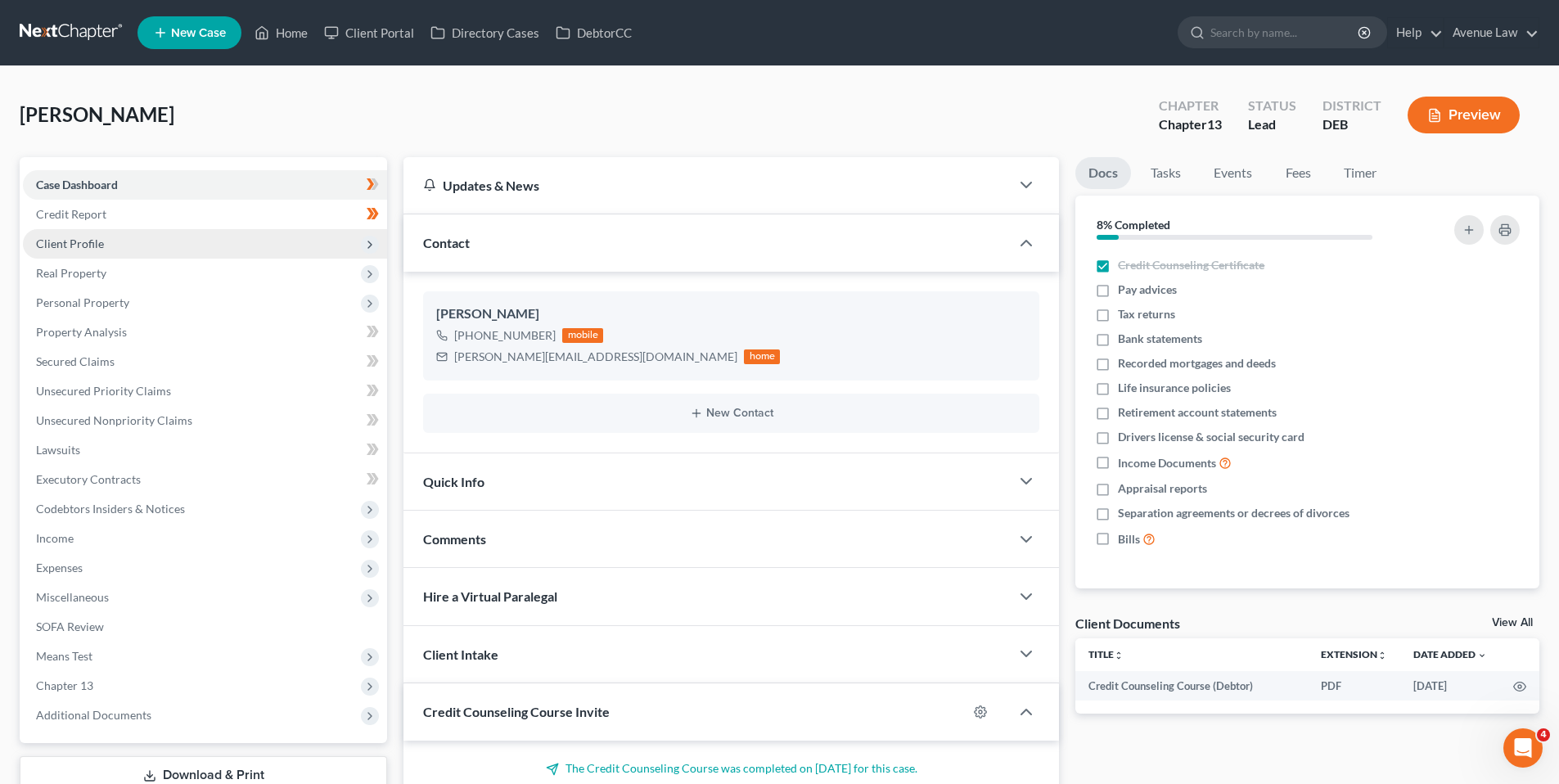
click at [90, 242] on span "Client Profile" at bounding box center [69, 243] width 68 height 14
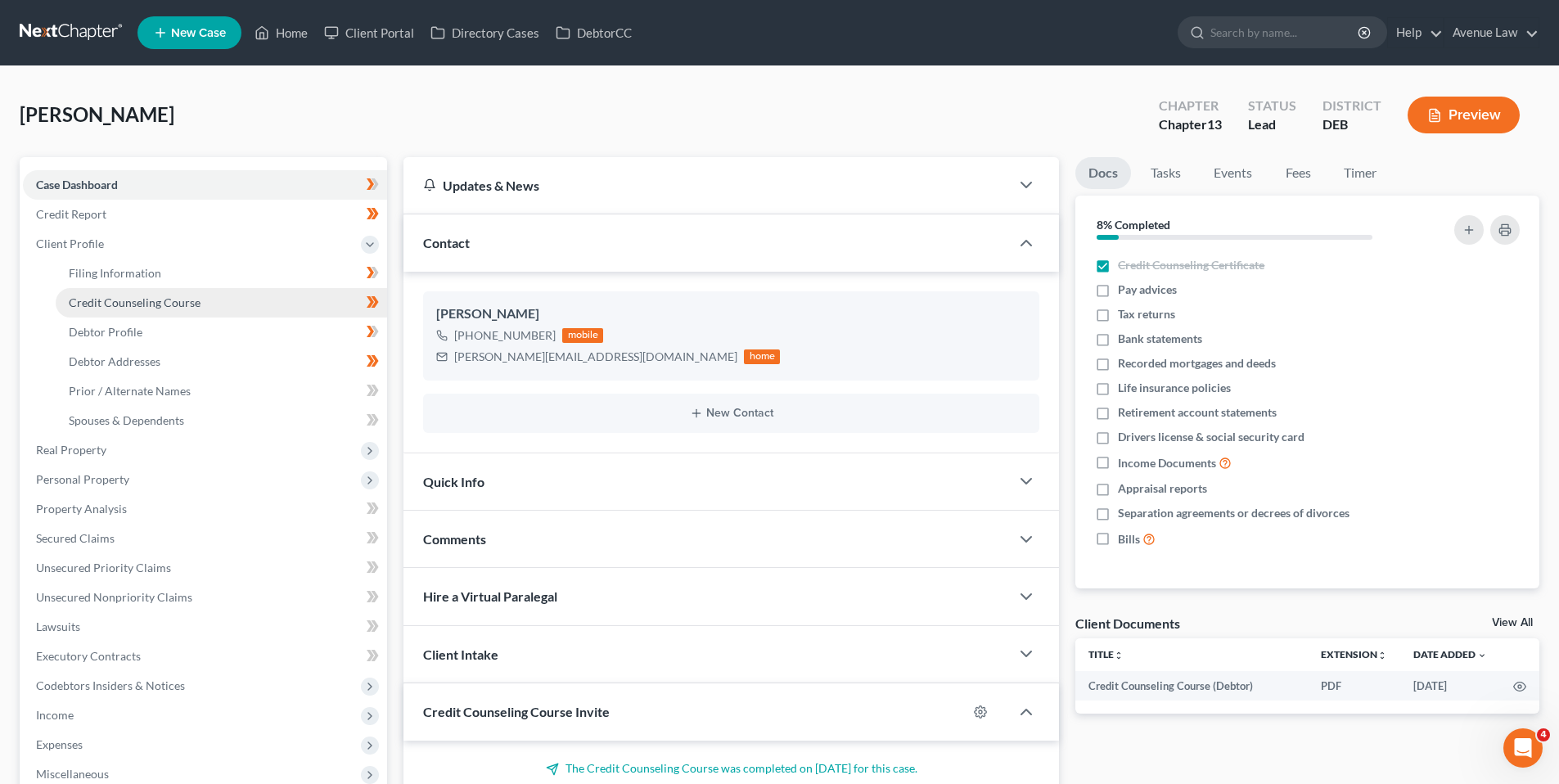
click at [105, 299] on span "Credit Counseling Course" at bounding box center [134, 302] width 132 height 14
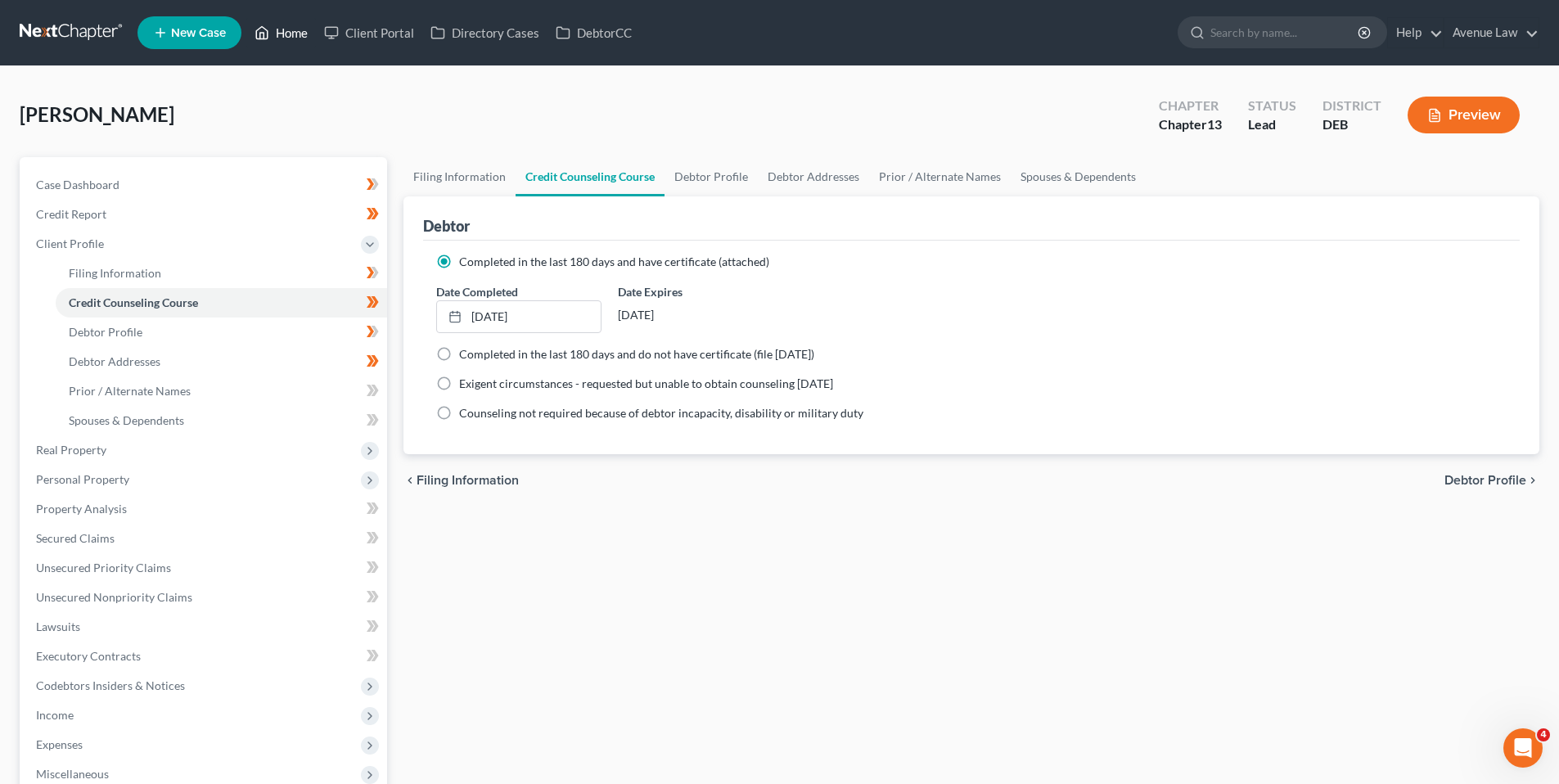
click at [290, 26] on link "Home" at bounding box center [281, 33] width 69 height 29
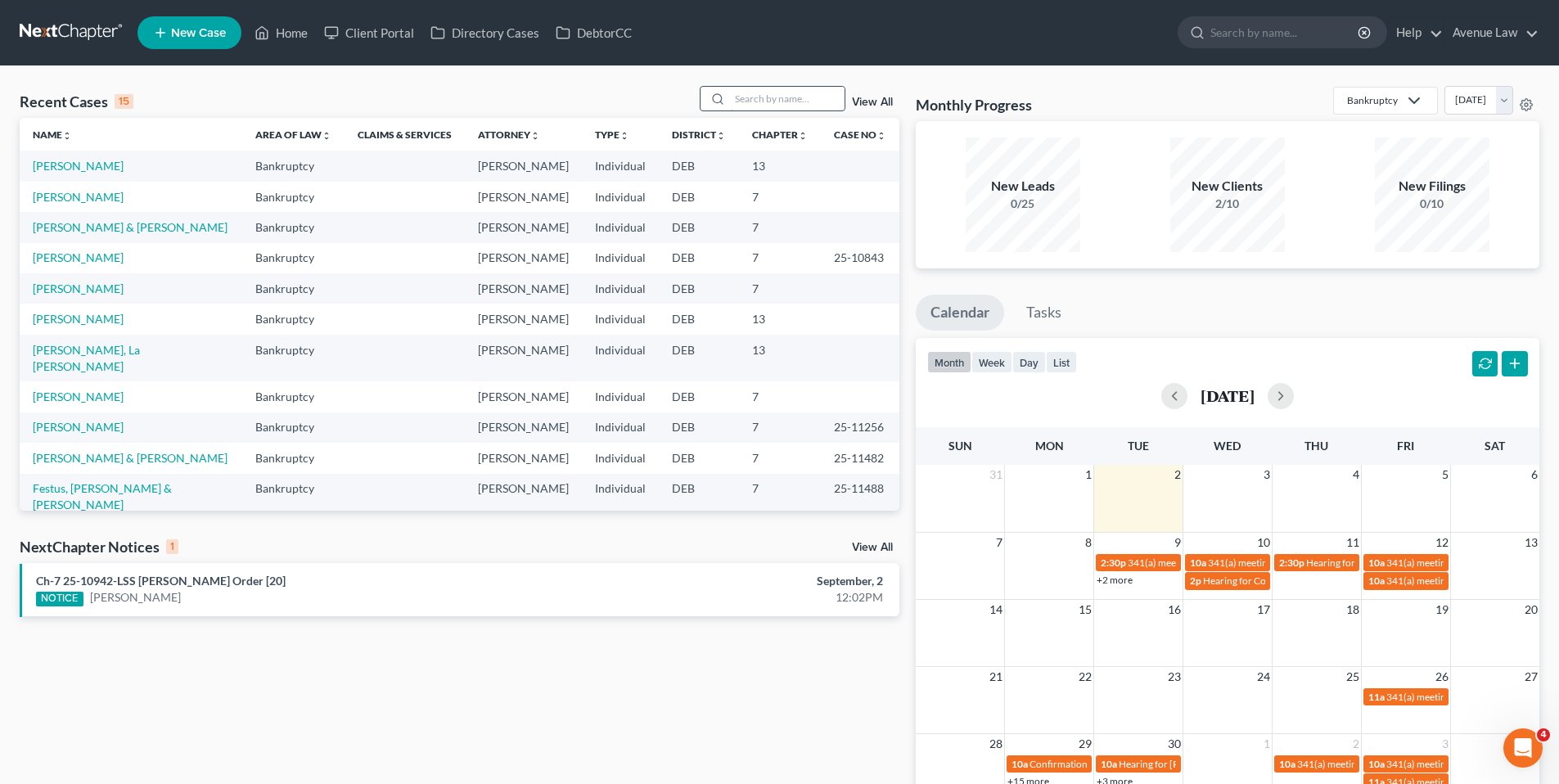
click at [786, 101] on input "search" at bounding box center [787, 99] width 114 height 23
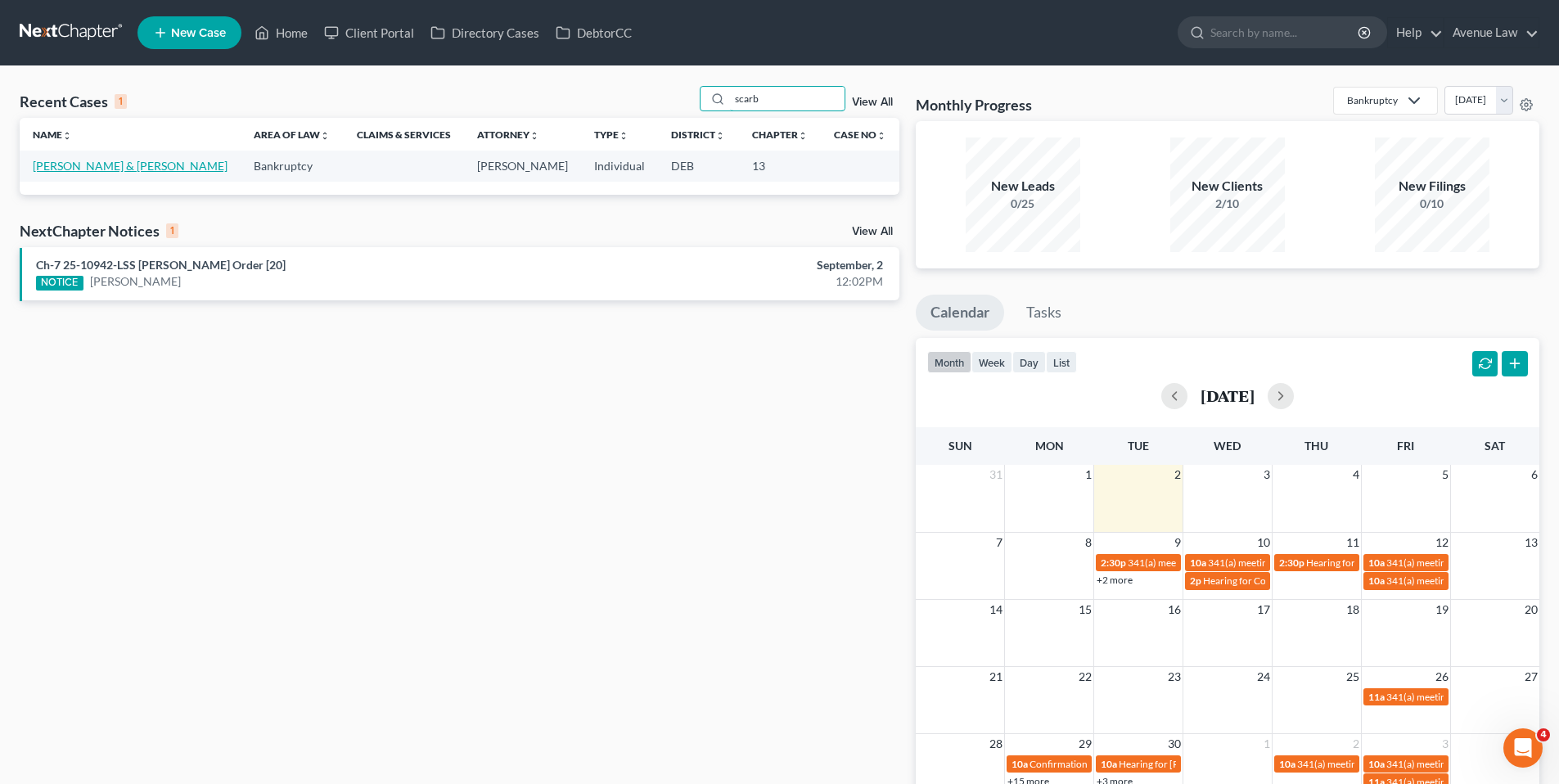
type input "scarb"
click at [99, 164] on link "Scarbriel, Matthew & Kelly" at bounding box center [129, 165] width 195 height 14
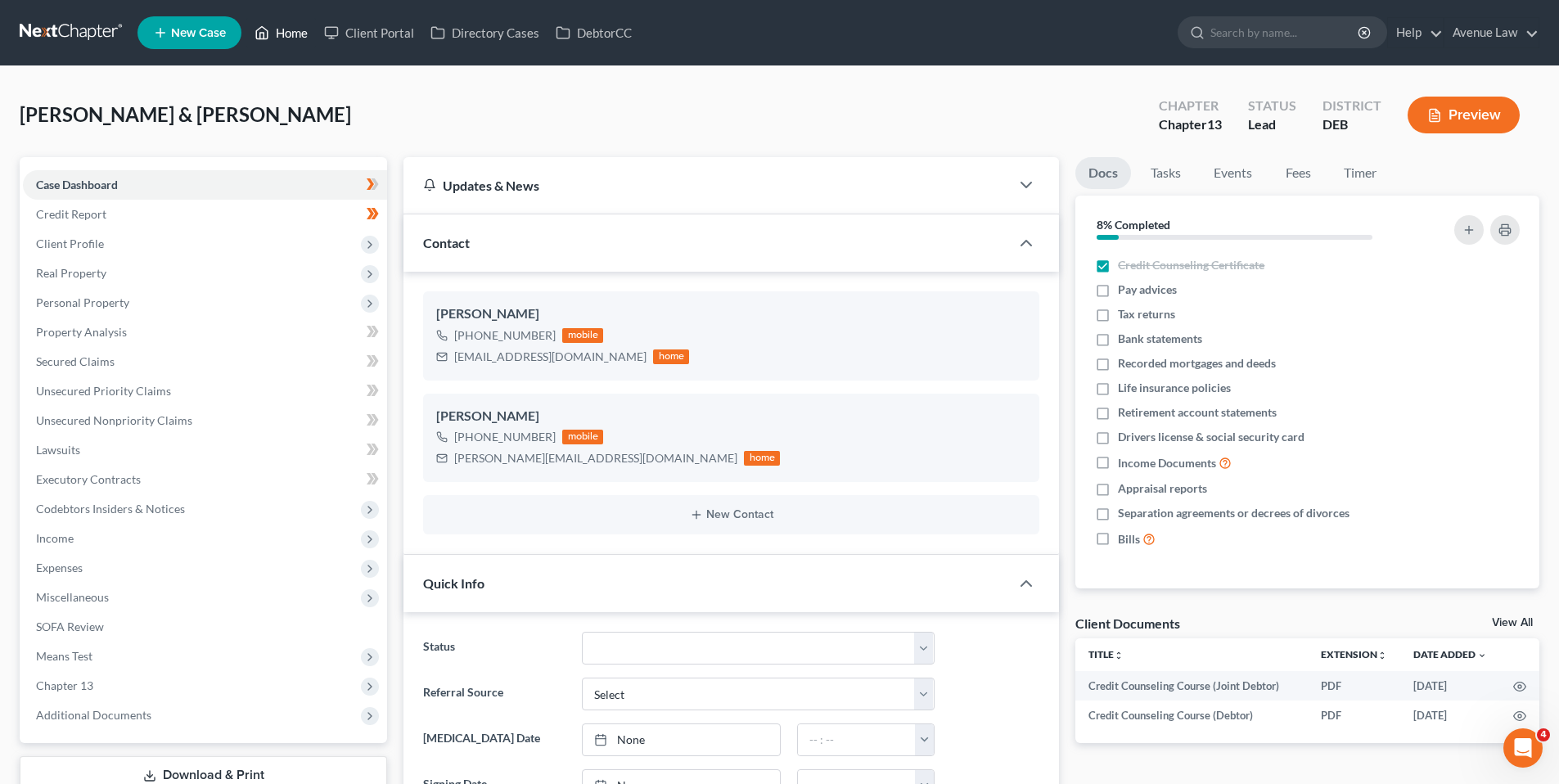
drag, startPoint x: 284, startPoint y: 29, endPoint x: 22, endPoint y: 197, distance: 311.2
click at [284, 29] on link "Home" at bounding box center [281, 33] width 69 height 29
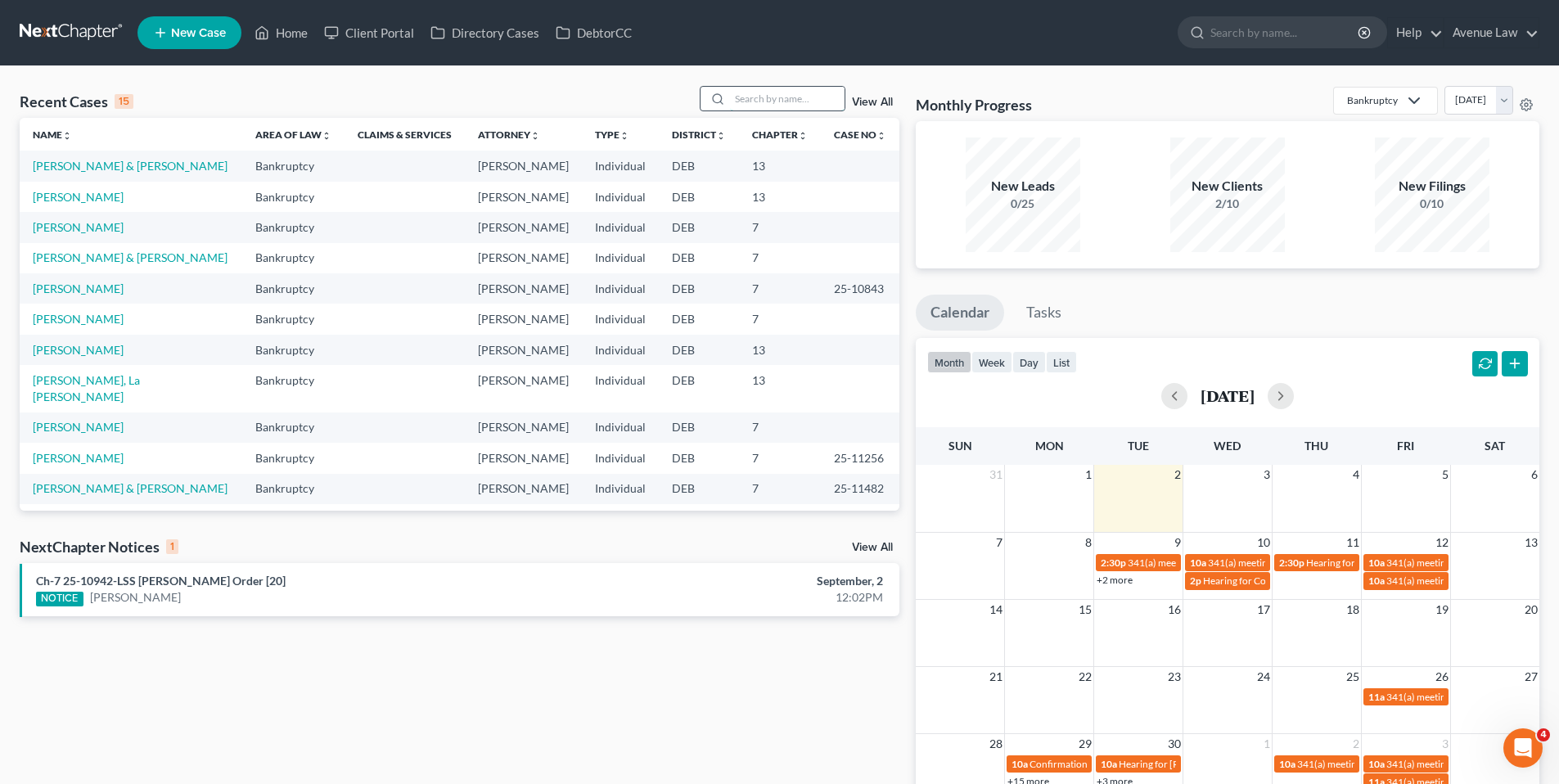
click at [750, 89] on input "search" at bounding box center [787, 99] width 114 height 23
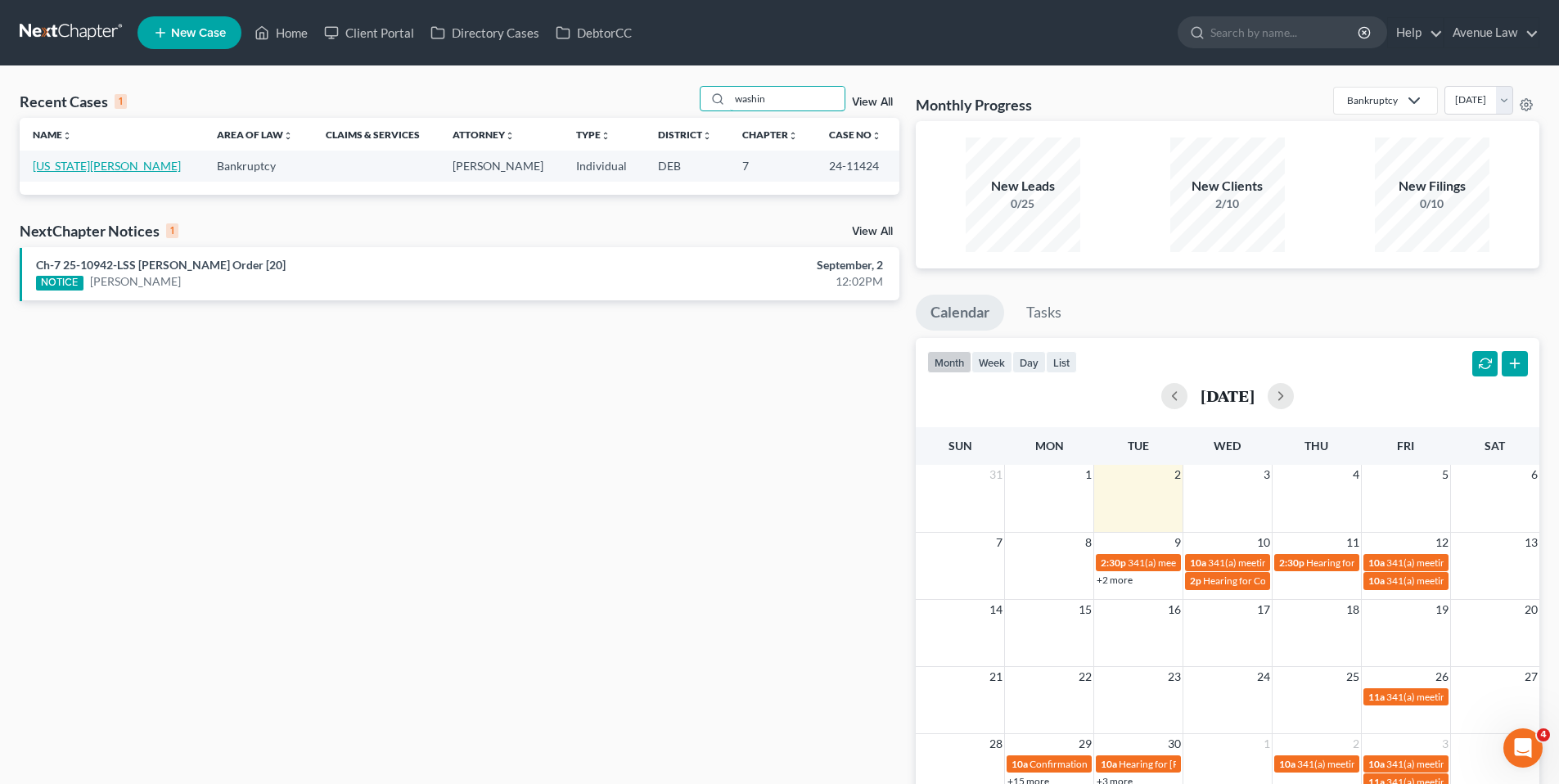
type input "washin"
click at [74, 163] on link "Washington, Janay" at bounding box center [106, 165] width 148 height 14
select select "0"
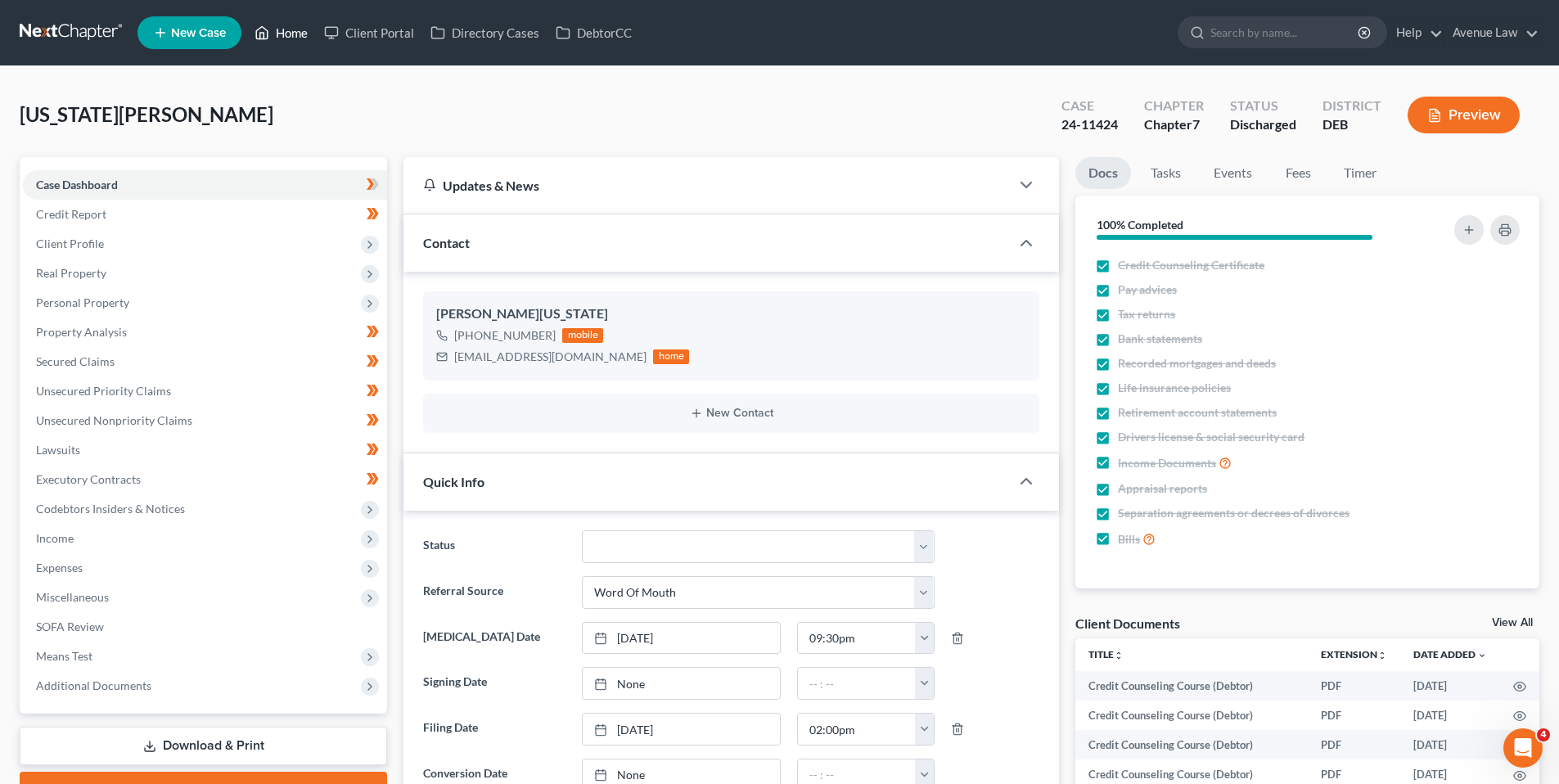
click at [281, 26] on link "Home" at bounding box center [281, 33] width 69 height 29
